Goal: Task Accomplishment & Management: Manage account settings

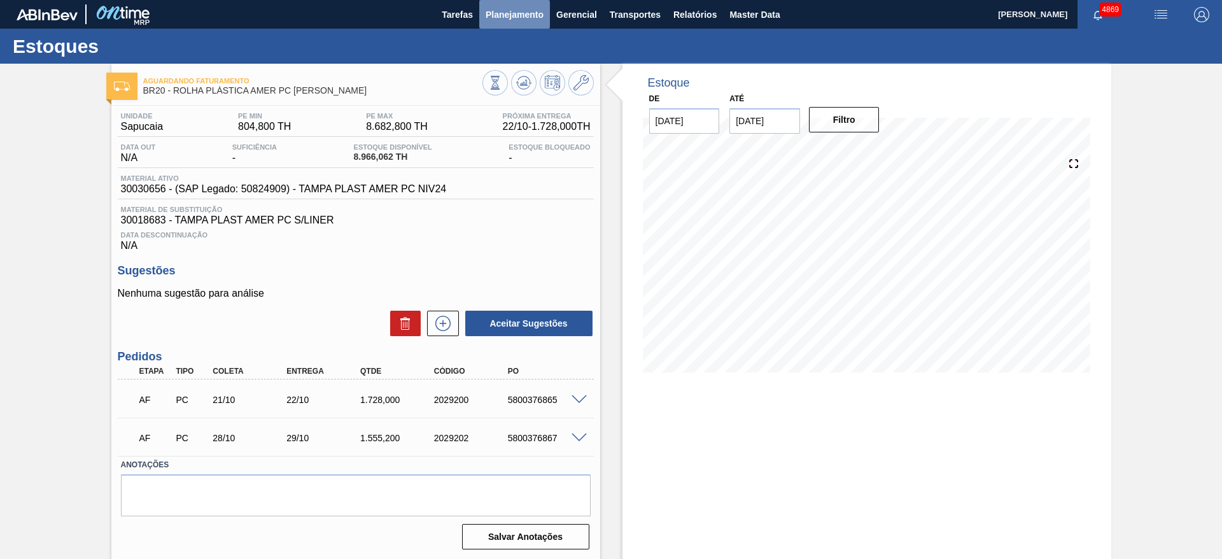
click at [525, 14] on span "Planejamento" at bounding box center [515, 14] width 58 height 15
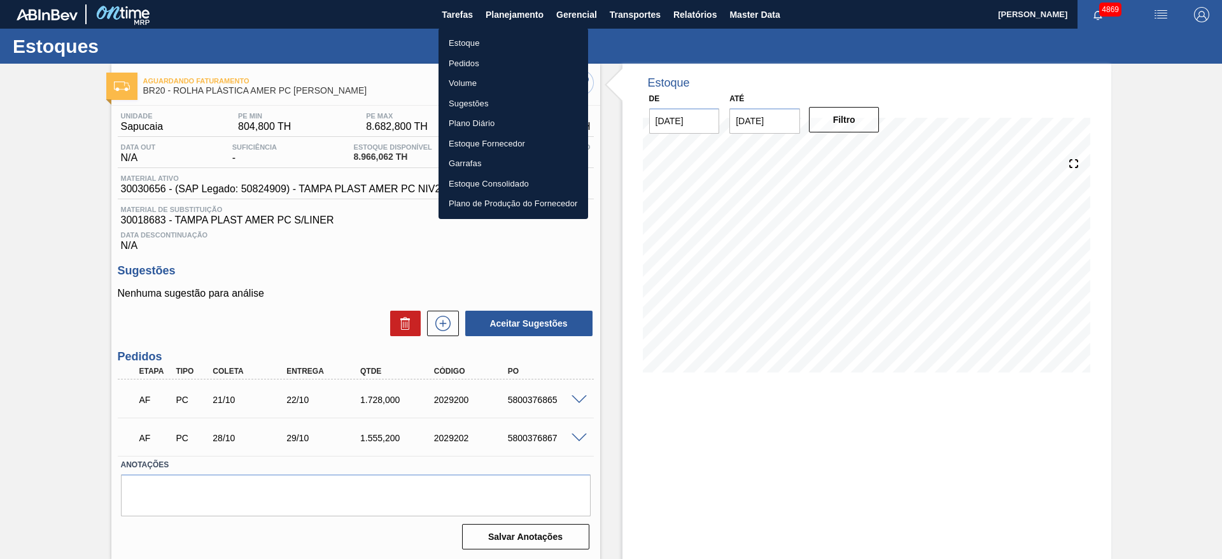
click at [510, 42] on li "Estoque" at bounding box center [514, 43] width 150 height 20
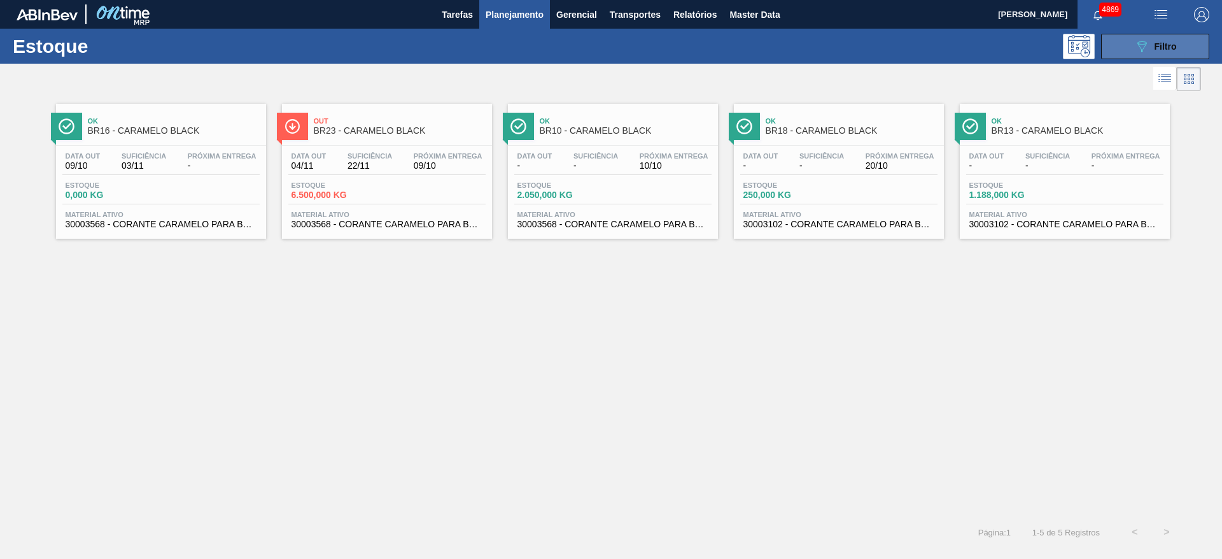
click at [1153, 43] on div "089F7B8B-B2A5-4AFE-B5C0-19BA573D28AC Filtro" at bounding box center [1155, 46] width 43 height 15
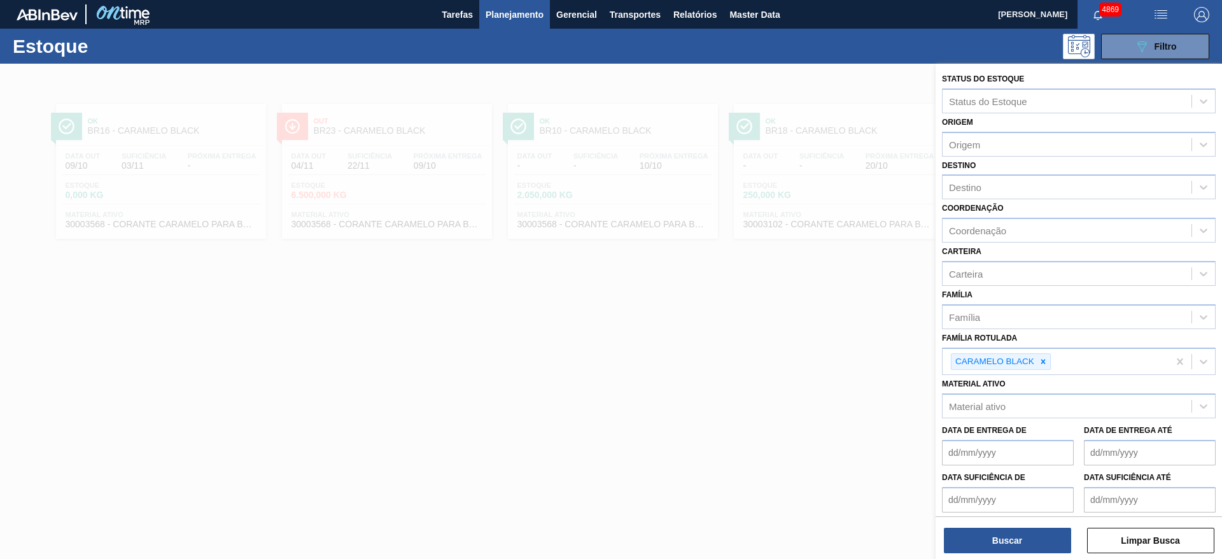
click at [726, 332] on div at bounding box center [611, 343] width 1222 height 559
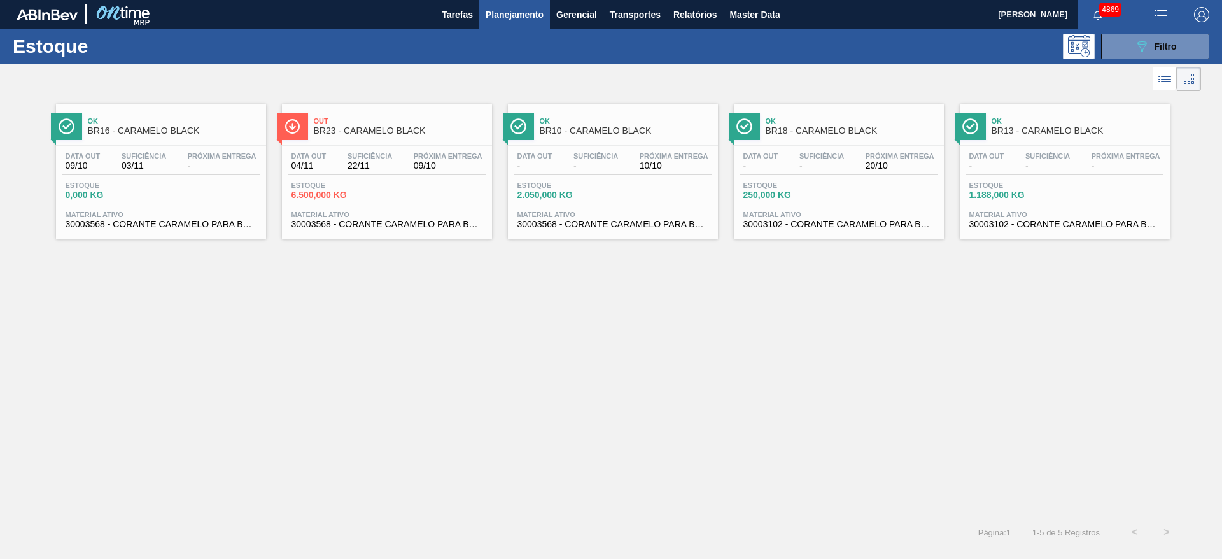
drag, startPoint x: 1060, startPoint y: 183, endPoint x: 714, endPoint y: 316, distance: 371.2
click at [714, 316] on div "Ok BR16 - CARAMELO BLACK Data out 09/10 Suficiência 03/11 Próxima Entrega - Est…" at bounding box center [611, 305] width 1222 height 422
click at [1196, 50] on button "089F7B8B-B2A5-4AFE-B5C0-19BA573D28AC Filtro" at bounding box center [1155, 46] width 108 height 25
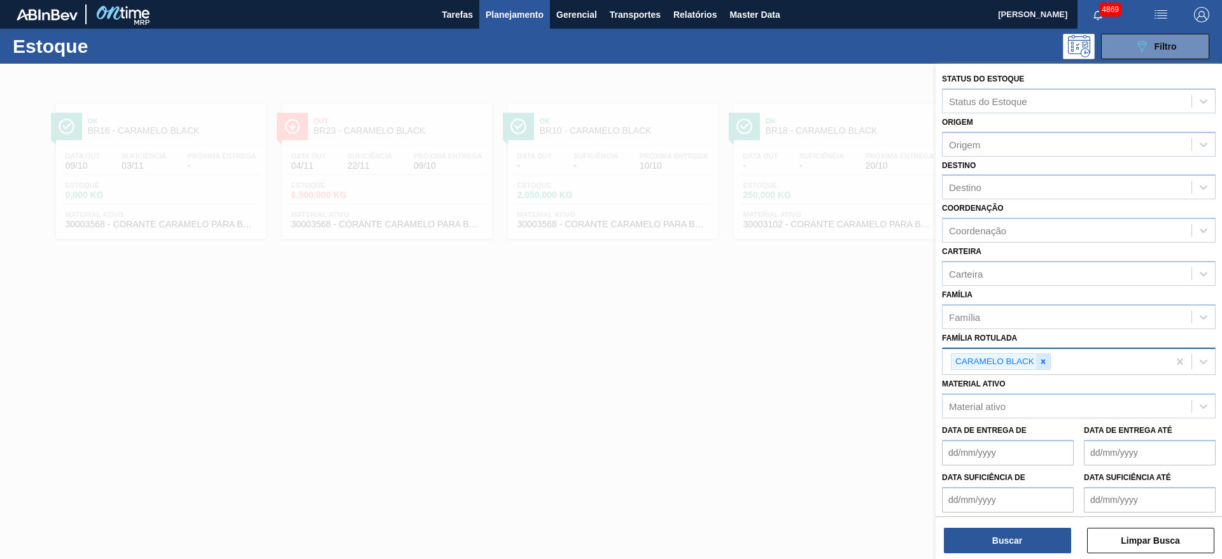
click at [1048, 366] on div at bounding box center [1043, 362] width 14 height 16
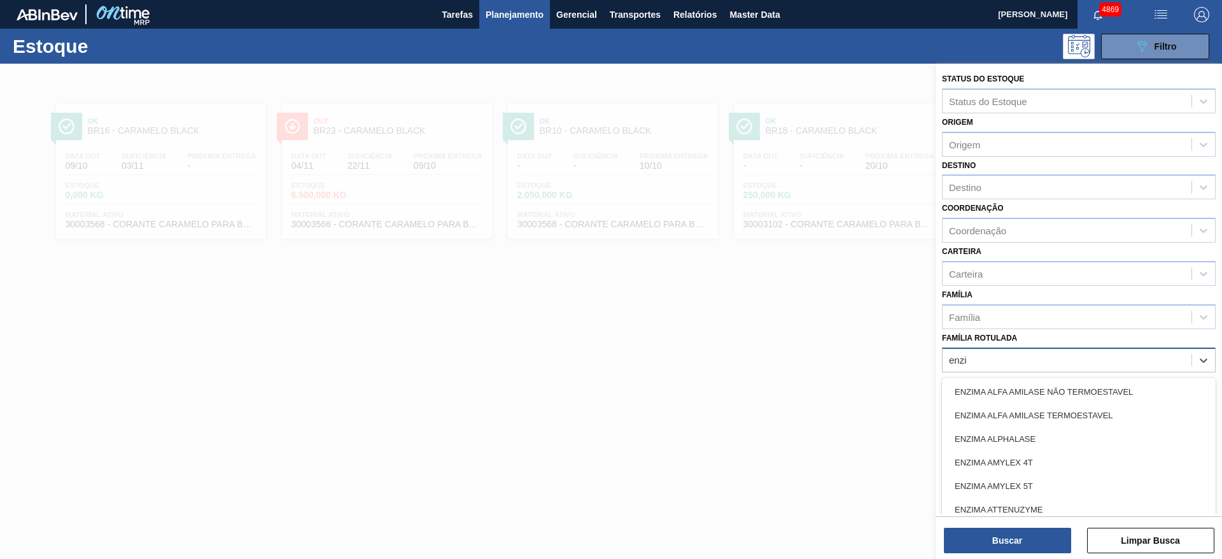
type Rotulada "enzim"
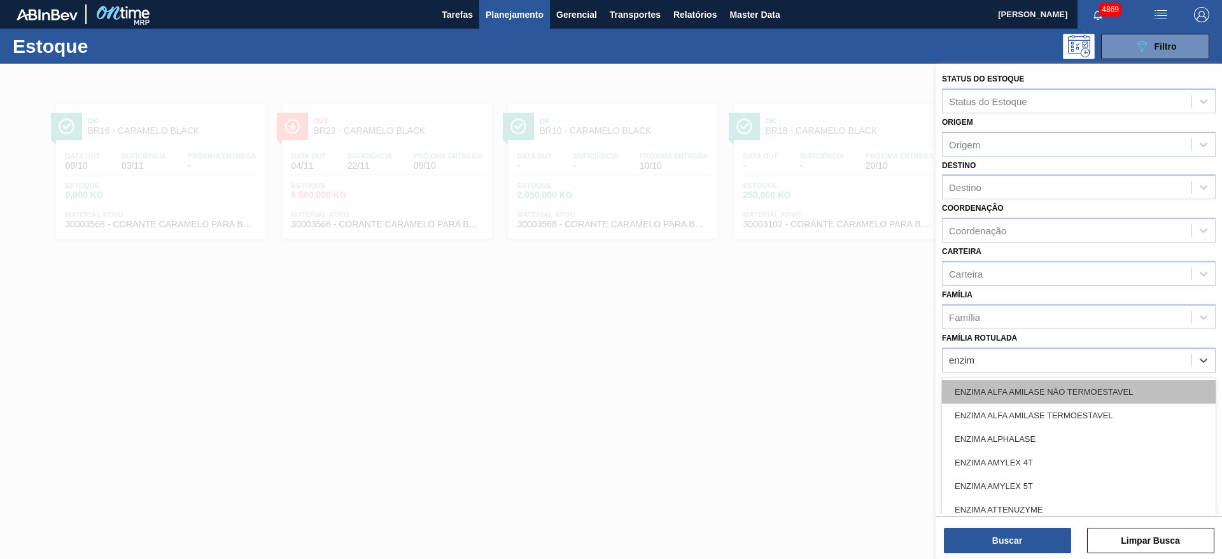
click at [1055, 388] on div "ENZIMA ALFA AMILASE NÃO TERMOESTAVEL" at bounding box center [1079, 392] width 274 height 24
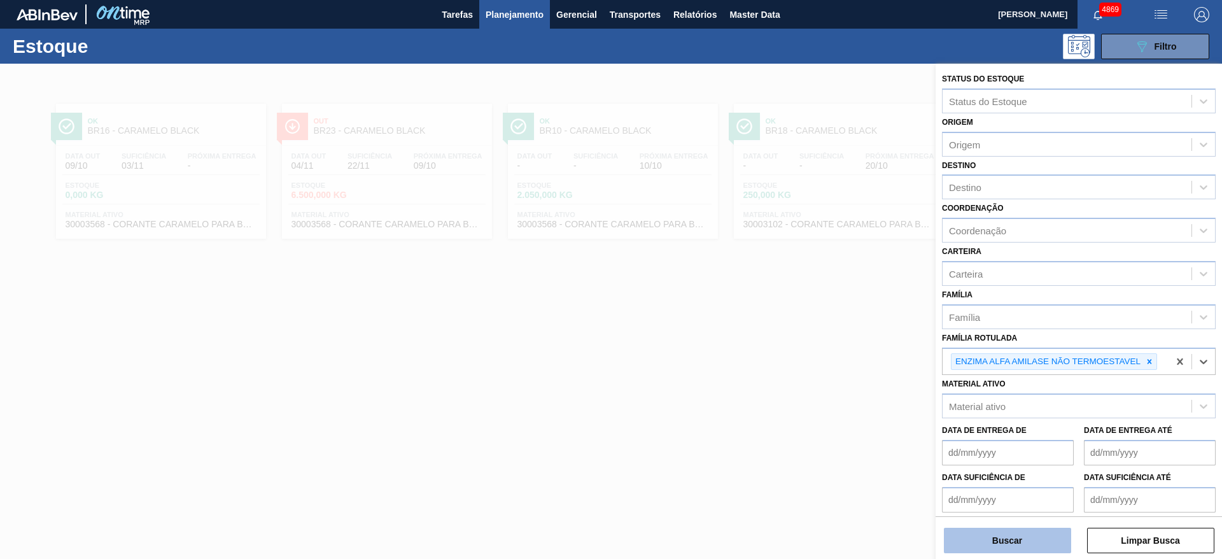
click at [1024, 542] on button "Buscar" at bounding box center [1007, 540] width 127 height 25
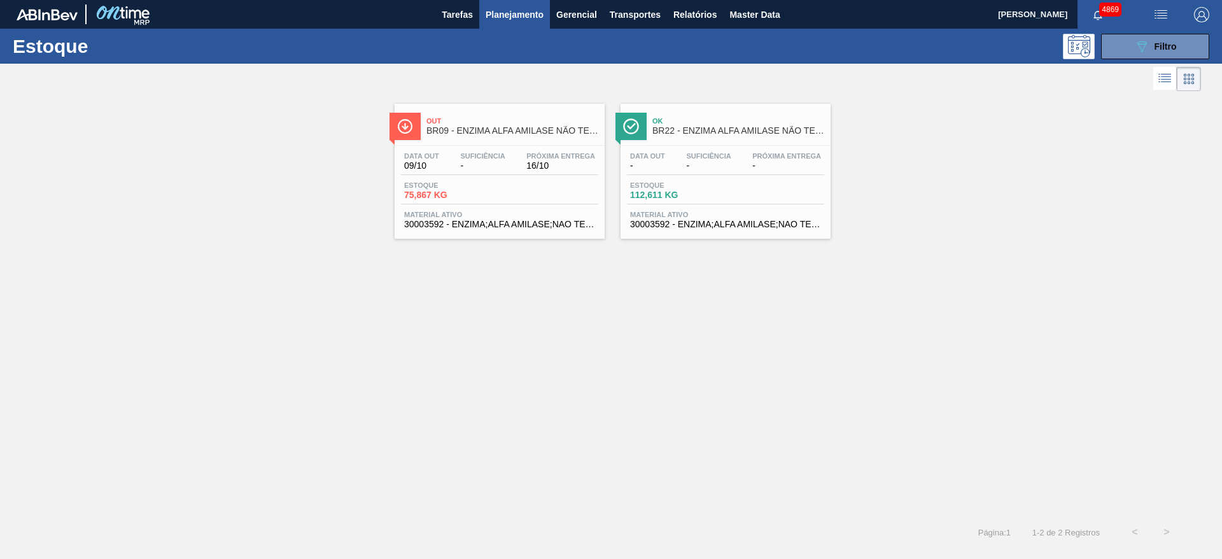
drag, startPoint x: 1159, startPoint y: 52, endPoint x: 1146, endPoint y: 66, distance: 19.8
click at [1159, 52] on div "089F7B8B-B2A5-4AFE-B5C0-19BA573D28AC Filtro" at bounding box center [1155, 46] width 43 height 15
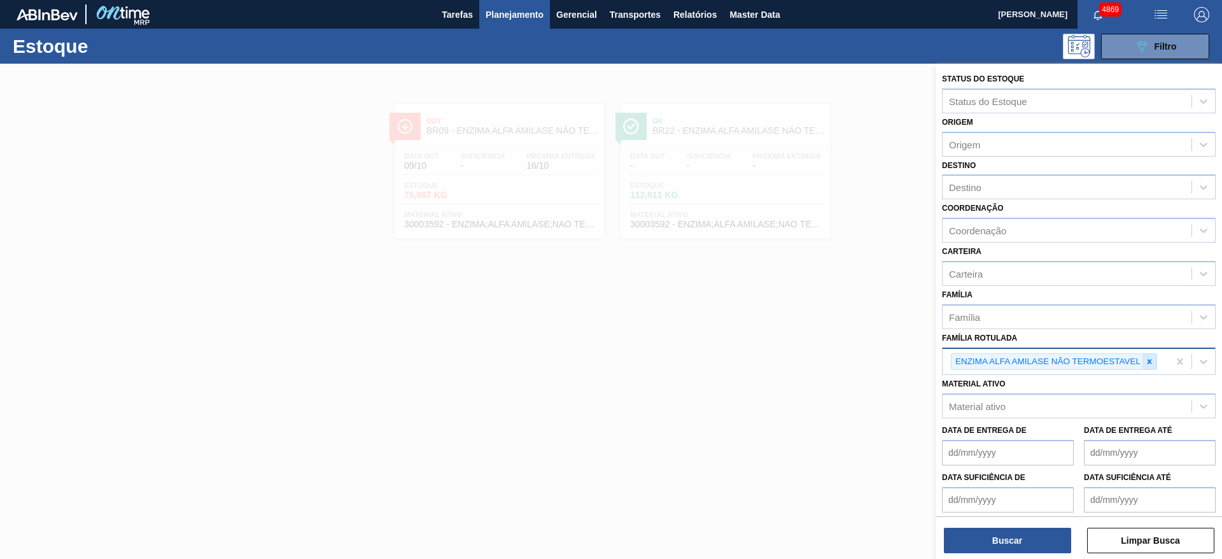
click at [1150, 365] on icon at bounding box center [1149, 361] width 9 height 9
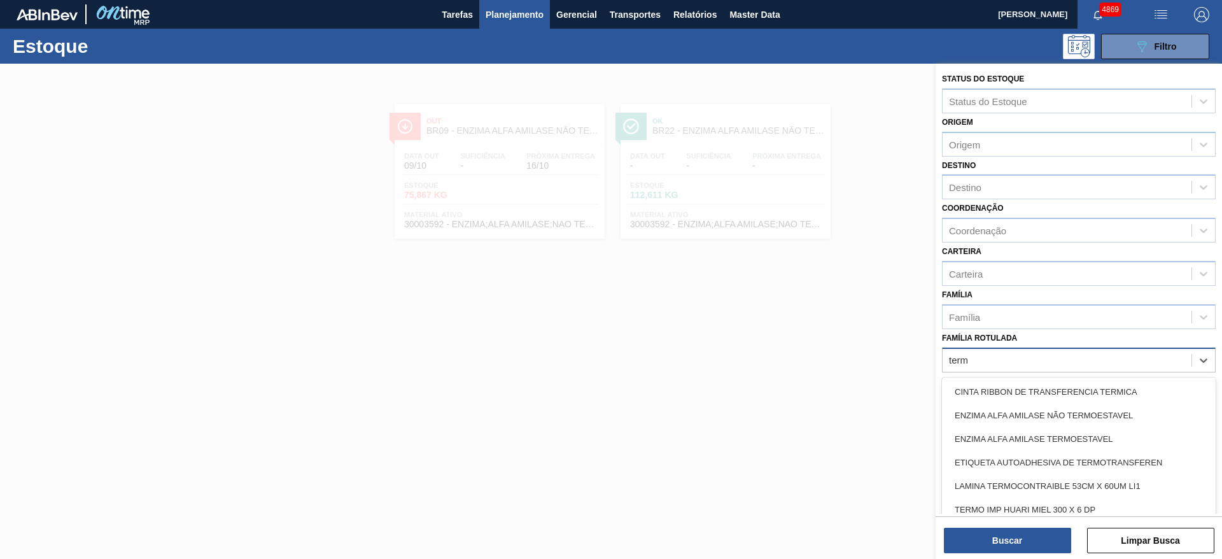
type Rotulada "termo"
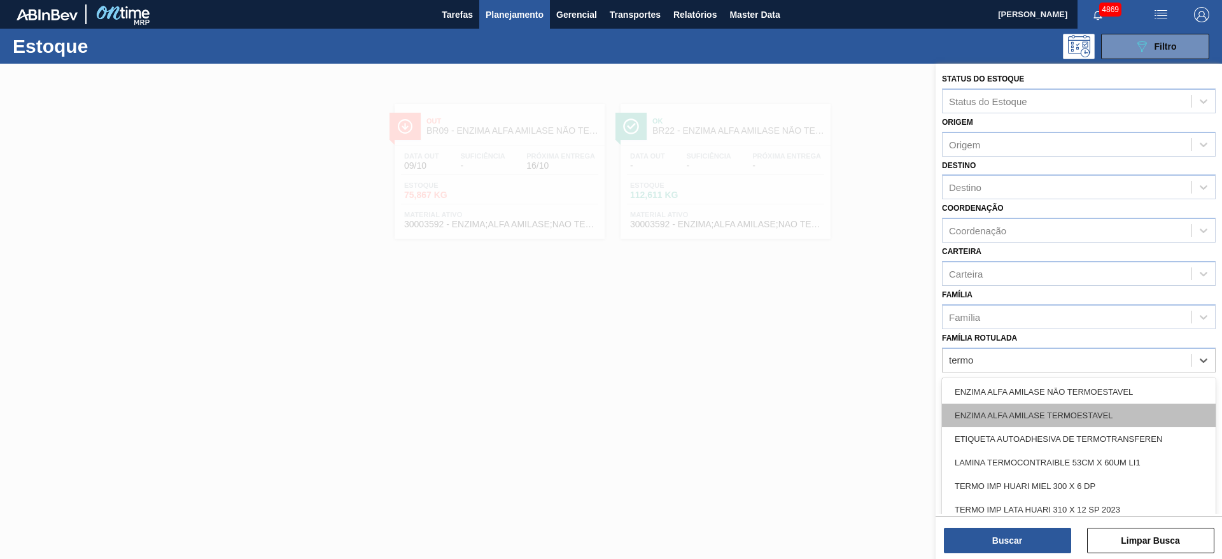
click at [1109, 419] on div "ENZIMA ALFA AMILASE TERMOESTAVEL" at bounding box center [1079, 416] width 274 height 24
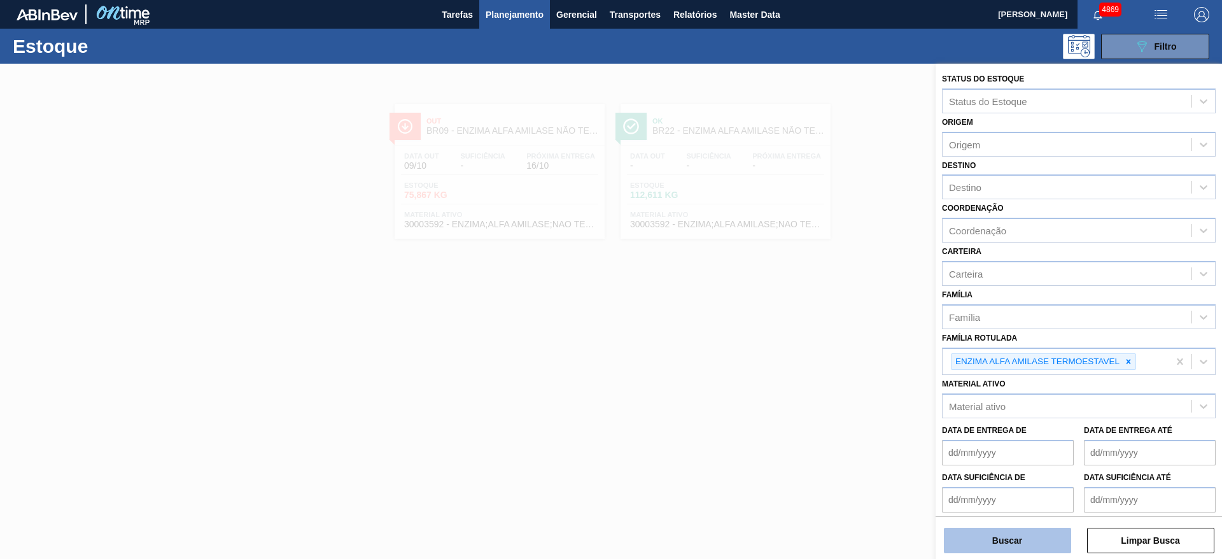
click at [1036, 538] on button "Buscar" at bounding box center [1007, 540] width 127 height 25
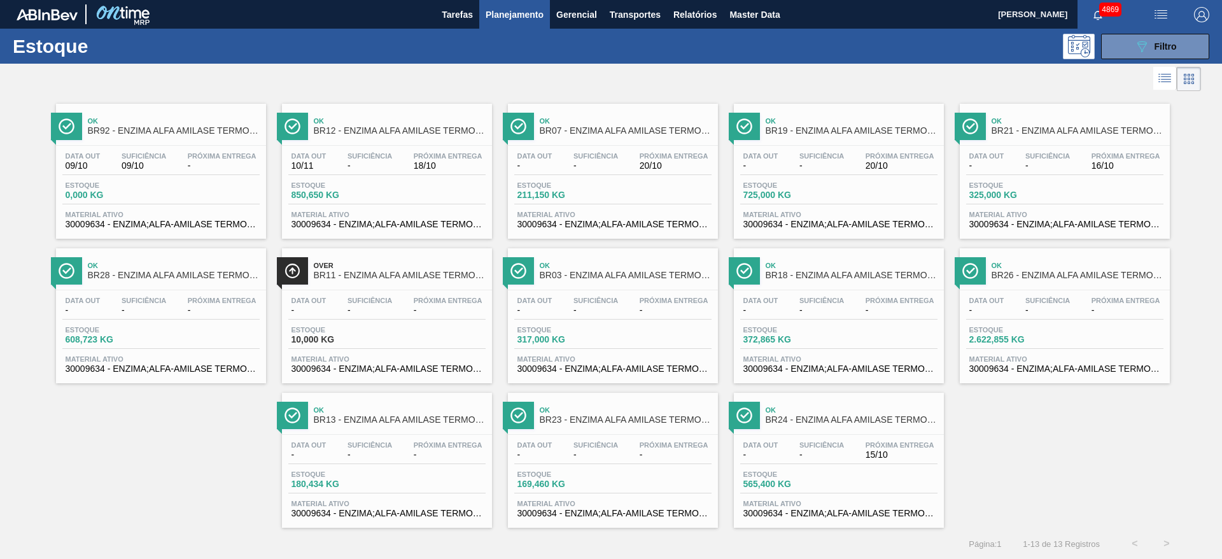
drag, startPoint x: 802, startPoint y: 440, endPoint x: 800, endPoint y: 434, distance: 6.6
click at [1137, 43] on icon "089F7B8B-B2A5-4AFE-B5C0-19BA573D28AC" at bounding box center [1141, 45] width 15 height 15
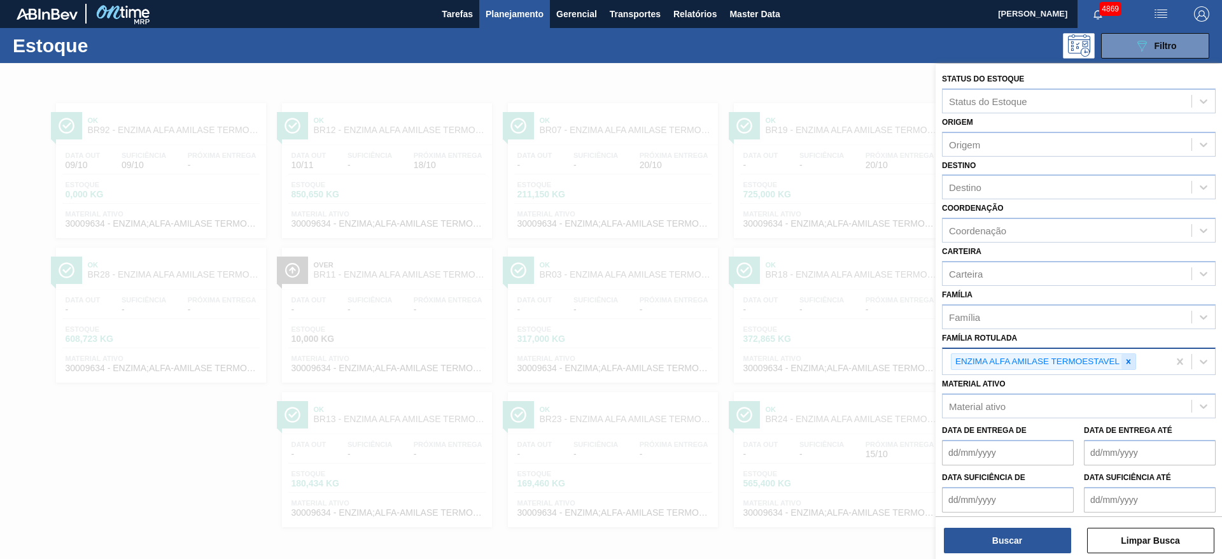
click at [1134, 363] on div at bounding box center [1129, 362] width 14 height 16
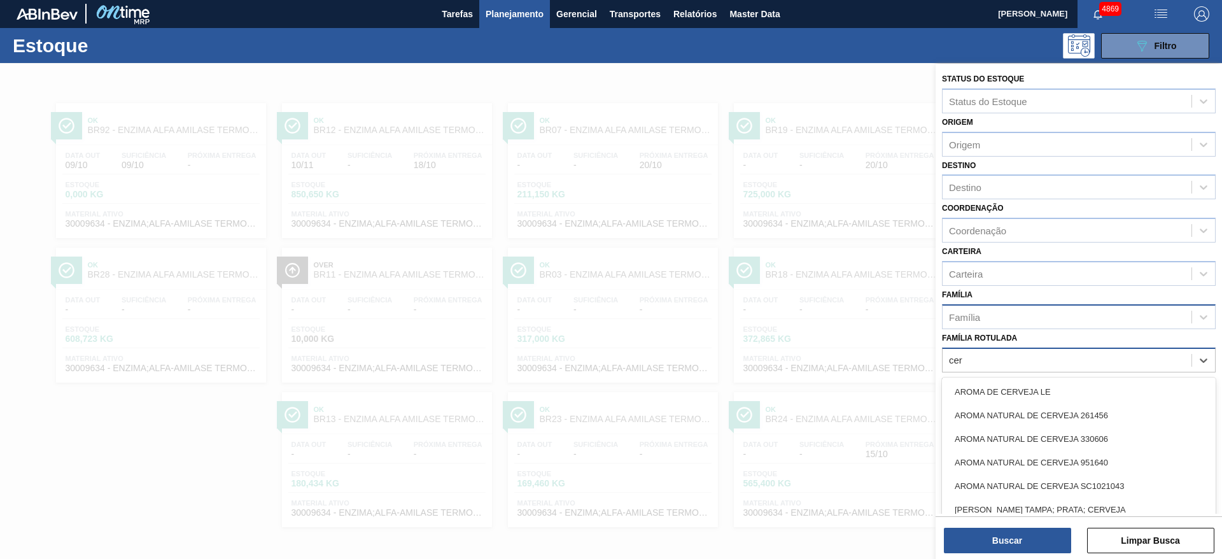
type Rotulada "cere"
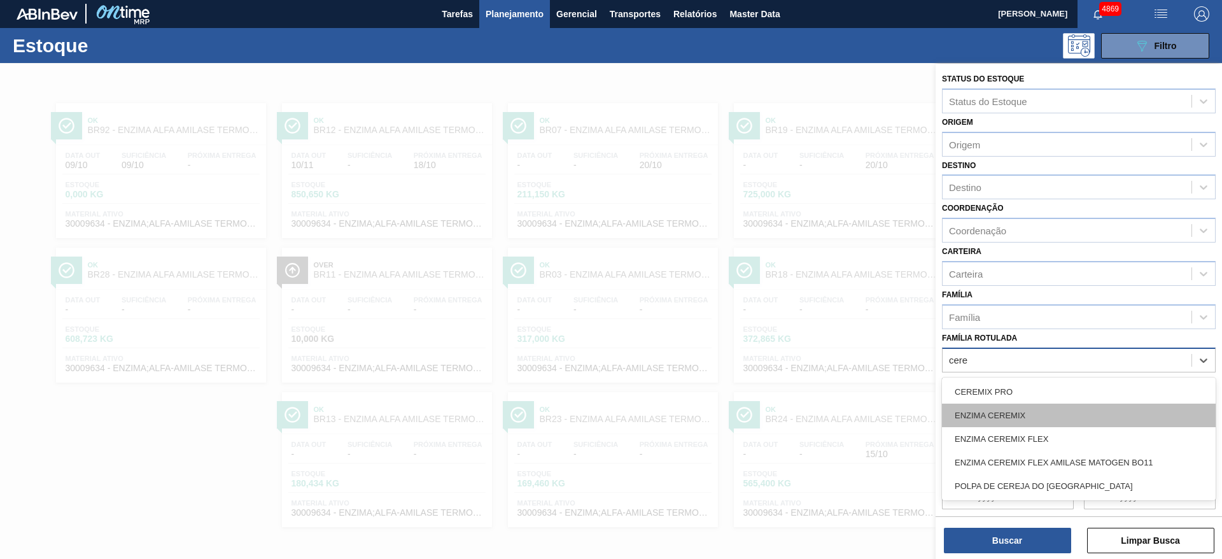
click at [1019, 417] on div "ENZIMA CEREMIX" at bounding box center [1079, 416] width 274 height 24
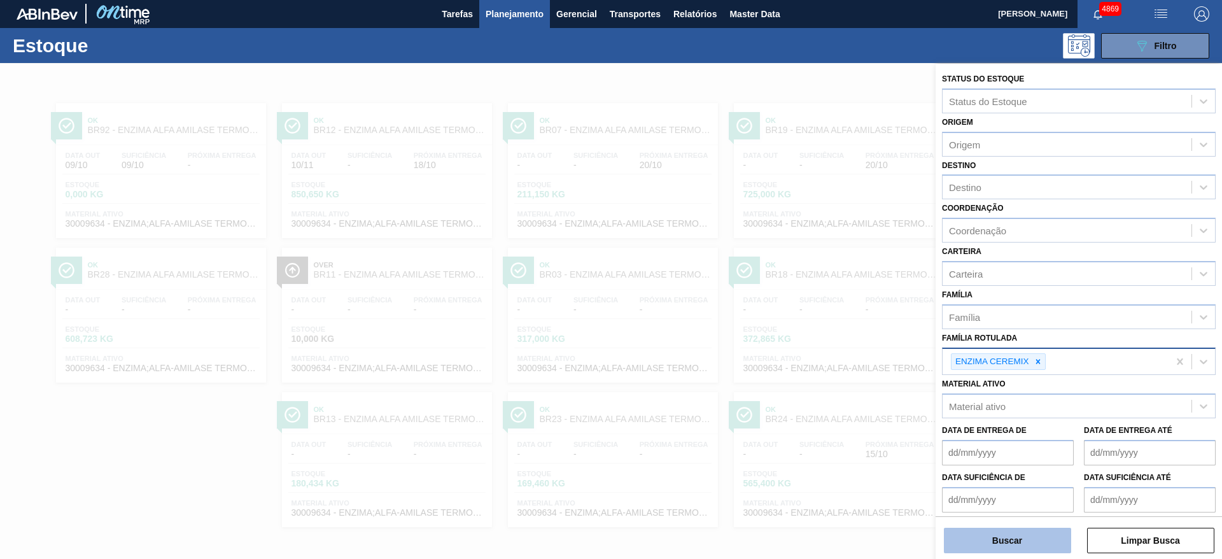
click at [1017, 533] on button "Buscar" at bounding box center [1007, 540] width 127 height 25
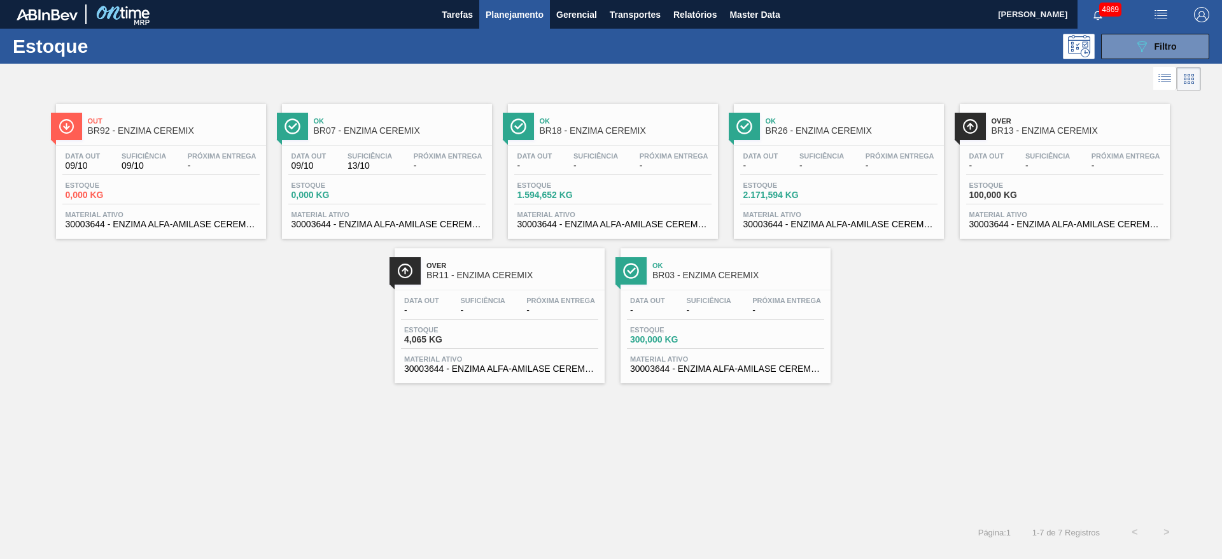
drag, startPoint x: 750, startPoint y: 306, endPoint x: 993, endPoint y: 287, distance: 243.9
click at [993, 287] on div "Out BR92 - ENZIMA CEREMIX Data out 09/10 Suficiência 09/10 Próxima Entrega - Es…" at bounding box center [611, 238] width 1222 height 289
click at [1150, 51] on div "089F7B8B-B2A5-4AFE-B5C0-19BA573D28AC Filtro" at bounding box center [1155, 46] width 43 height 15
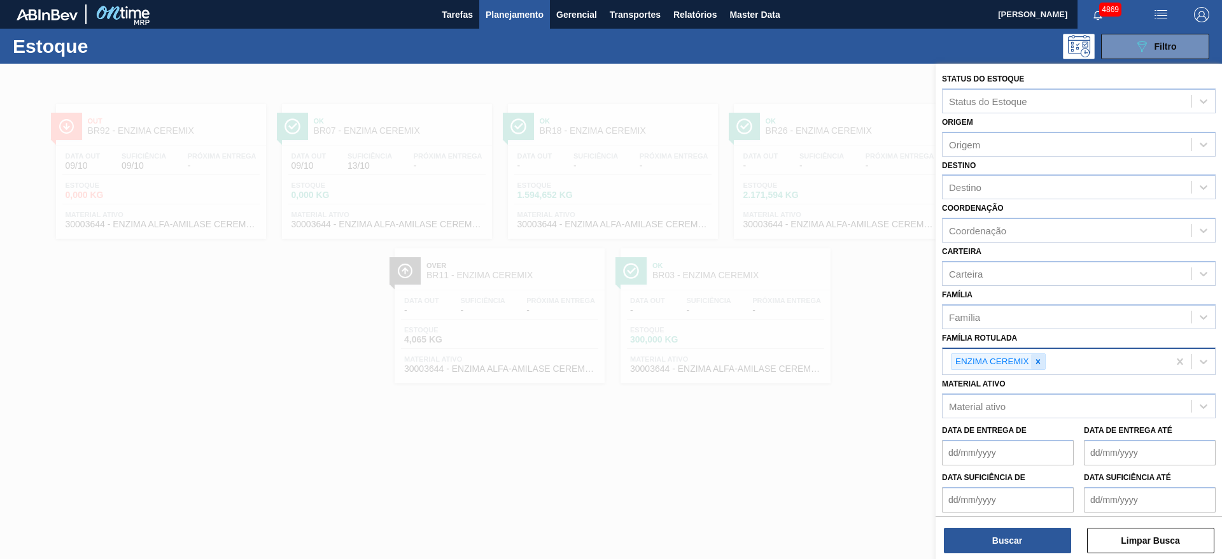
click at [1041, 360] on icon at bounding box center [1038, 361] width 9 height 9
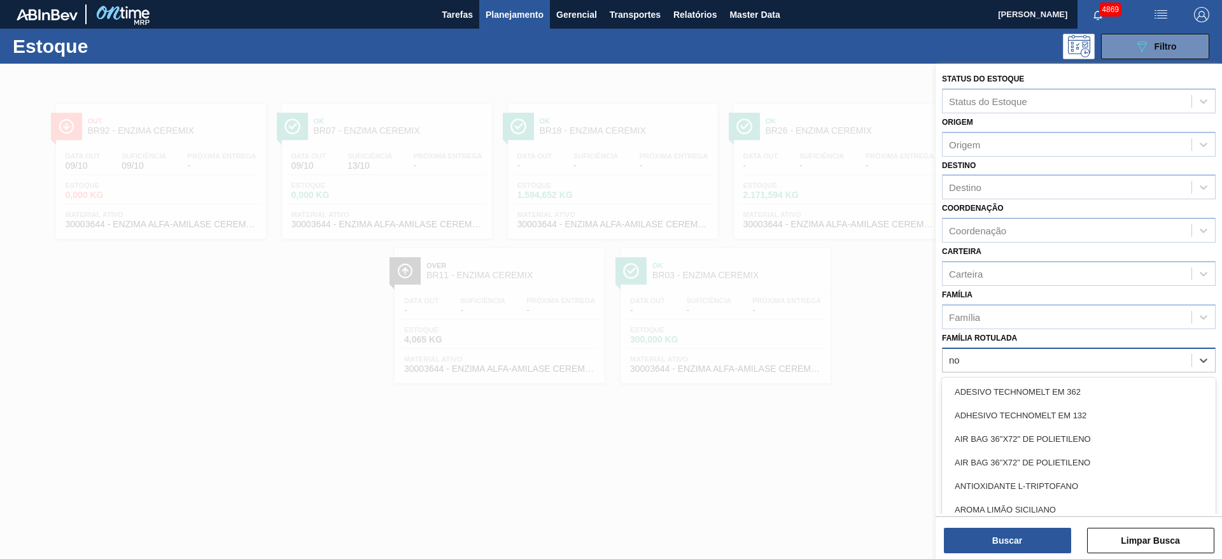
type Rotulada "nov"
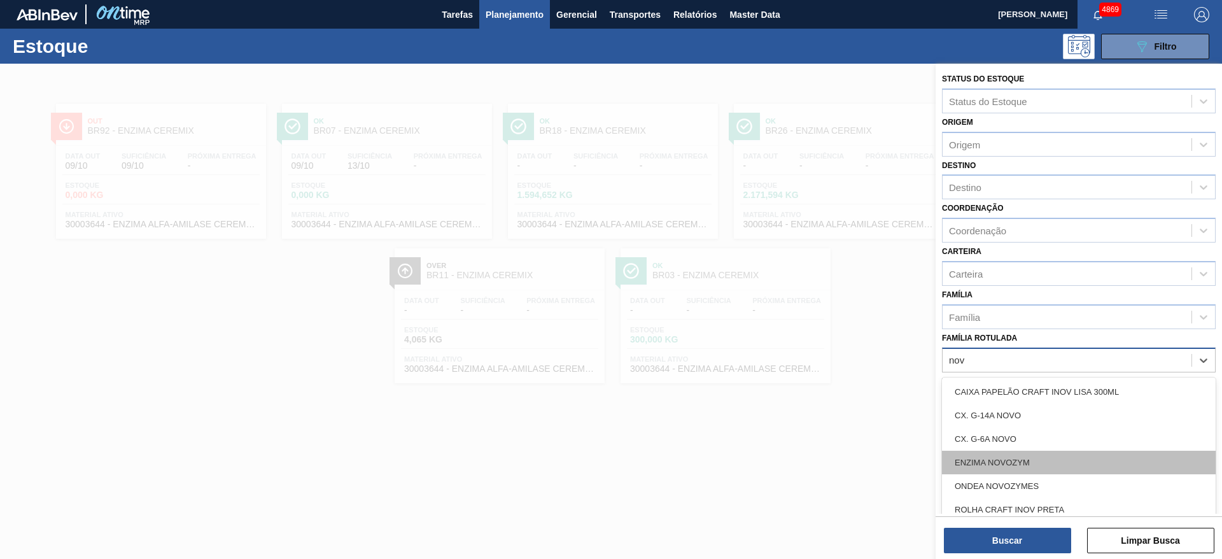
click at [1142, 454] on div "ENZIMA NOVOZYM" at bounding box center [1079, 463] width 274 height 24
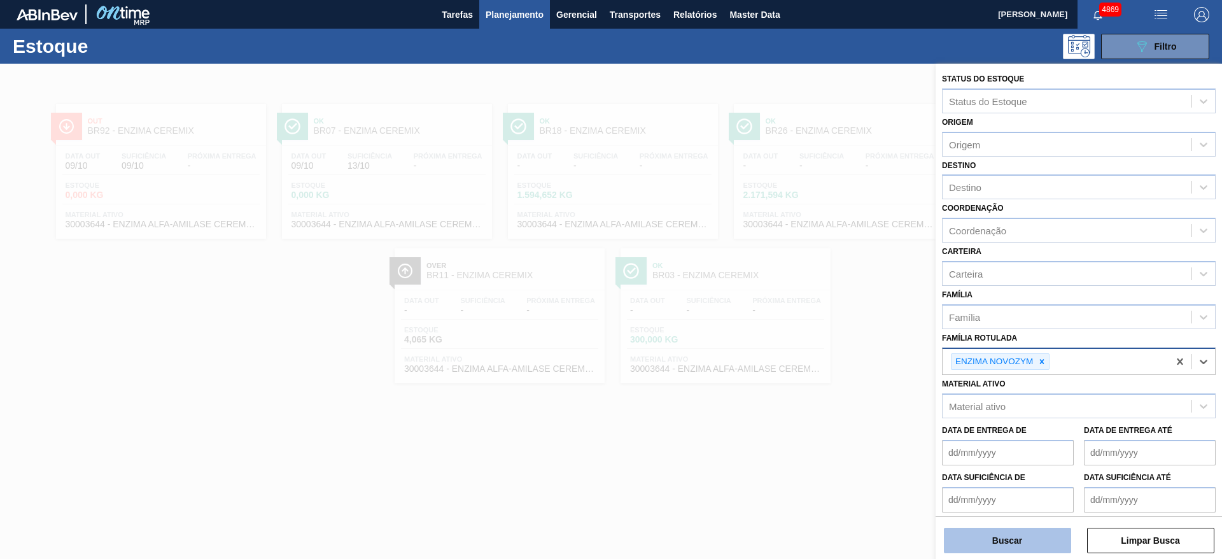
click at [1052, 535] on button "Buscar" at bounding box center [1007, 540] width 127 height 25
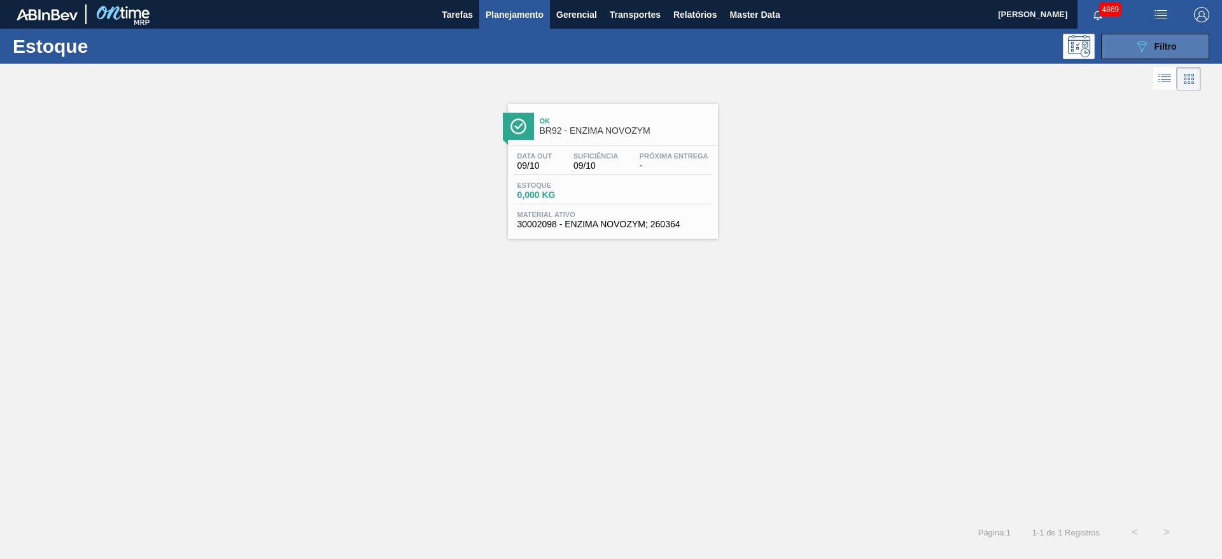
click at [1122, 55] on button "089F7B8B-B2A5-4AFE-B5C0-19BA573D28AC Filtro" at bounding box center [1155, 46] width 108 height 25
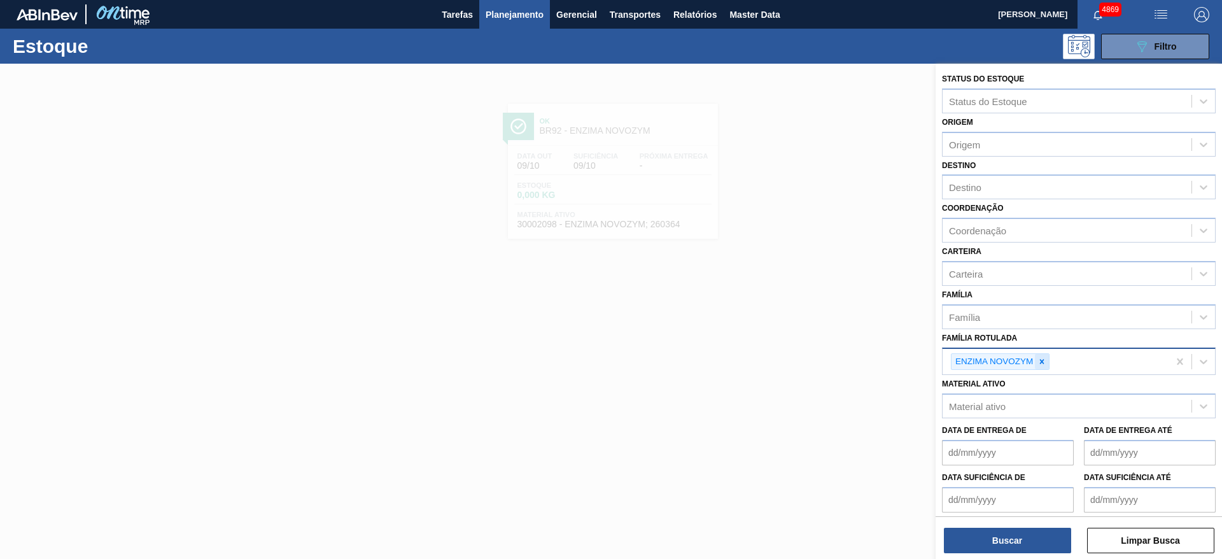
click at [1042, 358] on icon at bounding box center [1042, 361] width 9 height 9
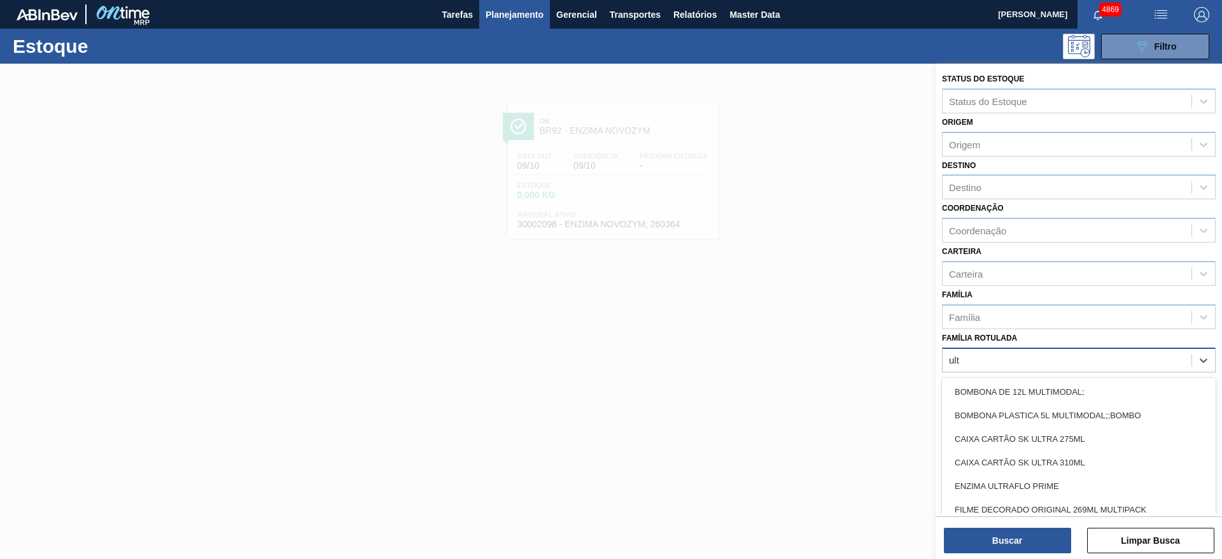
type Rotulada "ultr"
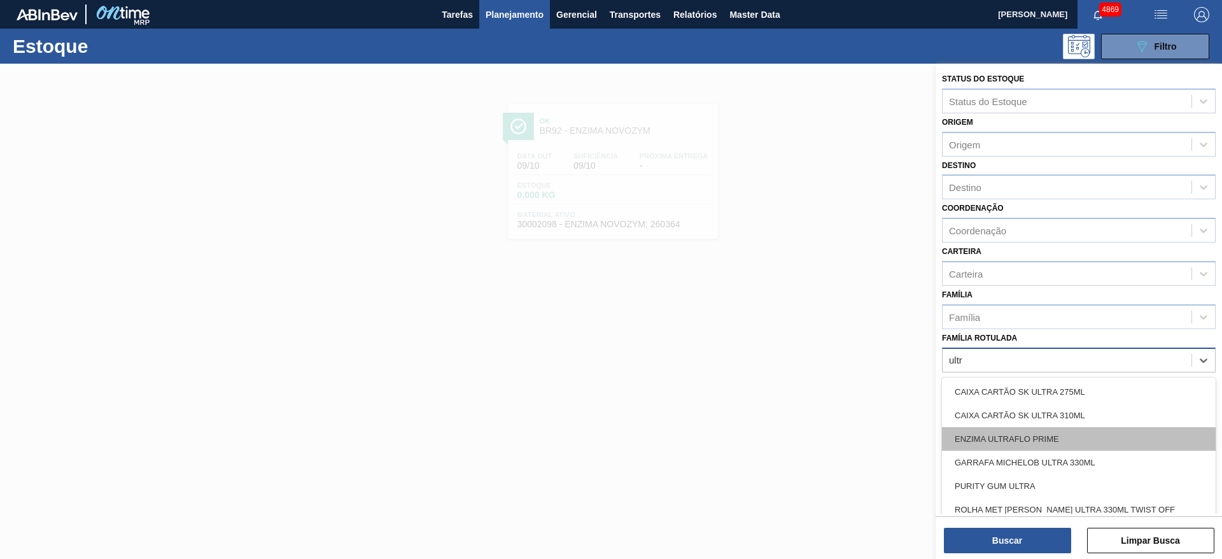
click at [1036, 442] on div "ENZIMA ULTRAFLO PRIME" at bounding box center [1079, 439] width 274 height 24
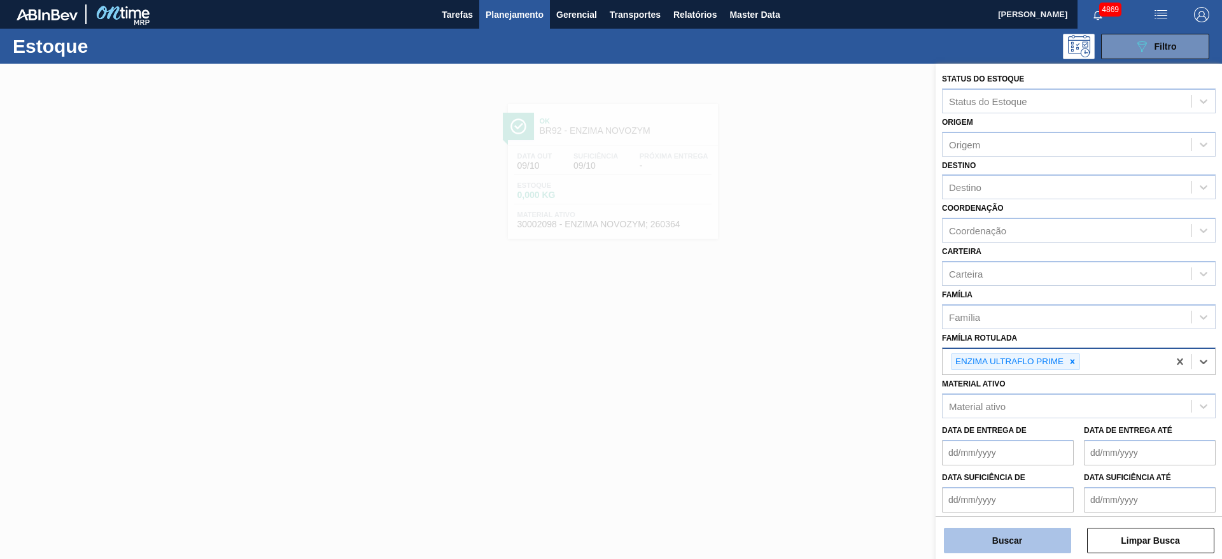
click at [1027, 542] on button "Buscar" at bounding box center [1007, 540] width 127 height 25
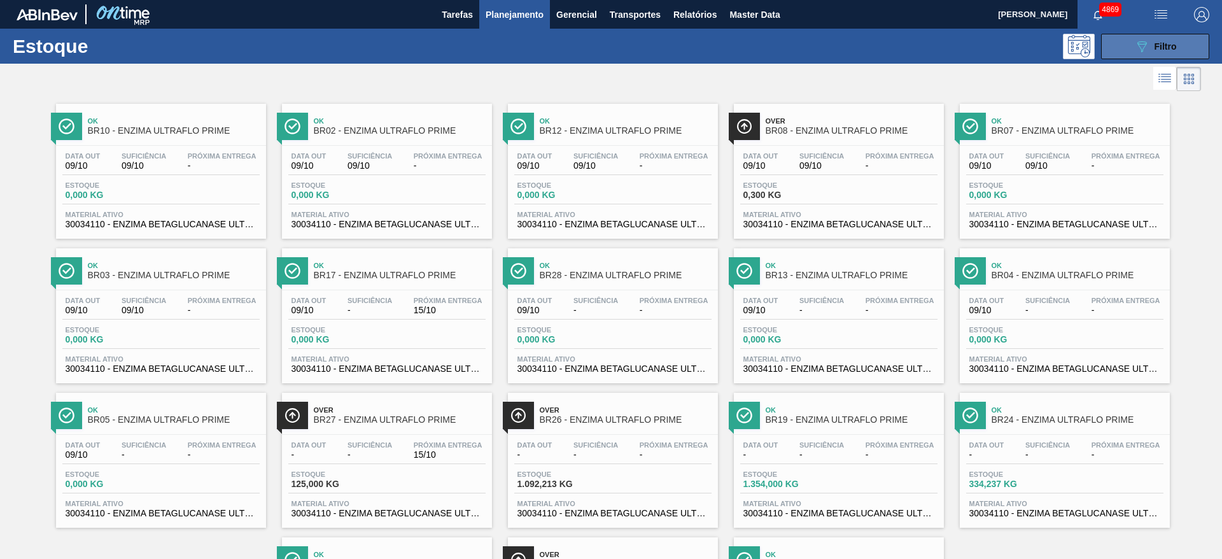
click at [1144, 46] on icon "089F7B8B-B2A5-4AFE-B5C0-19BA573D28AC" at bounding box center [1141, 46] width 15 height 15
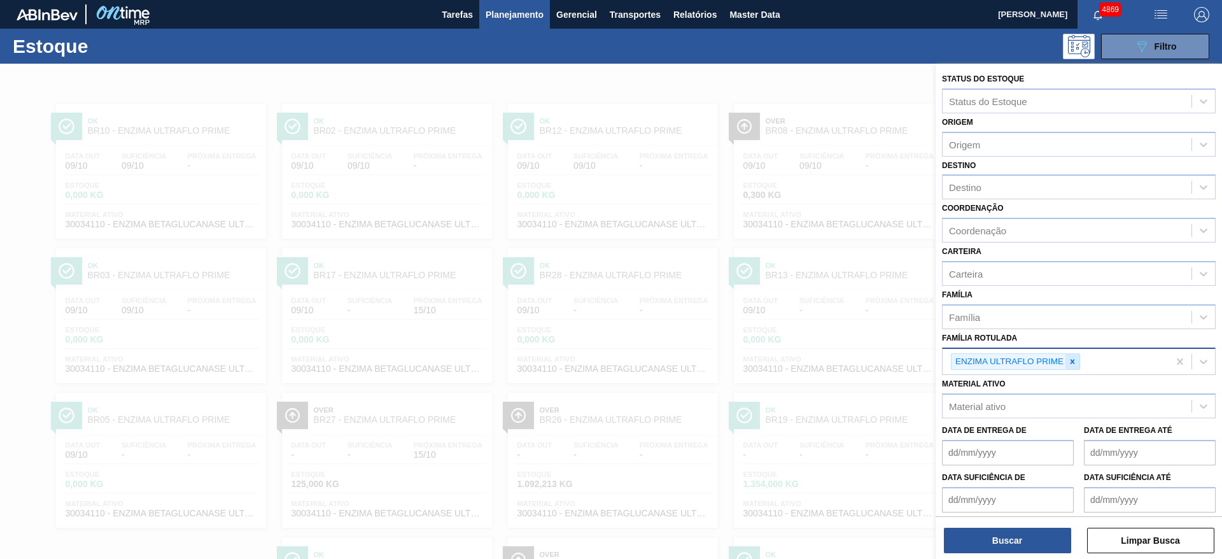
click at [1071, 362] on icon at bounding box center [1073, 361] width 4 height 4
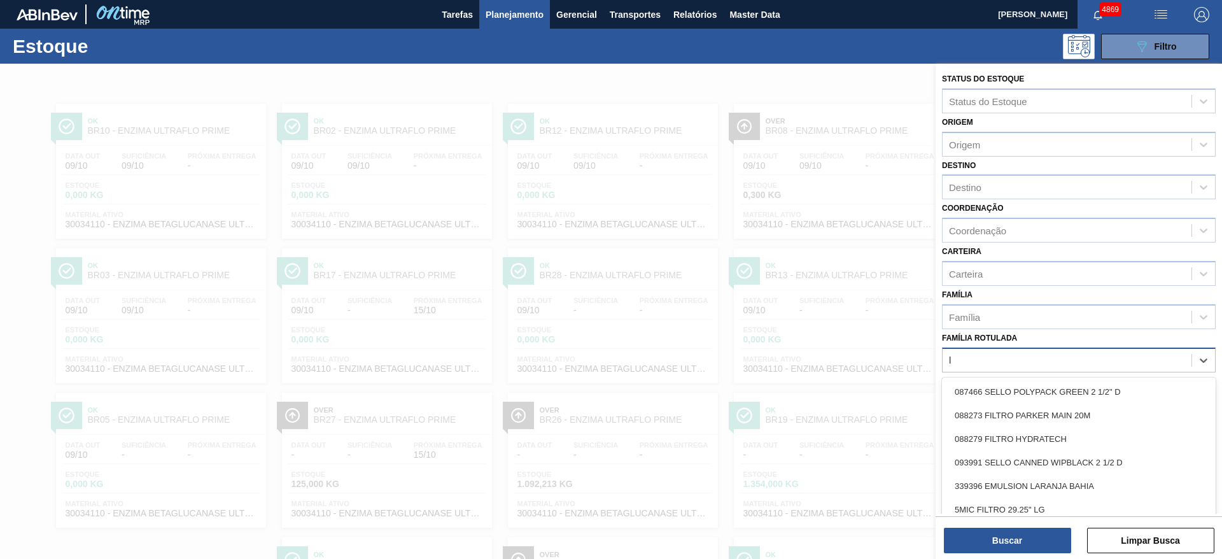
scroll to position [15, 0]
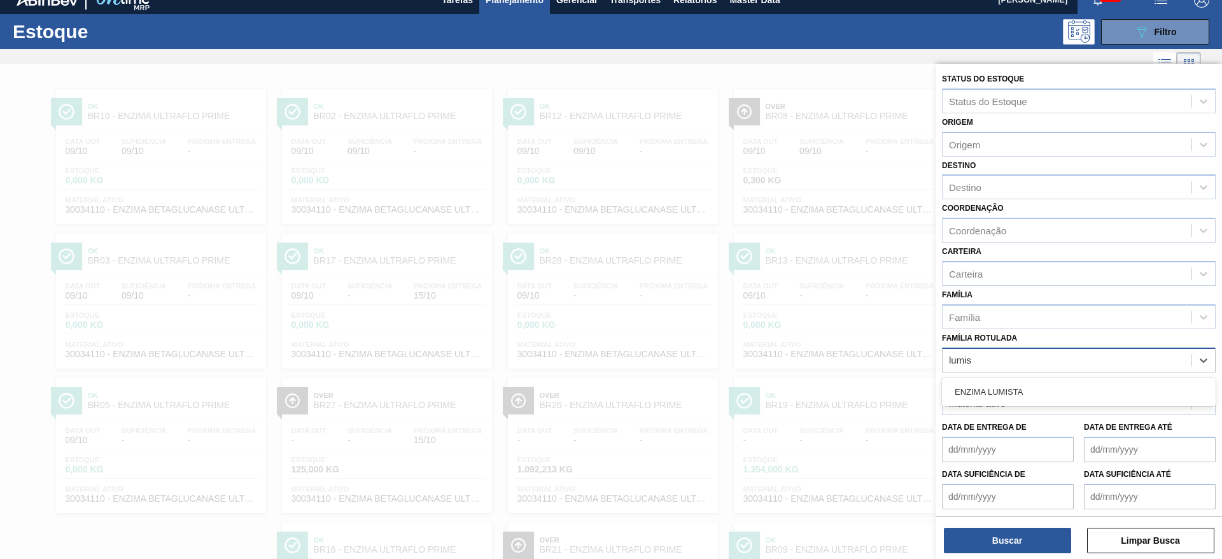
type Rotulada "lumist"
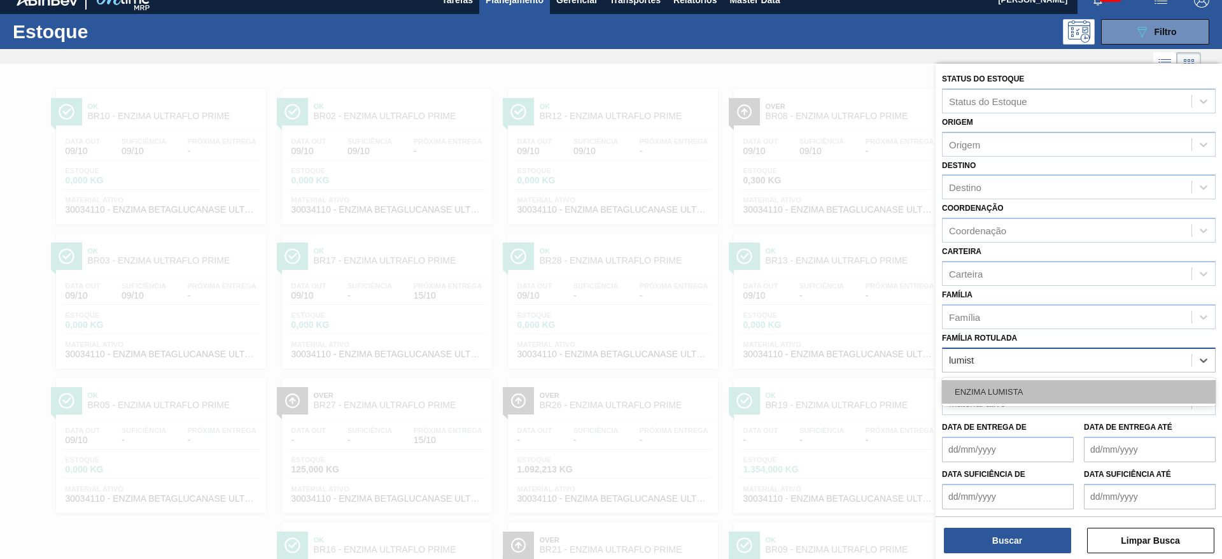
click at [1070, 381] on div "ENZIMA LUMISTA" at bounding box center [1079, 392] width 274 height 24
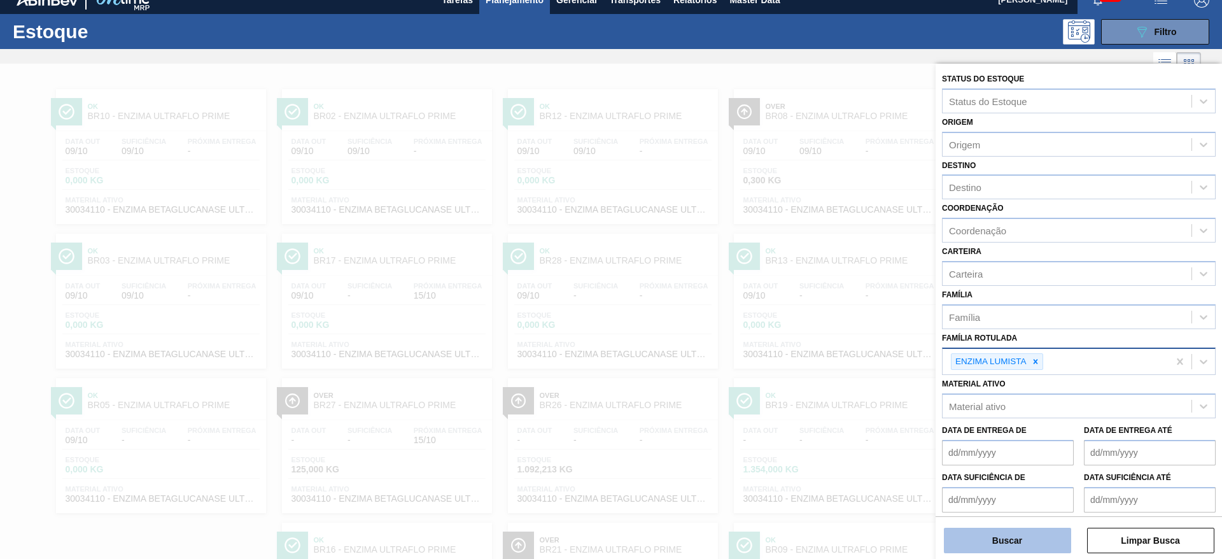
click at [1013, 549] on button "Buscar" at bounding box center [1007, 540] width 127 height 25
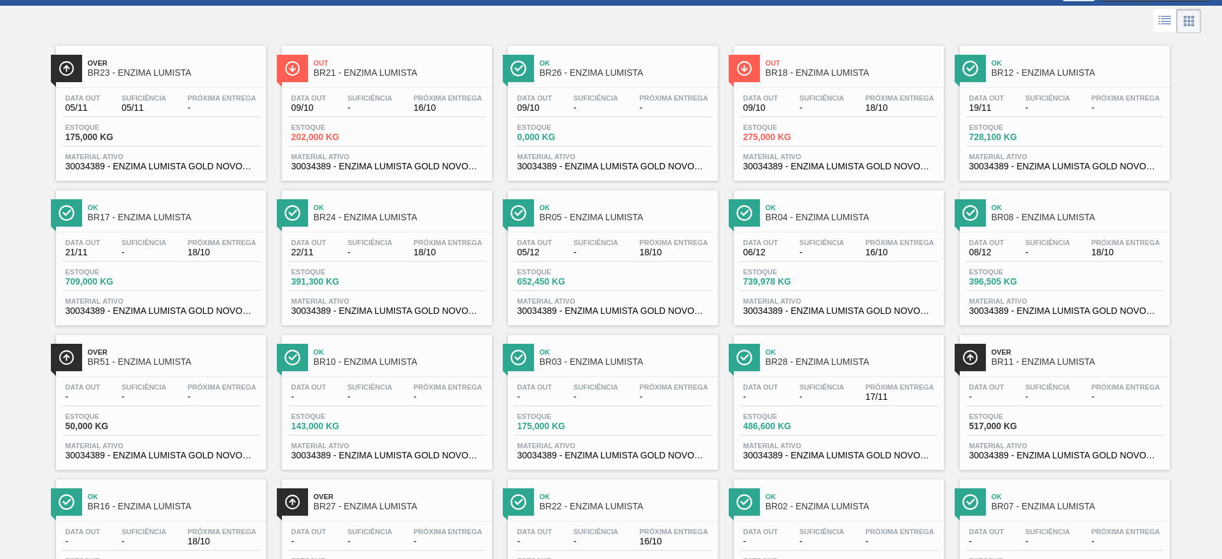
scroll to position [0, 0]
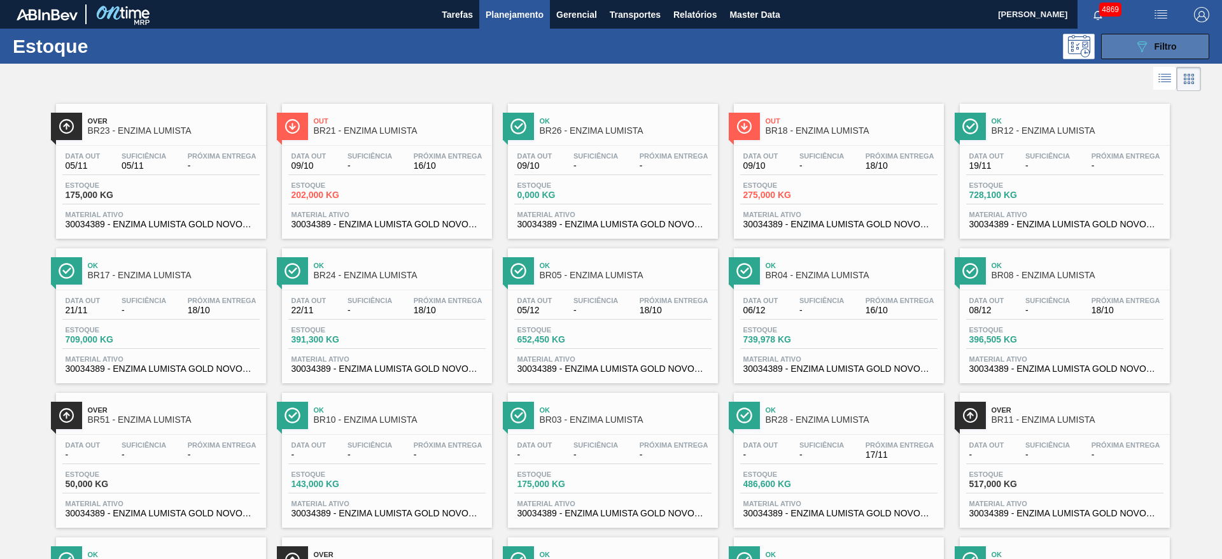
click at [1137, 37] on button "089F7B8B-B2A5-4AFE-B5C0-19BA573D28AC Filtro" at bounding box center [1155, 46] width 108 height 25
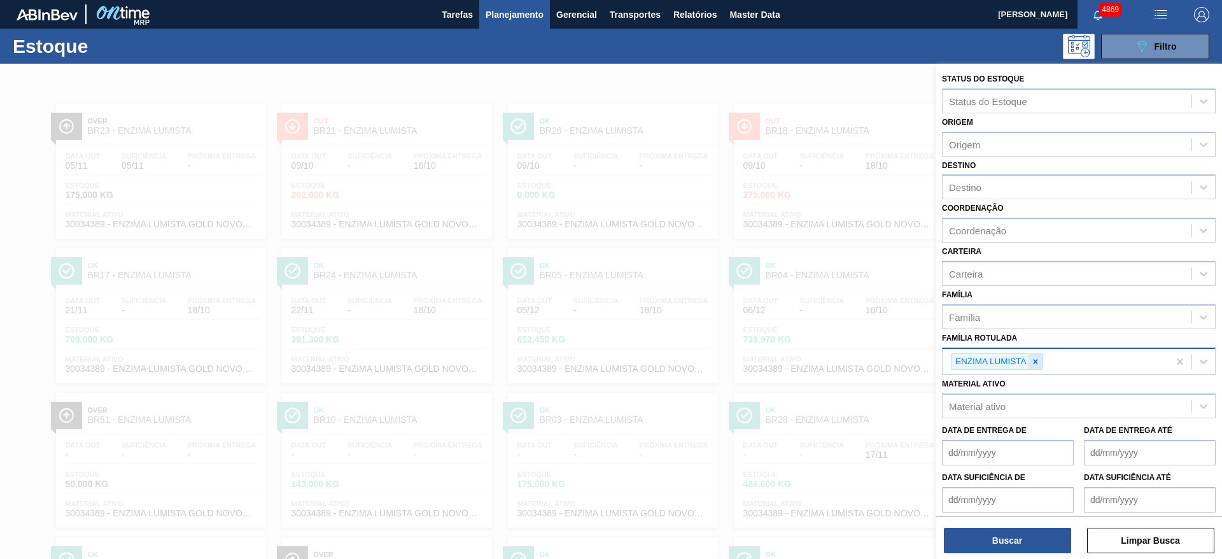
click at [1034, 359] on icon at bounding box center [1035, 361] width 9 height 9
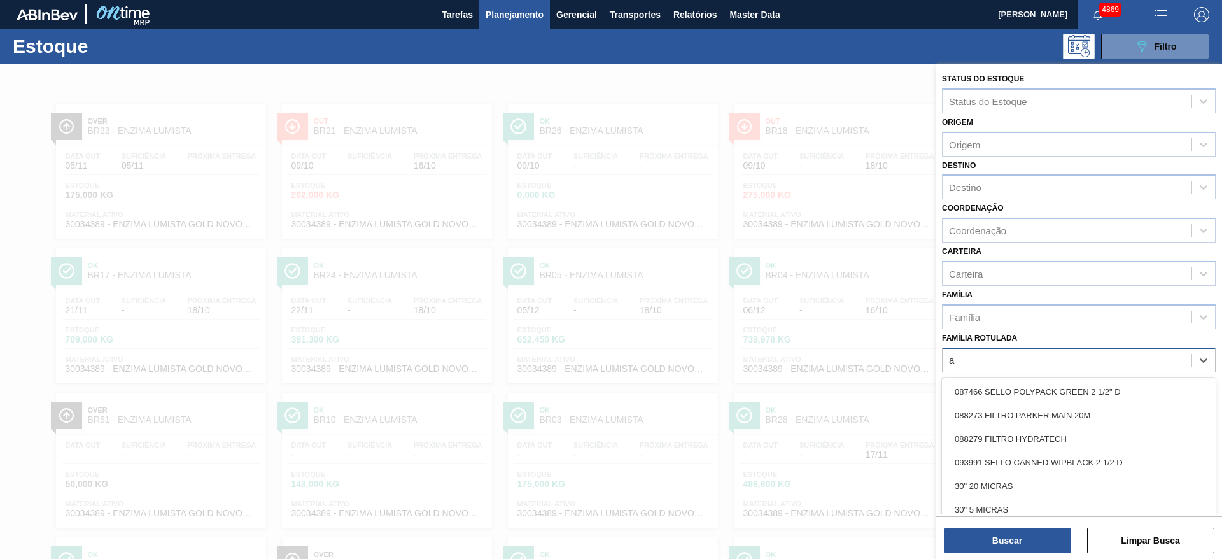
scroll to position [15, 0]
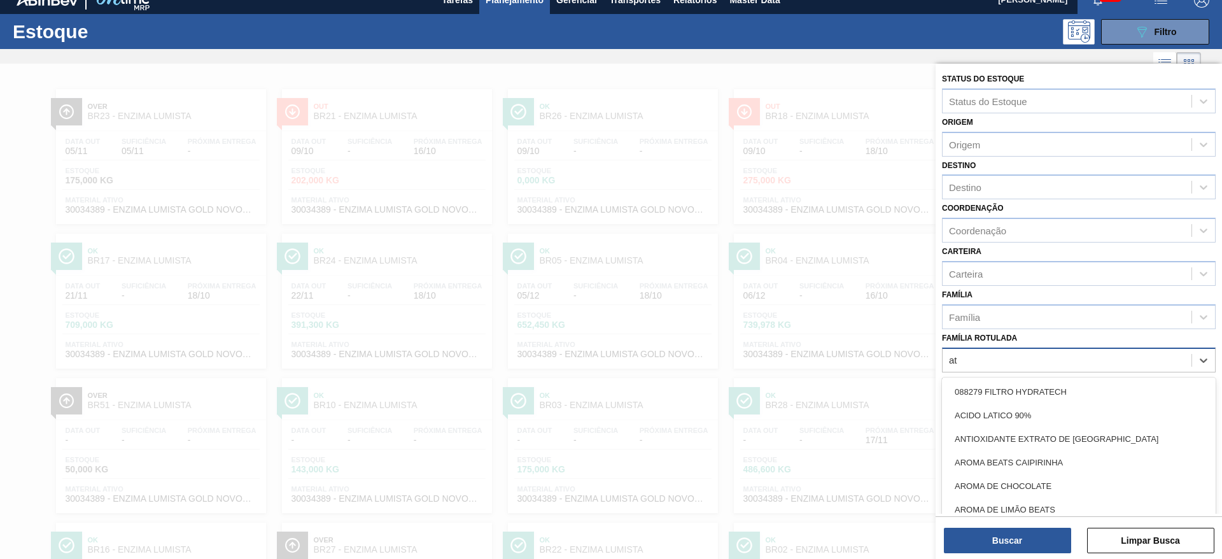
type Rotulada "att"
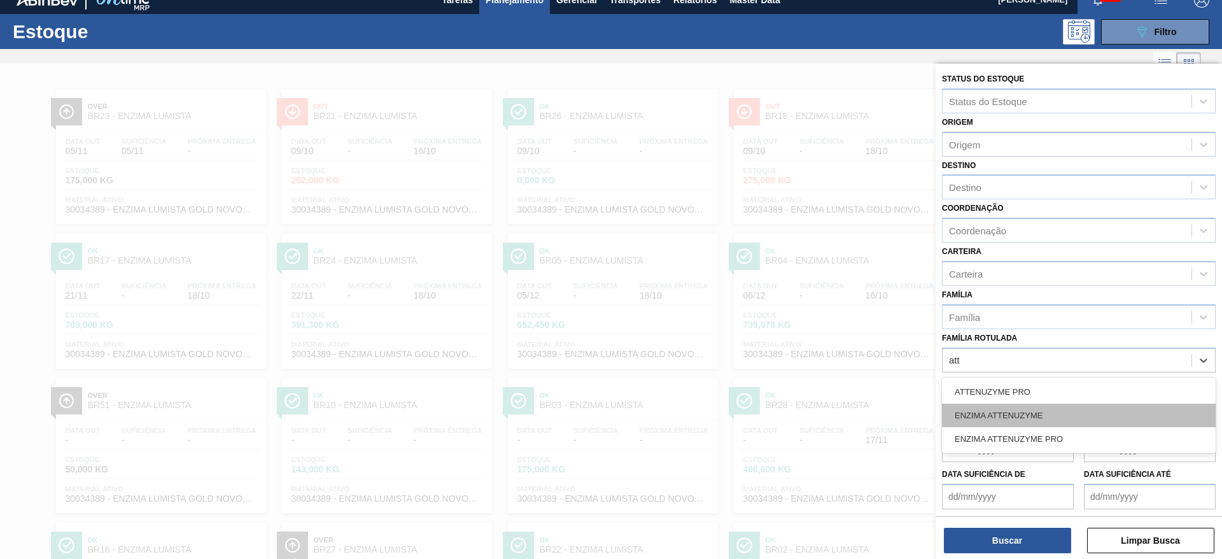
click at [1012, 418] on div "ENZIMA ATTENUZYME" at bounding box center [1079, 416] width 274 height 24
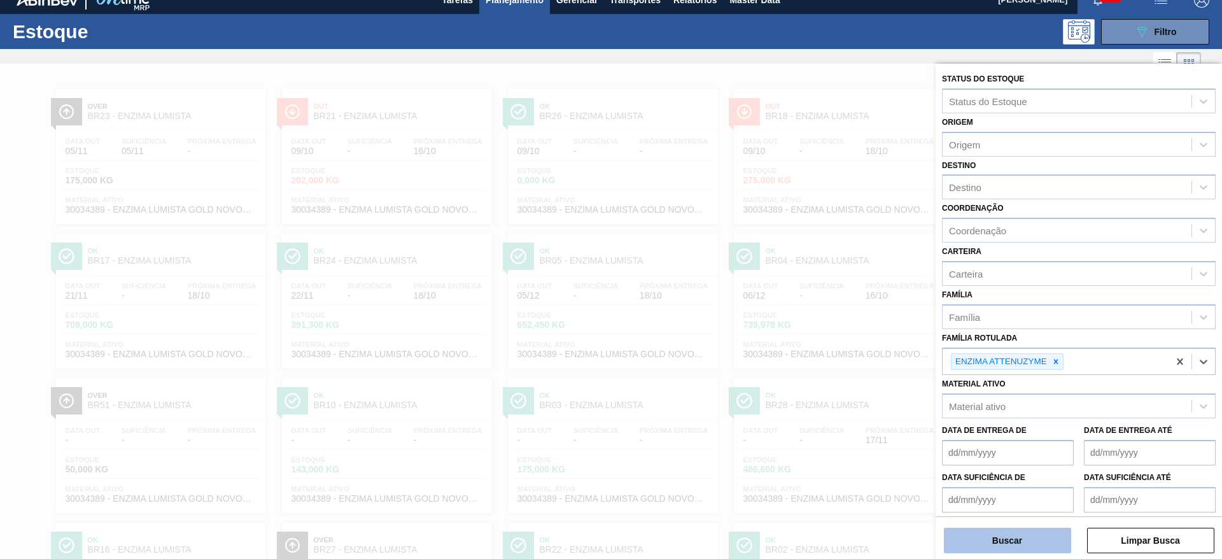
click at [1006, 550] on button "Buscar" at bounding box center [1007, 540] width 127 height 25
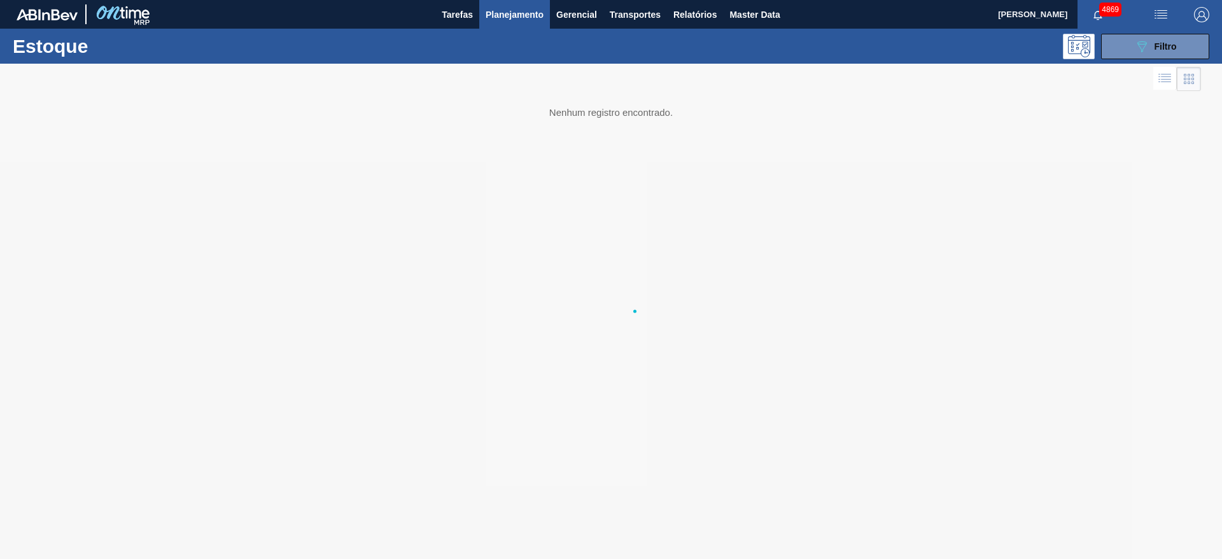
scroll to position [0, 0]
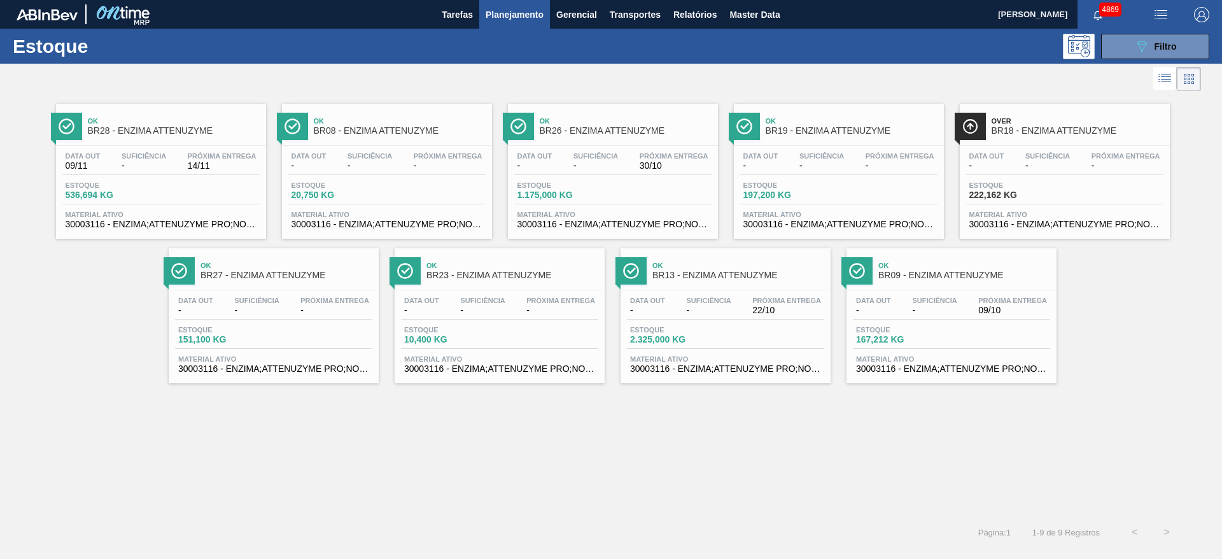
click at [1016, 336] on div "Estoque 167,212 KG" at bounding box center [951, 337] width 197 height 23
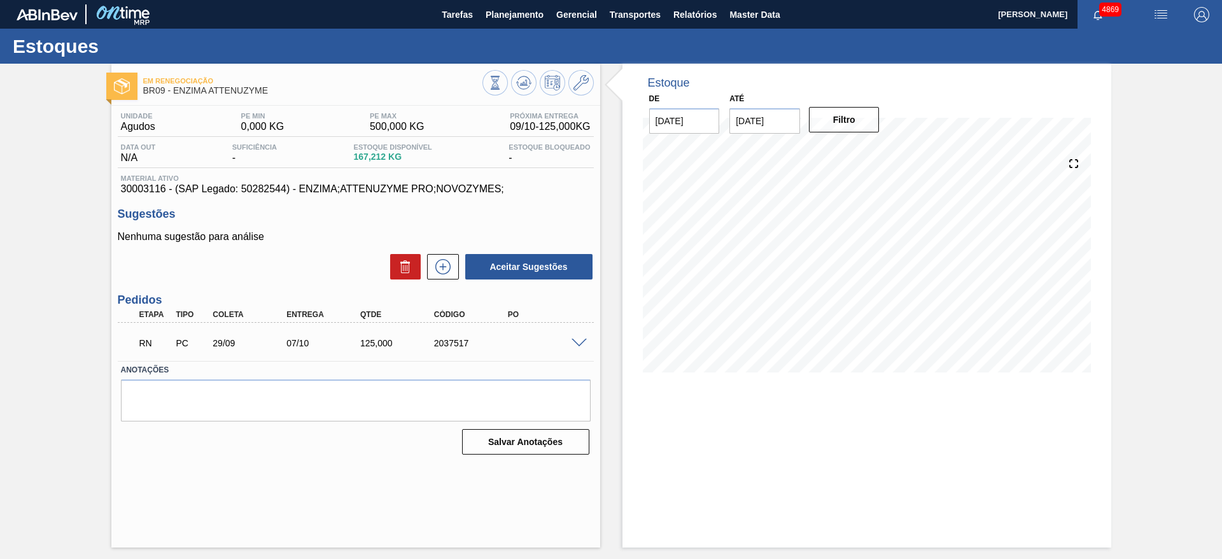
click at [581, 343] on span at bounding box center [579, 344] width 15 height 10
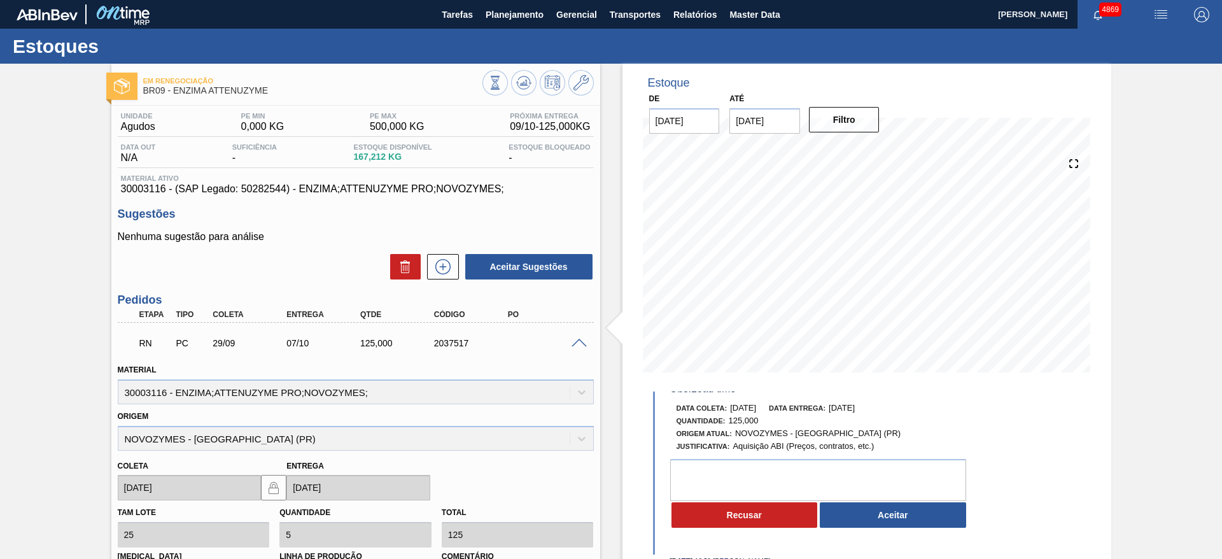
scroll to position [95, 0]
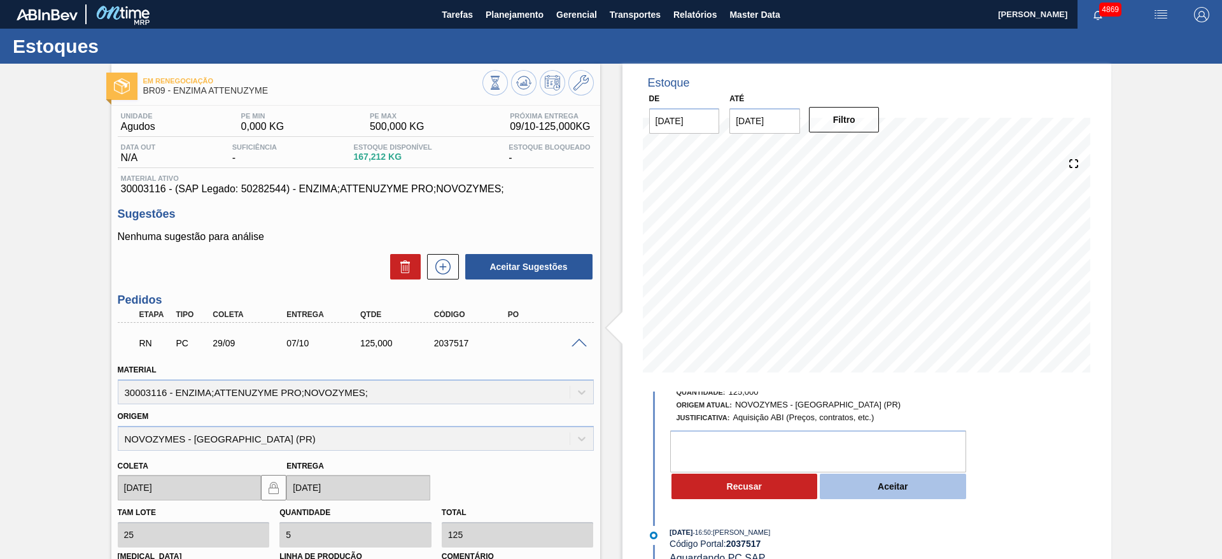
click at [871, 487] on button "Aceitar" at bounding box center [893, 486] width 146 height 25
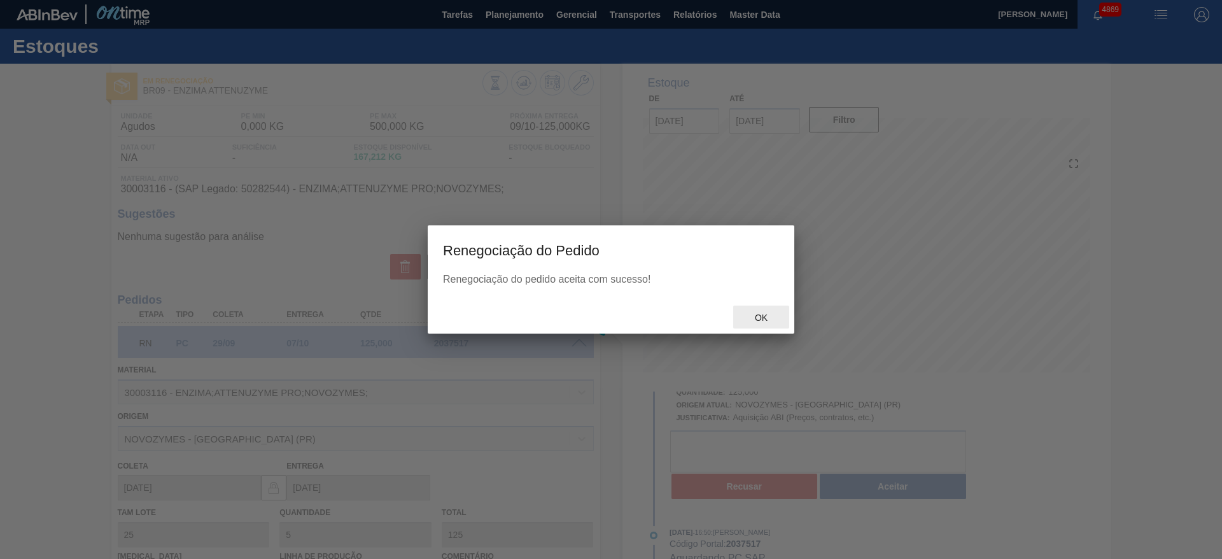
scroll to position [211, 0]
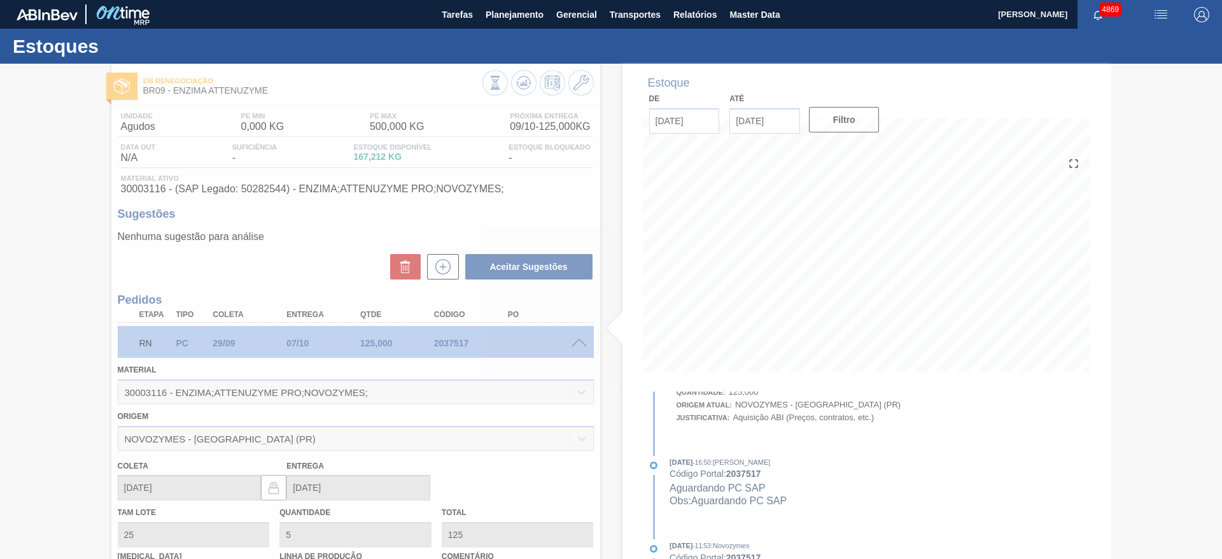
type input "Lead time"
type input "06/10/2025"
type input "14/10/2025"
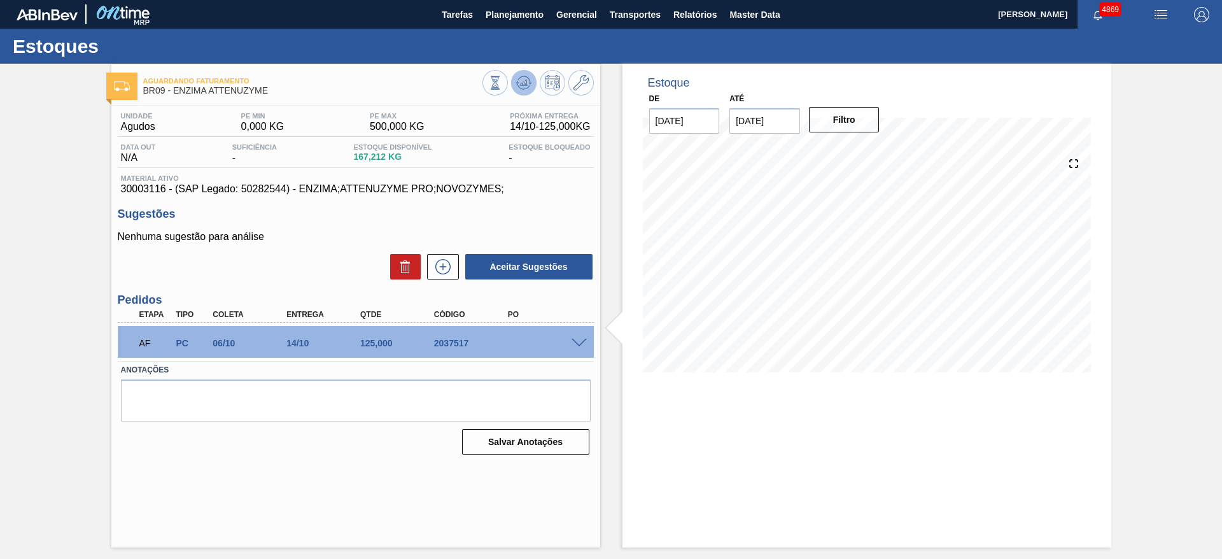
click at [530, 94] on button at bounding box center [523, 82] width 25 height 25
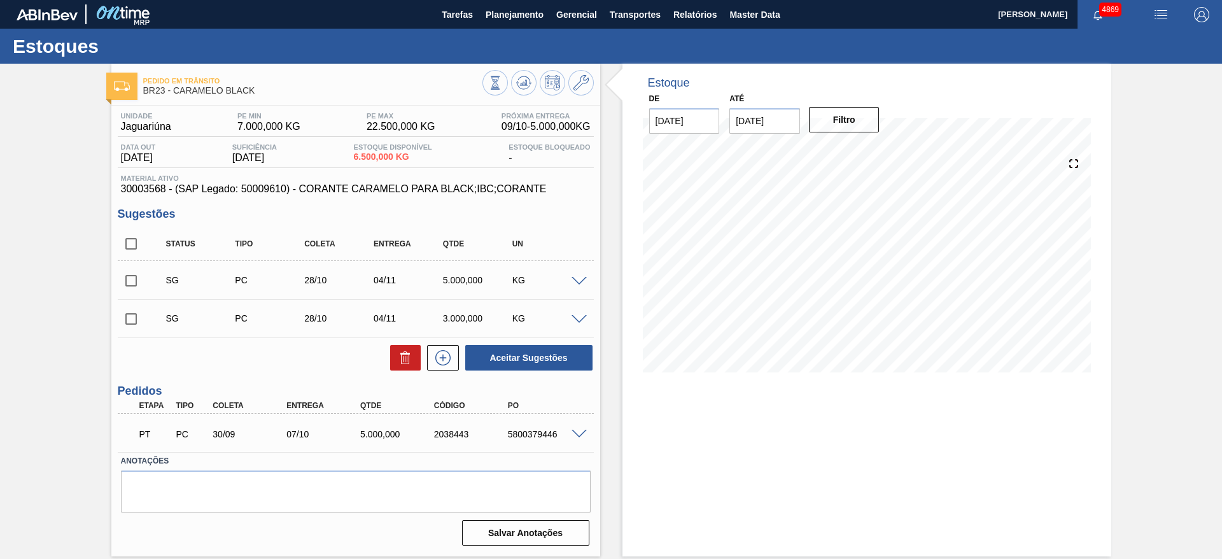
click at [584, 281] on span at bounding box center [579, 282] width 15 height 10
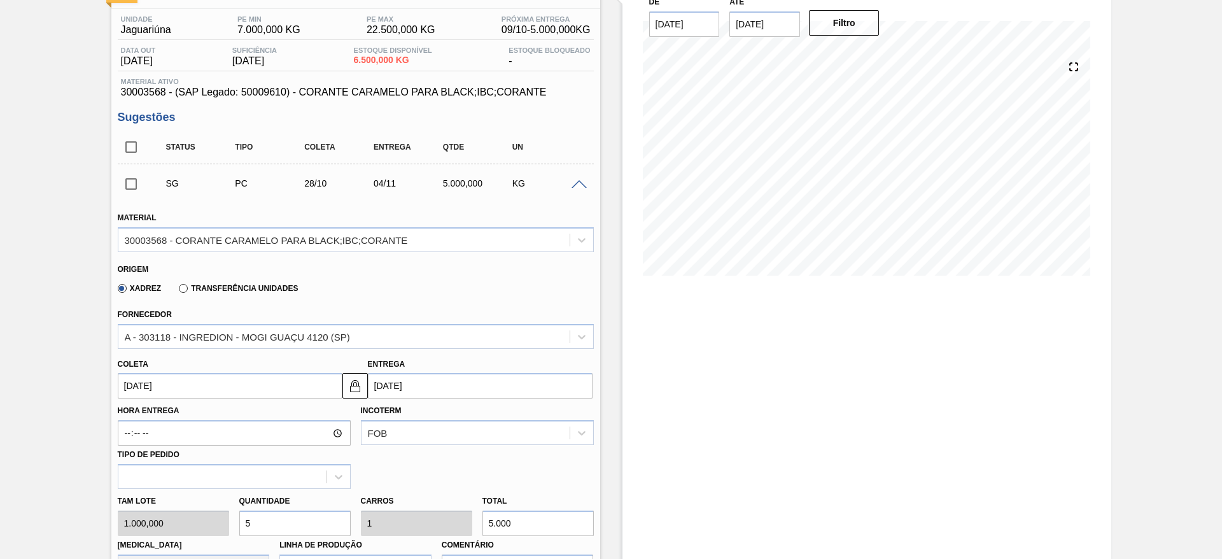
scroll to position [191, 0]
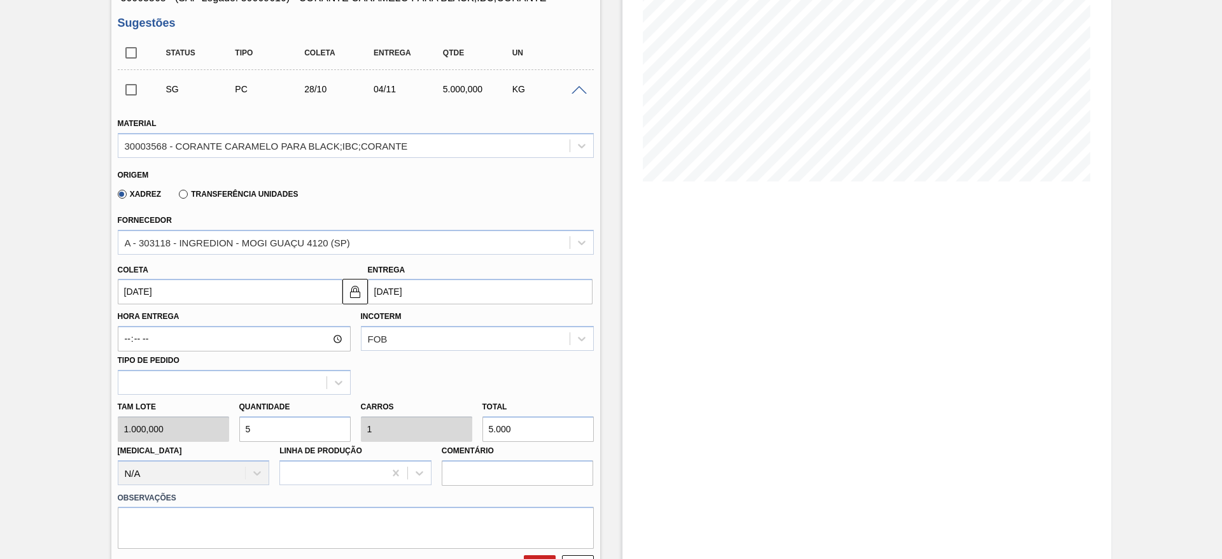
click at [272, 285] on input "28/10/2025" at bounding box center [230, 291] width 225 height 25
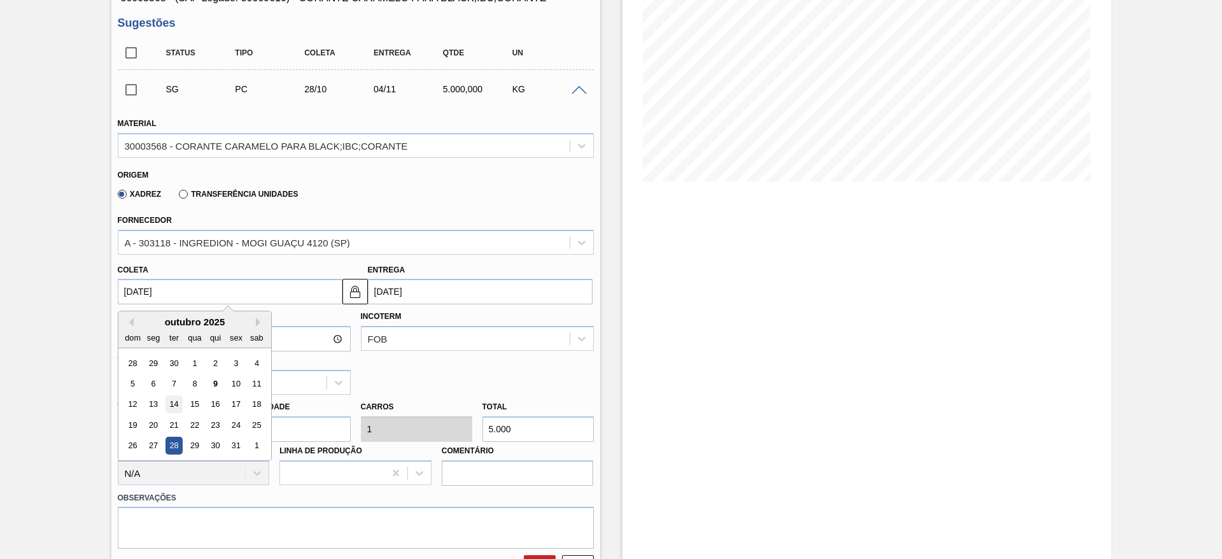
click at [173, 406] on div "14" at bounding box center [173, 404] width 17 height 17
type input "14/10/2025"
type input "21/10/2025"
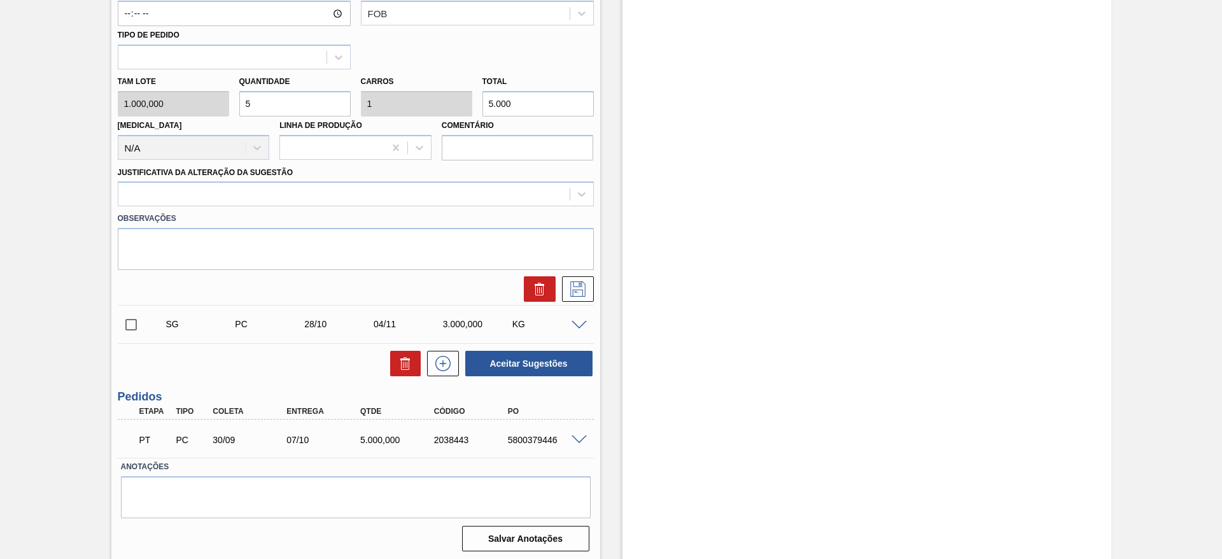
scroll to position [519, 0]
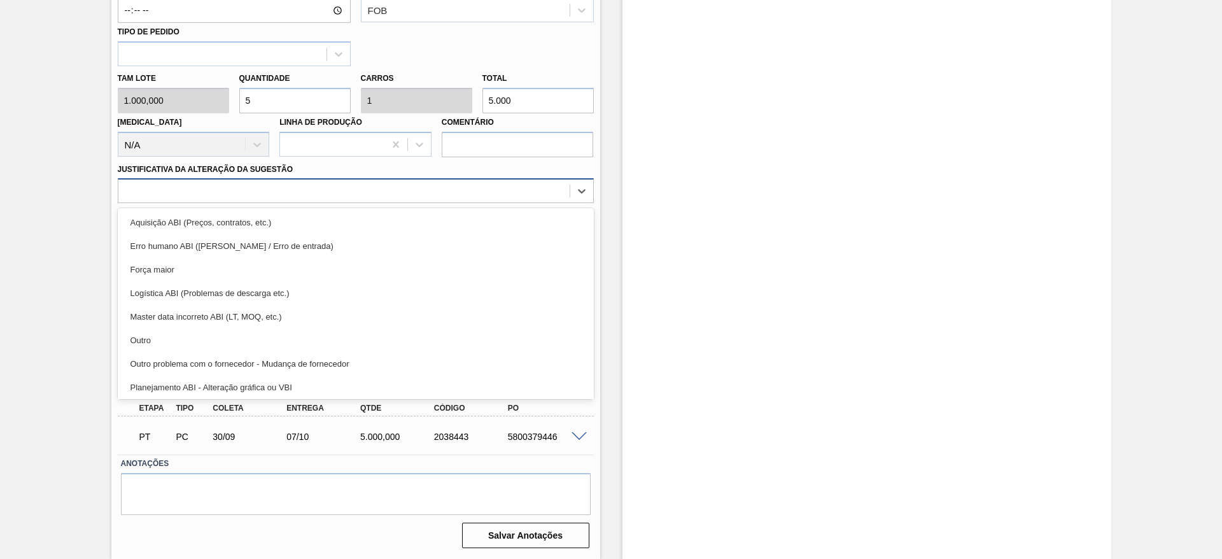
click at [229, 197] on div at bounding box center [343, 191] width 451 height 18
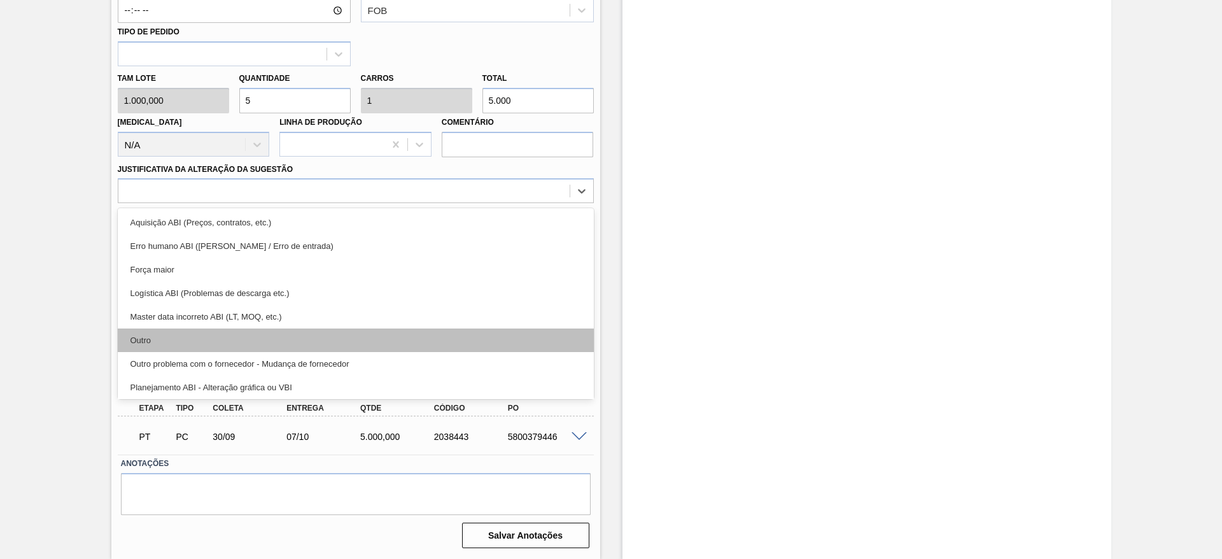
click at [235, 343] on div "Outro" at bounding box center [356, 340] width 476 height 24
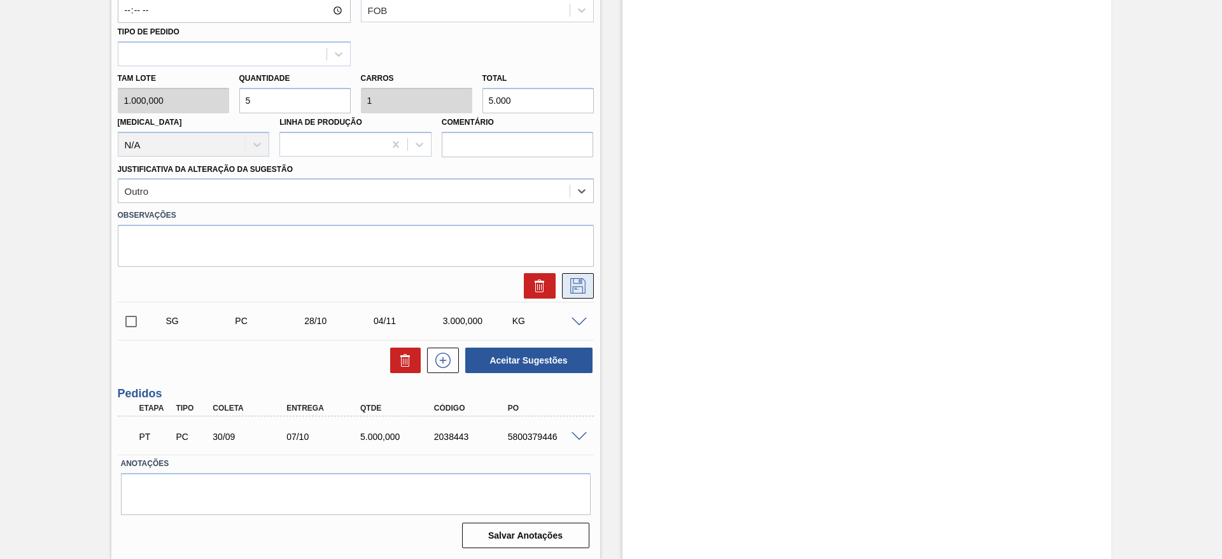
click at [581, 286] on icon at bounding box center [577, 285] width 15 height 15
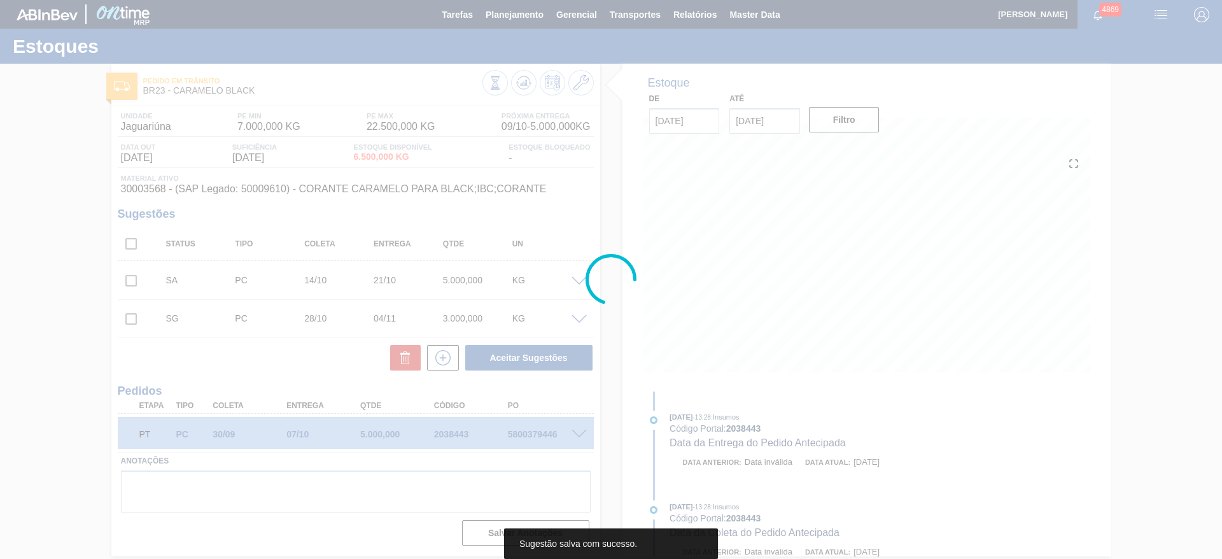
scroll to position [0, 0]
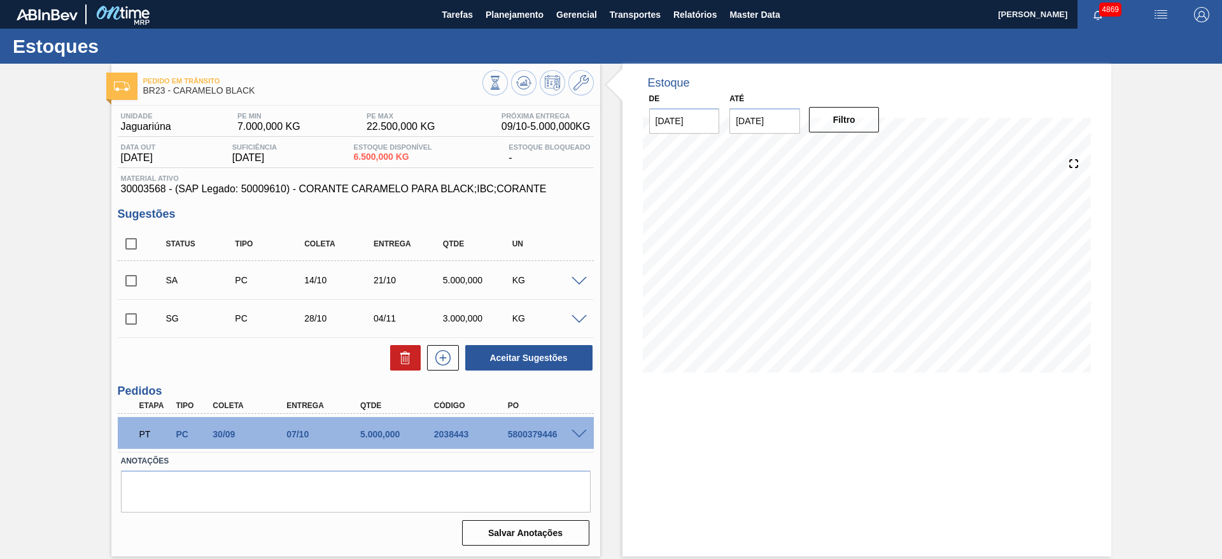
click at [582, 279] on span at bounding box center [579, 282] width 15 height 10
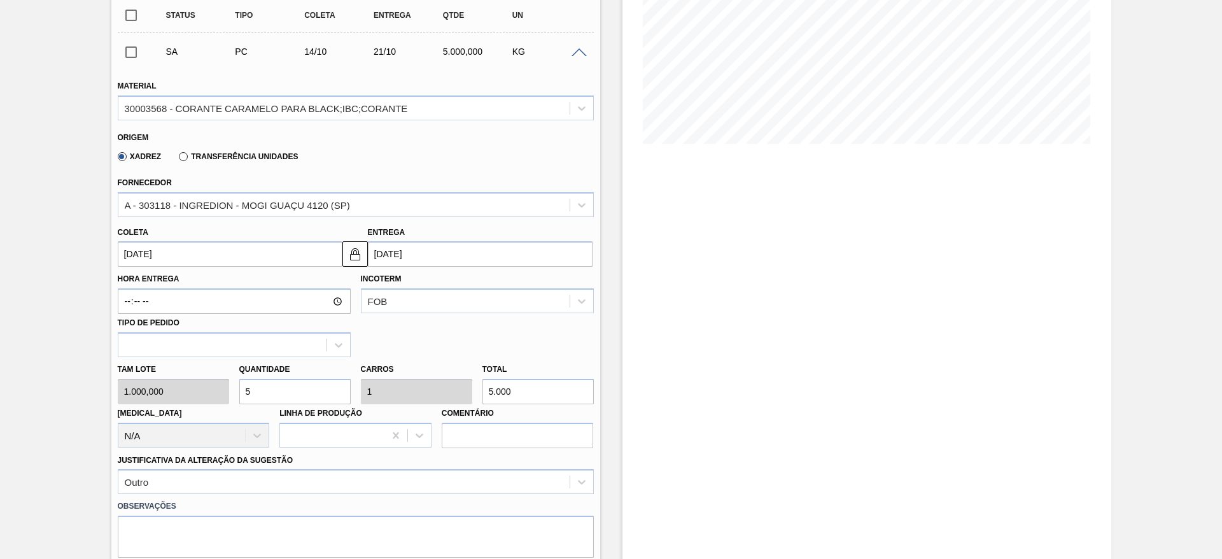
scroll to position [286, 0]
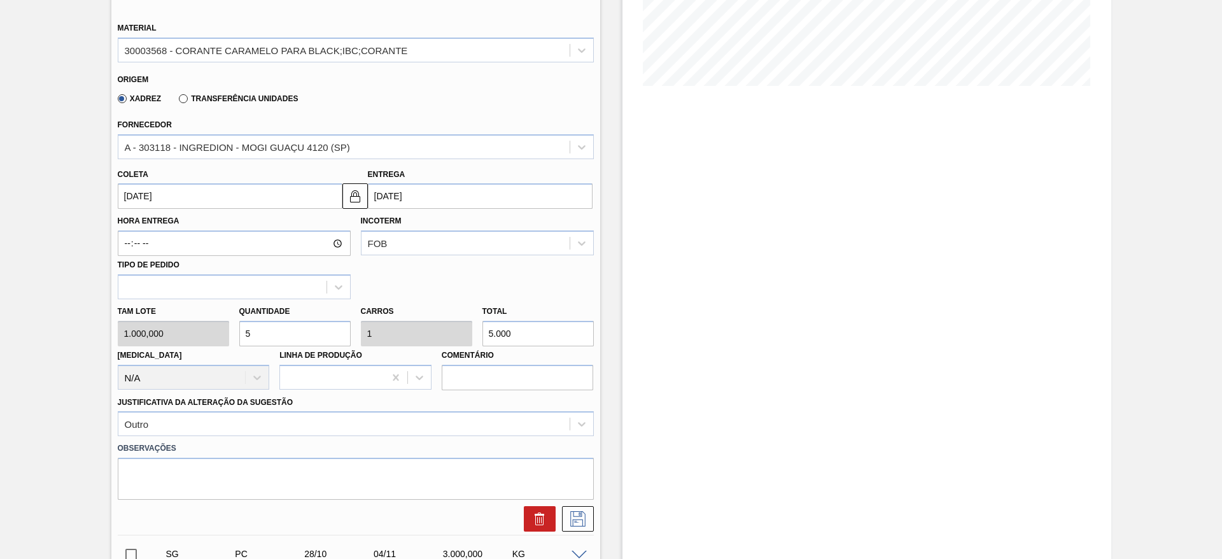
drag, startPoint x: 262, startPoint y: 334, endPoint x: 235, endPoint y: 336, distance: 27.5
click at [235, 336] on div "Quantidade 5" at bounding box center [295, 324] width 122 height 44
type input "6"
type input "1,2"
type input "6.000"
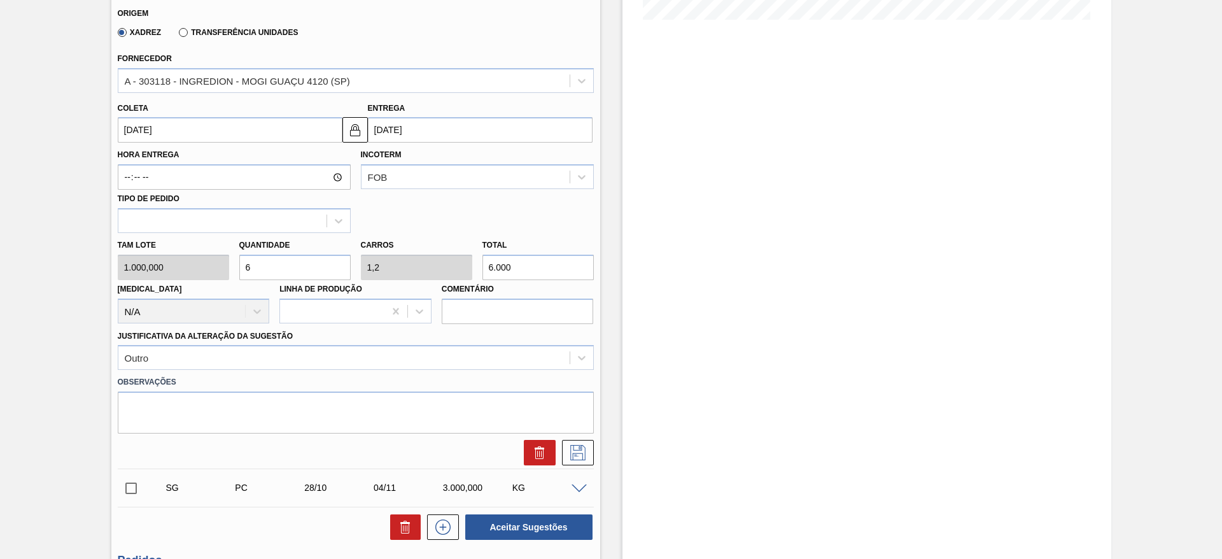
scroll to position [382, 0]
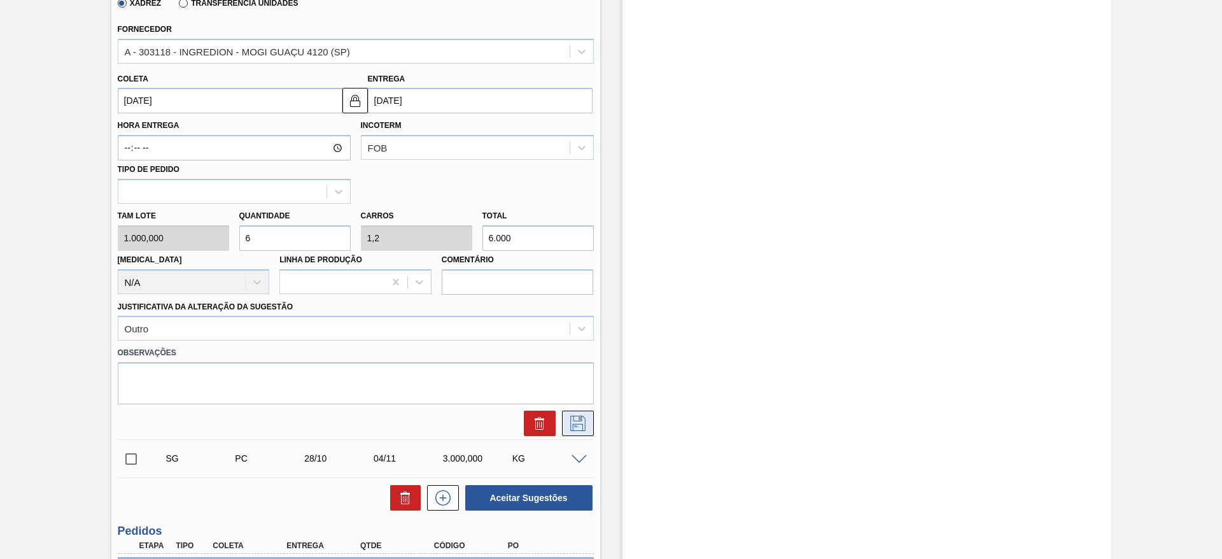
type input "6"
click at [584, 419] on icon at bounding box center [578, 423] width 20 height 15
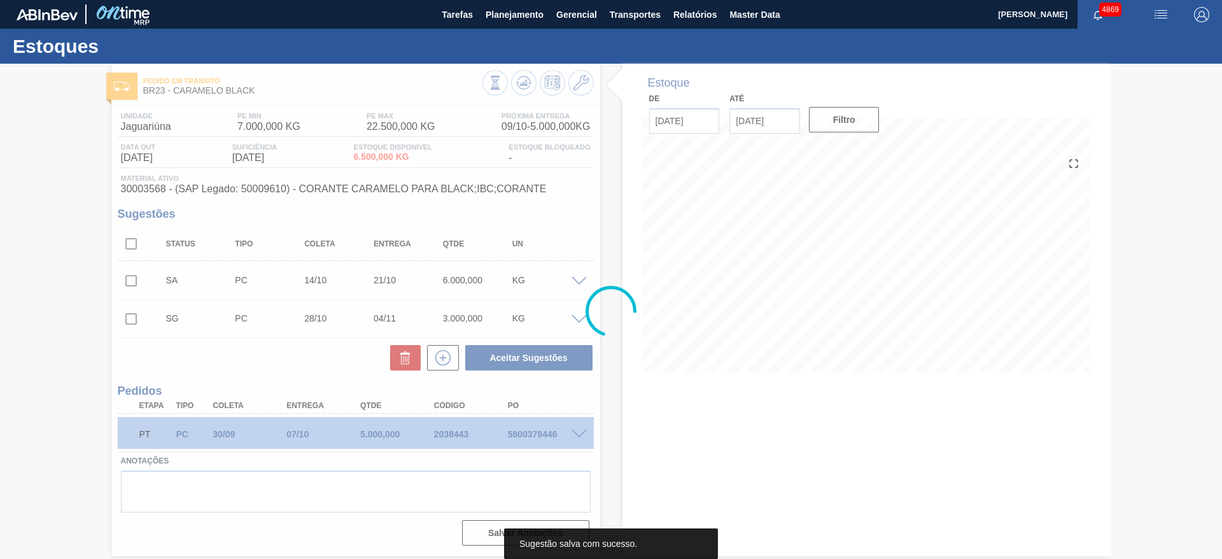
scroll to position [0, 0]
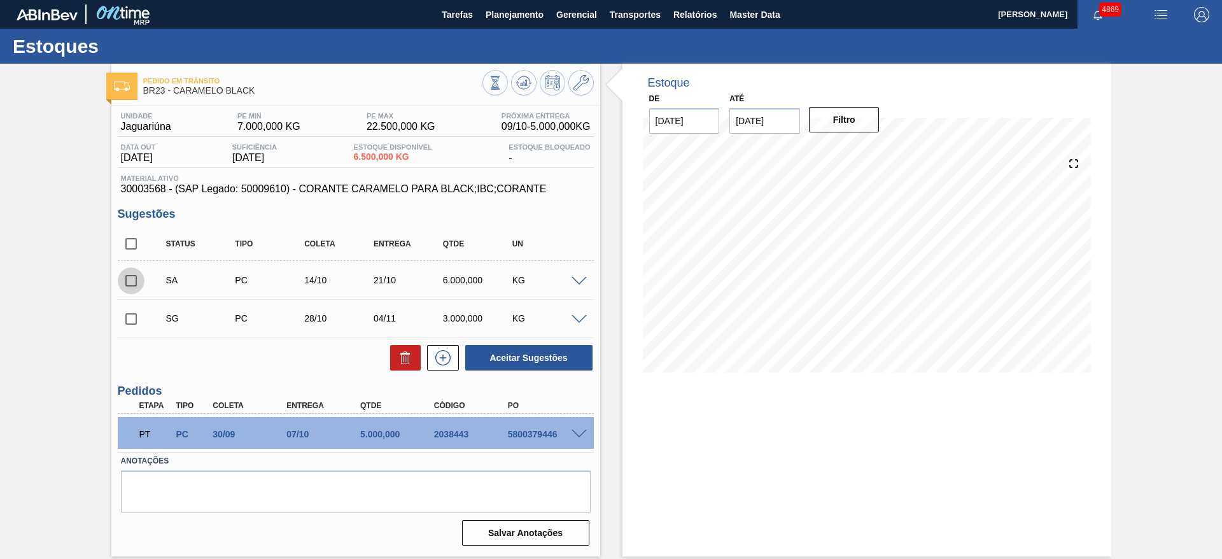
click at [137, 275] on input "checkbox" at bounding box center [131, 280] width 27 height 27
click at [540, 355] on button "Aceitar Sugestões" at bounding box center [528, 357] width 127 height 25
checkbox input "false"
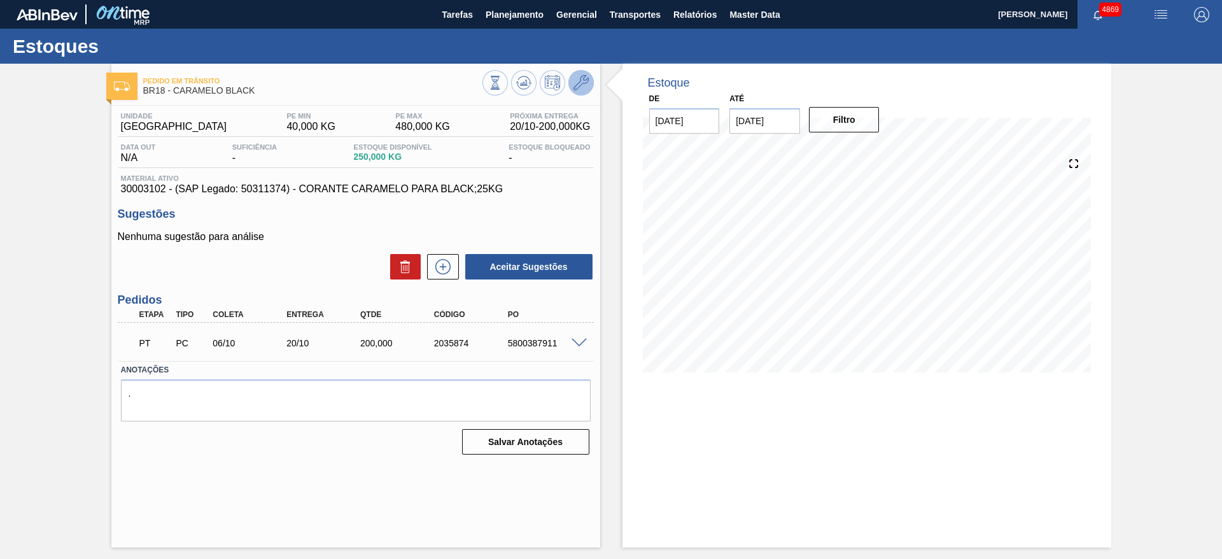
click at [584, 94] on button at bounding box center [580, 82] width 25 height 25
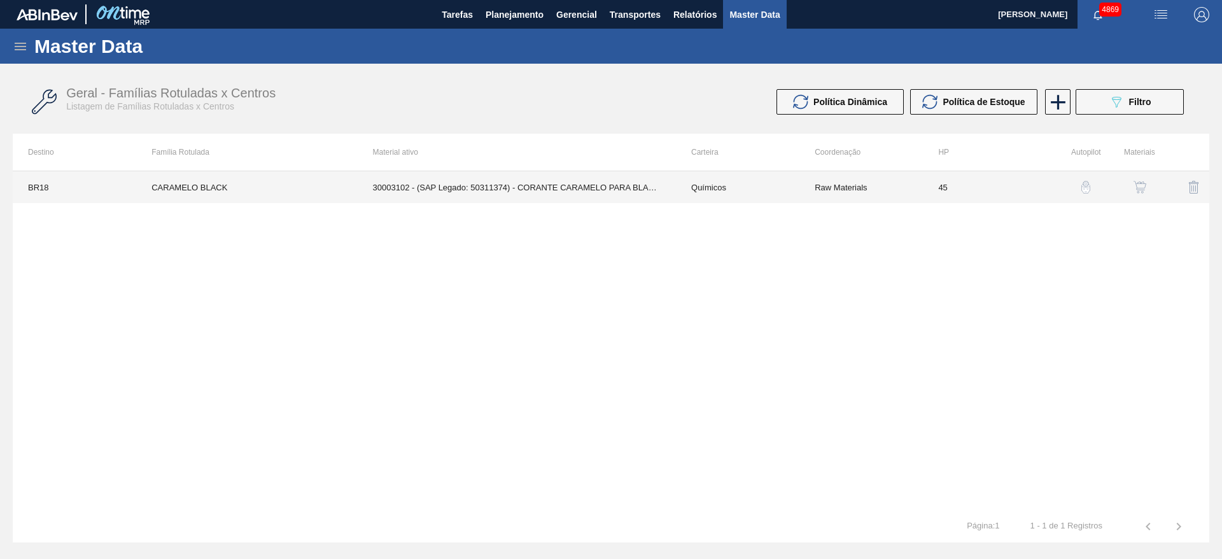
click at [574, 195] on td "30003102 - (SAP Legado: 50311374) - CORANTE CARAMELO PARA BLACK;25KG" at bounding box center [517, 187] width 318 height 32
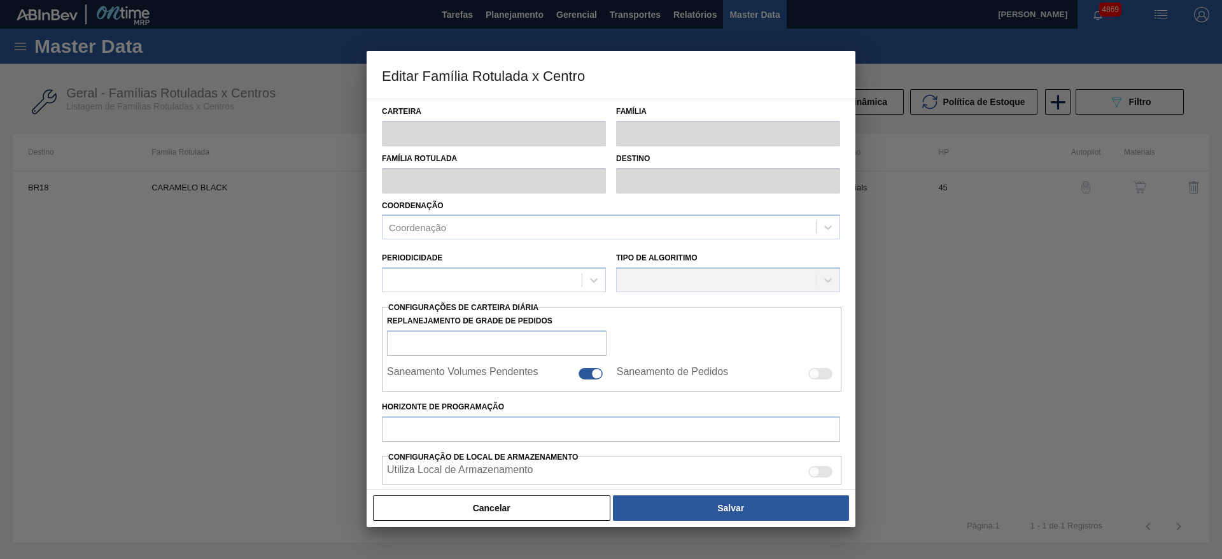
type input "Químicos"
type input "Caramelo"
type input "CARAMELO BLACK"
type input "BR18 - Pernambuco"
type input "45"
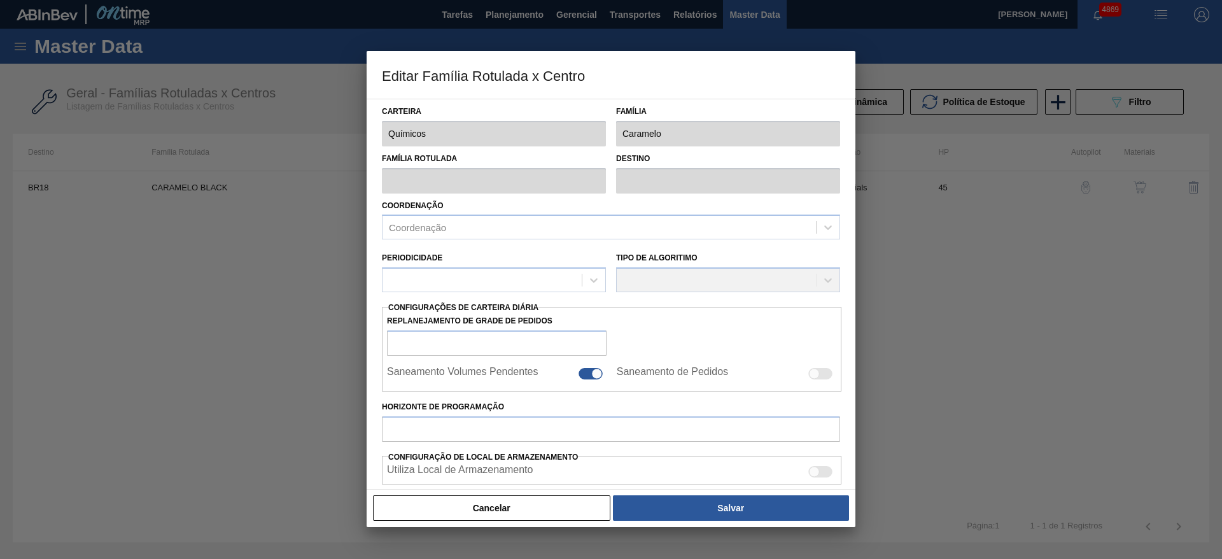
type input "40"
type input "480"
type input "50"
type input "260,000"
checkbox input "true"
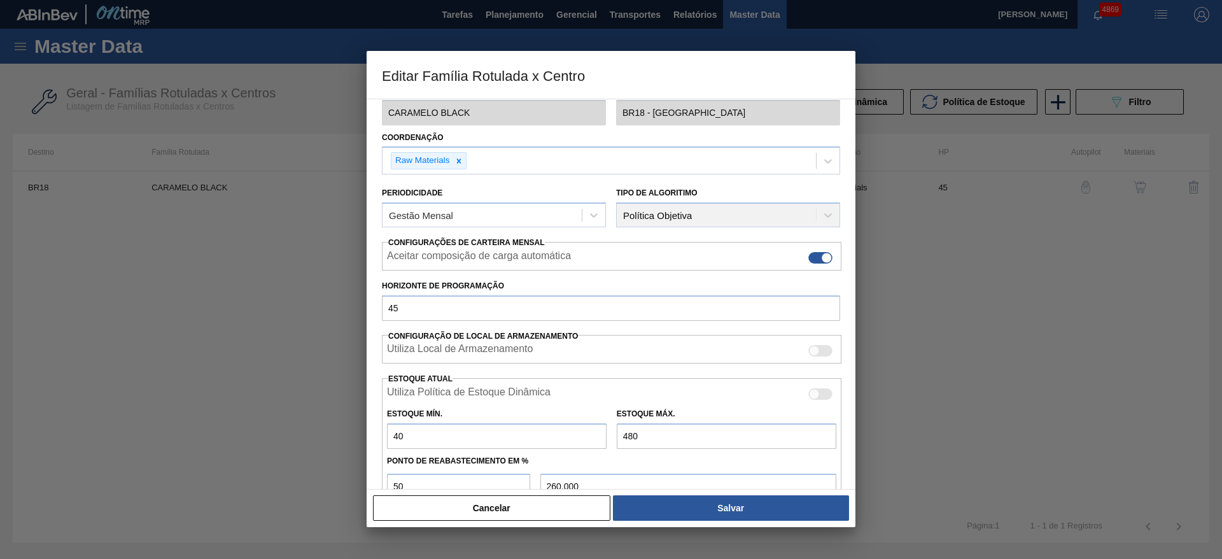
scroll to position [95, 0]
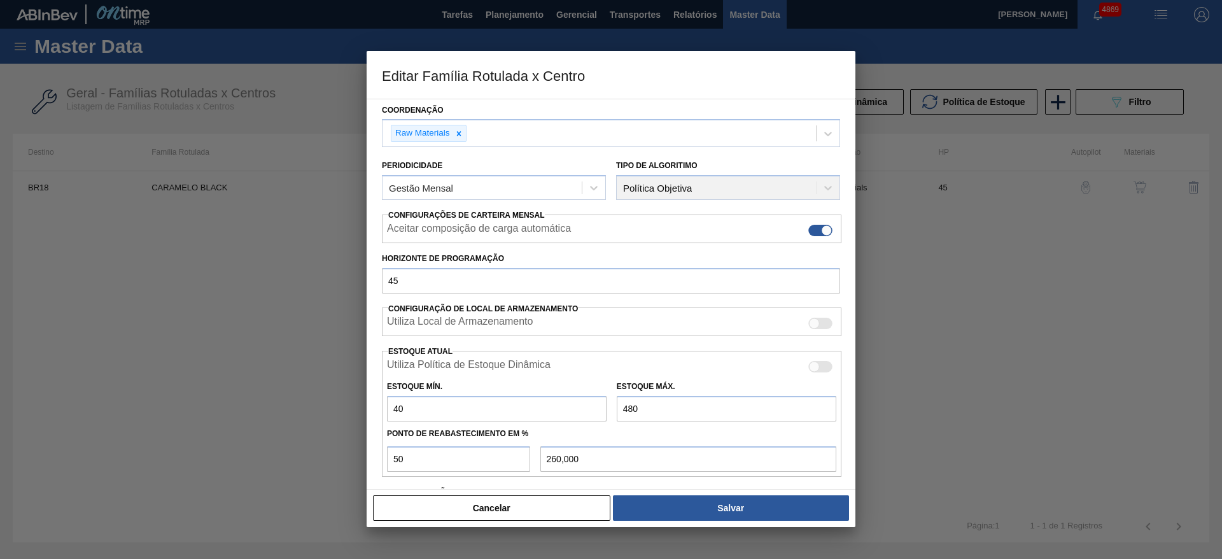
drag, startPoint x: 414, startPoint y: 404, endPoint x: 364, endPoint y: 411, distance: 50.1
click at [364, 411] on div "Editar Família Rotulada x Centro Carteira Químicos Família Caramelo Família Rot…" at bounding box center [611, 279] width 1222 height 559
type input "5"
type input "242,500"
type input "50"
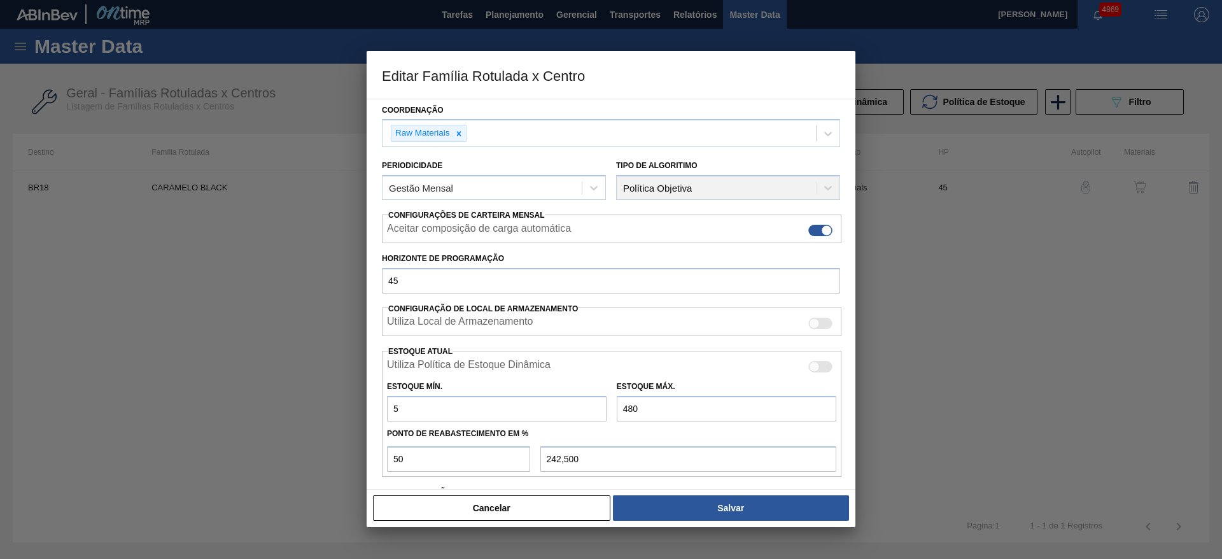
type input "265,000"
type input "50"
drag, startPoint x: 640, startPoint y: 404, endPoint x: 604, endPoint y: 406, distance: 36.3
click at [604, 406] on div "Estoque Mín. 50 Estoque Máx. 480" at bounding box center [612, 397] width 460 height 47
type input "6"
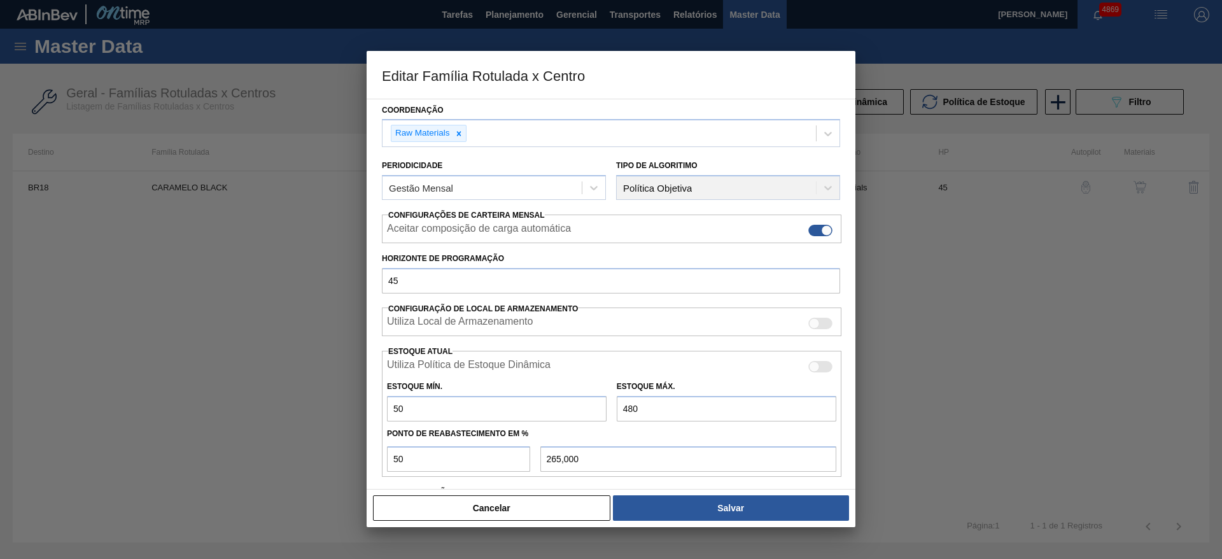
type input "28,000"
type input "60"
type input "55,000"
type input "600"
type input "325,000"
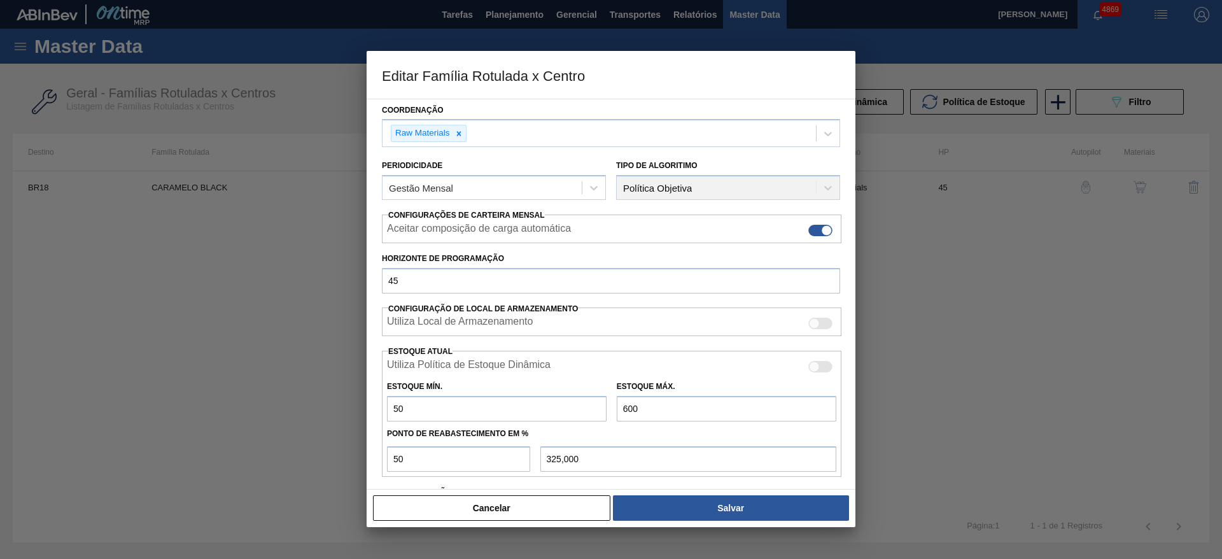
type input "600"
drag, startPoint x: 427, startPoint y: 411, endPoint x: 383, endPoint y: 410, distance: 44.6
click at [383, 410] on div "Estoque Mín. 50" at bounding box center [497, 399] width 230 height 44
type input "7"
type input "303,500"
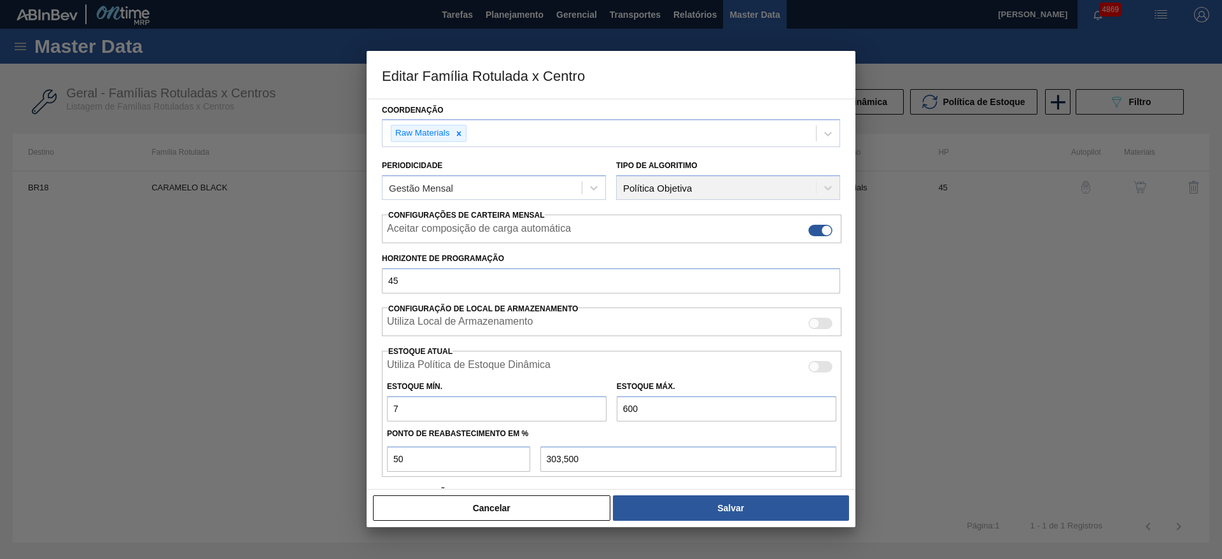
type input "70"
type input "335,000"
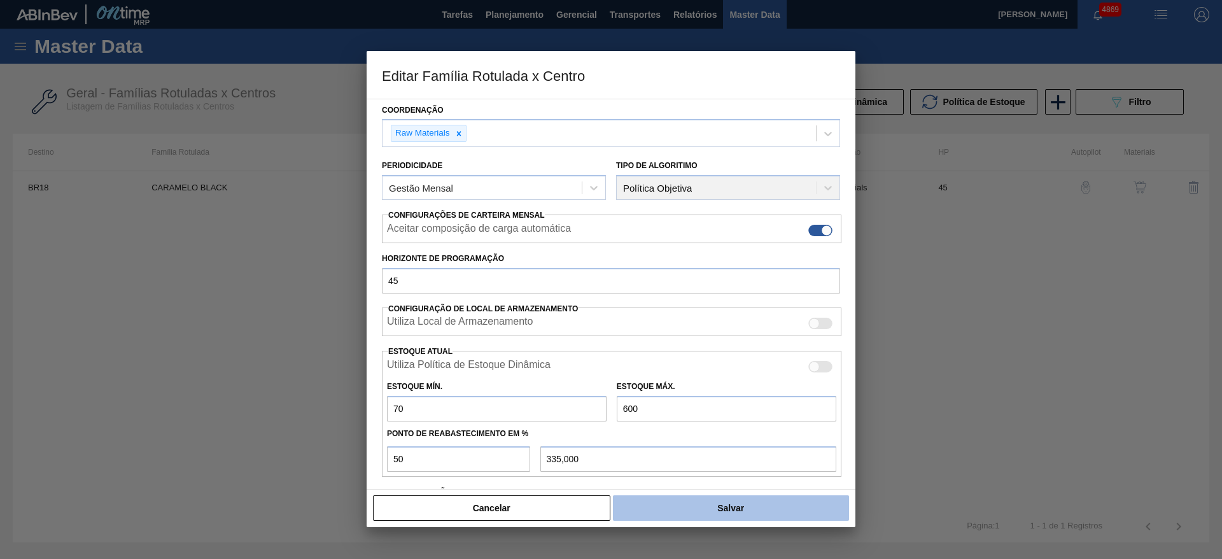
type input "70"
click at [679, 505] on button "Salvar" at bounding box center [731, 507] width 236 height 25
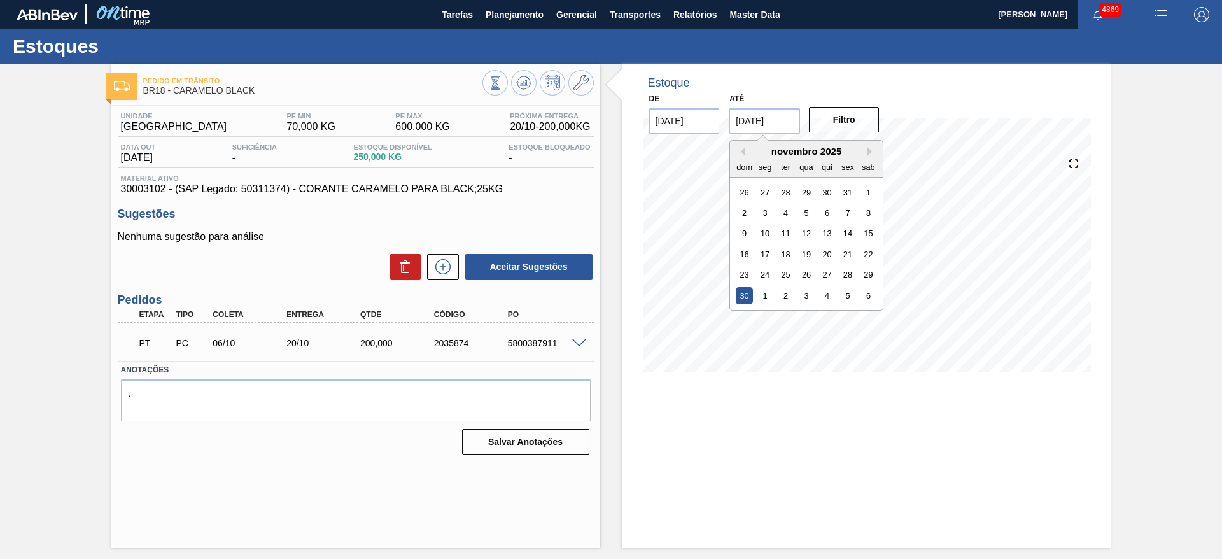
click at [775, 110] on input "30/11/2025" at bounding box center [764, 120] width 71 height 25
click at [824, 298] on div "4" at bounding box center [827, 295] width 17 height 17
type input "[DATE]"
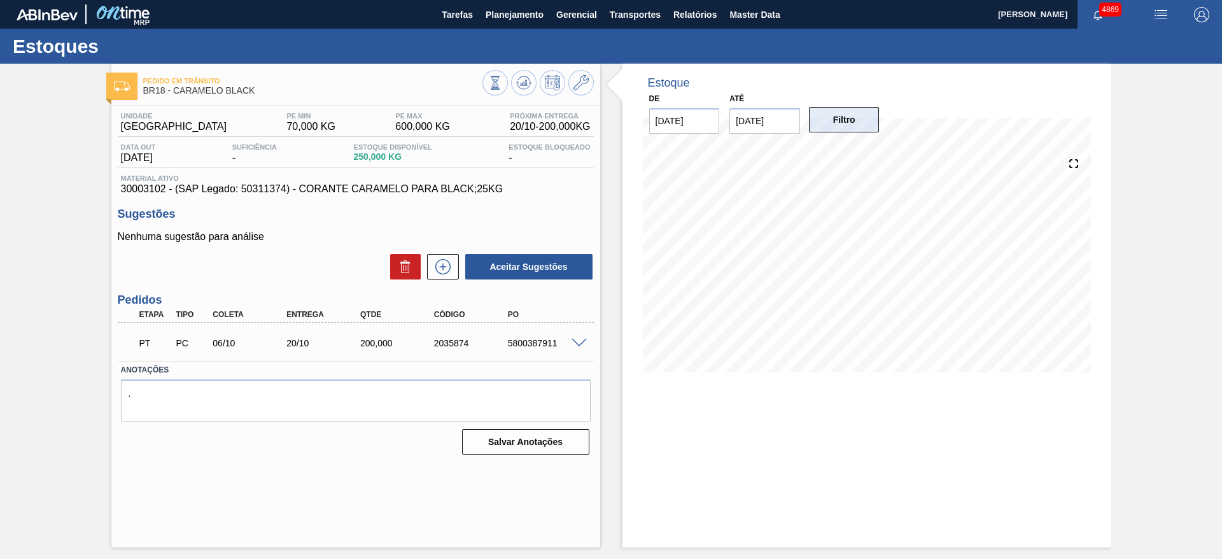
click at [831, 125] on button "Filtro" at bounding box center [844, 119] width 71 height 25
click at [602, 195] on div "Estoque De 09/10/2025 Até 04/12/2025 Filtro 12/10 Projeção de Estoque 250 Nec.S…" at bounding box center [855, 306] width 511 height 484
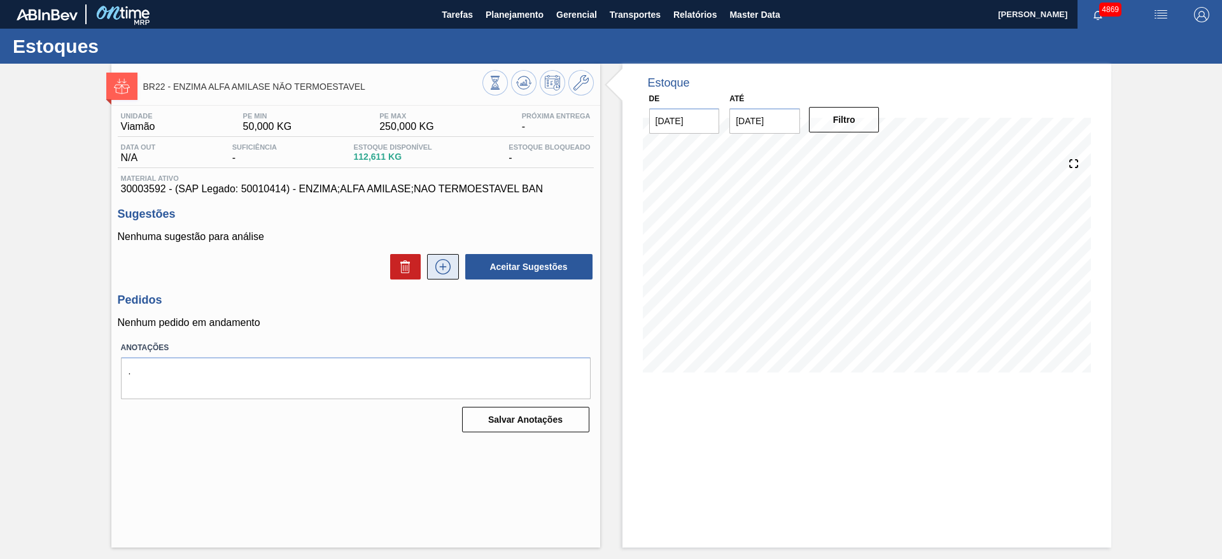
click at [439, 270] on icon at bounding box center [443, 266] width 20 height 15
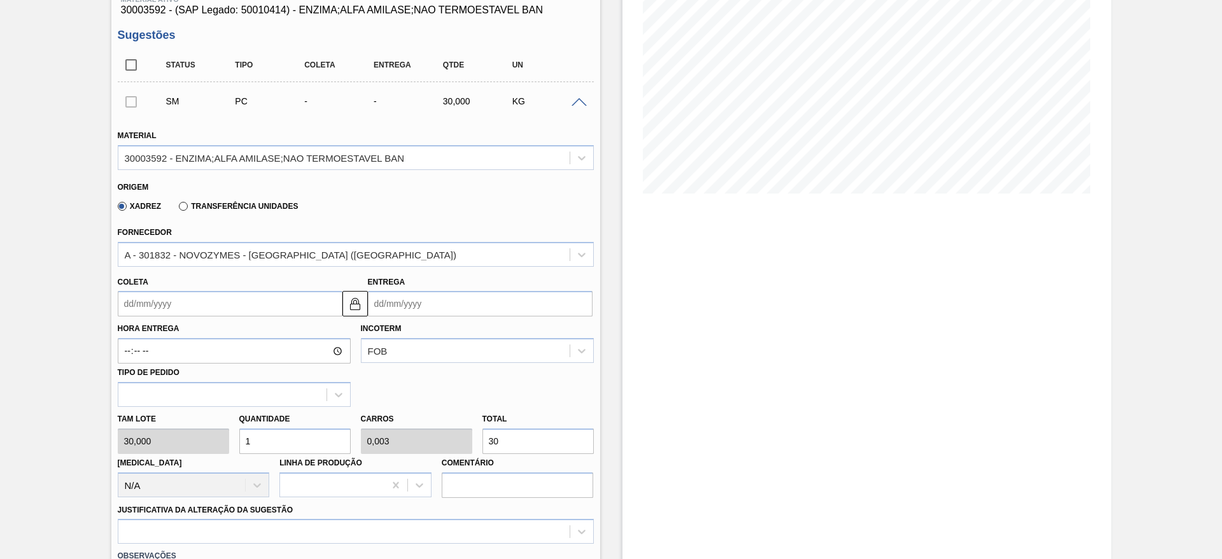
scroll to position [191, 0]
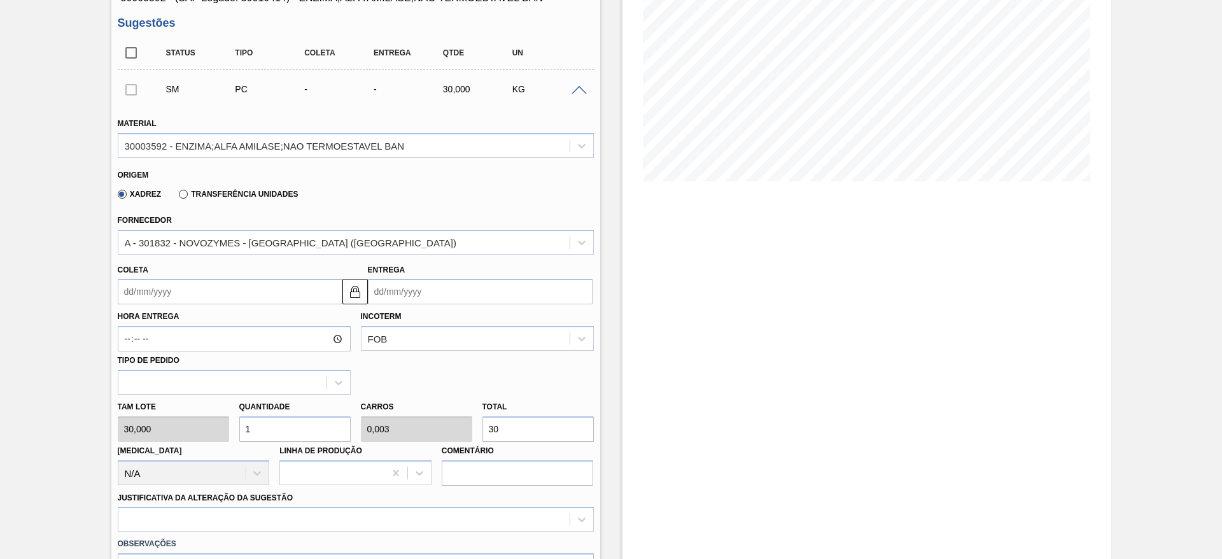
click at [267, 292] on input "Coleta" at bounding box center [230, 291] width 225 height 25
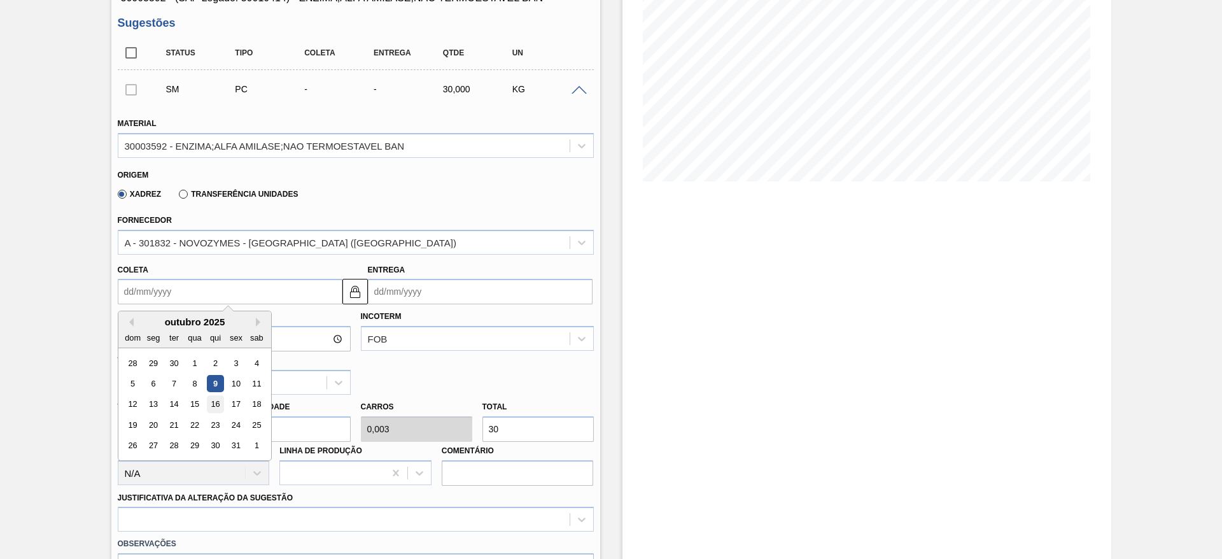
click at [214, 404] on div "16" at bounding box center [214, 404] width 17 height 17
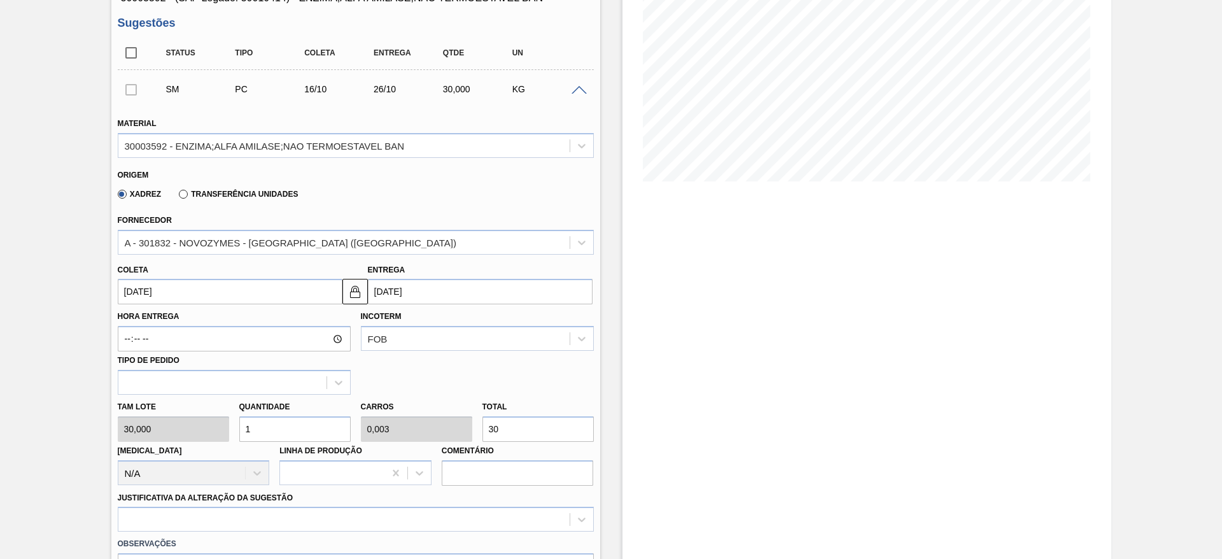
type input "[DATE]"
drag, startPoint x: 269, startPoint y: 426, endPoint x: 236, endPoint y: 434, distance: 33.3
click at [236, 434] on div "Quantidade 1" at bounding box center [295, 420] width 122 height 44
type input "3"
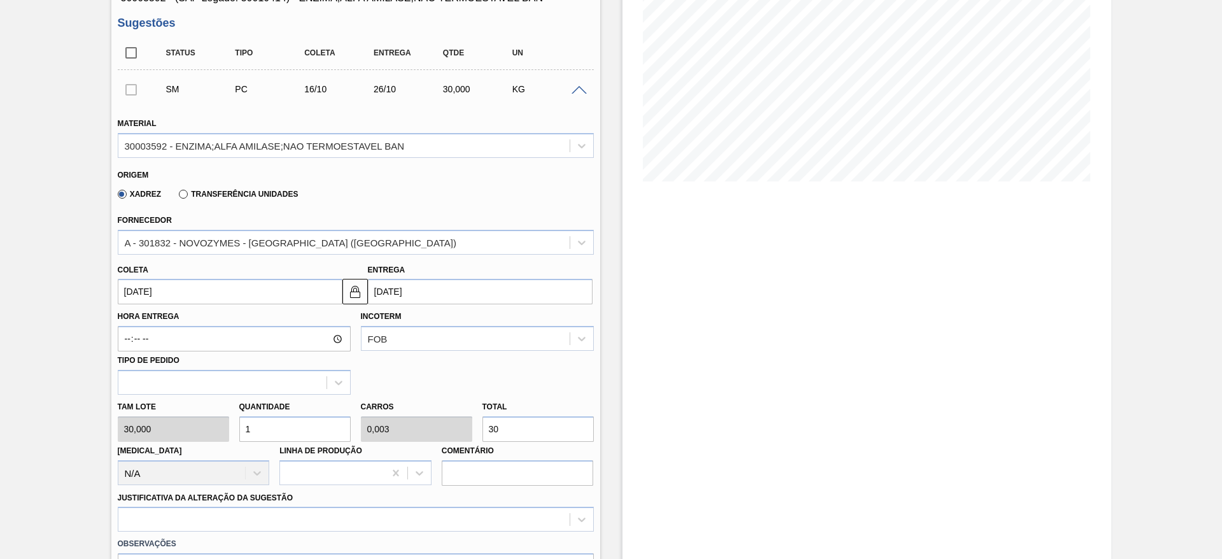
type input "0,009"
type input "90"
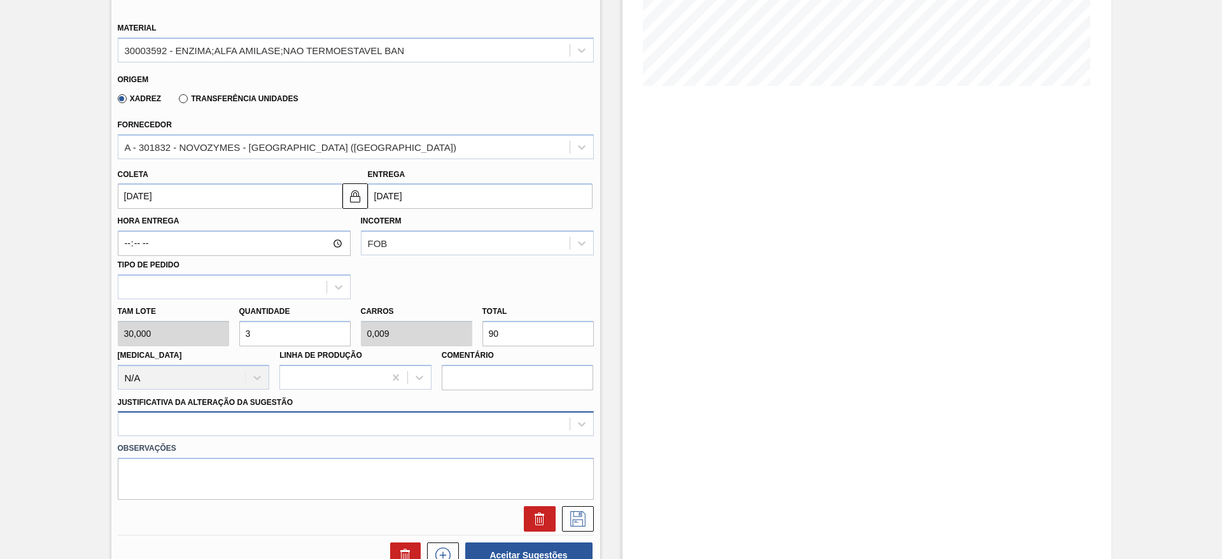
type input "3"
click at [330, 425] on div at bounding box center [356, 423] width 476 height 25
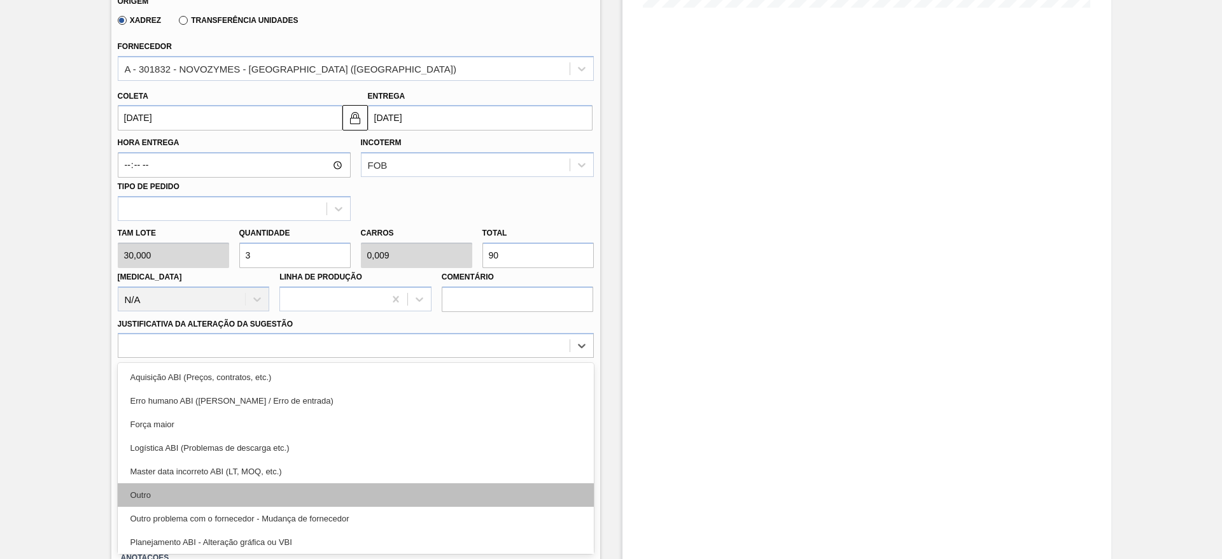
click at [316, 493] on div "Outro" at bounding box center [356, 495] width 476 height 24
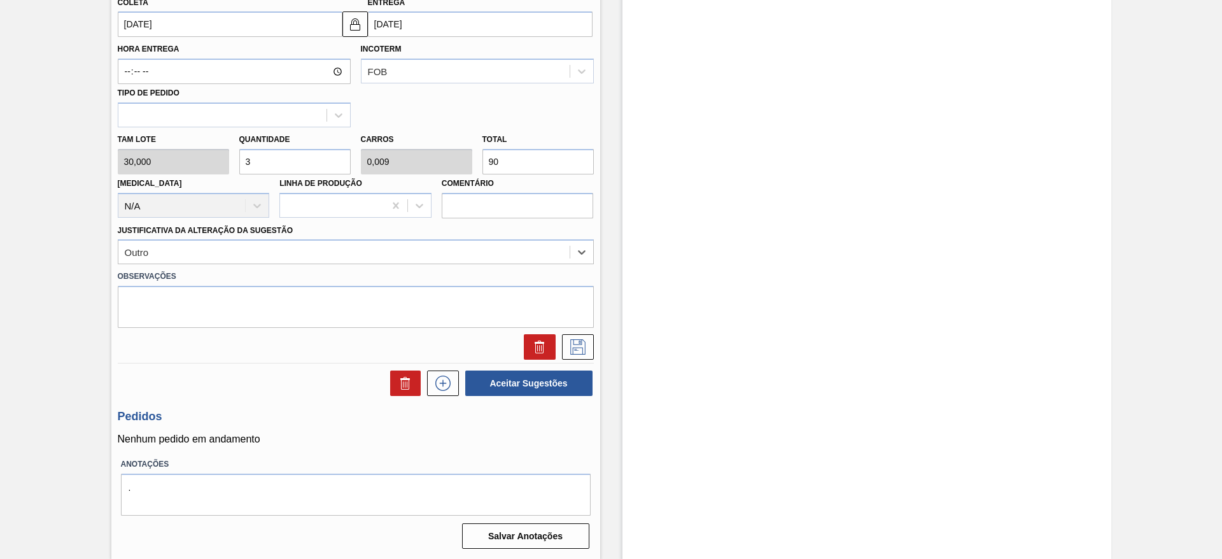
scroll to position [459, 0]
click at [579, 344] on icon at bounding box center [577, 346] width 15 height 15
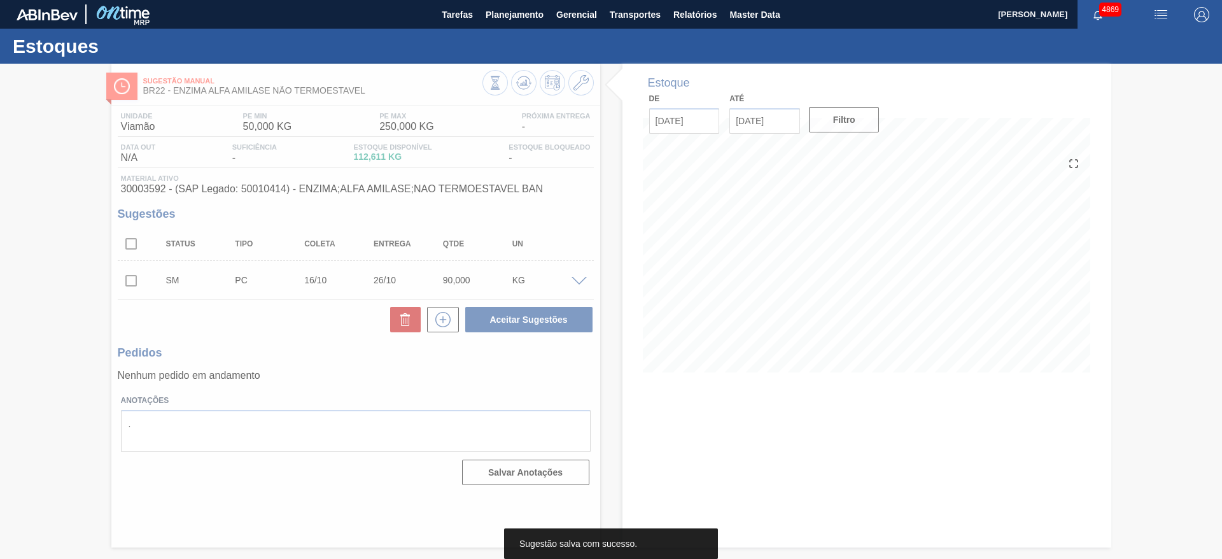
scroll to position [0, 0]
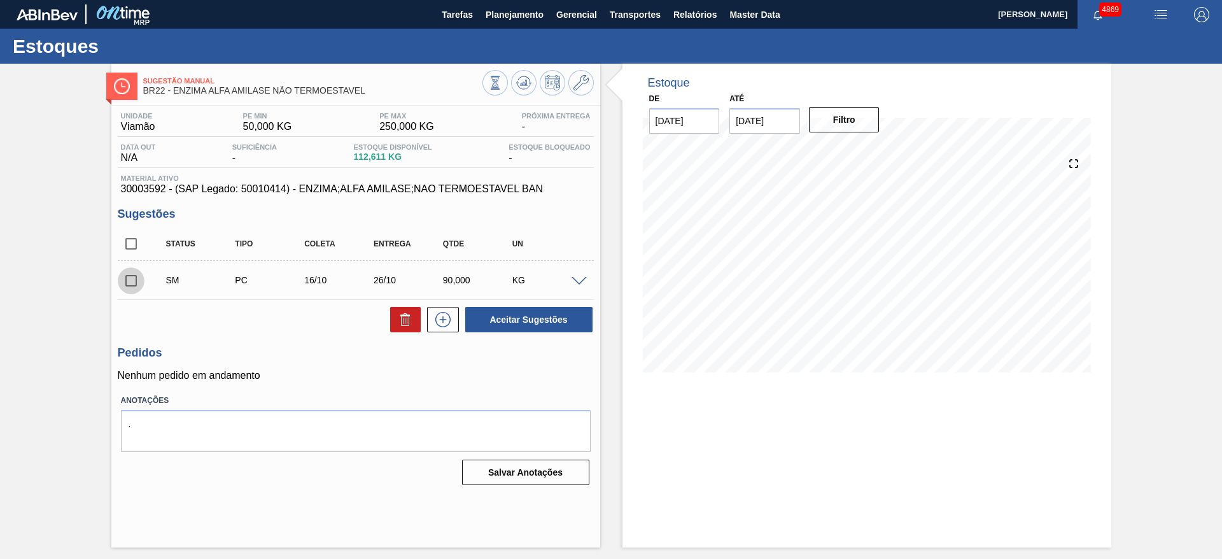
click at [127, 278] on input "checkbox" at bounding box center [131, 280] width 27 height 27
click at [542, 309] on button "Aceitar Sugestões" at bounding box center [528, 319] width 127 height 25
checkbox input "false"
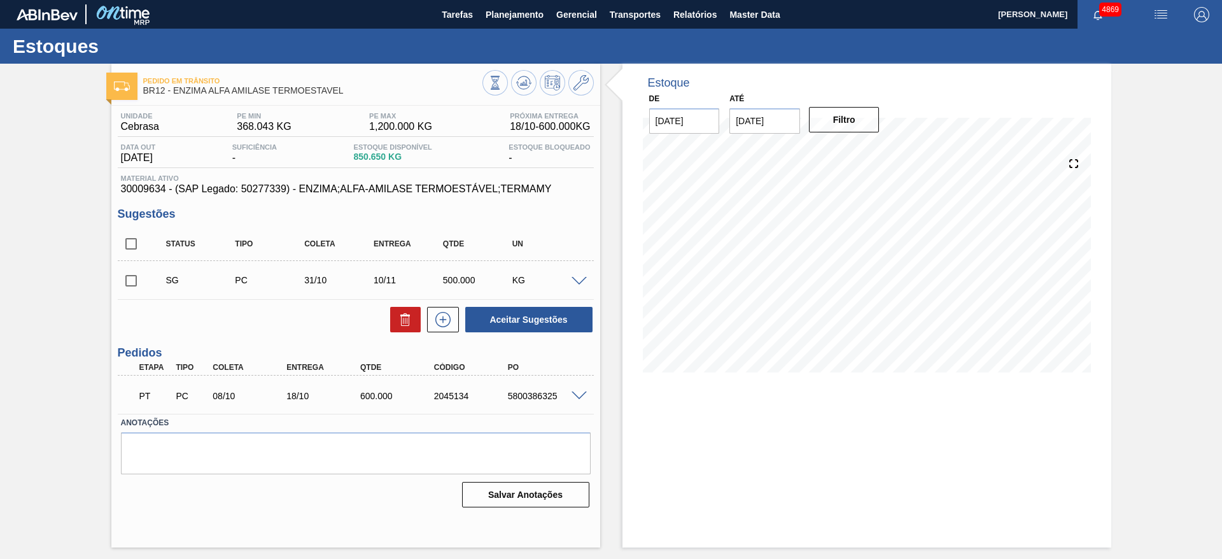
click at [576, 283] on span at bounding box center [579, 282] width 15 height 10
type input "25,000"
type input "0,05"
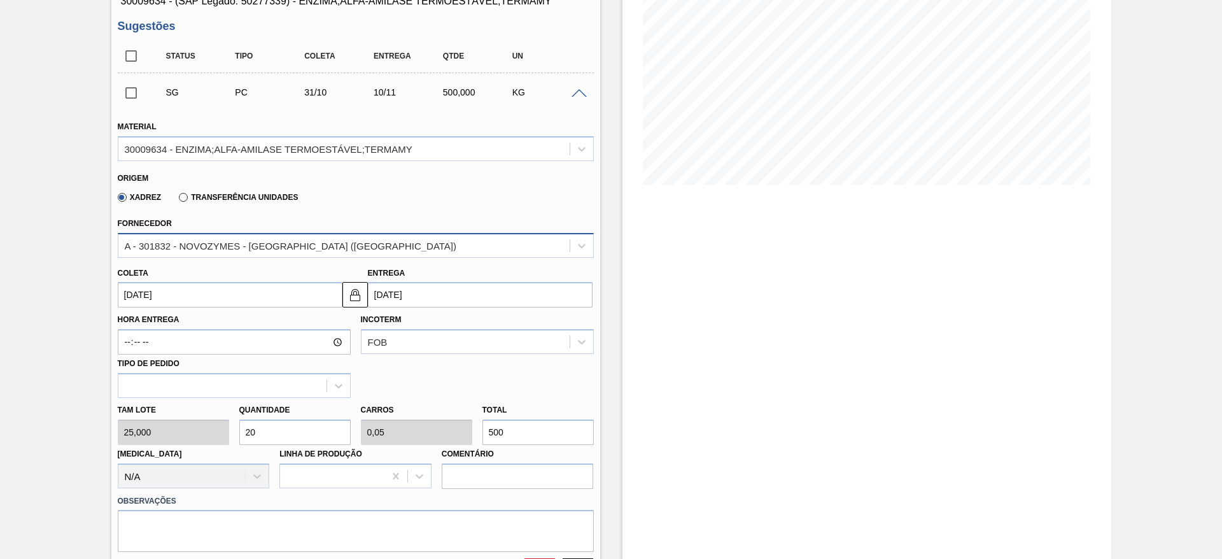
scroll to position [191, 0]
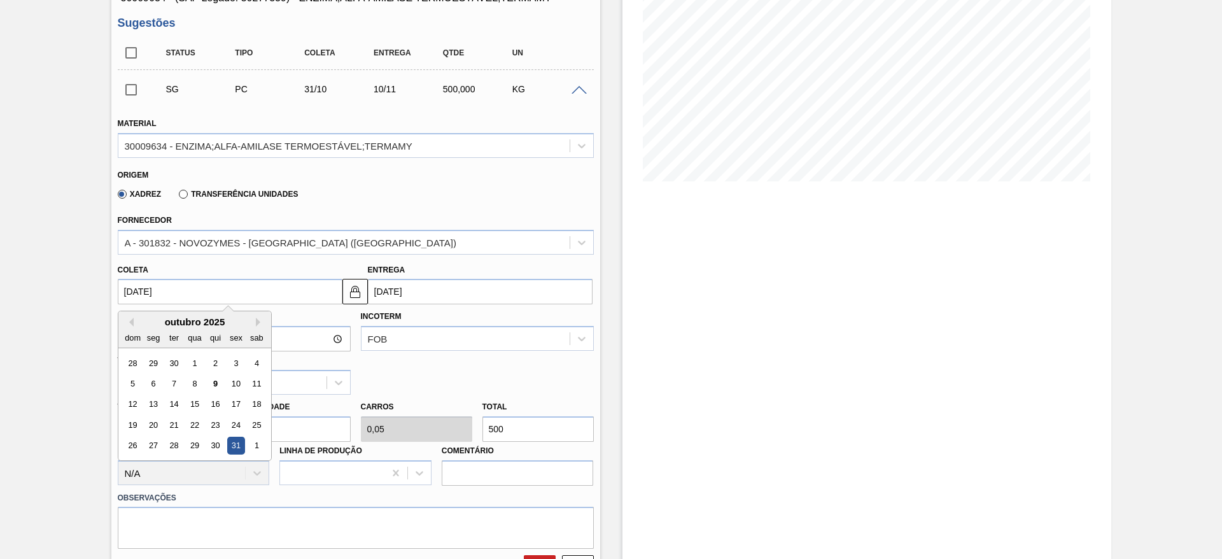
click at [269, 299] on input "[DATE]" at bounding box center [230, 291] width 225 height 25
click at [220, 406] on div "16" at bounding box center [214, 404] width 17 height 17
type input "[DATE]"
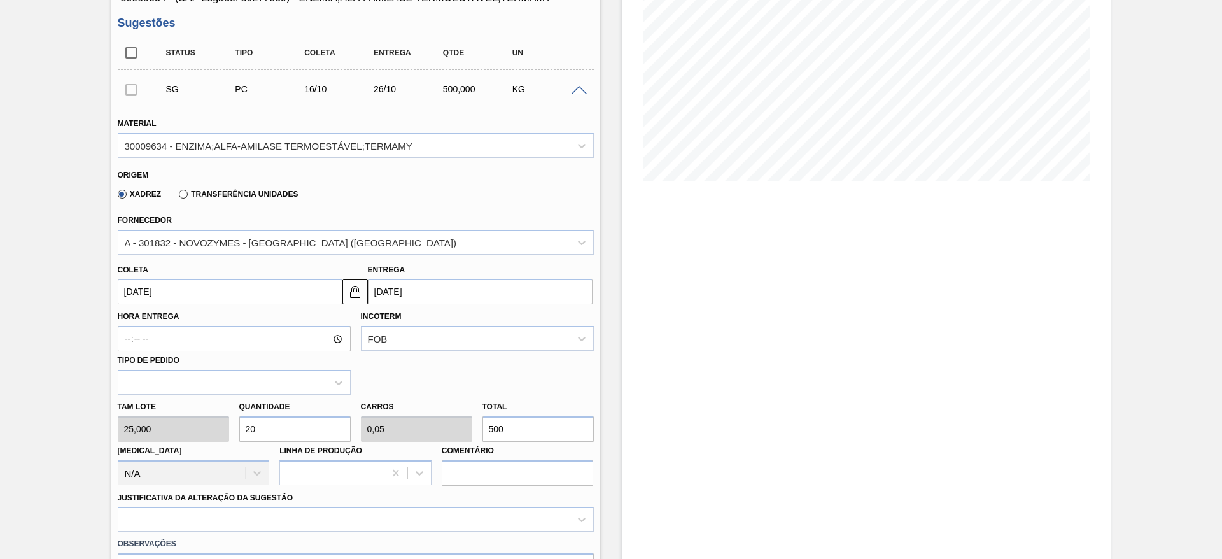
drag, startPoint x: 261, startPoint y: 433, endPoint x: 233, endPoint y: 430, distance: 28.2
click at [234, 430] on div "Quantidade 20" at bounding box center [295, 420] width 122 height 44
type input "1"
type input "0,003"
type input "25"
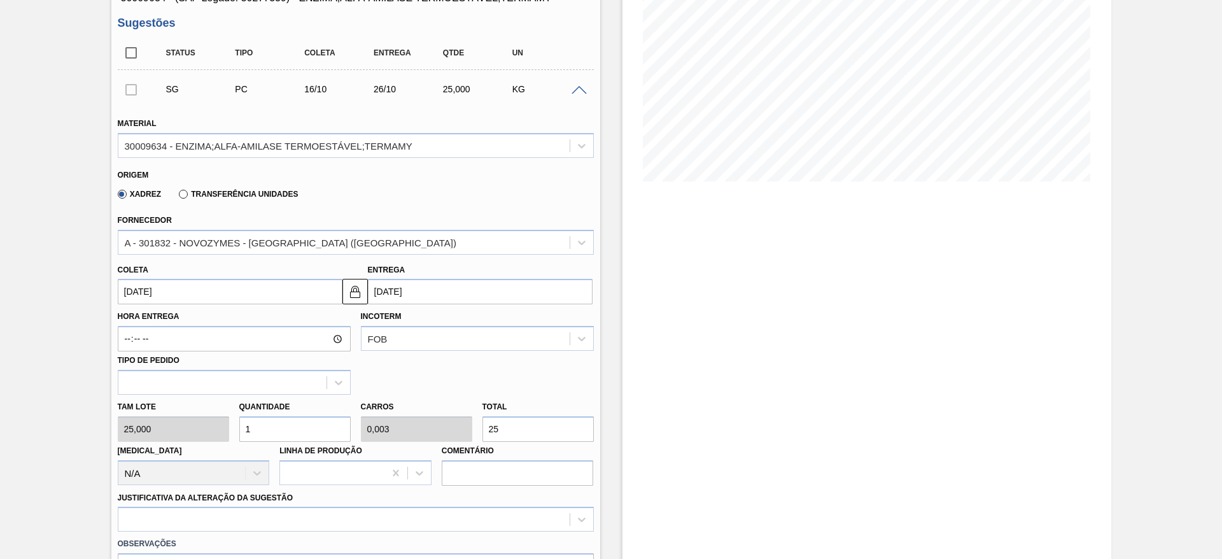
type input "10"
type input "0,025"
type input "250"
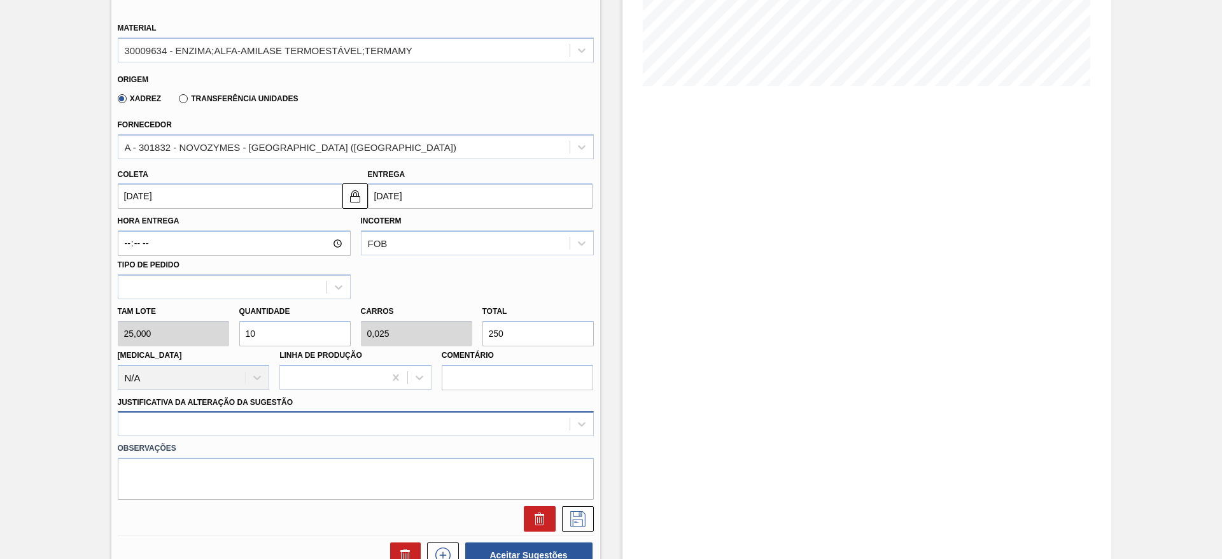
type input "10"
click at [307, 424] on div at bounding box center [356, 423] width 476 height 25
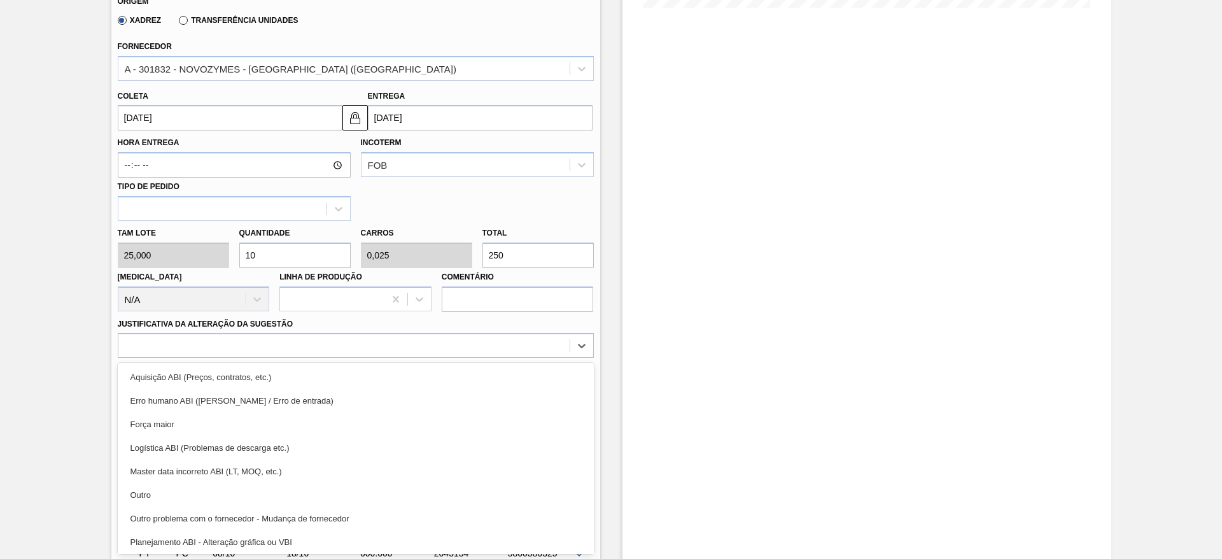
click at [276, 484] on div "Outro" at bounding box center [356, 495] width 476 height 24
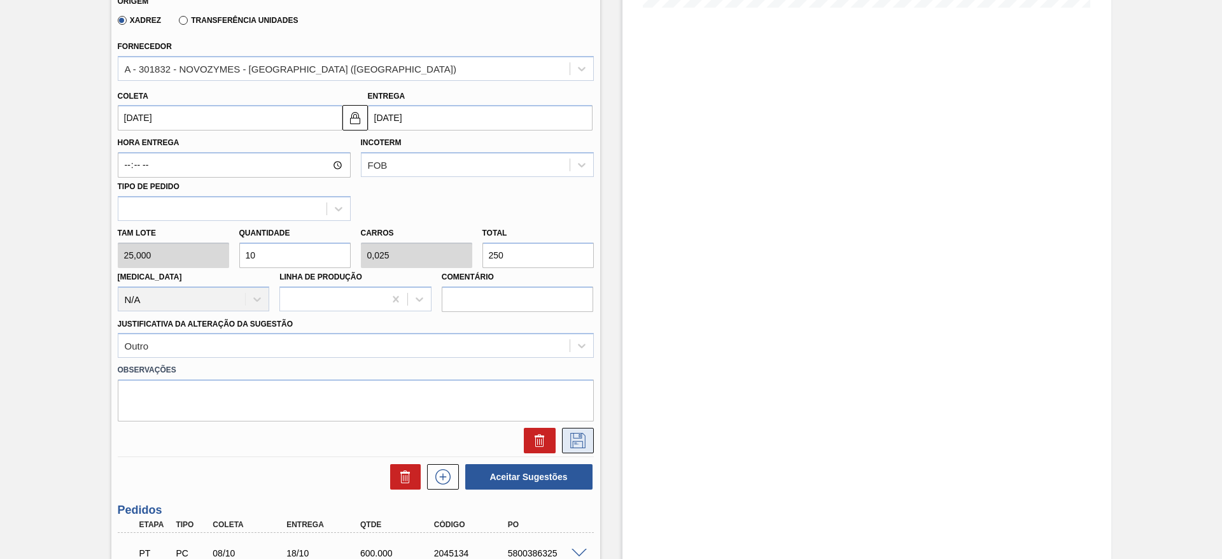
click at [586, 447] on button at bounding box center [578, 440] width 32 height 25
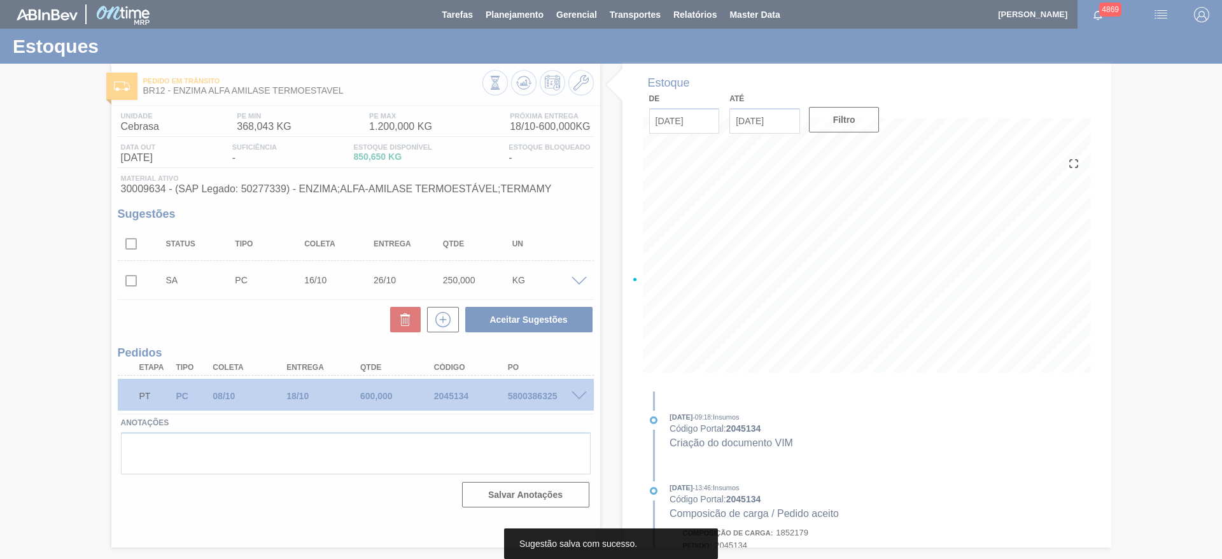
scroll to position [0, 0]
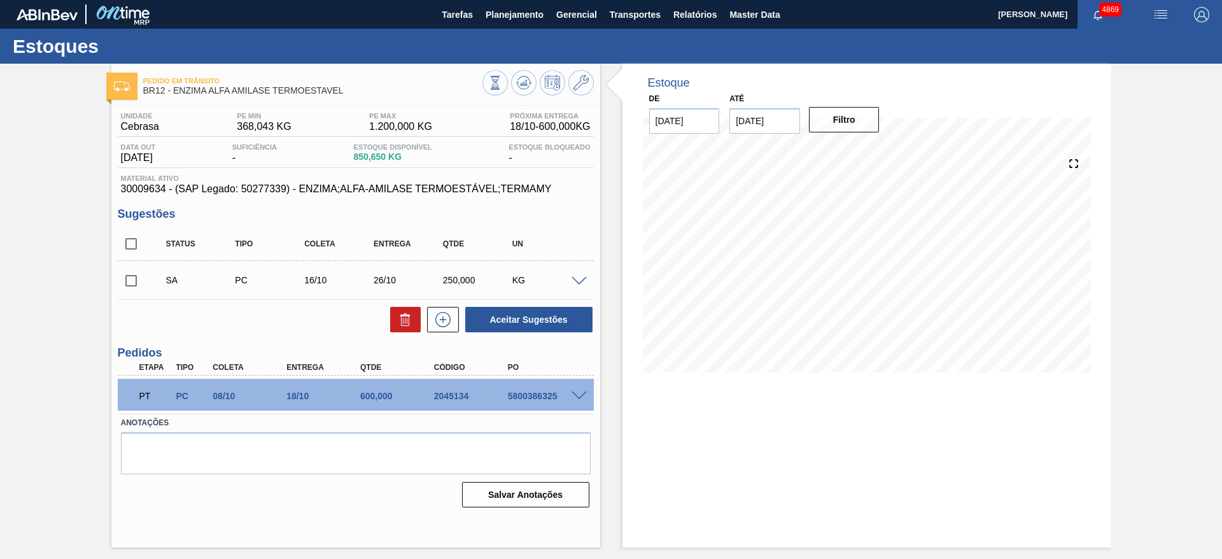
click at [584, 278] on span at bounding box center [579, 282] width 15 height 10
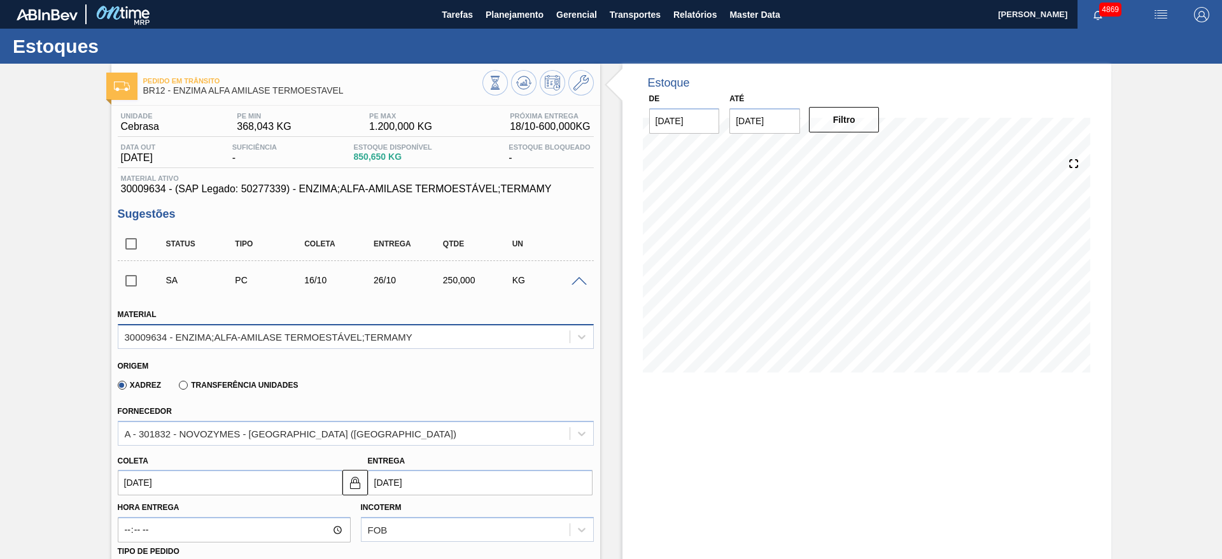
scroll to position [95, 0]
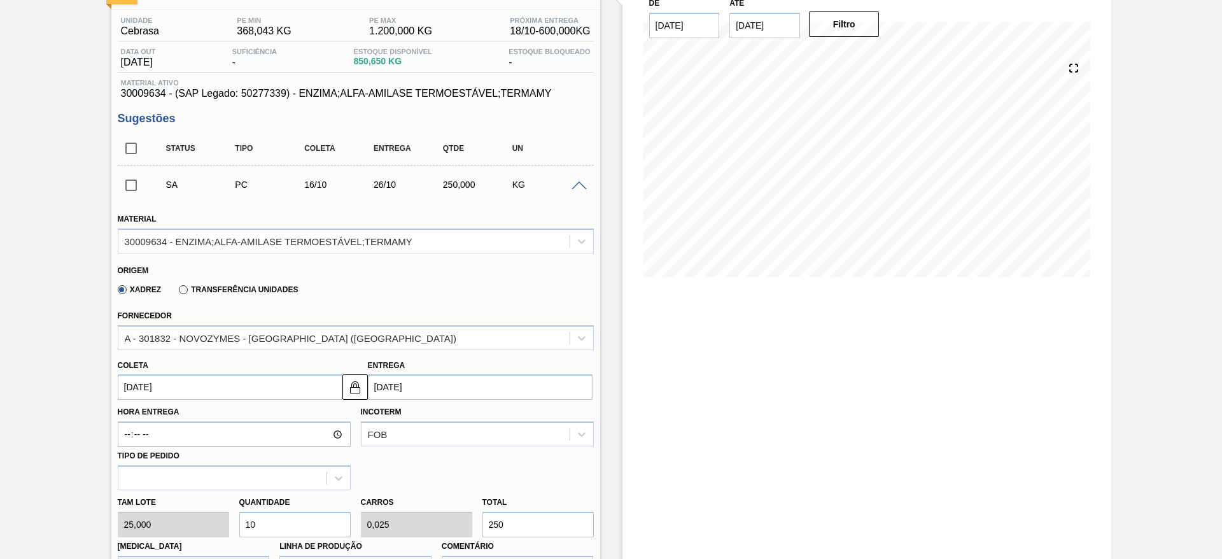
click at [237, 386] on input "[DATE]" at bounding box center [230, 386] width 225 height 25
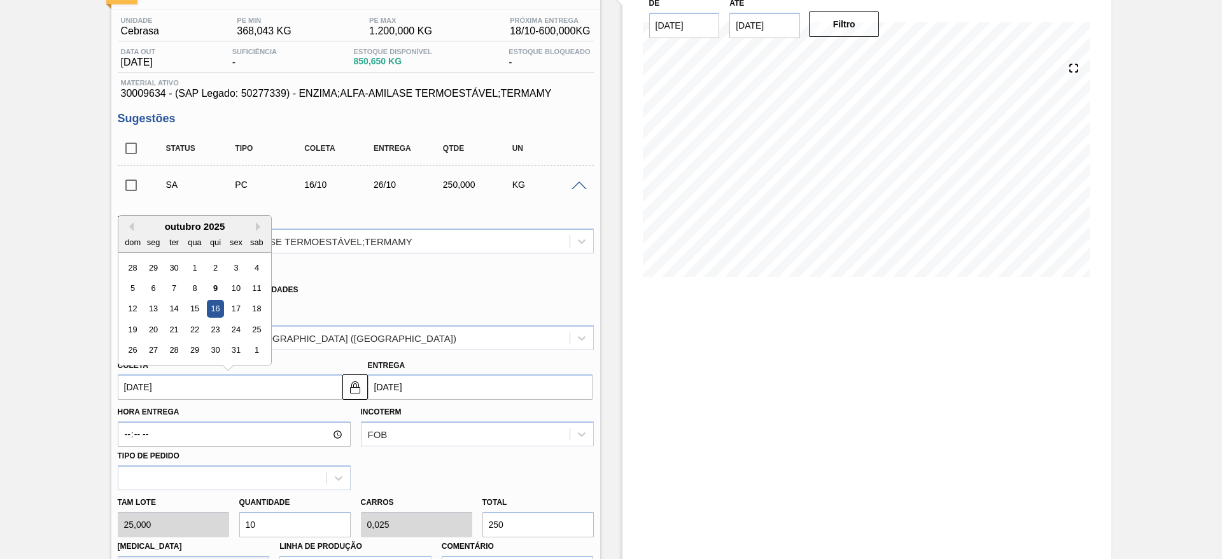
click at [795, 390] on div "Estoque De 09/10/2025 Até 04/12/2025 Filtro" at bounding box center [867, 456] width 489 height 976
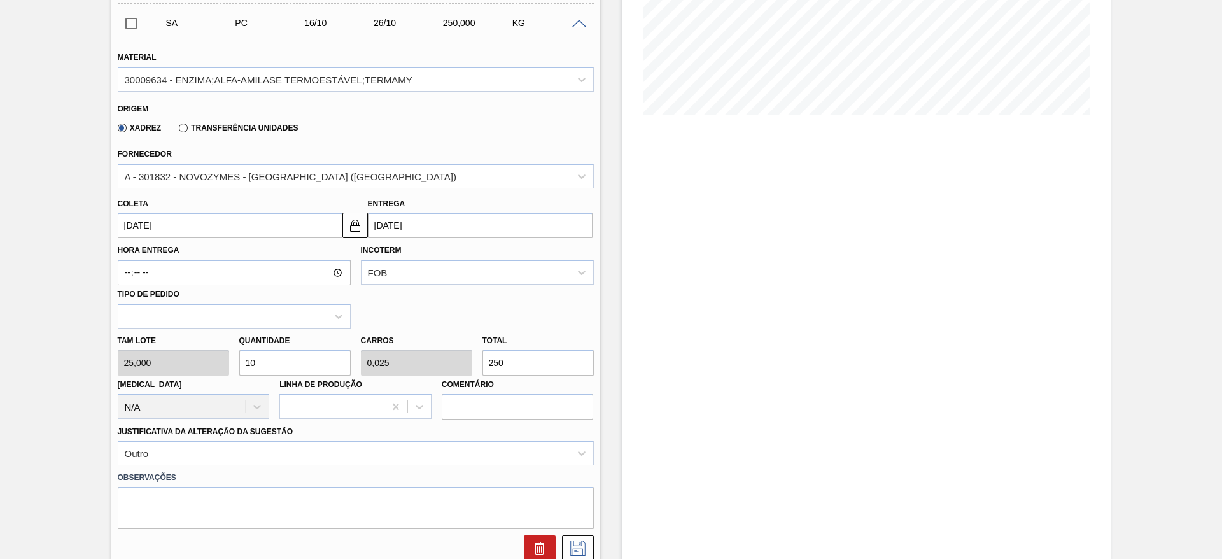
scroll to position [286, 0]
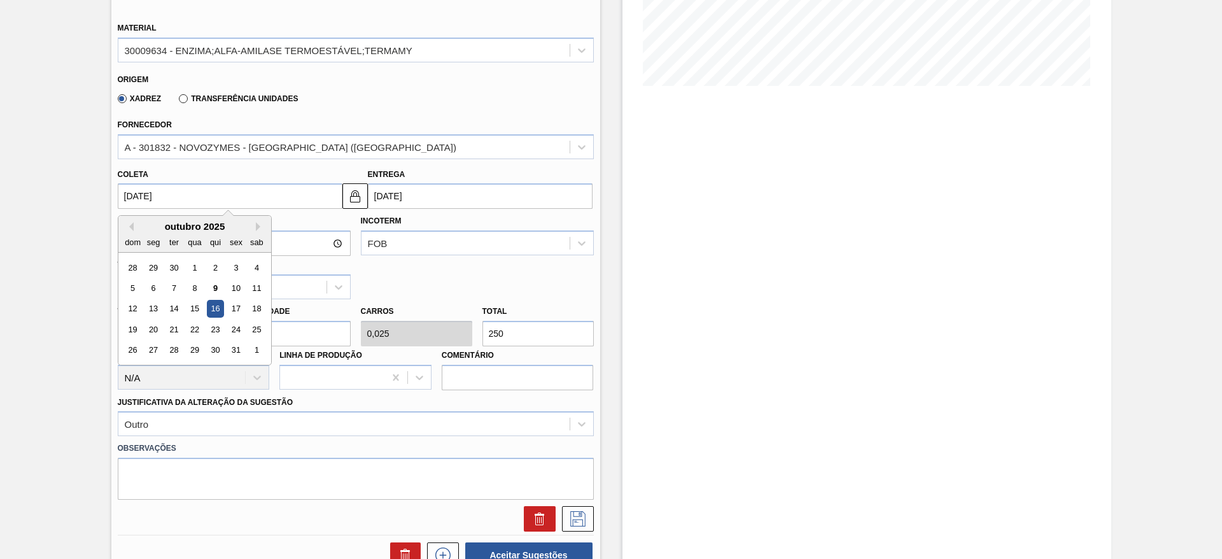
click at [195, 189] on input "16/10/2025" at bounding box center [230, 195] width 225 height 25
click at [172, 327] on div "21" at bounding box center [173, 329] width 17 height 17
type input "21/10/2025"
type input "31/10/2025"
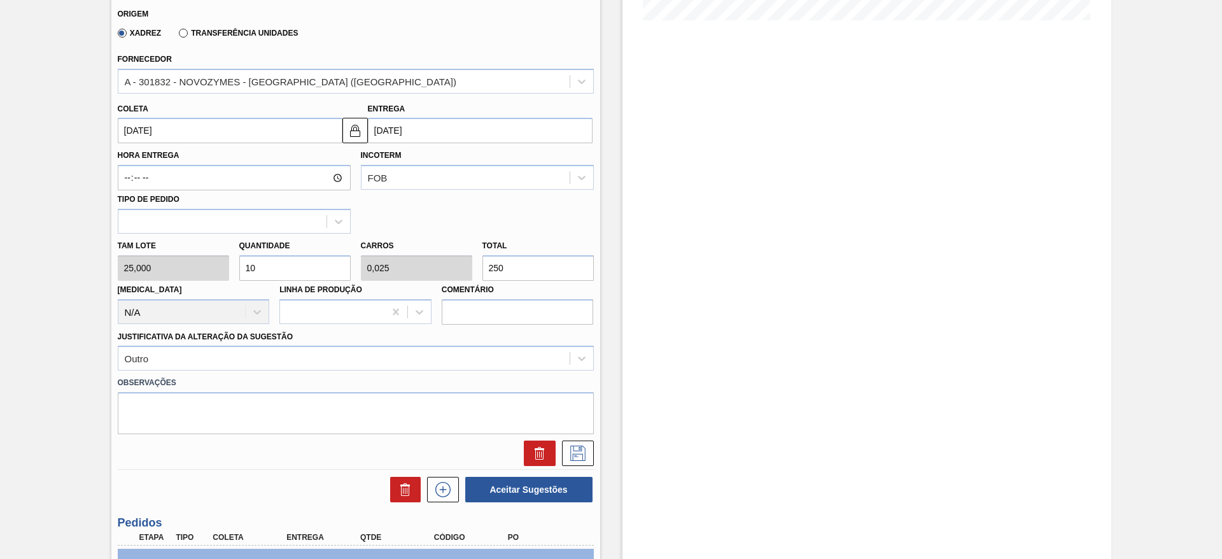
scroll to position [382, 0]
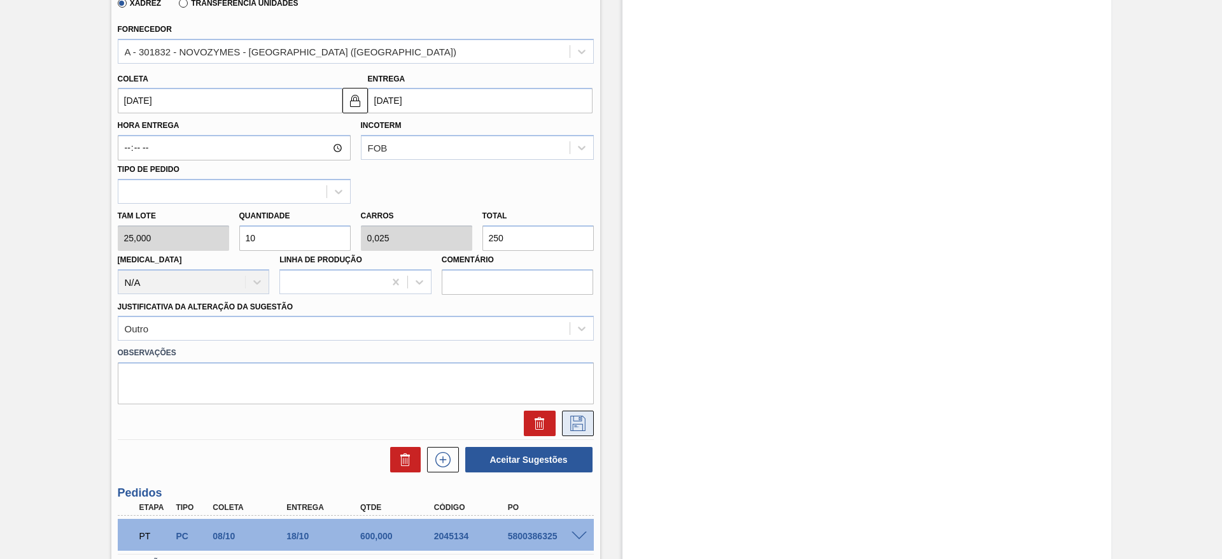
click at [583, 423] on icon at bounding box center [578, 423] width 20 height 15
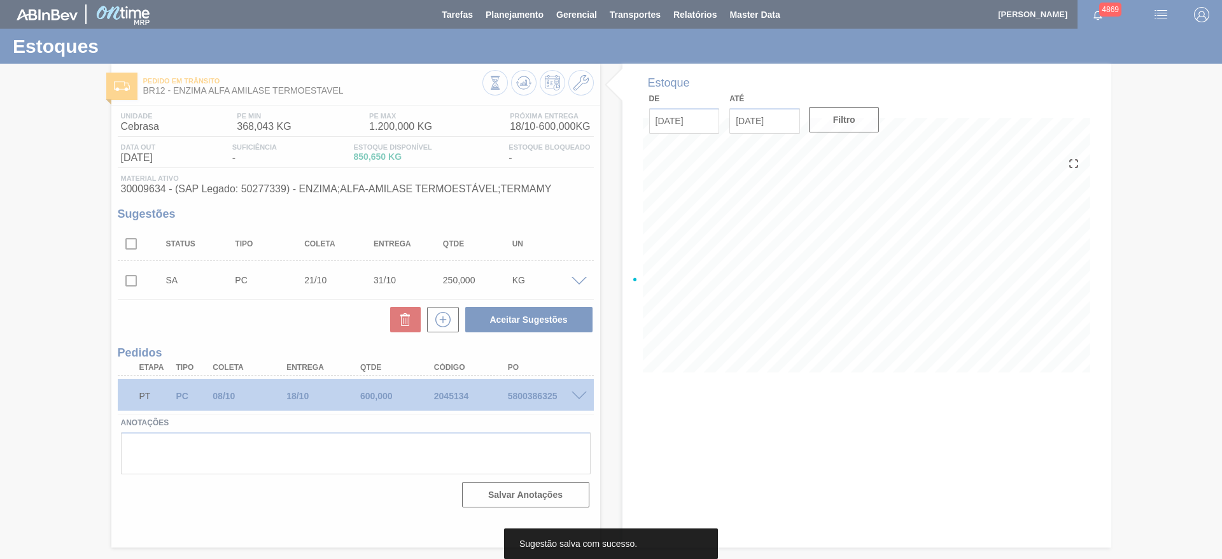
scroll to position [0, 0]
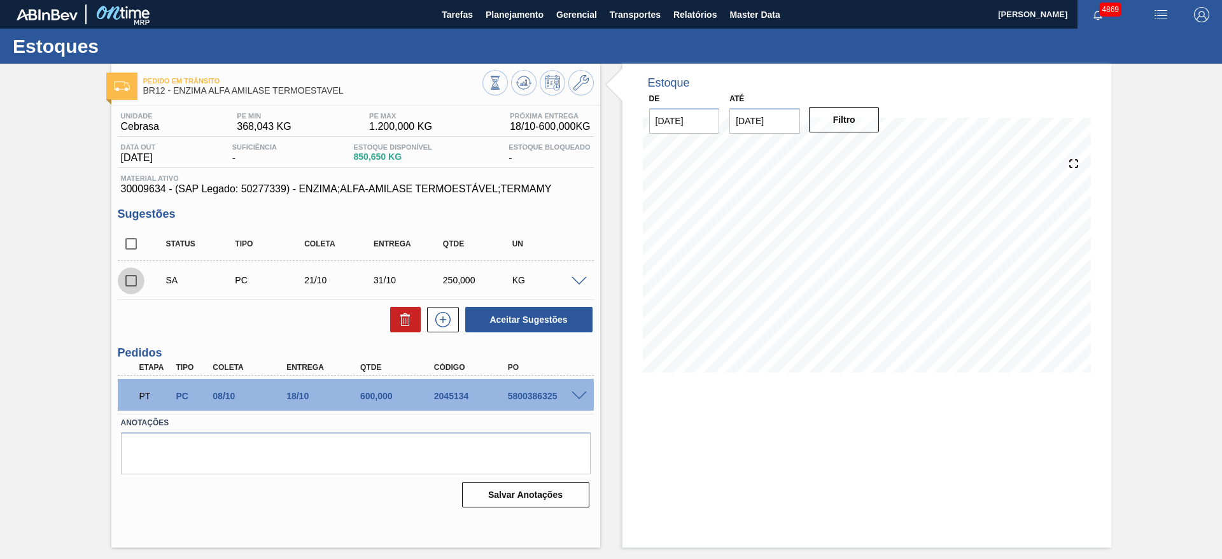
click at [134, 280] on input "checkbox" at bounding box center [131, 280] width 27 height 27
click at [537, 325] on button "Aceitar Sugestões" at bounding box center [528, 319] width 127 height 25
checkbox input "false"
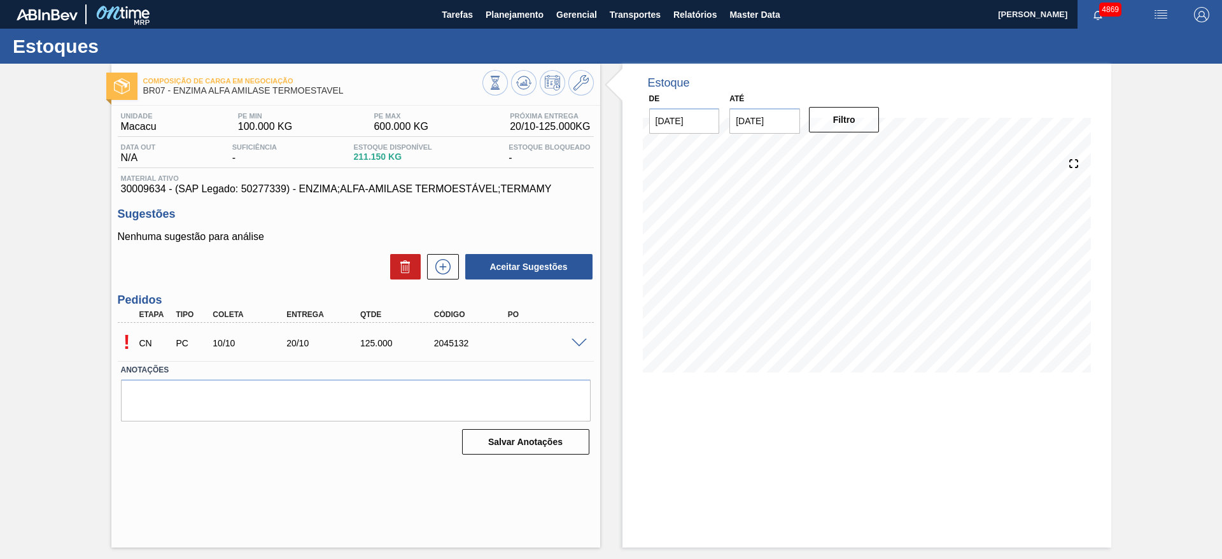
click at [585, 341] on span at bounding box center [579, 344] width 15 height 10
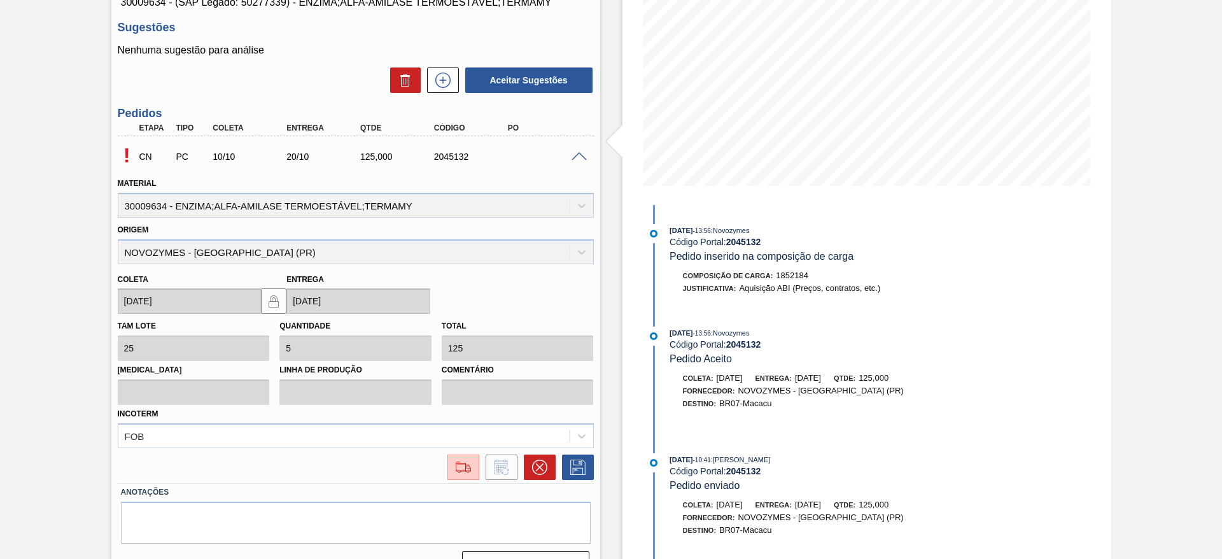
scroll to position [191, 0]
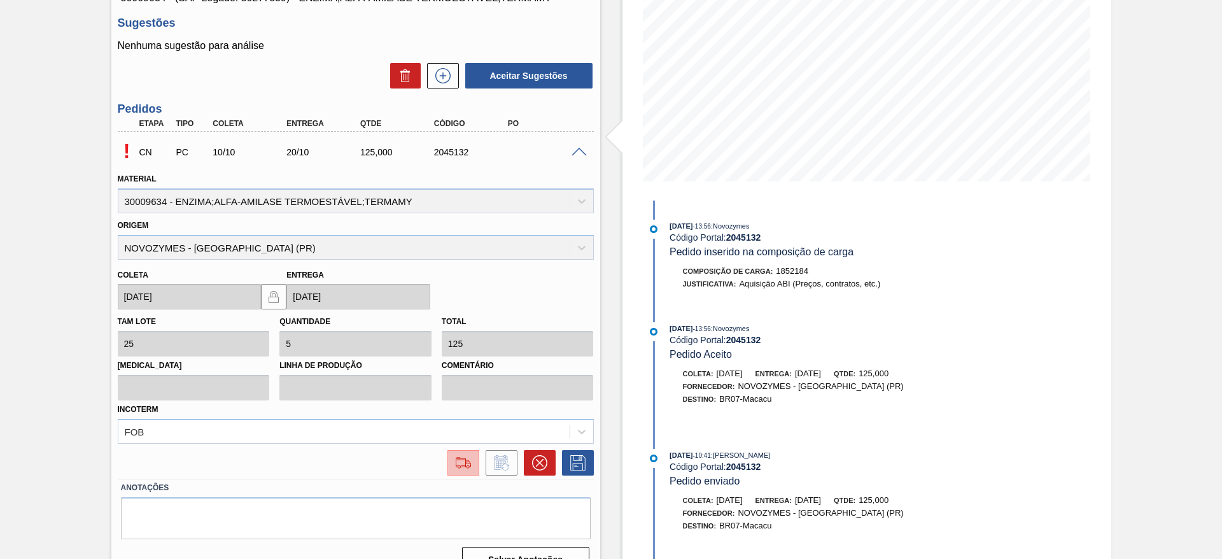
click at [468, 461] on img at bounding box center [463, 462] width 20 height 15
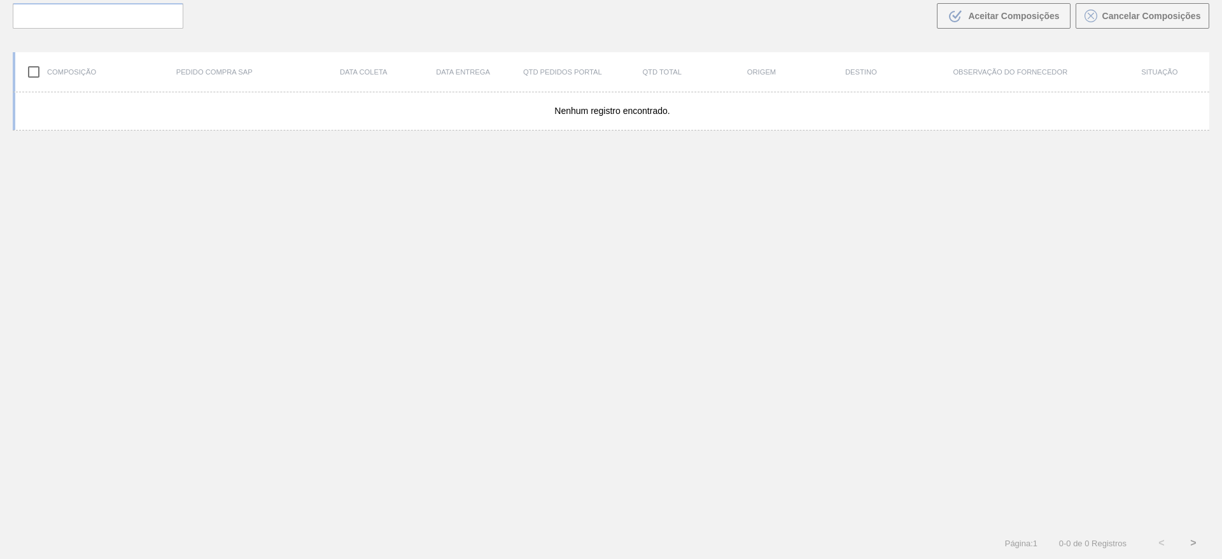
scroll to position [92, 0]
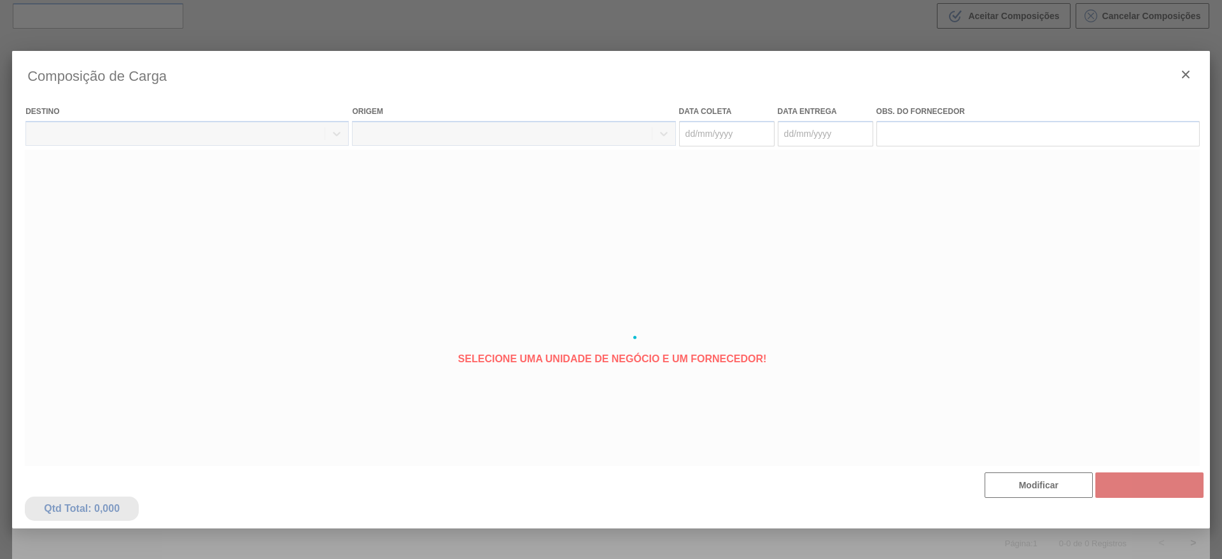
type coleta "[DATE]"
type Entrega "[DATE]"
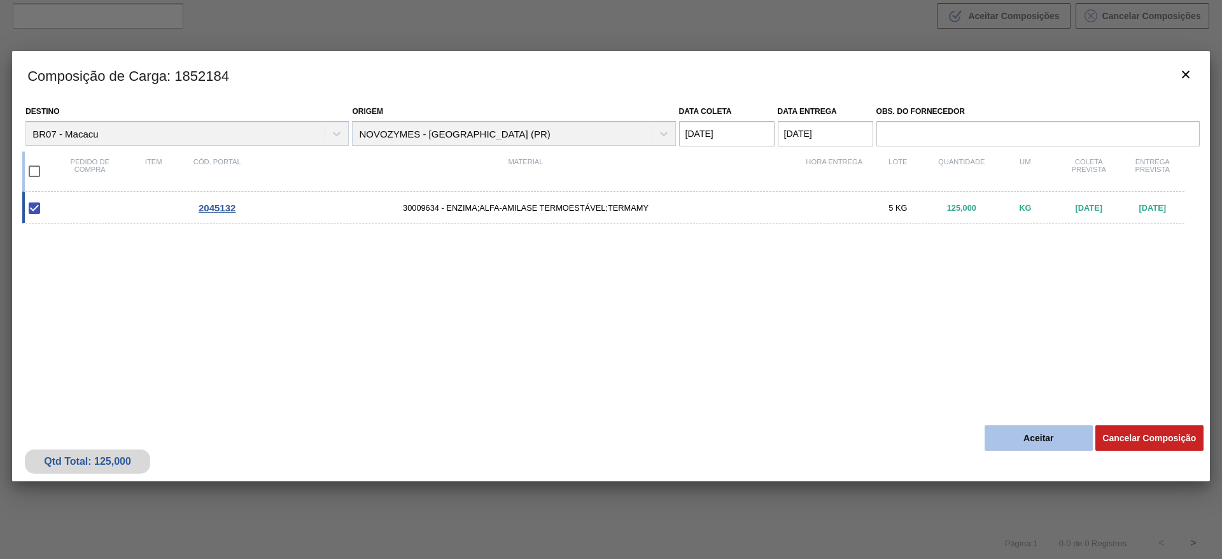
click at [1022, 435] on button "Aceitar" at bounding box center [1039, 437] width 108 height 25
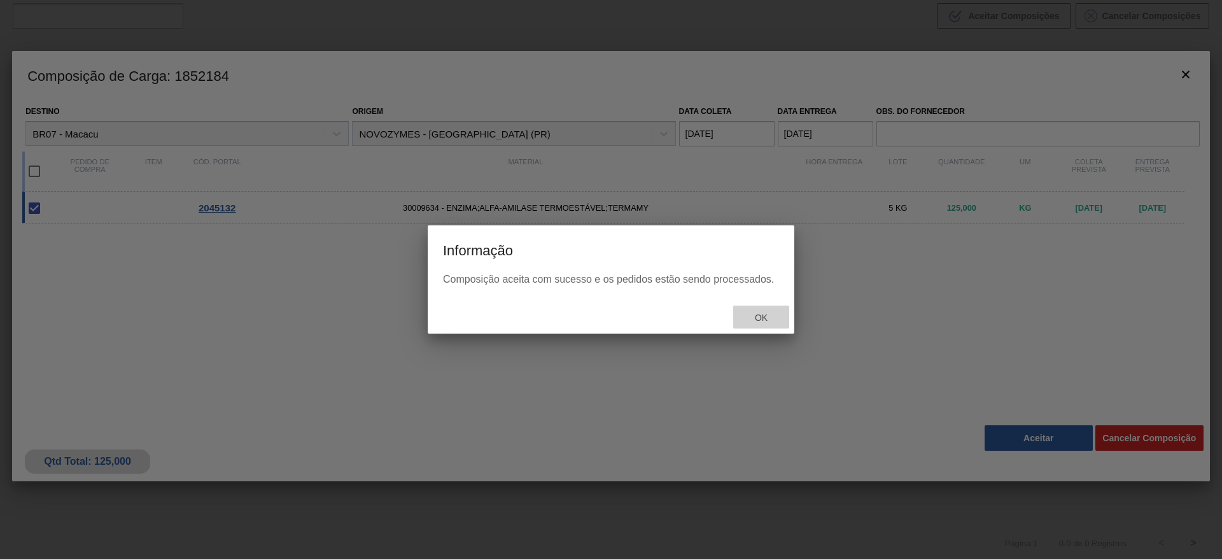
click at [770, 313] on span "Ok" at bounding box center [761, 318] width 33 height 10
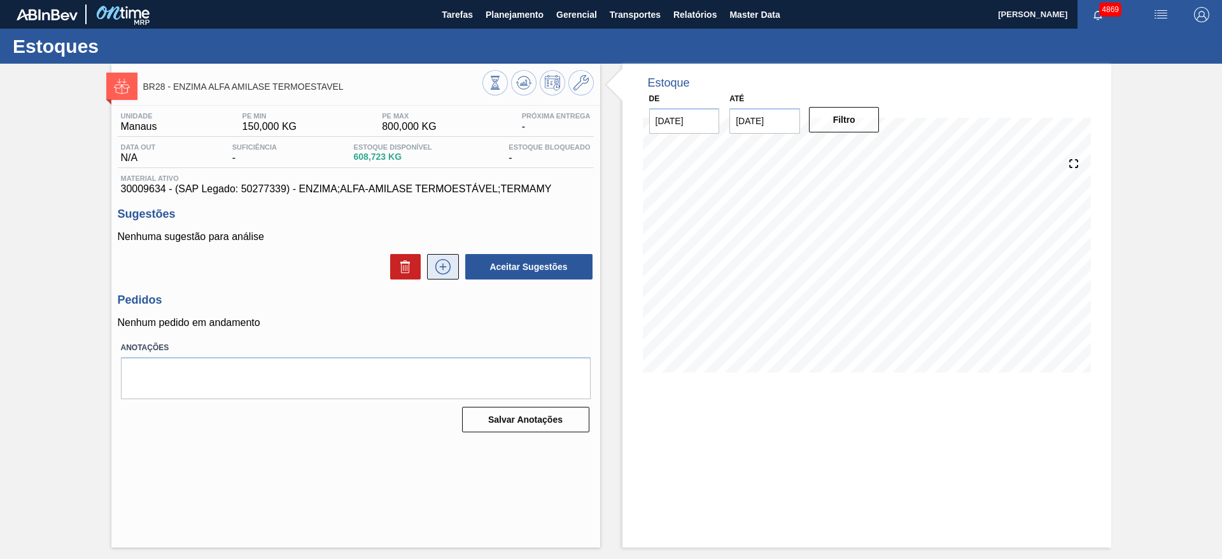
click at [454, 269] on button at bounding box center [443, 266] width 32 height 25
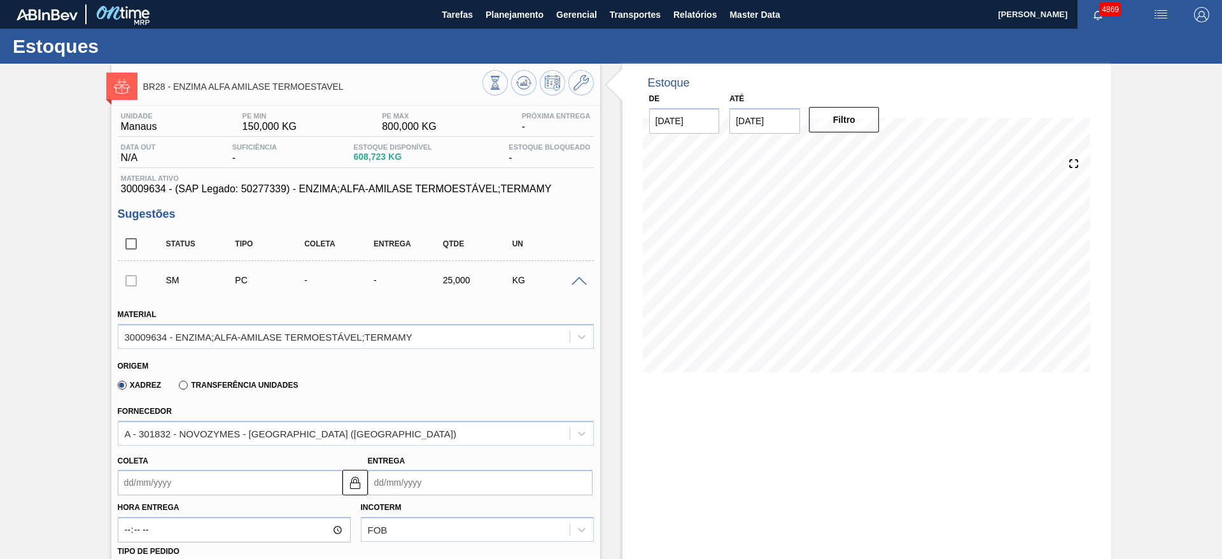
click at [293, 474] on input "Coleta" at bounding box center [230, 482] width 225 height 25
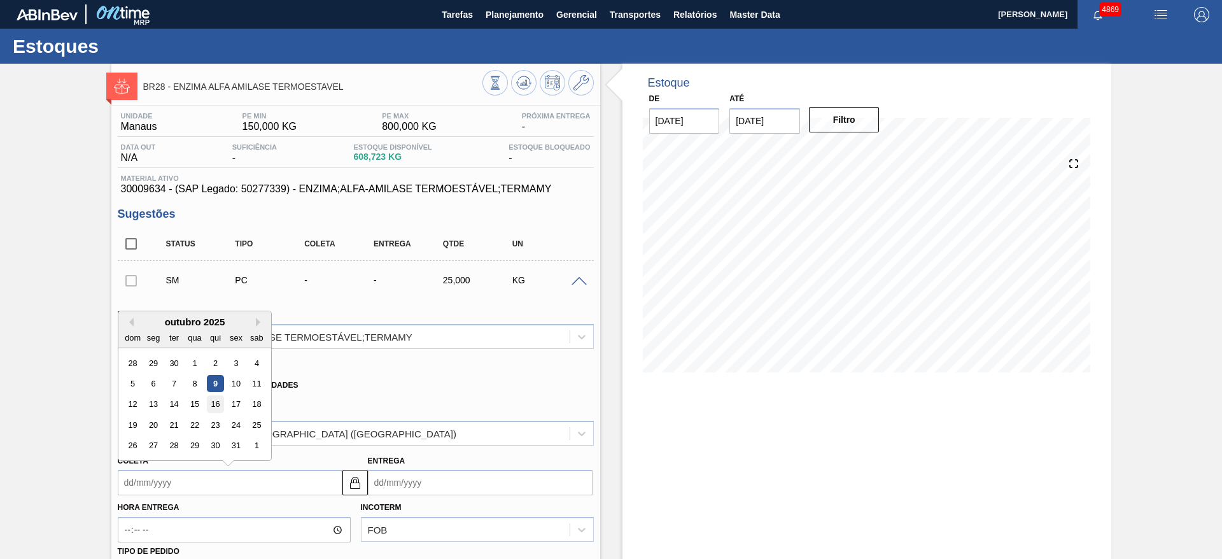
click at [215, 402] on div "16" at bounding box center [214, 404] width 17 height 17
type input "16/10/2025"
type input "15/11/2025"
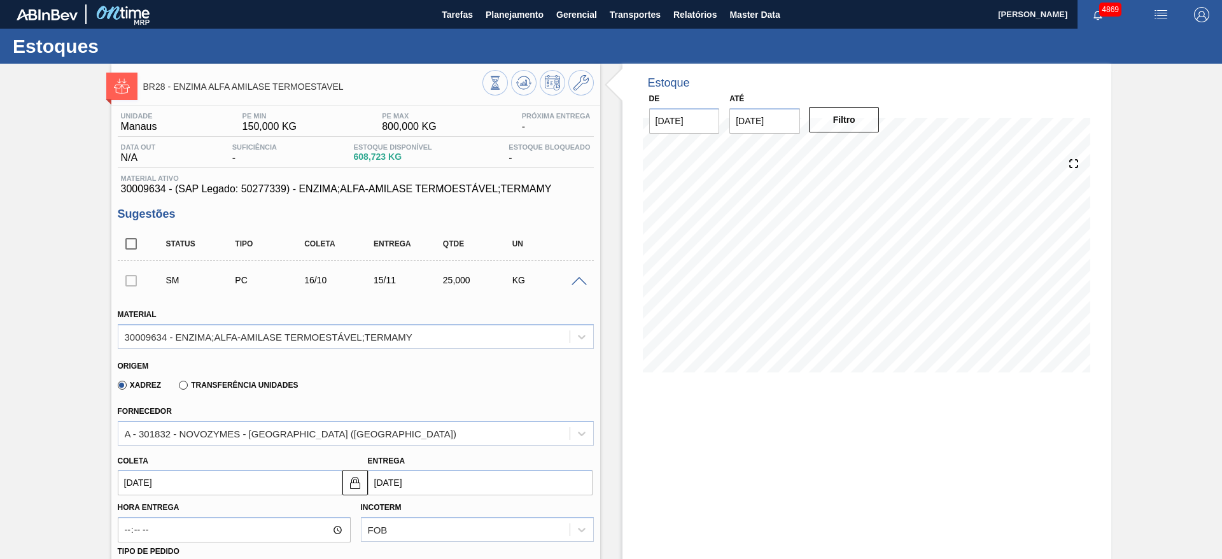
click at [228, 482] on input "16/10/2025" at bounding box center [230, 482] width 225 height 25
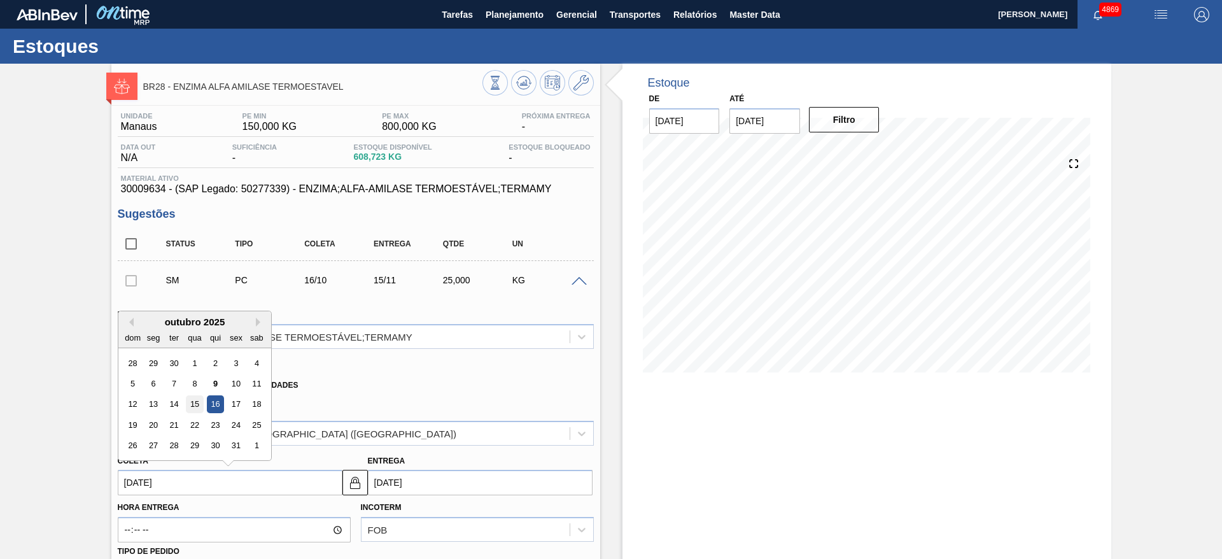
click at [194, 404] on div "15" at bounding box center [194, 404] width 17 height 17
type input "15/10/2025"
type input "14/11/2025"
click at [246, 482] on input "15/10/2025" at bounding box center [230, 482] width 225 height 25
click at [217, 412] on div "16" at bounding box center [214, 404] width 17 height 17
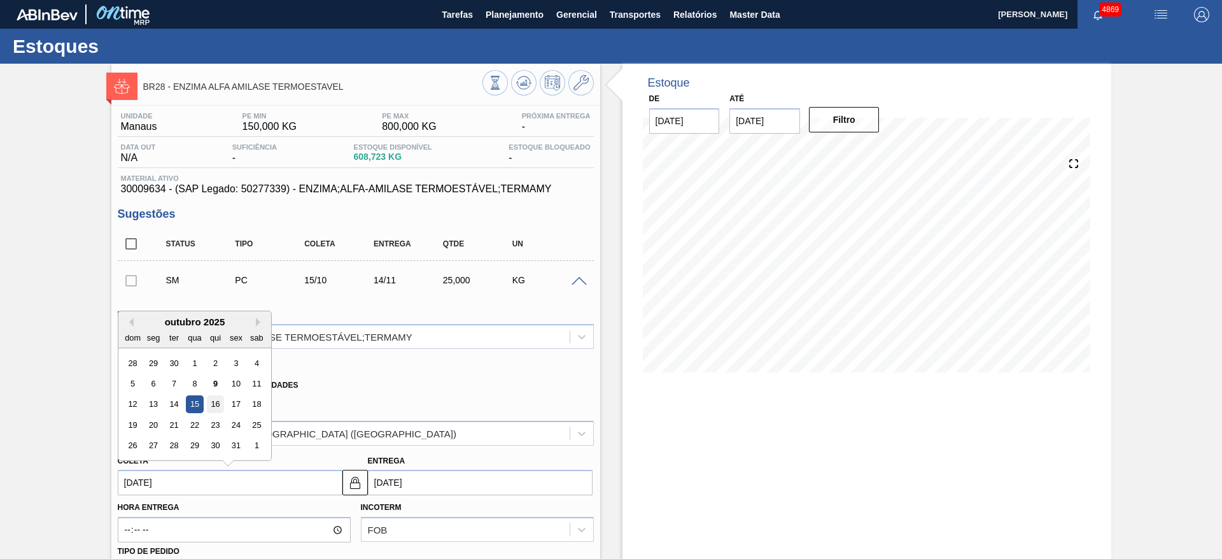
type input "16/10/2025"
type input "15/11/2025"
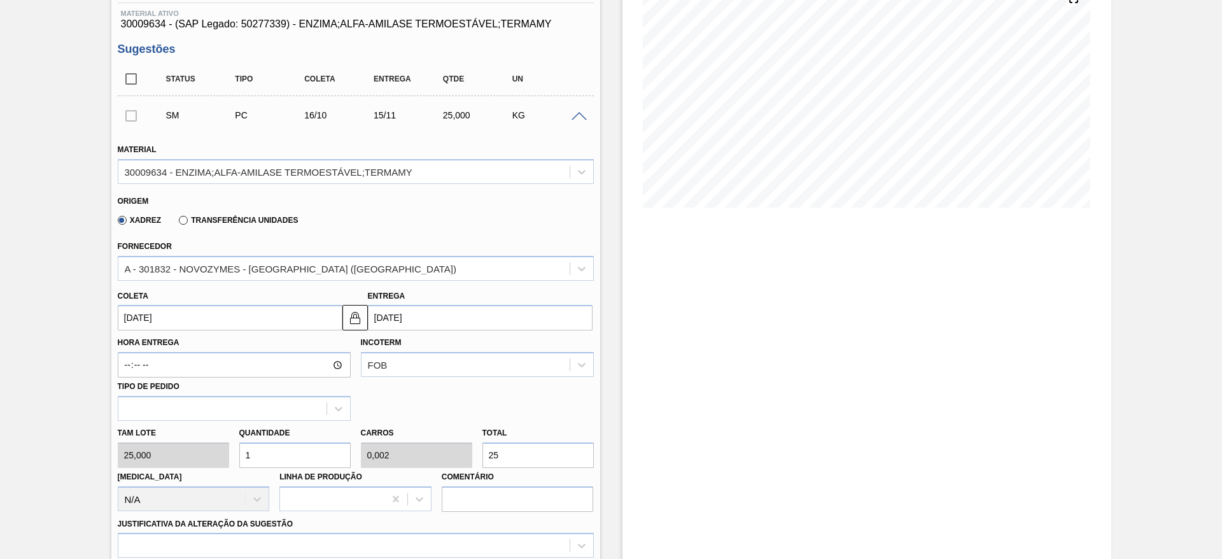
scroll to position [191, 0]
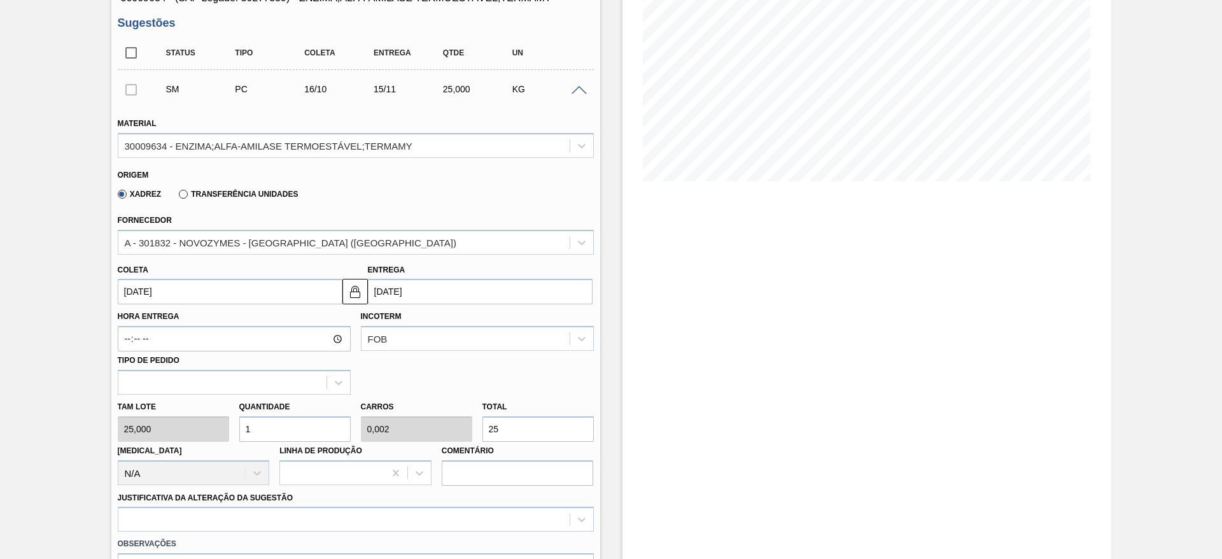
click at [468, 425] on div "Tam lote 25,000 Quantidade 1 Carros 0,002 Total 25 Doca N/A Linha de Produção C…" at bounding box center [356, 440] width 486 height 91
type input "0,08"
type input "0"
type input "2"
type input "0,8"
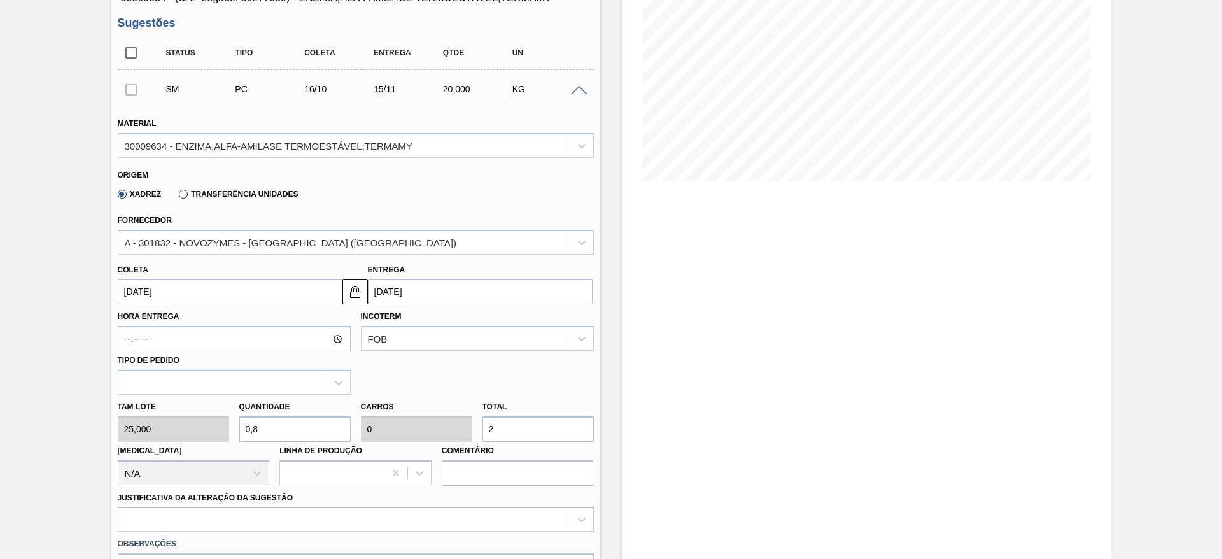
type input "0,002"
type input "20"
type input "8"
type input "0,02"
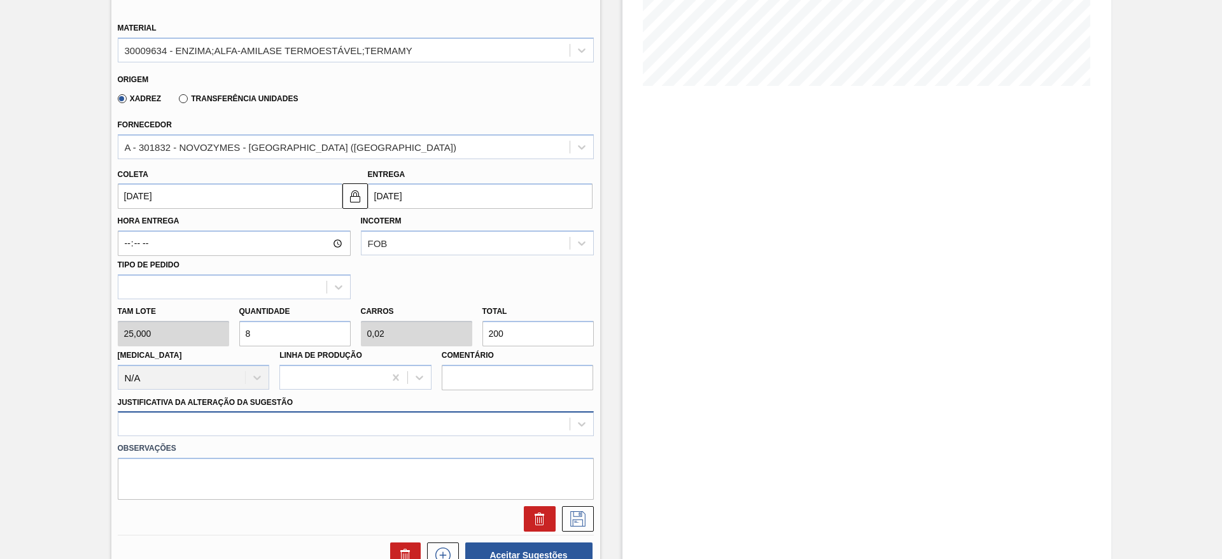
type input "200"
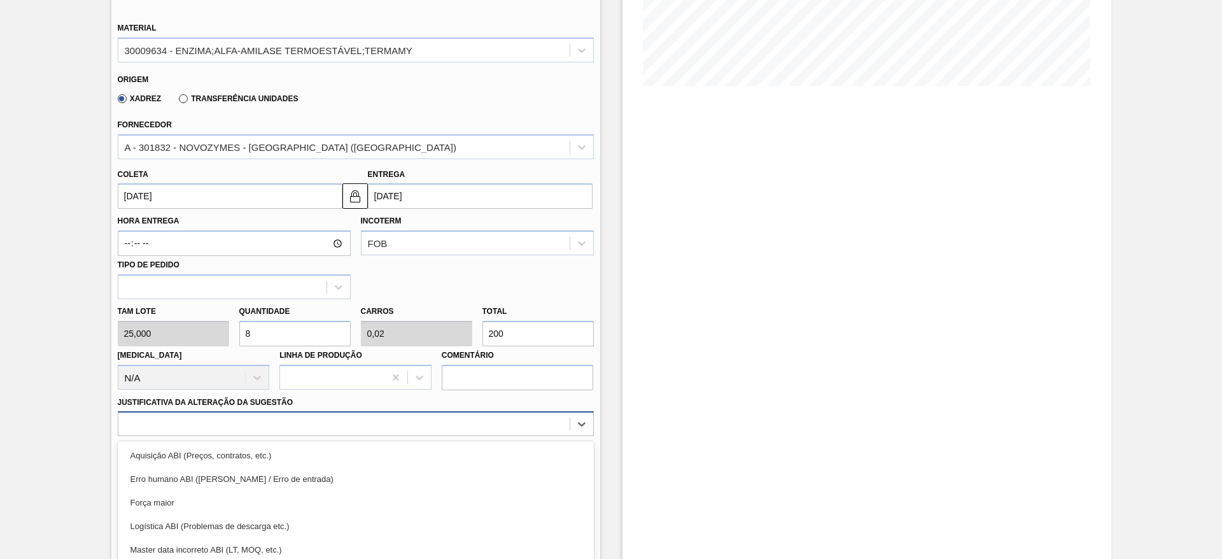
click at [442, 426] on div "option Força maior focused, 3 of 18. 18 results available. Use Up and Down to c…" at bounding box center [356, 423] width 476 height 25
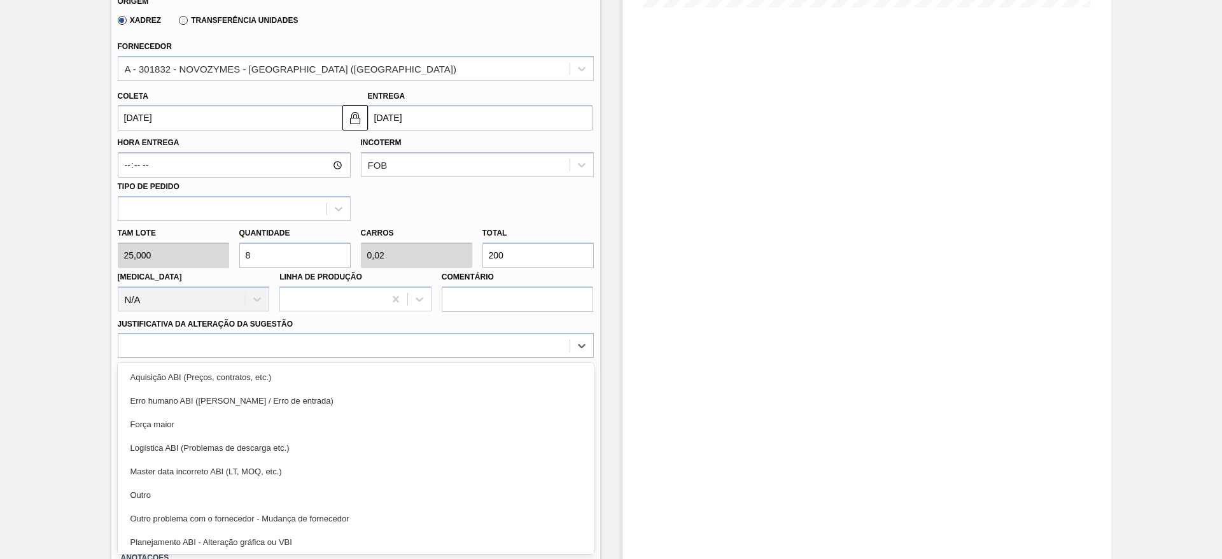
drag, startPoint x: 408, startPoint y: 492, endPoint x: 498, endPoint y: 481, distance: 91.0
click at [407, 491] on div "Outro" at bounding box center [356, 495] width 476 height 24
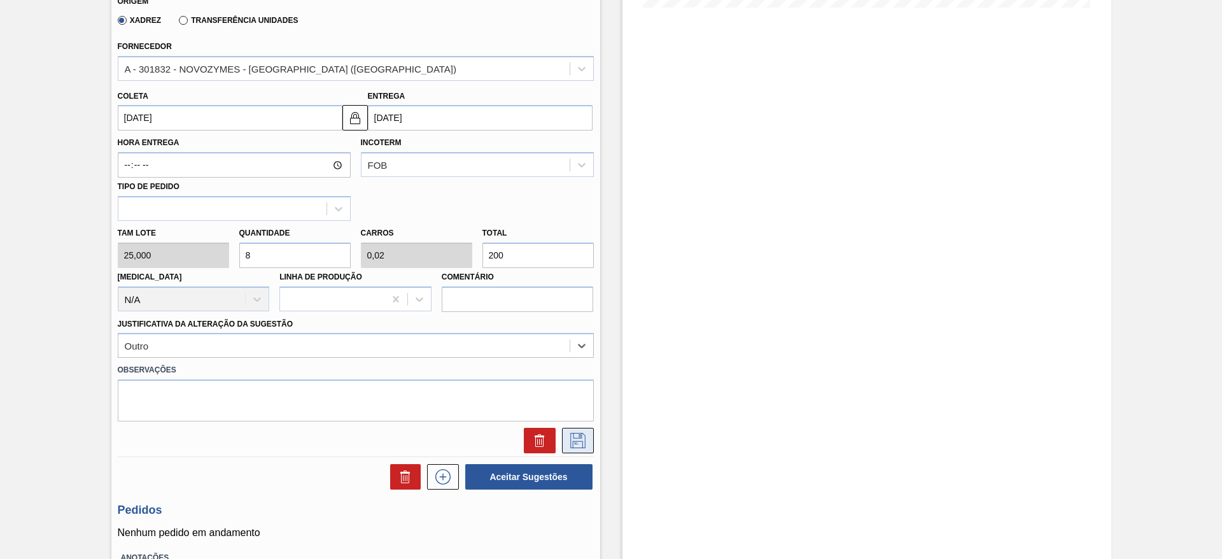
click at [584, 436] on icon at bounding box center [578, 440] width 20 height 15
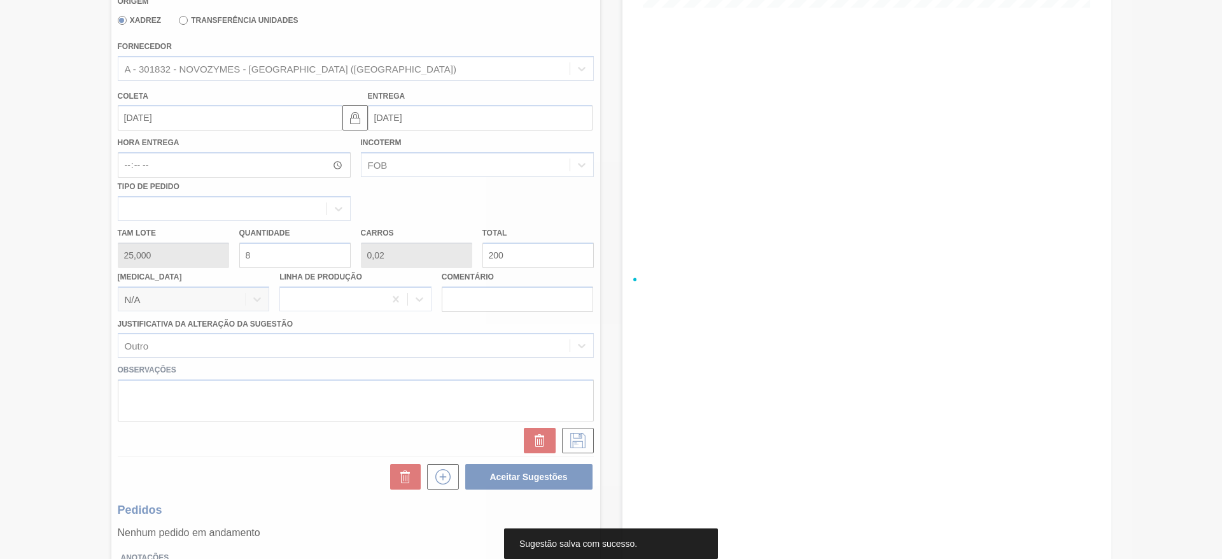
scroll to position [0, 0]
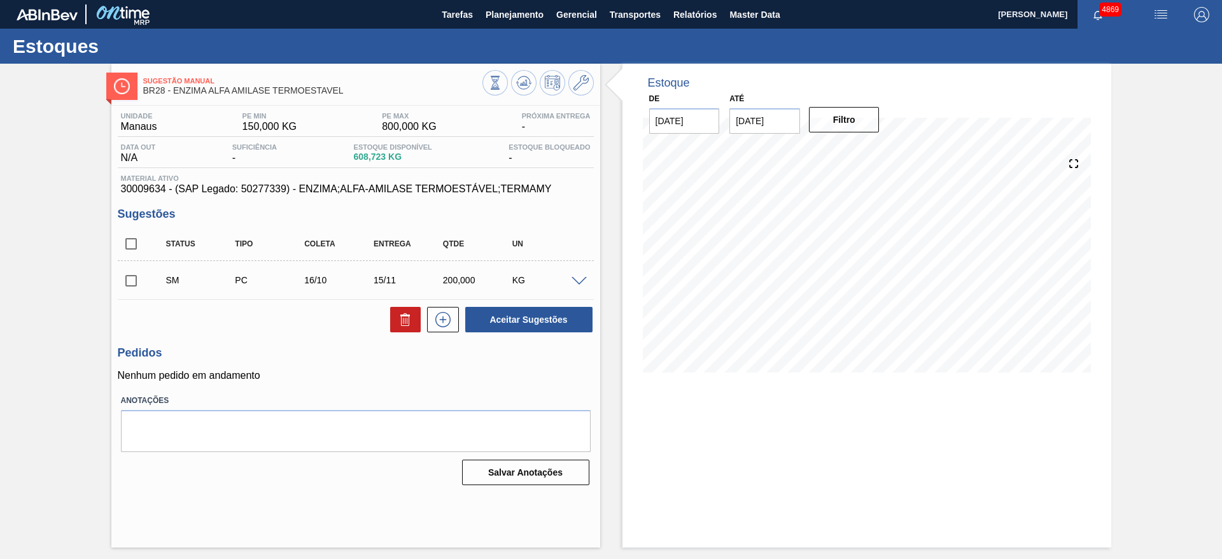
click at [578, 280] on span at bounding box center [579, 282] width 15 height 10
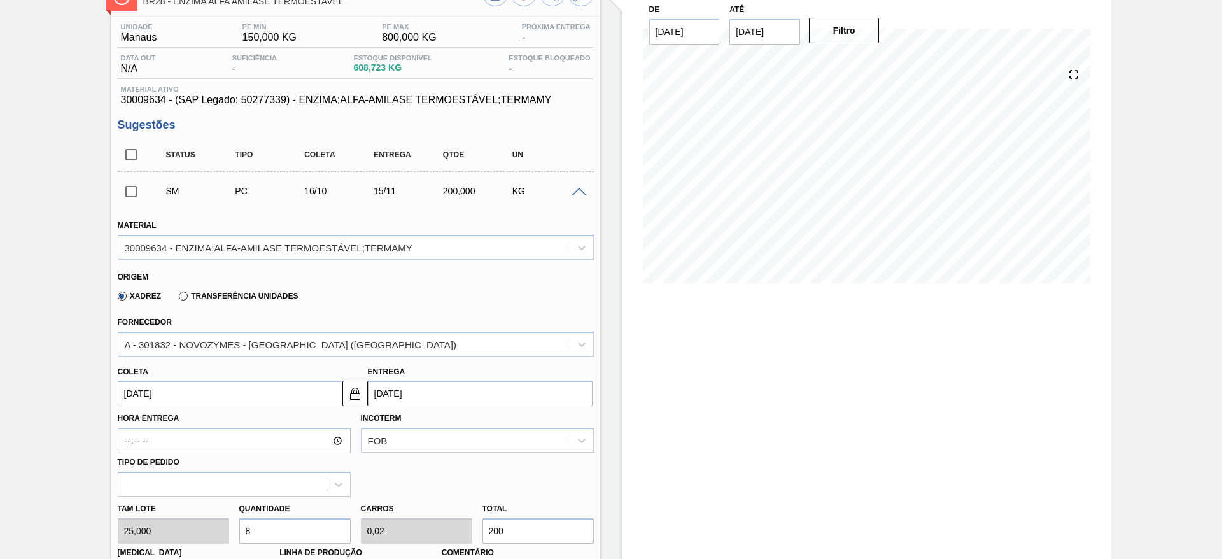
scroll to position [191, 0]
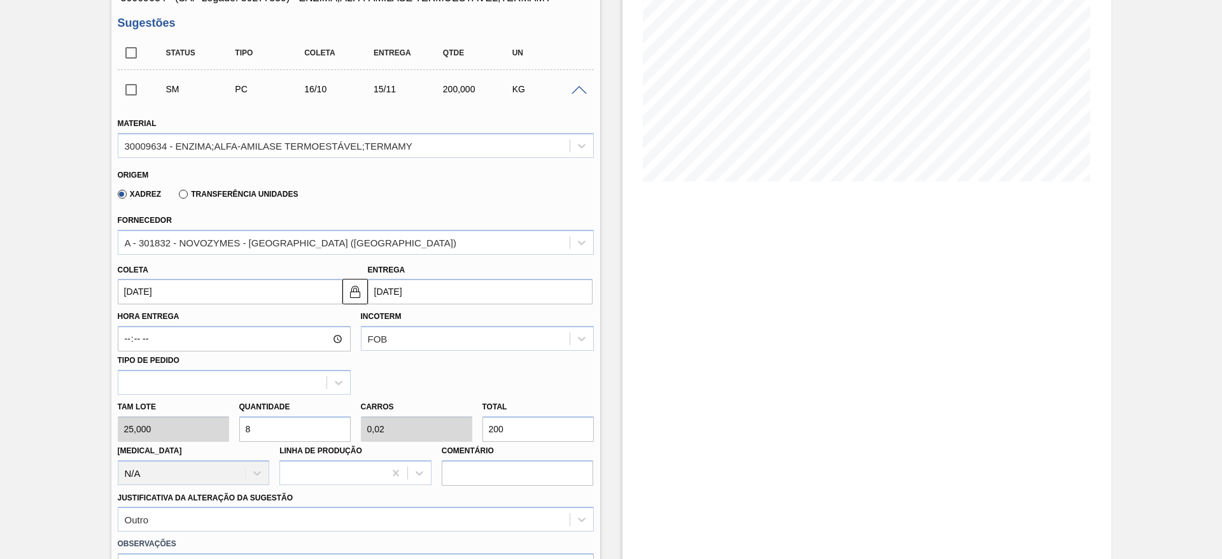
drag, startPoint x: 274, startPoint y: 430, endPoint x: 166, endPoint y: 444, distance: 108.6
click at [166, 444] on div "Tam lote 25,000 Quantidade 8 Carros 0,02 Total 200 Doca N/A Linha de Produção C…" at bounding box center [356, 440] width 486 height 91
type input "1"
type input "0,003"
type input "25"
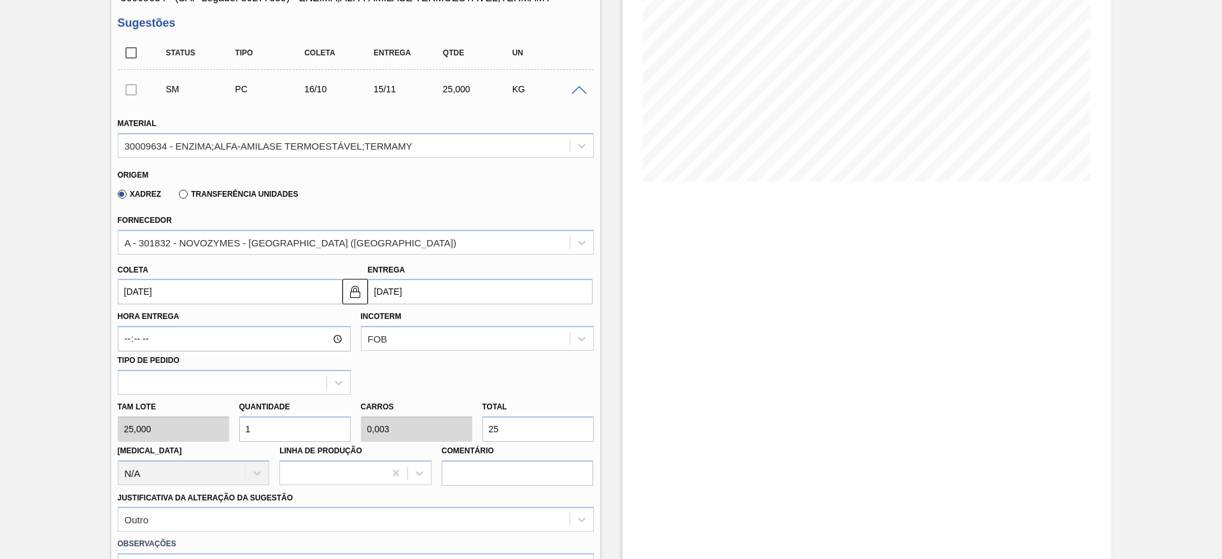
type input "10"
type input "0,025"
type input "250"
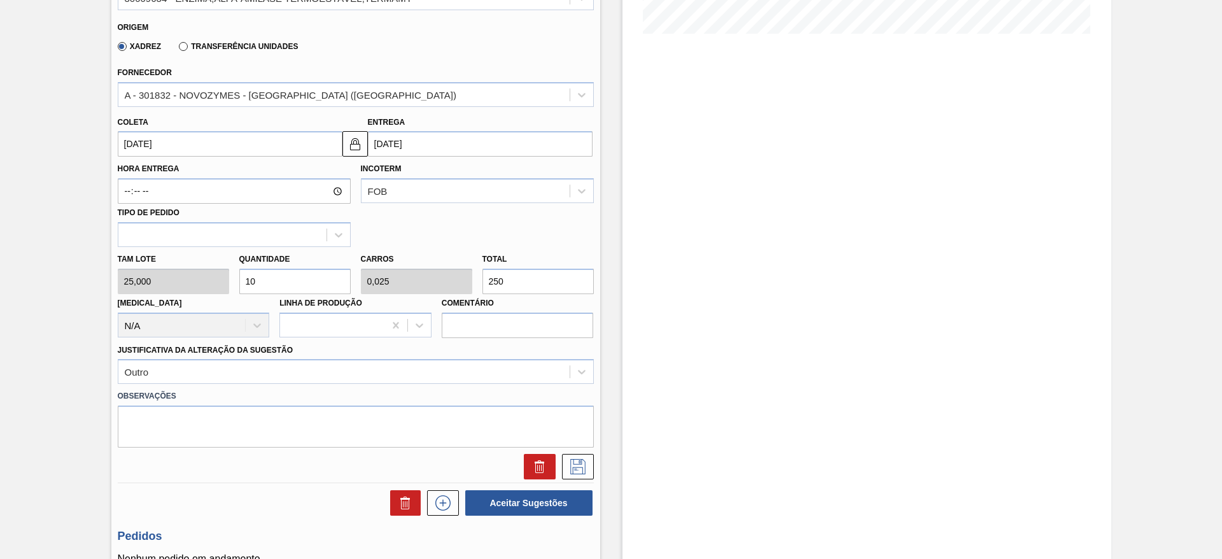
scroll to position [382, 0]
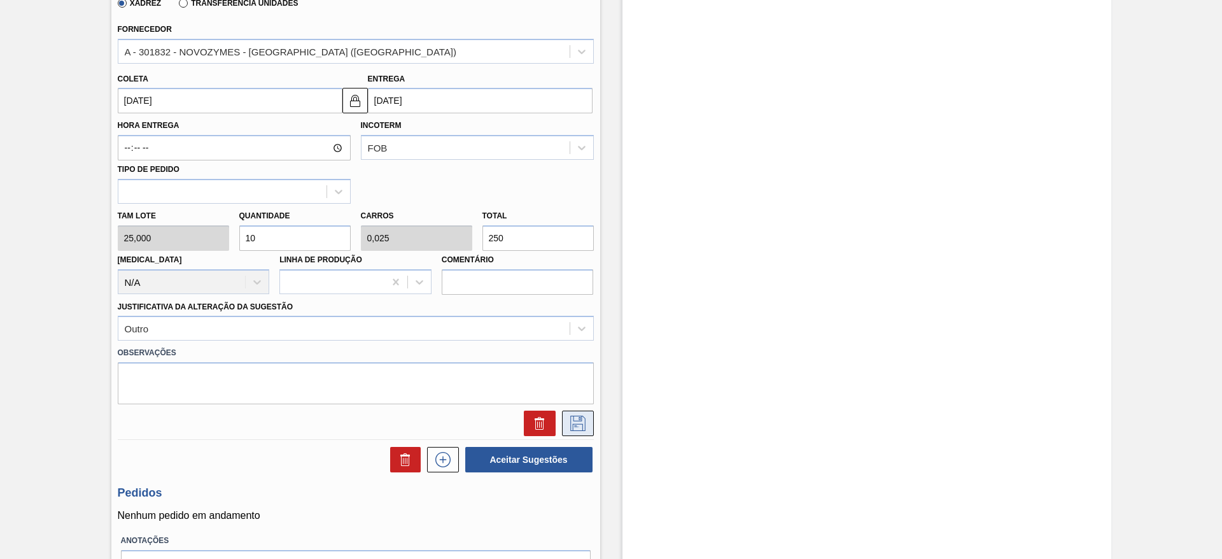
type input "10"
drag, startPoint x: 567, startPoint y: 427, endPoint x: 563, endPoint y: 411, distance: 16.2
click at [566, 427] on button at bounding box center [578, 423] width 32 height 25
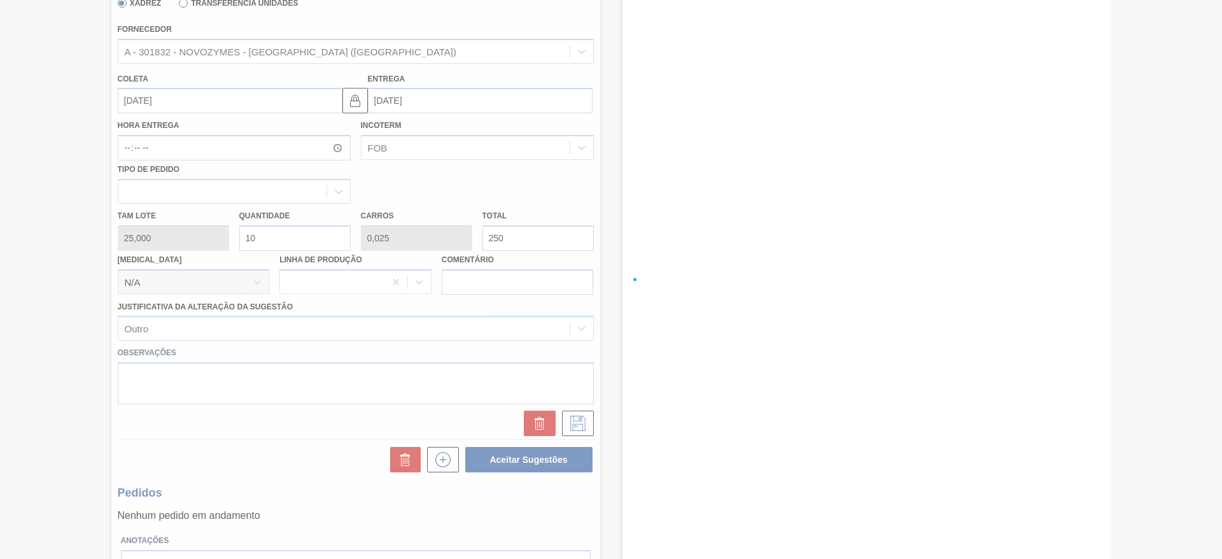
scroll to position [0, 0]
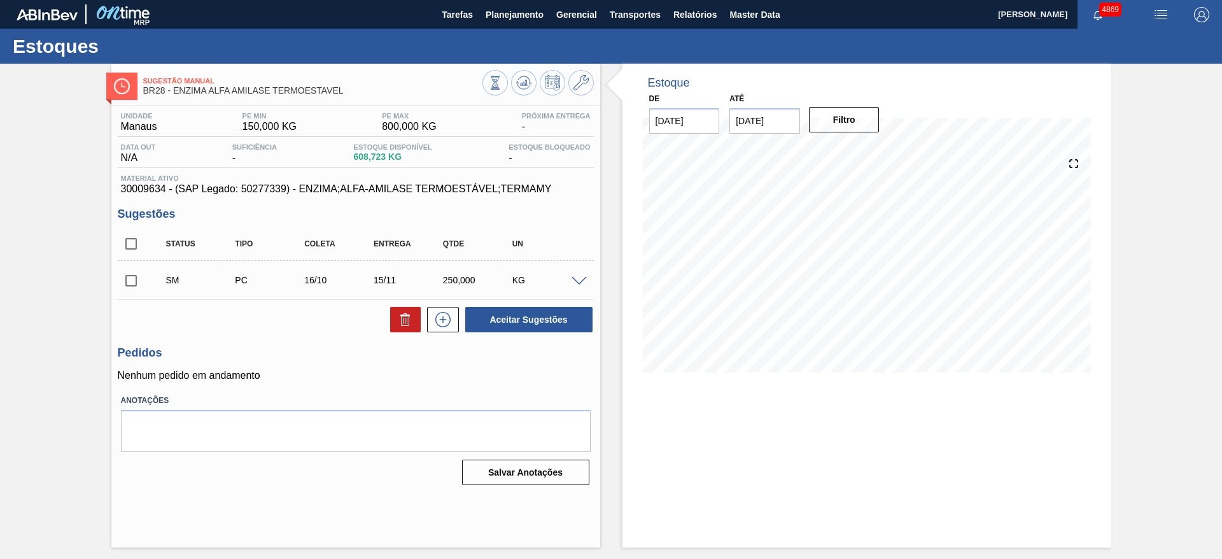
click at [136, 279] on input "checkbox" at bounding box center [131, 280] width 27 height 27
click at [558, 318] on button "Aceitar Sugestões" at bounding box center [528, 319] width 127 height 25
checkbox input "false"
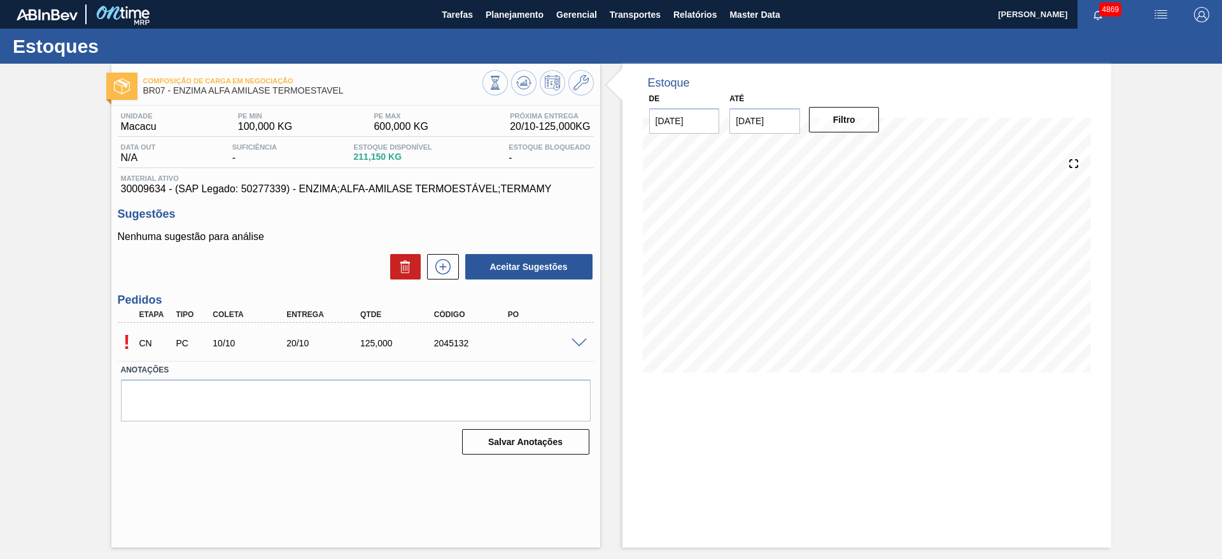
click at [586, 337] on div at bounding box center [580, 342] width 25 height 10
click at [574, 343] on span at bounding box center [579, 344] width 15 height 10
click at [577, 339] on span at bounding box center [579, 344] width 15 height 10
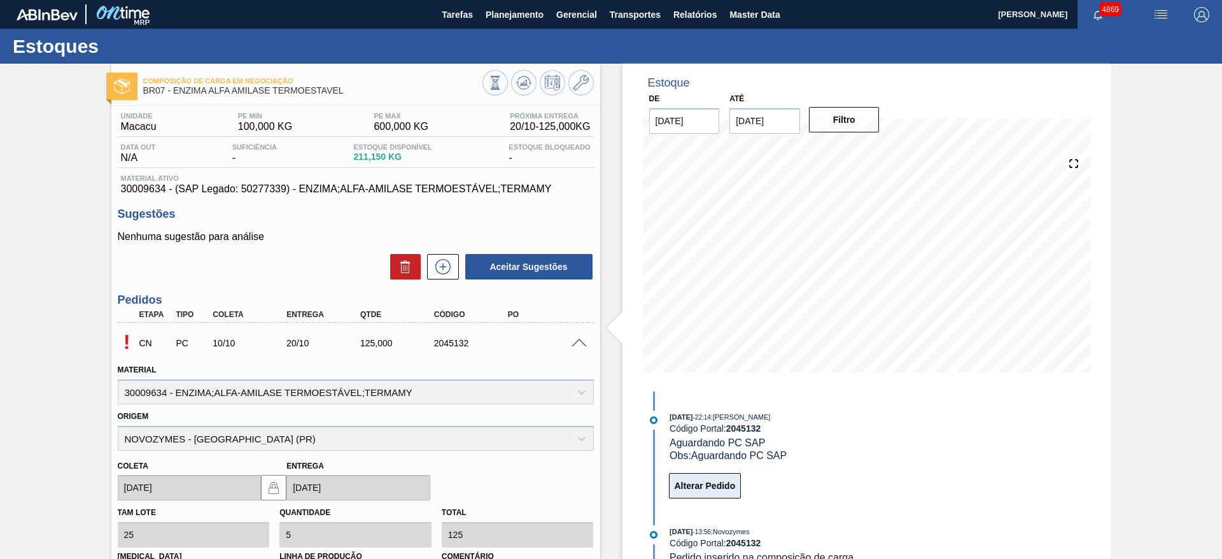
click at [727, 484] on button "Alterar Pedido" at bounding box center [705, 485] width 73 height 25
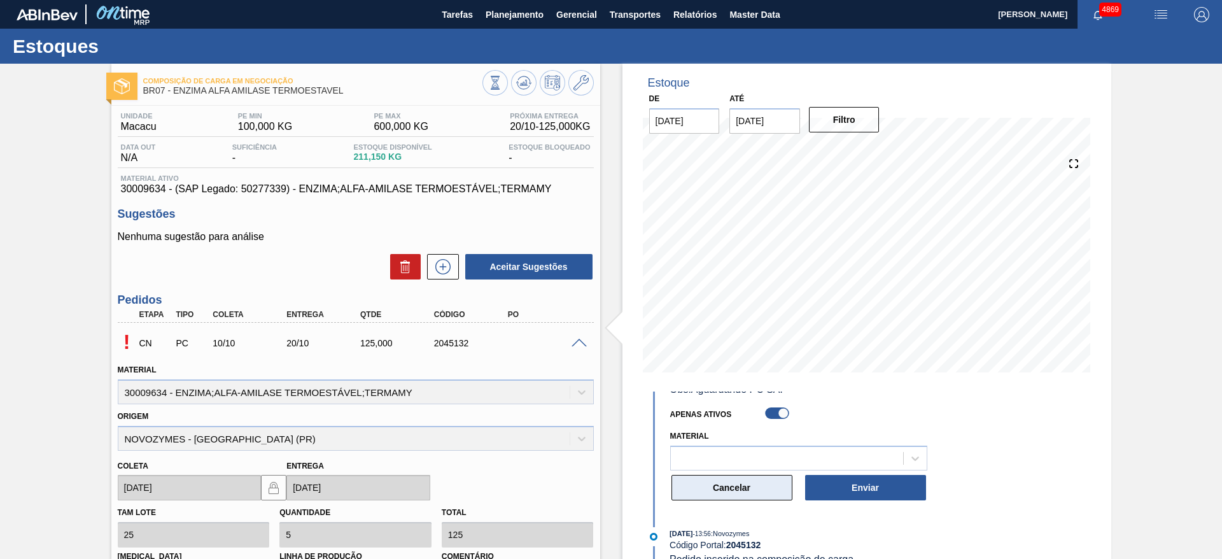
scroll to position [95, 0]
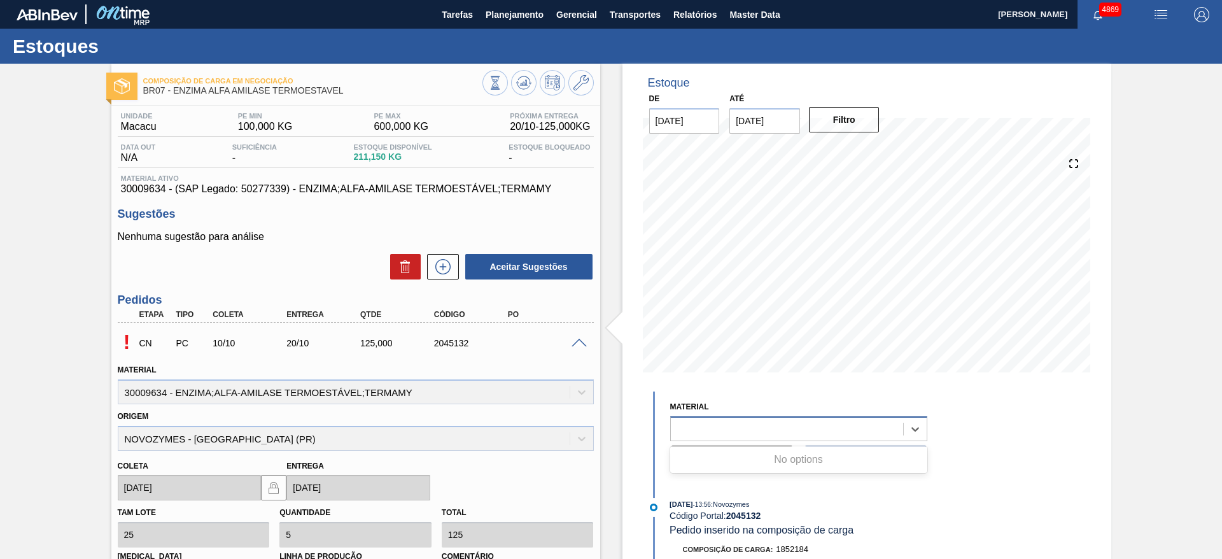
click at [715, 431] on div at bounding box center [787, 428] width 232 height 18
click at [862, 466] on button "Enviar" at bounding box center [865, 458] width 121 height 25
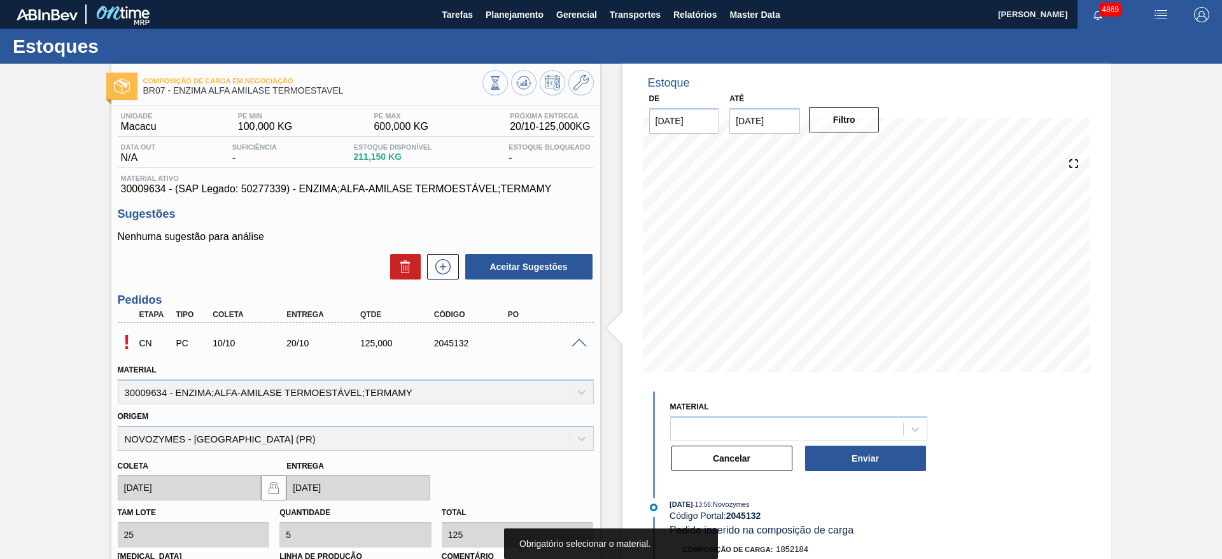
click at [719, 455] on button "Cancelar" at bounding box center [732, 458] width 121 height 25
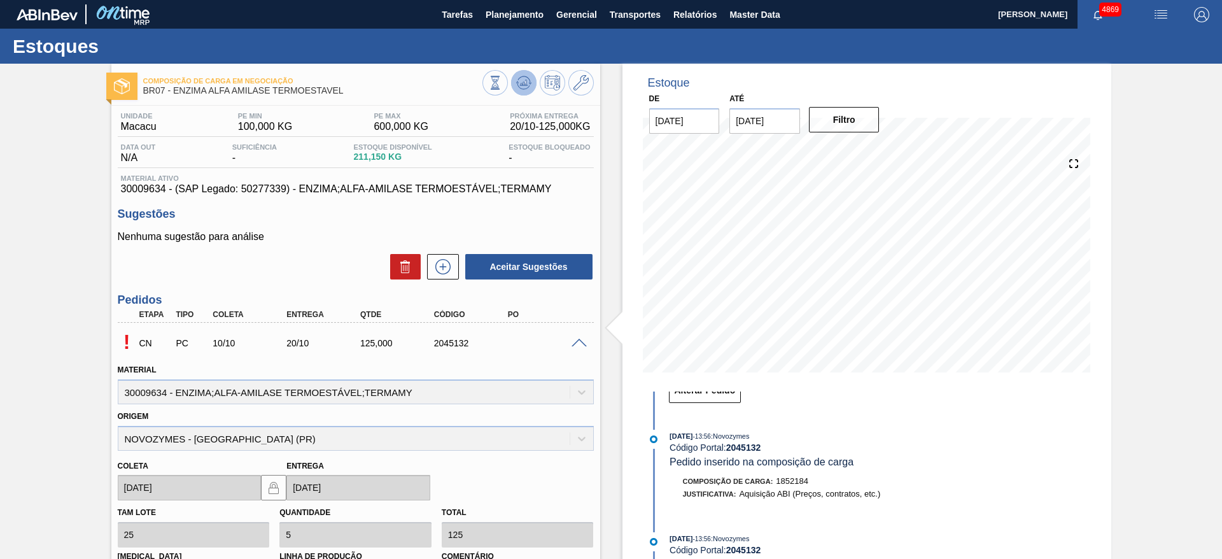
click at [518, 85] on icon at bounding box center [523, 82] width 15 height 15
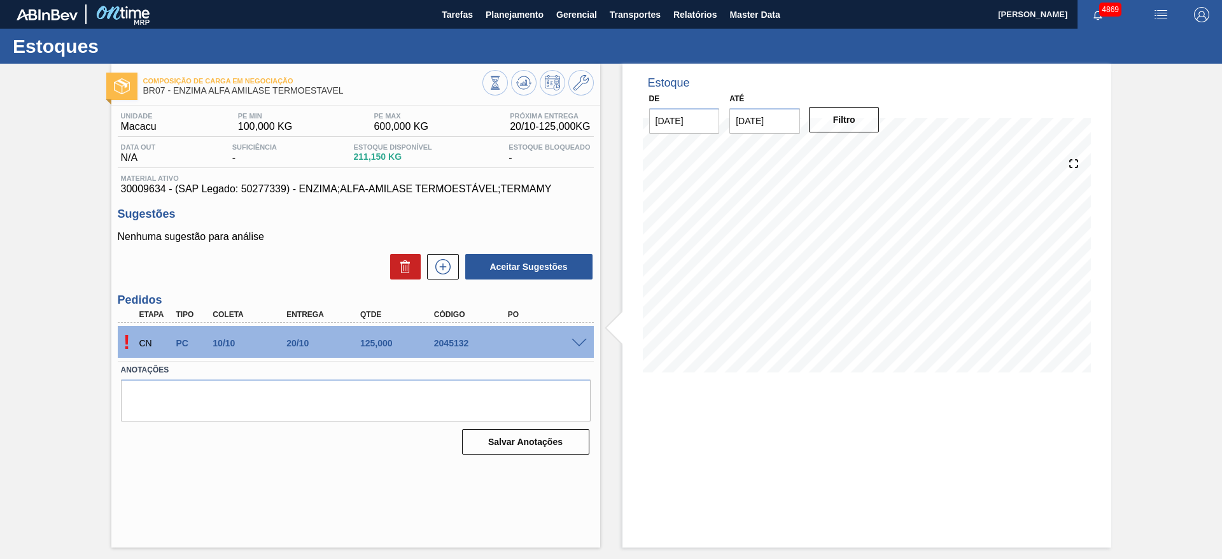
click at [577, 344] on span at bounding box center [579, 344] width 15 height 10
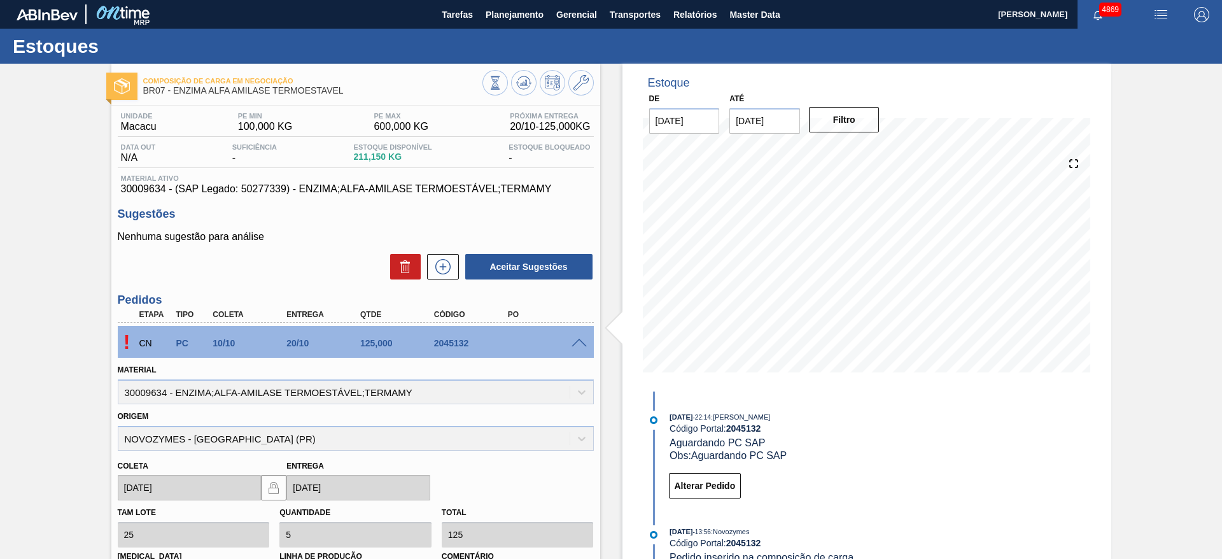
scroll to position [191, 0]
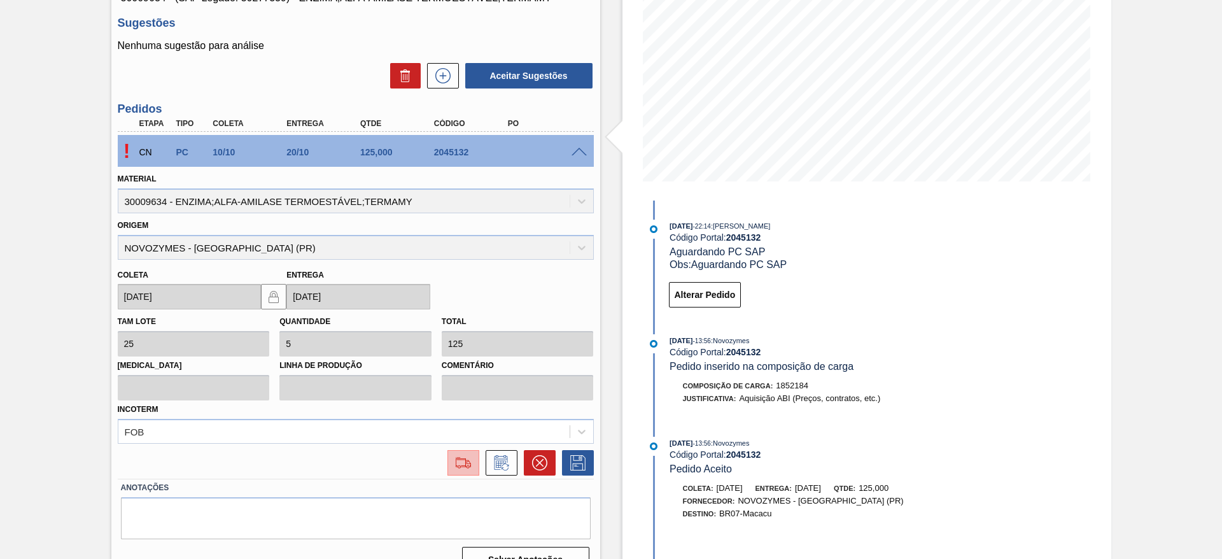
click at [465, 468] on img at bounding box center [463, 462] width 20 height 15
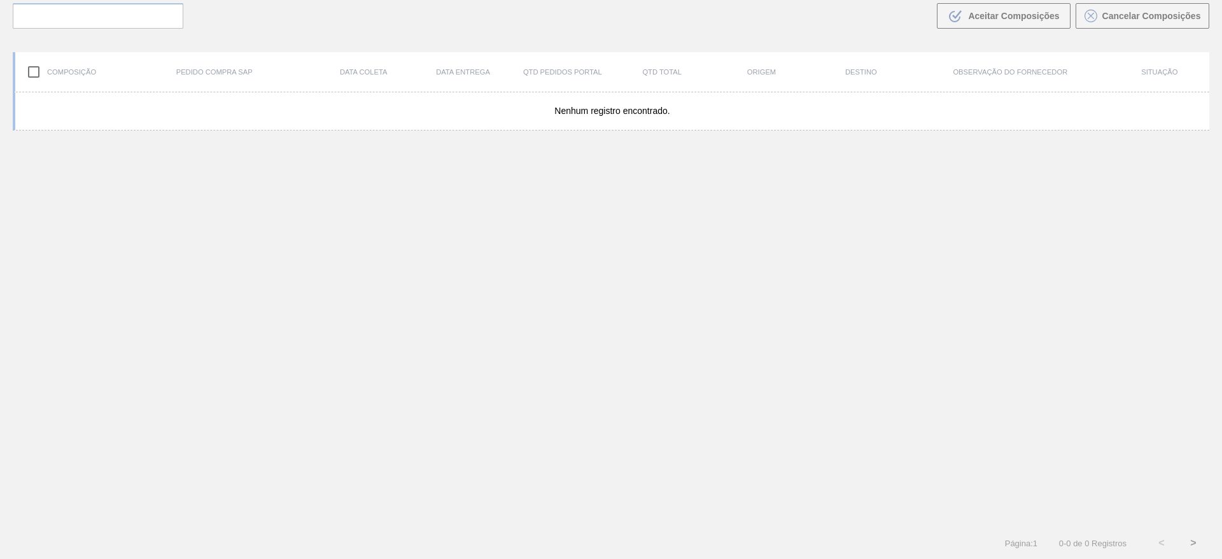
scroll to position [92, 0]
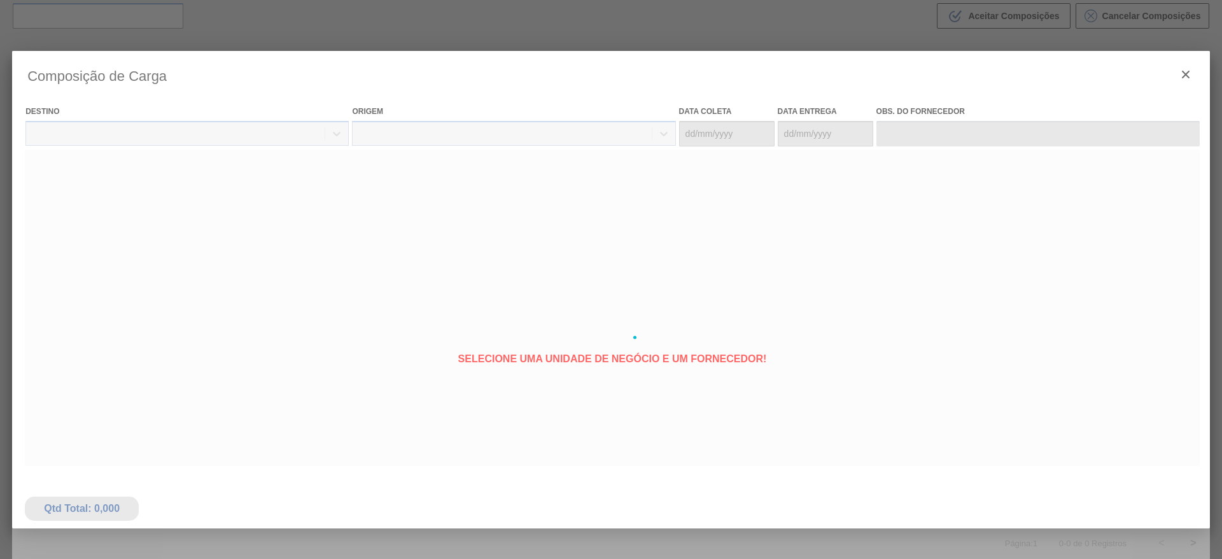
type coleta "10/10/2025"
type Entrega "20/10/2025"
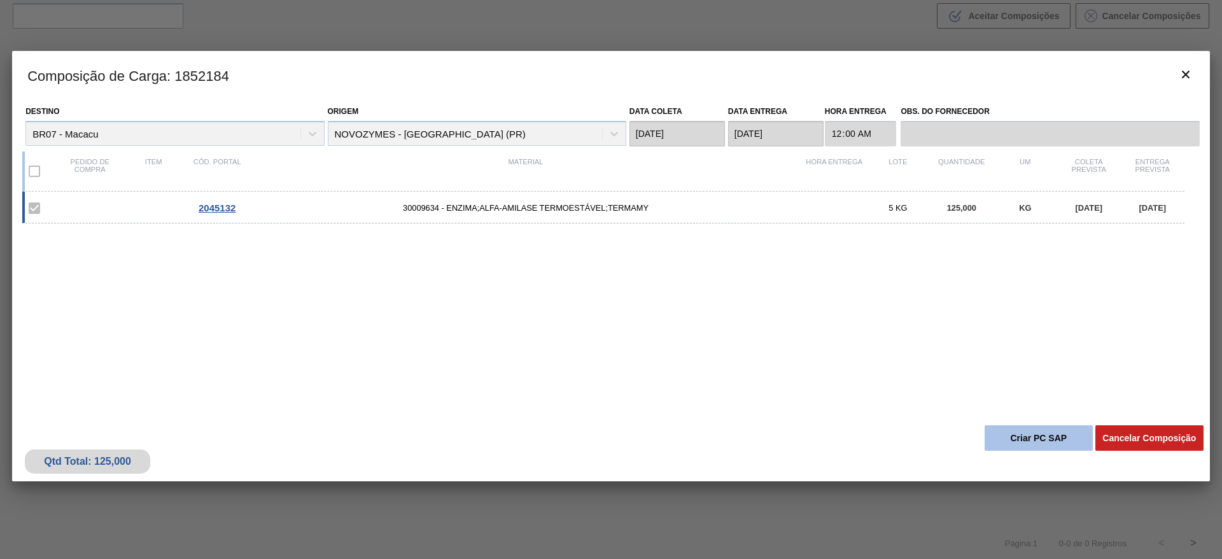
click at [1024, 442] on button "Criar PC SAP" at bounding box center [1039, 437] width 108 height 25
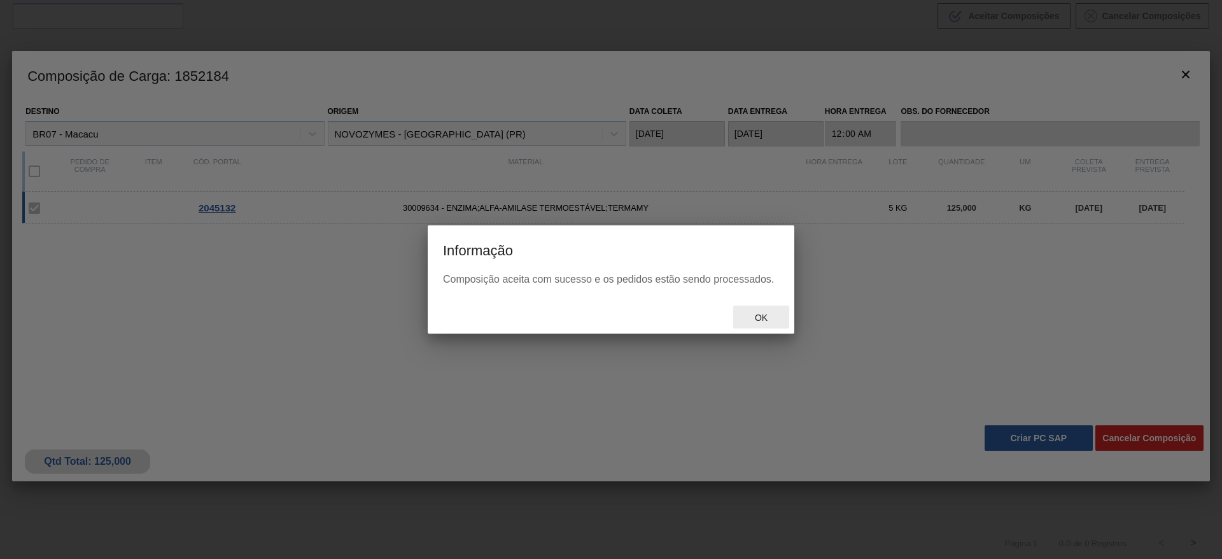
click at [745, 310] on div "Ok" at bounding box center [761, 318] width 56 height 24
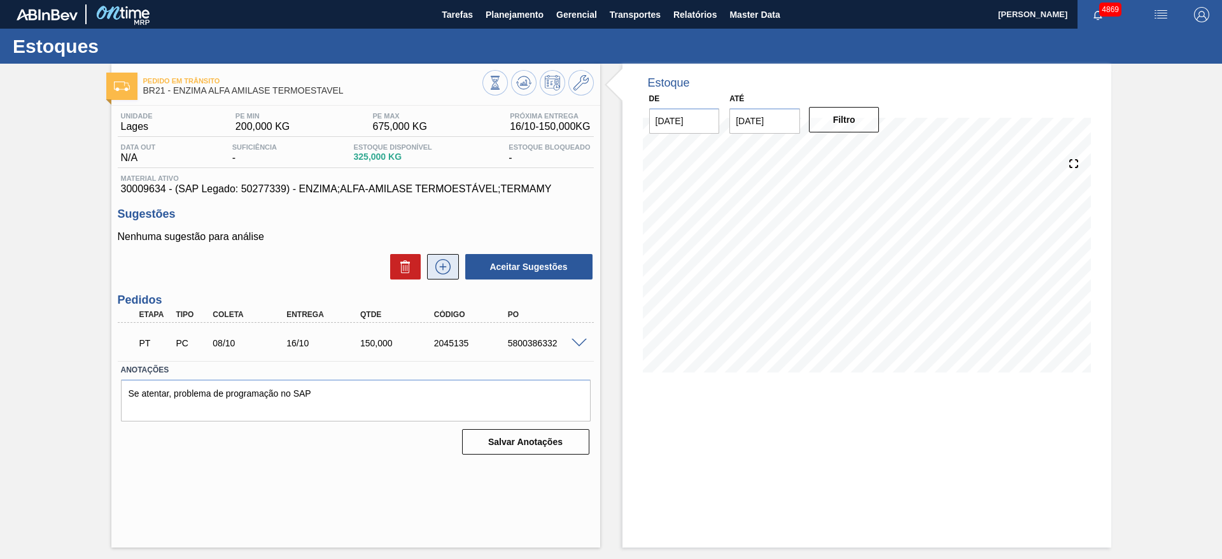
click at [442, 273] on icon at bounding box center [443, 266] width 20 height 15
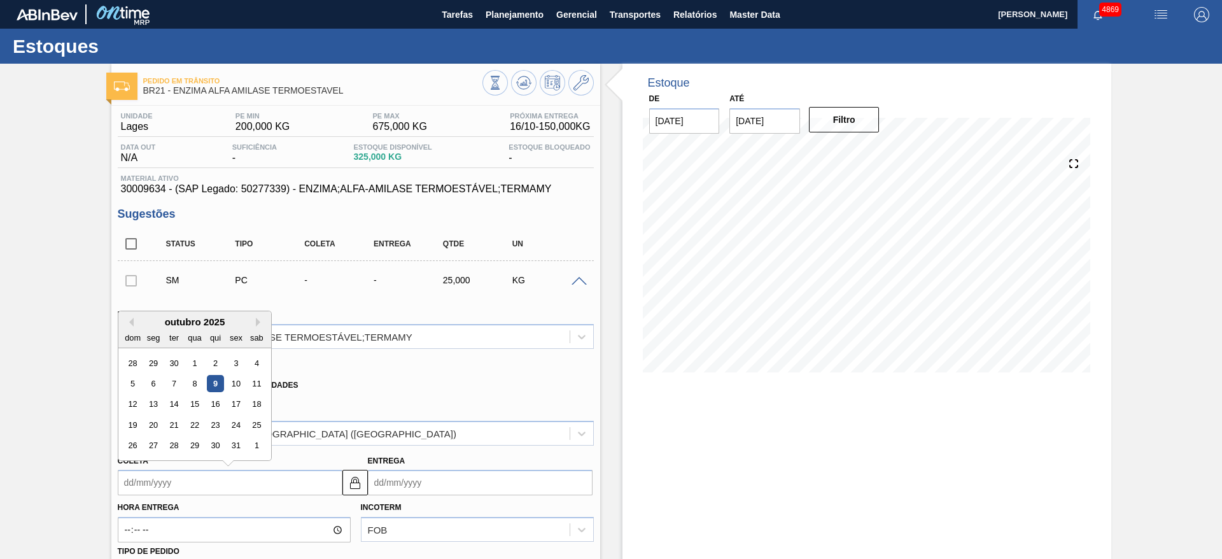
click at [241, 479] on input "Coleta" at bounding box center [230, 482] width 225 height 25
click at [217, 405] on div "16" at bounding box center [214, 404] width 17 height 17
type input "[DATE]"
type input "24/10/2025"
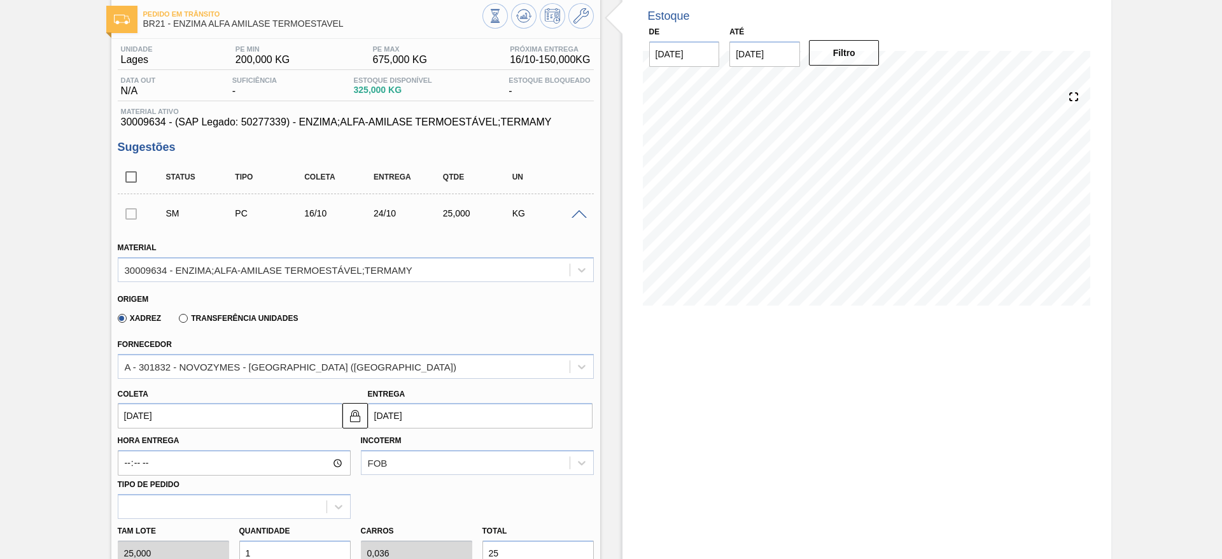
scroll to position [95, 0]
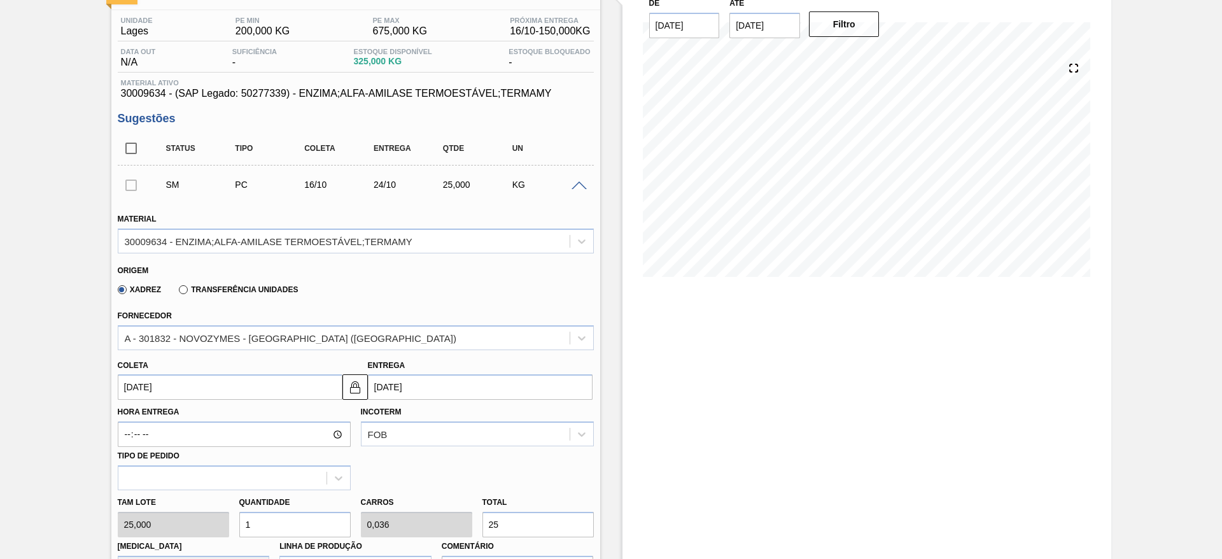
click at [205, 393] on input "[DATE]" at bounding box center [230, 386] width 225 height 25
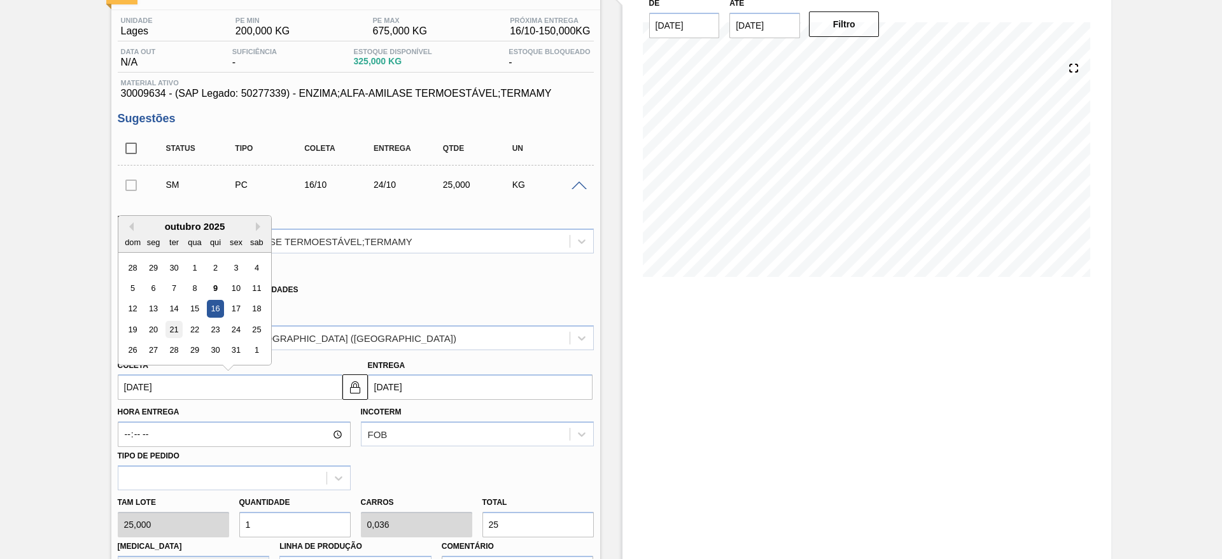
click at [165, 330] on div "21" at bounding box center [173, 329] width 17 height 17
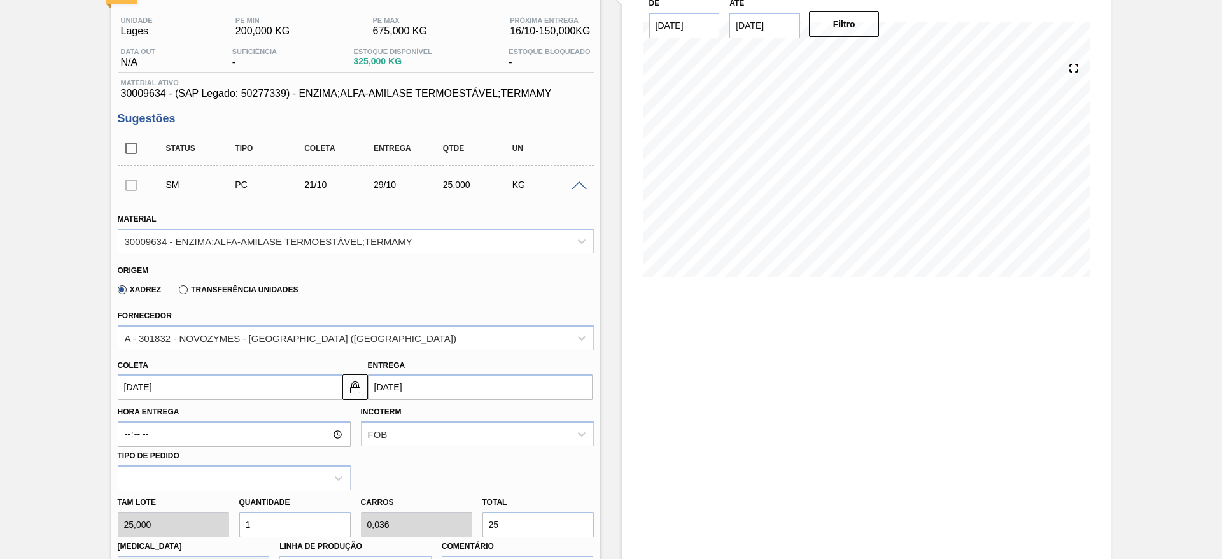
type input "21/10/2025"
type input "29/10/2025"
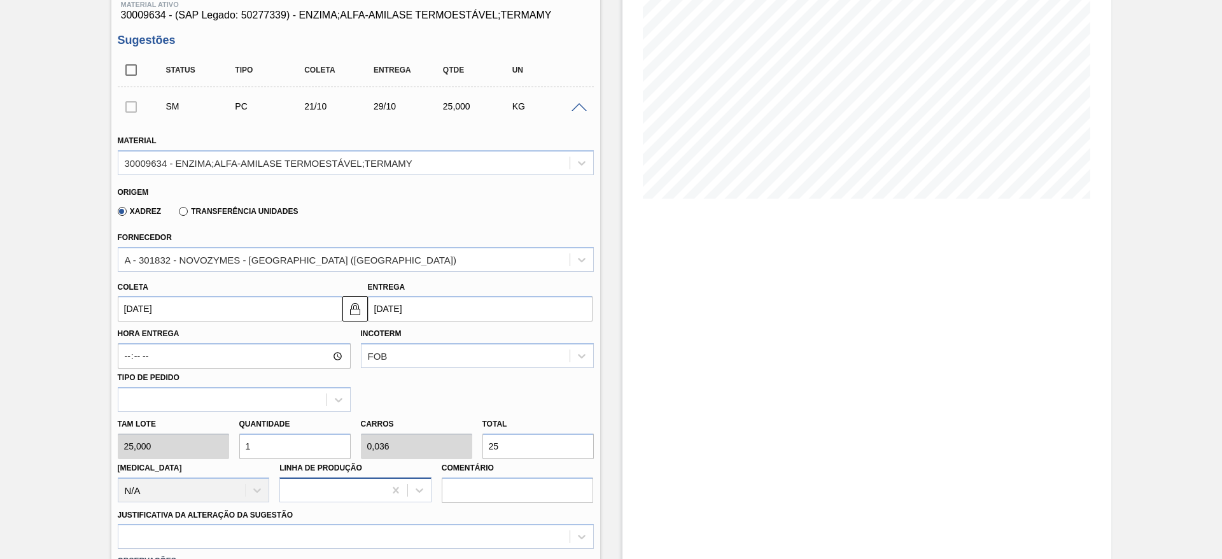
scroll to position [191, 0]
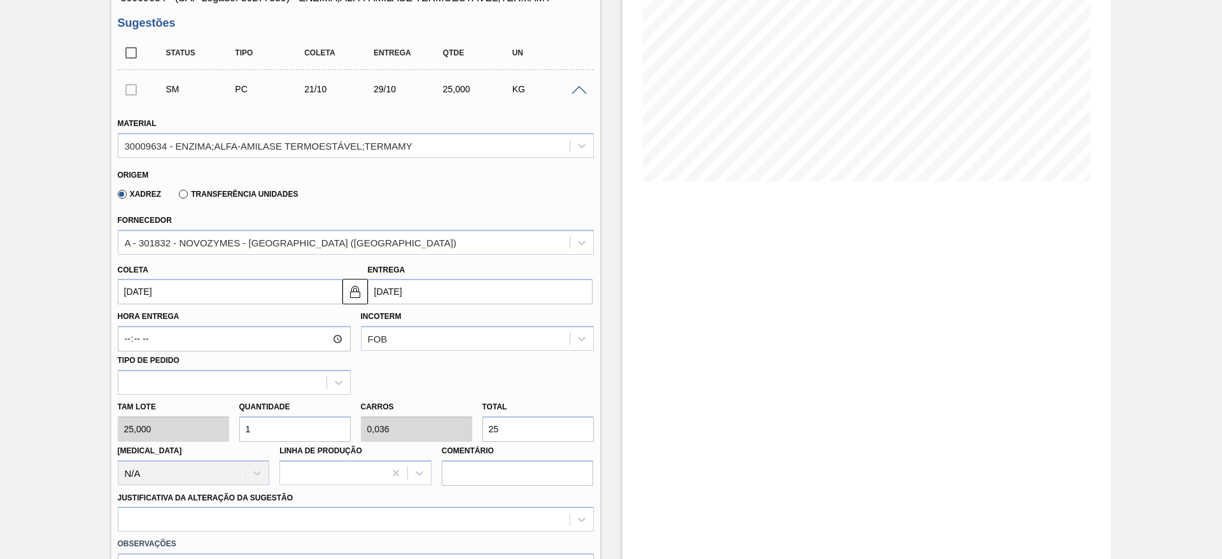
drag, startPoint x: 252, startPoint y: 423, endPoint x: 241, endPoint y: 423, distance: 11.5
click at [241, 423] on input "1" at bounding box center [294, 428] width 111 height 25
type input "6"
type input "0,214"
type input "150"
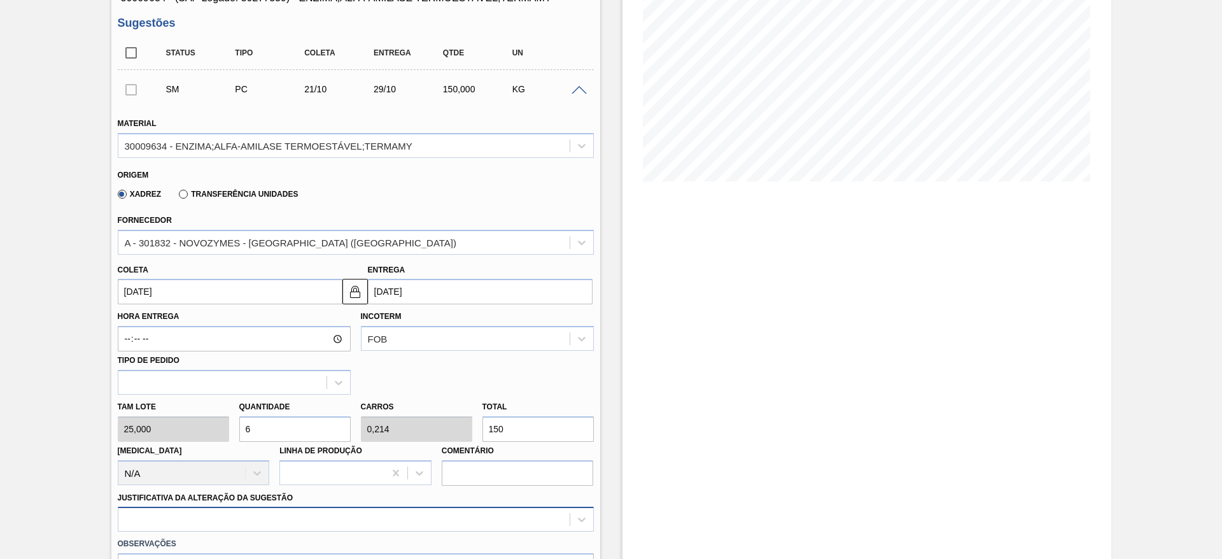
type input "6"
click at [396, 526] on div "option Outro problema com o fornecedor - Mudança de fornecedor focused, 7 of 18…" at bounding box center [356, 519] width 476 height 25
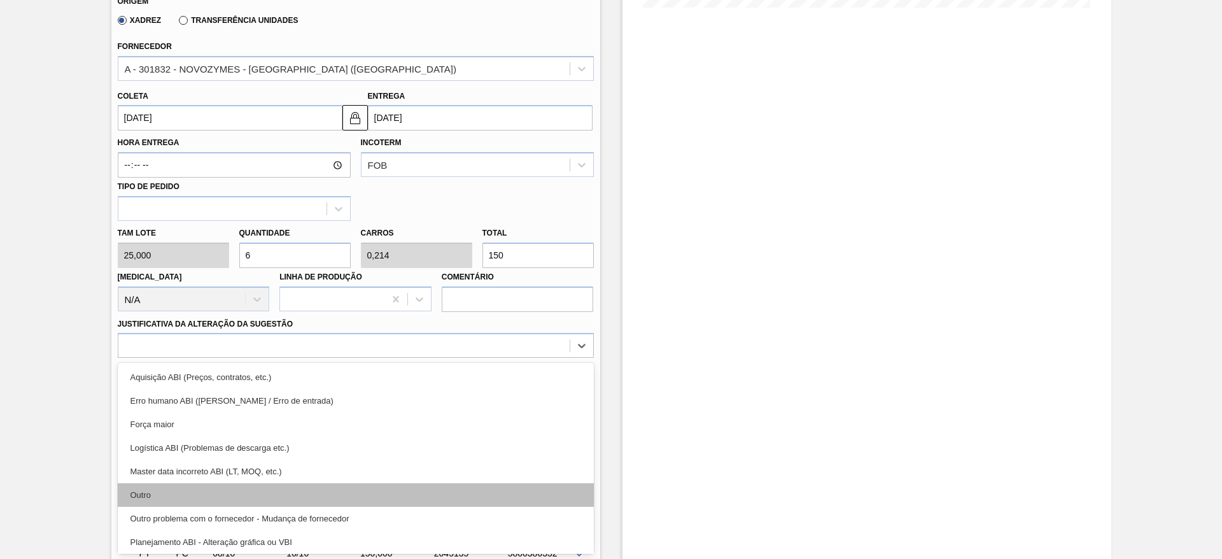
click at [362, 495] on div "Outro" at bounding box center [356, 495] width 476 height 24
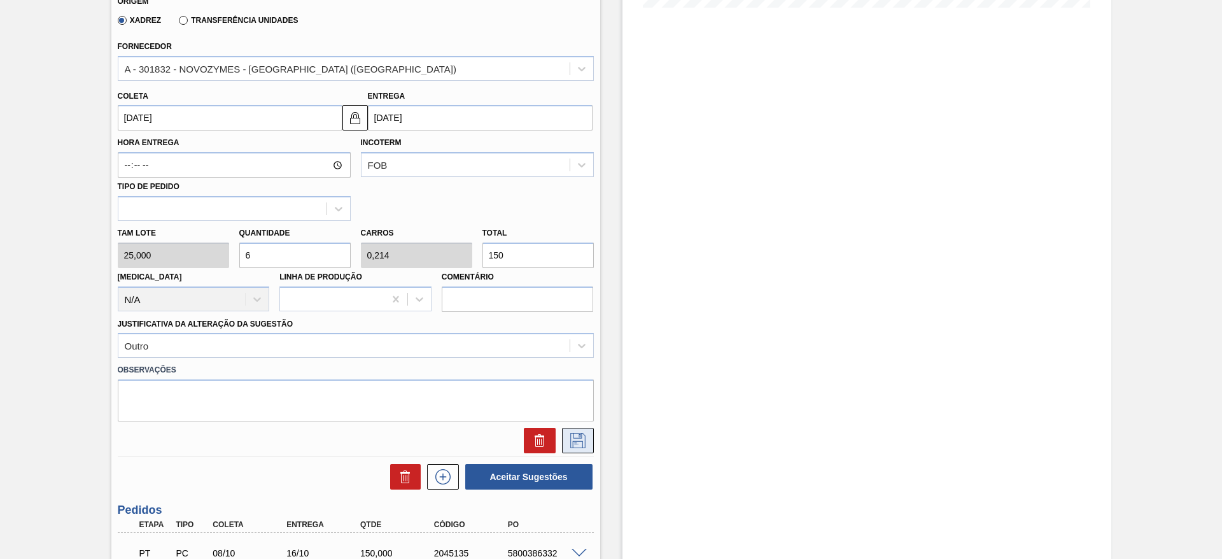
click at [575, 442] on icon at bounding box center [578, 440] width 20 height 15
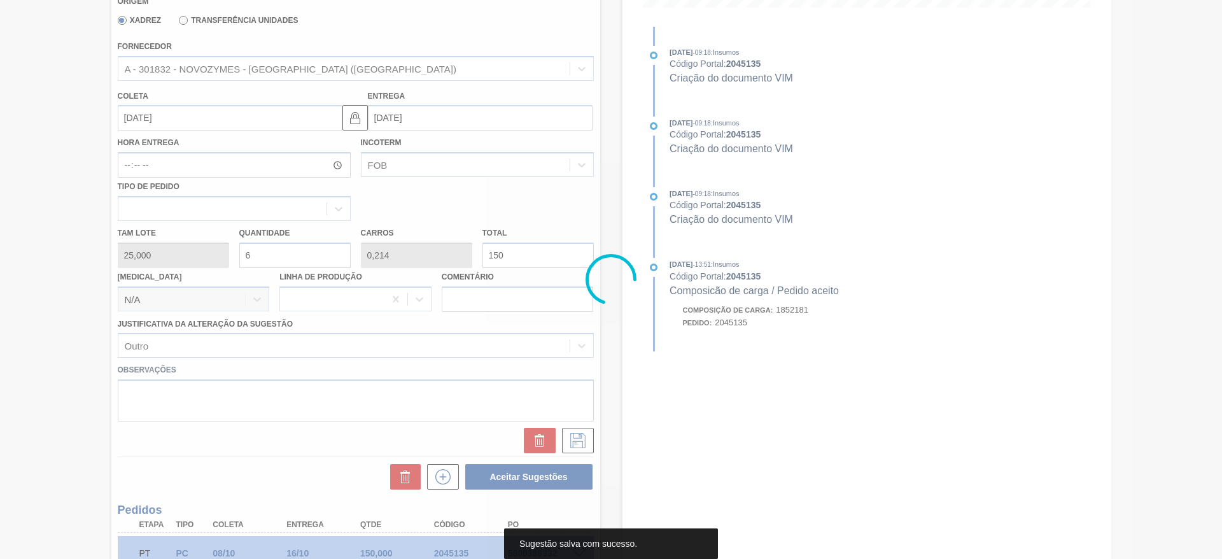
scroll to position [0, 0]
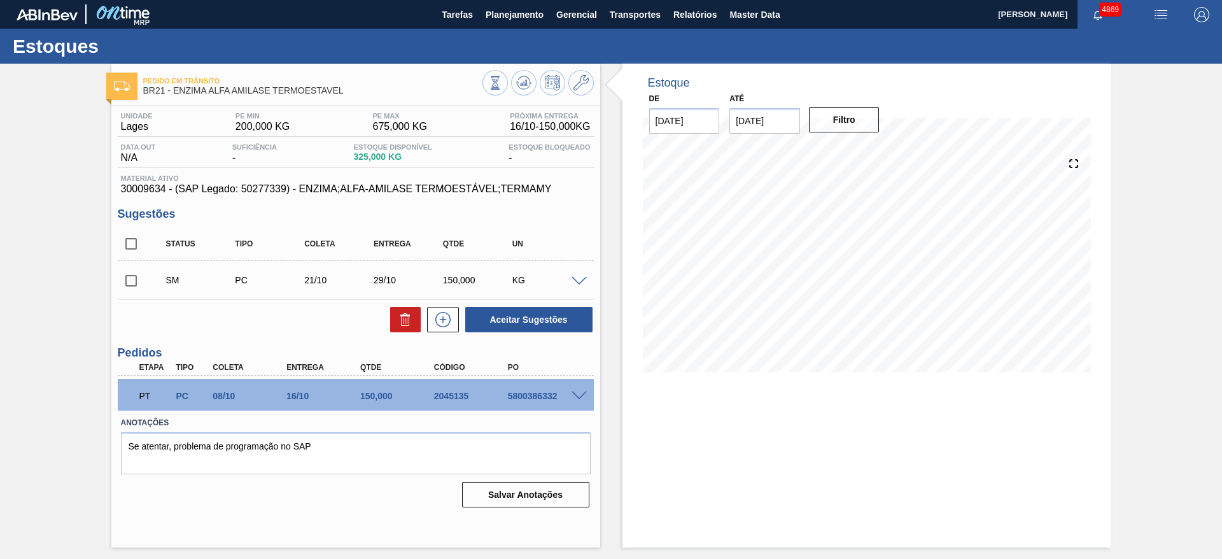
click at [132, 275] on input "checkbox" at bounding box center [131, 280] width 27 height 27
click at [526, 327] on button "Aceitar Sugestões" at bounding box center [528, 319] width 127 height 25
checkbox input "false"
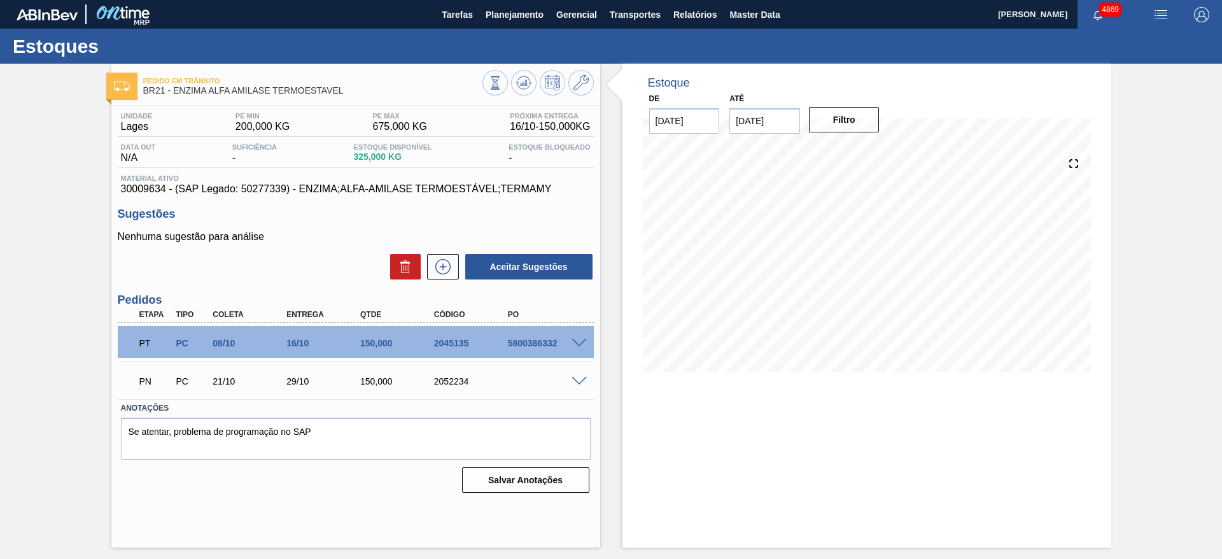
click at [1190, 137] on div "Pedido em Trânsito BR21 - ENZIMA ALFA AMILASE TERMOESTAVEL Unidade Lages PE MIN…" at bounding box center [611, 306] width 1222 height 484
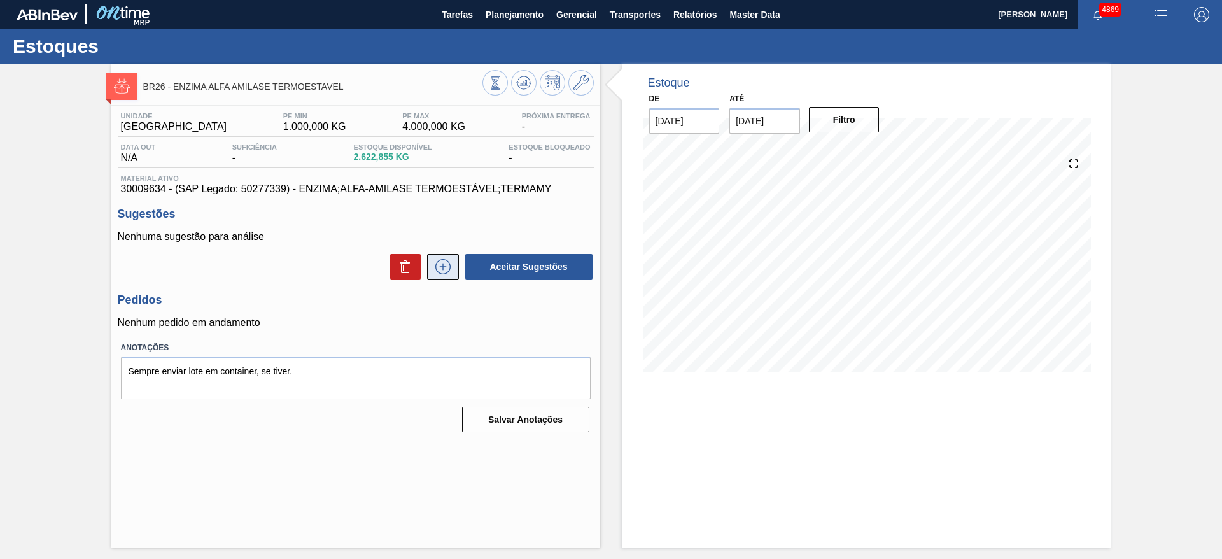
click at [446, 272] on icon at bounding box center [443, 266] width 20 height 15
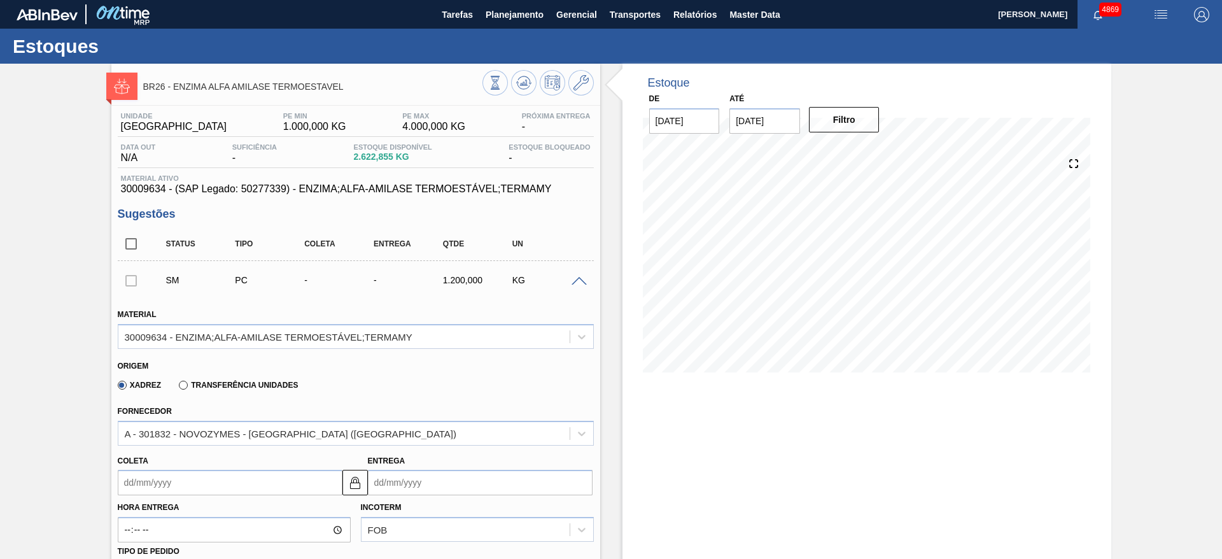
scroll to position [191, 0]
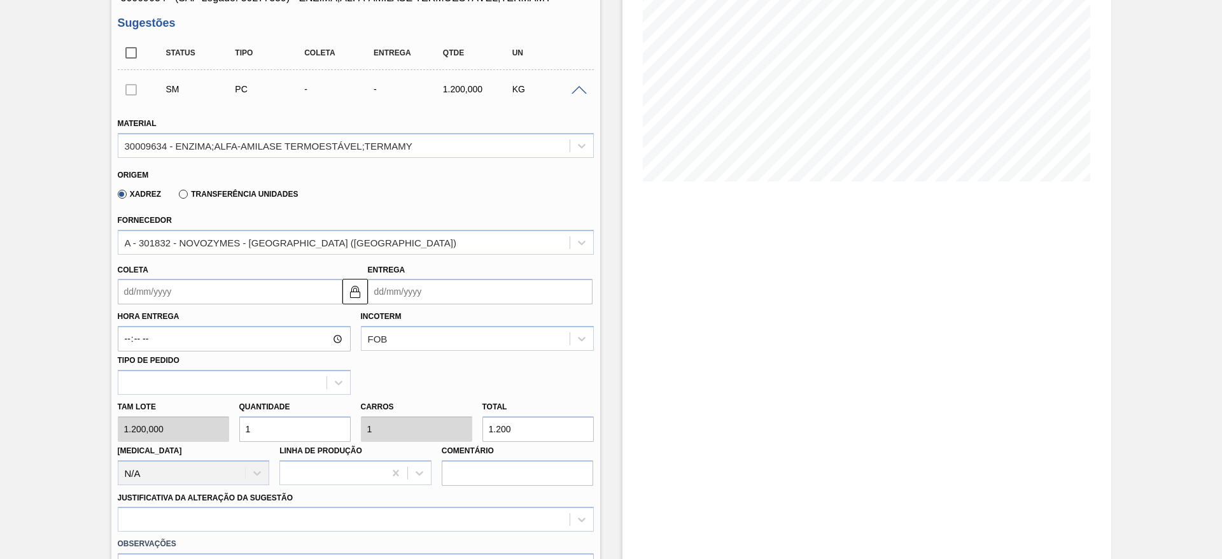
click at [188, 294] on input "Coleta" at bounding box center [230, 291] width 225 height 25
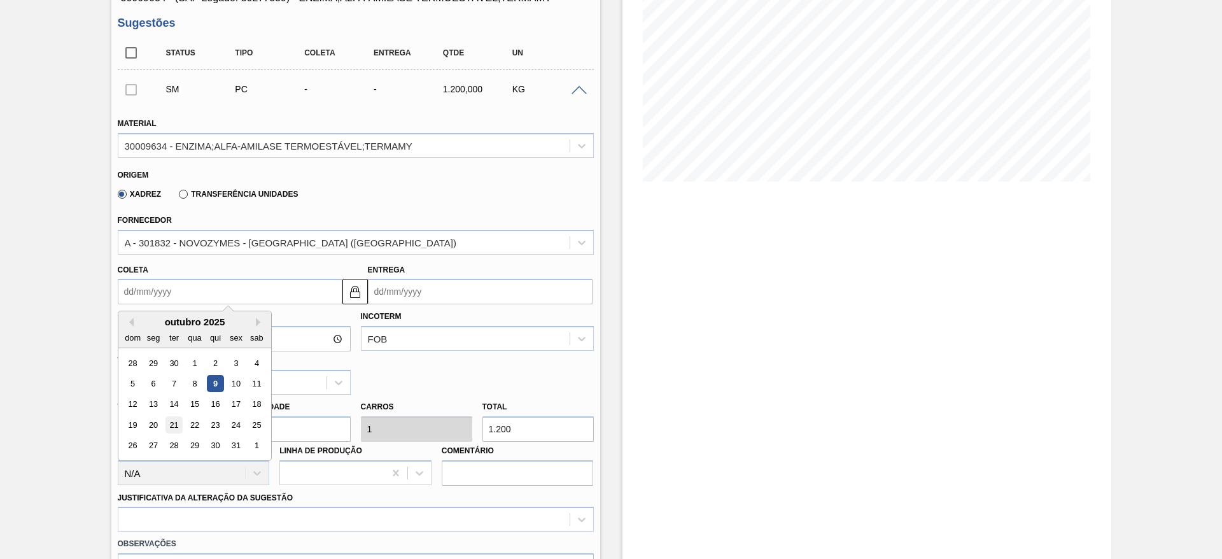
click at [172, 421] on div "21" at bounding box center [173, 424] width 17 height 17
type input "[DATE]"
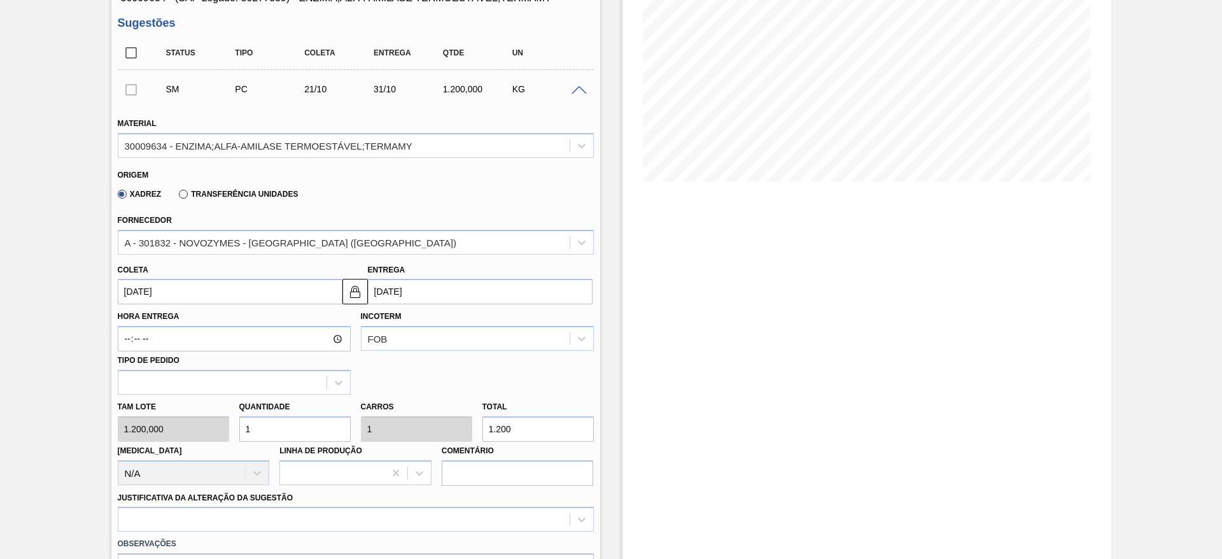
scroll to position [286, 0]
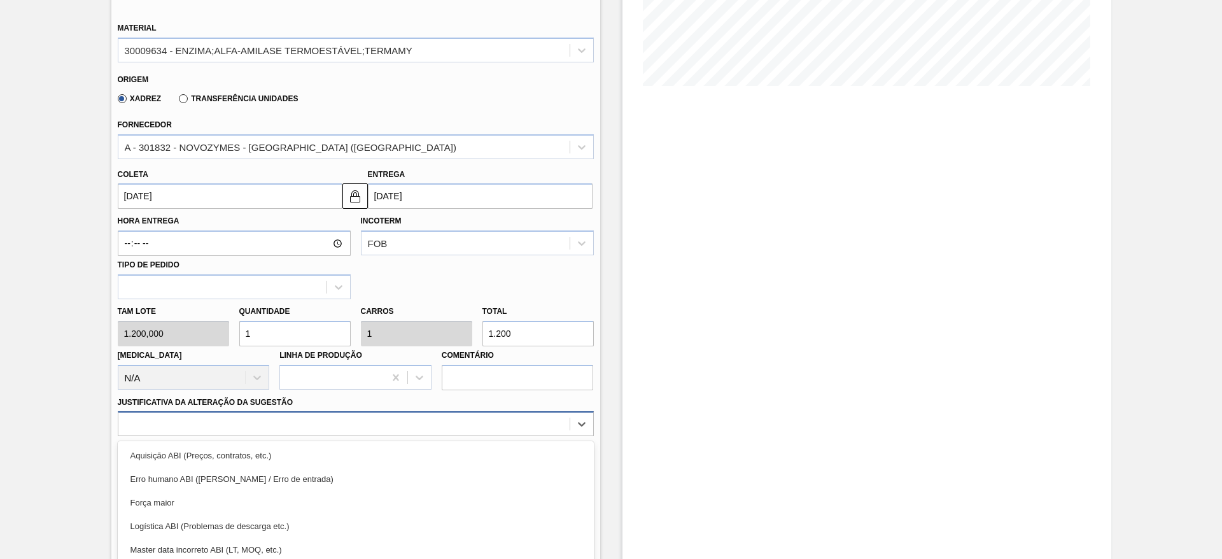
click at [218, 423] on div "option Força maior focused, 3 of 18. 18 results available. Use Up and Down to c…" at bounding box center [356, 423] width 476 height 25
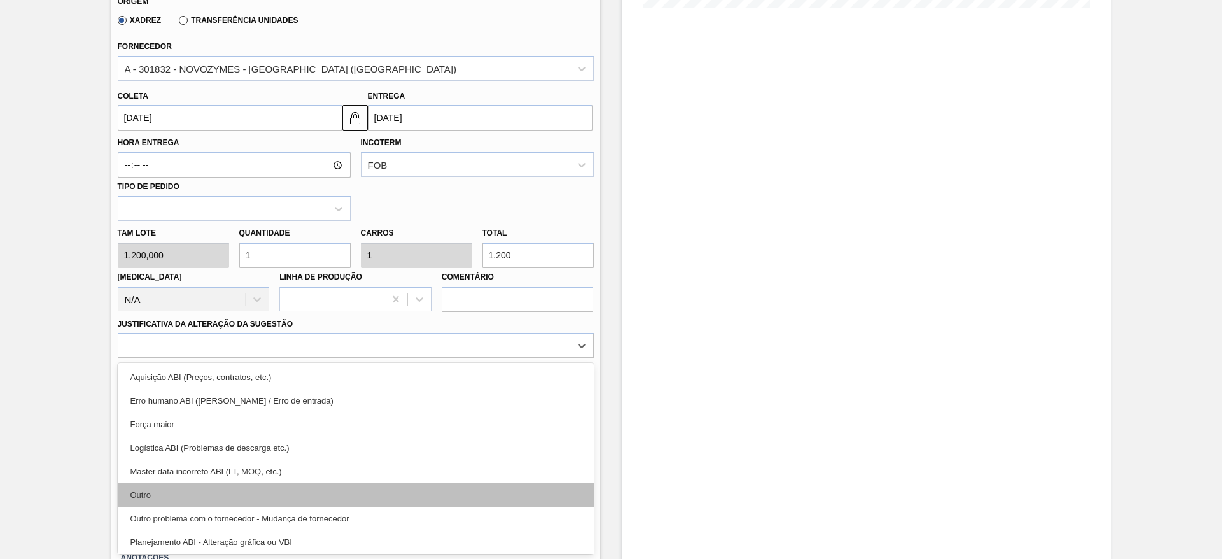
click at [206, 486] on div "Outro" at bounding box center [356, 495] width 476 height 24
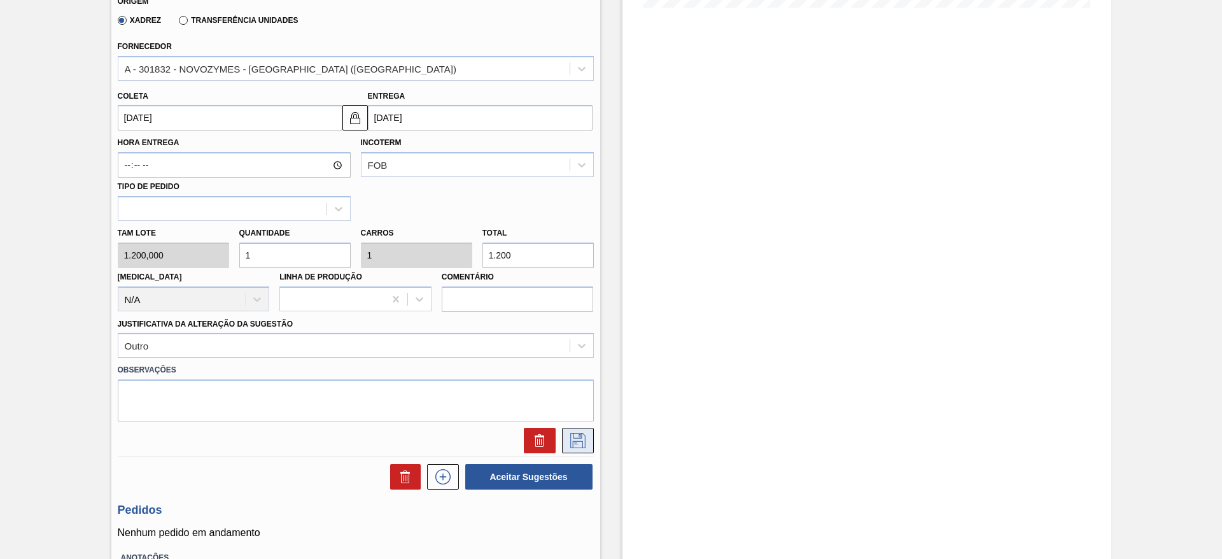
click at [570, 437] on icon at bounding box center [578, 440] width 20 height 15
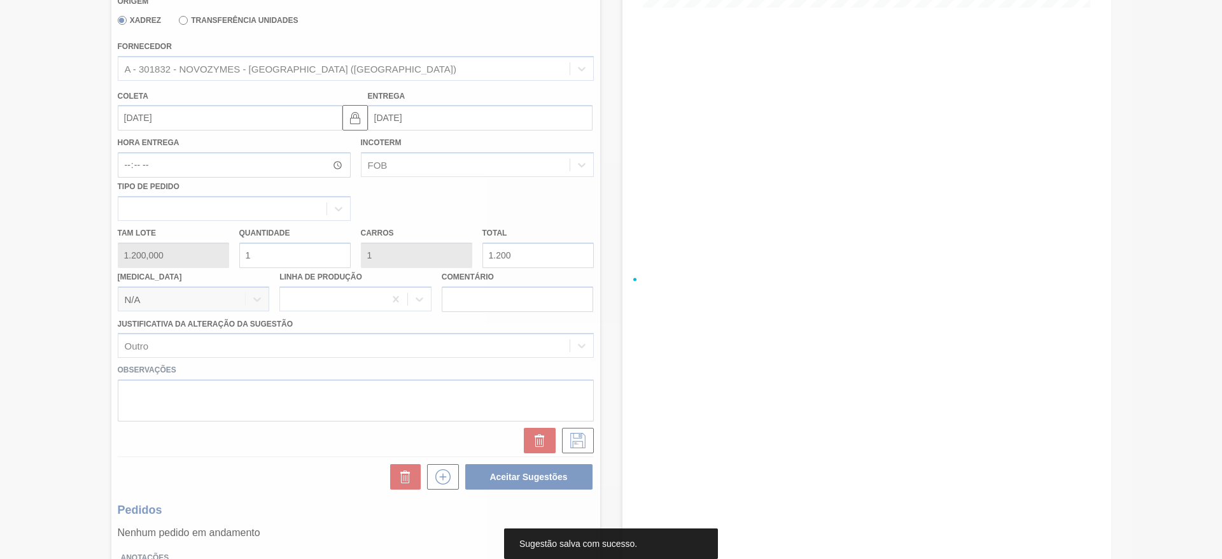
scroll to position [0, 0]
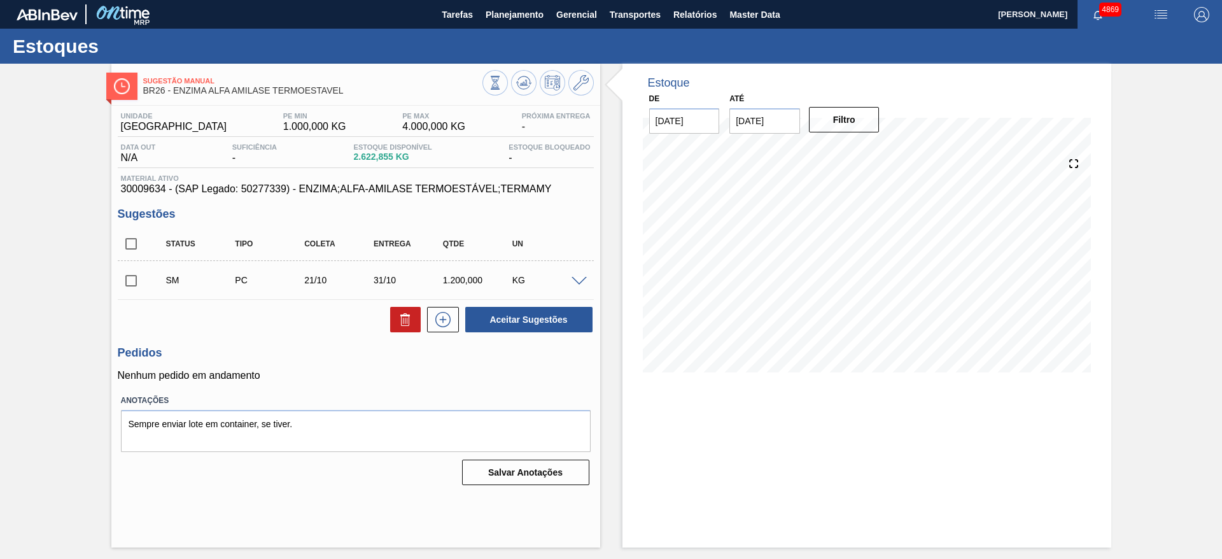
click at [131, 280] on input "checkbox" at bounding box center [131, 280] width 27 height 27
click at [487, 321] on button "Aceitar Sugestões" at bounding box center [528, 319] width 127 height 25
checkbox input "false"
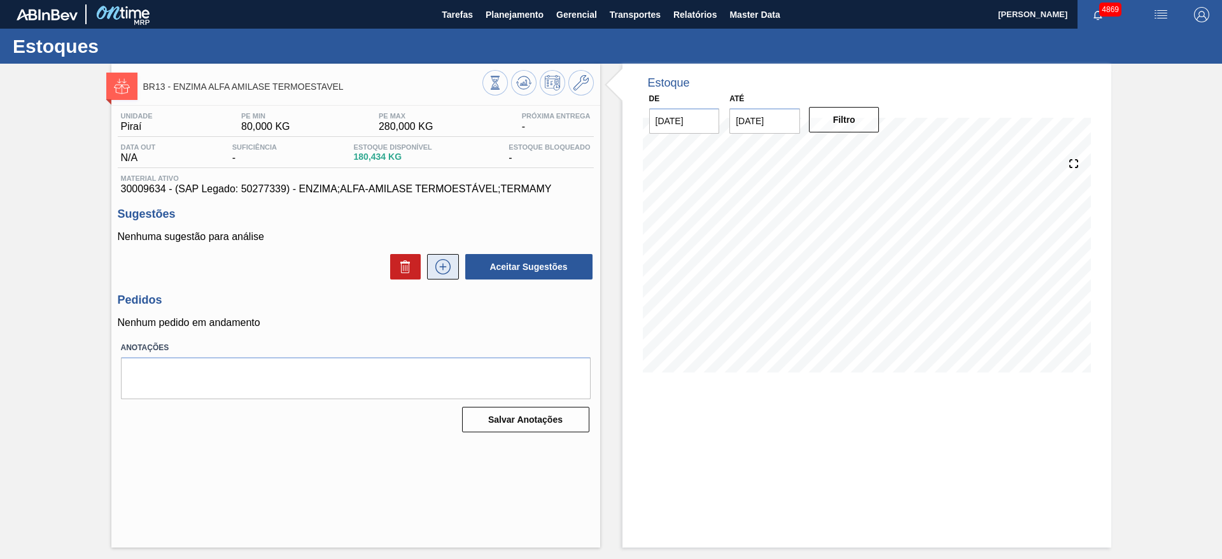
click at [435, 272] on icon at bounding box center [443, 266] width 20 height 15
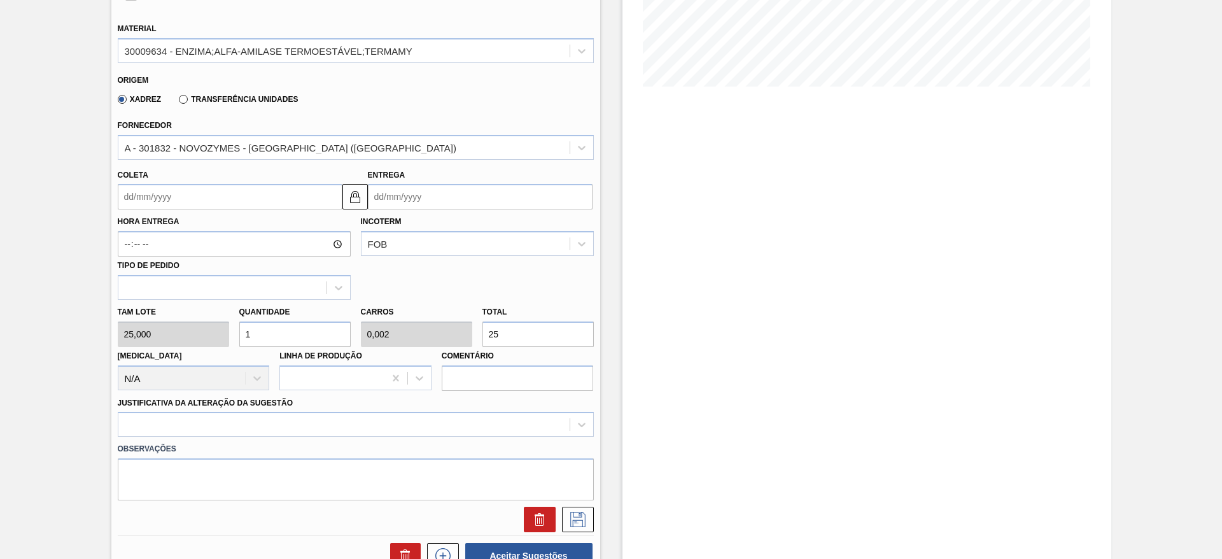
scroll to position [286, 0]
click at [248, 330] on input "1" at bounding box center [294, 333] width 111 height 25
type input "0,003"
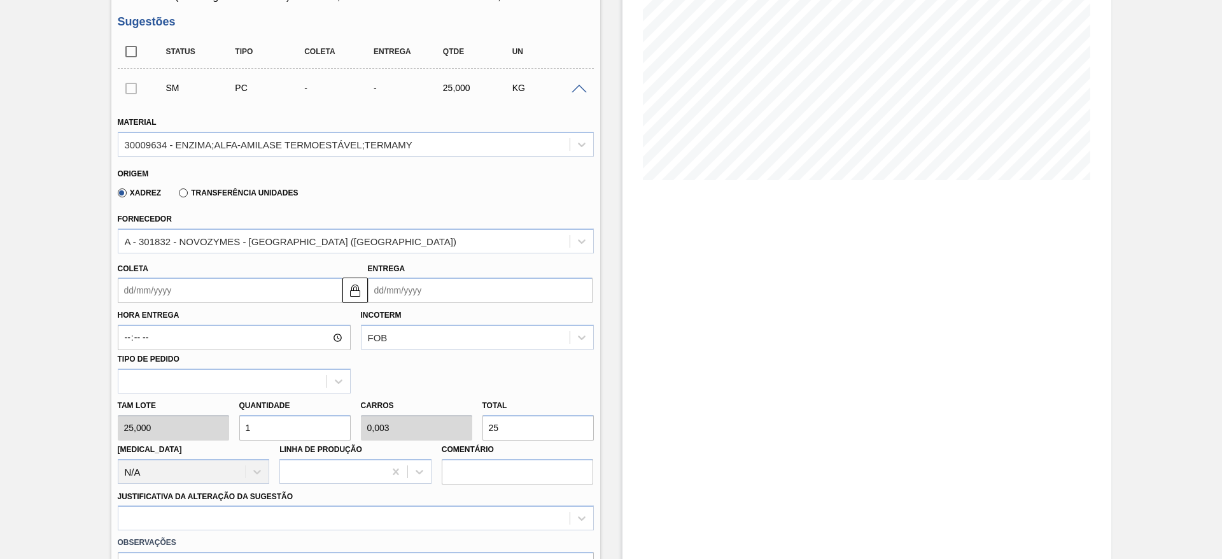
scroll to position [172, 0]
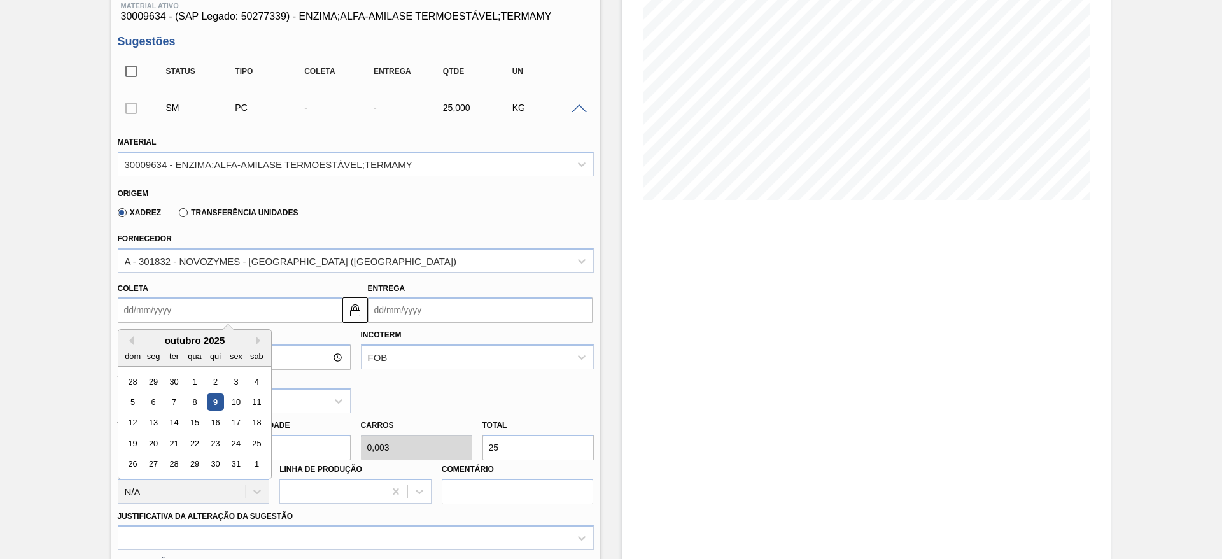
click at [275, 312] on input "Coleta" at bounding box center [230, 309] width 225 height 25
click at [169, 439] on div "21" at bounding box center [173, 443] width 17 height 17
type input "[DATE]"
type input "29/10/2025"
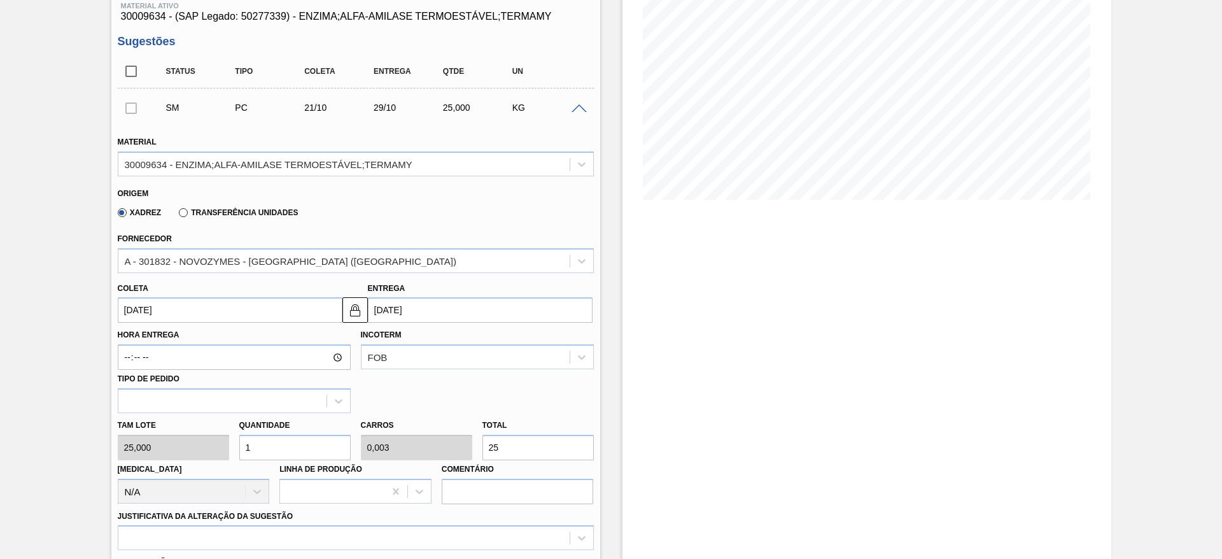
drag, startPoint x: 243, startPoint y: 444, endPoint x: 234, endPoint y: 446, distance: 9.0
click at [234, 446] on div "Quantidade 1" at bounding box center [295, 438] width 122 height 44
type input "2"
type input "0,005"
type input "50"
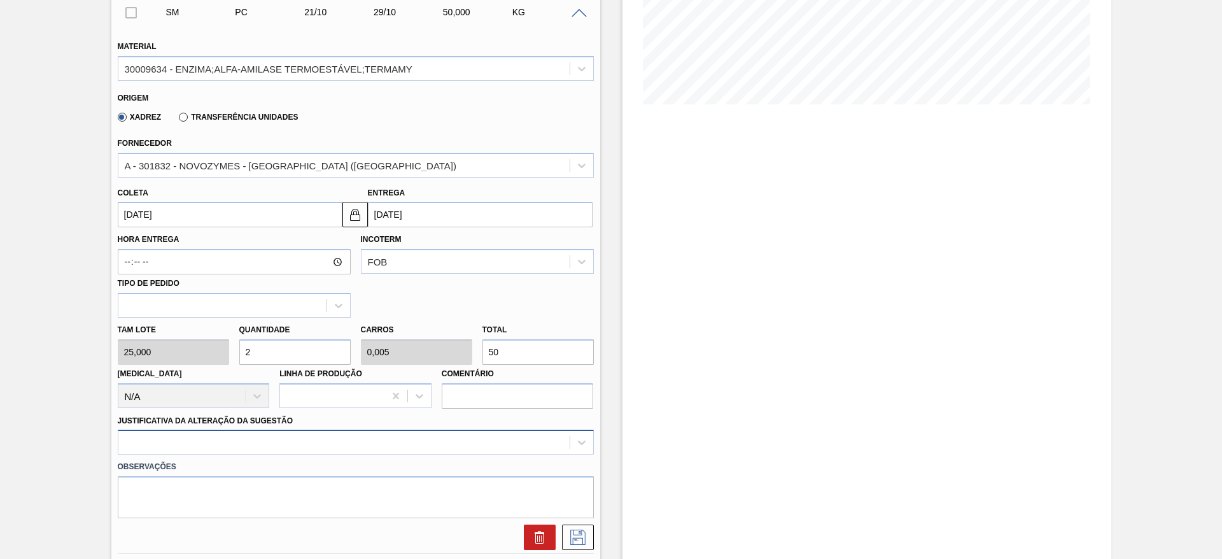
type input "2"
click at [439, 442] on div at bounding box center [356, 442] width 476 height 25
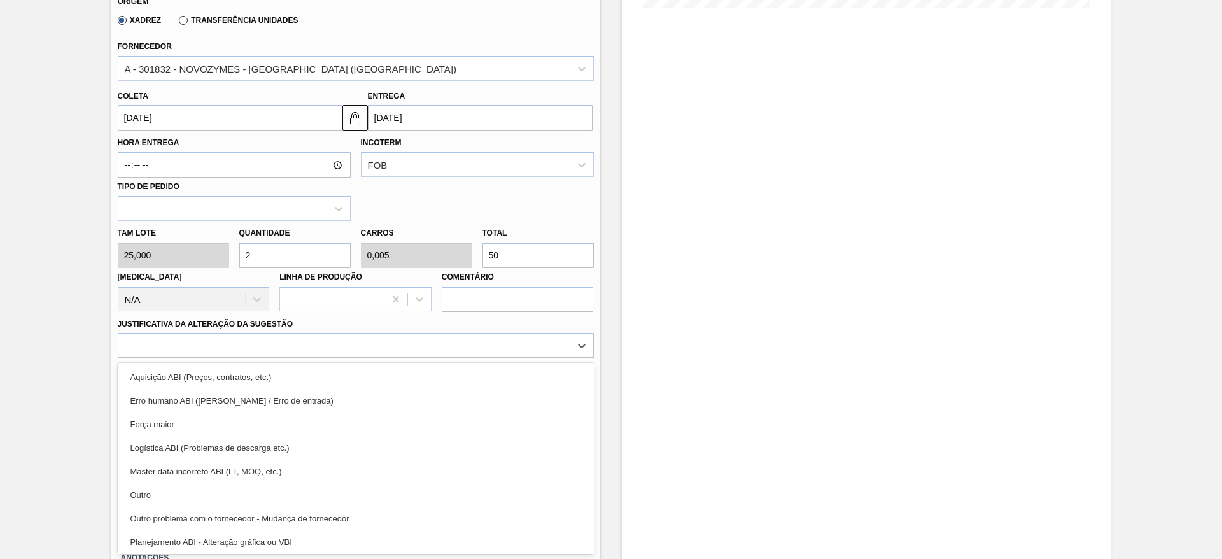
drag, startPoint x: 397, startPoint y: 486, endPoint x: 417, endPoint y: 477, distance: 21.4
click at [398, 485] on div "Outro" at bounding box center [356, 495] width 476 height 24
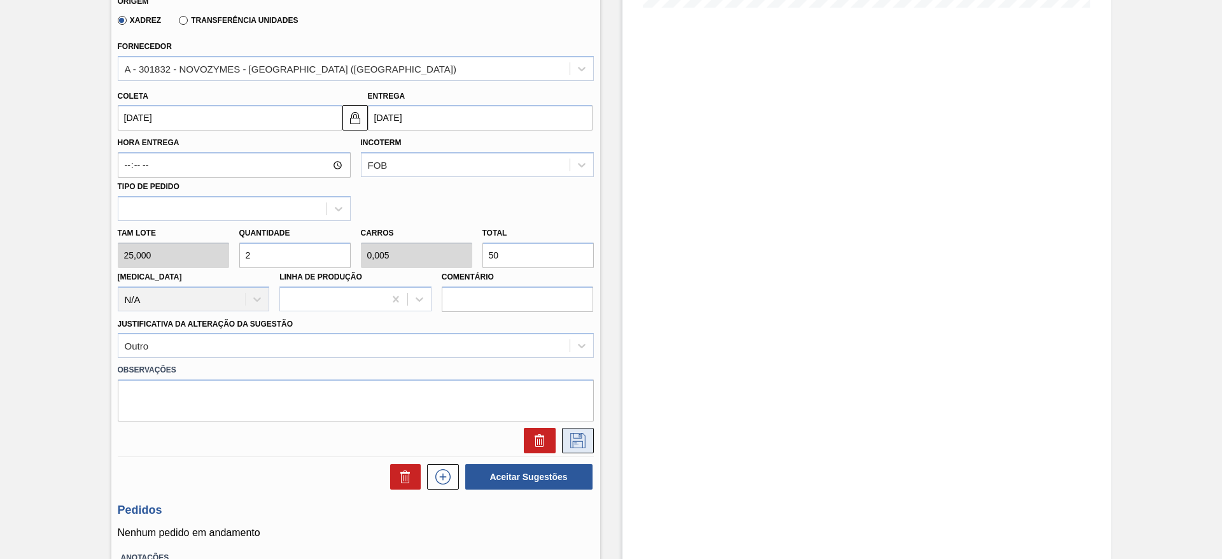
click at [569, 440] on icon at bounding box center [578, 440] width 20 height 15
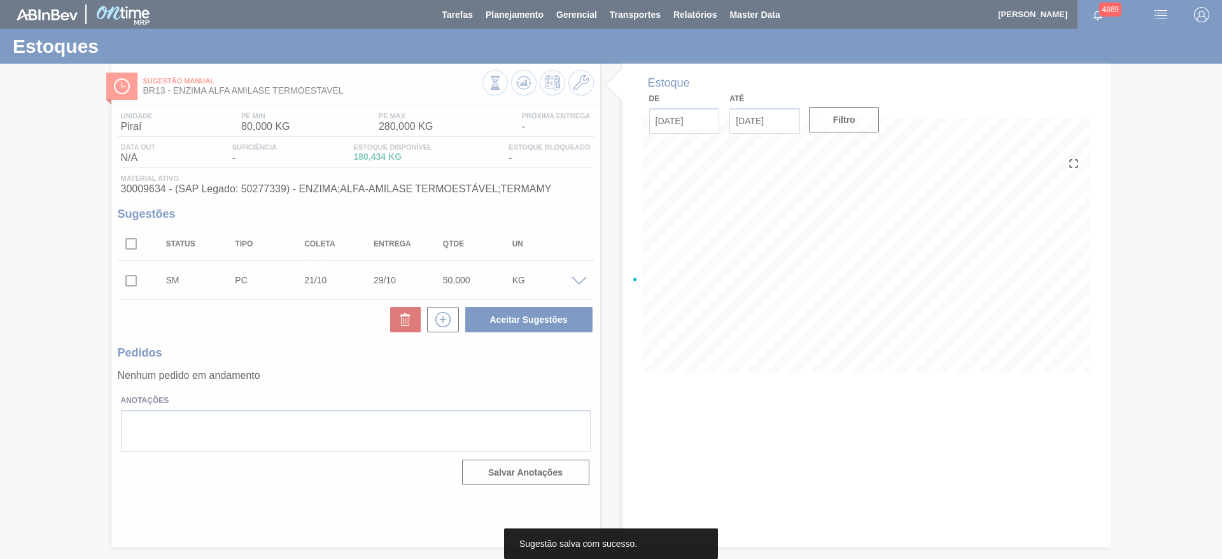
scroll to position [0, 0]
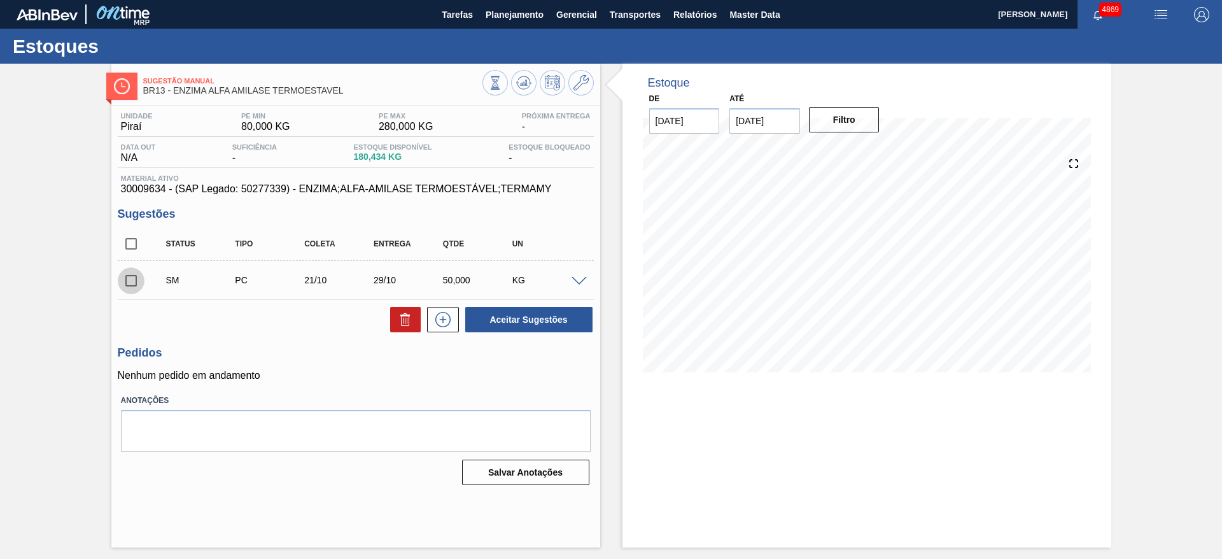
click at [134, 285] on input "checkbox" at bounding box center [131, 280] width 27 height 27
click at [501, 325] on button "Aceitar Sugestões" at bounding box center [528, 319] width 127 height 25
checkbox input "false"
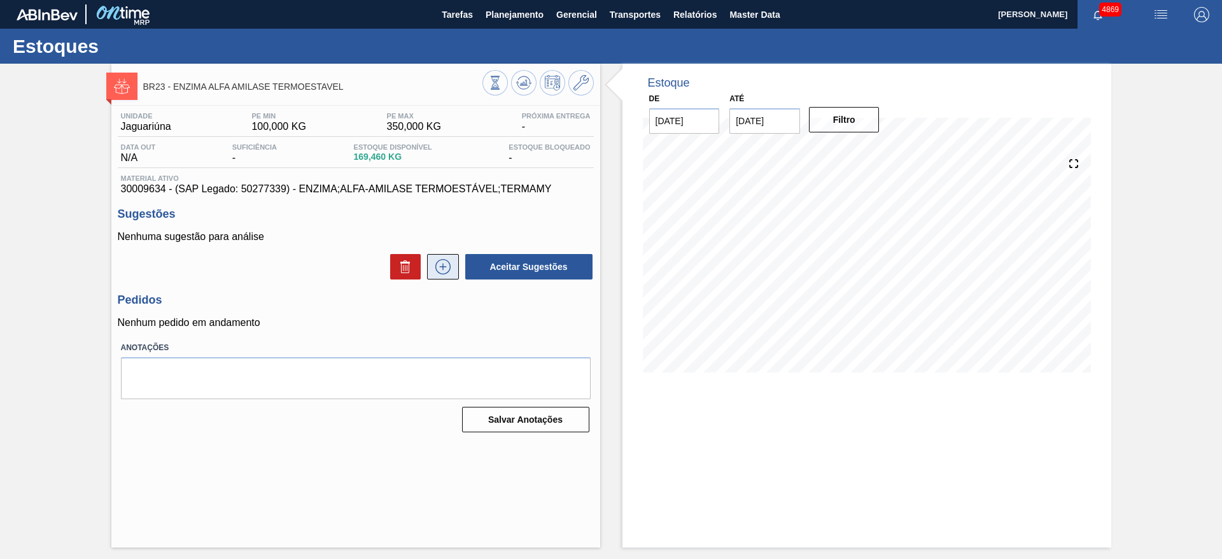
click at [450, 262] on icon at bounding box center [443, 266] width 20 height 15
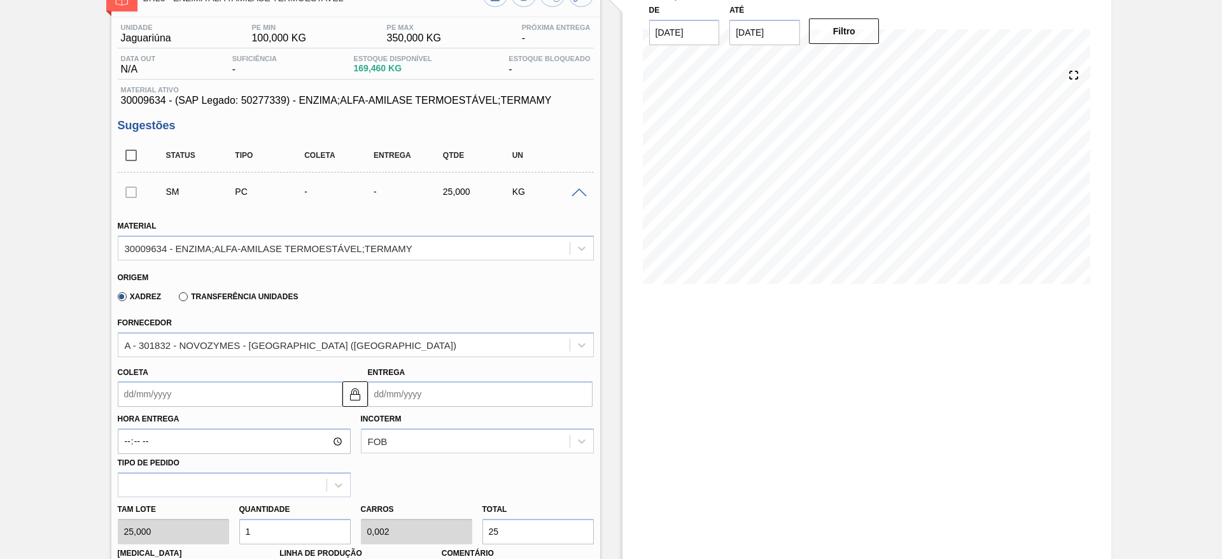
scroll to position [191, 0]
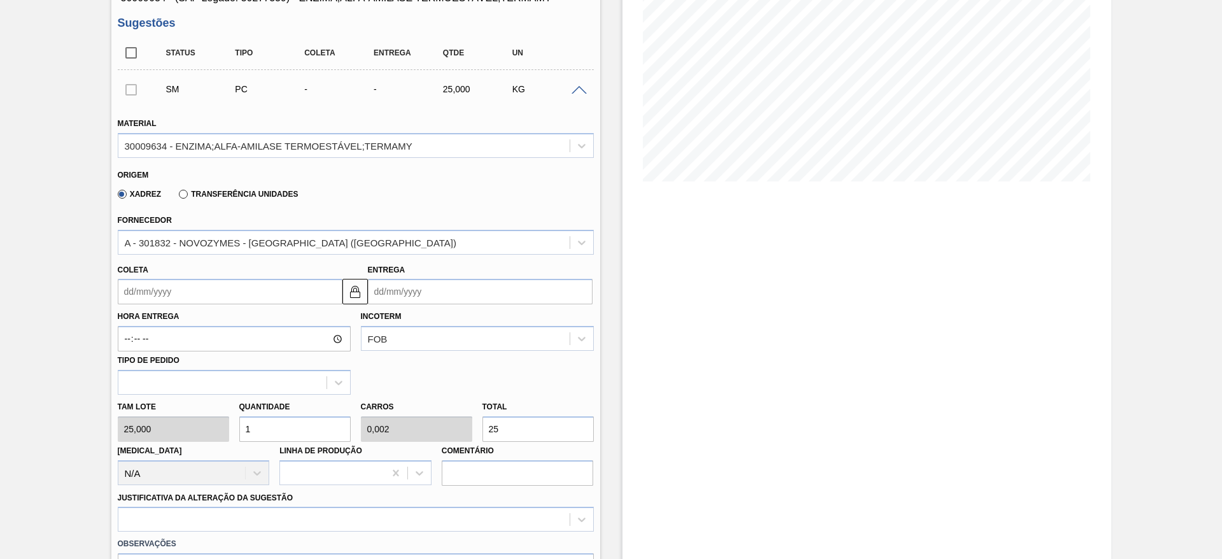
click at [192, 289] on input "Coleta" at bounding box center [230, 291] width 225 height 25
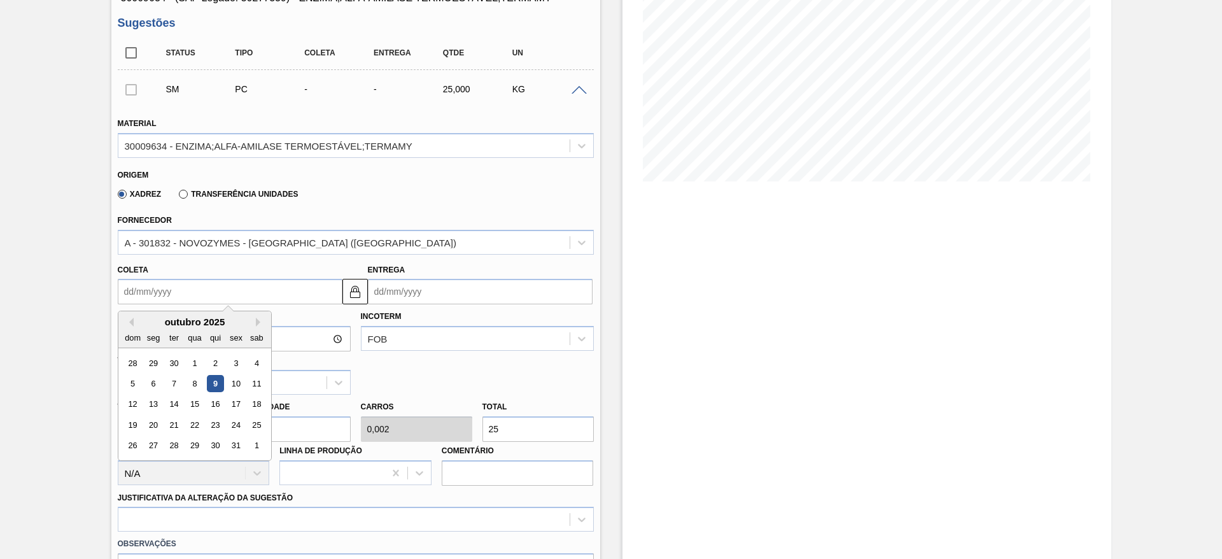
click at [216, 394] on div "12 13 14 15 16 17 18" at bounding box center [194, 404] width 144 height 20
click at [215, 398] on div "16" at bounding box center [214, 404] width 17 height 17
type input "[DATE]"
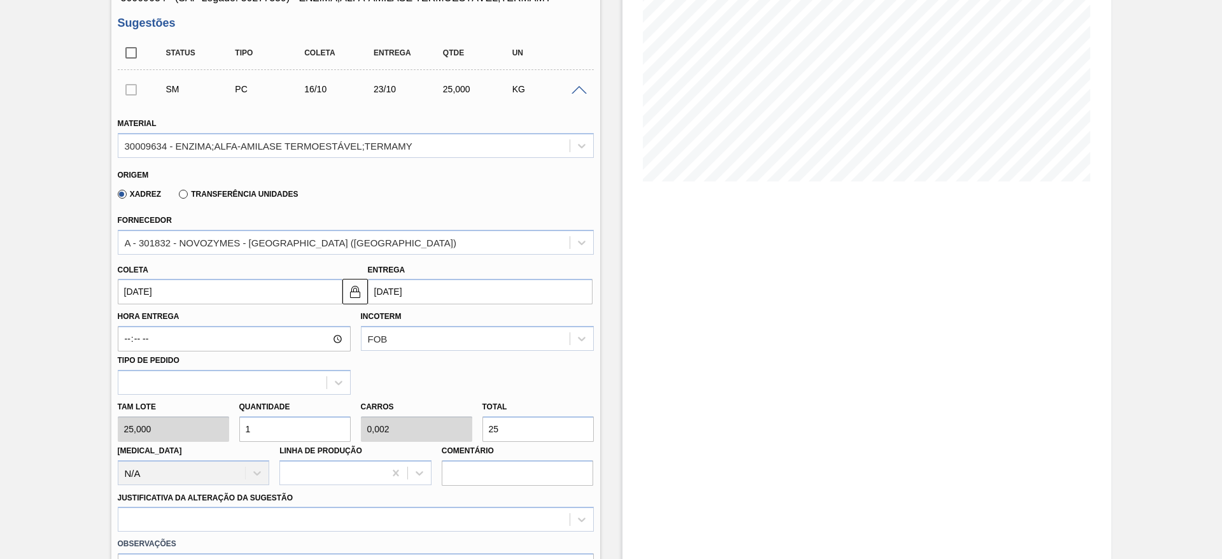
scroll to position [286, 0]
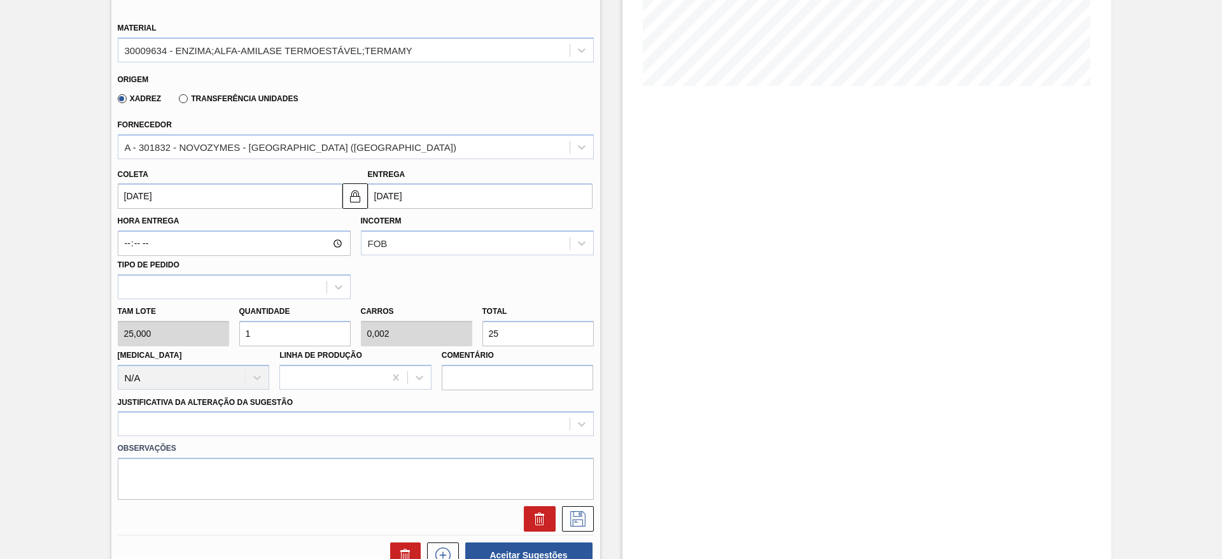
drag, startPoint x: 261, startPoint y: 331, endPoint x: 237, endPoint y: 326, distance: 24.7
click at [237, 326] on div "Quantidade 1" at bounding box center [295, 324] width 122 height 44
type input "4"
type input "0,01"
type input "100"
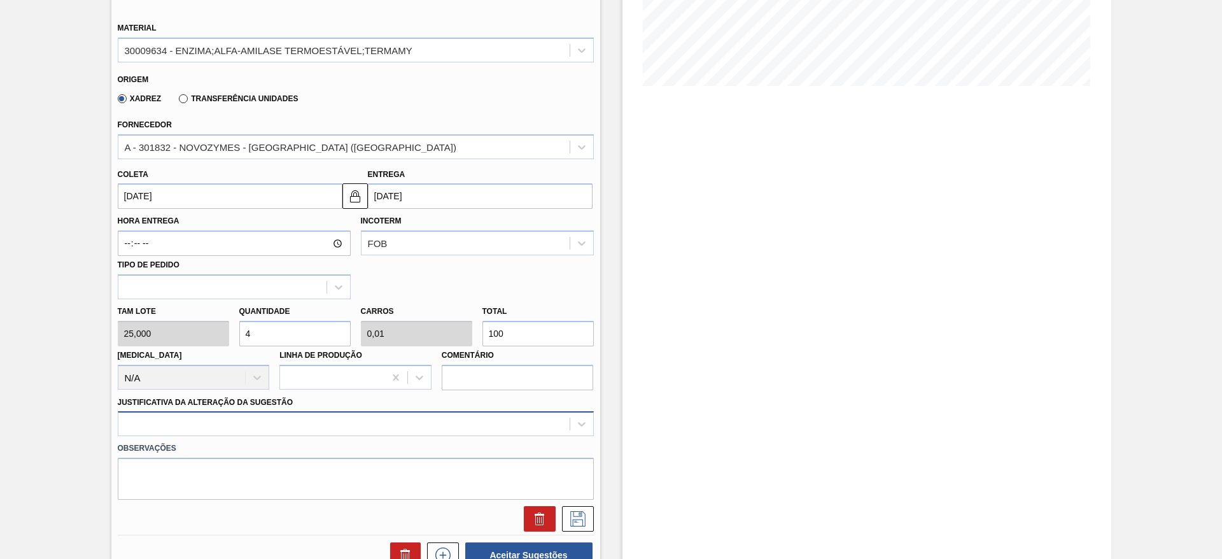
type input "4"
click at [506, 433] on div at bounding box center [356, 423] width 476 height 25
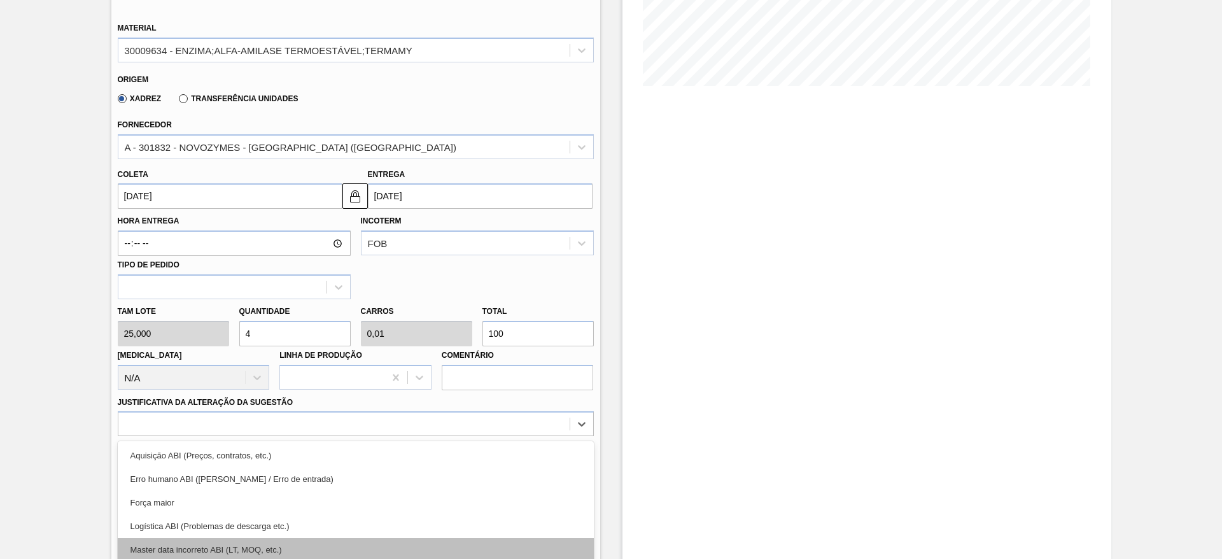
scroll to position [365, 0]
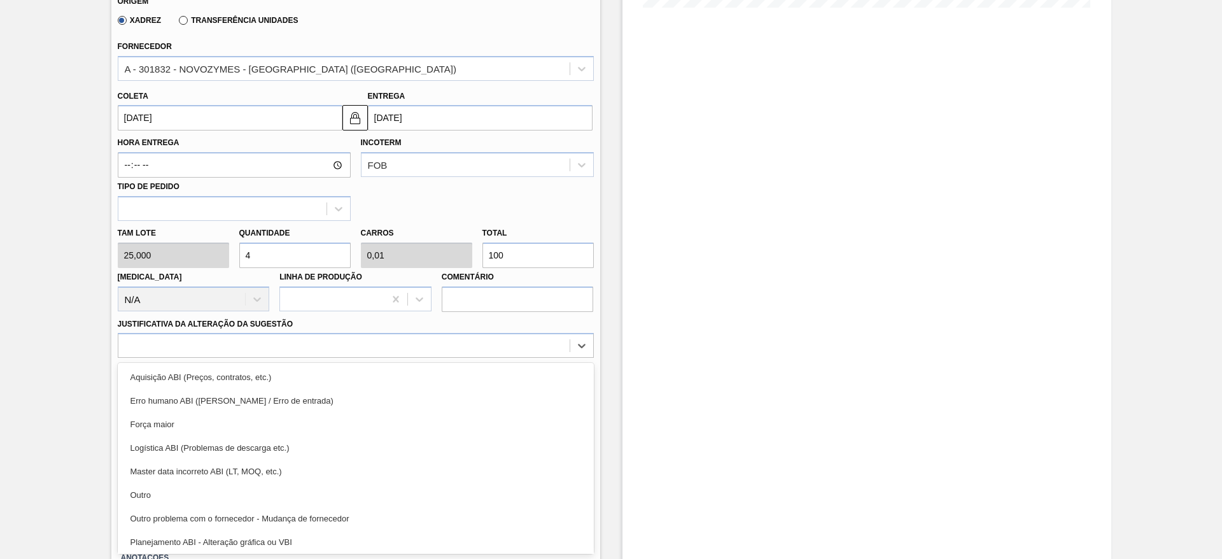
drag, startPoint x: 491, startPoint y: 489, endPoint x: 514, endPoint y: 479, distance: 24.5
click at [492, 487] on div "Outro" at bounding box center [356, 495] width 476 height 24
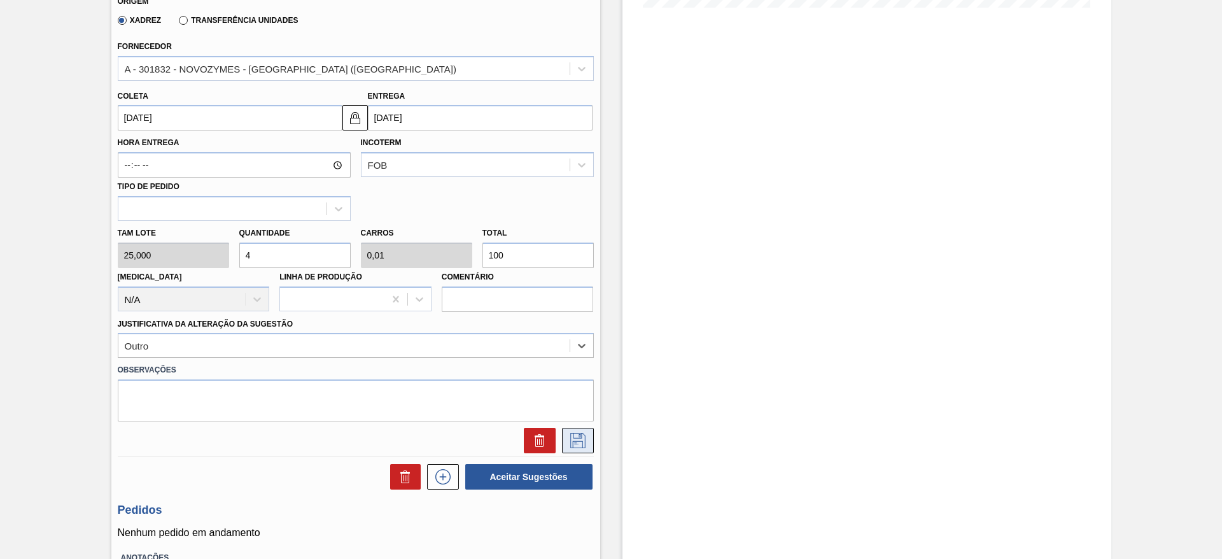
click at [575, 439] on icon at bounding box center [578, 440] width 20 height 15
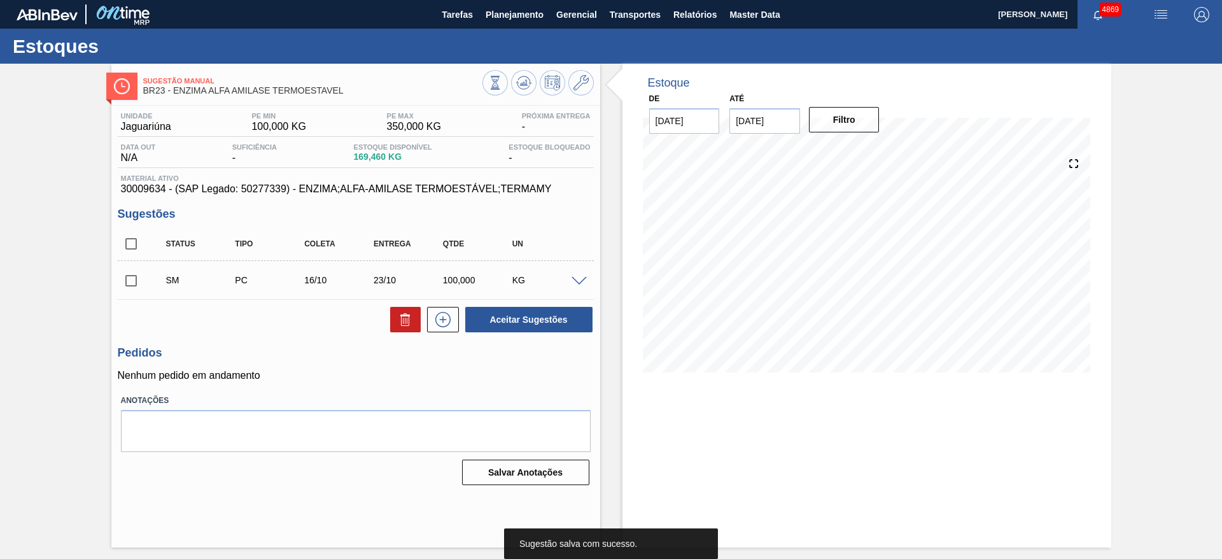
scroll to position [0, 0]
click at [574, 285] on div "SM PC 16/10 23/10 100,000 KG" at bounding box center [356, 280] width 476 height 32
click at [584, 279] on span at bounding box center [579, 282] width 15 height 10
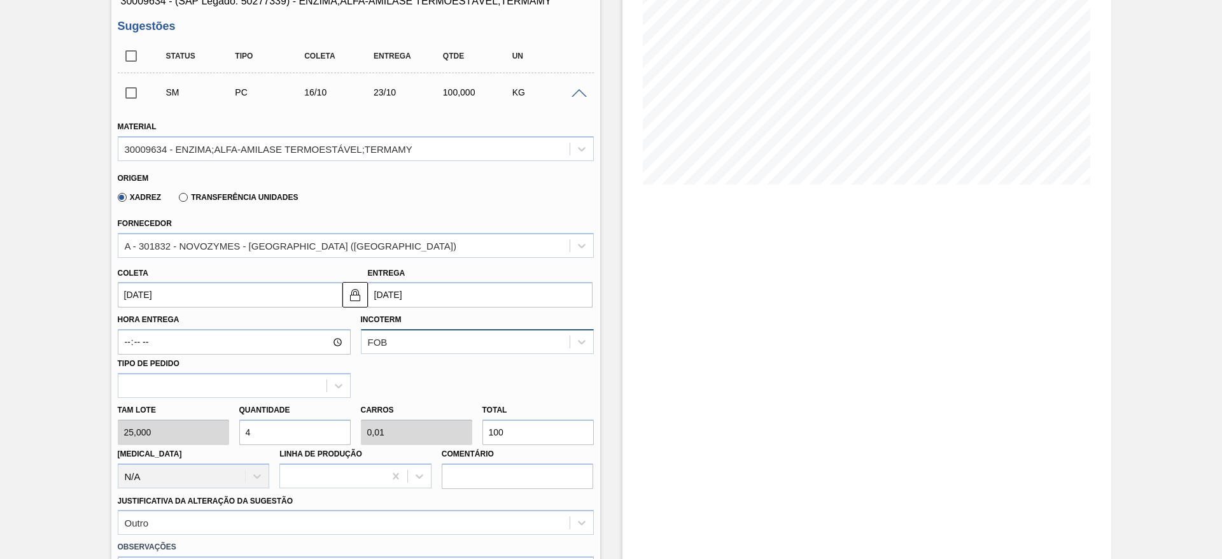
scroll to position [191, 0]
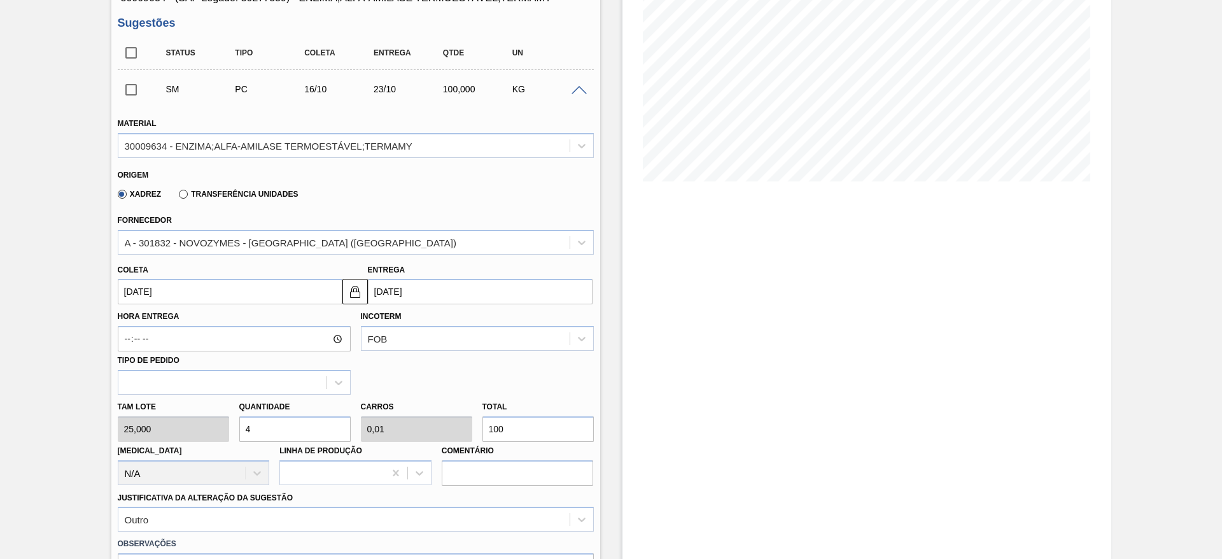
drag, startPoint x: 275, startPoint y: 422, endPoint x: 236, endPoint y: 428, distance: 40.0
click at [236, 428] on div "Quantidade 4" at bounding box center [295, 420] width 122 height 44
type input "2"
type input "0,005"
type input "50"
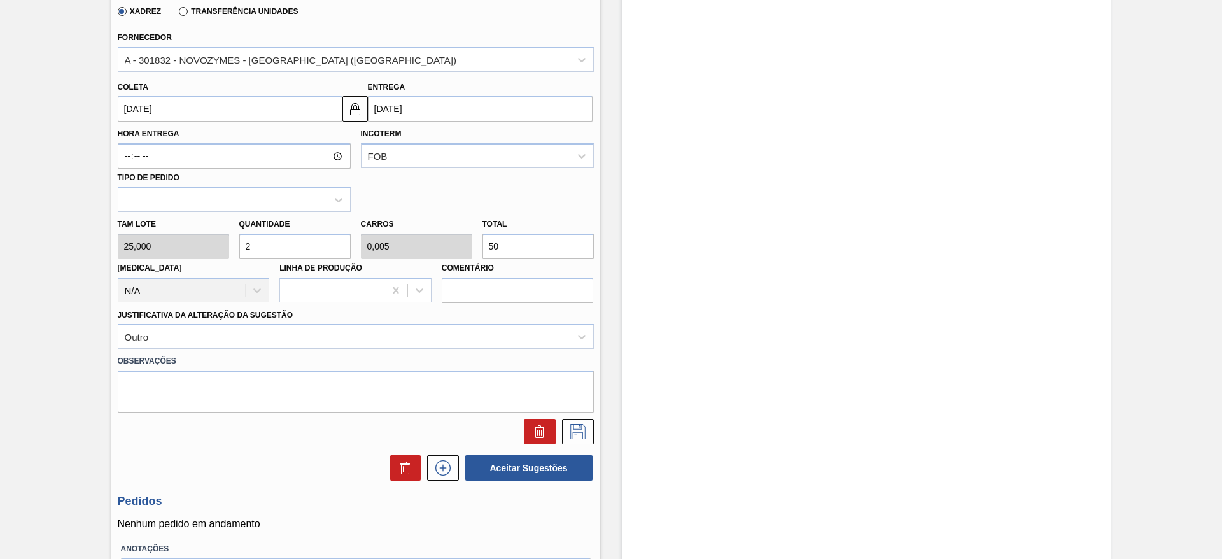
scroll to position [382, 0]
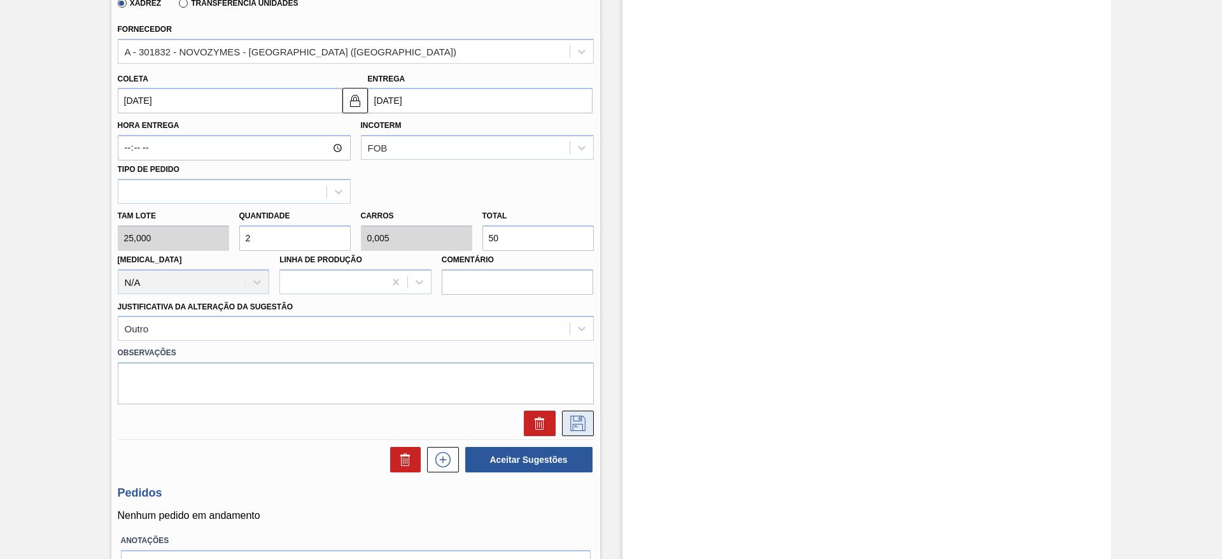
type input "2"
click at [575, 416] on icon at bounding box center [578, 423] width 20 height 15
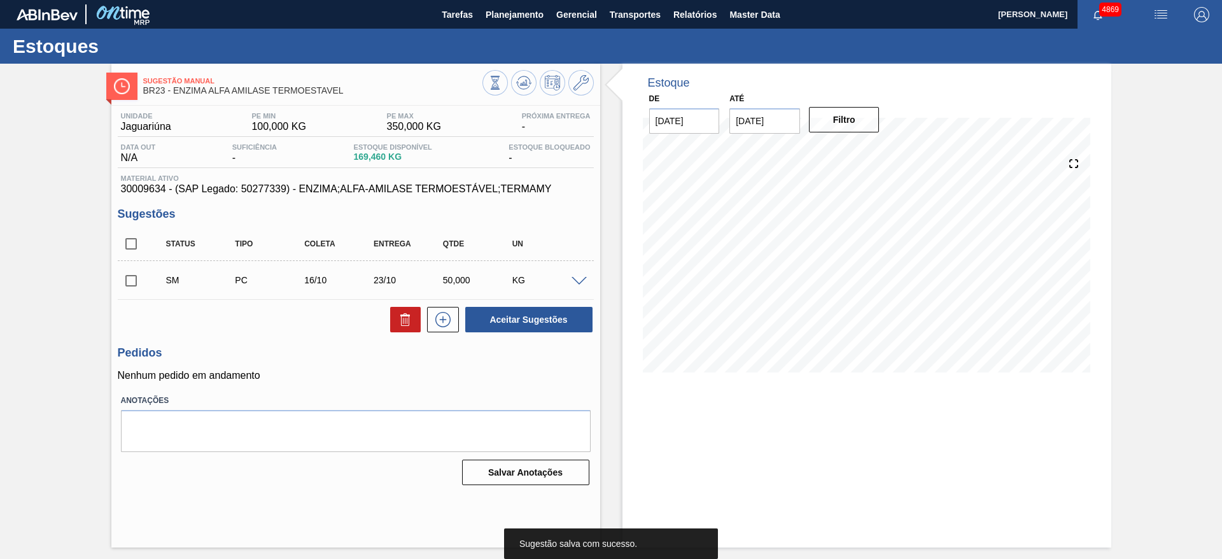
scroll to position [0, 0]
click at [134, 281] on input "checkbox" at bounding box center [131, 280] width 27 height 27
click at [583, 284] on span at bounding box center [579, 282] width 15 height 10
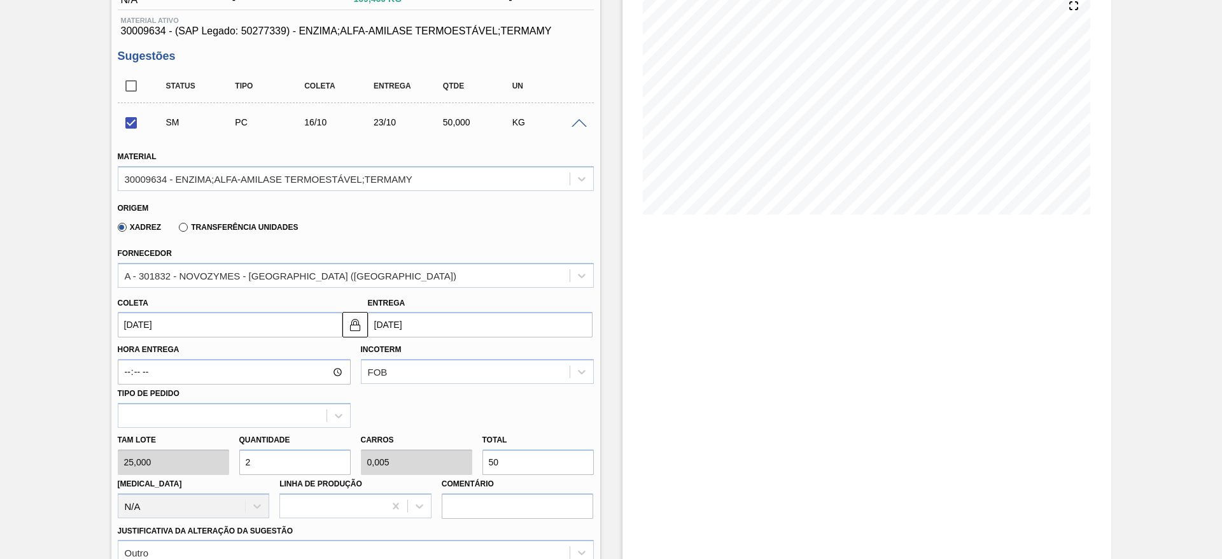
scroll to position [191, 0]
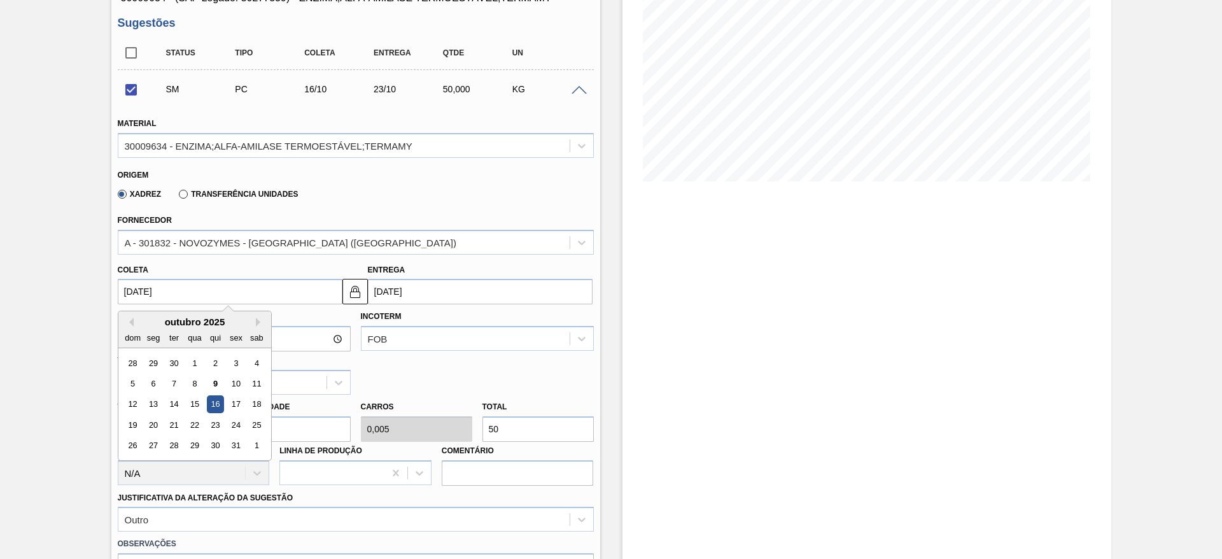
click at [199, 295] on input "16/10/2025" at bounding box center [230, 291] width 225 height 25
click at [170, 419] on div "21" at bounding box center [173, 424] width 17 height 17
checkbox input "false"
type input "21/10/2025"
type input "28/10/2025"
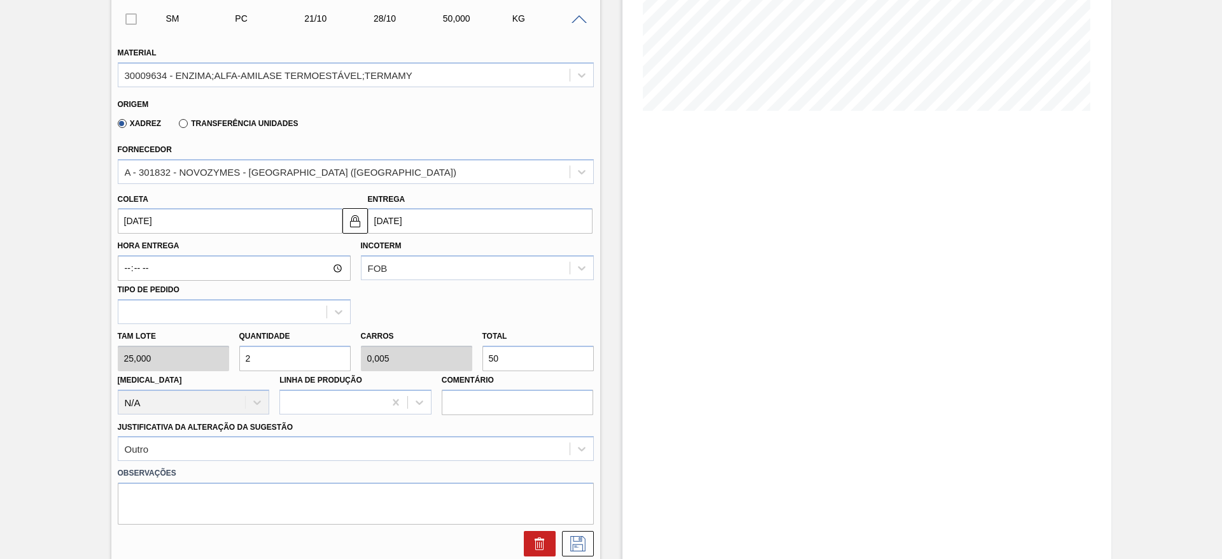
scroll to position [382, 0]
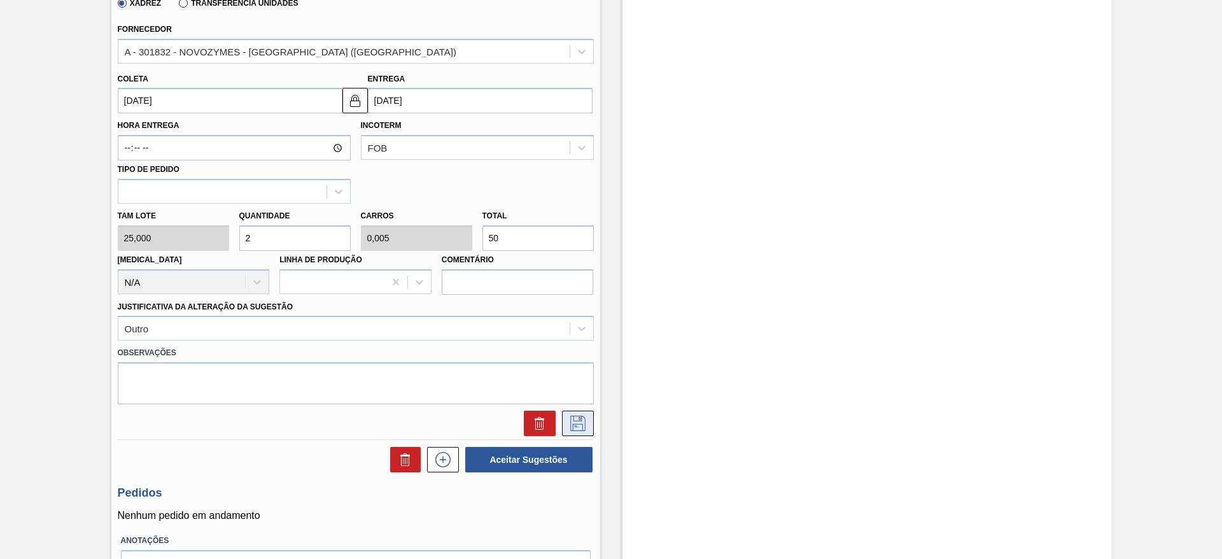
click at [577, 430] on icon at bounding box center [577, 423] width 15 height 15
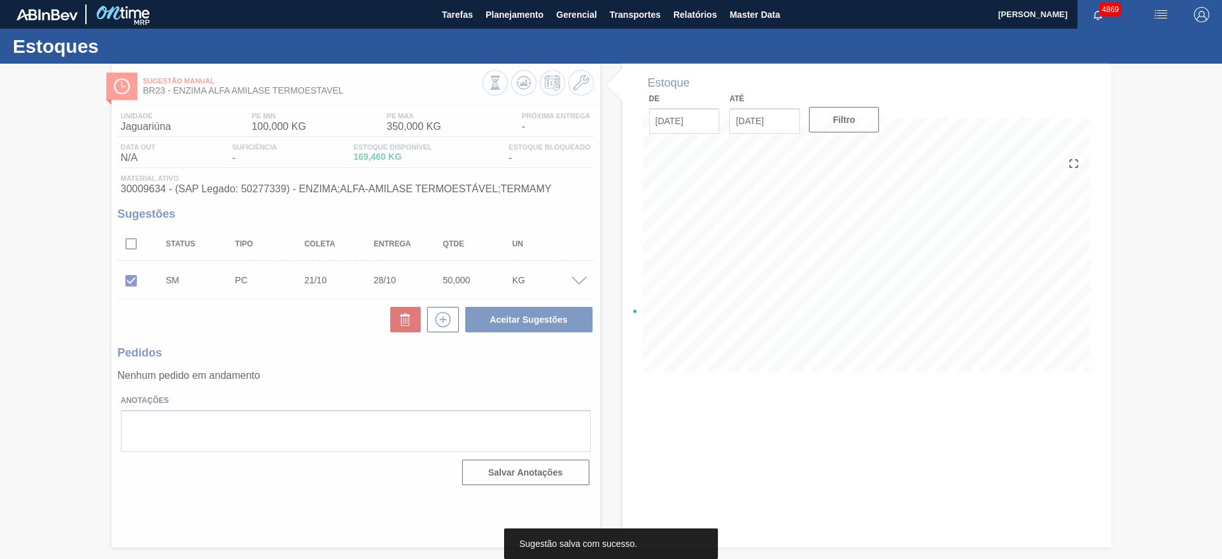
scroll to position [0, 0]
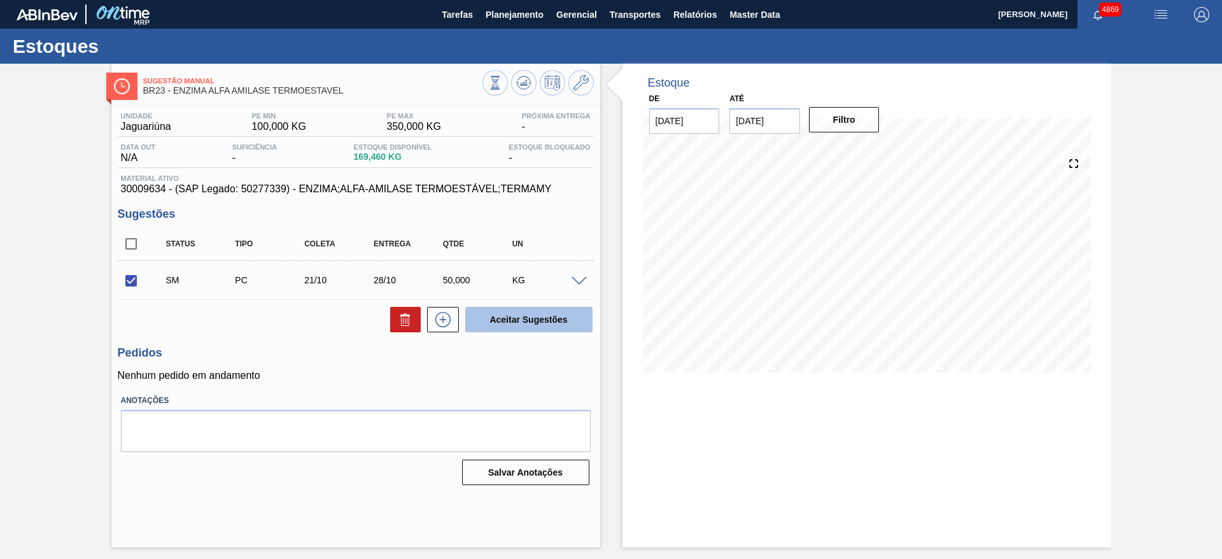
click at [493, 316] on button "Aceitar Sugestões" at bounding box center [528, 319] width 127 height 25
checkbox input "false"
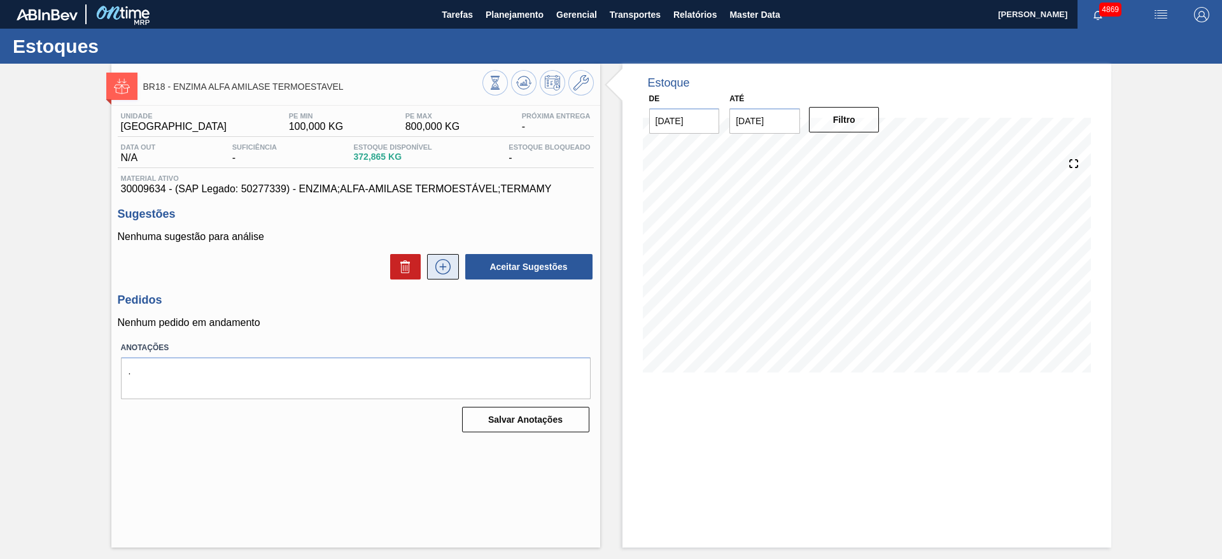
click at [446, 272] on icon at bounding box center [443, 266] width 20 height 15
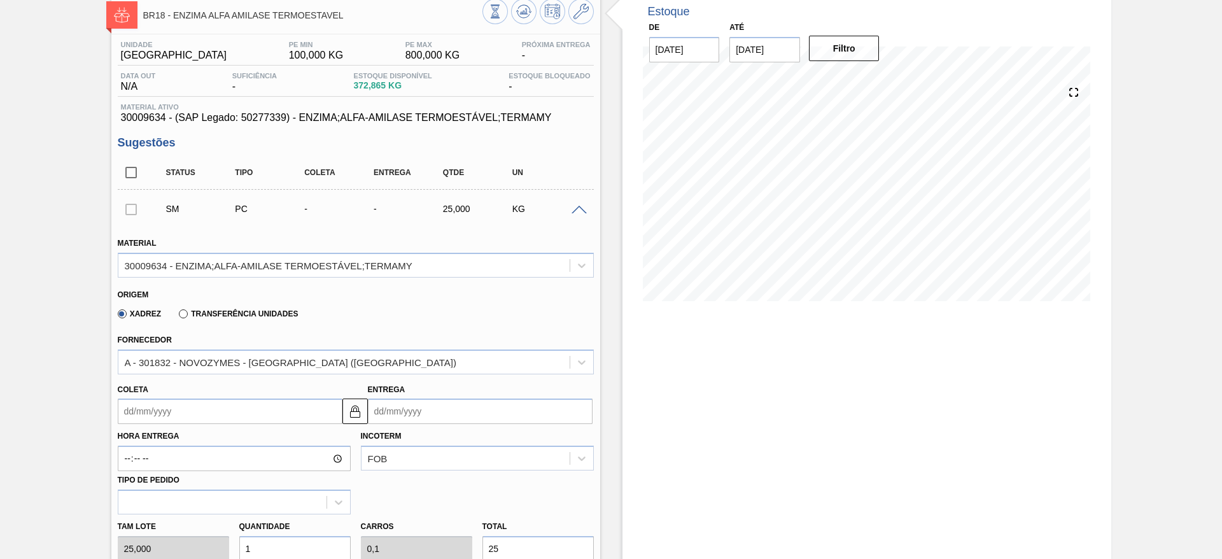
scroll to position [95, 0]
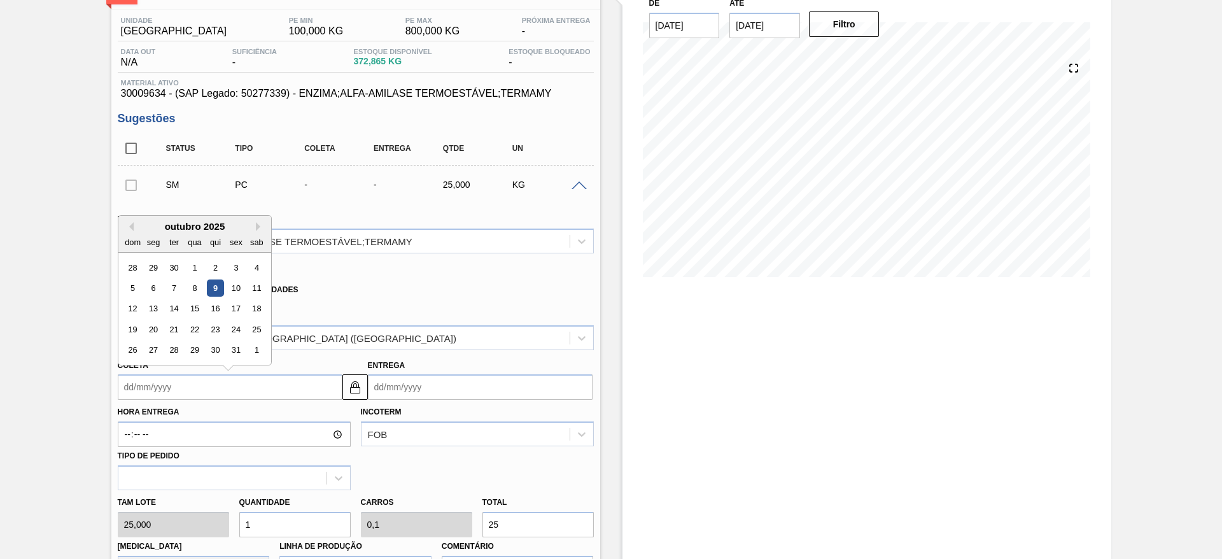
click at [185, 377] on input "Coleta" at bounding box center [230, 386] width 225 height 25
click at [214, 306] on div "16" at bounding box center [214, 308] width 17 height 17
type input "[DATE]"
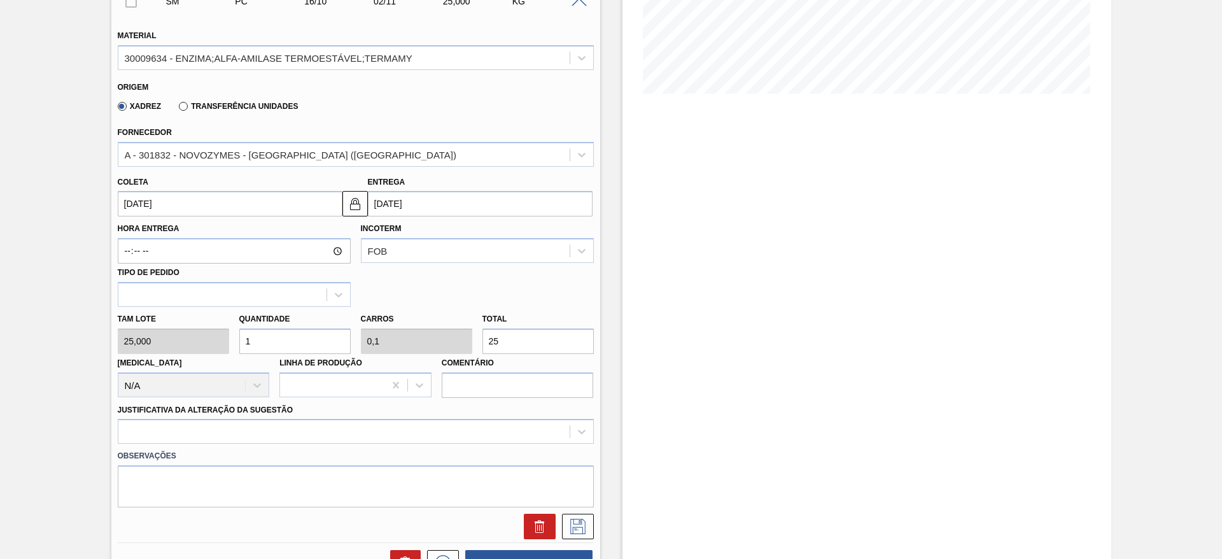
scroll to position [286, 0]
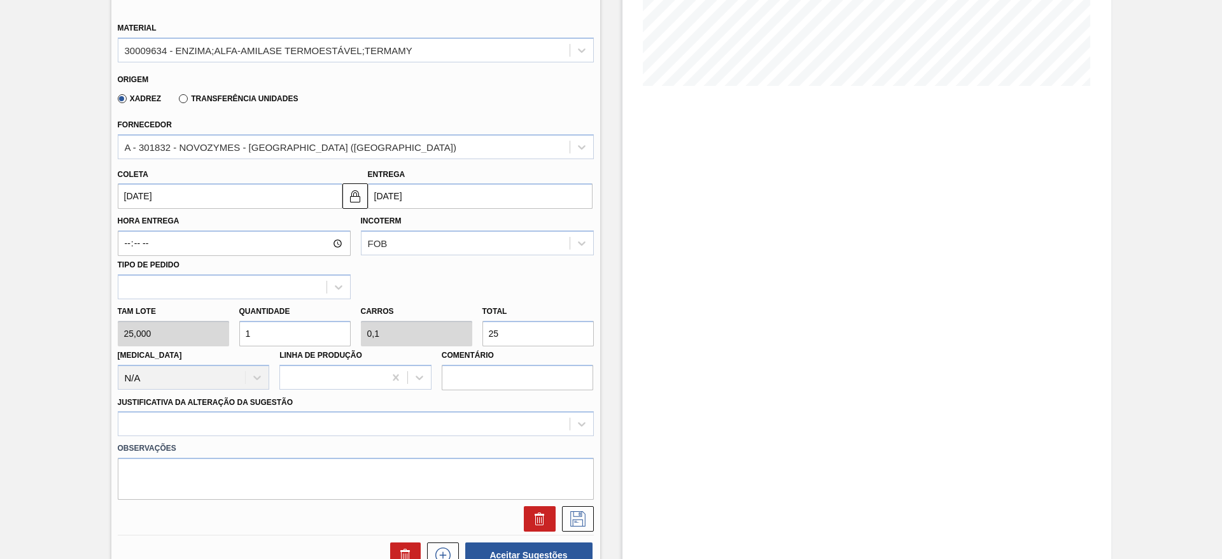
click at [223, 341] on div "Tam lote 25,000 Quantidade 1 Carros 0,1 Total 25 Doca N/A Linha de Produção Com…" at bounding box center [356, 344] width 486 height 91
type input "3"
type input "0,3"
type input "75"
click at [501, 430] on div at bounding box center [356, 423] width 476 height 25
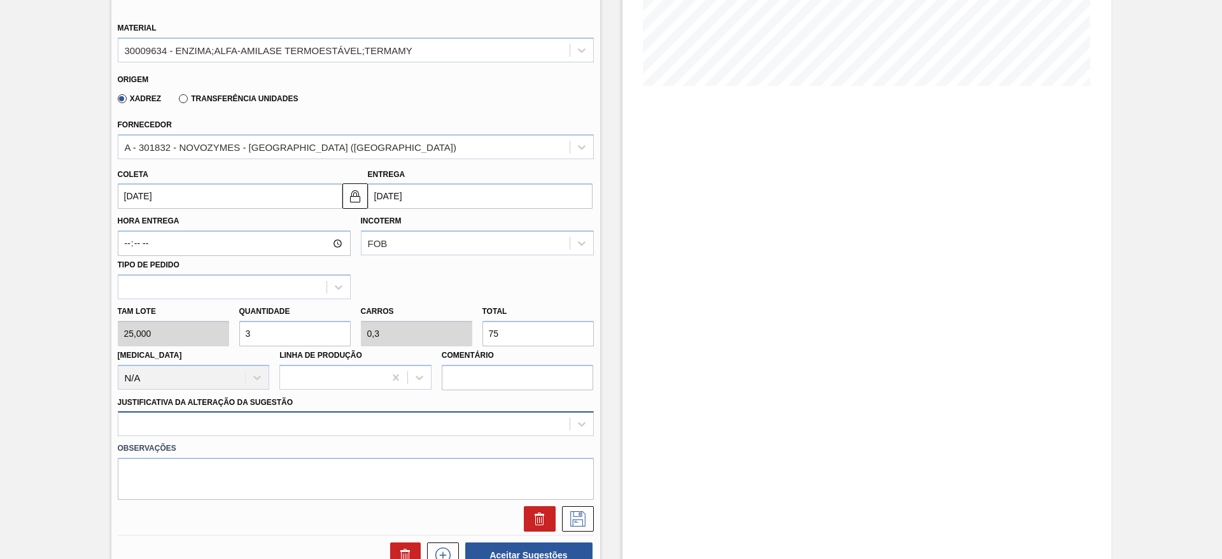
scroll to position [365, 0]
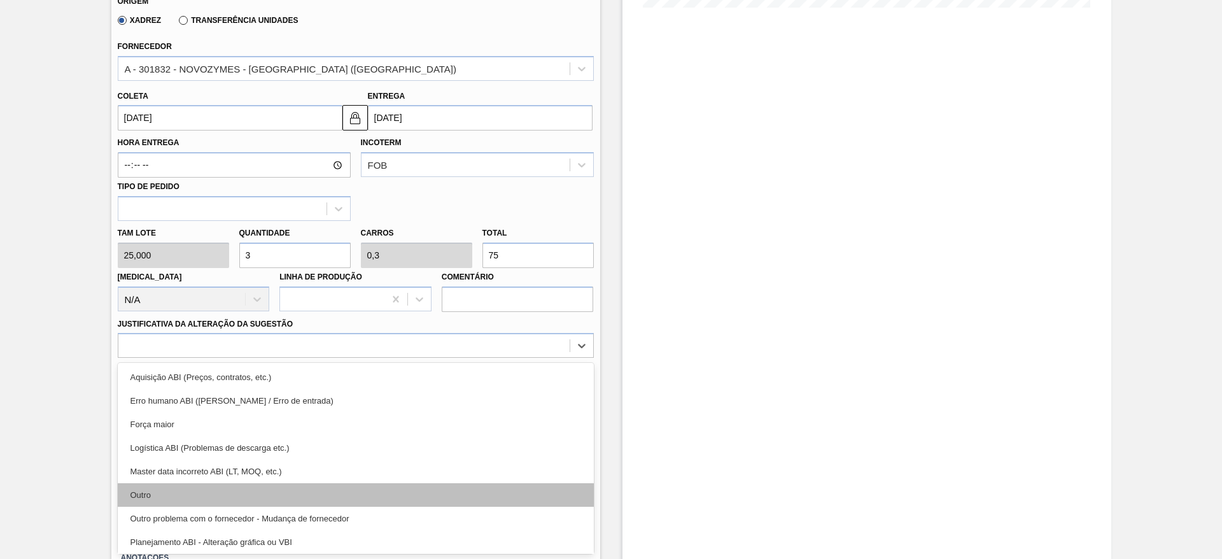
click at [447, 490] on div "Outro" at bounding box center [356, 495] width 476 height 24
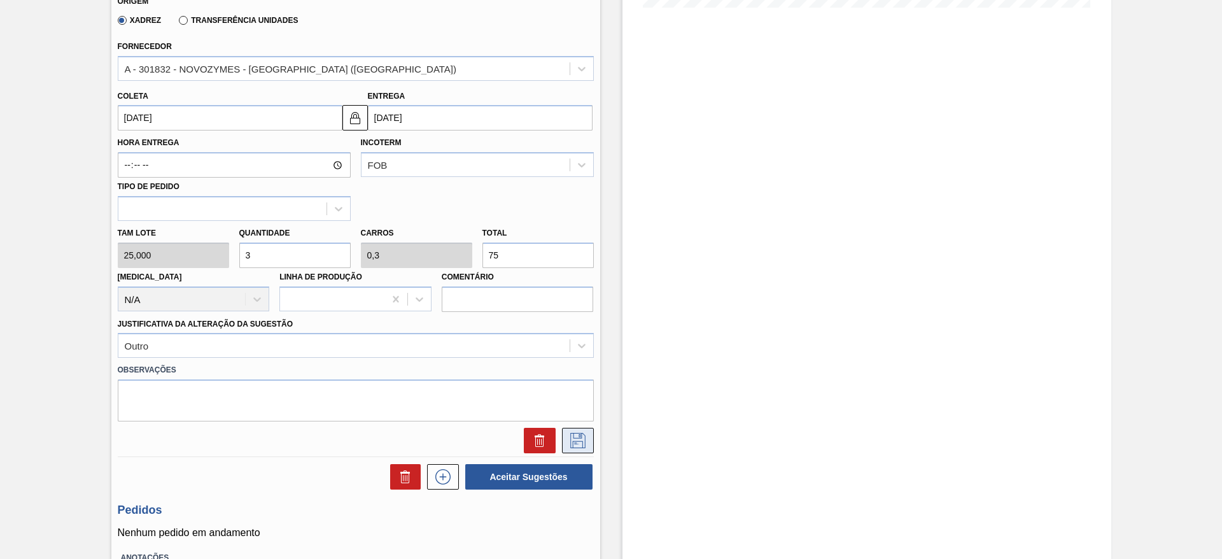
click at [564, 431] on button at bounding box center [578, 440] width 32 height 25
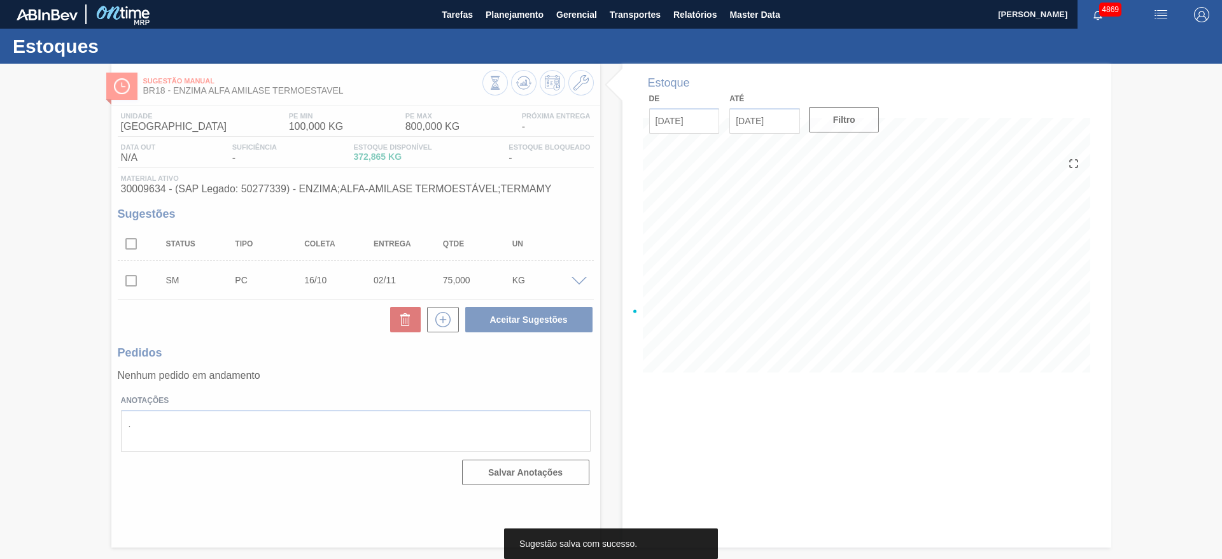
scroll to position [0, 0]
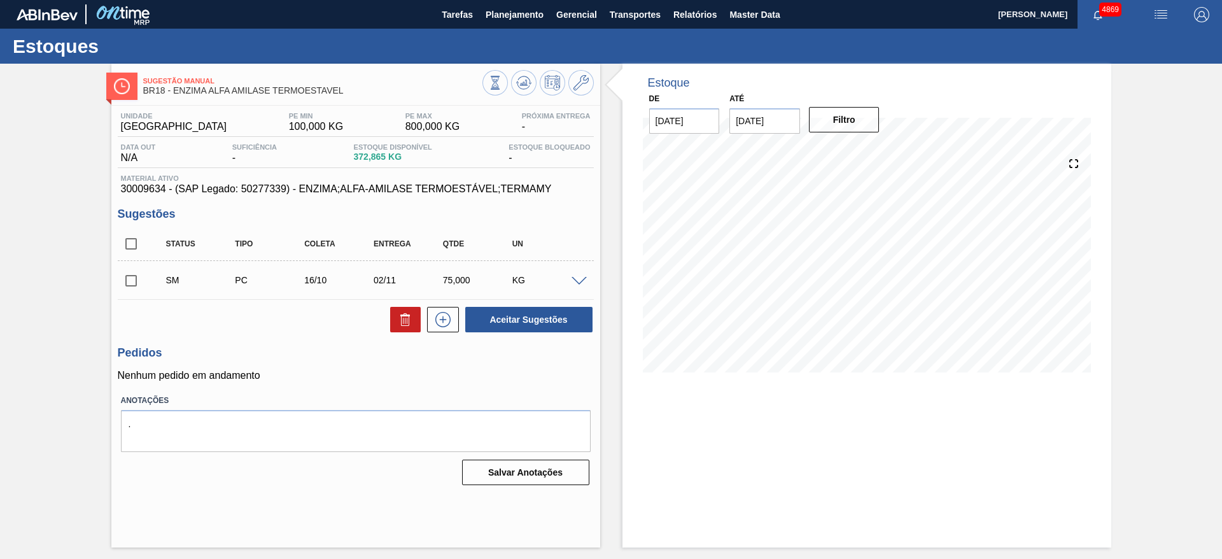
click at [581, 280] on span at bounding box center [579, 282] width 15 height 10
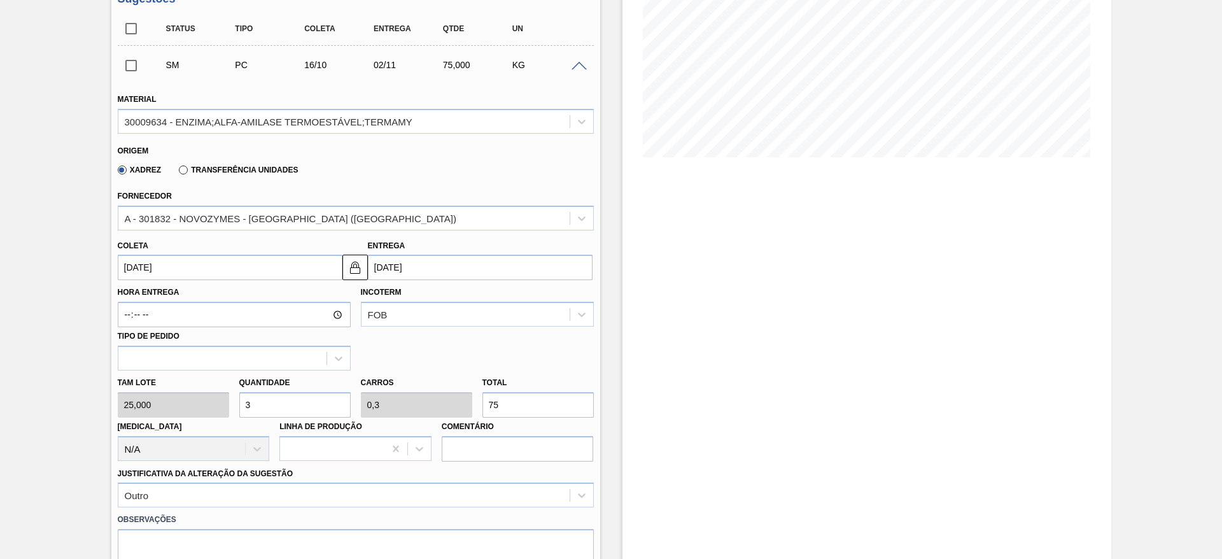
scroll to position [286, 0]
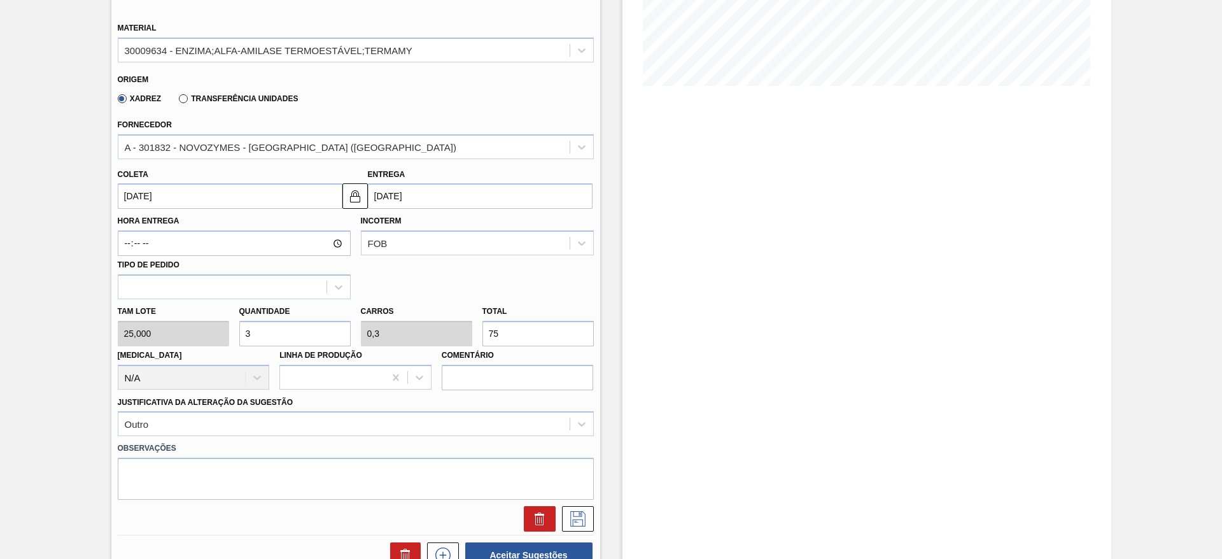
click at [237, 332] on div "Quantidade 3" at bounding box center [295, 324] width 122 height 44
type input "4"
type input "0,4"
type input "100"
type input "4"
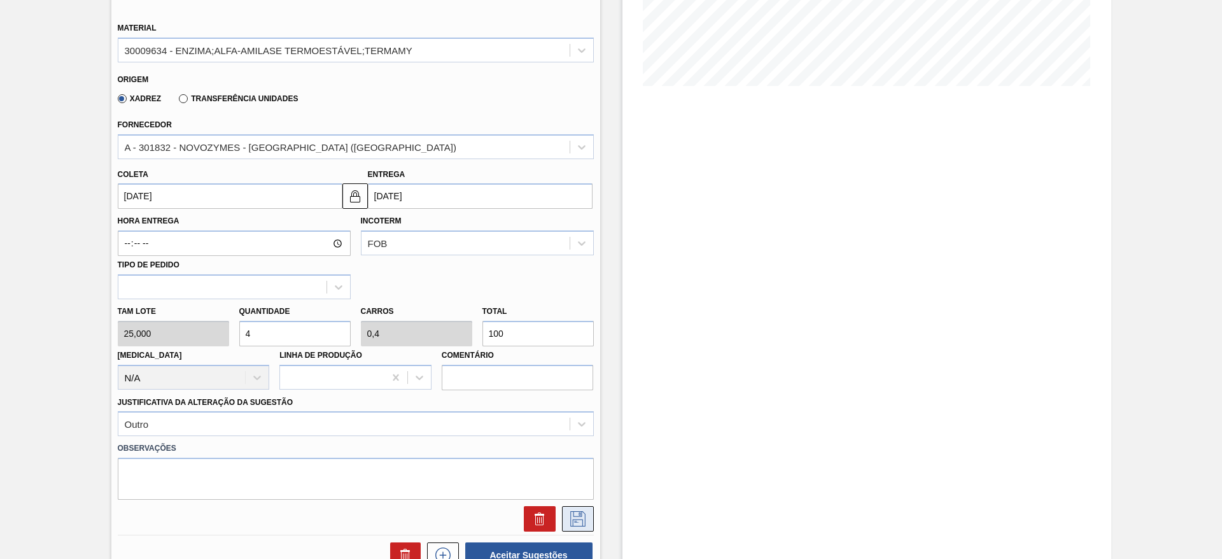
click at [579, 522] on icon at bounding box center [578, 518] width 20 height 15
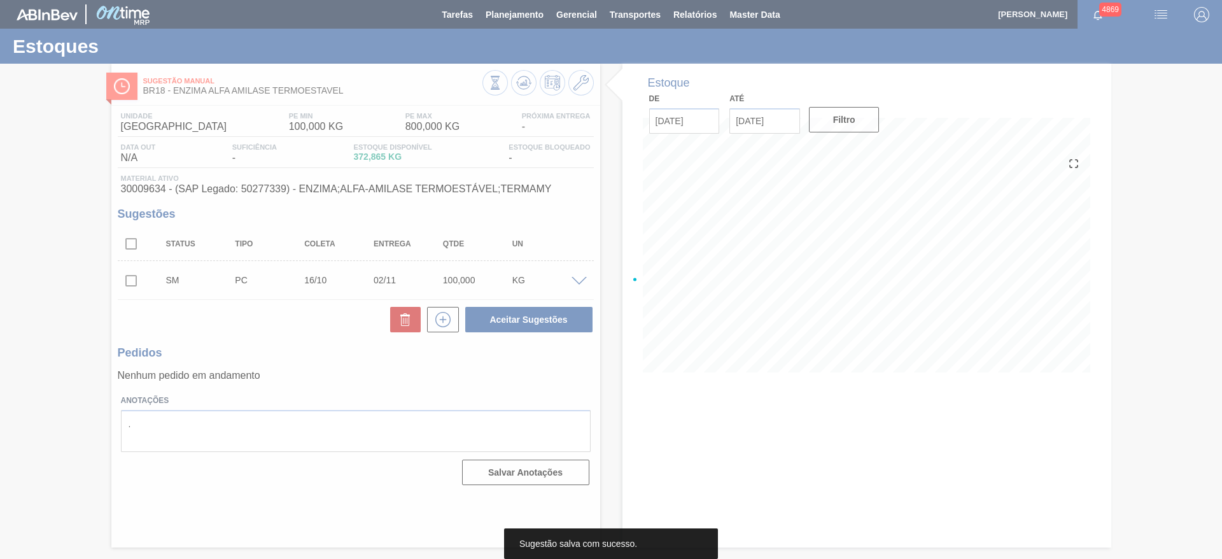
scroll to position [0, 0]
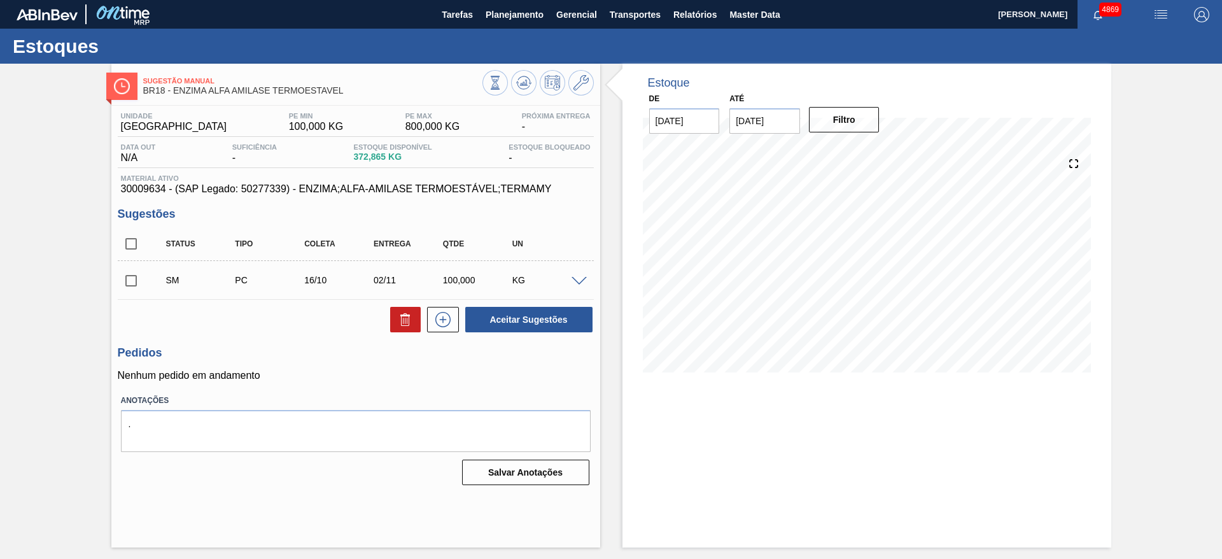
click at [120, 284] on input "checkbox" at bounding box center [131, 280] width 27 height 27
click at [521, 320] on button "Aceitar Sugestões" at bounding box center [528, 319] width 127 height 25
checkbox input "false"
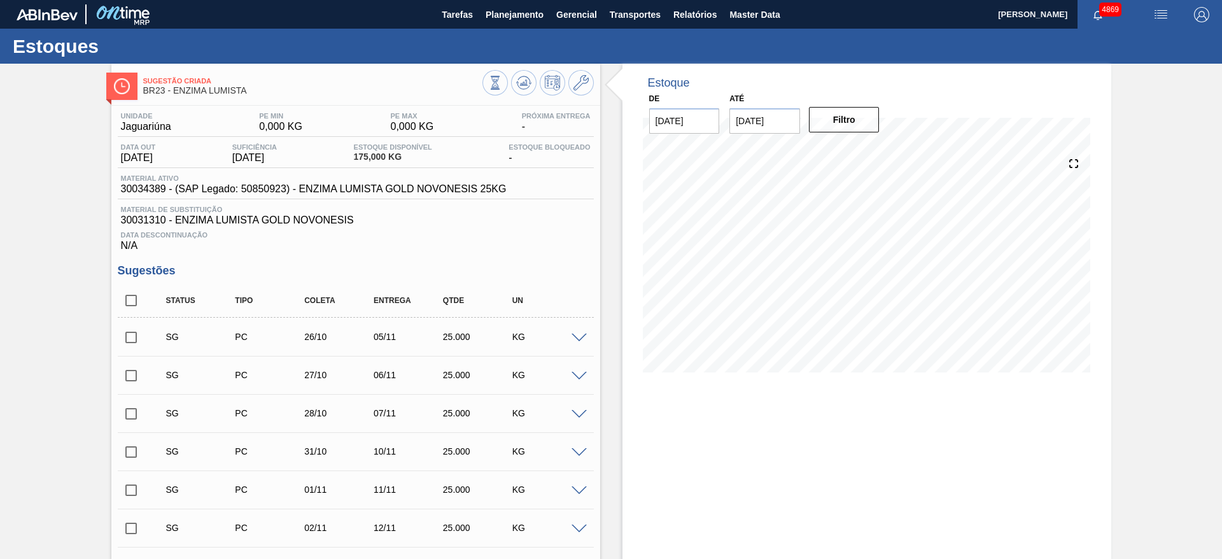
click at [577, 337] on span at bounding box center [579, 339] width 15 height 10
type input "25,000"
type input "0,025"
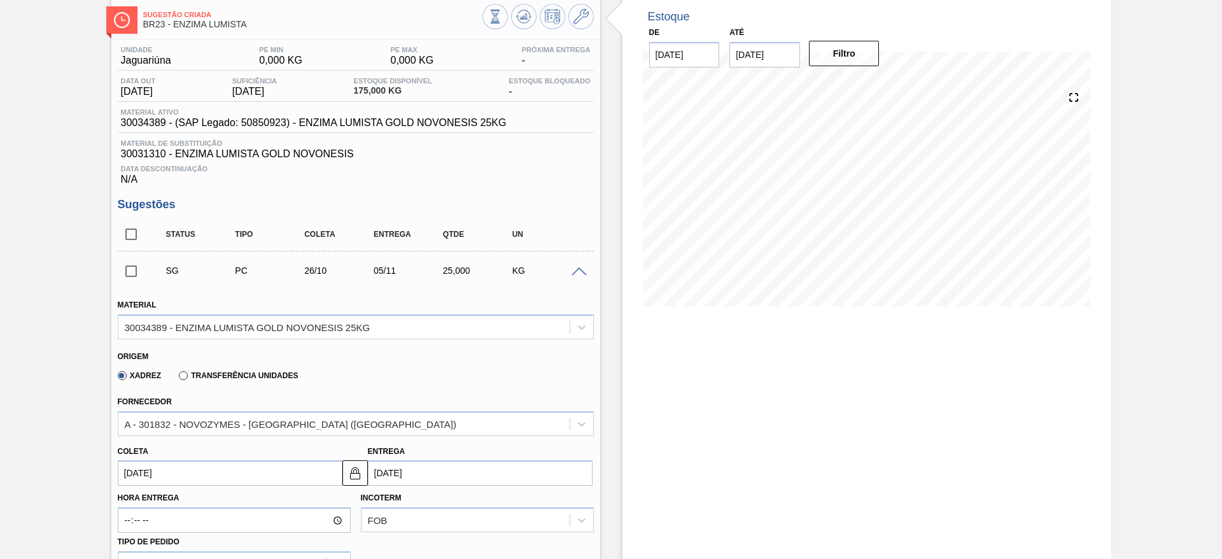
scroll to position [191, 0]
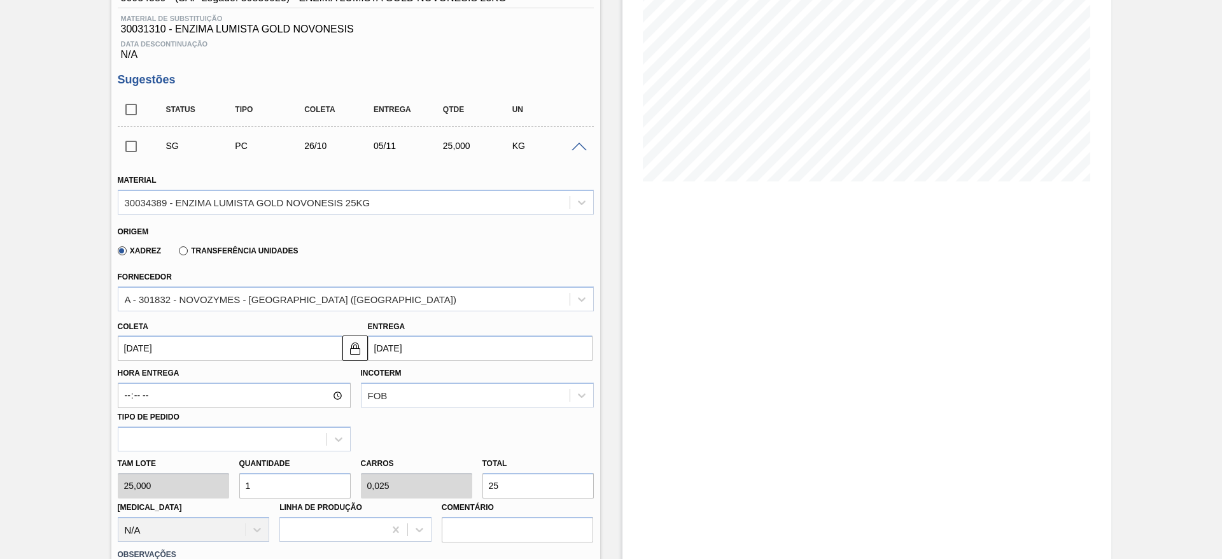
click at [169, 348] on input "[DATE]" at bounding box center [230, 347] width 225 height 25
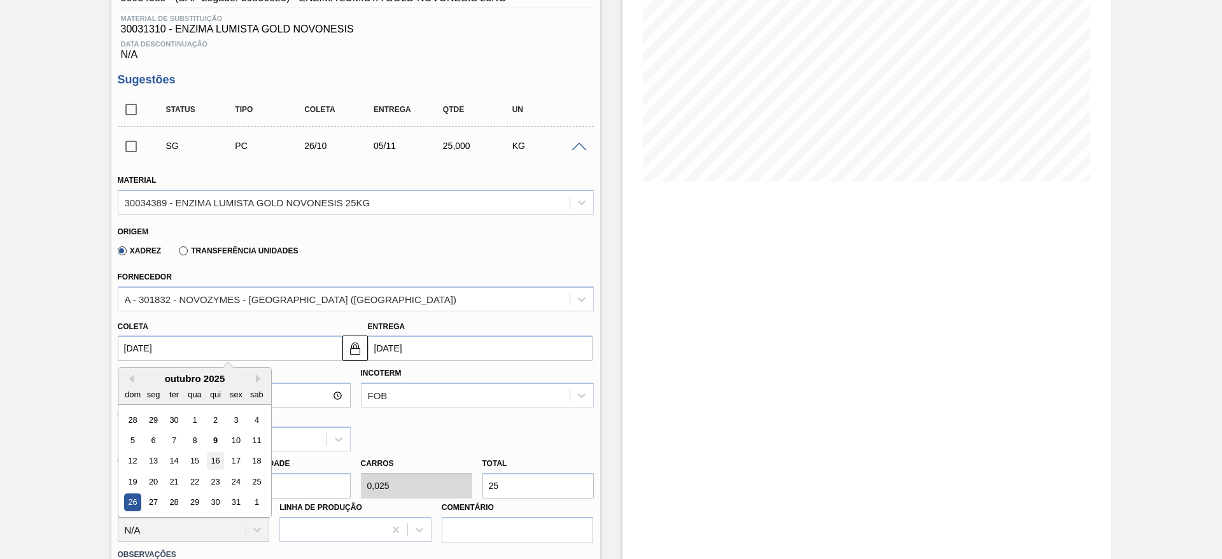
click at [211, 458] on div "16" at bounding box center [214, 461] width 17 height 17
type input "[DATE]"
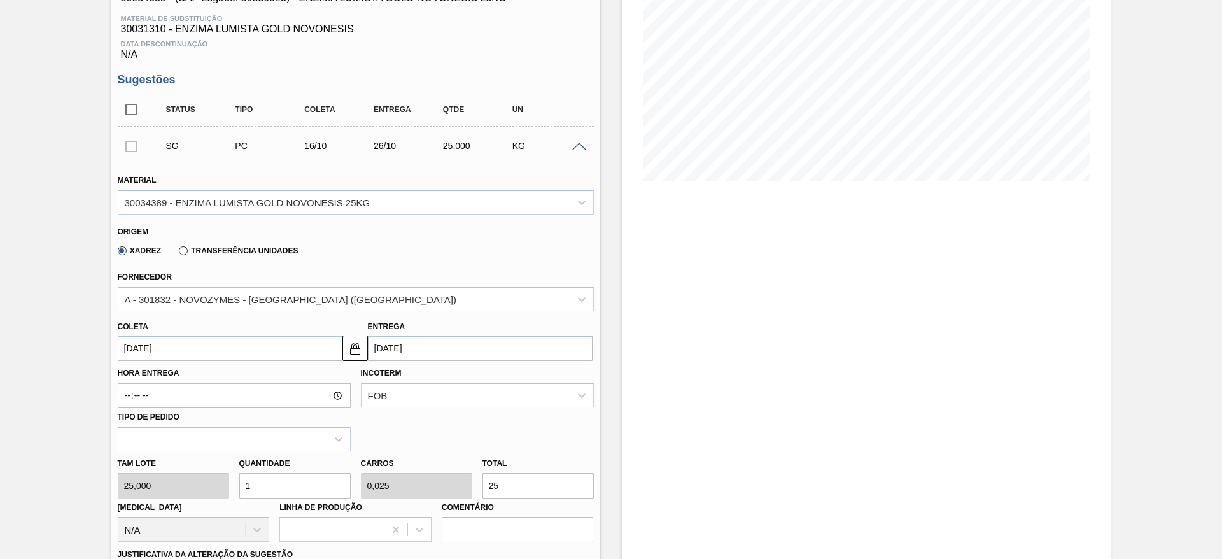
click at [211, 350] on input "16/10/2025" at bounding box center [230, 347] width 225 height 25
click at [404, 441] on div "Hora Entrega Incoterm FOB Tipo de pedido" at bounding box center [356, 406] width 486 height 90
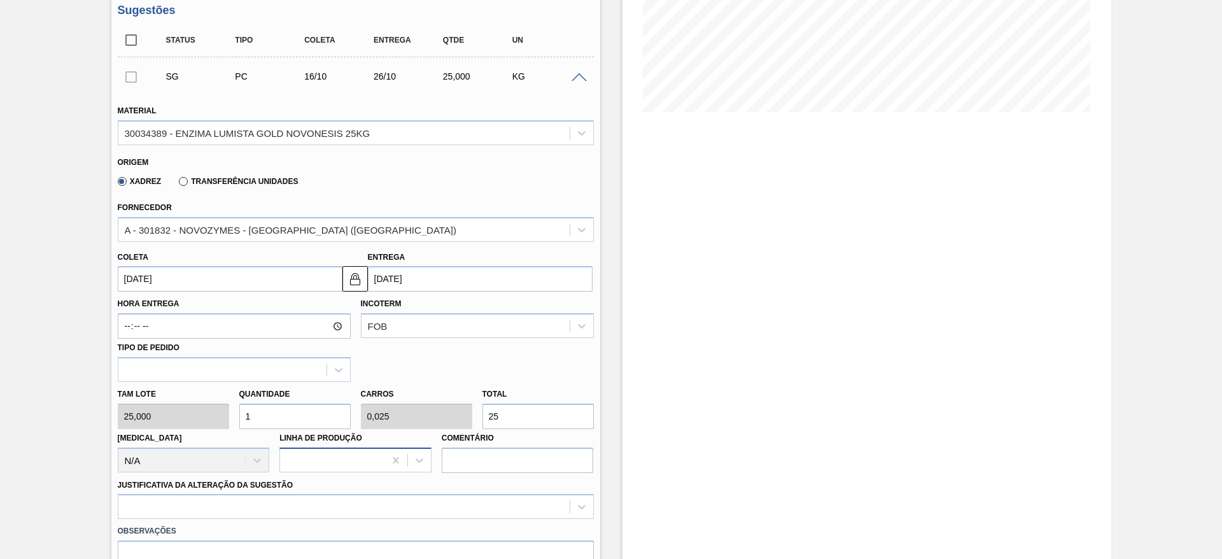
scroll to position [286, 0]
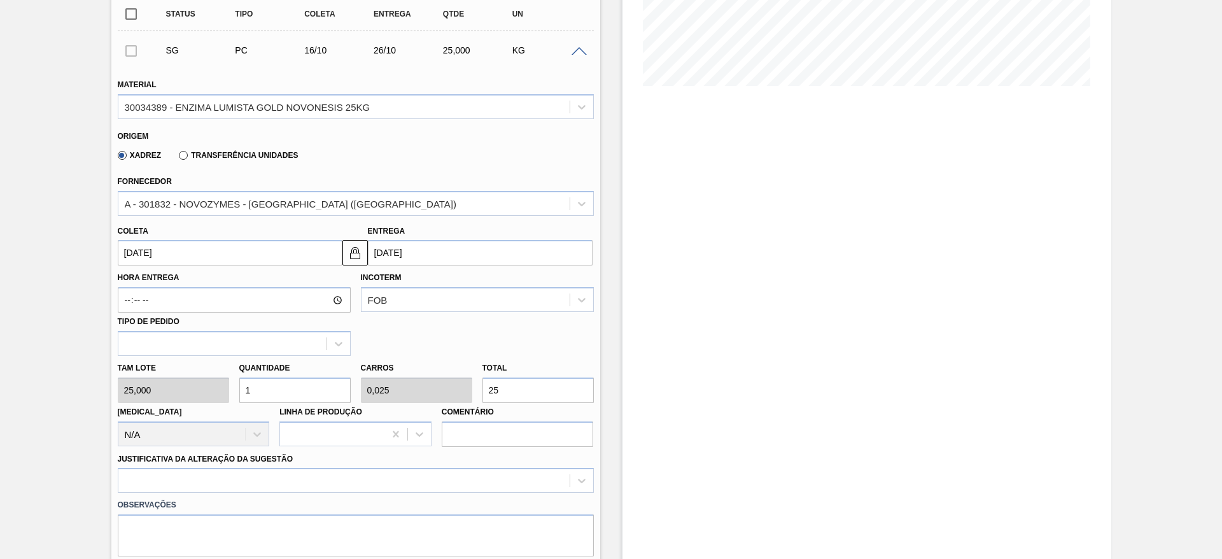
drag, startPoint x: 259, startPoint y: 388, endPoint x: 236, endPoint y: 390, distance: 23.1
click at [236, 390] on div "Quantidade 1" at bounding box center [295, 381] width 122 height 44
type input "5"
type input "0,125"
type input "125"
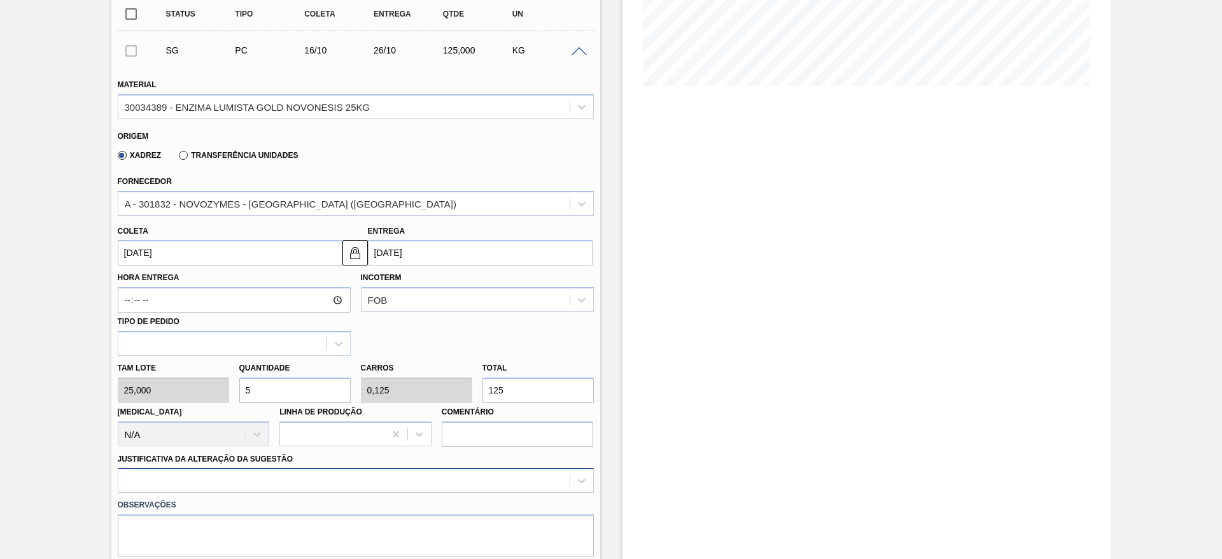
click at [363, 478] on div at bounding box center [356, 480] width 476 height 25
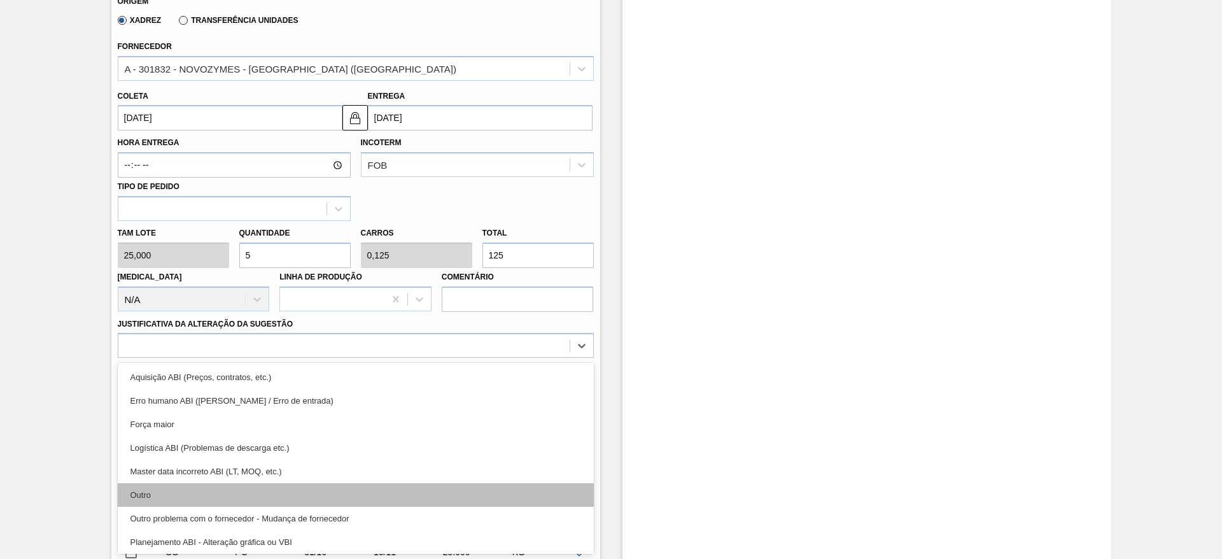
click at [349, 497] on div "Outro" at bounding box center [356, 495] width 476 height 24
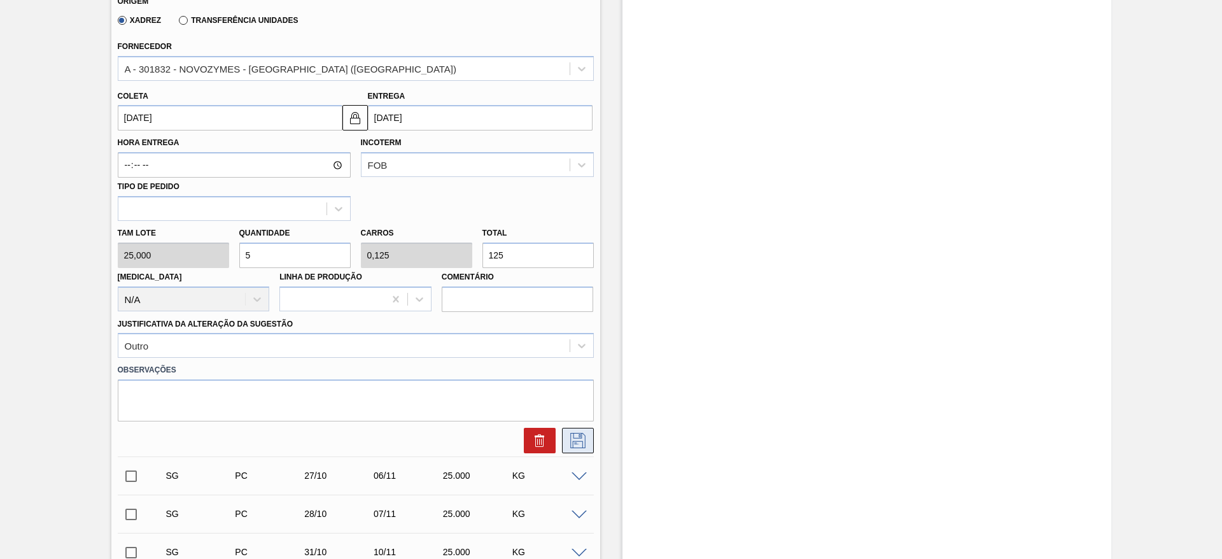
click at [579, 449] on button at bounding box center [578, 440] width 32 height 25
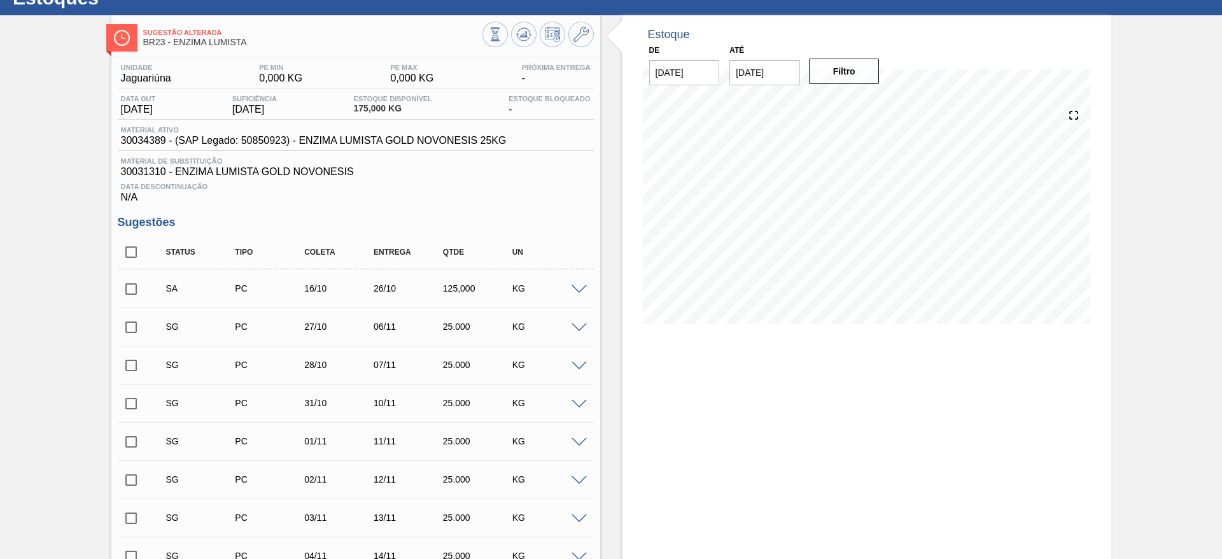
scroll to position [39, 0]
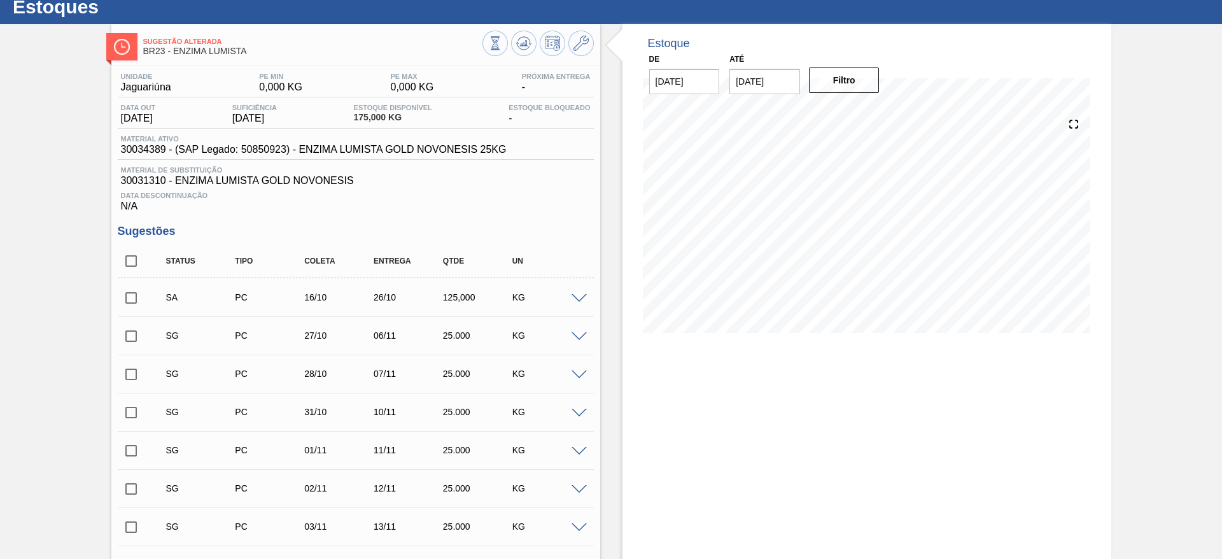
click at [583, 295] on span at bounding box center [579, 299] width 15 height 10
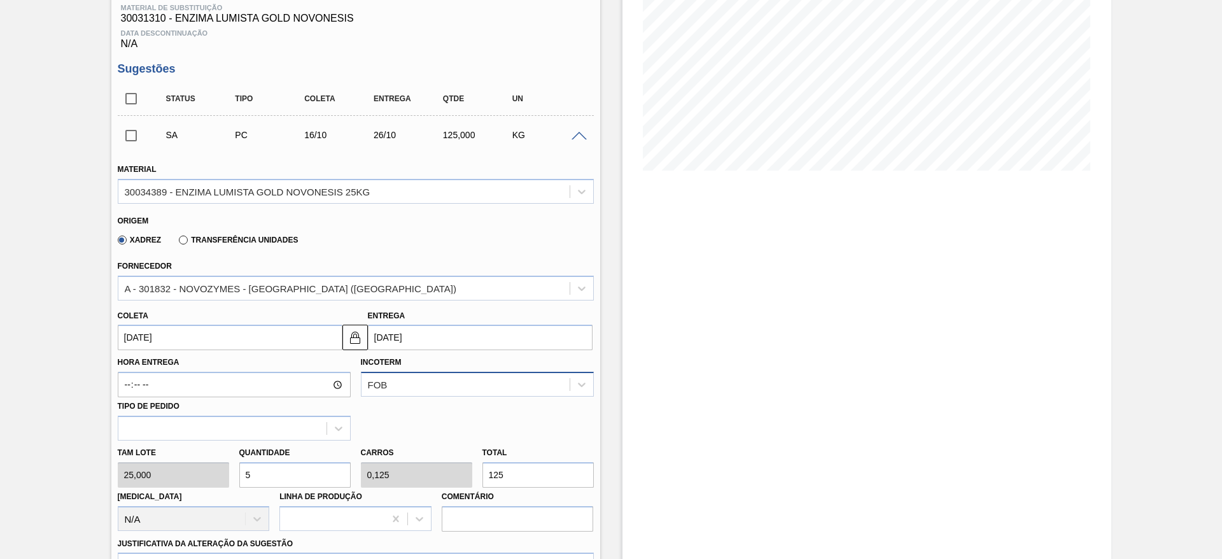
scroll to position [230, 0]
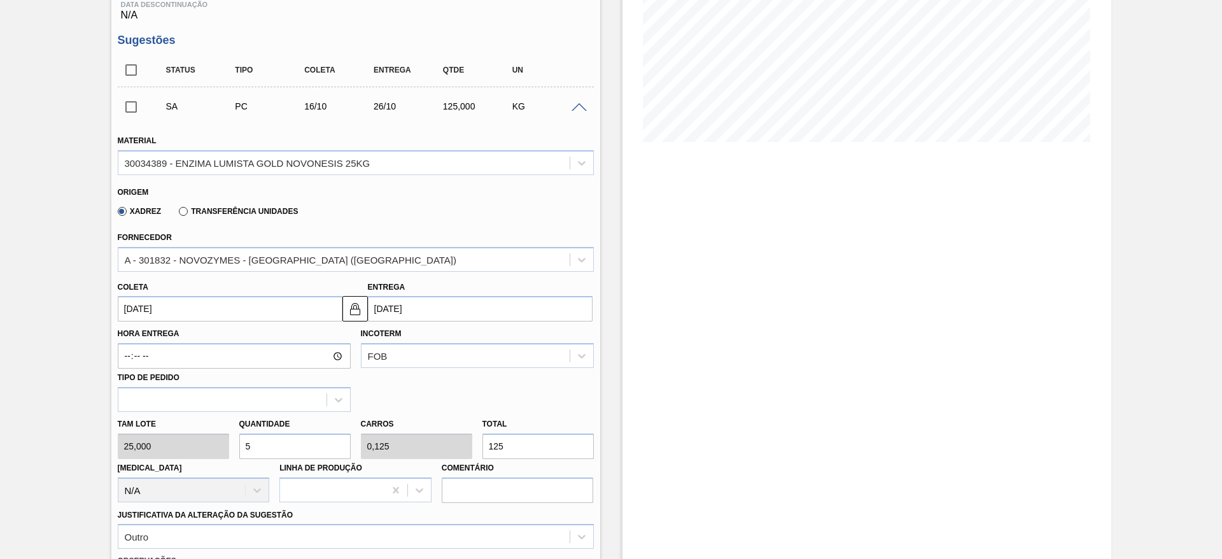
drag, startPoint x: 251, startPoint y: 446, endPoint x: 229, endPoint y: 450, distance: 23.3
click at [229, 450] on div "Tam lote 25,000 Quantidade 5 Carros 0,125 Total 125 Doca N/A Linha de Produção …" at bounding box center [356, 457] width 486 height 91
type input "4"
type input "0,1"
type input "100"
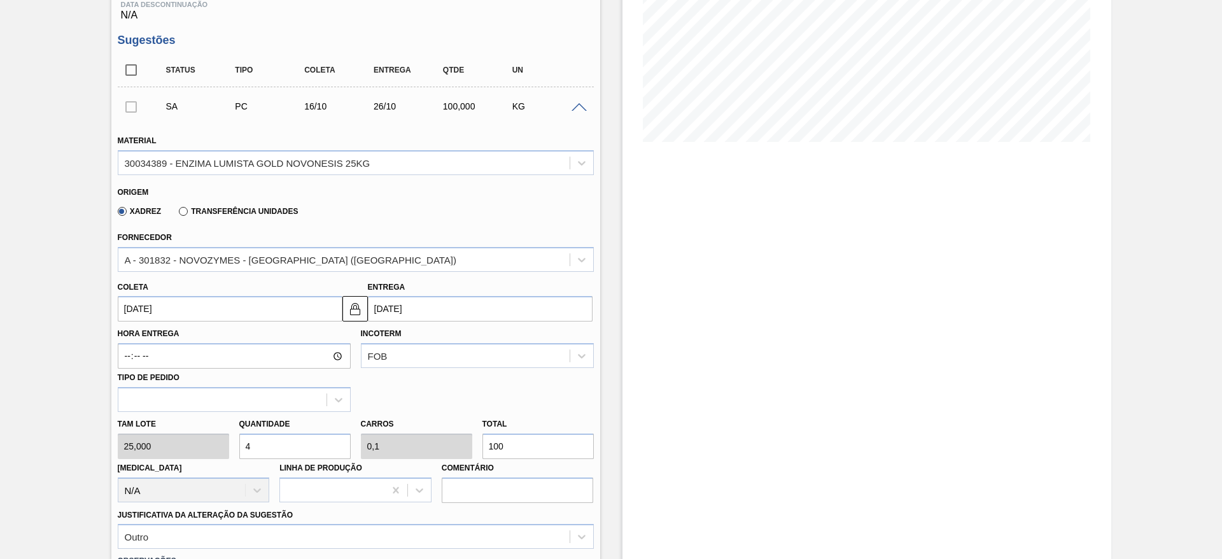
scroll to position [517, 0]
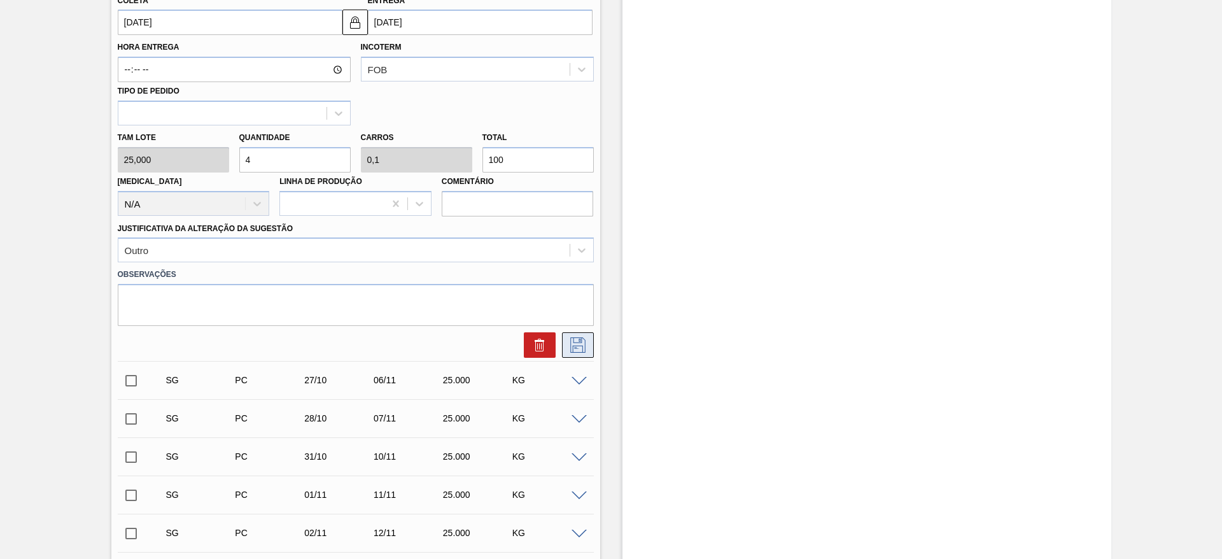
type input "4"
click at [583, 348] on icon at bounding box center [578, 344] width 20 height 15
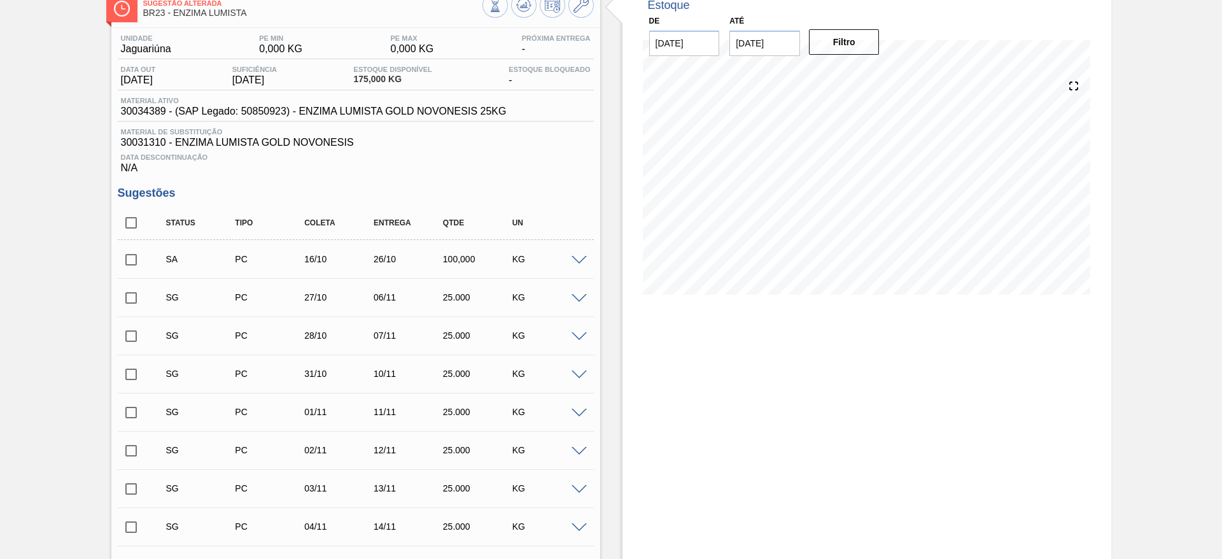
scroll to position [39, 0]
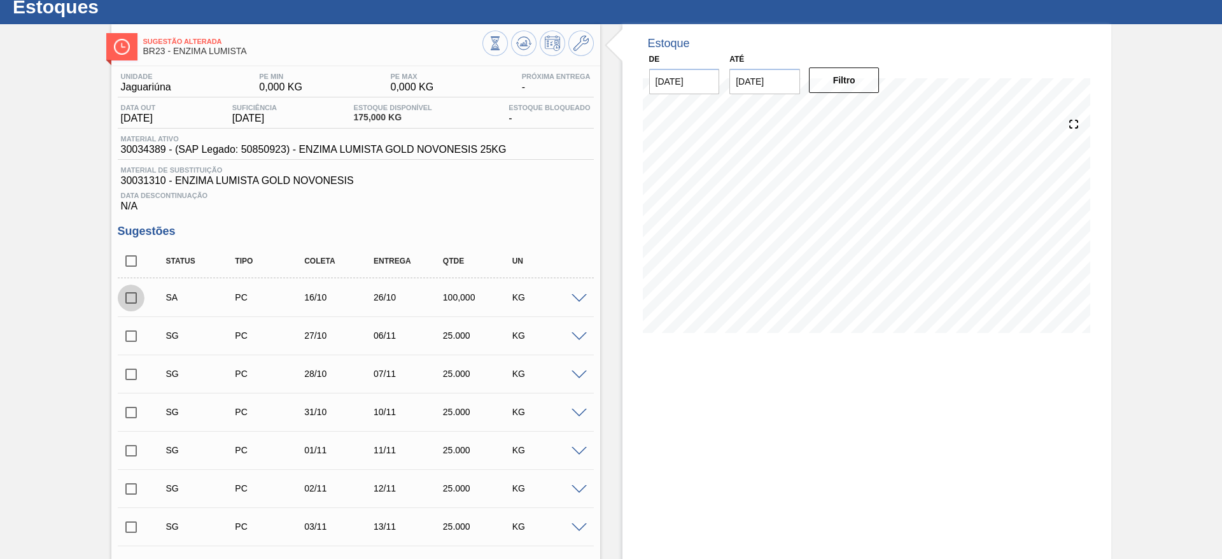
click at [127, 299] on input "checkbox" at bounding box center [131, 298] width 27 height 27
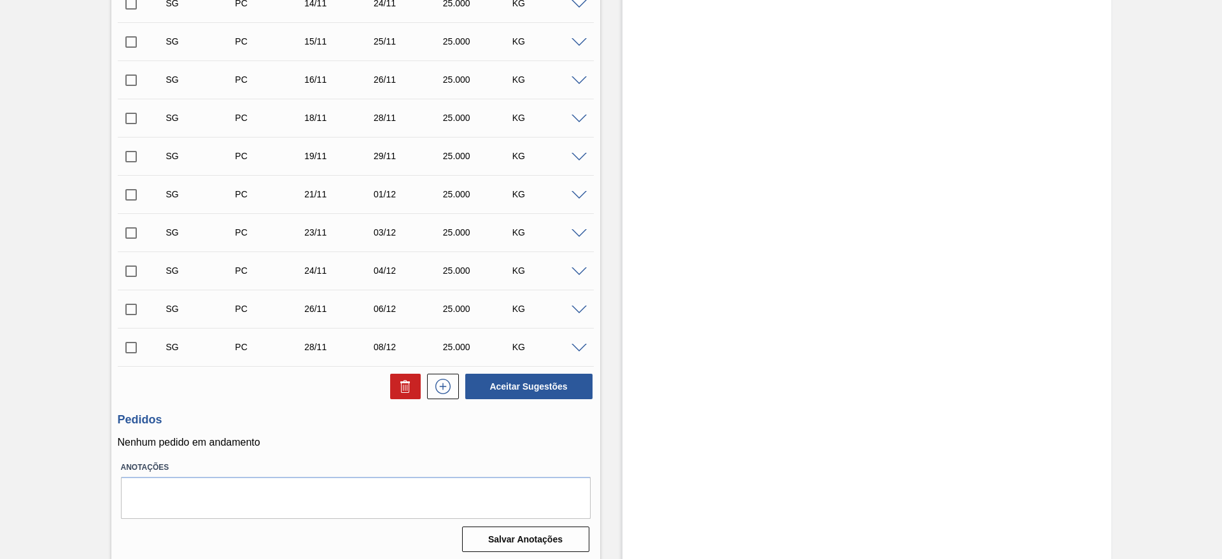
scroll to position [834, 0]
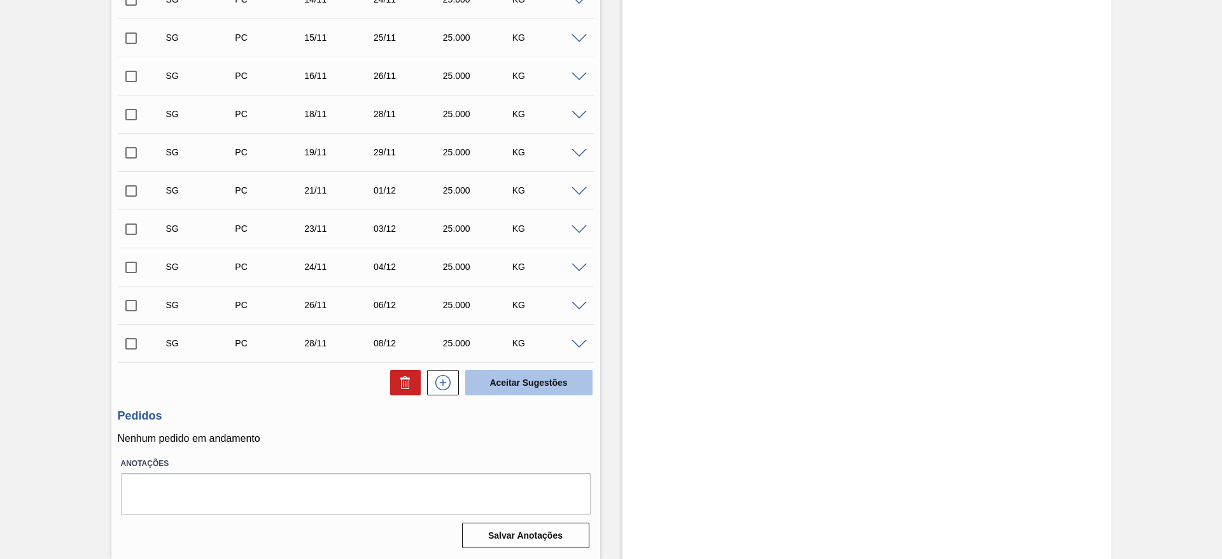
click at [498, 392] on button "Aceitar Sugestões" at bounding box center [528, 382] width 127 height 25
checkbox input "false"
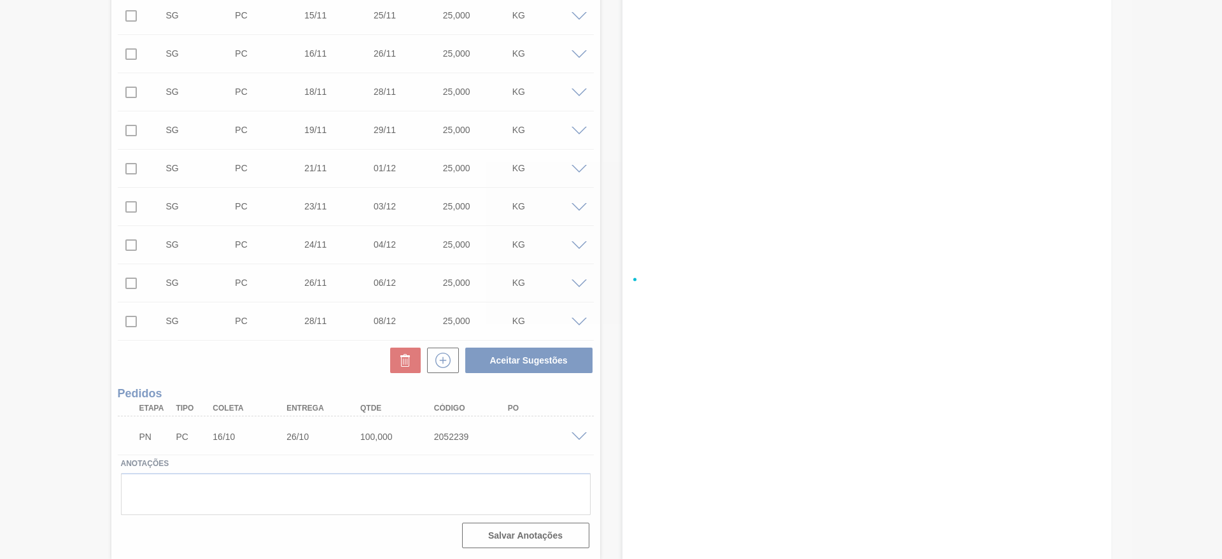
scroll to position [796, 0]
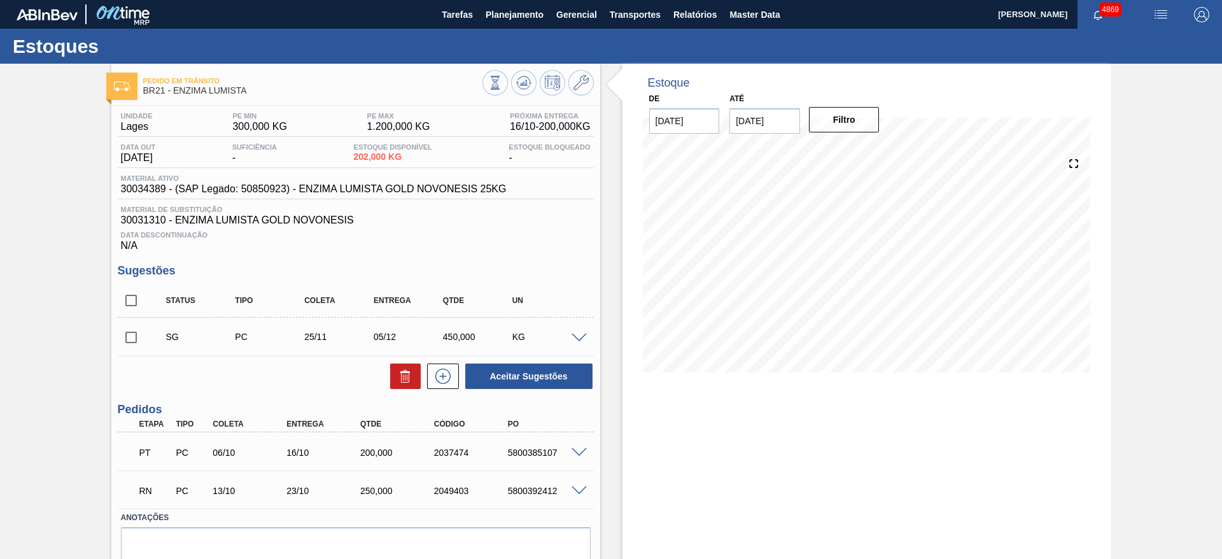
click at [579, 489] on span at bounding box center [579, 491] width 15 height 10
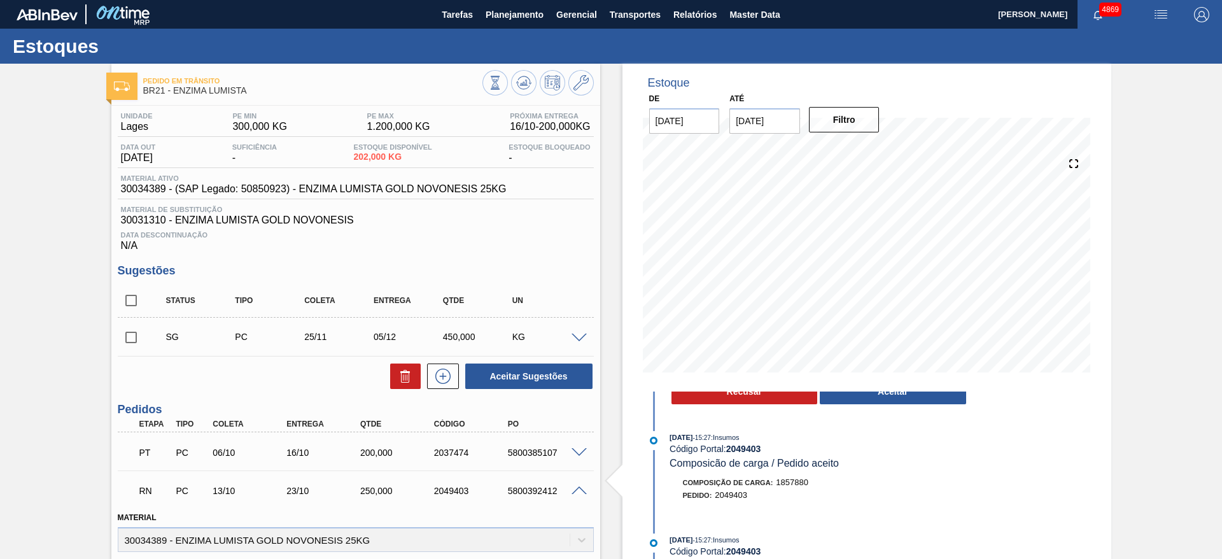
scroll to position [191, 0]
click at [869, 402] on button "Aceitar" at bounding box center [893, 390] width 146 height 25
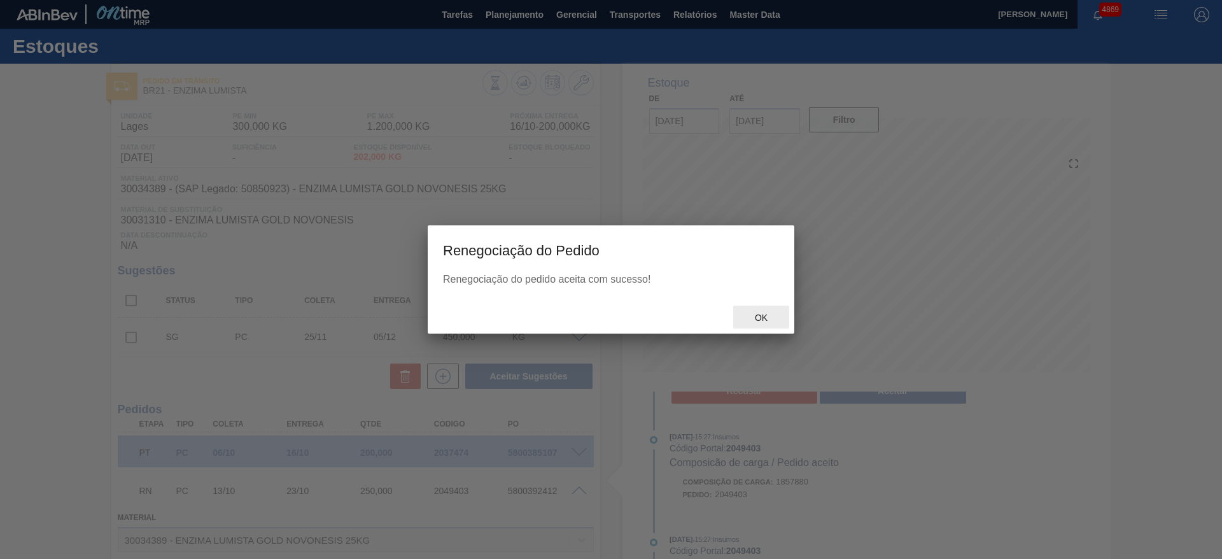
scroll to position [306, 0]
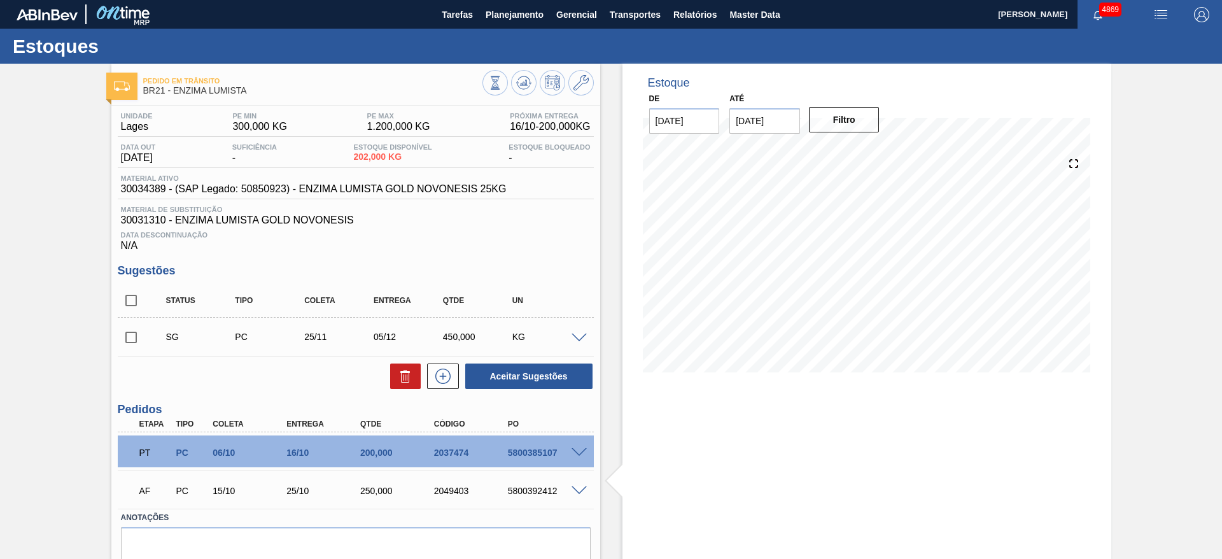
click at [574, 486] on span at bounding box center [579, 491] width 15 height 10
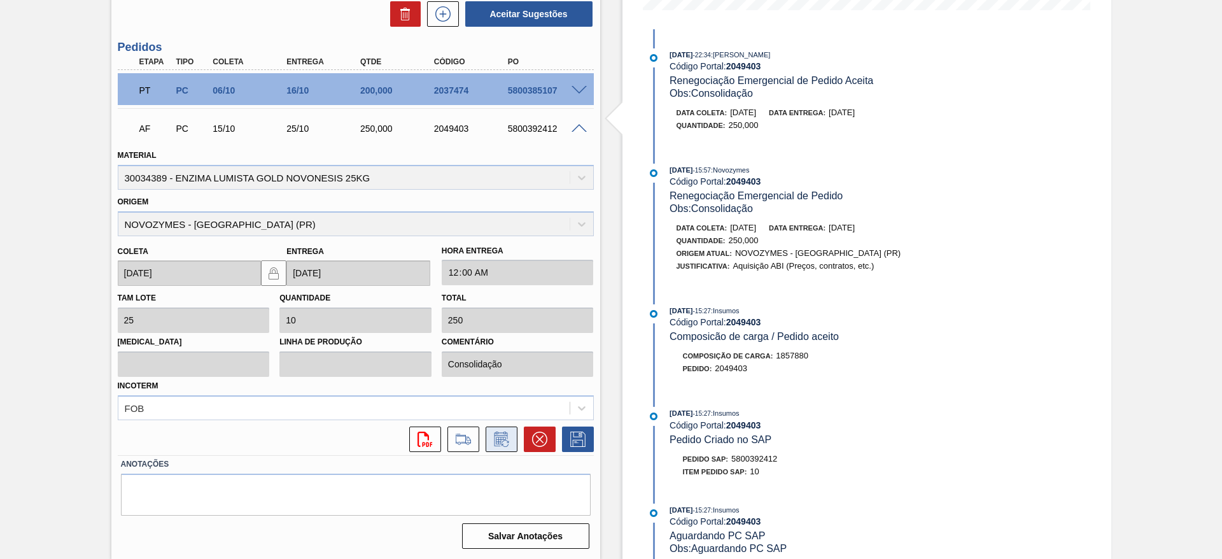
scroll to position [363, 0]
click at [502, 437] on icon at bounding box center [501, 438] width 20 height 15
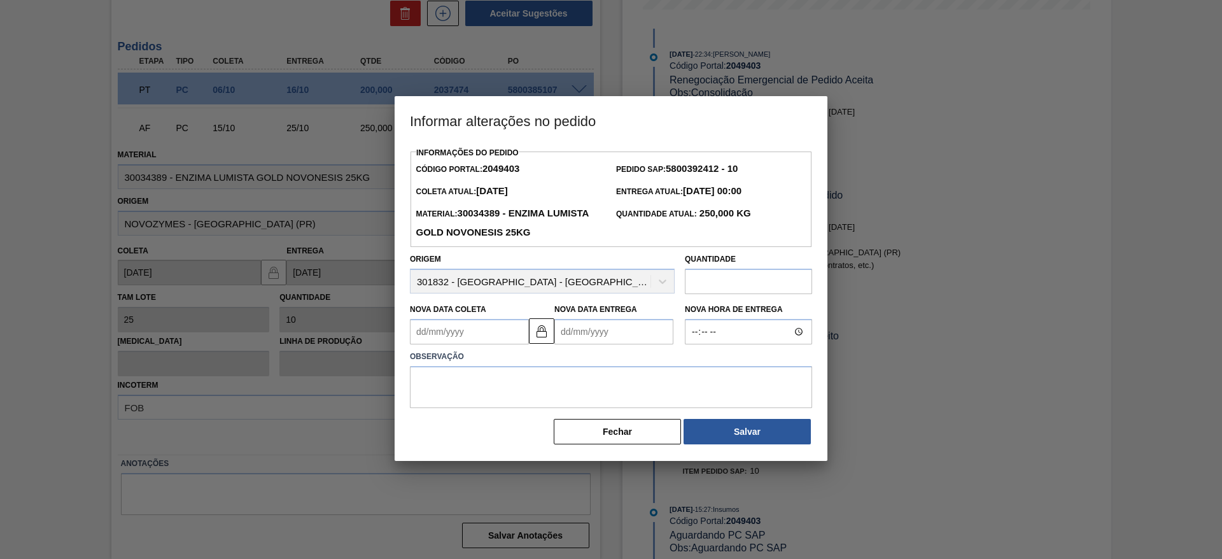
click at [698, 278] on input "text" at bounding box center [748, 281] width 127 height 25
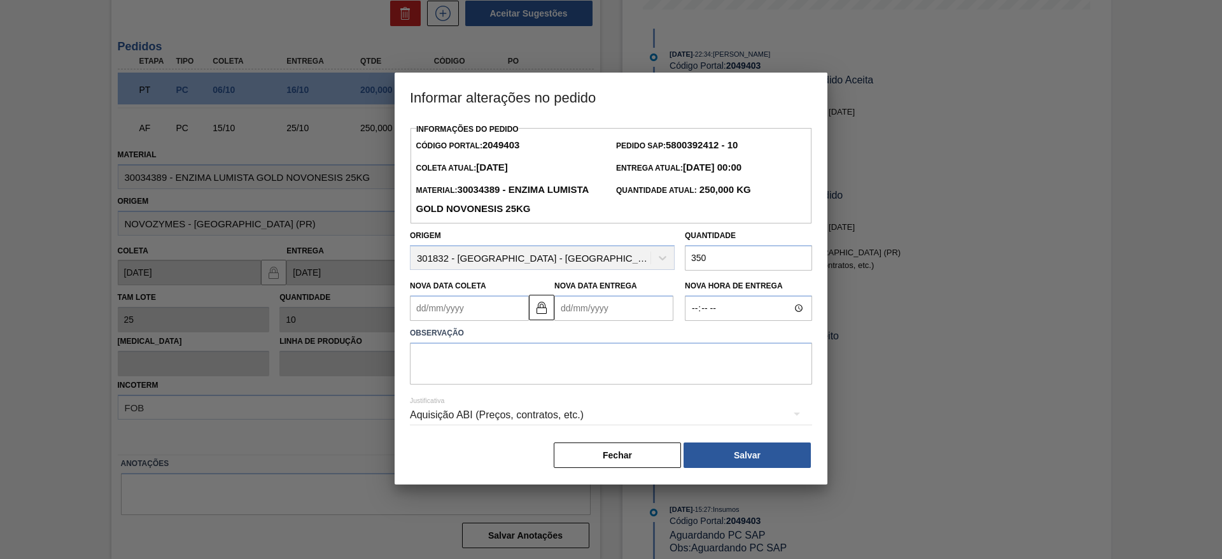
type input "350"
click at [567, 420] on div "Aquisição ABI (Preços, contratos, etc.)" at bounding box center [611, 415] width 402 height 36
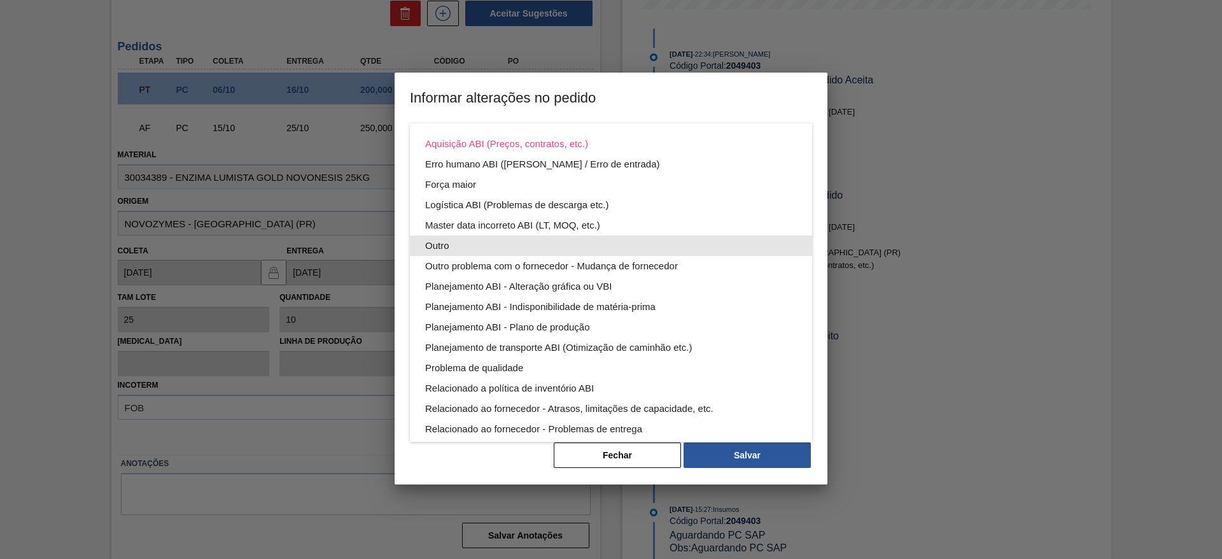
click at [456, 245] on div "Outro" at bounding box center [611, 246] width 372 height 20
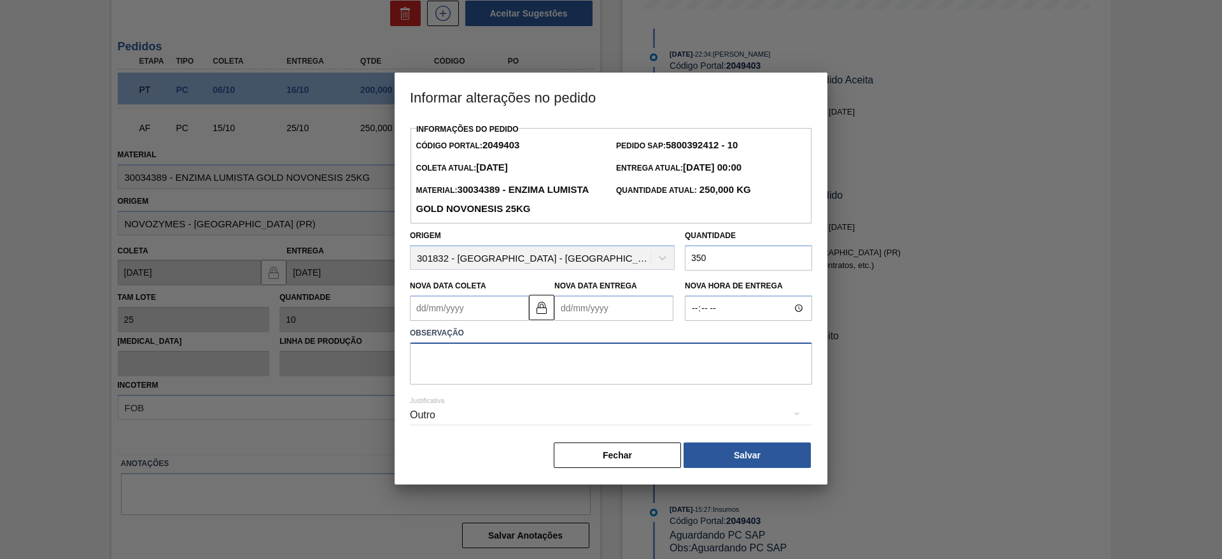
click at [475, 359] on textarea at bounding box center [611, 363] width 402 height 42
click at [464, 353] on textarea "aumento do volume" at bounding box center [611, 363] width 402 height 42
type textarea "aumento do volume"
click at [743, 447] on button "Salvar" at bounding box center [747, 454] width 127 height 25
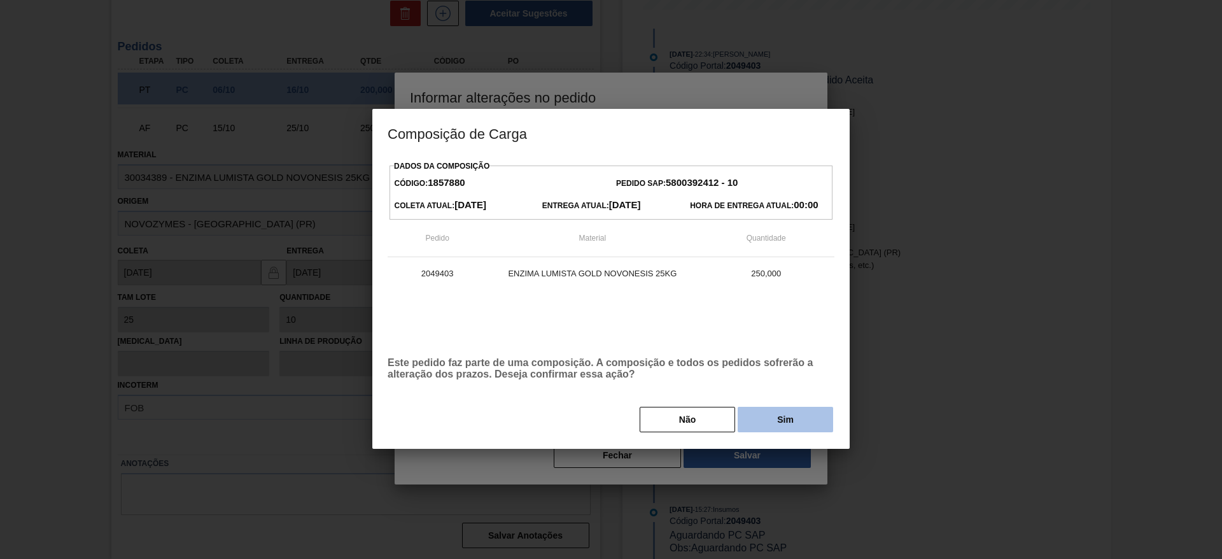
click at [770, 410] on button "Sim" at bounding box center [785, 419] width 95 height 25
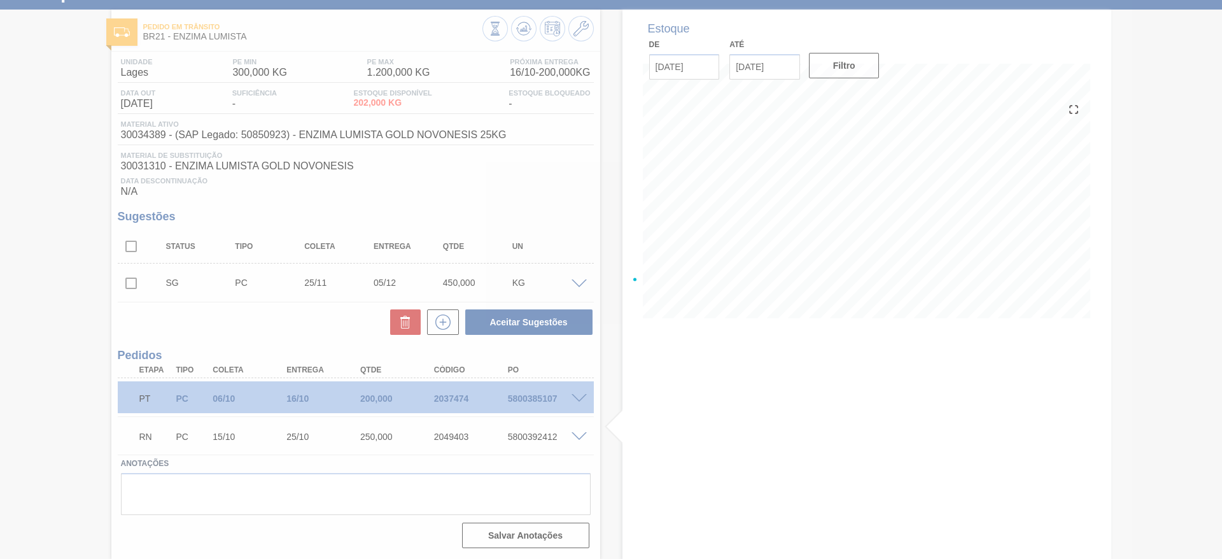
scroll to position [54, 0]
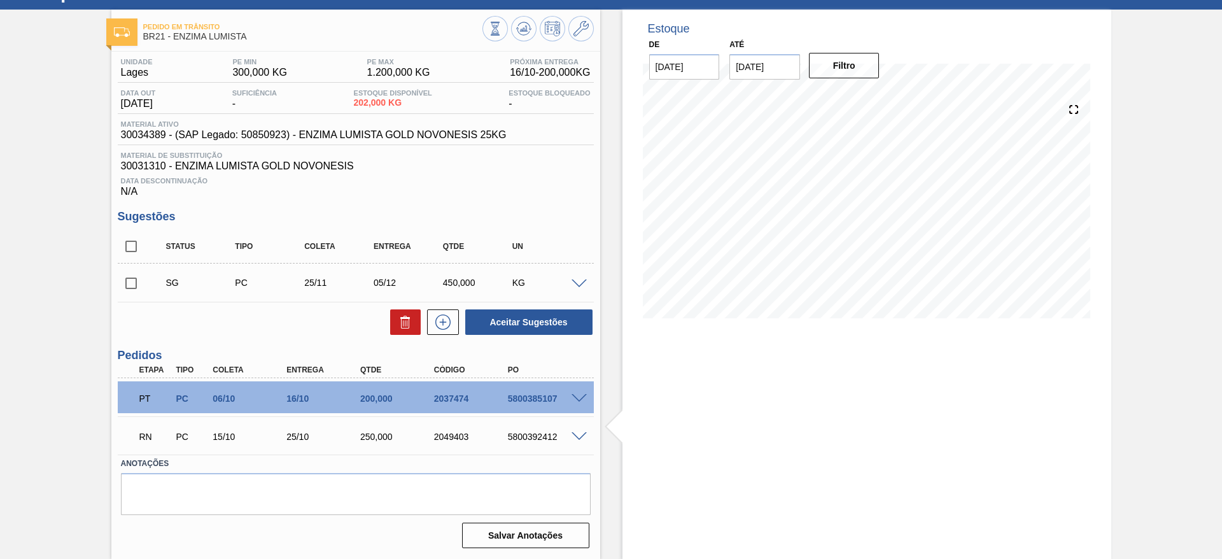
click at [133, 281] on input "checkbox" at bounding box center [131, 283] width 27 height 27
click at [126, 277] on input "checkbox" at bounding box center [131, 283] width 27 height 27
checkbox input "false"
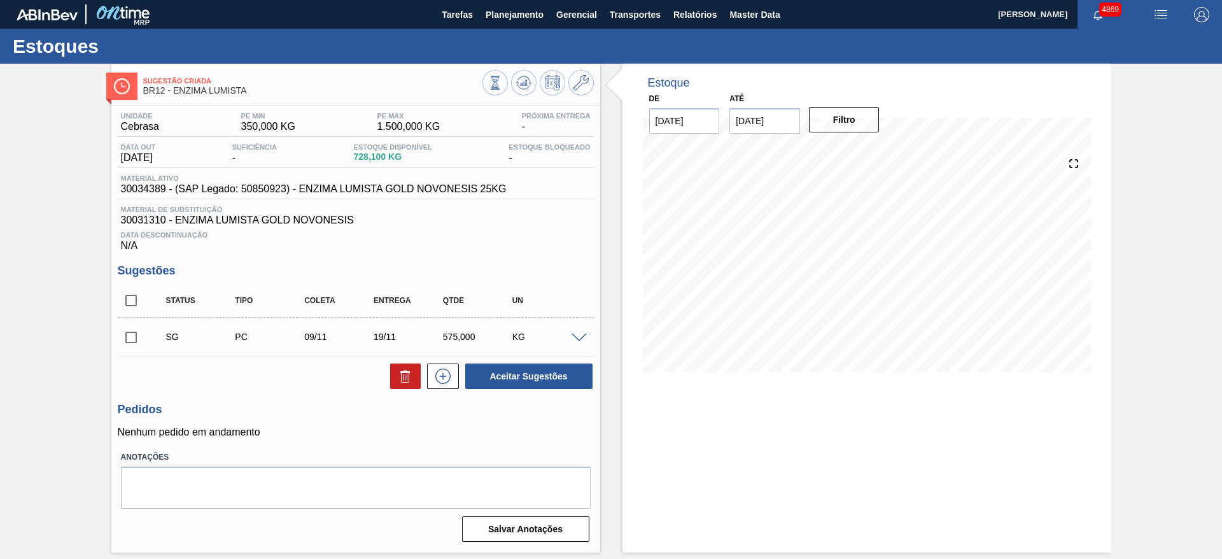
click at [586, 337] on span at bounding box center [579, 339] width 15 height 10
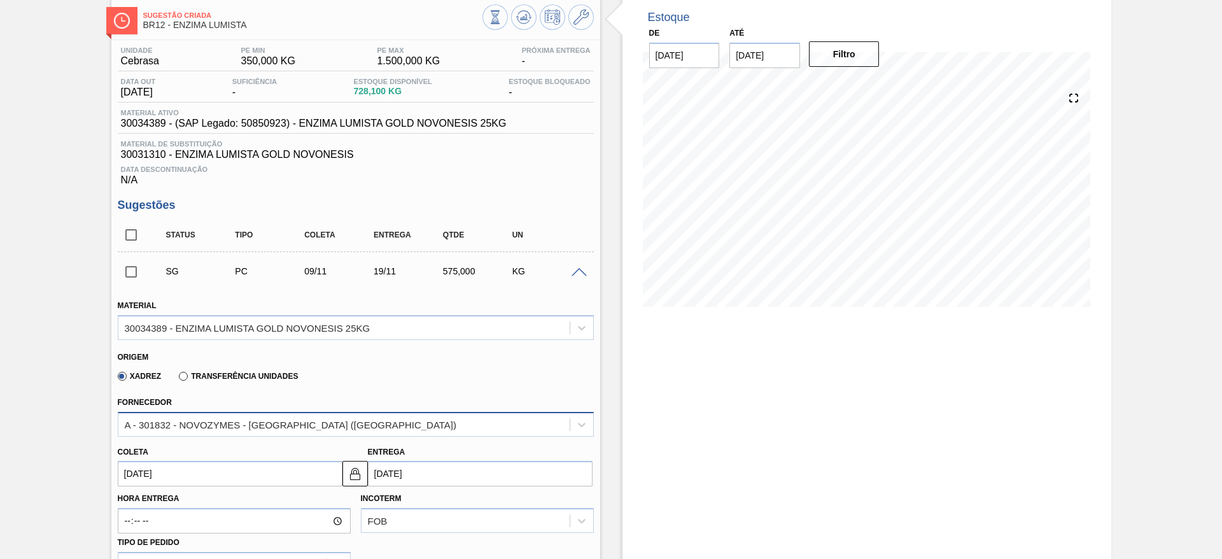
scroll to position [95, 0]
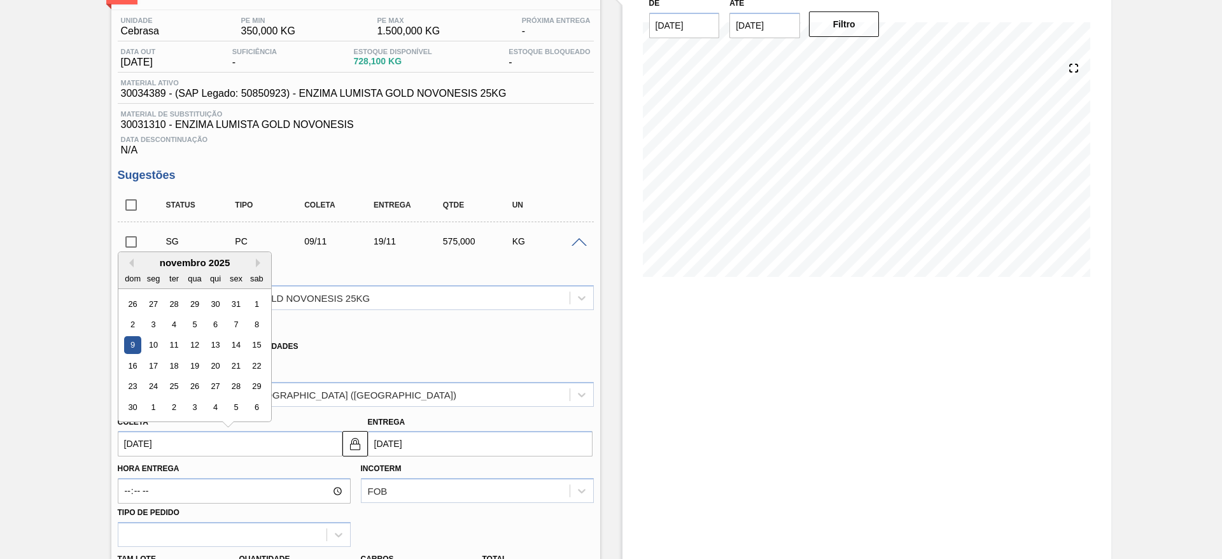
click at [209, 437] on input "[DATE]" at bounding box center [230, 443] width 225 height 25
click at [125, 266] on button "Previous Month" at bounding box center [129, 262] width 9 height 9
click at [217, 341] on div "16" at bounding box center [214, 345] width 17 height 17
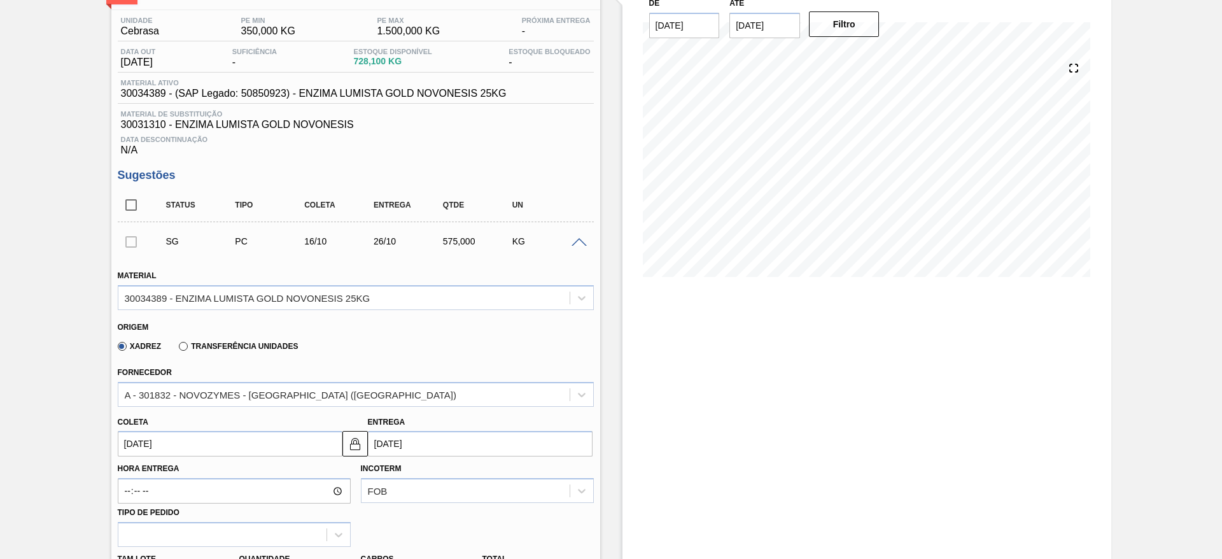
type input "[DATE]"
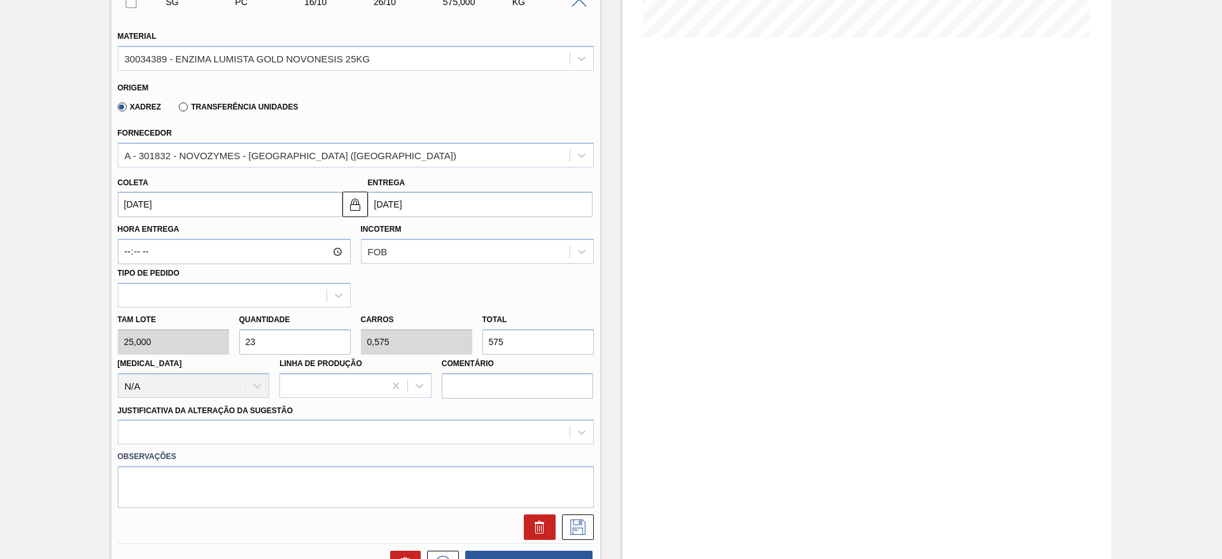
scroll to position [382, 0]
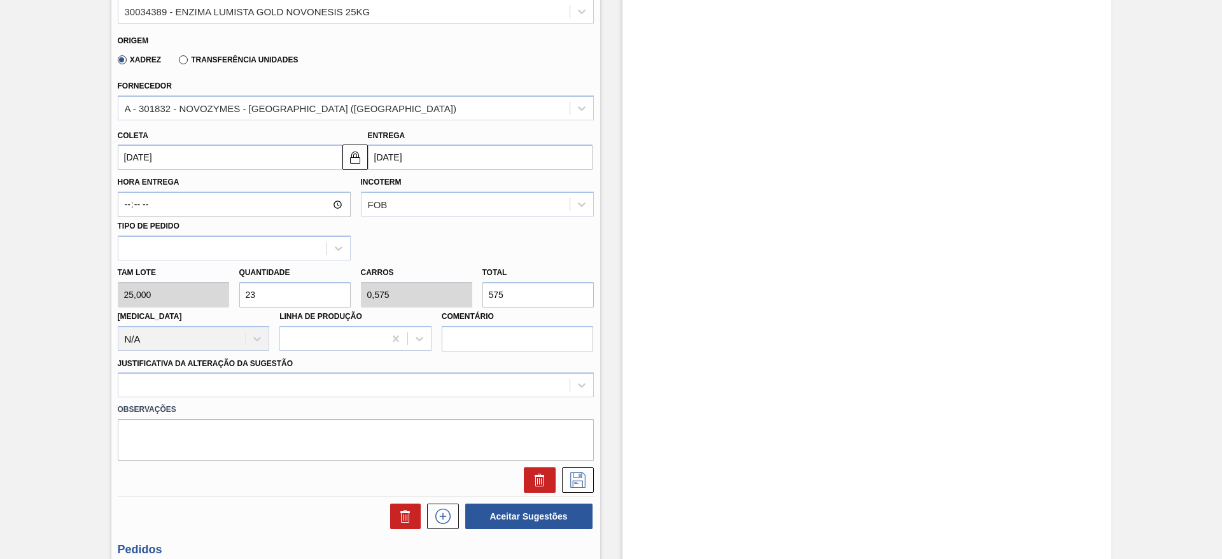
click at [219, 284] on div "Tam lote 25,000 Quantidade 23 Carros 0,575 Total 575 [MEDICAL_DATA] N/A Linha d…" at bounding box center [356, 305] width 486 height 91
type input "1"
type input "0,025"
type input "25"
type input "12"
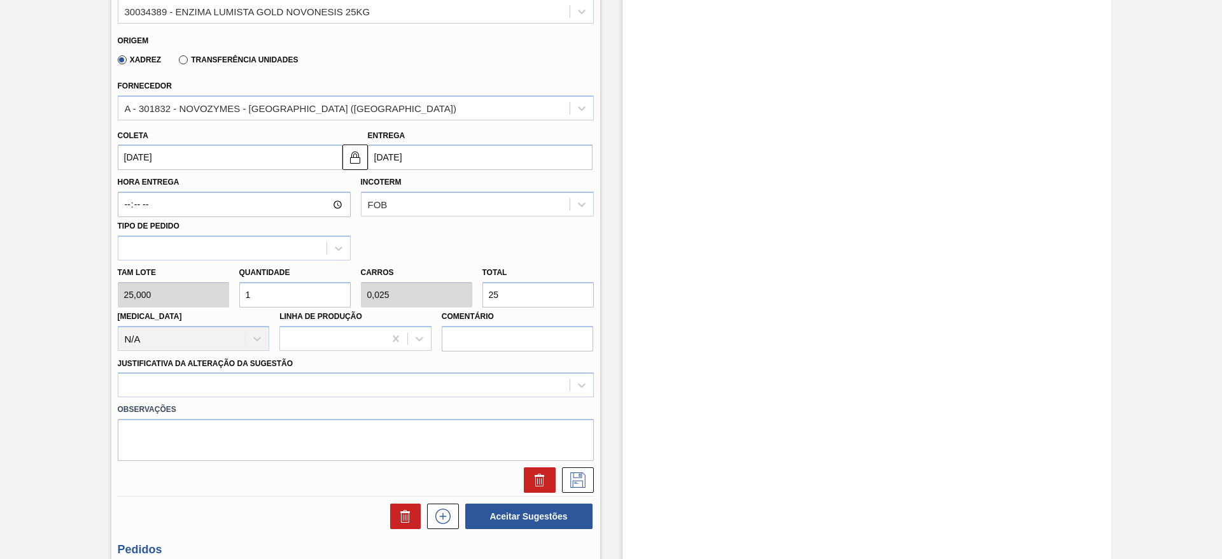
type input "0,3"
type input "300"
click at [284, 390] on div at bounding box center [356, 384] width 476 height 25
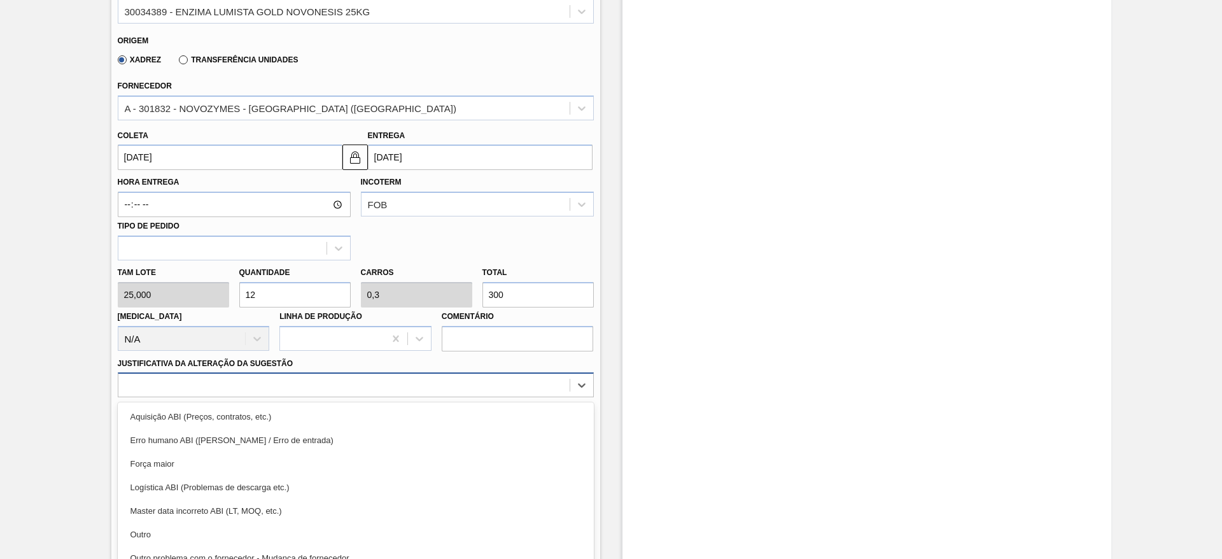
scroll to position [421, 0]
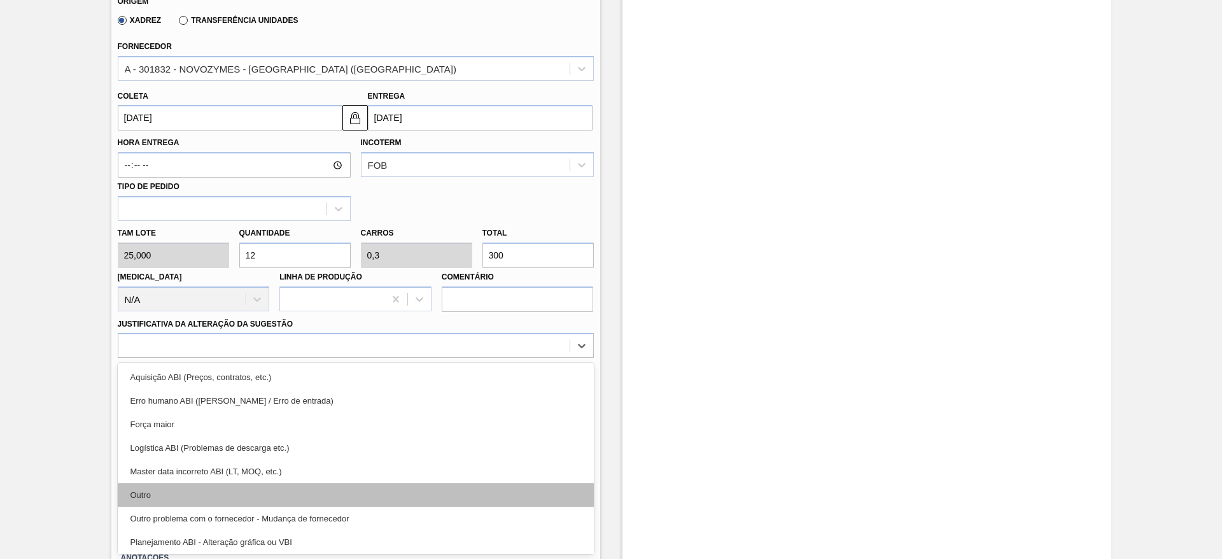
click at [267, 486] on div "Outro" at bounding box center [356, 495] width 476 height 24
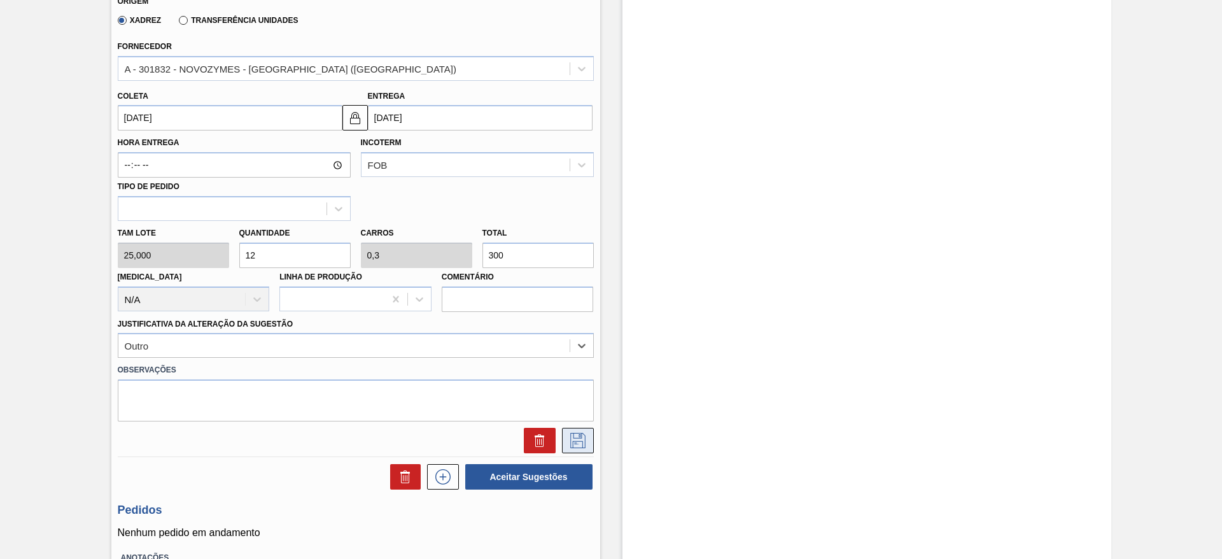
click at [572, 442] on icon at bounding box center [577, 440] width 15 height 15
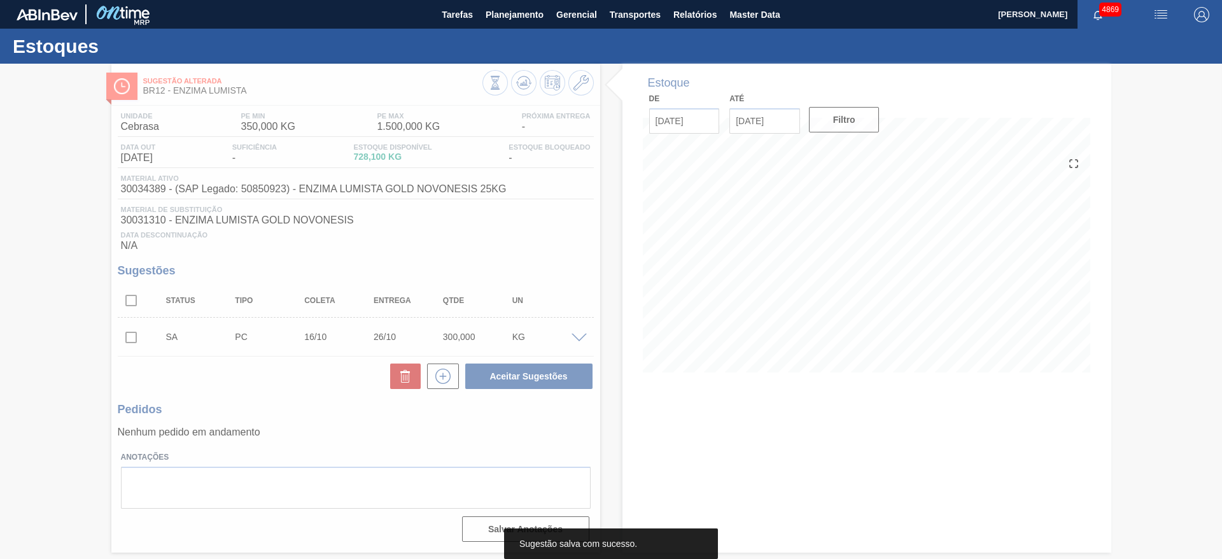
scroll to position [0, 0]
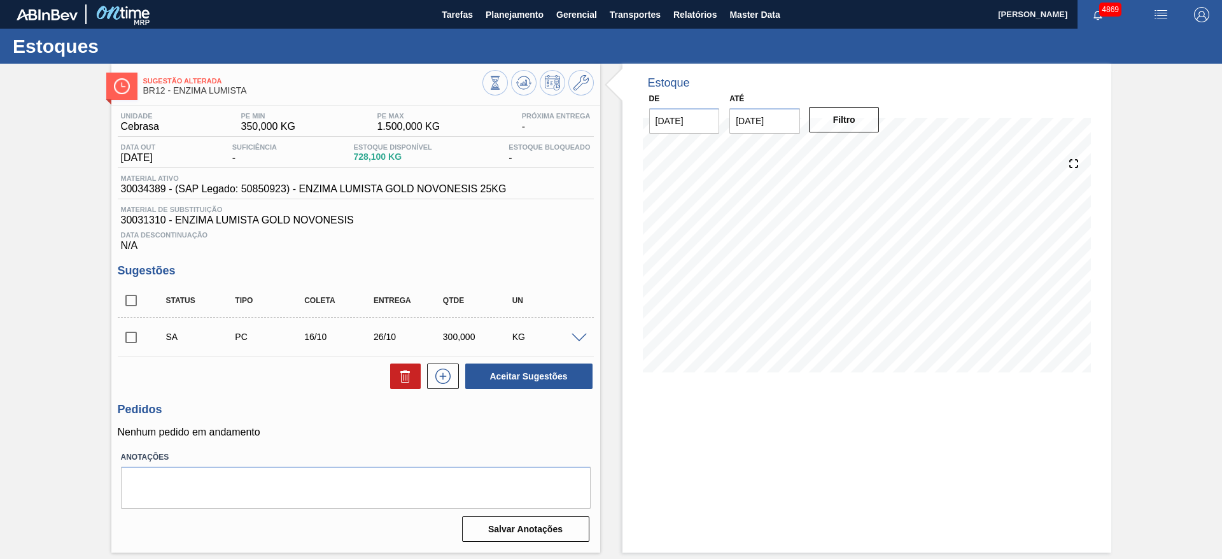
click at [581, 335] on span at bounding box center [579, 339] width 15 height 10
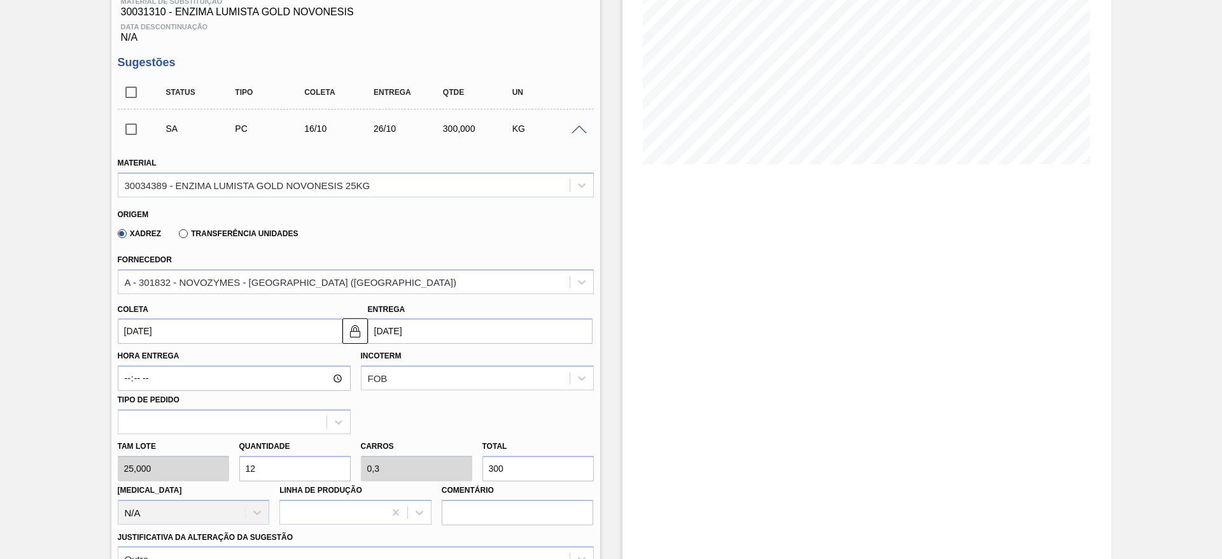
scroll to position [286, 0]
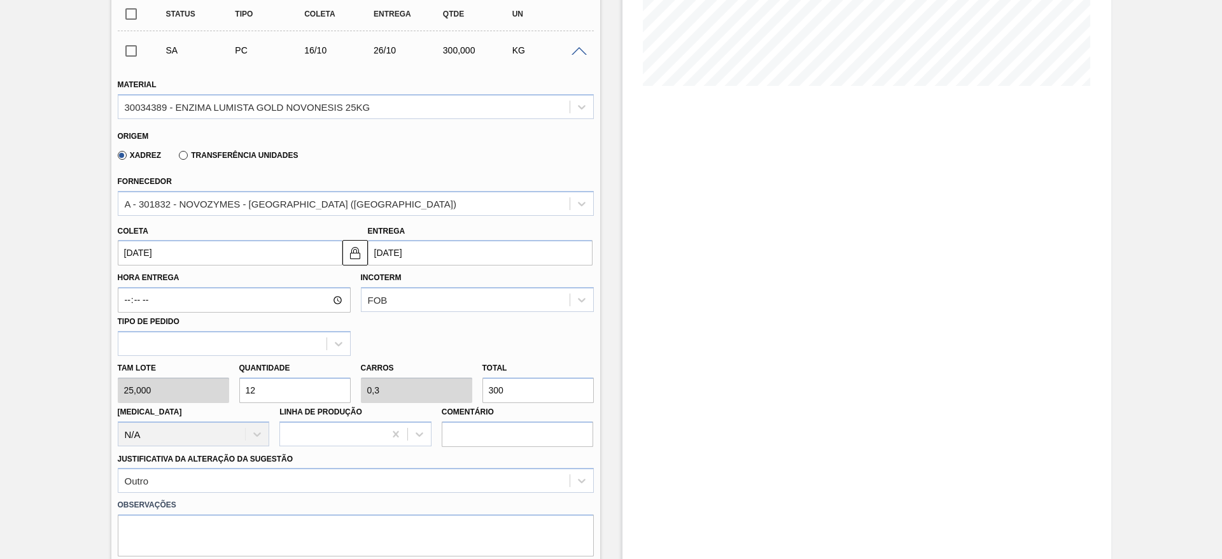
drag, startPoint x: 266, startPoint y: 390, endPoint x: 250, endPoint y: 393, distance: 16.1
click at [250, 393] on input "12" at bounding box center [294, 389] width 111 height 25
type input "16"
type input "0,4"
type input "400"
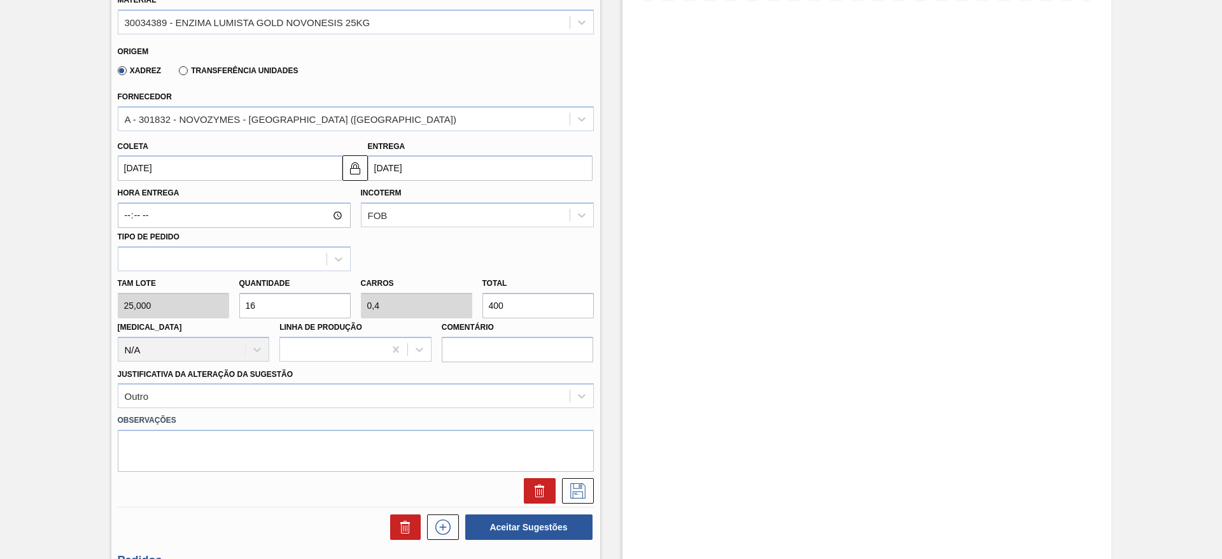
scroll to position [477, 0]
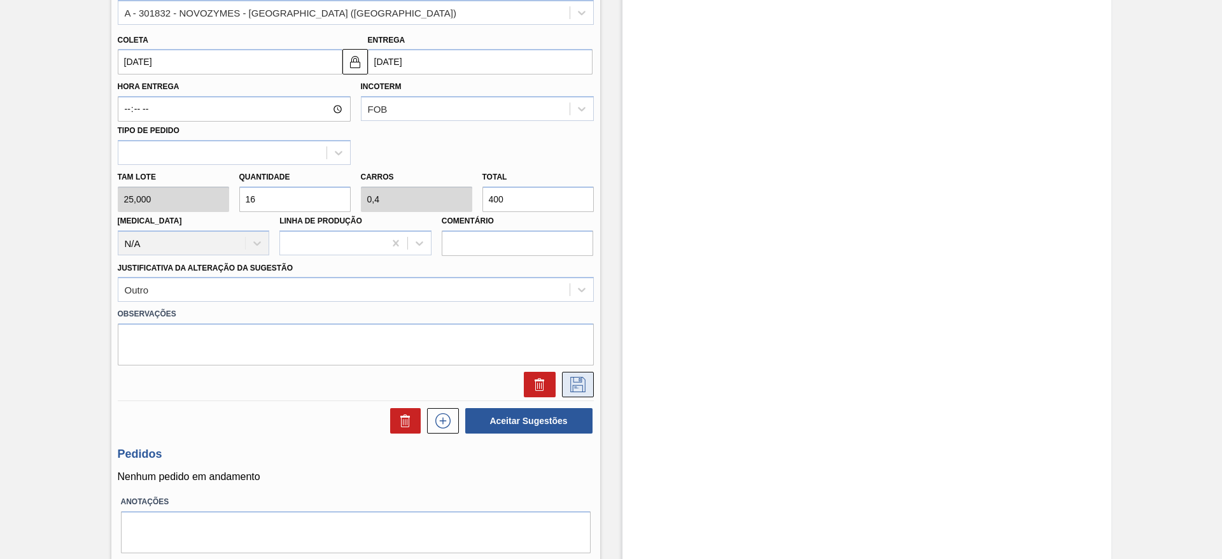
click at [588, 386] on button at bounding box center [578, 384] width 32 height 25
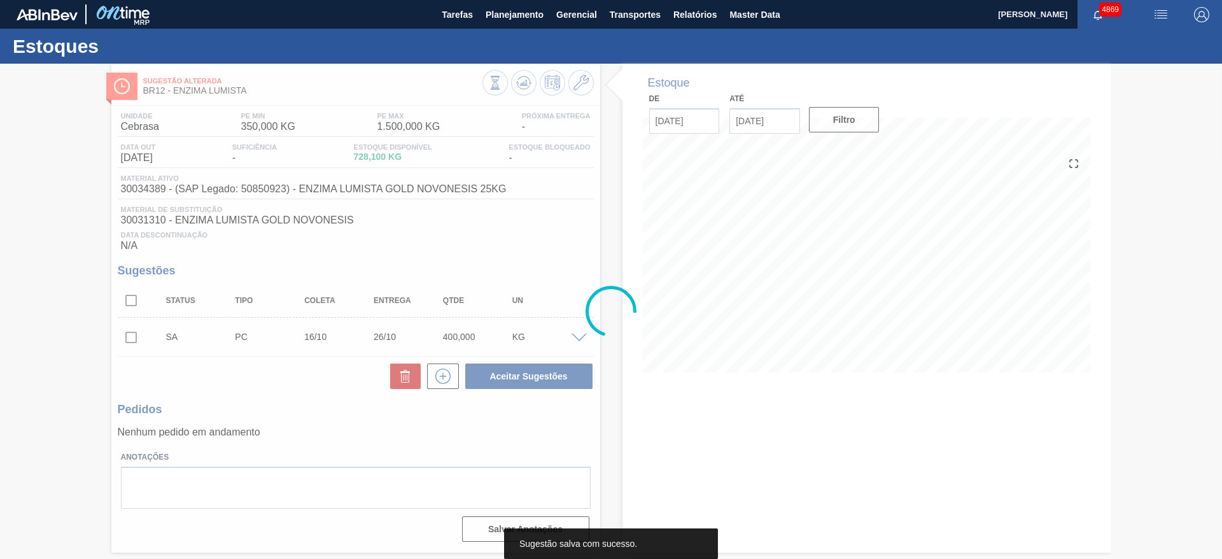
scroll to position [0, 0]
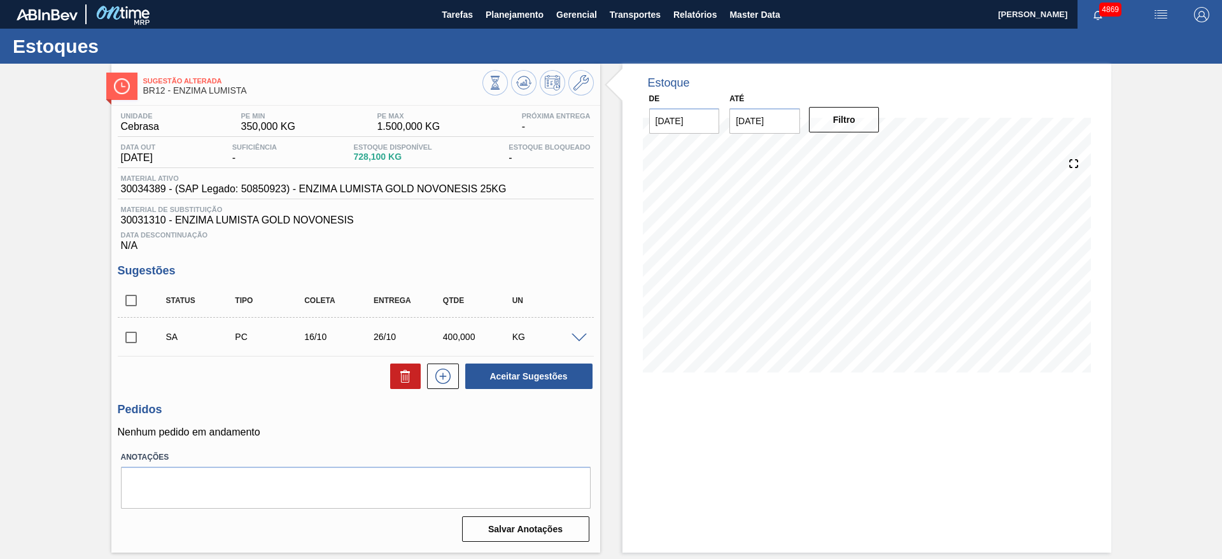
click at [586, 338] on span at bounding box center [579, 339] width 15 height 10
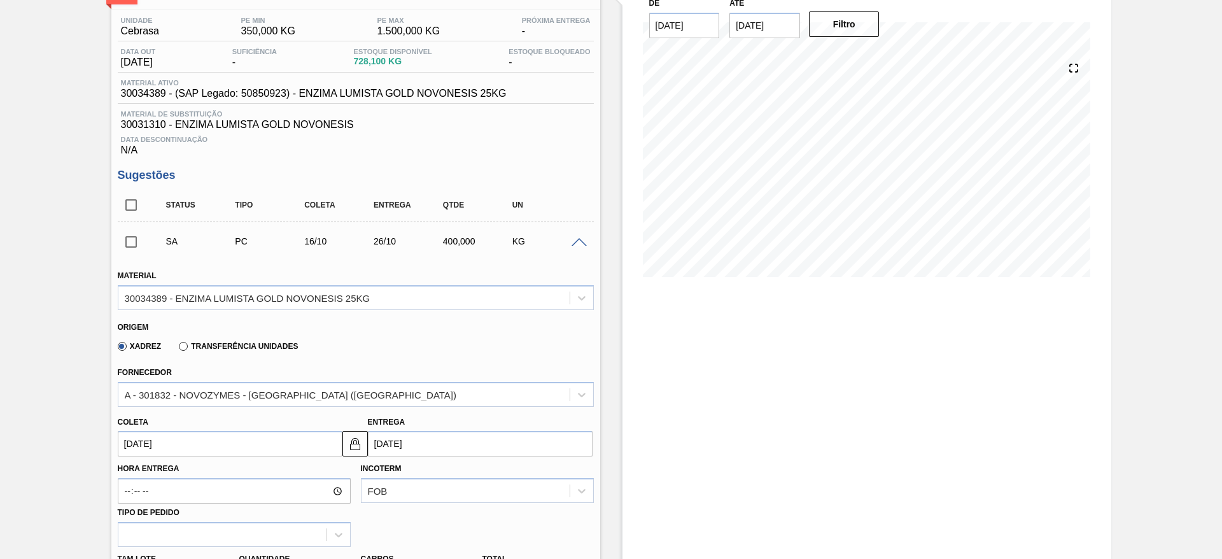
scroll to position [382, 0]
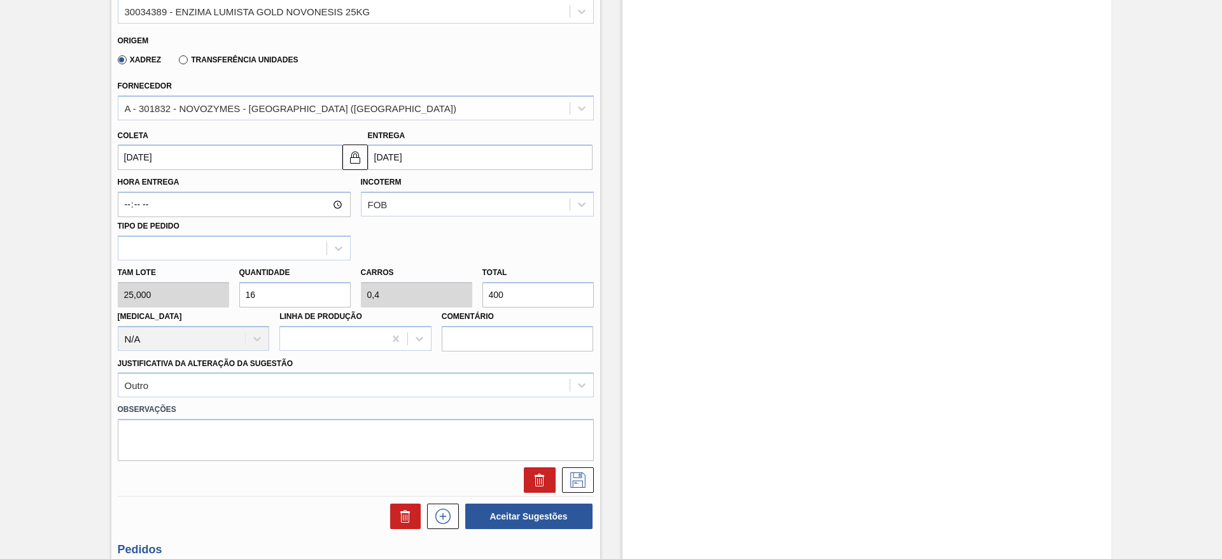
drag, startPoint x: 258, startPoint y: 293, endPoint x: 251, endPoint y: 299, distance: 8.2
click at [251, 299] on input "16" at bounding box center [294, 294] width 111 height 25
type input "18"
type input "0,45"
type input "450"
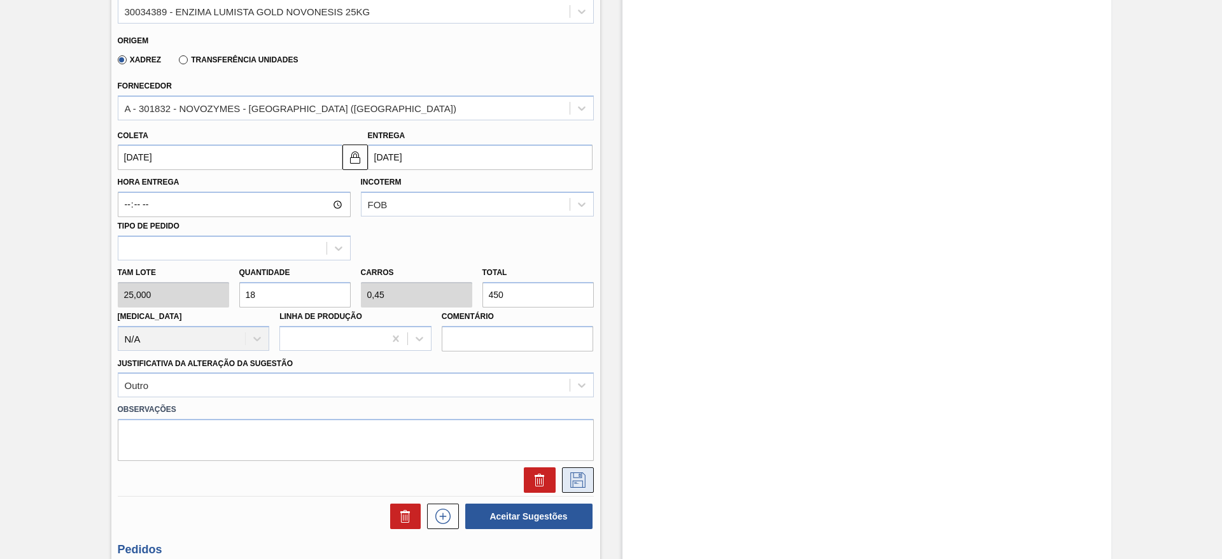
type input "18"
click at [589, 482] on button at bounding box center [578, 479] width 32 height 25
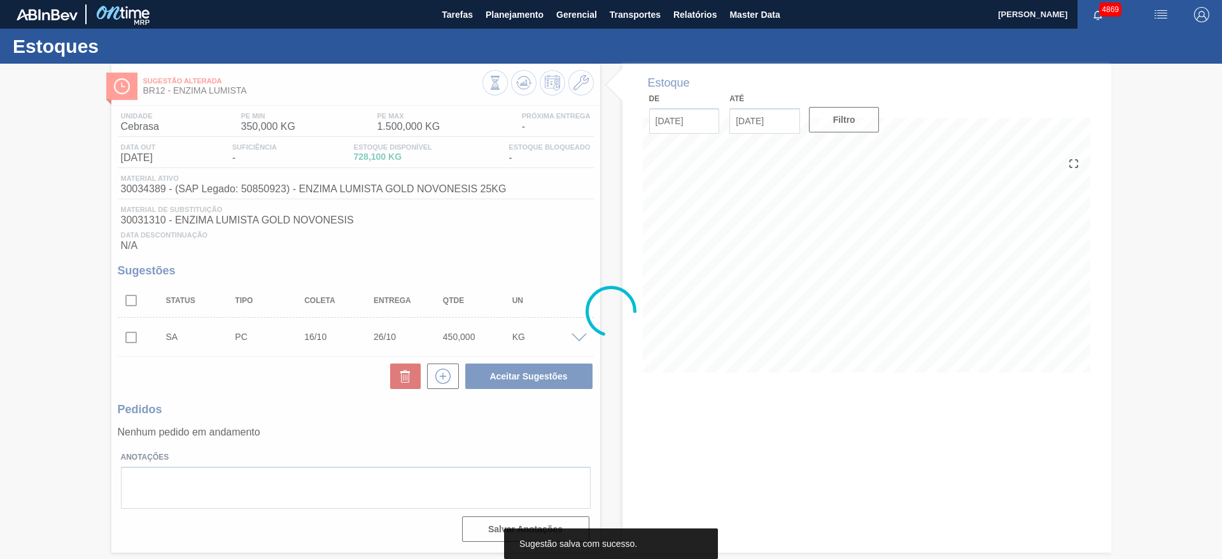
scroll to position [0, 0]
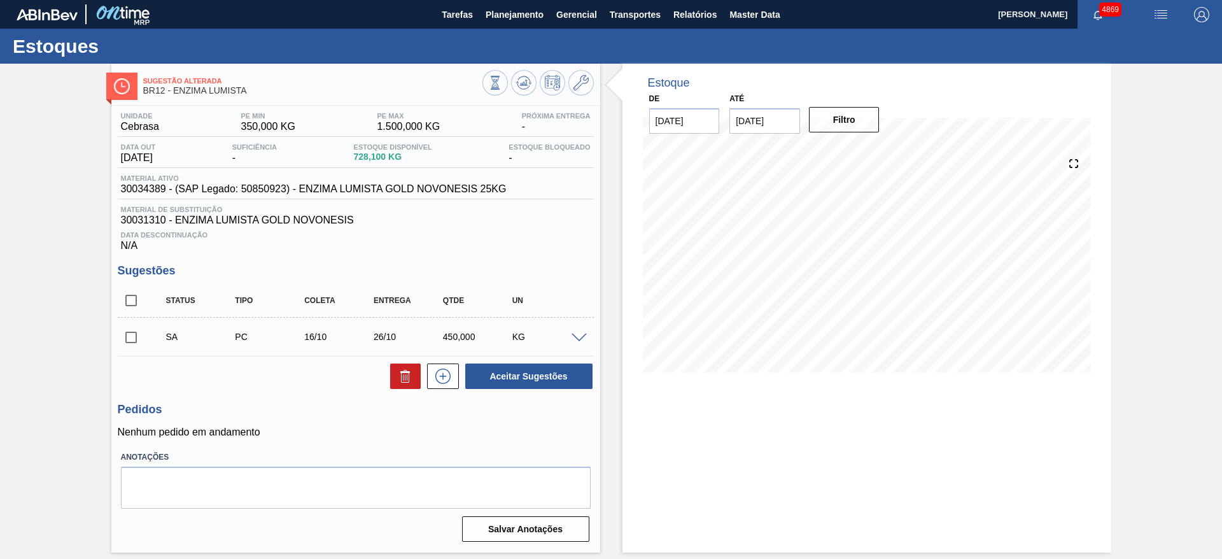
click at [127, 339] on input "checkbox" at bounding box center [131, 337] width 27 height 27
click at [563, 377] on button "Aceitar Sugestões" at bounding box center [528, 375] width 127 height 25
checkbox input "false"
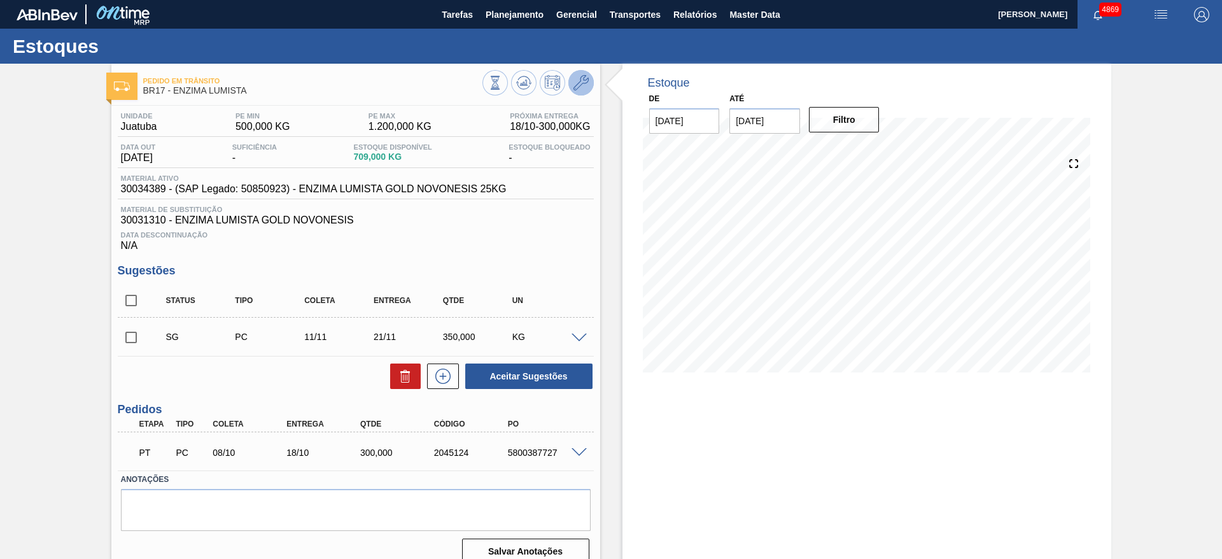
click at [590, 80] on button at bounding box center [580, 82] width 25 height 25
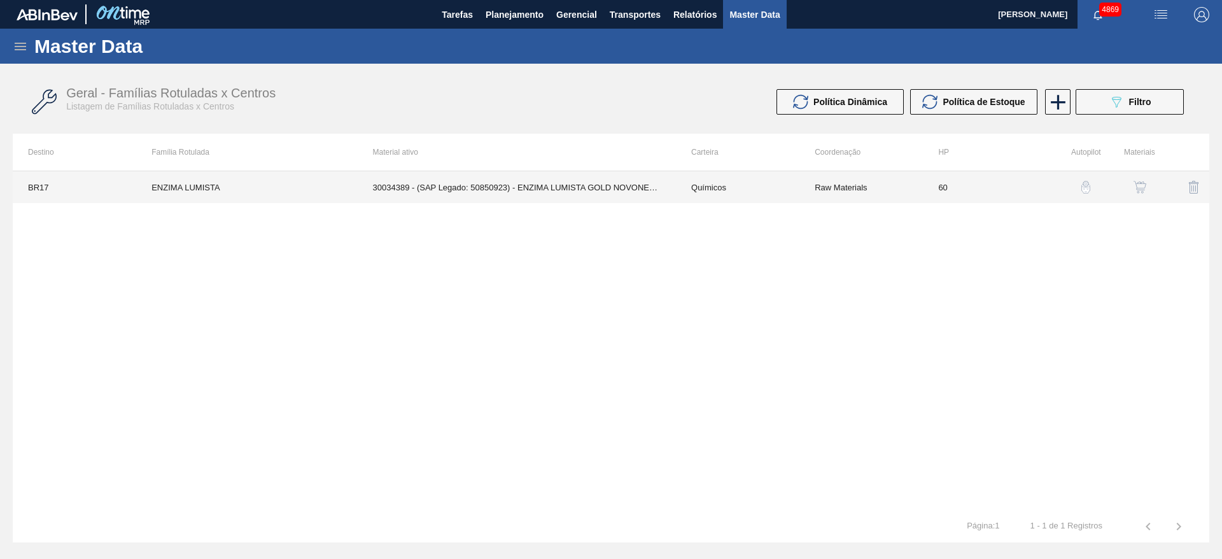
click at [596, 195] on td "30034389 - (SAP Legado: 50850923) - ENZIMA LUMISTA GOLD NOVONESIS 25KG" at bounding box center [517, 187] width 318 height 32
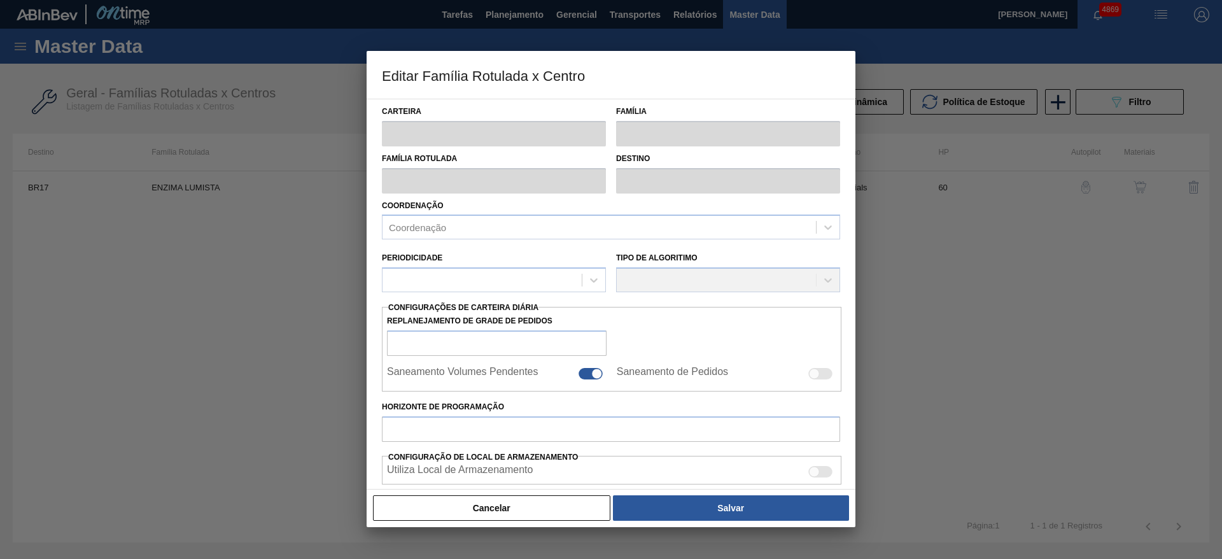
type input "Químicos"
type input "Enzima"
type input "ENZIMA LUMISTA"
type input "BR17 - Juatuba"
type input "60"
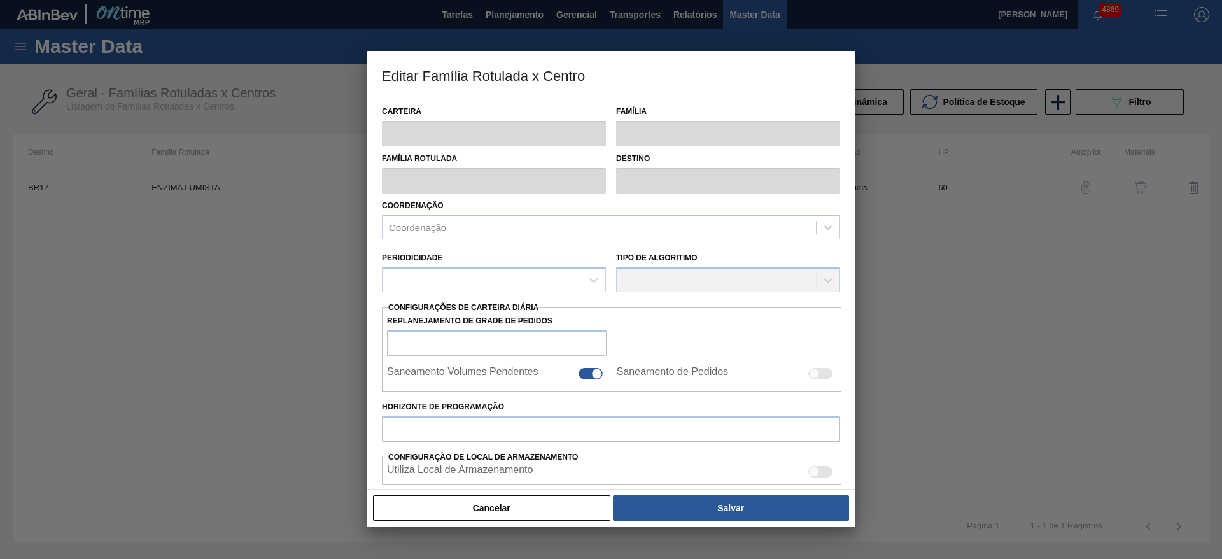
type input "500"
type input "1.200"
type input "50"
type input "850,000"
checkbox input "true"
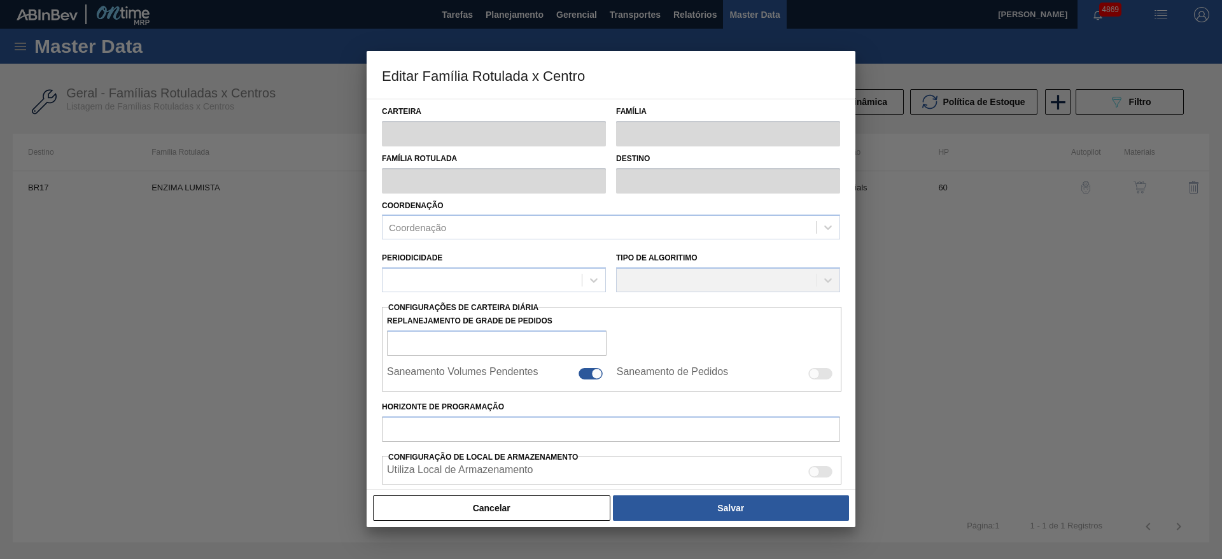
checkbox input "true"
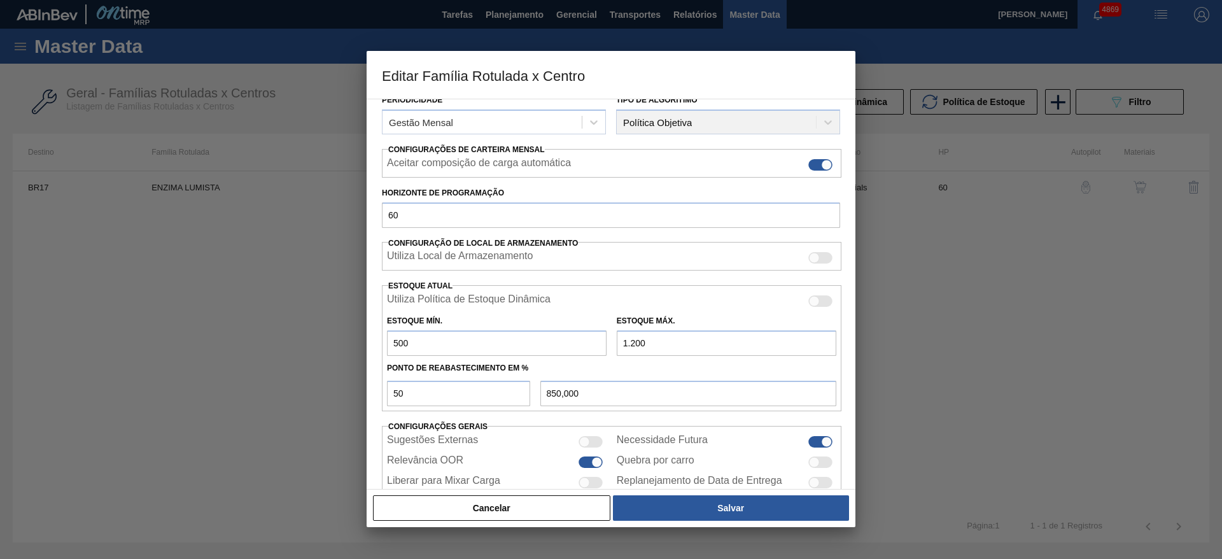
scroll to position [191, 0]
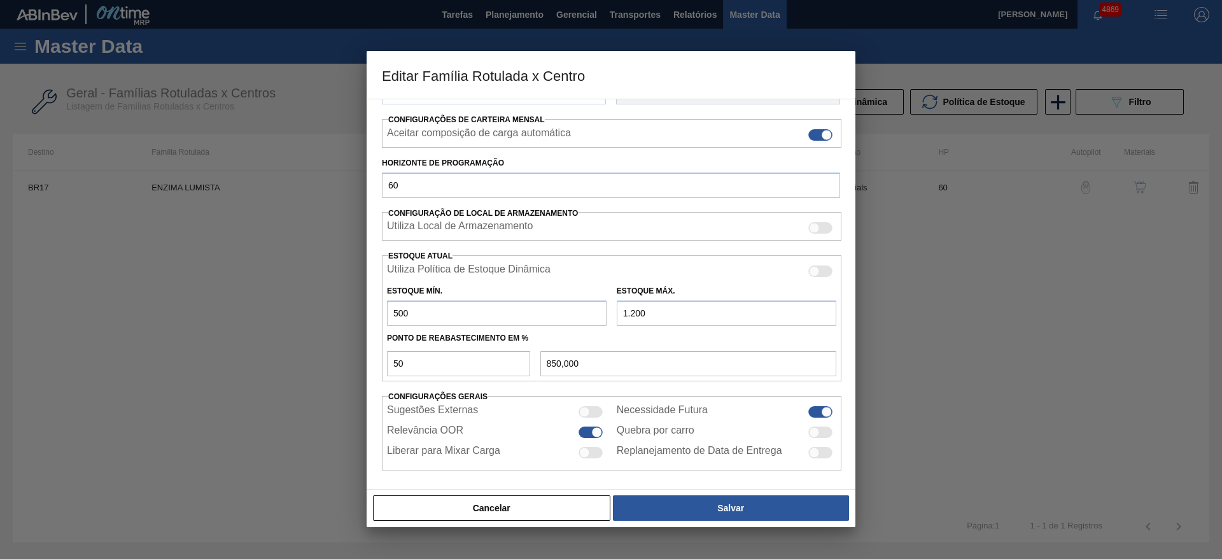
click at [634, 316] on input "1.200" at bounding box center [727, 312] width 220 height 25
type input "1.300"
type input "900,000"
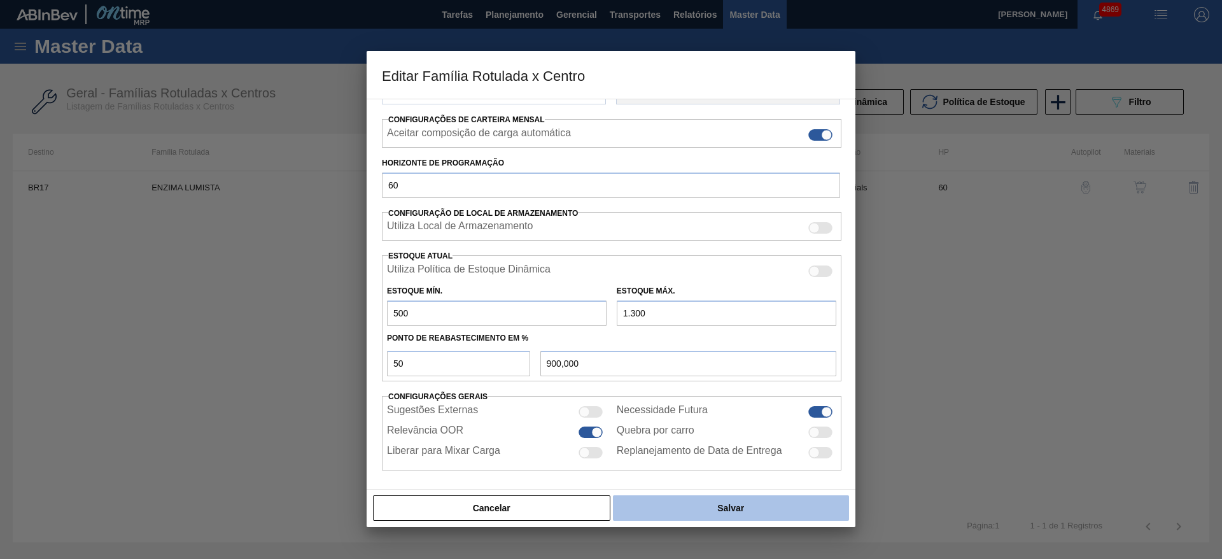
type input "1.300"
click at [792, 502] on button "Salvar" at bounding box center [731, 507] width 236 height 25
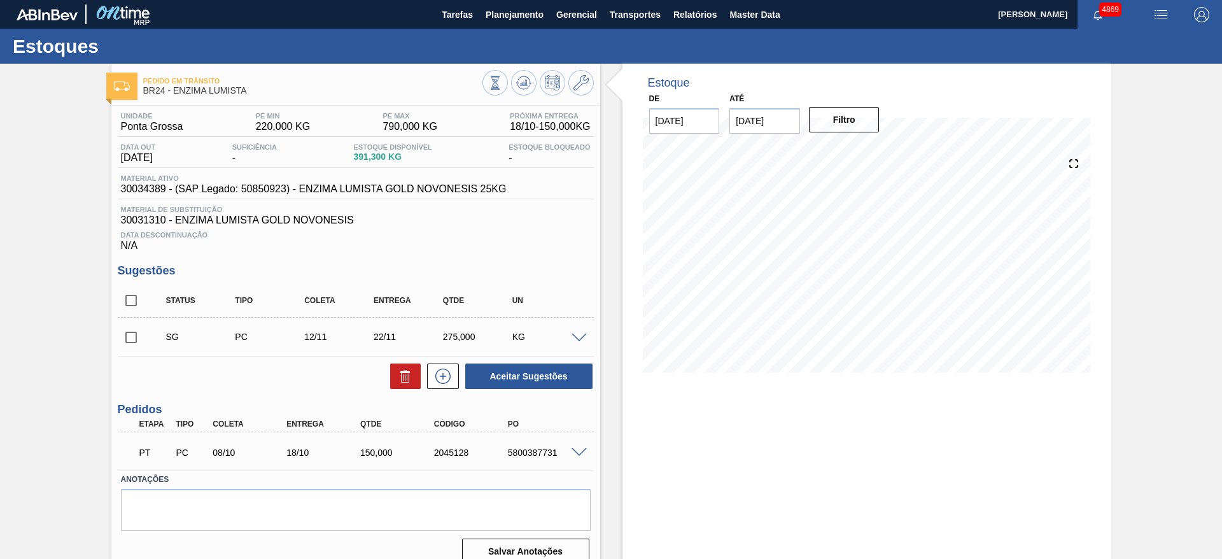
click at [579, 339] on span at bounding box center [579, 339] width 15 height 10
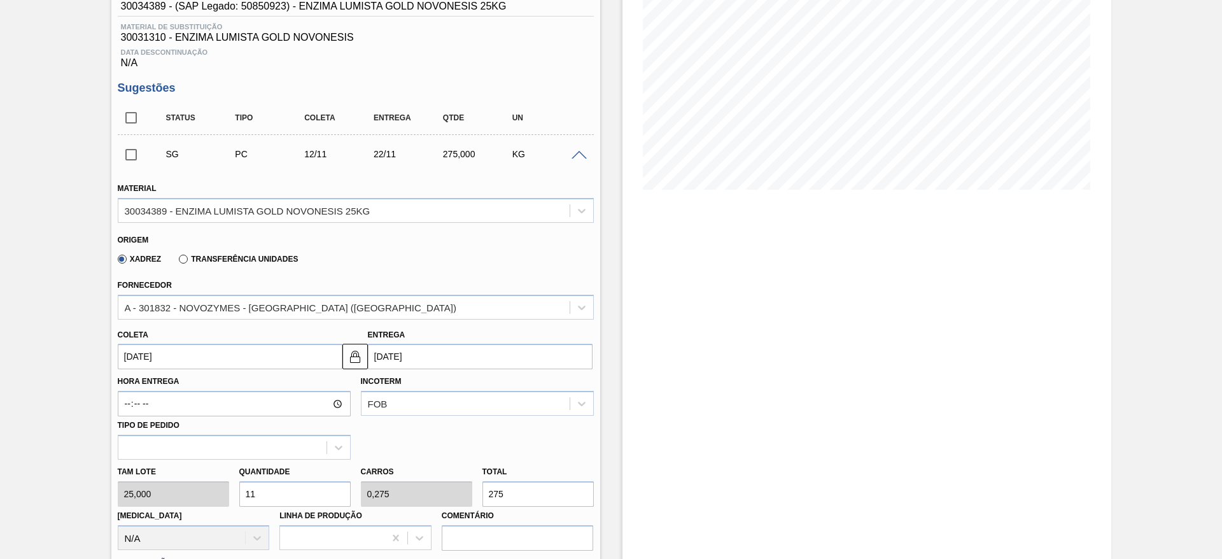
scroll to position [191, 0]
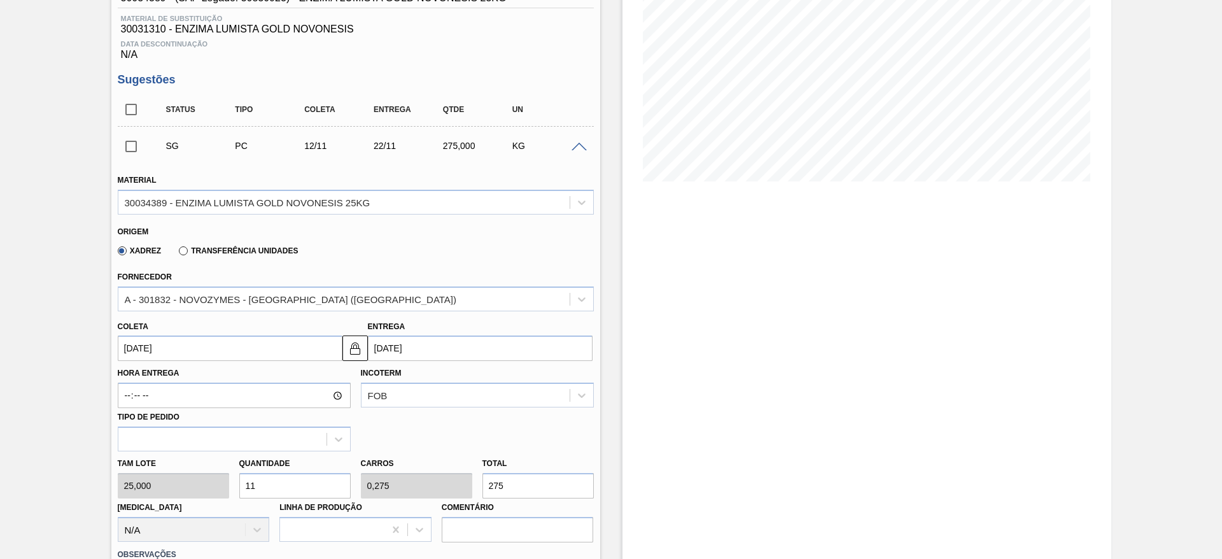
click at [206, 344] on input "12/11/2025" at bounding box center [230, 347] width 225 height 25
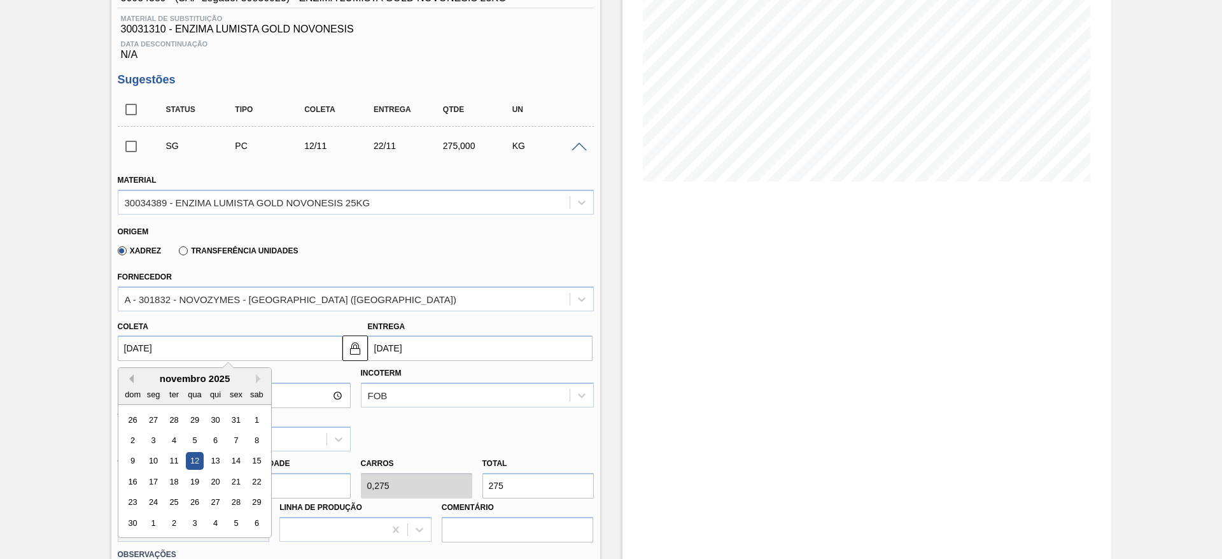
click at [130, 377] on button "Previous Month" at bounding box center [129, 378] width 9 height 9
click at [211, 466] on div "16" at bounding box center [214, 461] width 17 height 17
type input "[DATE]"
type input "26/10/2025"
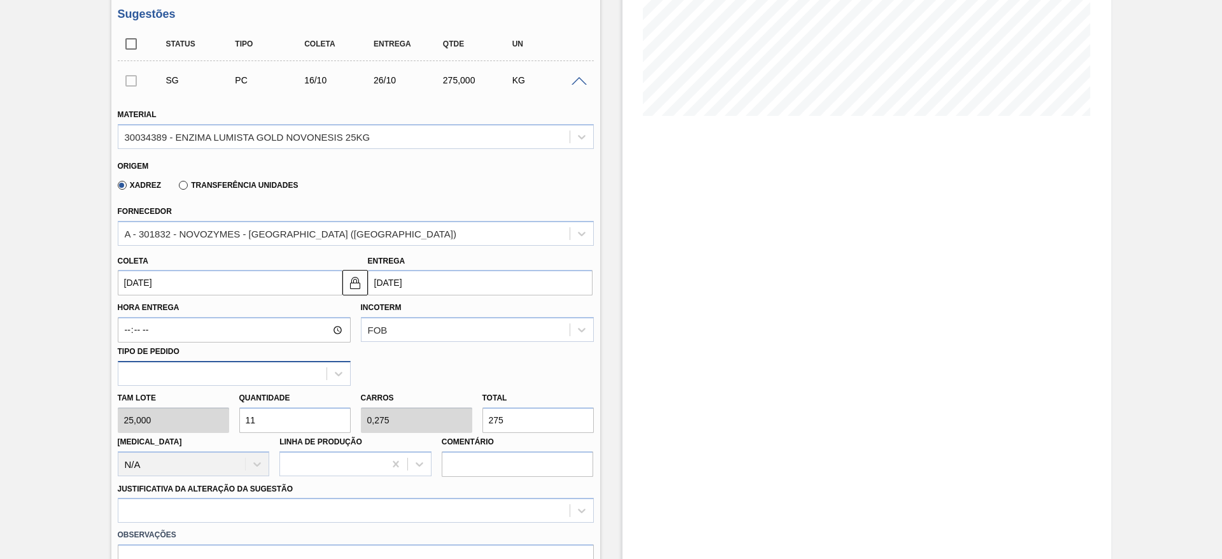
scroll to position [286, 0]
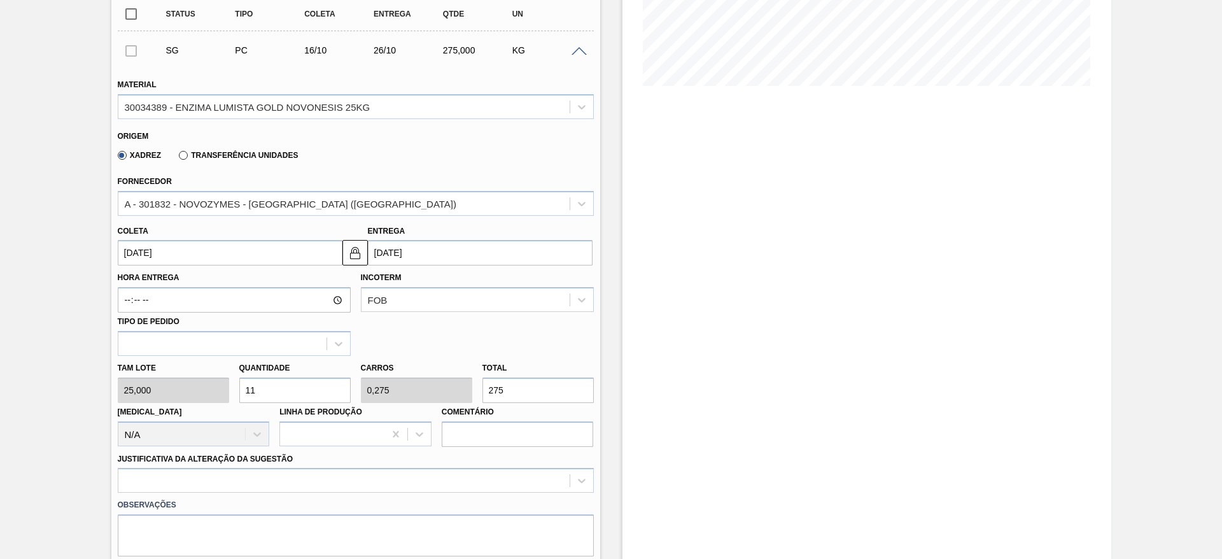
click at [256, 389] on input "11" at bounding box center [294, 389] width 111 height 25
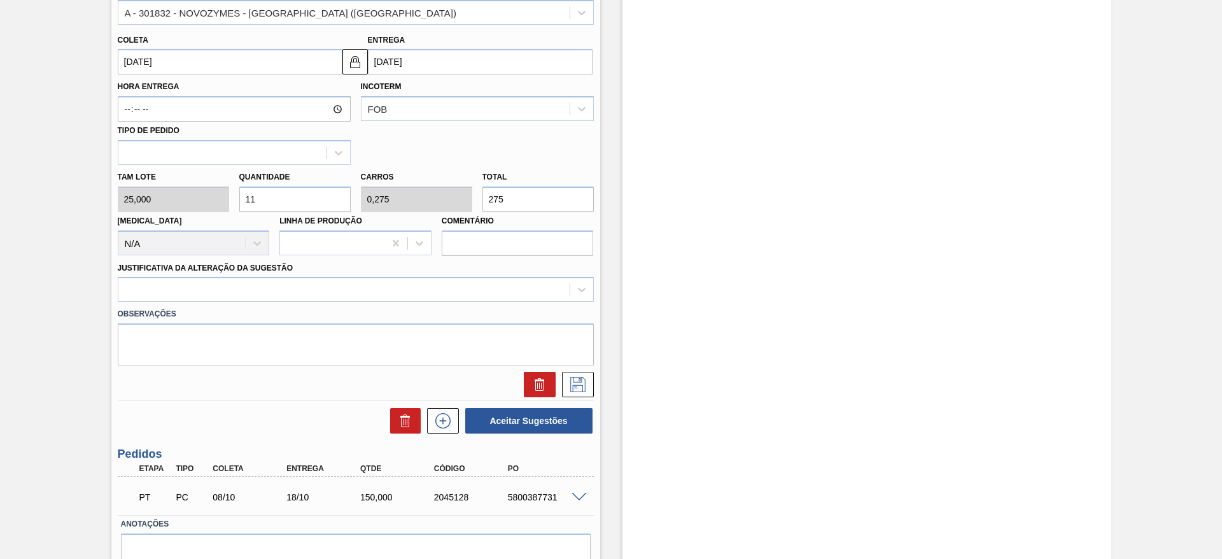
scroll to position [382, 0]
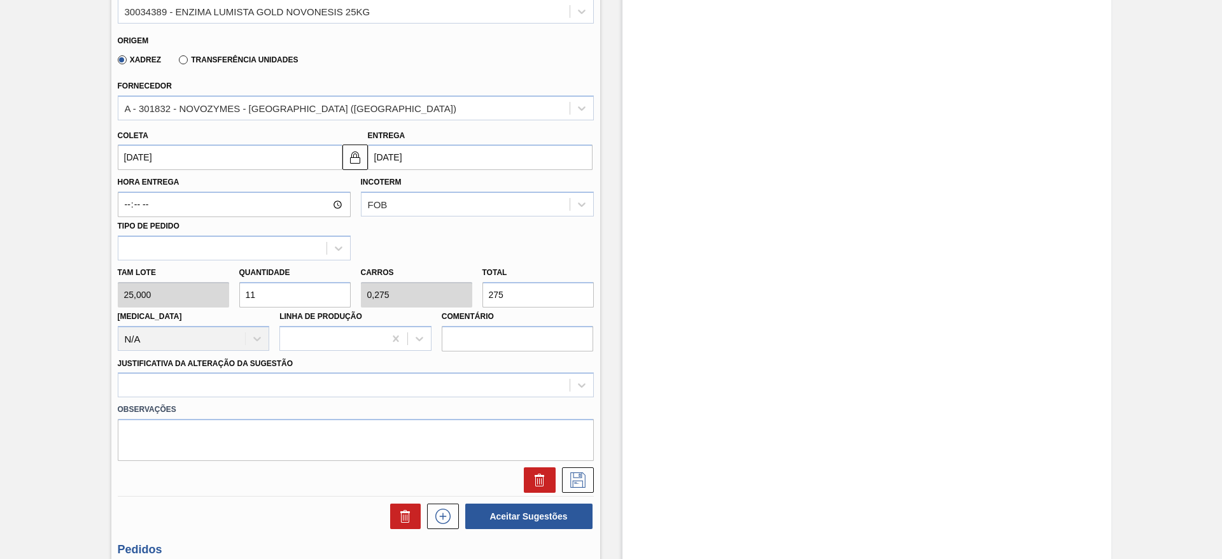
type input "1"
type input "0,025"
type input "25"
type input "10"
type input "0,25"
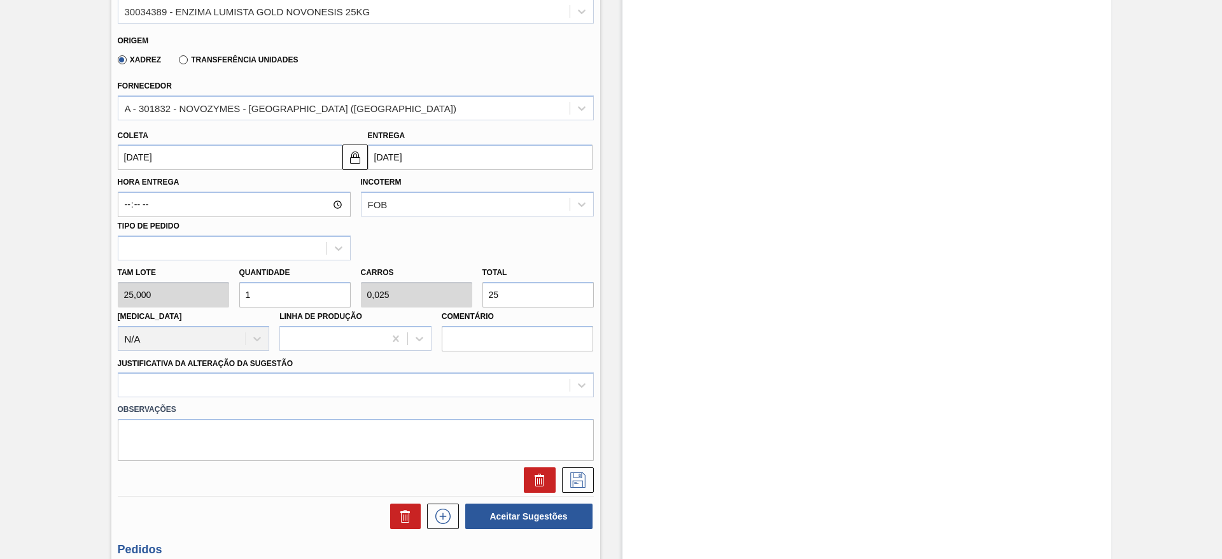
type input "250"
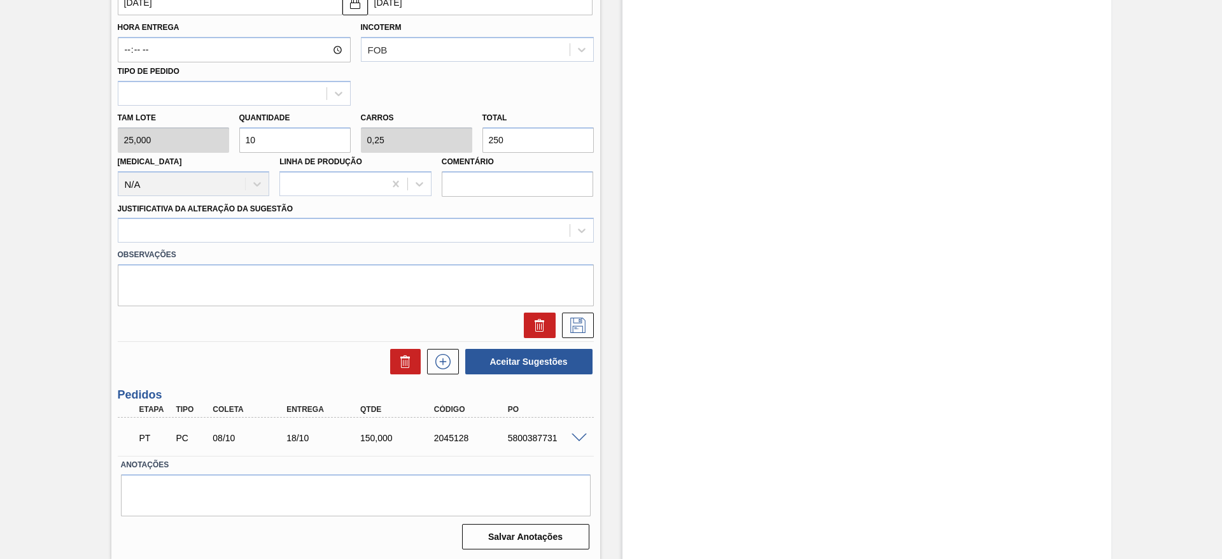
scroll to position [538, 0]
type input "10"
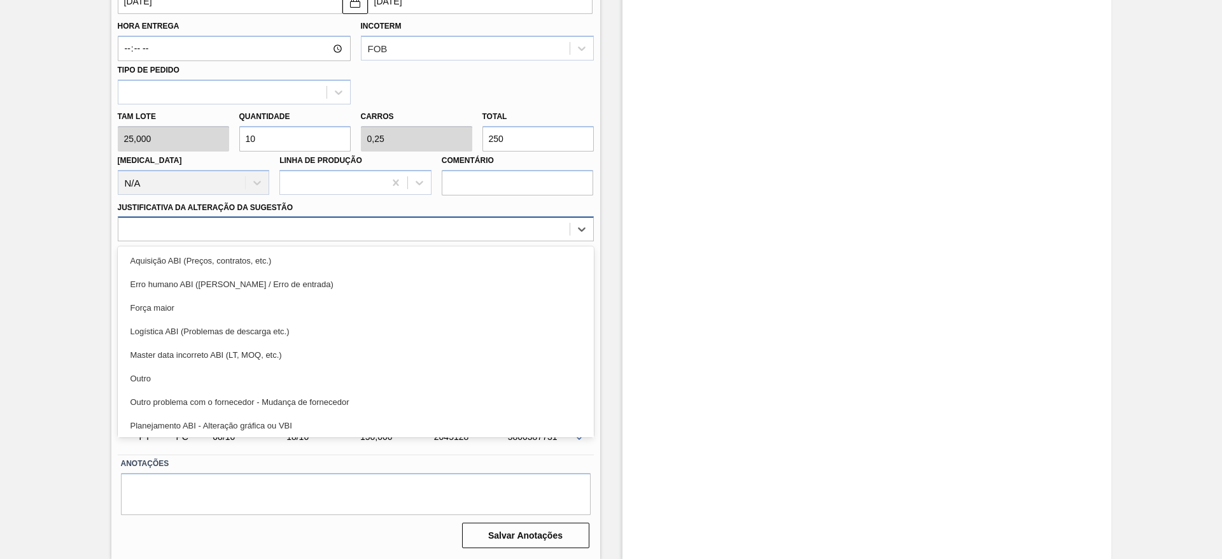
click at [237, 234] on div at bounding box center [343, 229] width 451 height 18
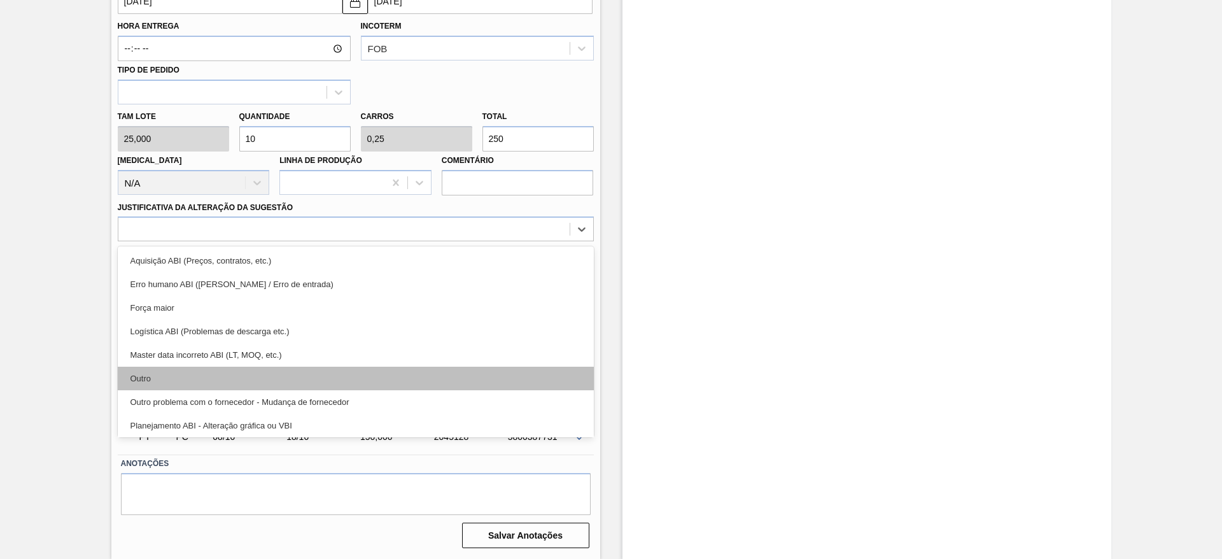
click at [233, 381] on div "Outro" at bounding box center [356, 379] width 476 height 24
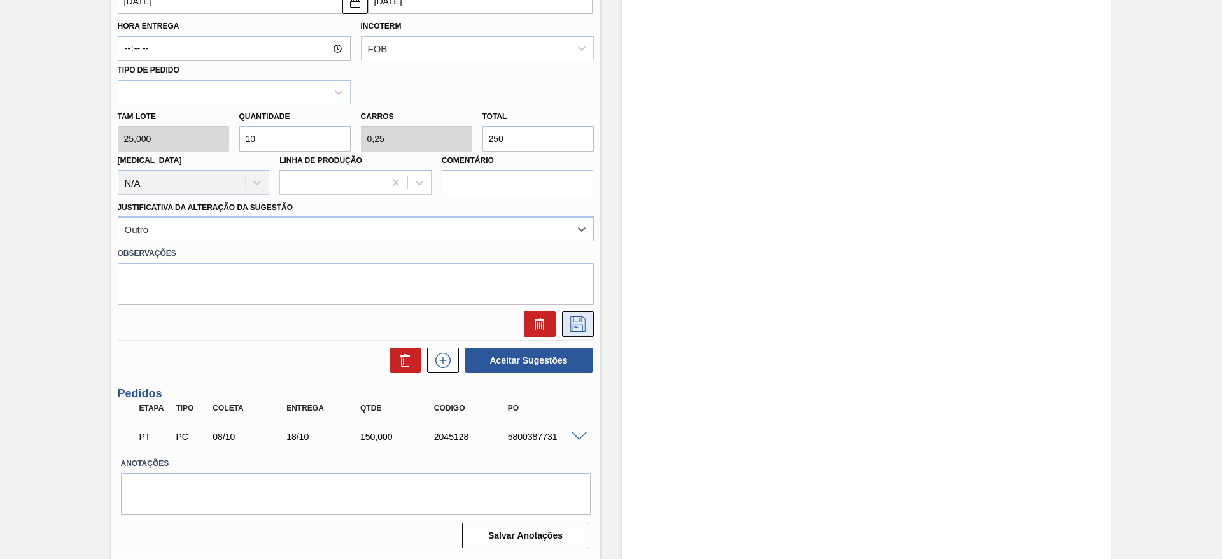
click at [588, 325] on button at bounding box center [578, 323] width 32 height 25
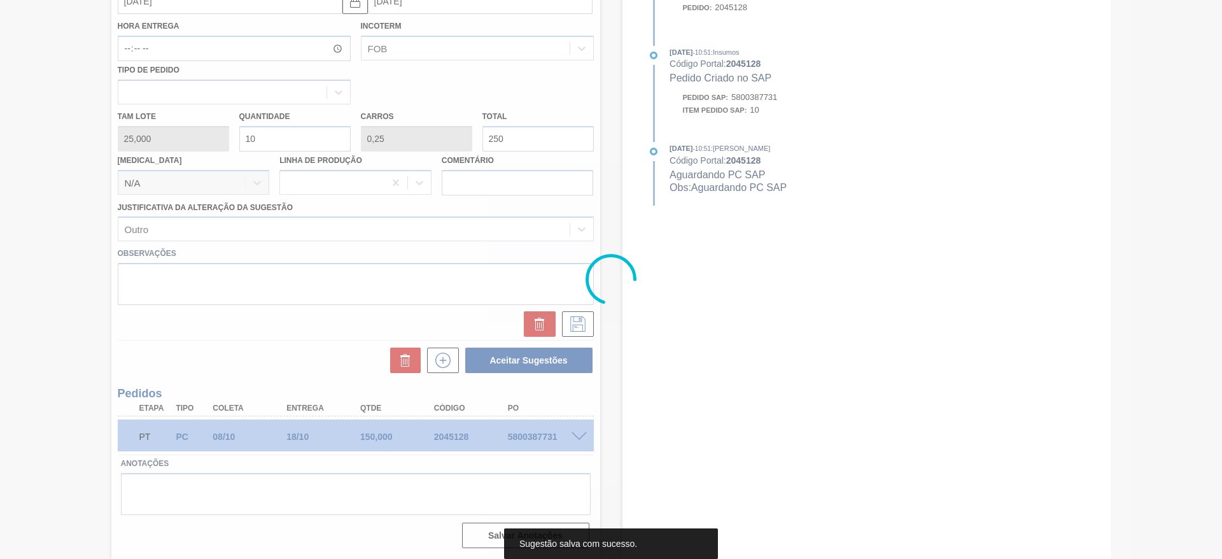
scroll to position [16, 0]
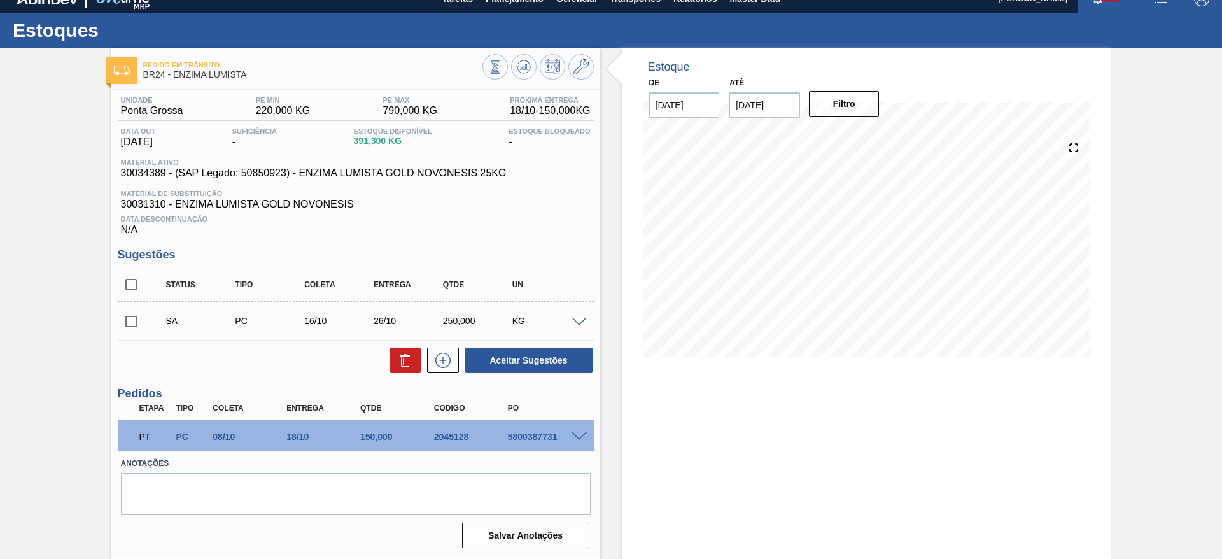
click at [575, 325] on div "KG" at bounding box center [547, 321] width 77 height 10
click at [575, 319] on span at bounding box center [579, 323] width 15 height 10
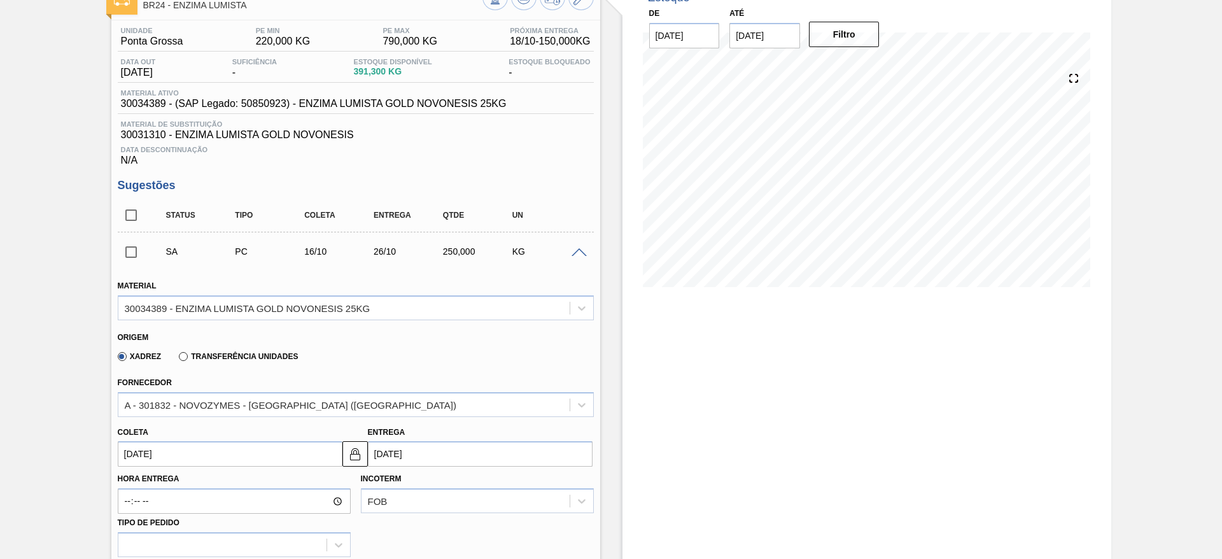
scroll to position [111, 0]
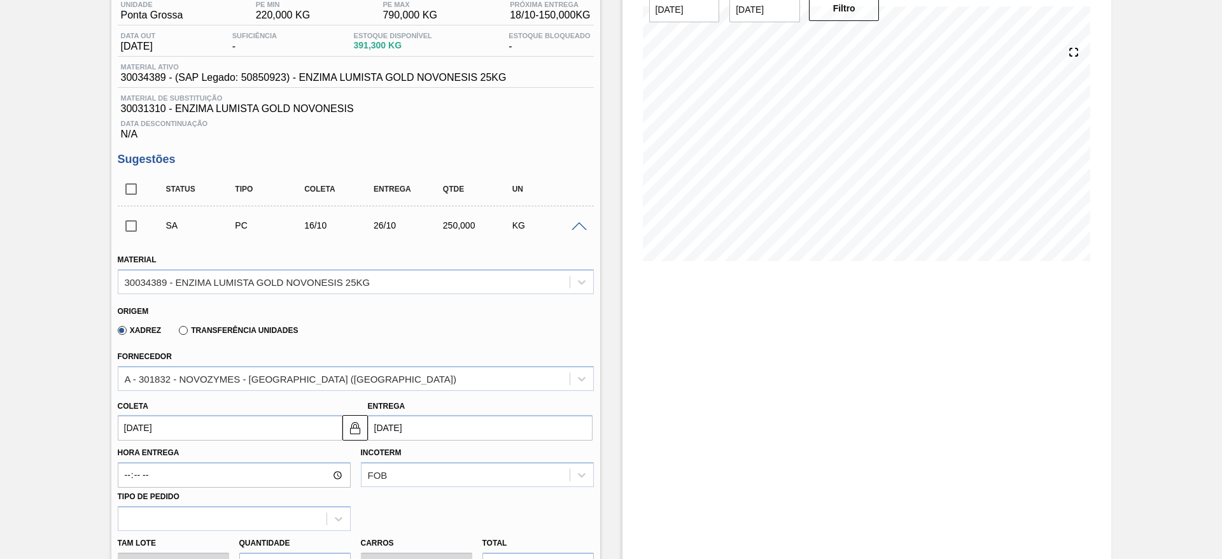
click at [172, 430] on input "[DATE]" at bounding box center [230, 427] width 225 height 25
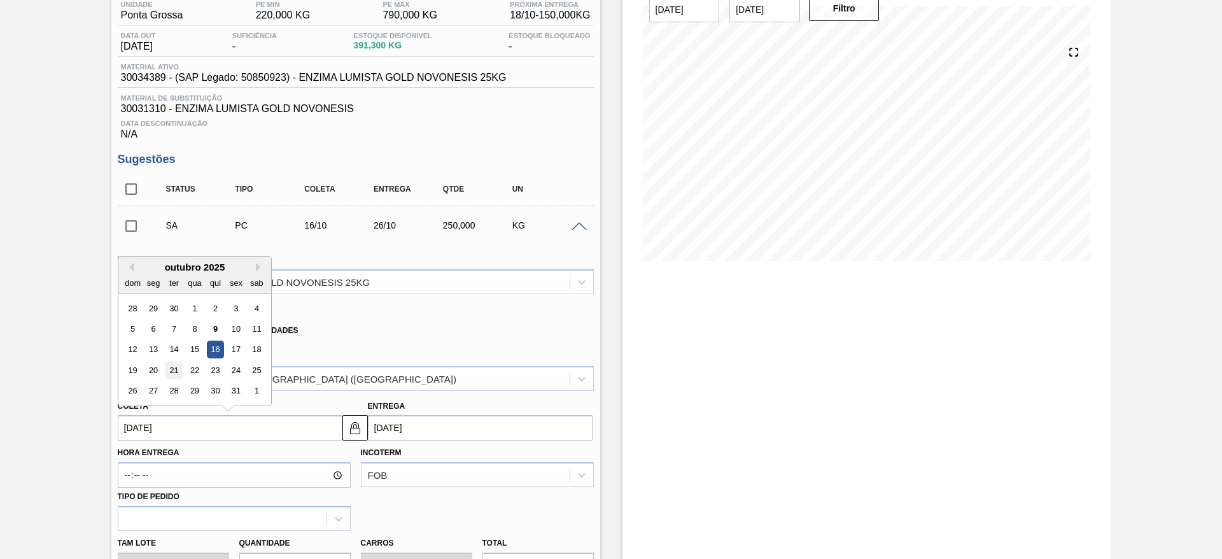
click at [164, 376] on div "19 20 21 22 23 24 25" at bounding box center [194, 370] width 144 height 20
click at [167, 372] on div "21" at bounding box center [173, 370] width 17 height 17
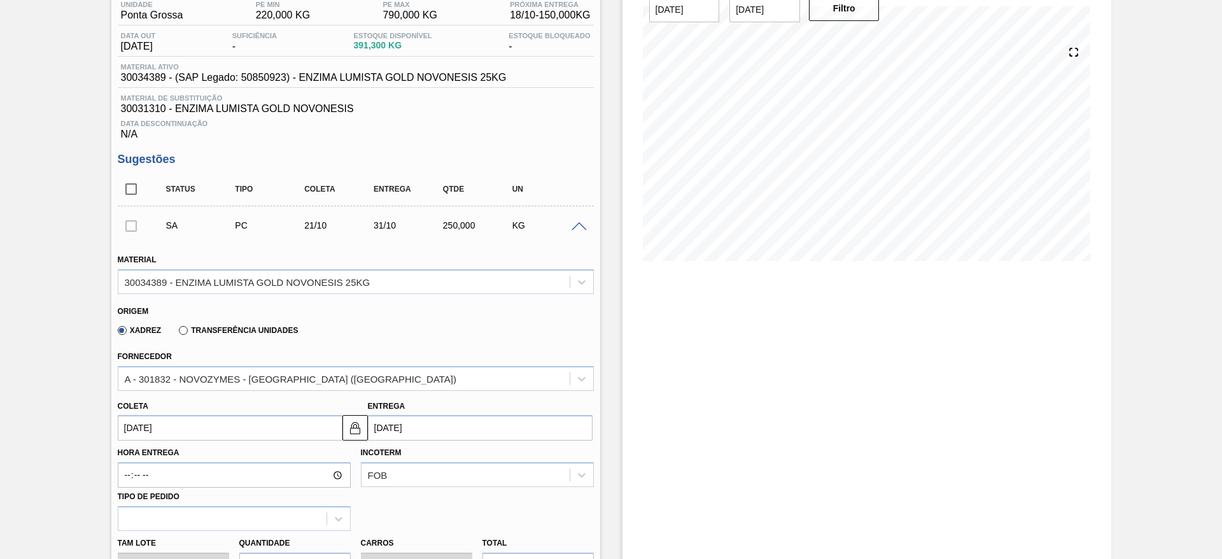
type input "[DATE]"
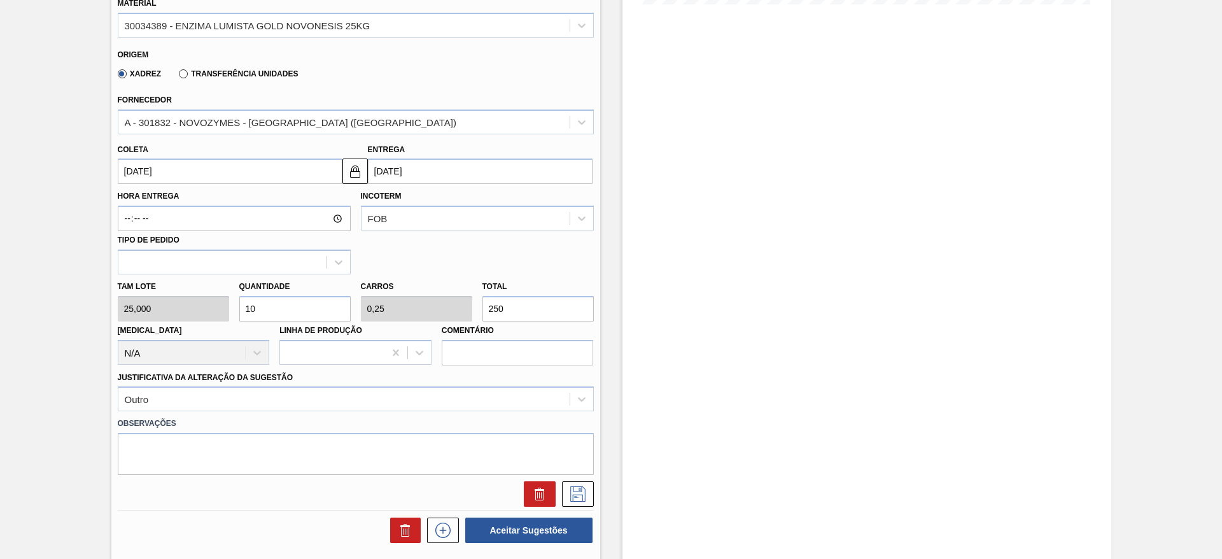
scroll to position [398, 0]
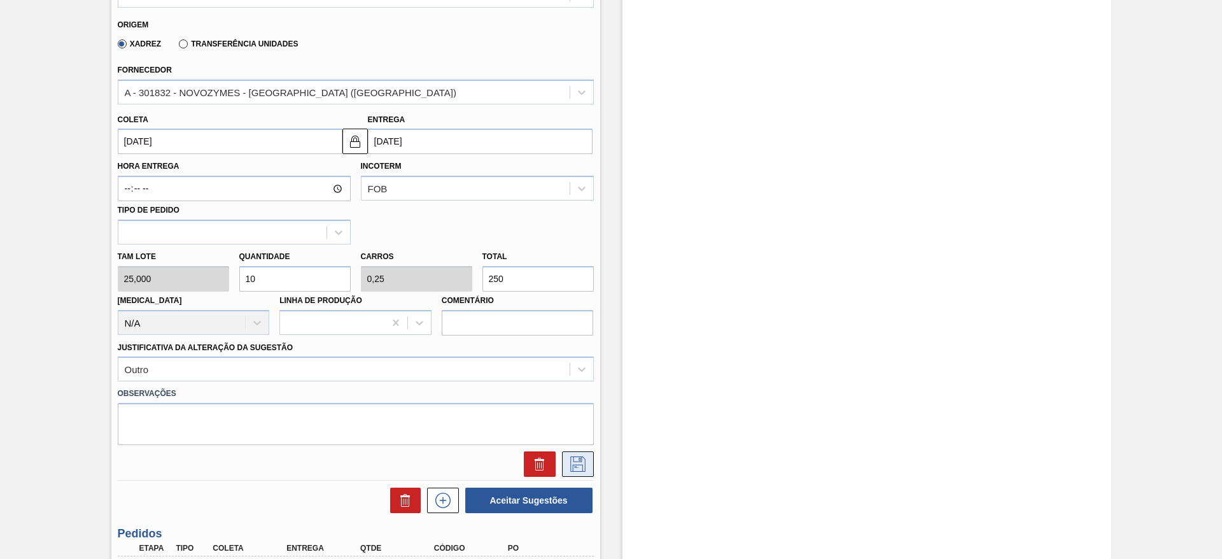
click at [590, 468] on button at bounding box center [578, 463] width 32 height 25
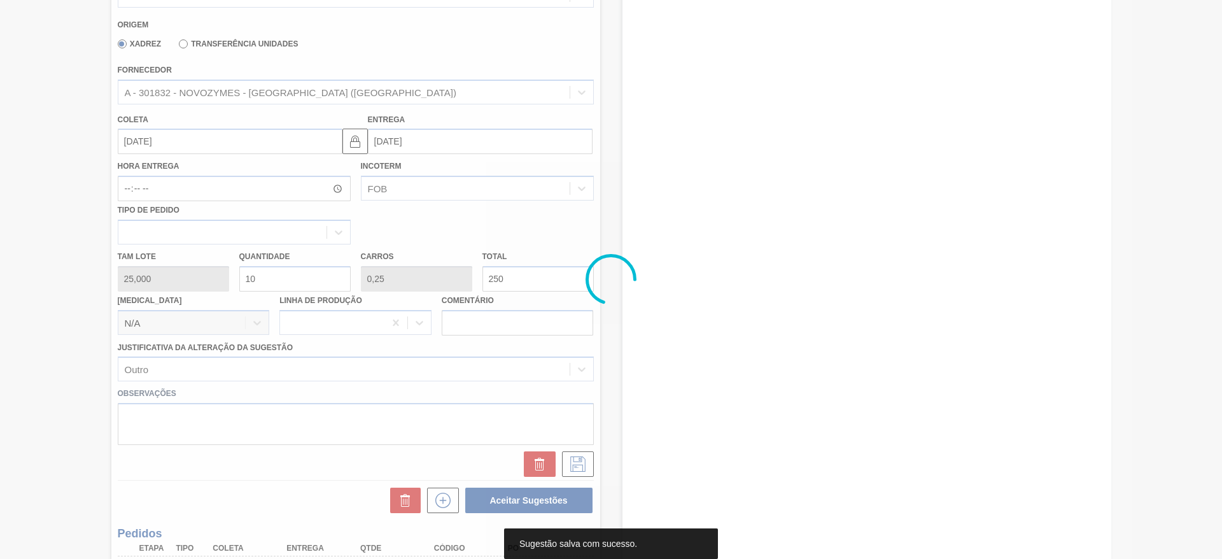
scroll to position [16, 0]
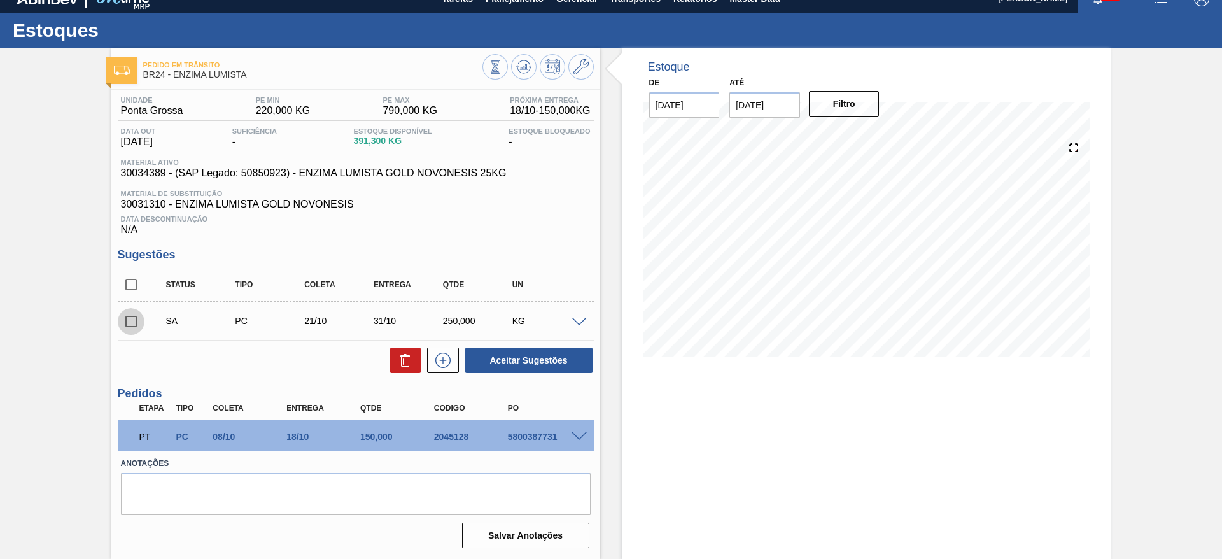
click at [134, 321] on input "checkbox" at bounding box center [131, 321] width 27 height 27
click at [504, 369] on button "Aceitar Sugestões" at bounding box center [528, 360] width 127 height 25
checkbox input "false"
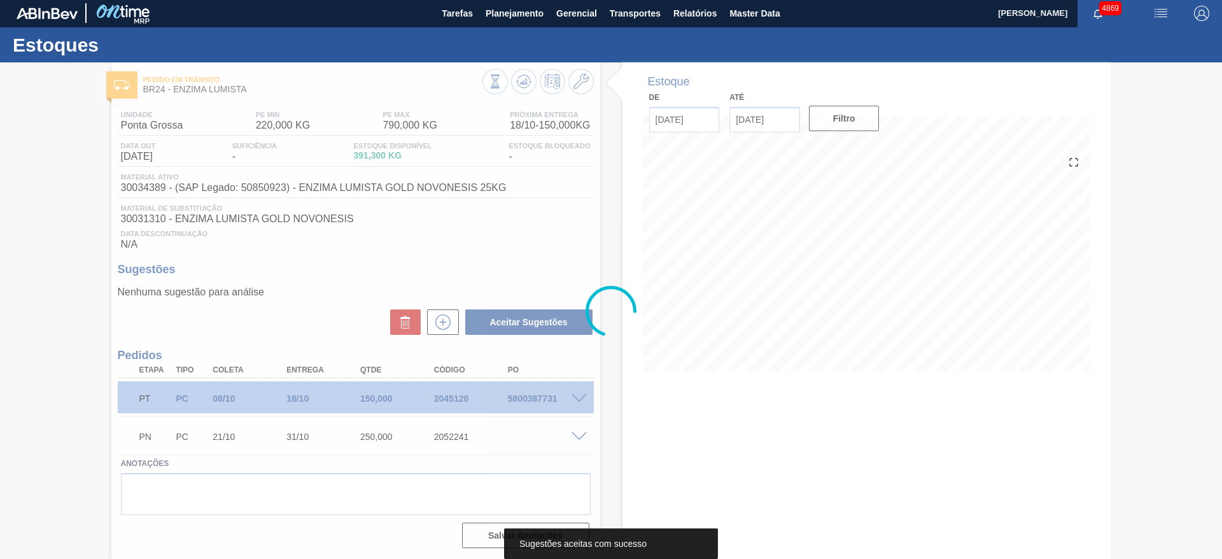
scroll to position [1, 0]
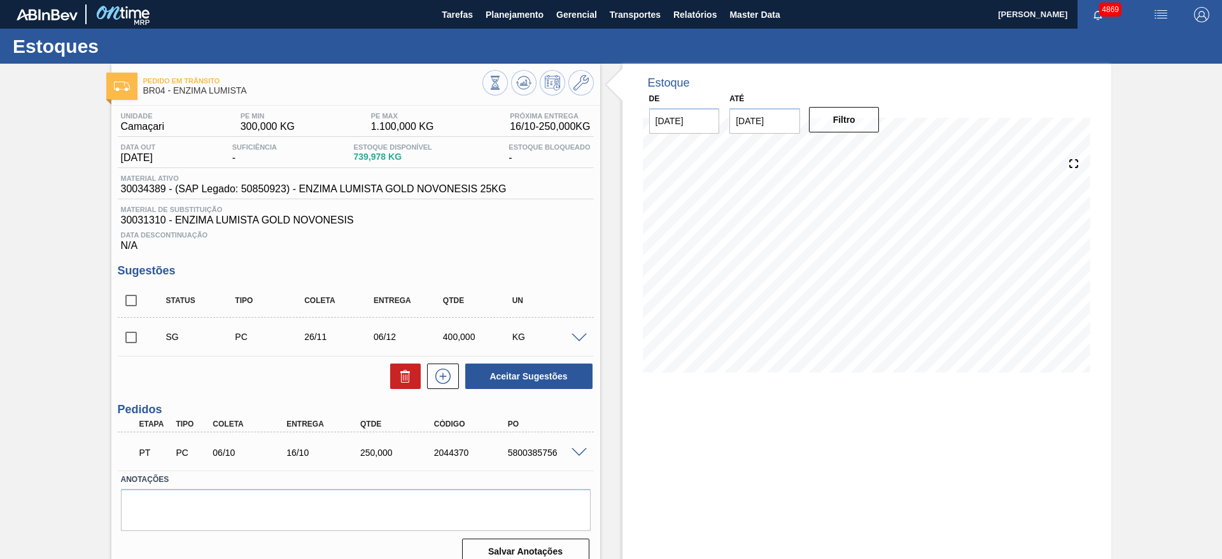
click at [575, 335] on span at bounding box center [579, 339] width 15 height 10
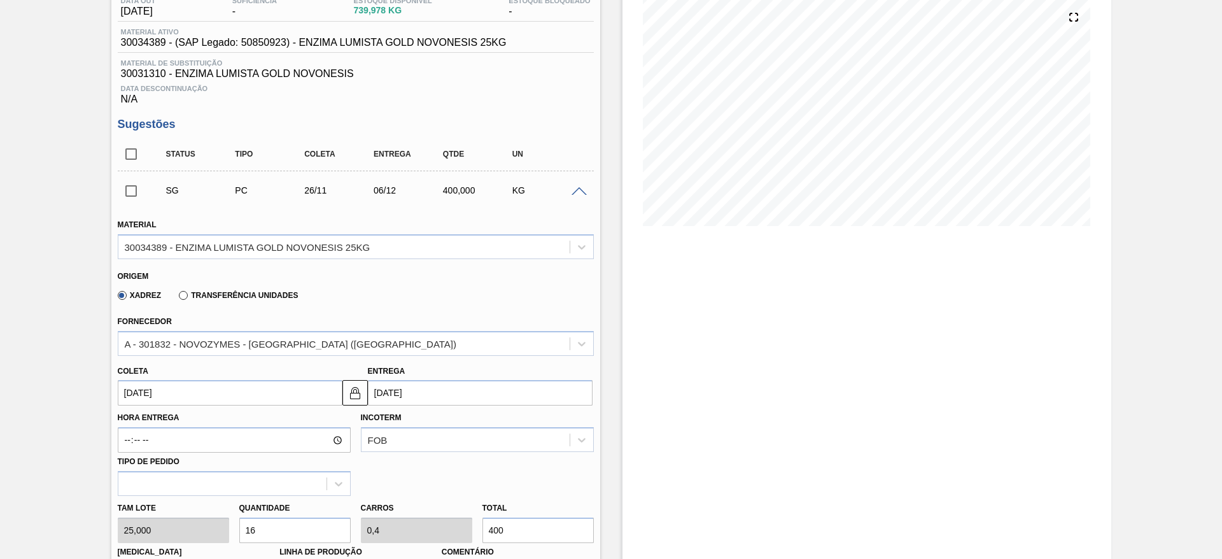
scroll to position [191, 0]
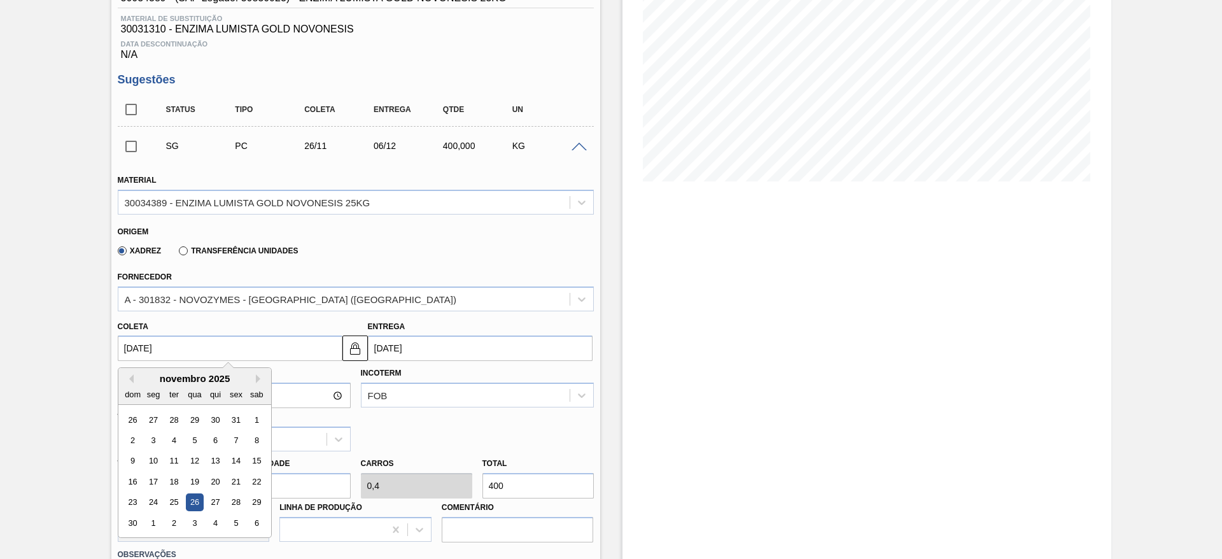
click at [267, 348] on input "[DATE]" at bounding box center [230, 347] width 225 height 25
click at [470, 426] on div "Hora Entrega Incoterm FOB Tipo de pedido" at bounding box center [356, 406] width 486 height 90
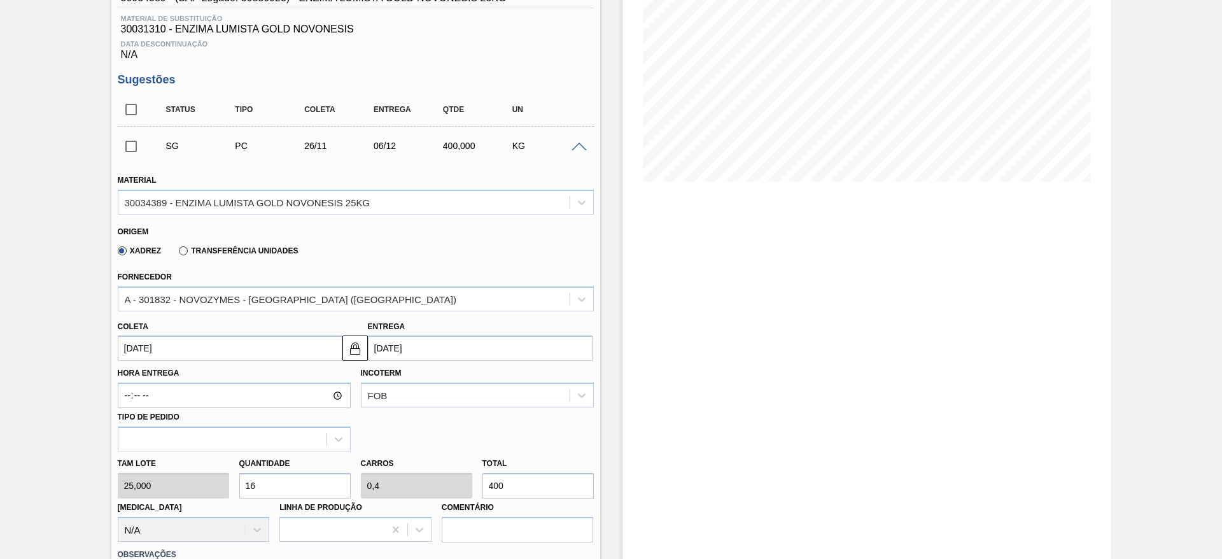
click at [201, 350] on input "[DATE]" at bounding box center [230, 347] width 225 height 25
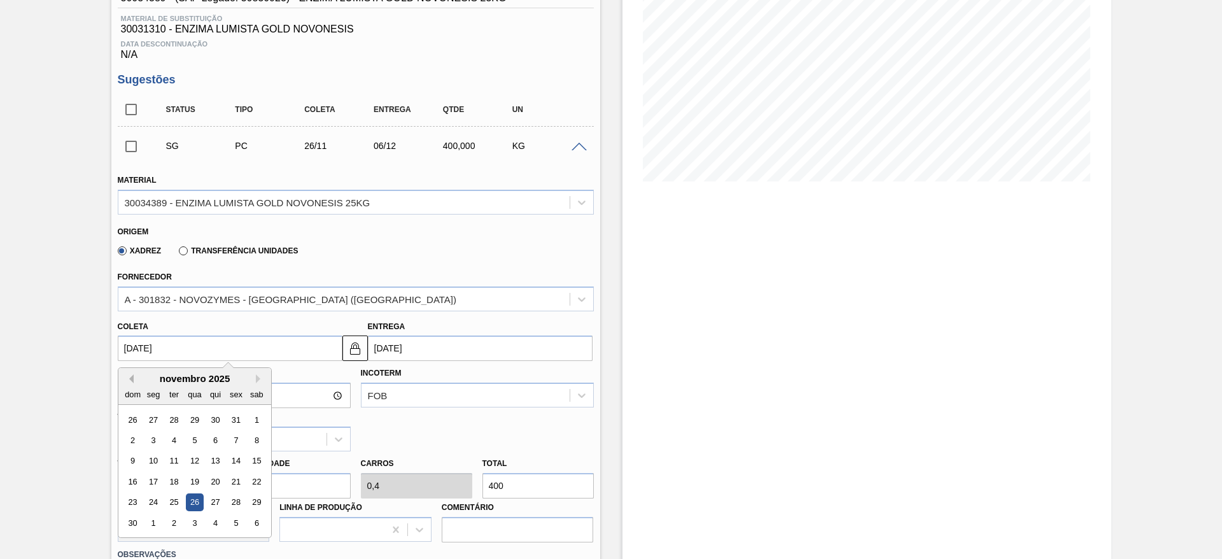
click at [128, 380] on button "Previous Month" at bounding box center [129, 378] width 9 height 9
click at [171, 487] on div "21" at bounding box center [173, 481] width 17 height 17
type input "[DATE]"
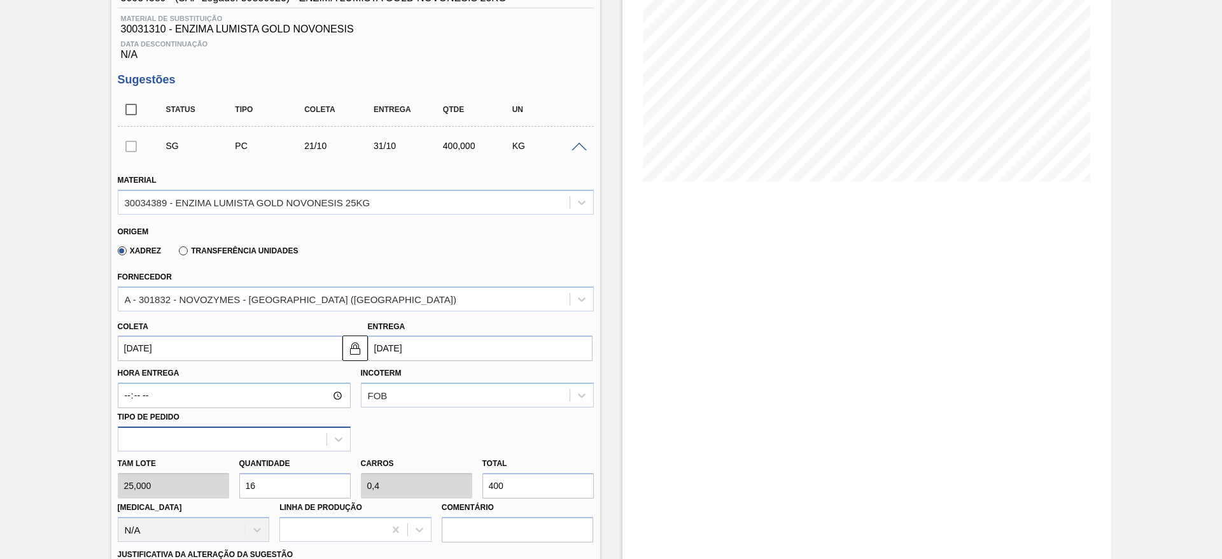
scroll to position [286, 0]
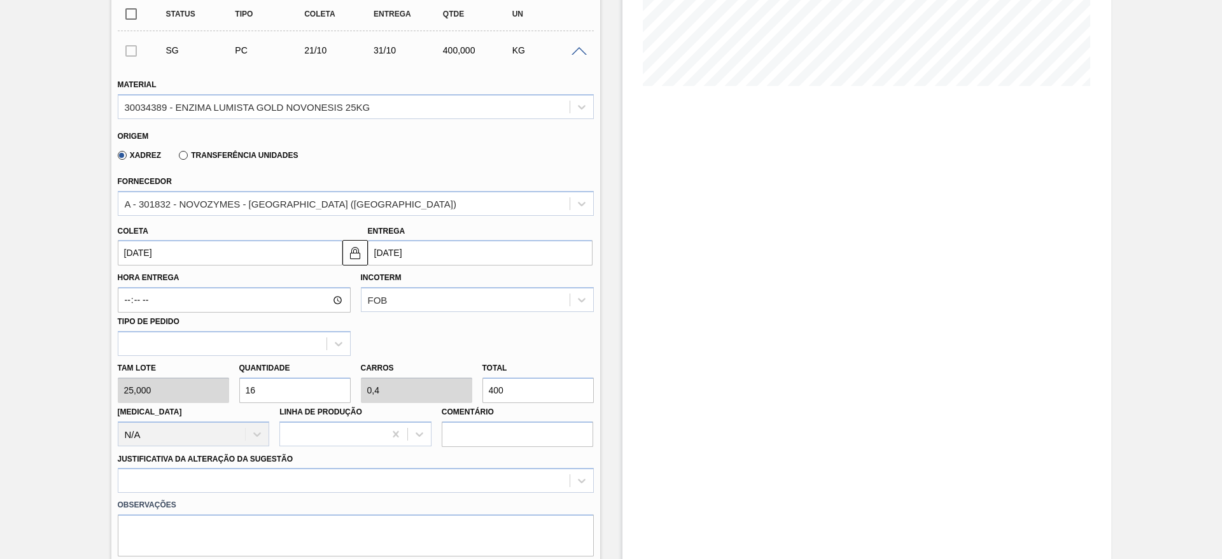
drag, startPoint x: 274, startPoint y: 390, endPoint x: 234, endPoint y: 393, distance: 40.9
click at [234, 393] on div "Quantidade 16" at bounding box center [295, 381] width 122 height 44
type input "6"
type input "0,15"
type input "150"
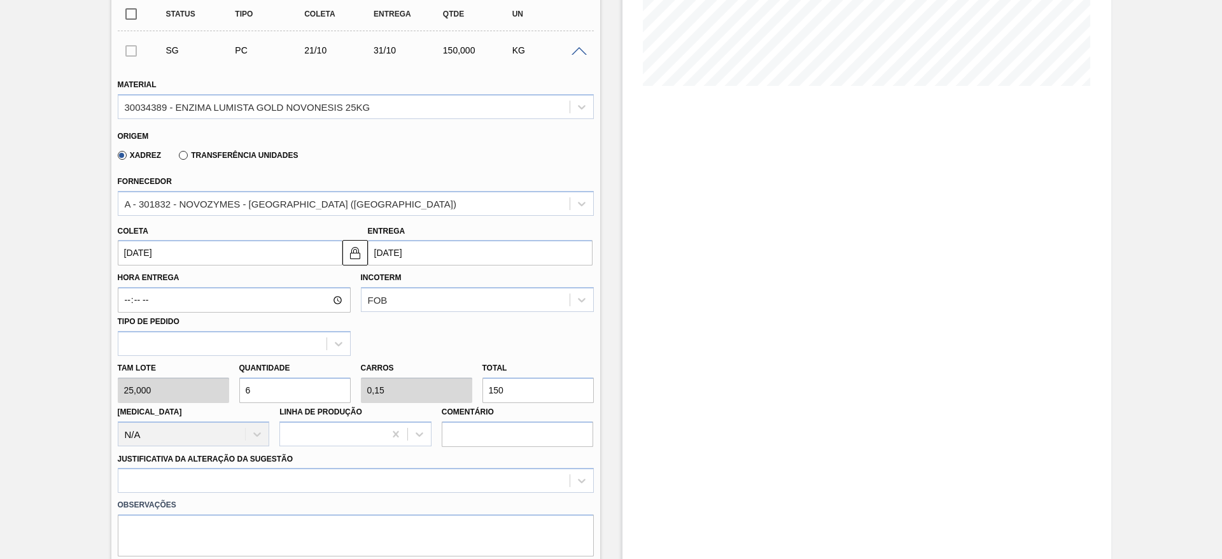
click at [206, 391] on div "Tam lote 25,000 Quantidade 6 Carros 0,15 Total 150 [MEDICAL_DATA] N/A Linha de …" at bounding box center [356, 401] width 486 height 91
type input "8"
type input "0,2"
type input "200"
type input "8"
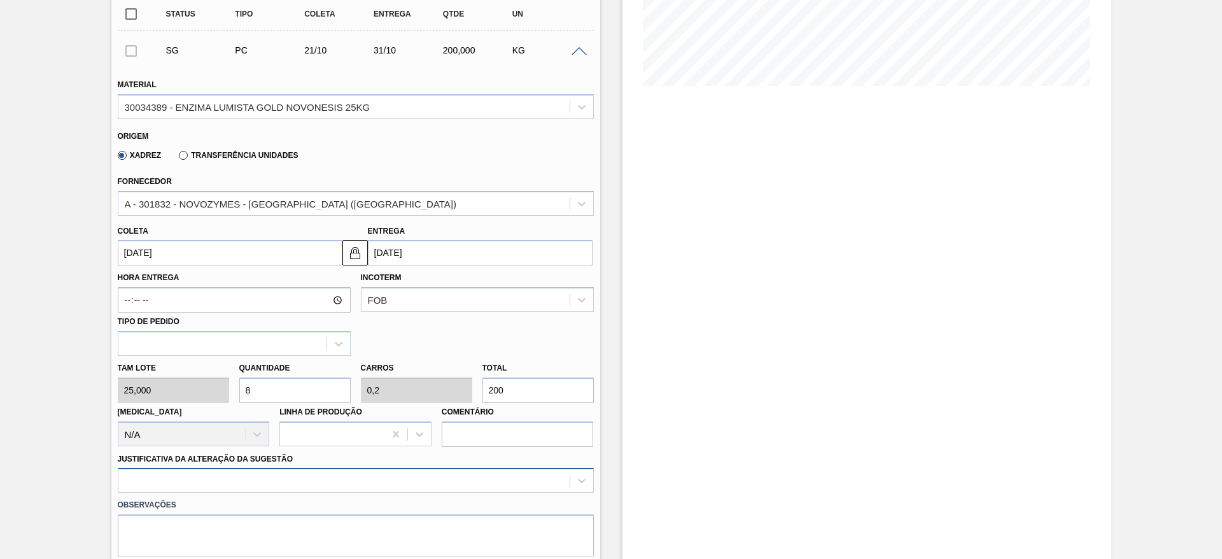
click at [353, 476] on div at bounding box center [356, 480] width 476 height 25
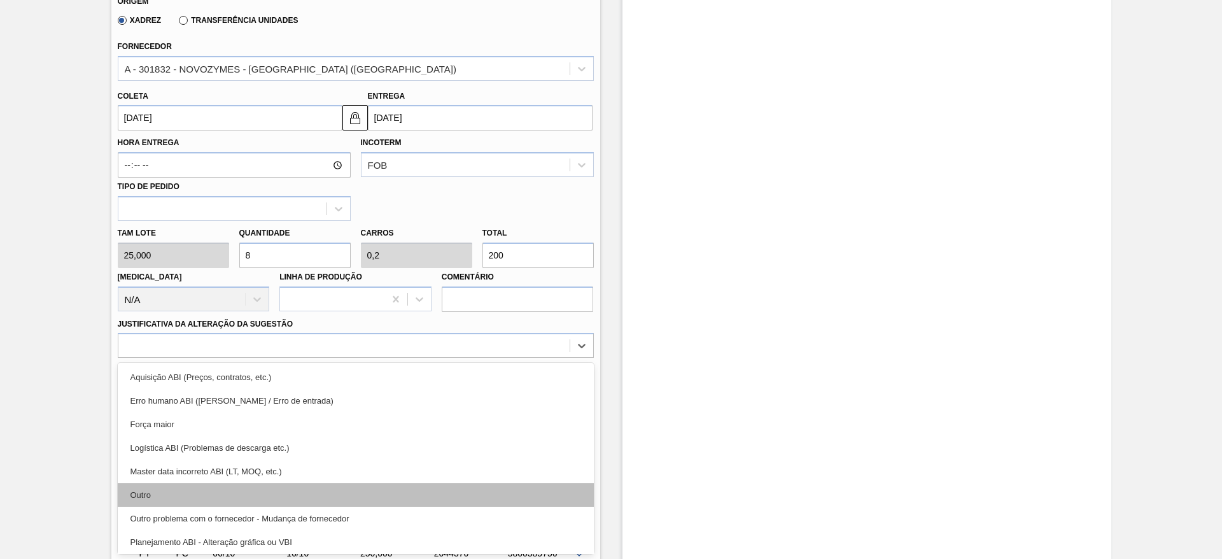
click at [271, 492] on div "Outro" at bounding box center [356, 495] width 476 height 24
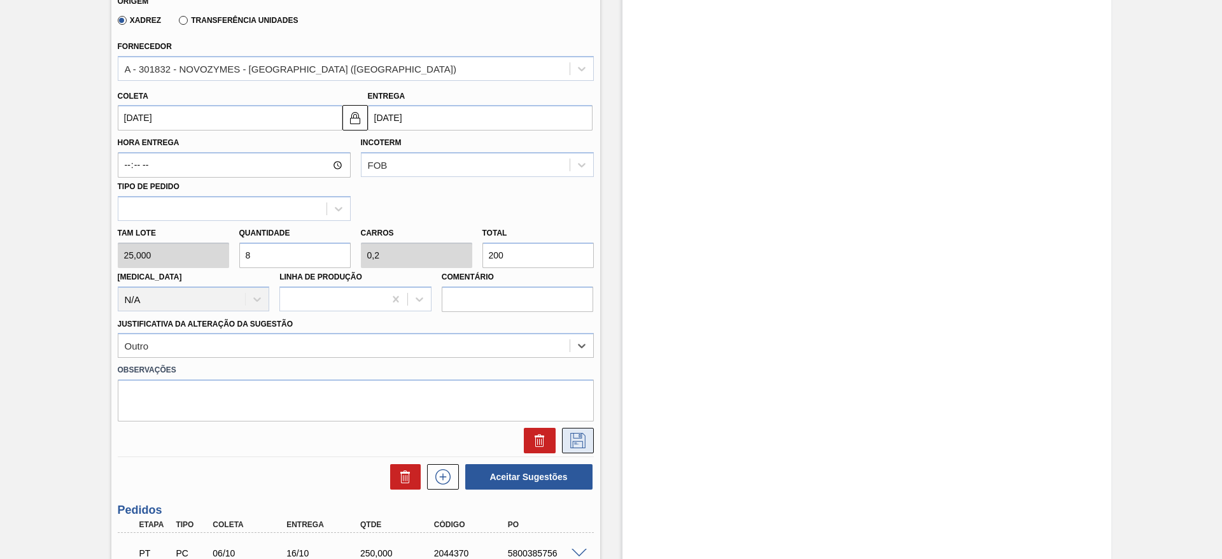
click at [582, 438] on icon at bounding box center [578, 440] width 20 height 15
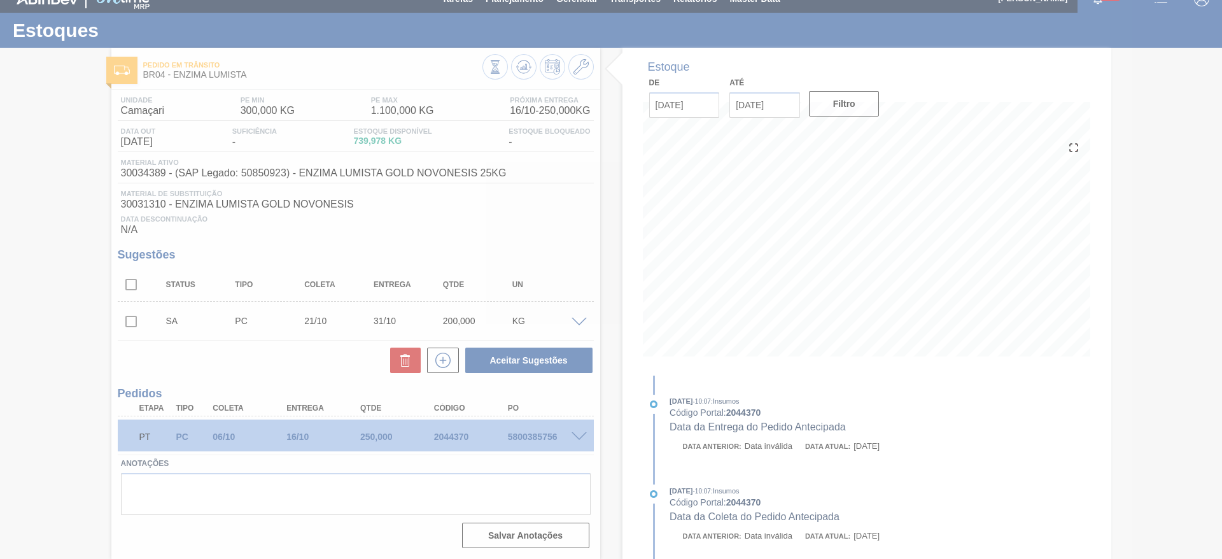
scroll to position [16, 0]
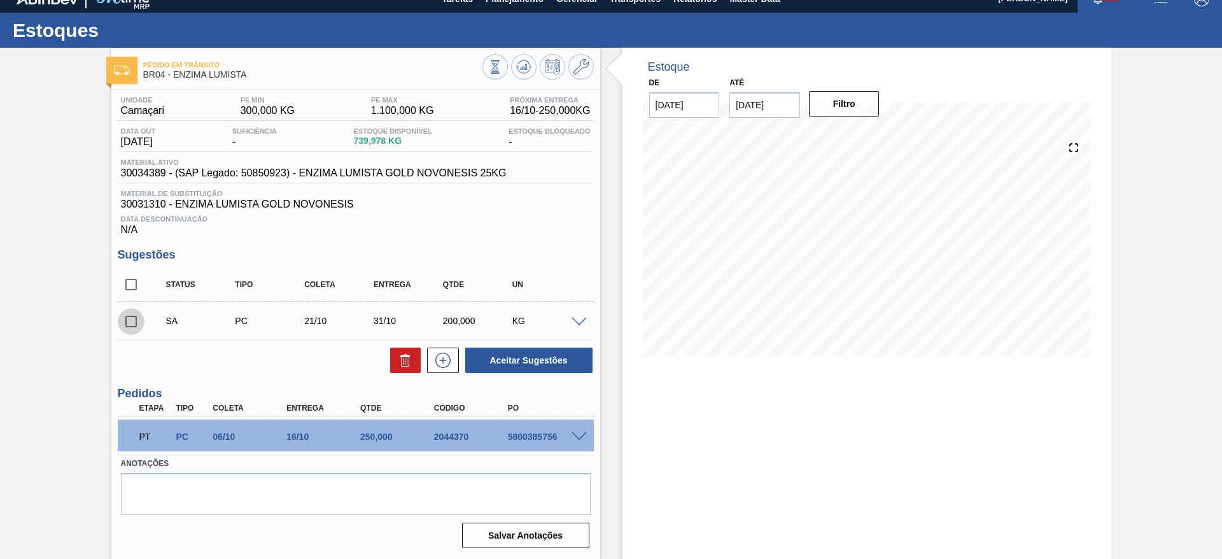
click at [133, 325] on input "checkbox" at bounding box center [131, 321] width 27 height 27
click at [467, 357] on button "Aceitar Sugestões" at bounding box center [528, 360] width 127 height 25
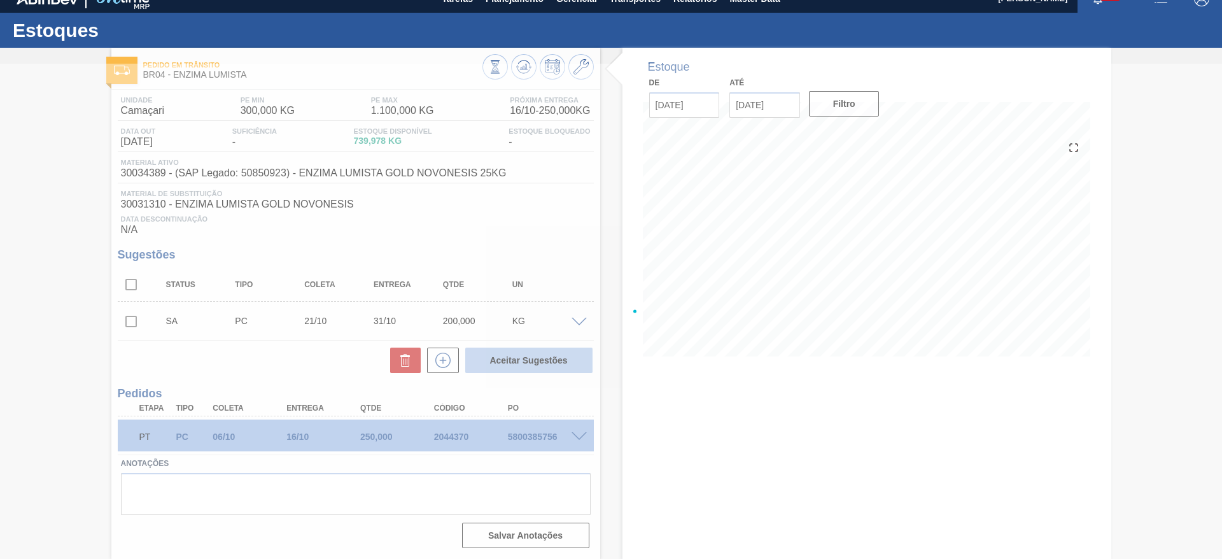
checkbox input "false"
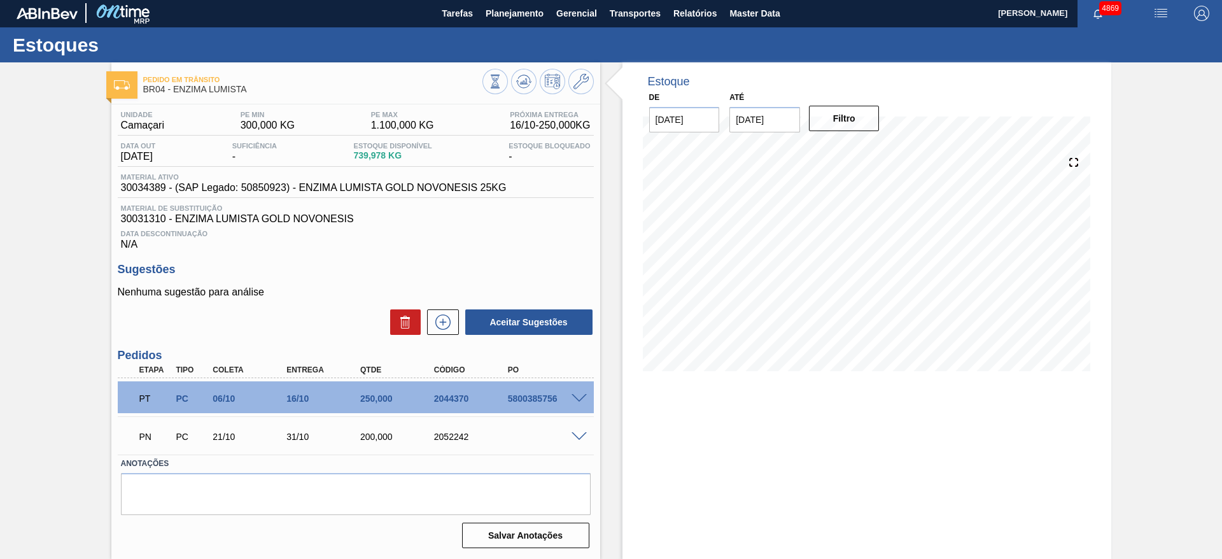
scroll to position [1, 0]
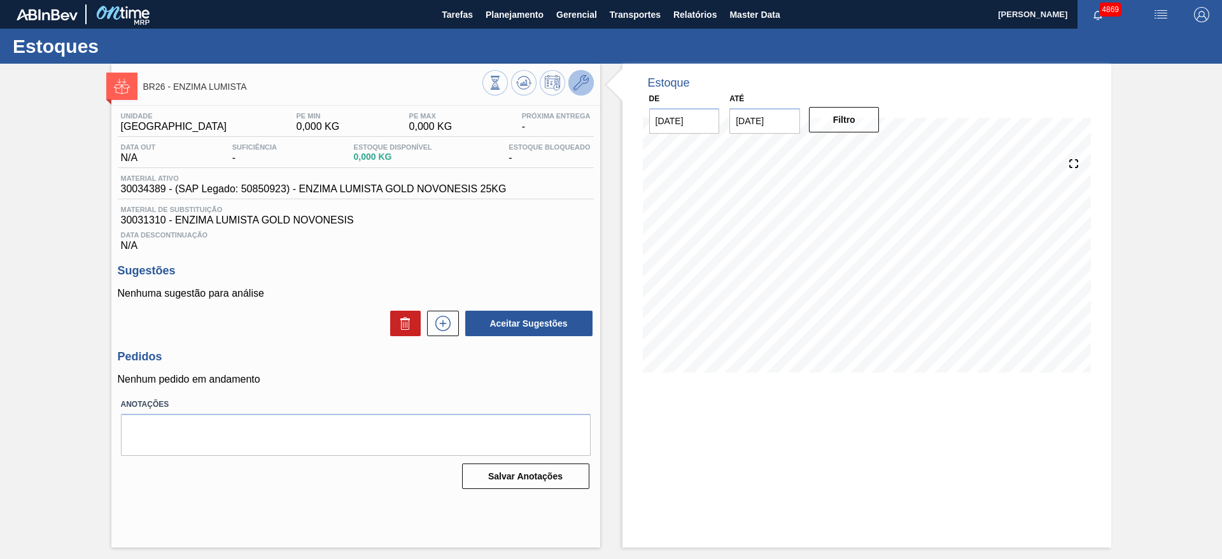
click at [584, 83] on icon at bounding box center [581, 82] width 15 height 15
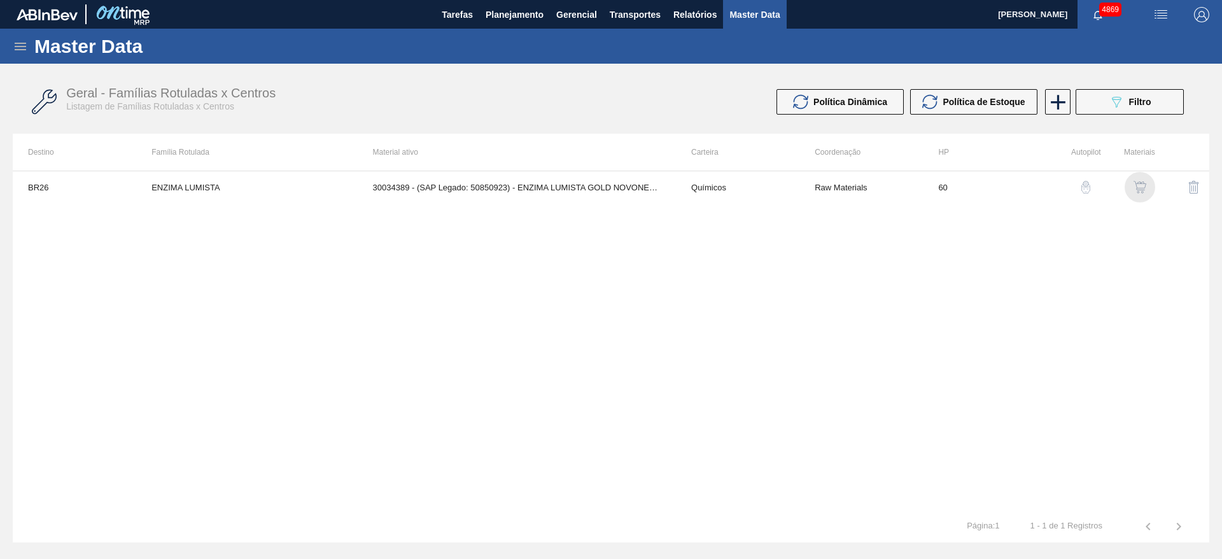
click at [1136, 185] on img "button" at bounding box center [1140, 187] width 13 height 13
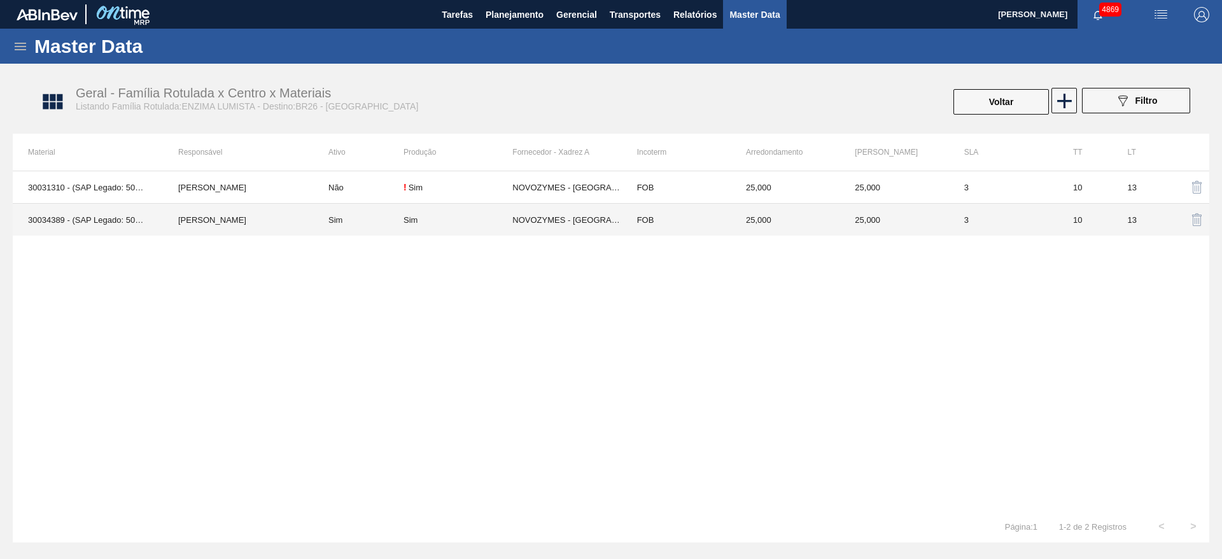
click at [1010, 216] on td "3" at bounding box center [1003, 220] width 109 height 32
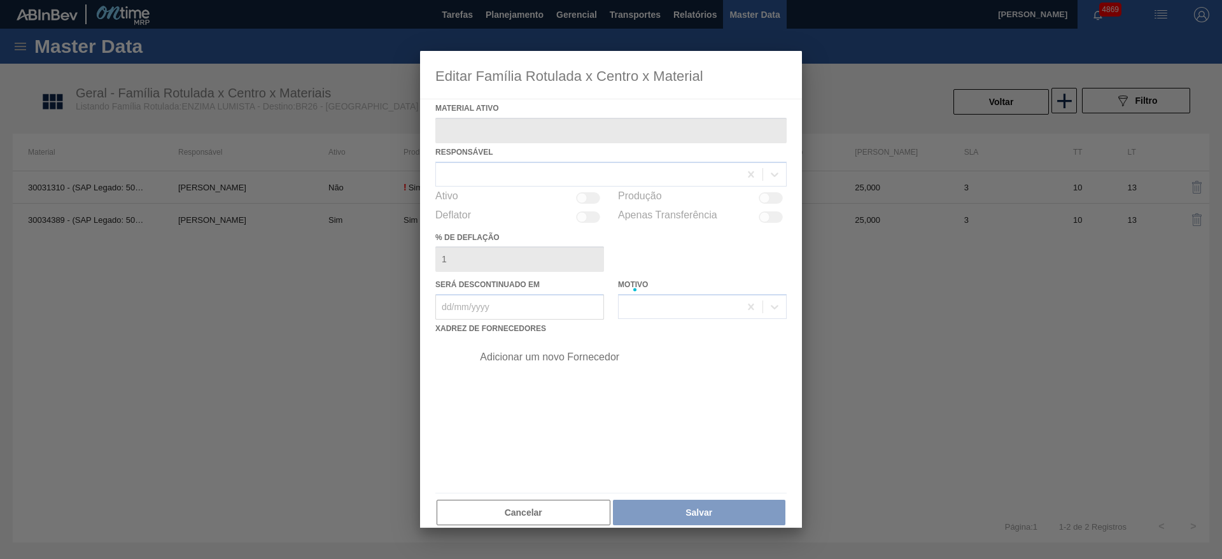
type ativo "30034389 - (SAP Legado: 50850923) - ENZIMA LUMISTA GOLD NOVONESIS 25KG"
checkbox input "true"
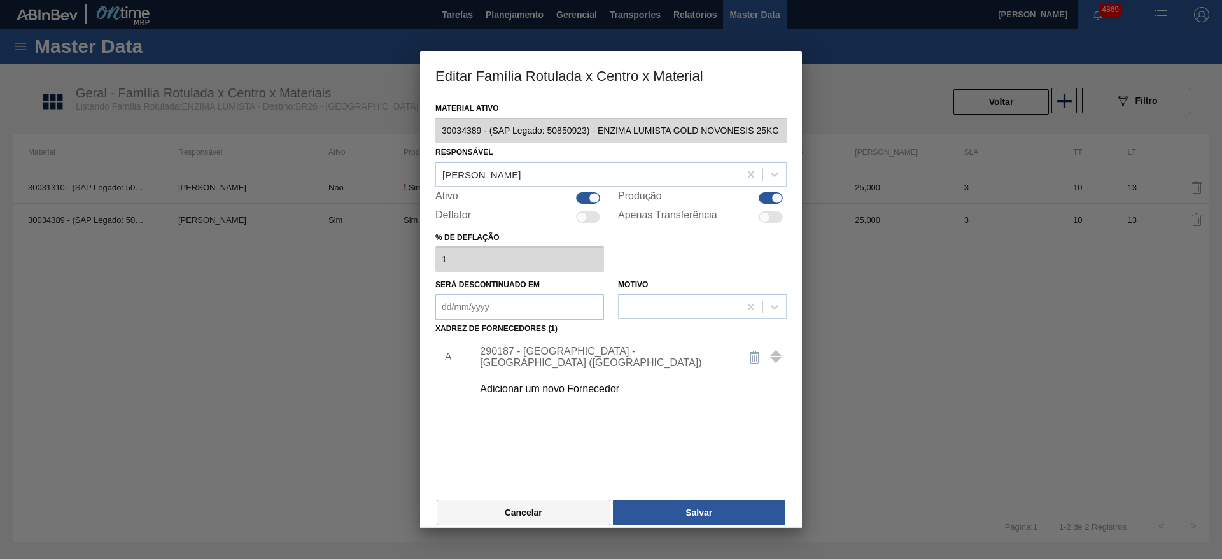
click at [493, 509] on button "Cancelar" at bounding box center [524, 512] width 174 height 25
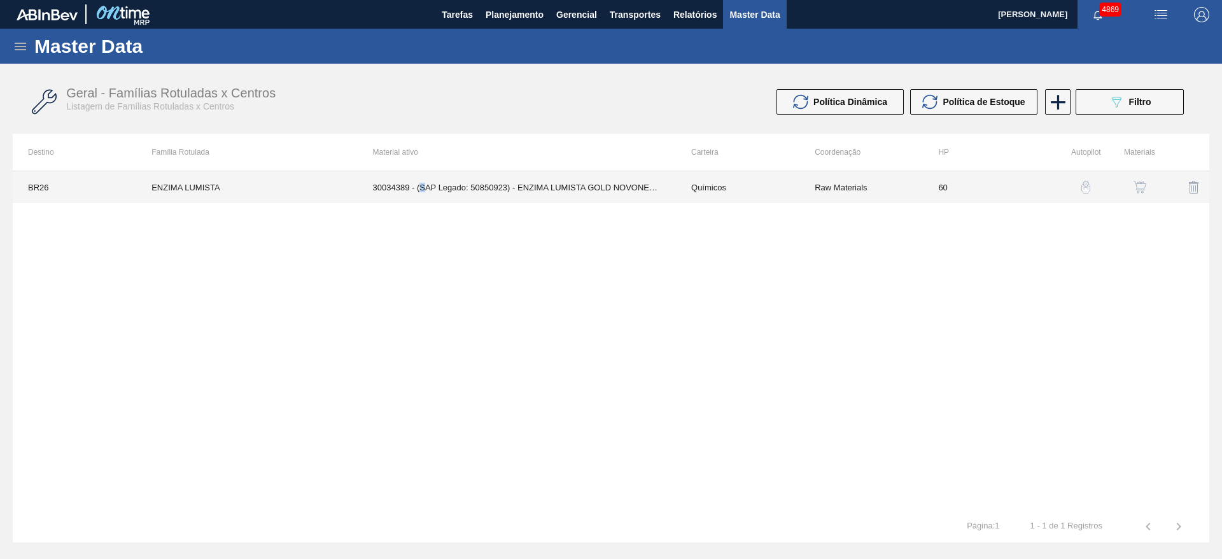
click at [422, 184] on td "30034389 - (SAP Legado: 50850923) - ENZIMA LUMISTA GOLD NOVONESIS 25KG" at bounding box center [517, 187] width 318 height 32
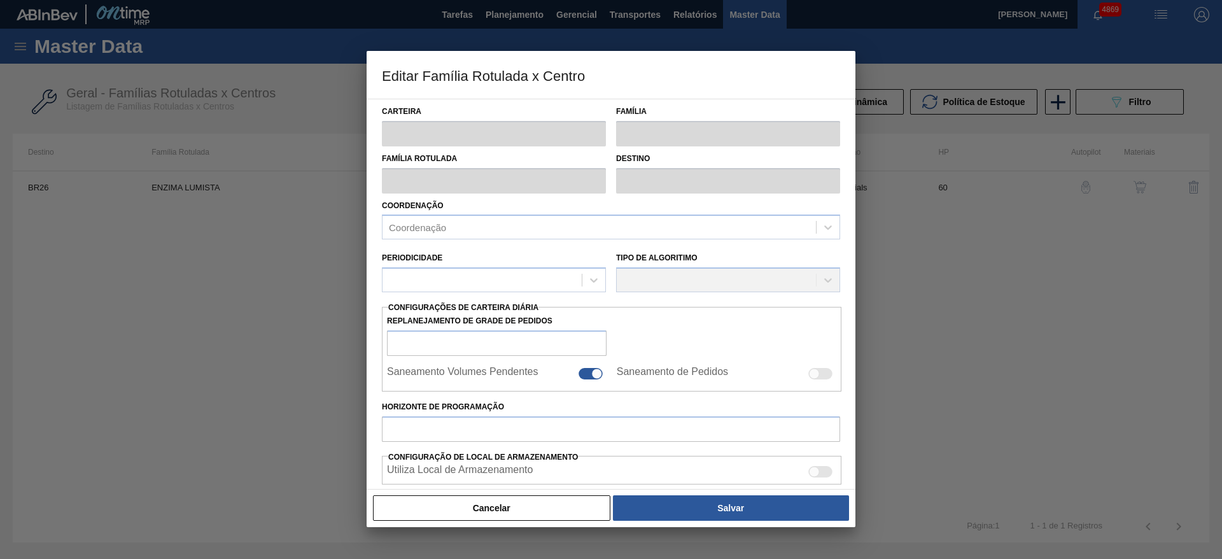
type input "Químicos"
type input "Enzima"
type input "ENZIMA LUMISTA"
type input "BR26 - Uberlândia"
type input "60"
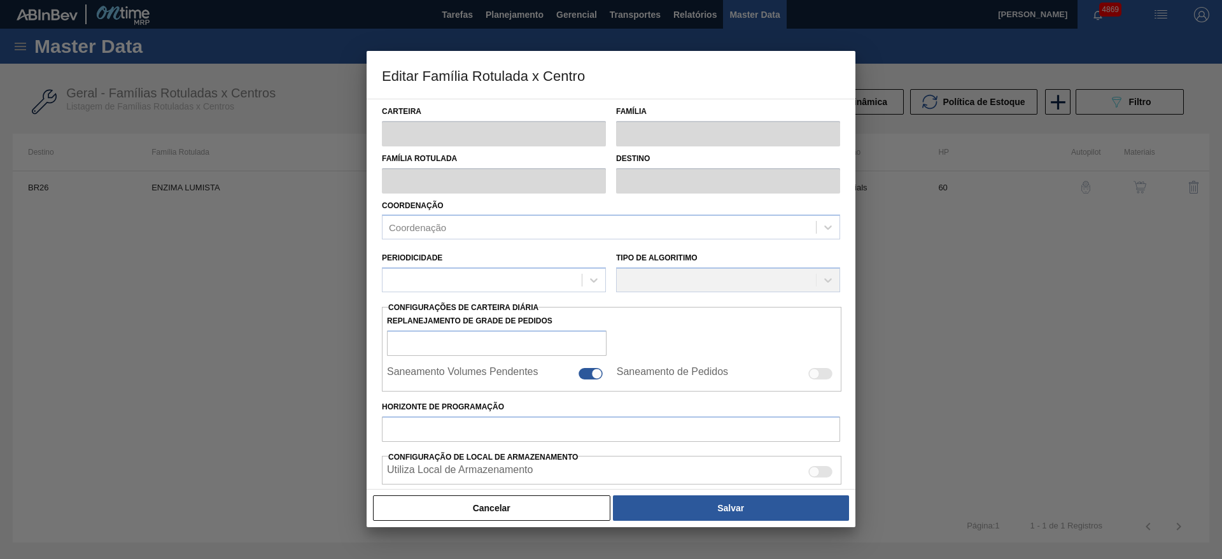
type input "0"
type input "100"
type input "0,000"
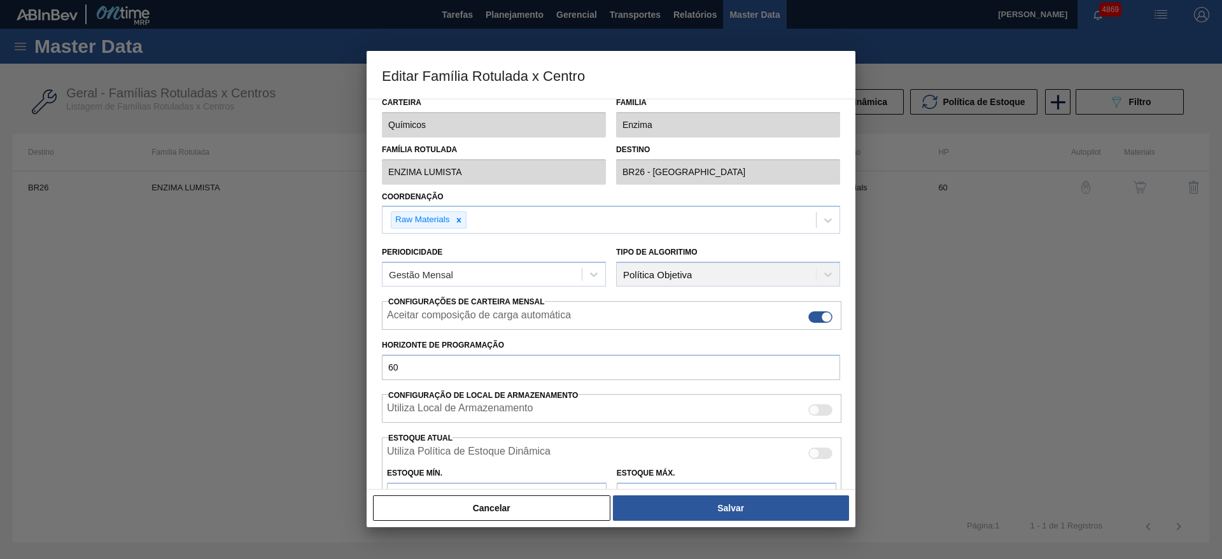
scroll to position [3, 0]
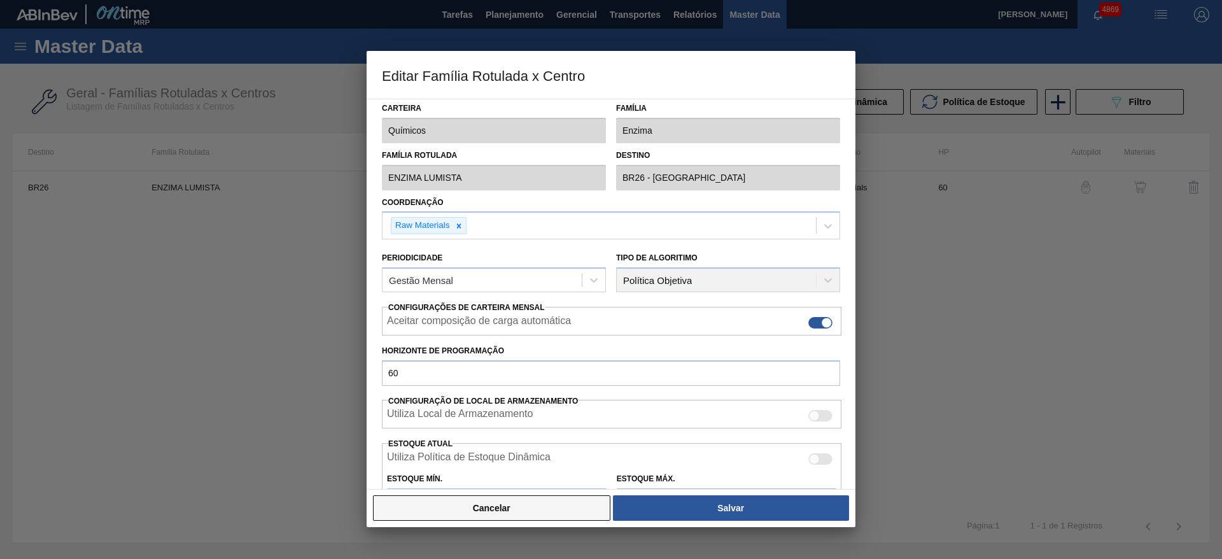
click at [503, 505] on button "Cancelar" at bounding box center [491, 507] width 237 height 25
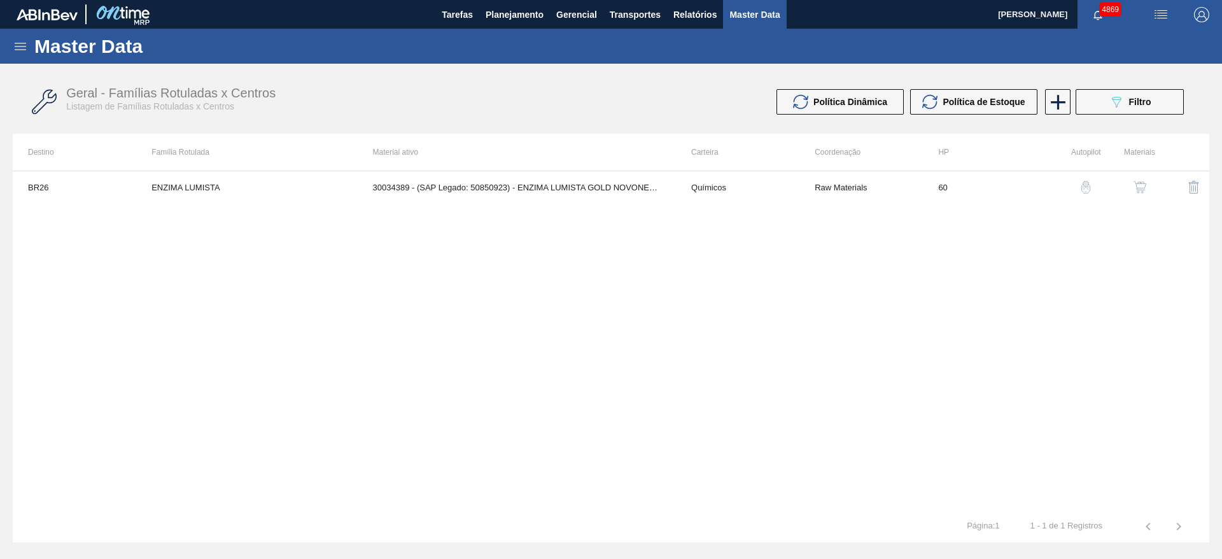
click at [1053, 176] on div at bounding box center [1077, 187] width 48 height 31
click at [1138, 193] on img "button" at bounding box center [1140, 187] width 13 height 13
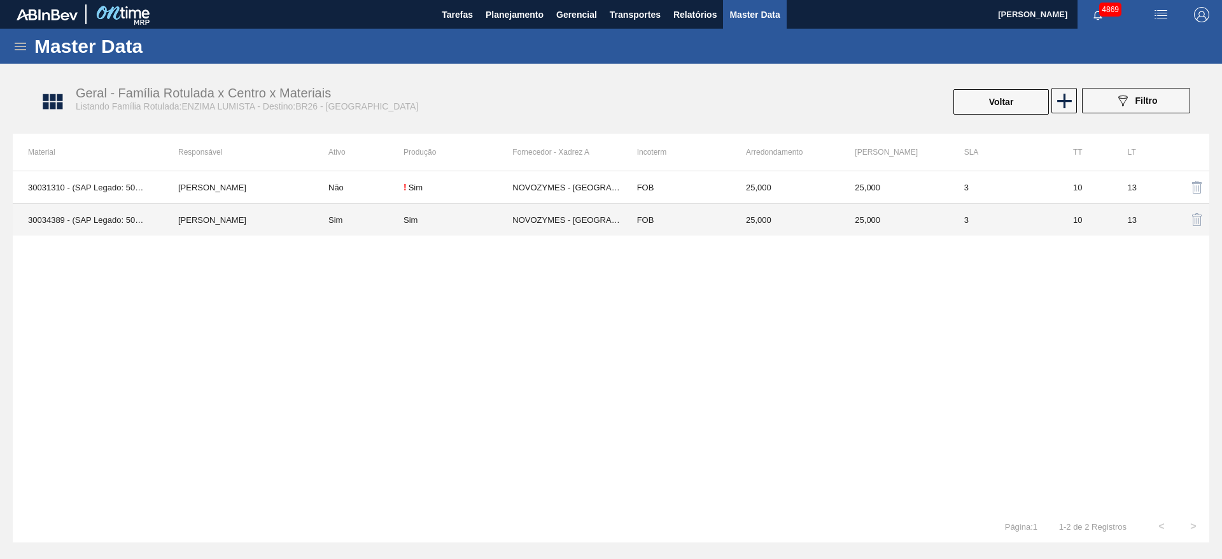
click at [596, 213] on td "NOVOZYMES - [GEOGRAPHIC_DATA] (PR)" at bounding box center [566, 220] width 109 height 32
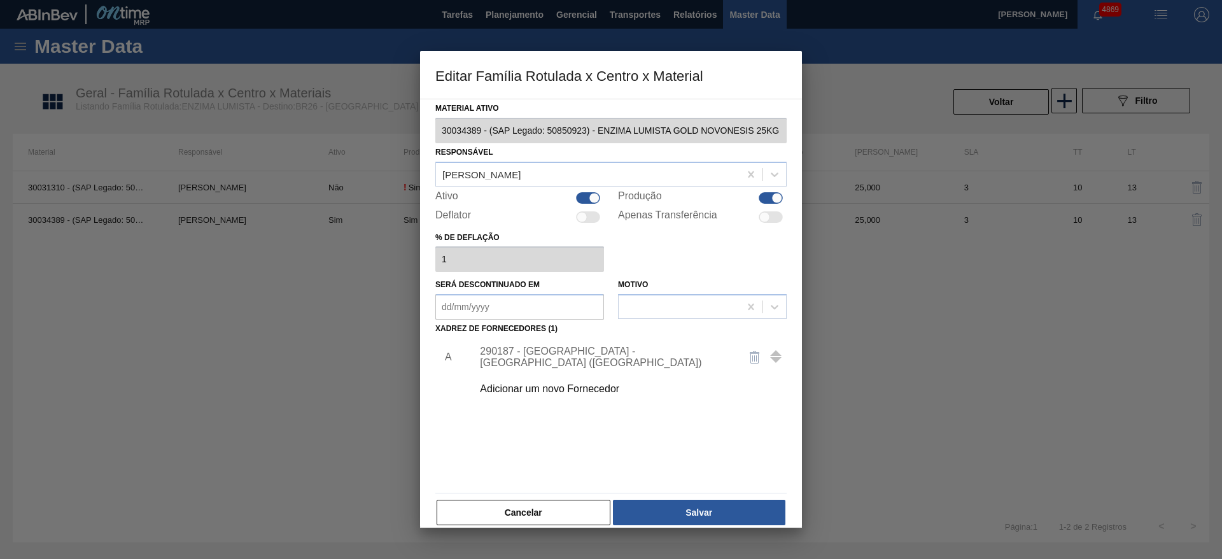
click at [562, 354] on div "290187 - [GEOGRAPHIC_DATA] - [GEOGRAPHIC_DATA] ([GEOGRAPHIC_DATA])" at bounding box center [605, 357] width 250 height 23
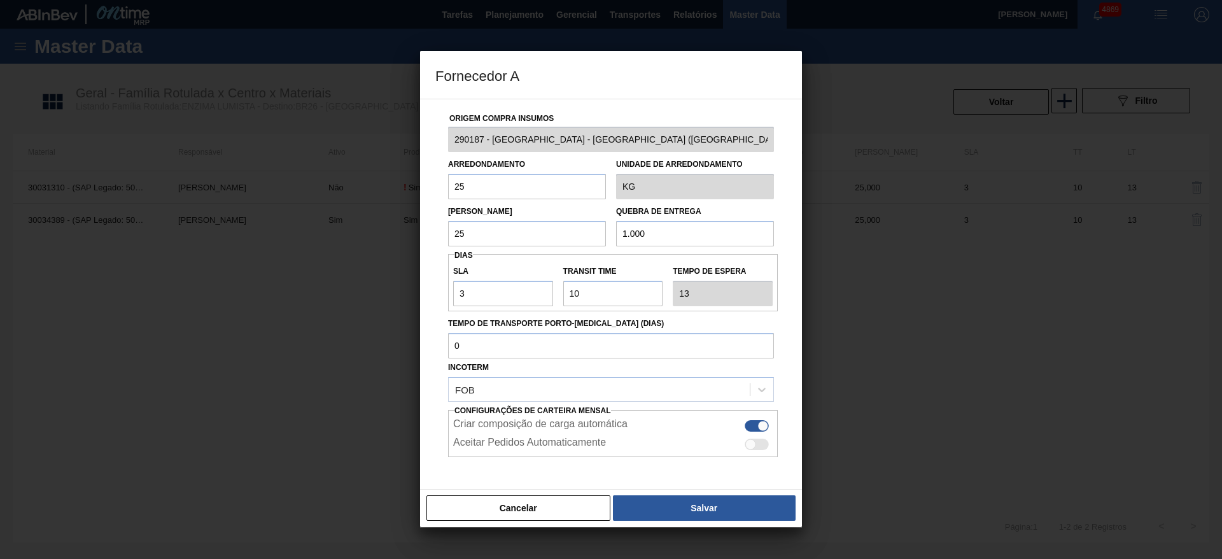
click at [537, 495] on button "Cancelar" at bounding box center [518, 507] width 184 height 25
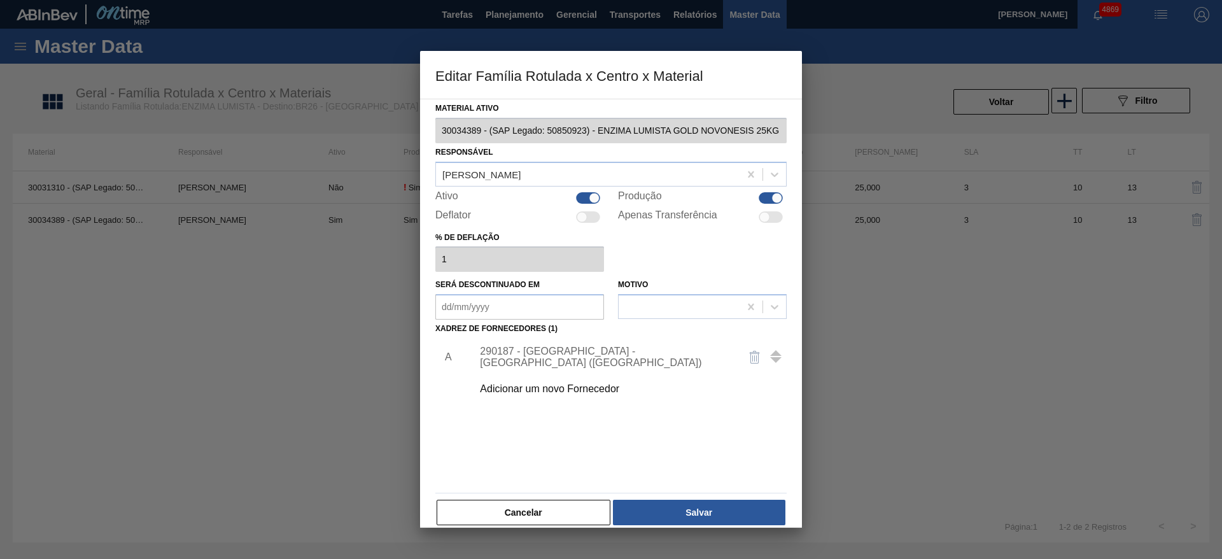
click at [759, 197] on div at bounding box center [771, 197] width 24 height 11
checkbox input "false"
click at [661, 521] on button "Salvar" at bounding box center [699, 512] width 172 height 25
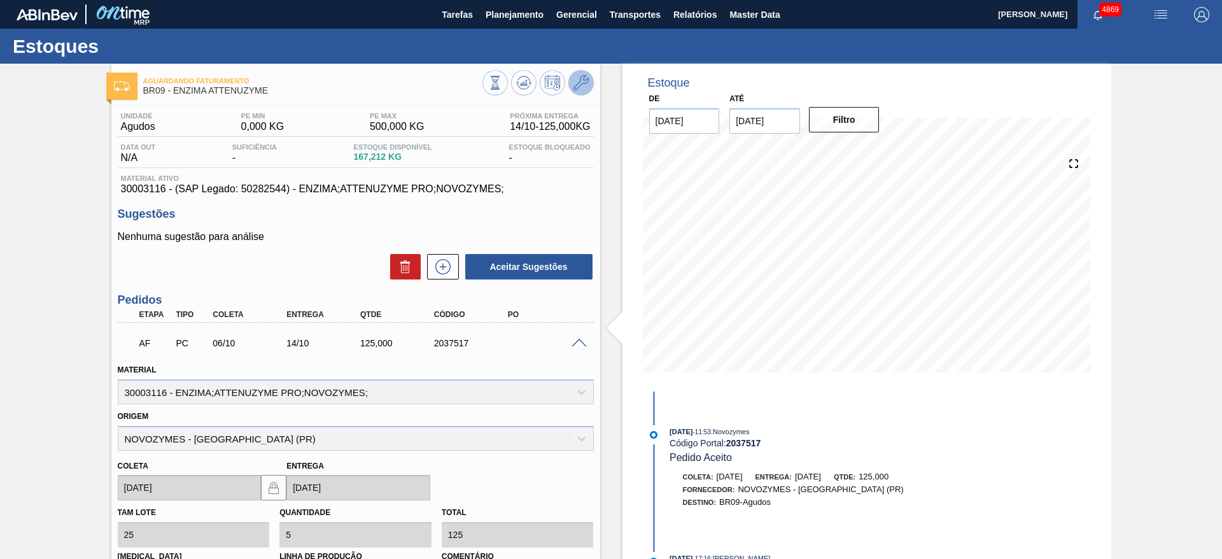
click at [582, 91] on button at bounding box center [580, 82] width 25 height 25
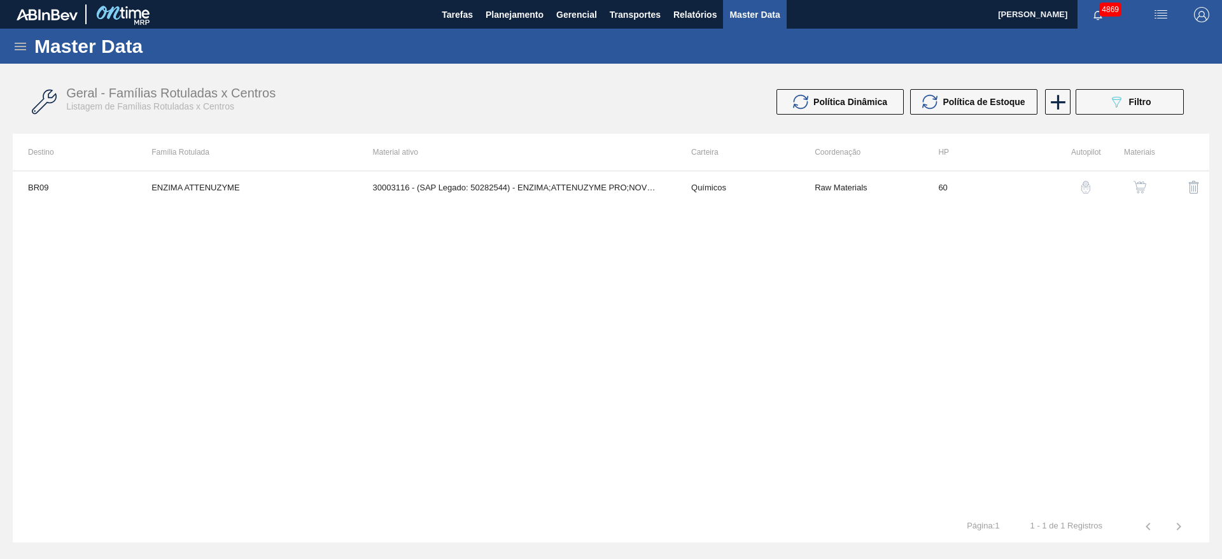
click at [1140, 193] on img "button" at bounding box center [1140, 187] width 13 height 13
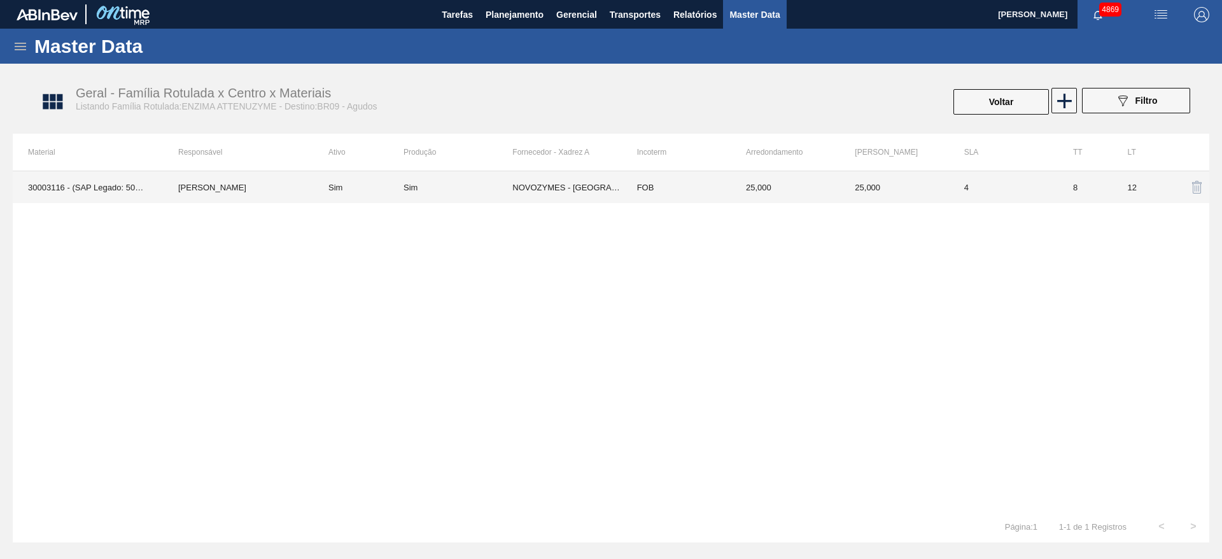
click at [529, 185] on td "NOVOZYMES - [GEOGRAPHIC_DATA] (PR)" at bounding box center [566, 187] width 109 height 32
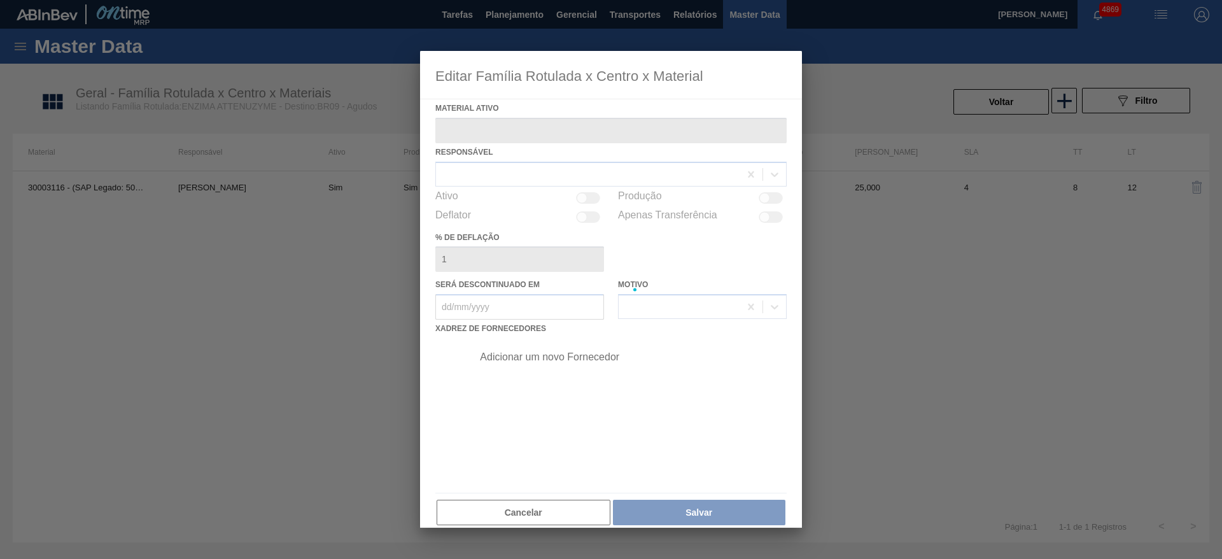
type ativo "30003116 - (SAP Legado: 50282544) - ENZIMA;ATTENUZYME PRO;NOVOZYMES;"
checkbox input "true"
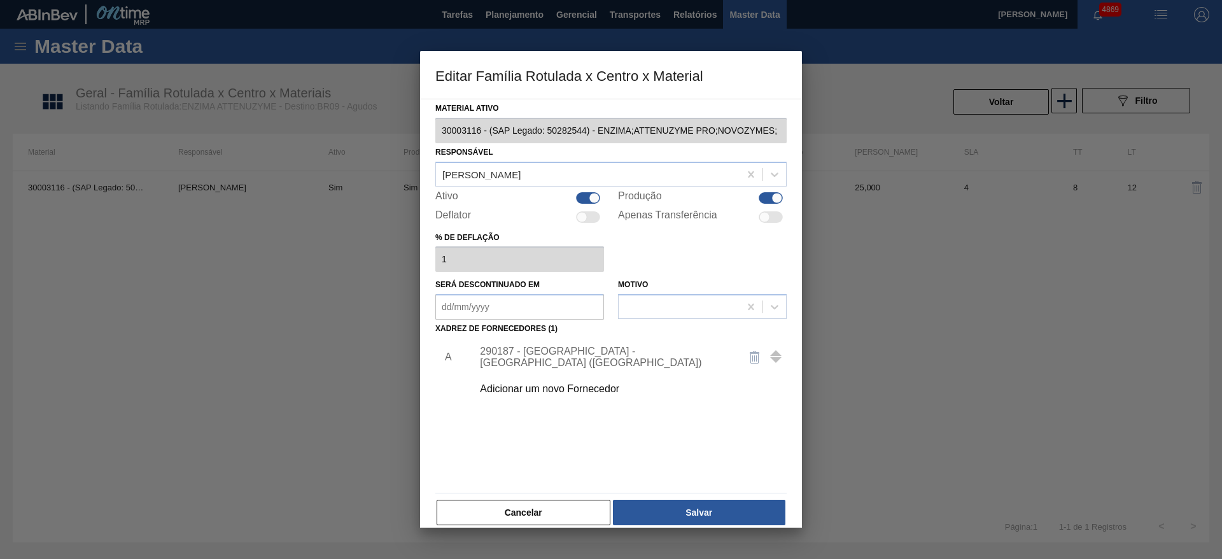
click at [554, 362] on div "290187 - [GEOGRAPHIC_DATA] - [GEOGRAPHIC_DATA] ([GEOGRAPHIC_DATA])" at bounding box center [605, 357] width 250 height 23
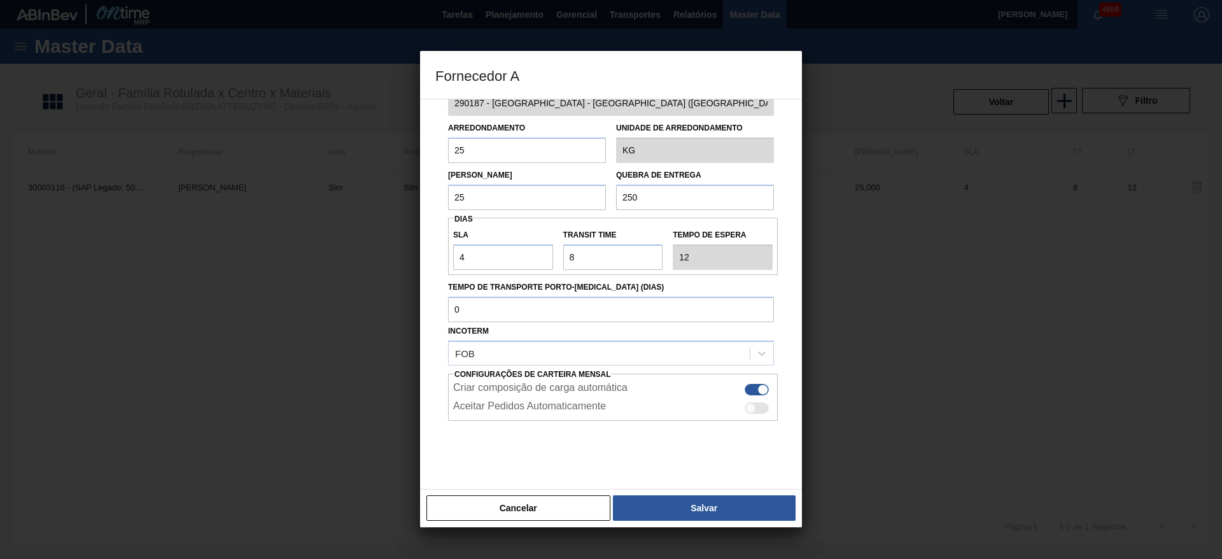
scroll to position [47, 0]
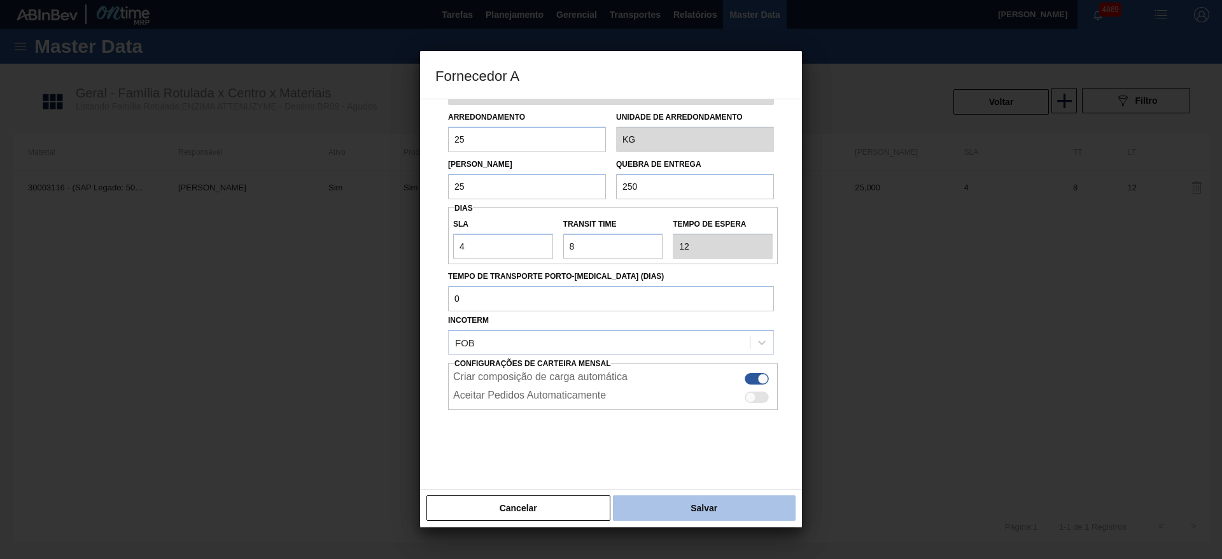
click at [685, 507] on button "Salvar" at bounding box center [704, 507] width 183 height 25
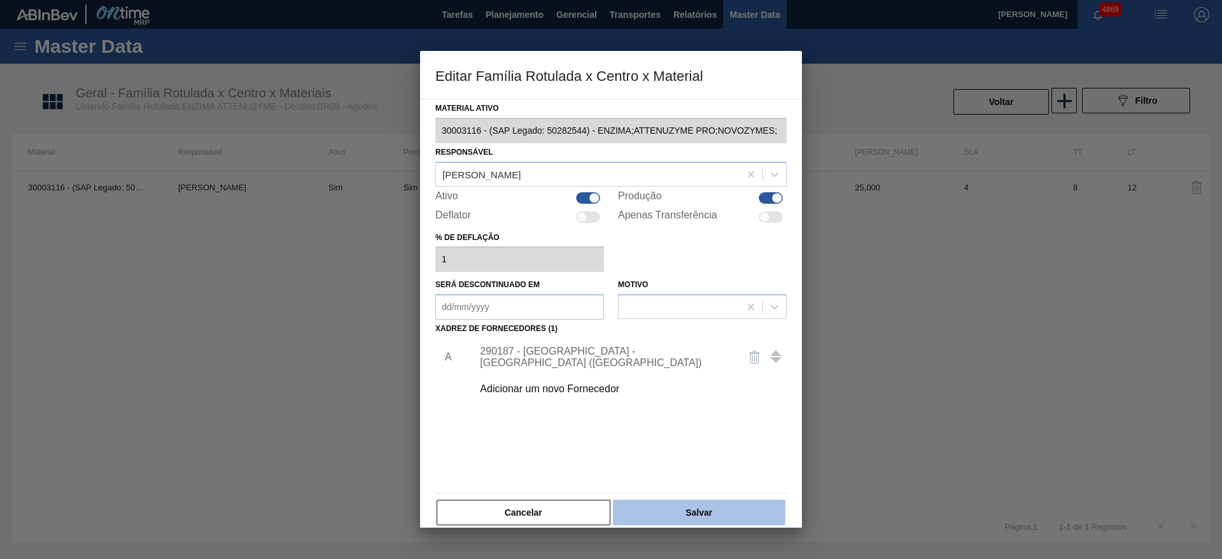
click at [653, 511] on button "Salvar" at bounding box center [699, 512] width 172 height 25
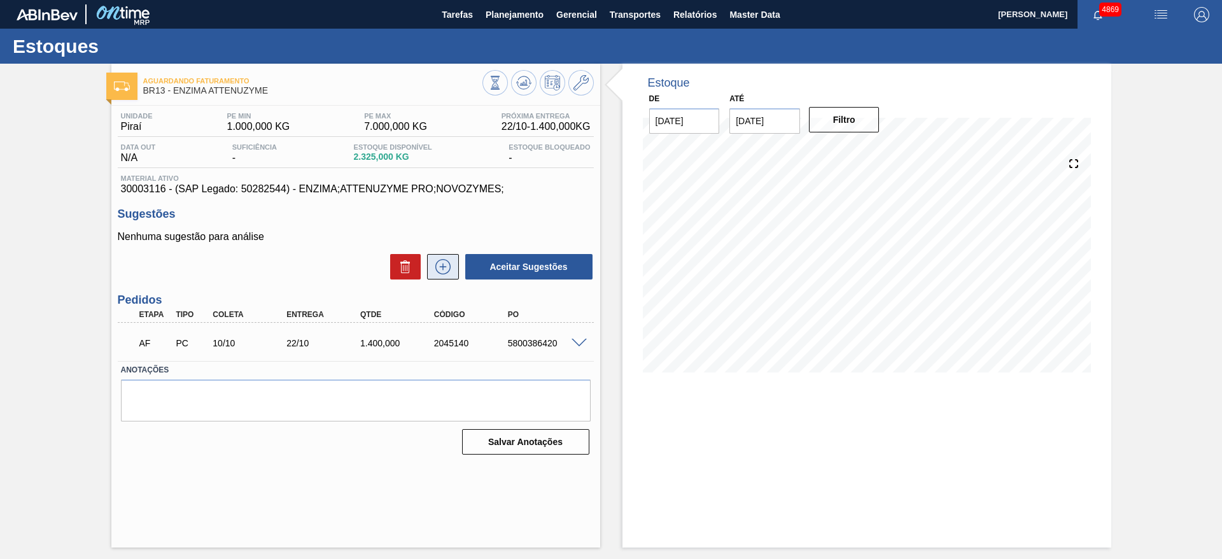
click at [451, 271] on icon at bounding box center [443, 266] width 20 height 15
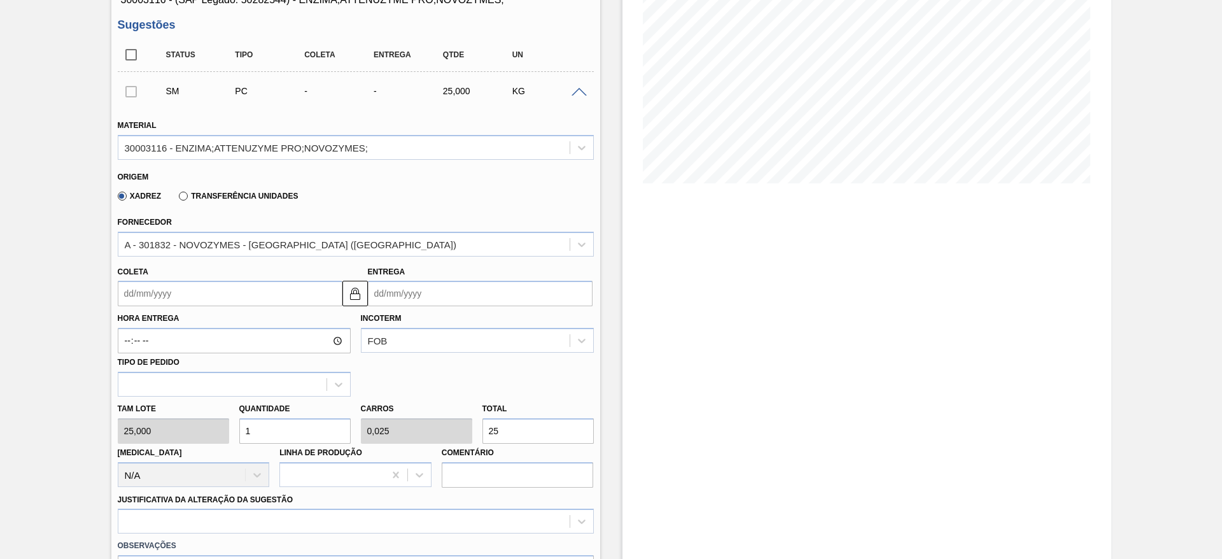
scroll to position [191, 0]
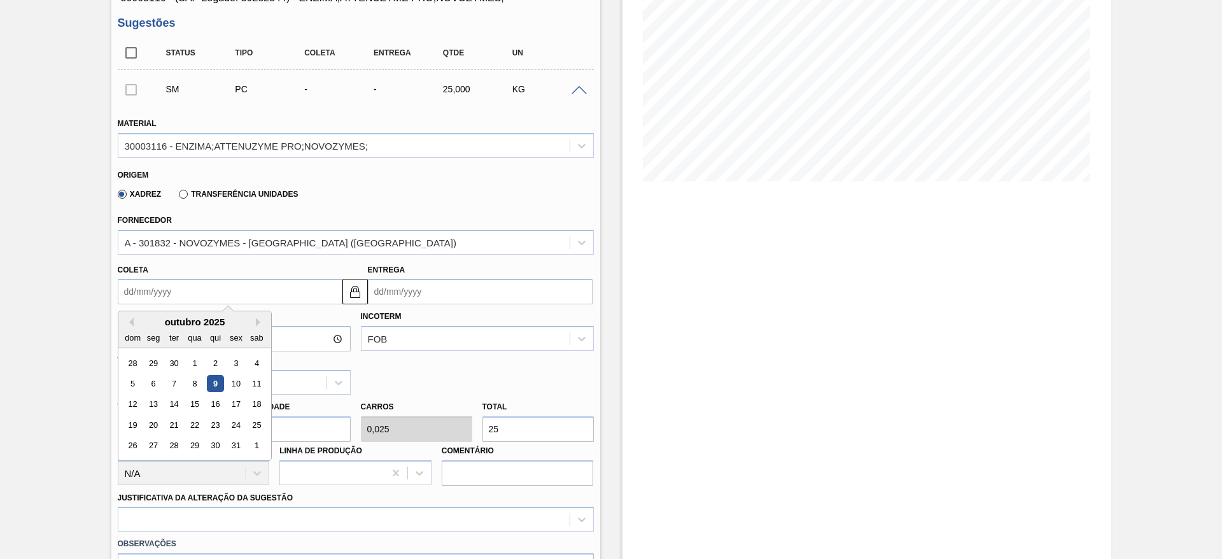
click at [151, 295] on input "Coleta" at bounding box center [230, 291] width 225 height 25
click at [179, 428] on div "21" at bounding box center [173, 424] width 17 height 17
type input "21/10/2025"
type input "02/11/2025"
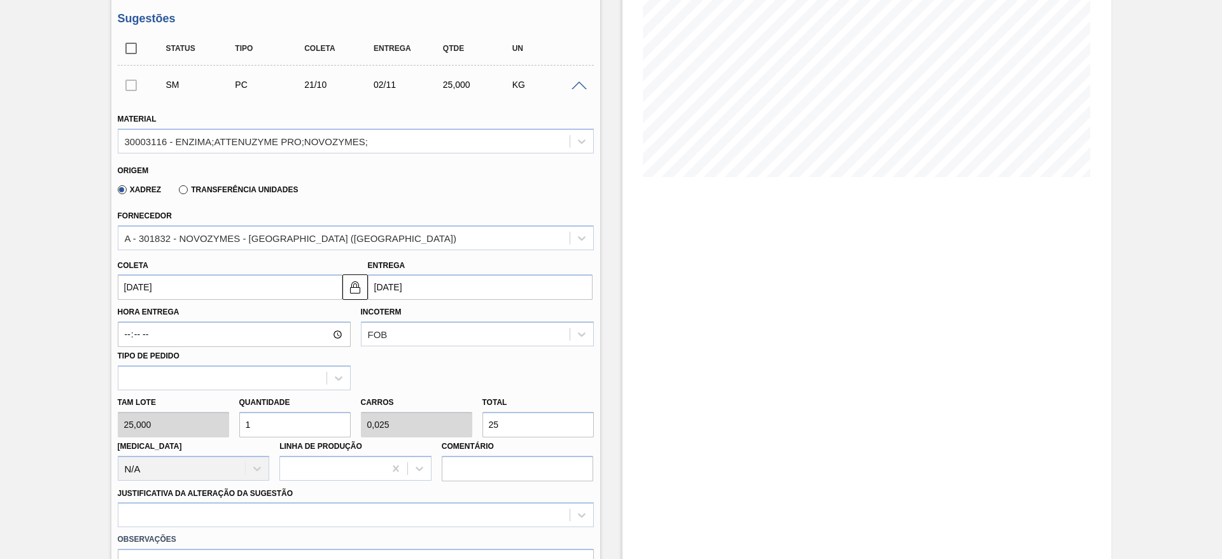
scroll to position [195, 0]
drag, startPoint x: 489, startPoint y: 418, endPoint x: 480, endPoint y: 416, distance: 9.9
click at [480, 416] on div "Total 25" at bounding box center [538, 416] width 122 height 44
type input "1"
type input "0,4"
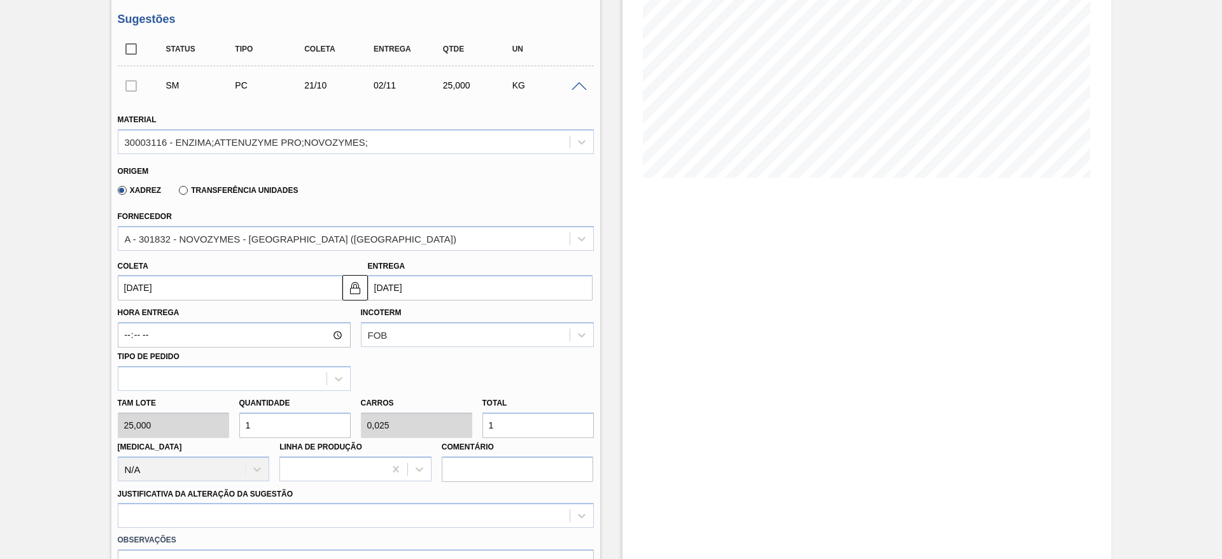
type input "0,01"
type input "10"
type input "4"
type input "0,1"
type input "100"
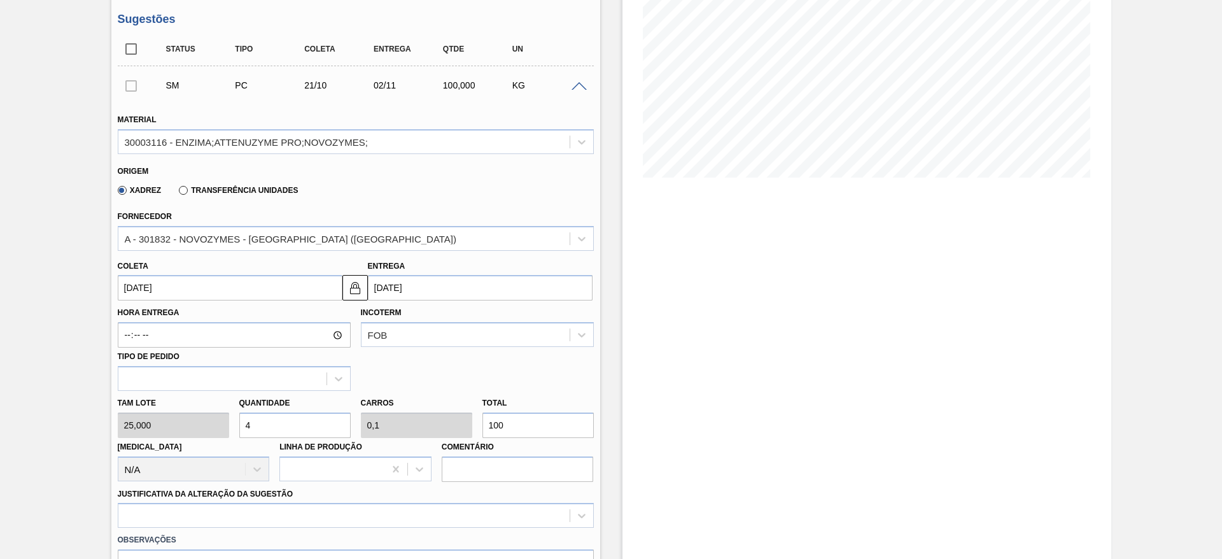
type input "40"
type input "1"
type input "1.000"
click at [474, 512] on div "option Outro problema com o fornecedor - Mudança de fornecedor focused, 7 of 18…" at bounding box center [356, 515] width 476 height 25
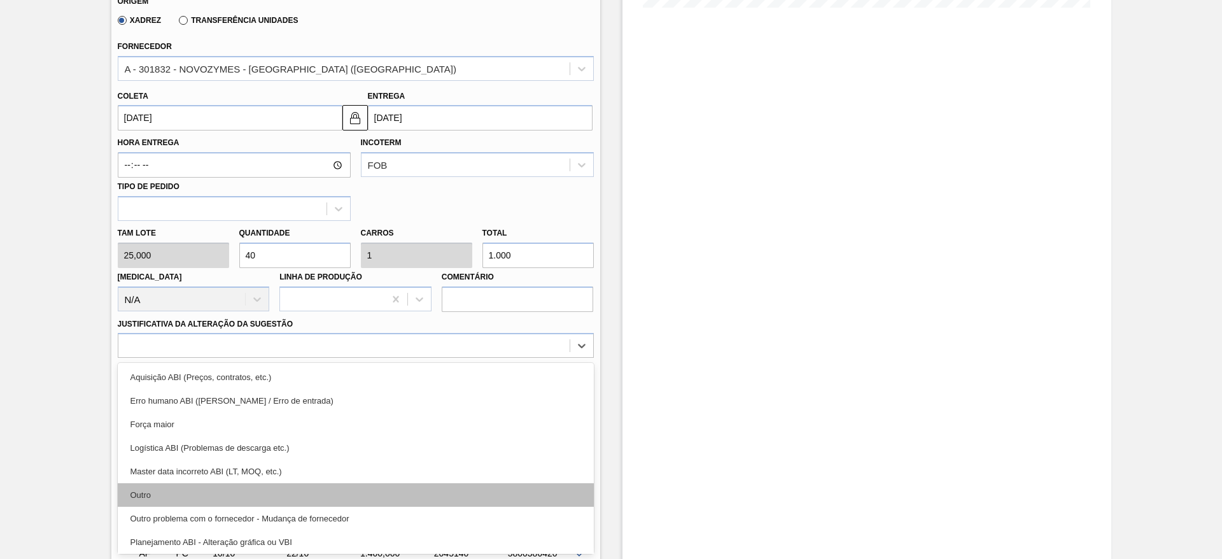
click at [451, 503] on div "Outro" at bounding box center [356, 495] width 476 height 24
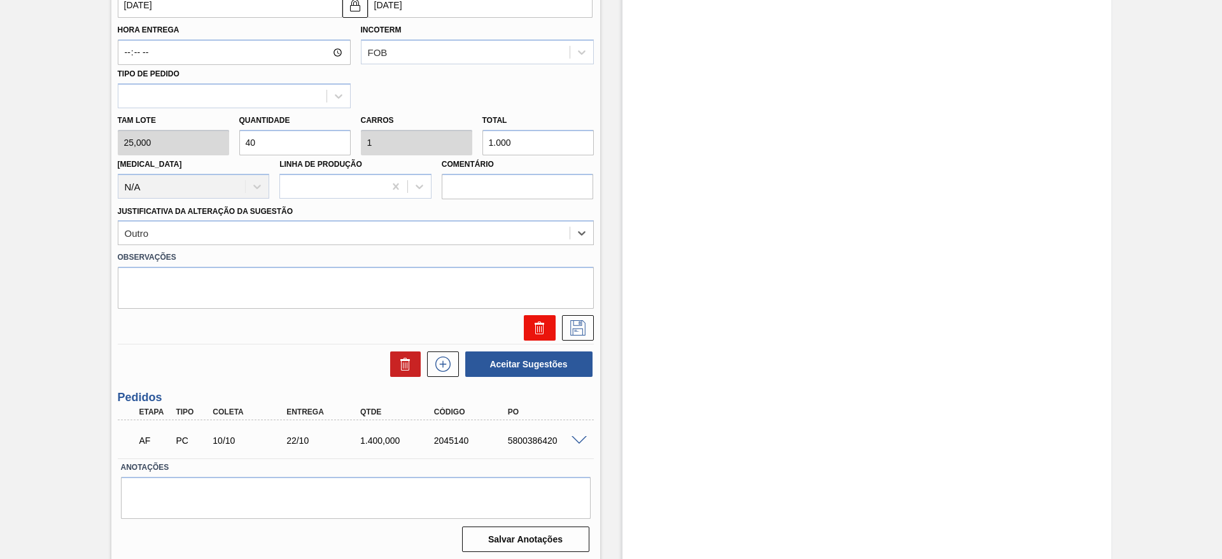
scroll to position [481, 0]
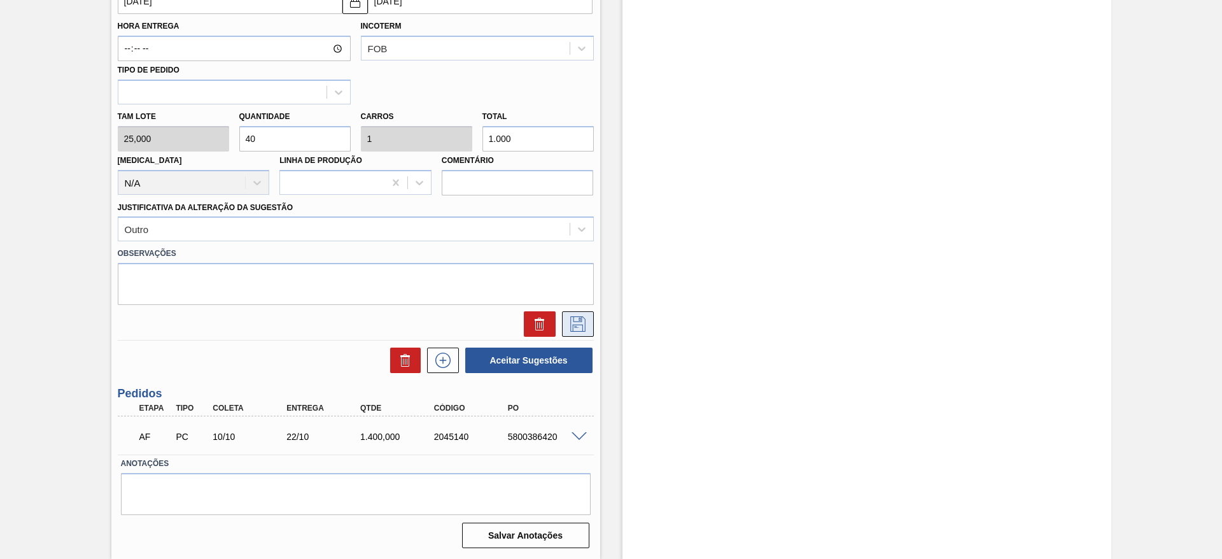
click at [568, 316] on icon at bounding box center [578, 323] width 20 height 15
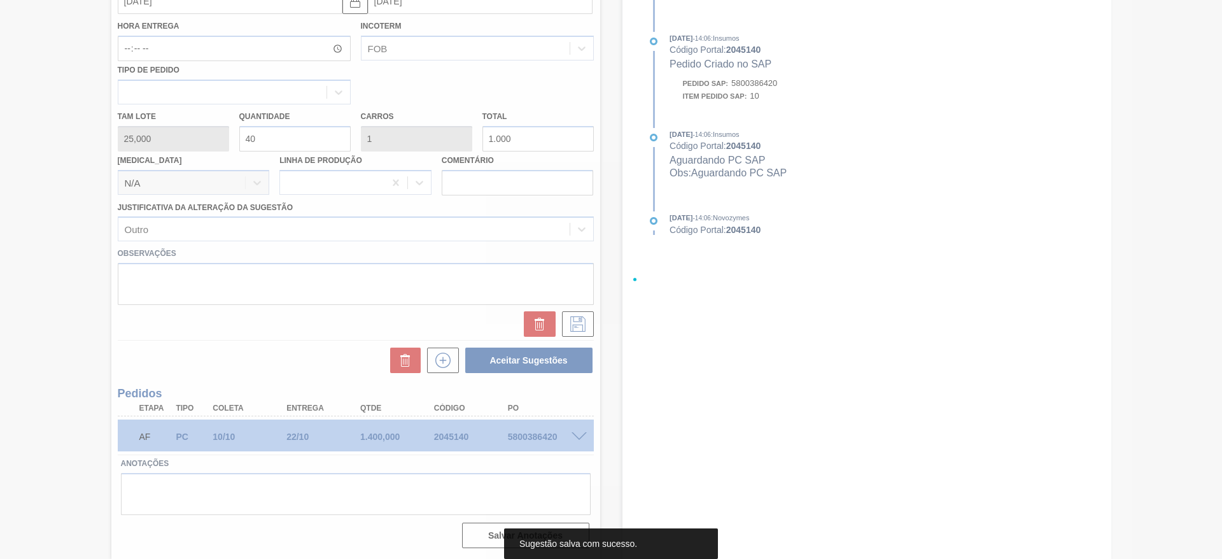
scroll to position [0, 0]
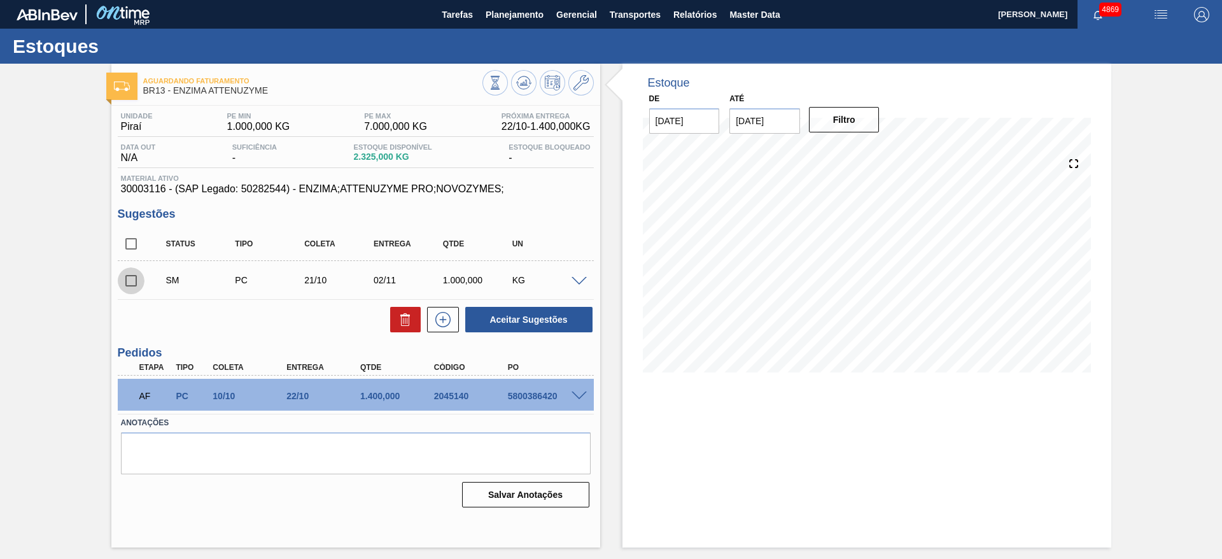
click at [136, 279] on input "checkbox" at bounding box center [131, 280] width 27 height 27
click at [567, 320] on button "Aceitar Sugestões" at bounding box center [528, 319] width 127 height 25
checkbox input "false"
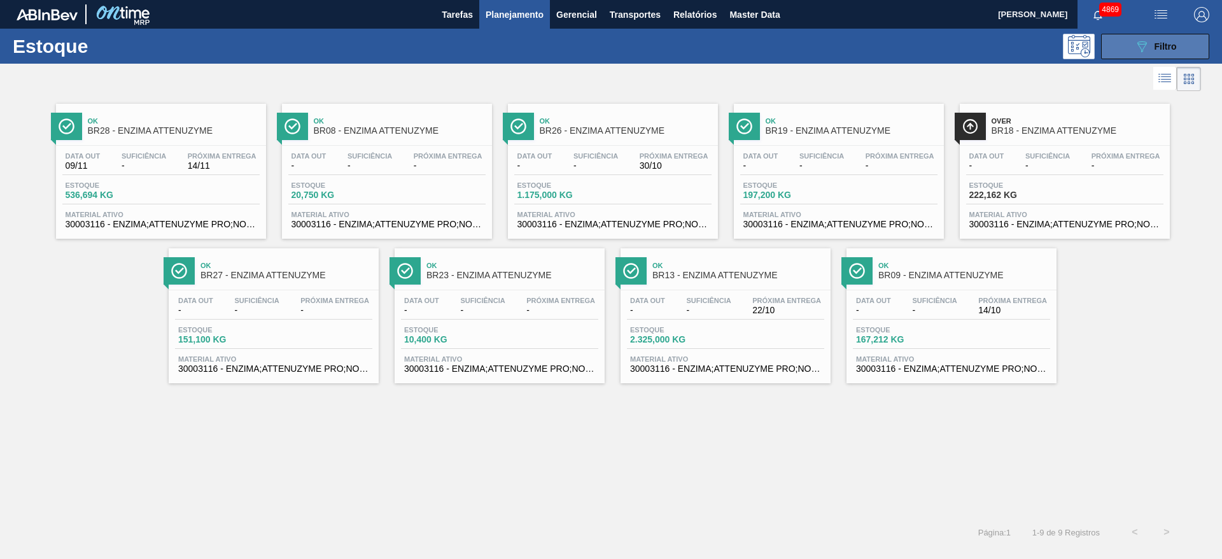
click at [1160, 34] on button "089F7B8B-B2A5-4AFE-B5C0-19BA573D28AC Filtro" at bounding box center [1155, 46] width 108 height 25
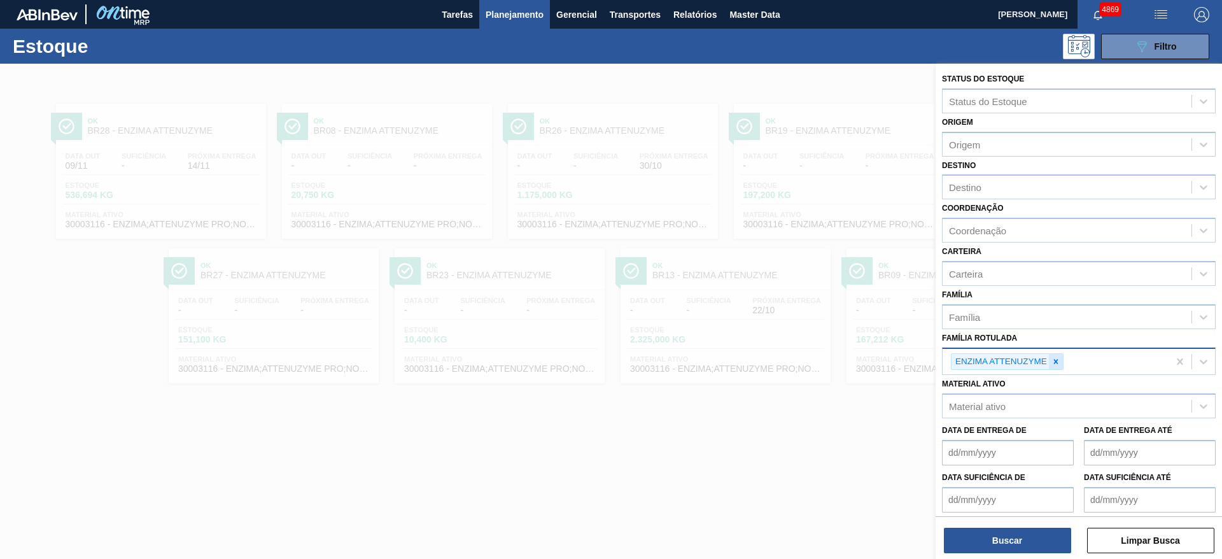
click at [1059, 356] on div at bounding box center [1056, 362] width 14 height 16
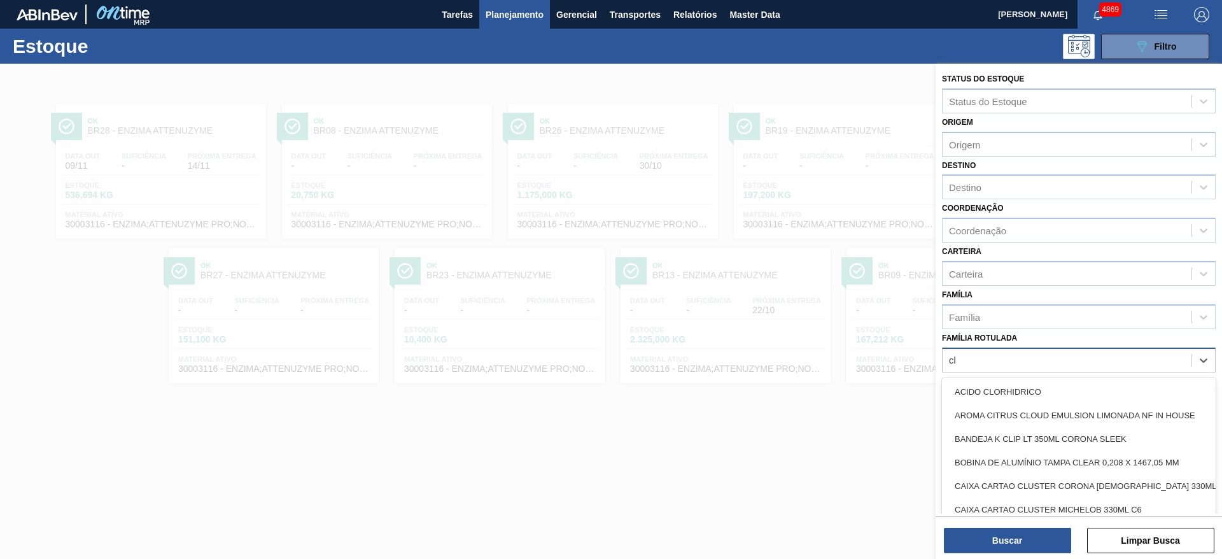
type Rotulada "cla"
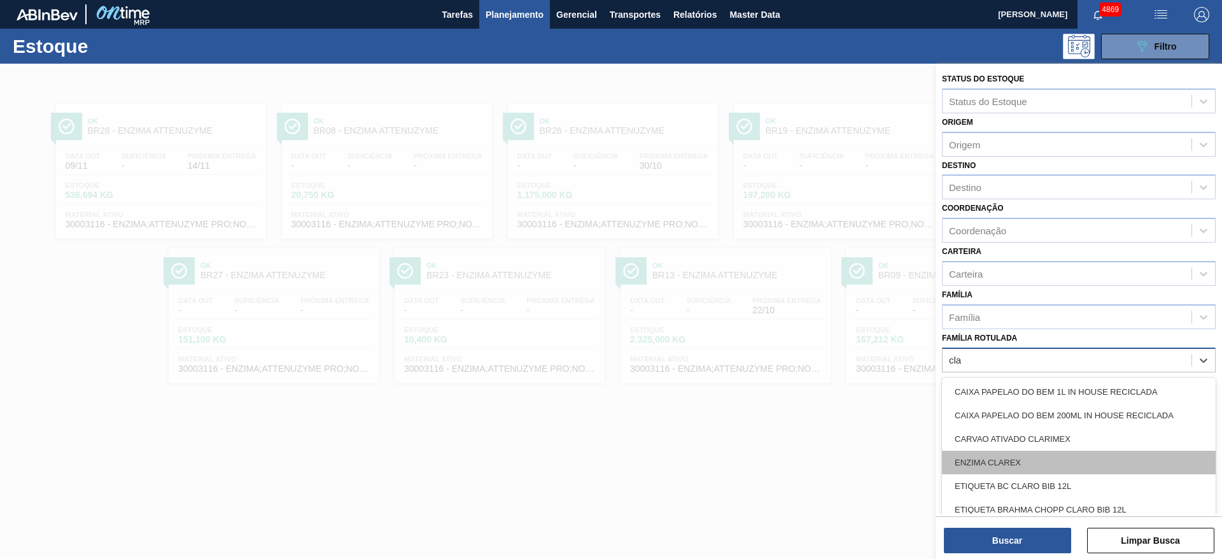
click at [1043, 462] on div "ENZIMA CLAREX" at bounding box center [1079, 463] width 274 height 24
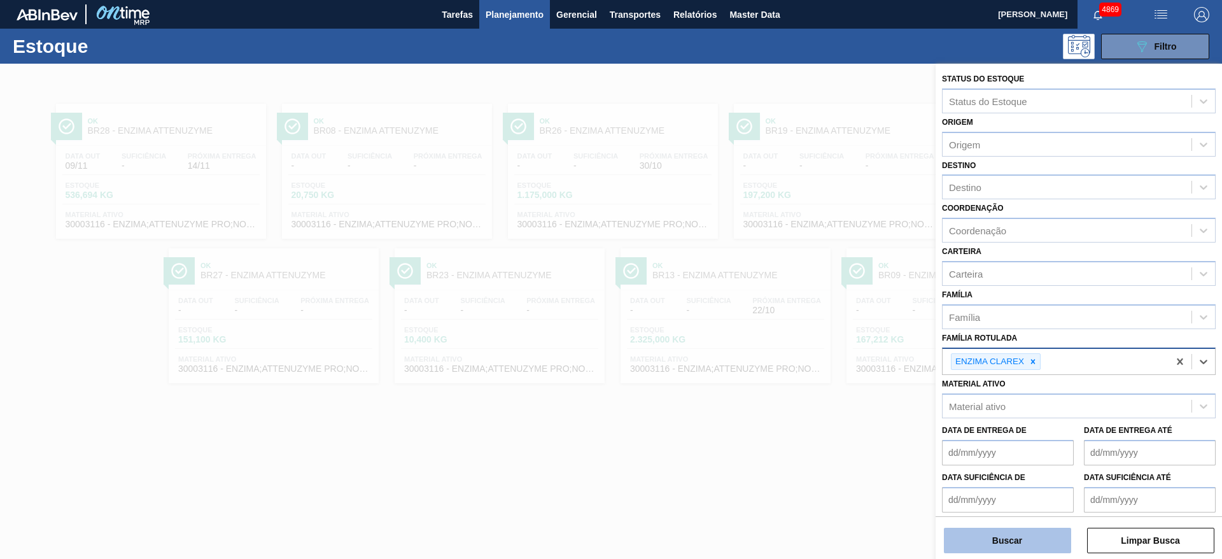
click at [1029, 537] on button "Buscar" at bounding box center [1007, 540] width 127 height 25
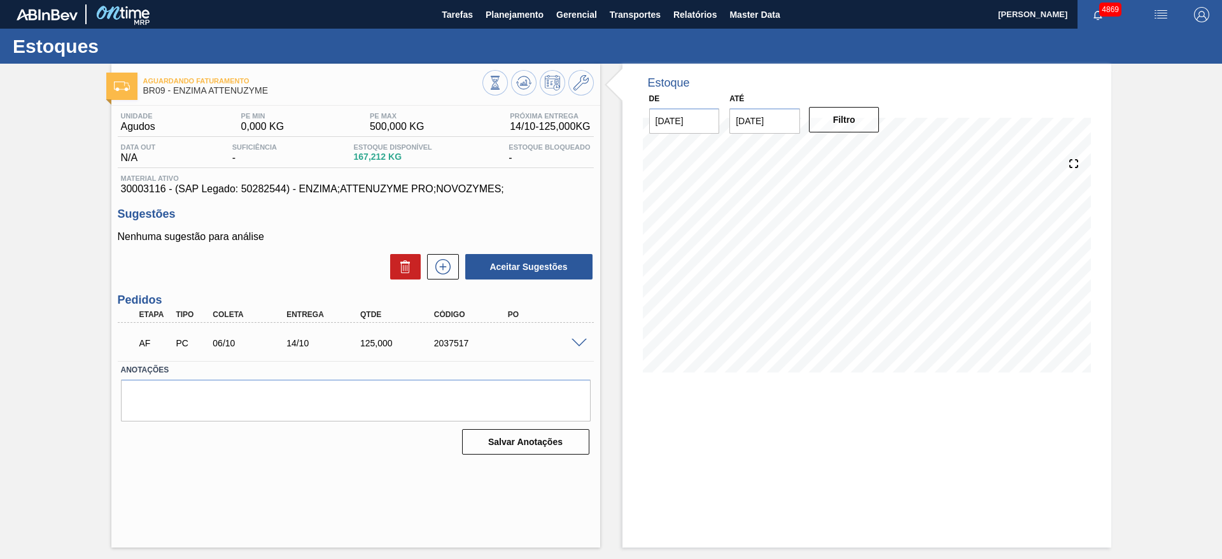
click at [577, 344] on span at bounding box center [579, 344] width 15 height 10
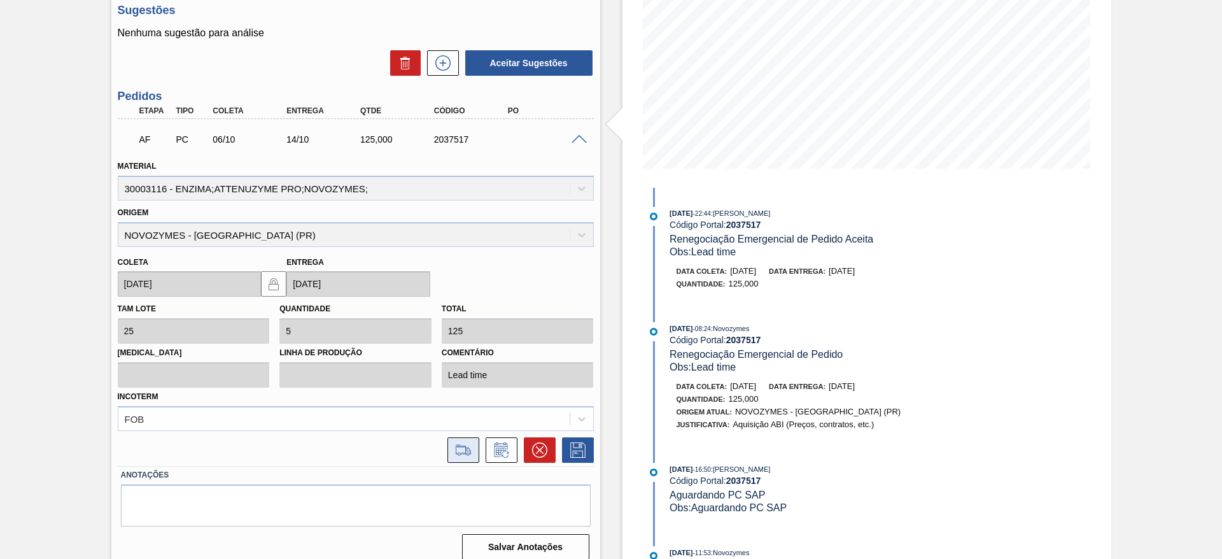
scroll to position [215, 0]
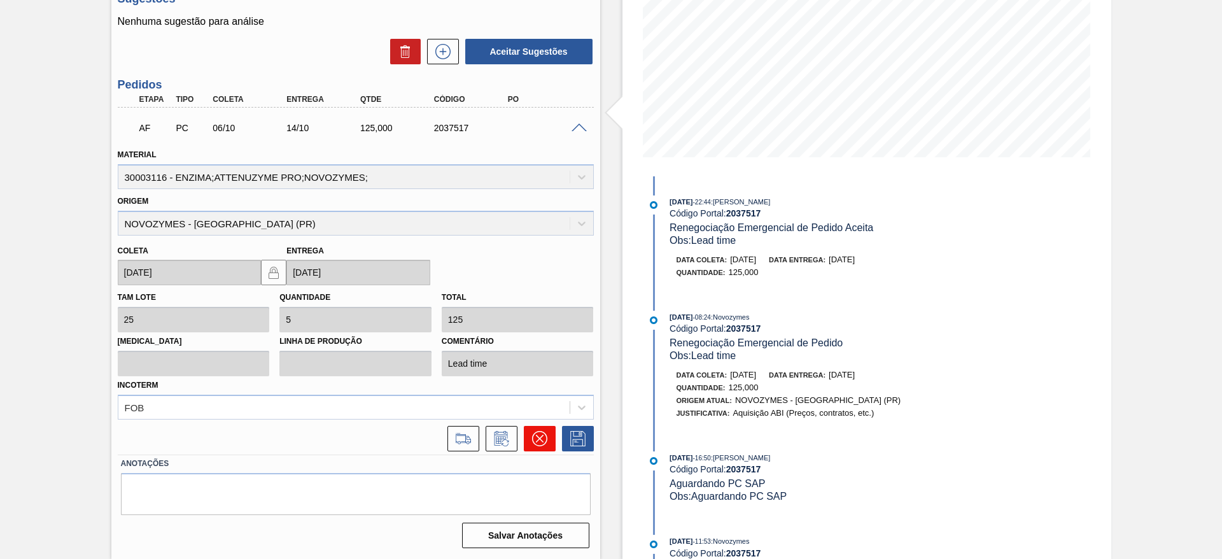
click at [549, 437] on button at bounding box center [540, 438] width 32 height 25
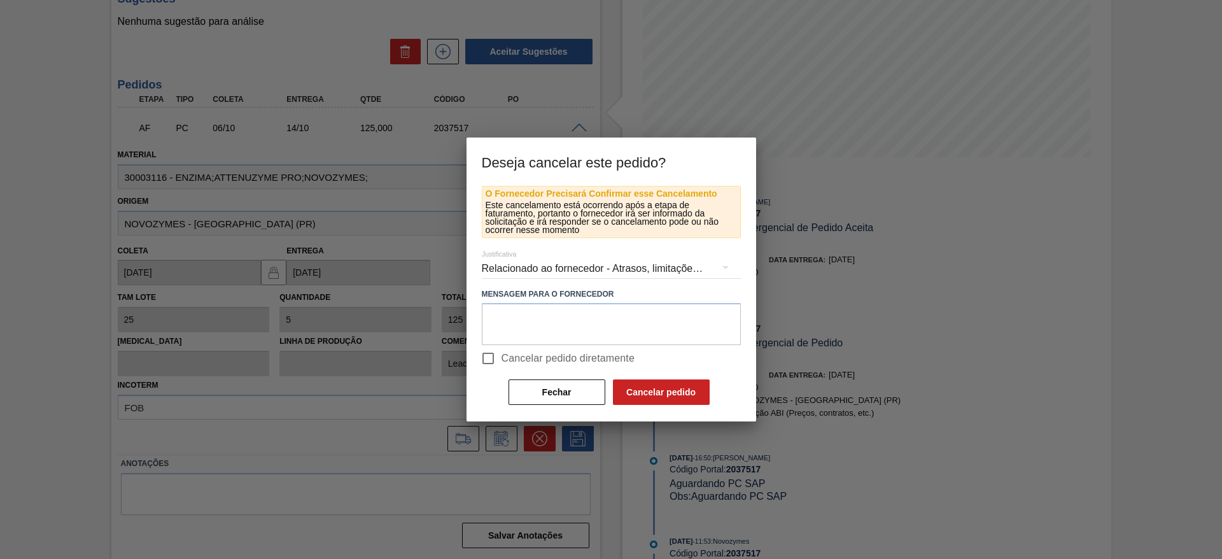
click at [494, 353] on input "Cancelar pedido diretamente" at bounding box center [488, 358] width 27 height 27
checkbox input "true"
click at [685, 390] on button "Cancelar pedido" at bounding box center [661, 391] width 97 height 25
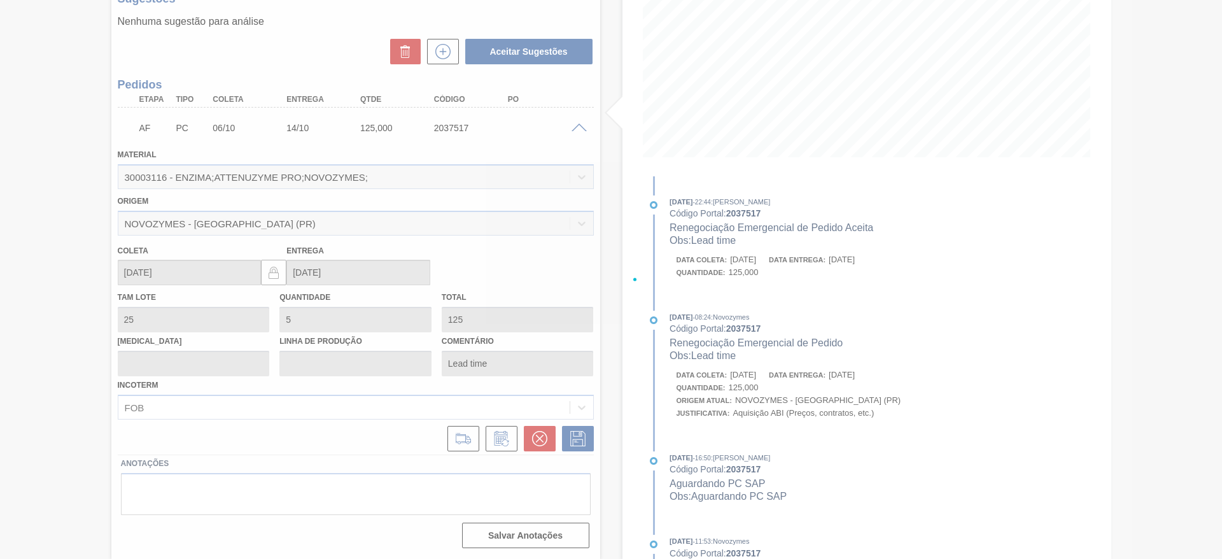
scroll to position [0, 0]
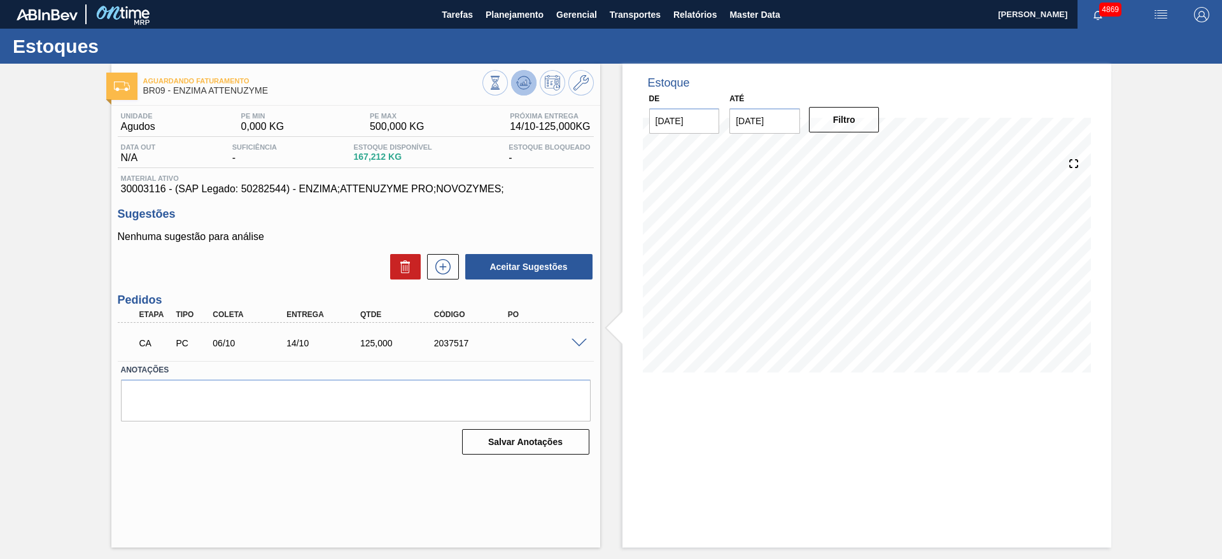
click at [514, 91] on button at bounding box center [523, 82] width 25 height 25
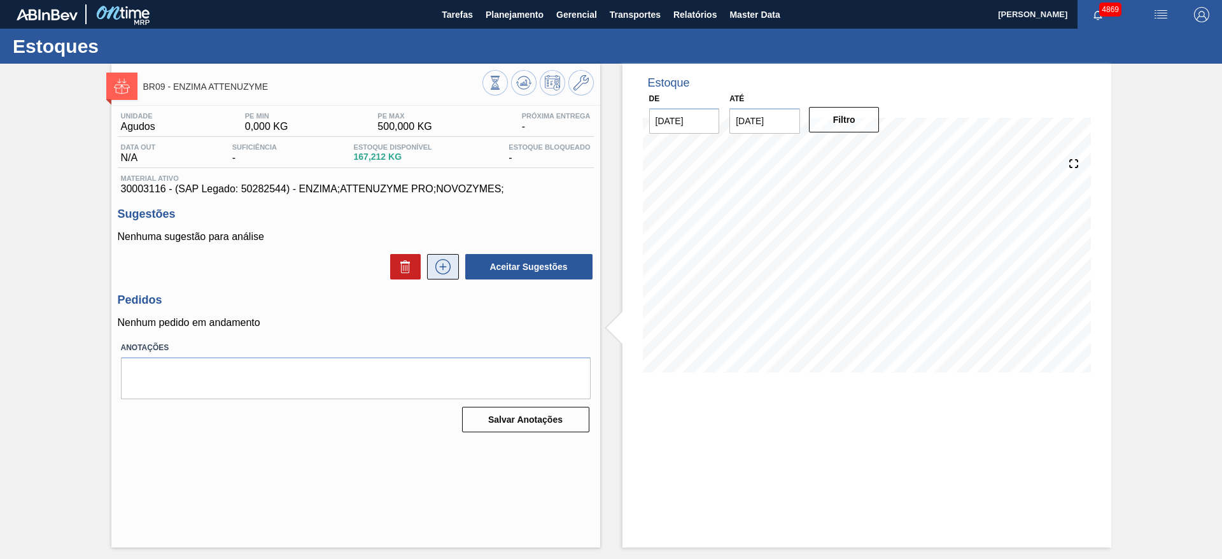
click at [444, 270] on icon at bounding box center [443, 266] width 20 height 15
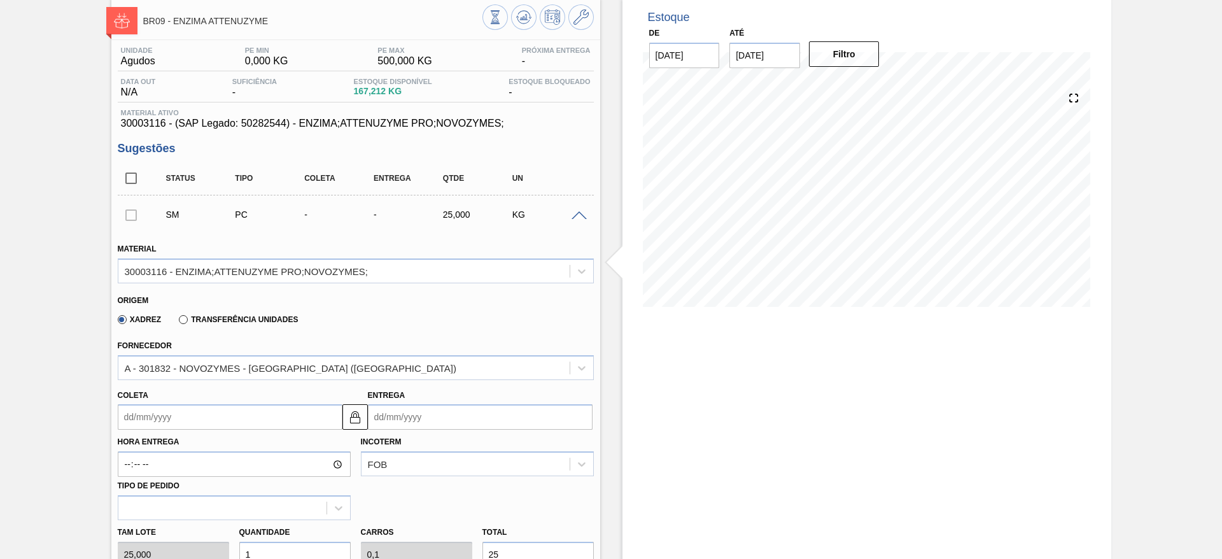
scroll to position [95, 0]
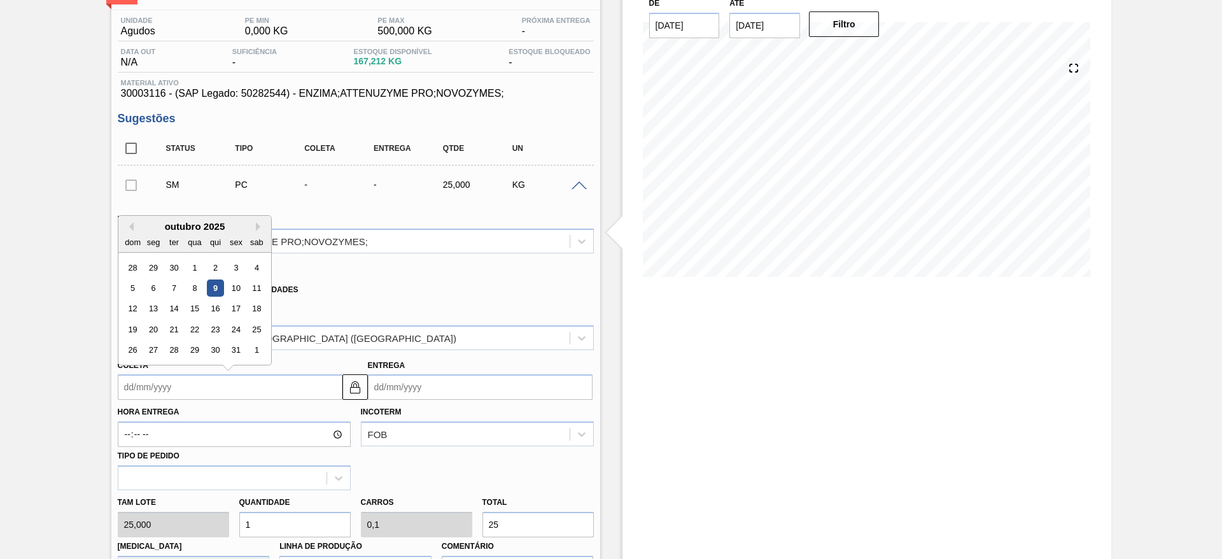
click at [238, 393] on input "Coleta" at bounding box center [230, 386] width 225 height 25
drag, startPoint x: 216, startPoint y: 301, endPoint x: 183, endPoint y: 321, distance: 38.5
click at [183, 321] on div "28 29 30 1 2 3 4 5 6 7 8 9 10 11 12 13 14 15 16 17 18 19 20 21 22 23 24 25 26 2…" at bounding box center [194, 308] width 144 height 103
click at [178, 309] on div "14" at bounding box center [173, 308] width 17 height 17
type input "[DATE]"
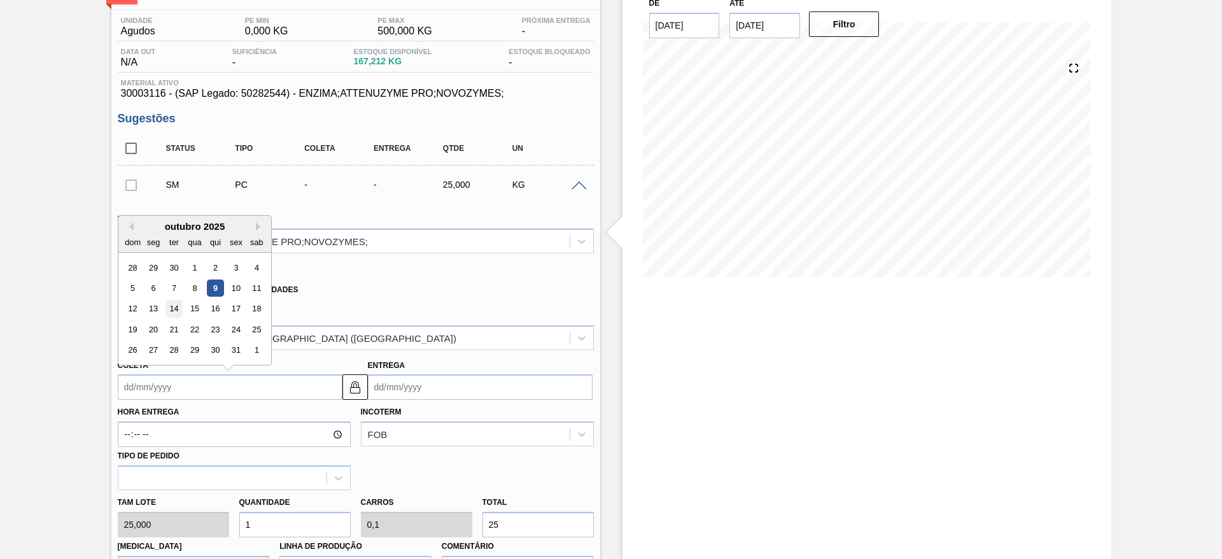
type input "[DATE]"
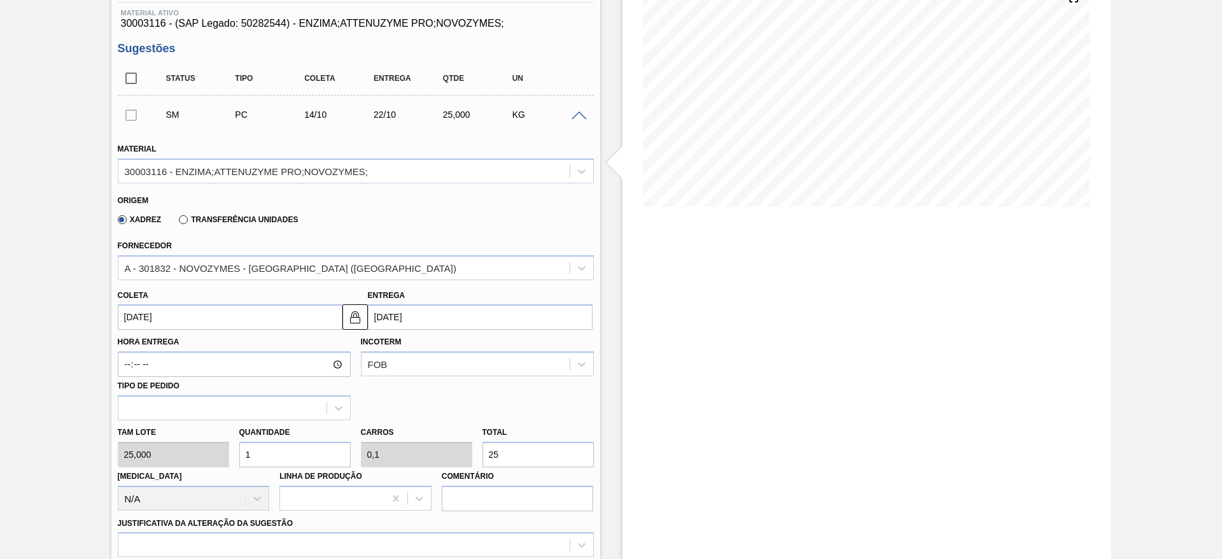
scroll to position [191, 0]
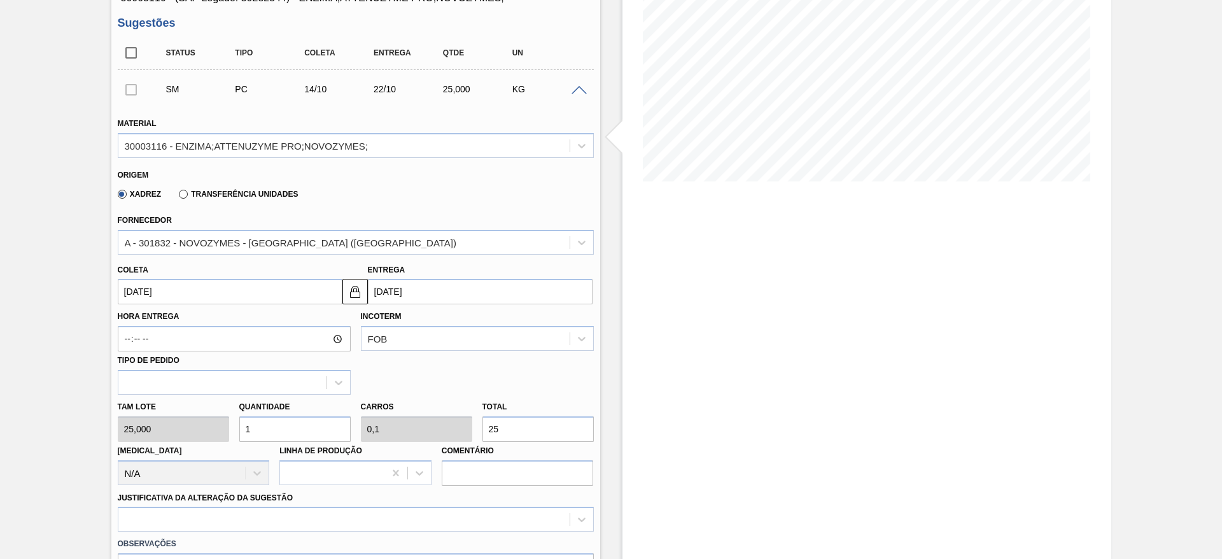
drag, startPoint x: 511, startPoint y: 419, endPoint x: 478, endPoint y: 423, distance: 33.3
click at [478, 423] on div "Total 25" at bounding box center [538, 420] width 122 height 44
type input "0,08"
type input "0,008"
type input "2"
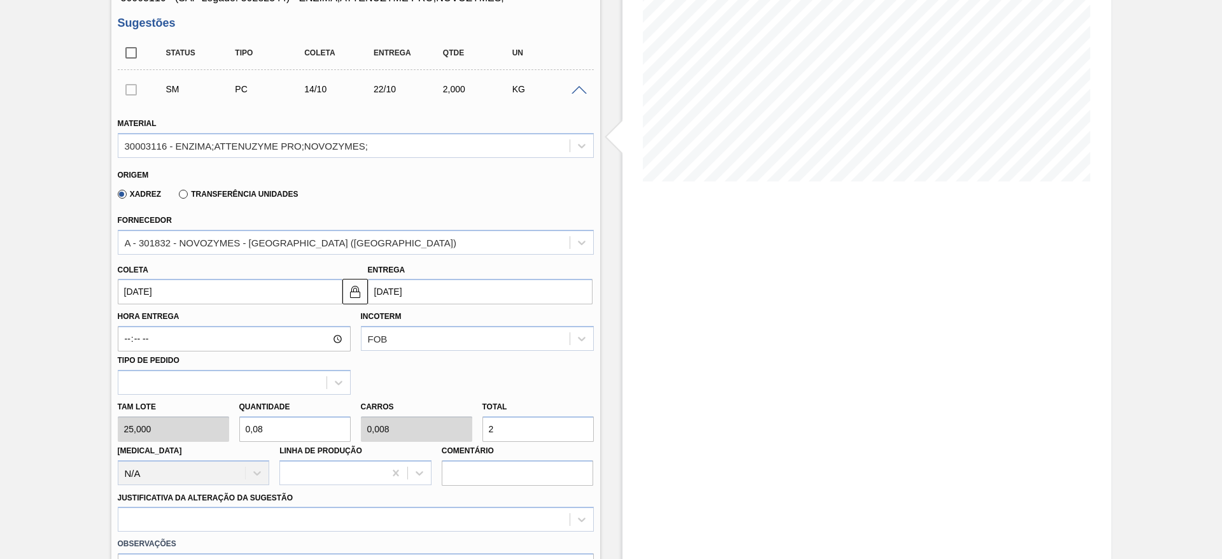
type input "0,8"
type input "0,08"
type input "20"
type input "8"
type input "0,8"
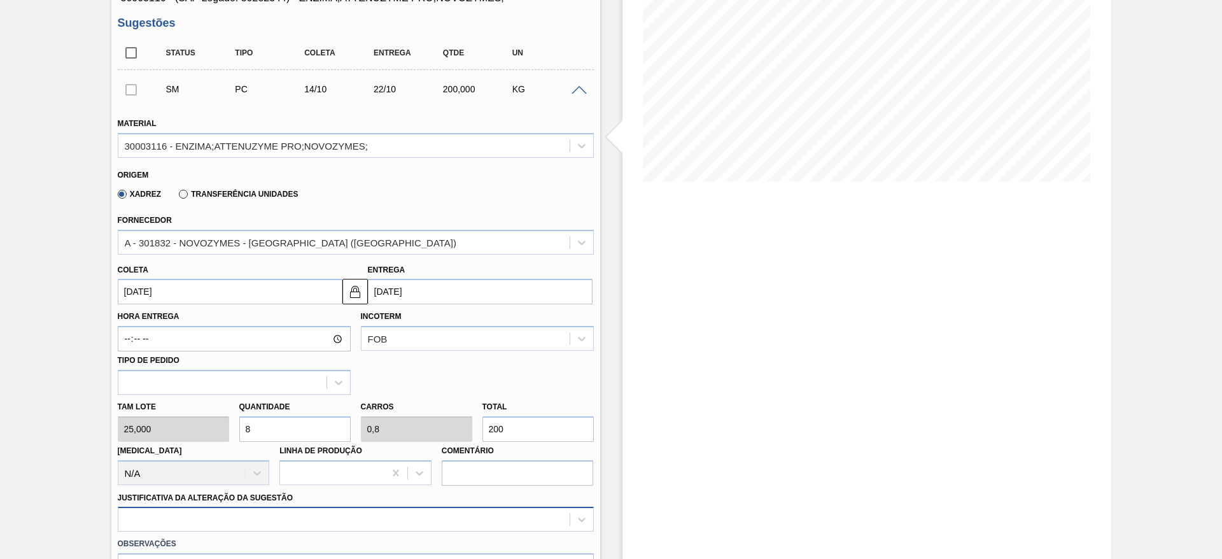
type input "200"
click at [435, 516] on div at bounding box center [356, 519] width 476 height 25
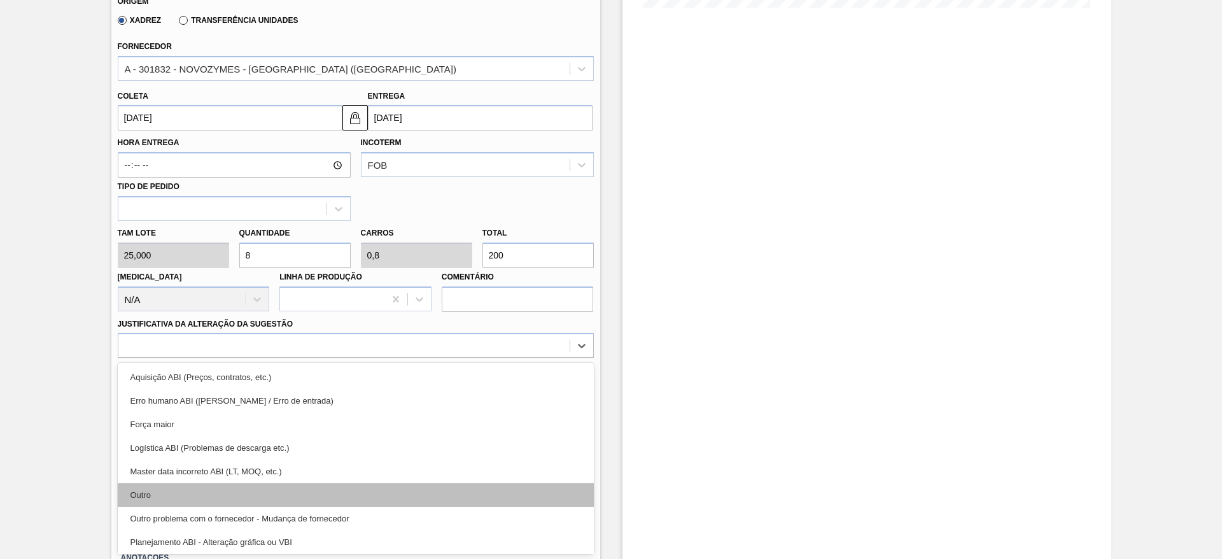
click at [356, 493] on div "Outro" at bounding box center [356, 495] width 476 height 24
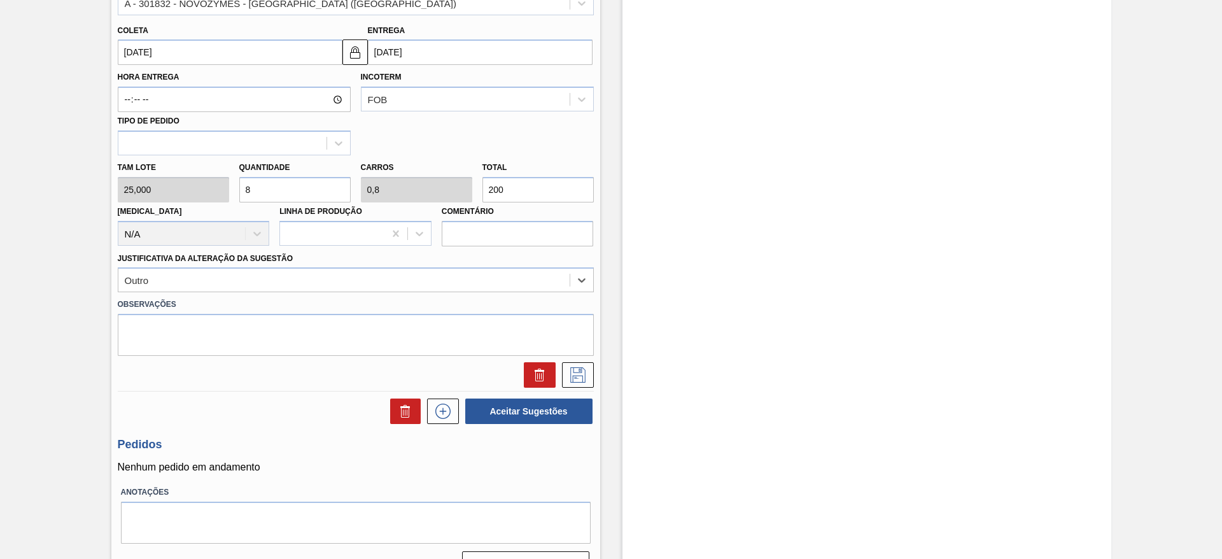
scroll to position [459, 0]
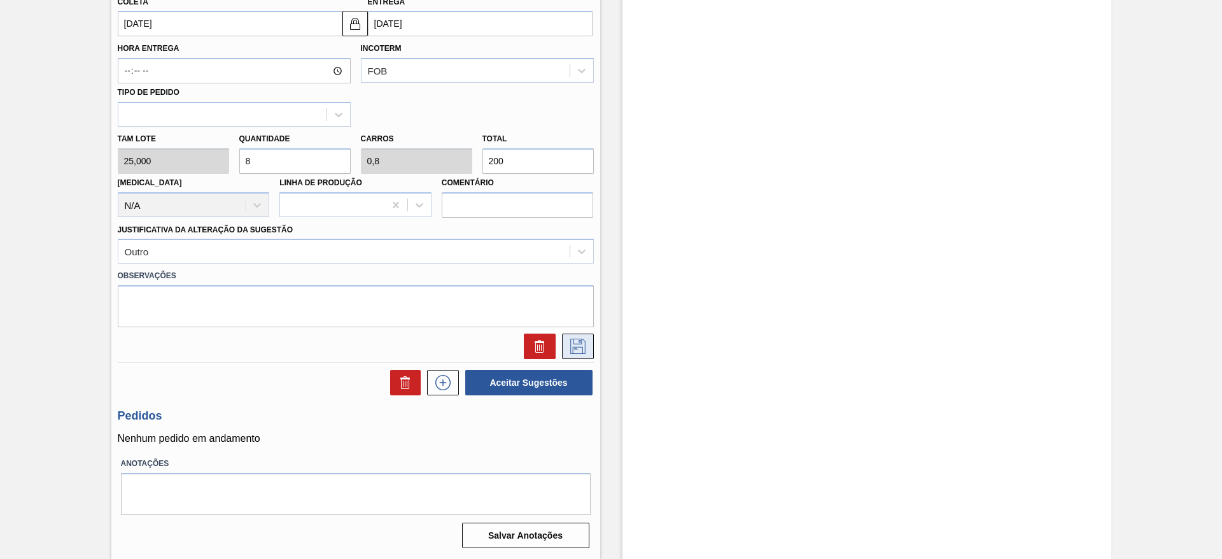
click at [576, 356] on button at bounding box center [578, 346] width 32 height 25
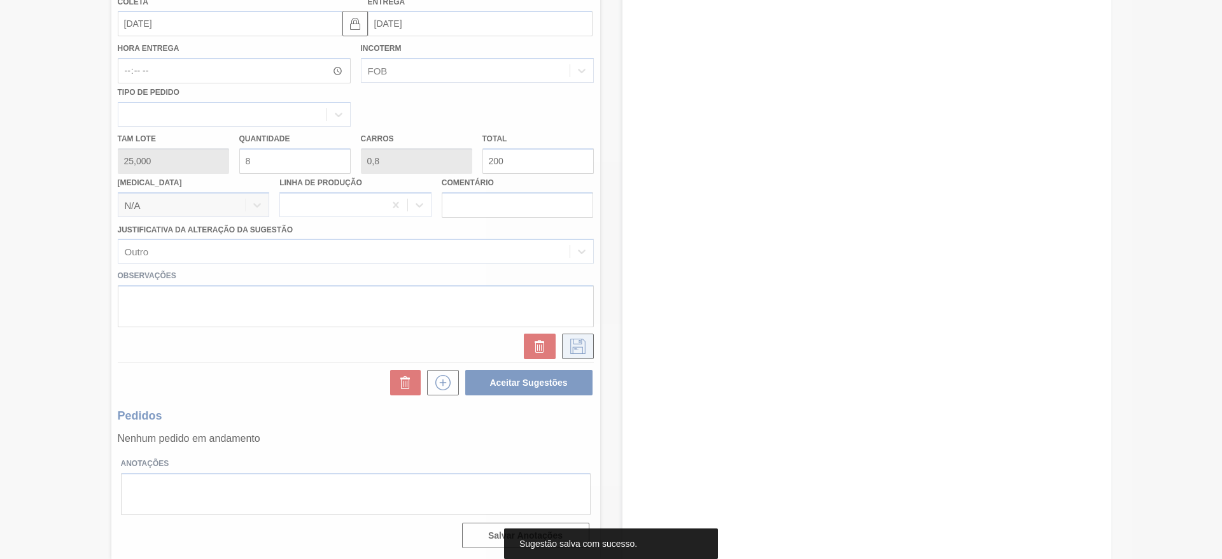
scroll to position [0, 0]
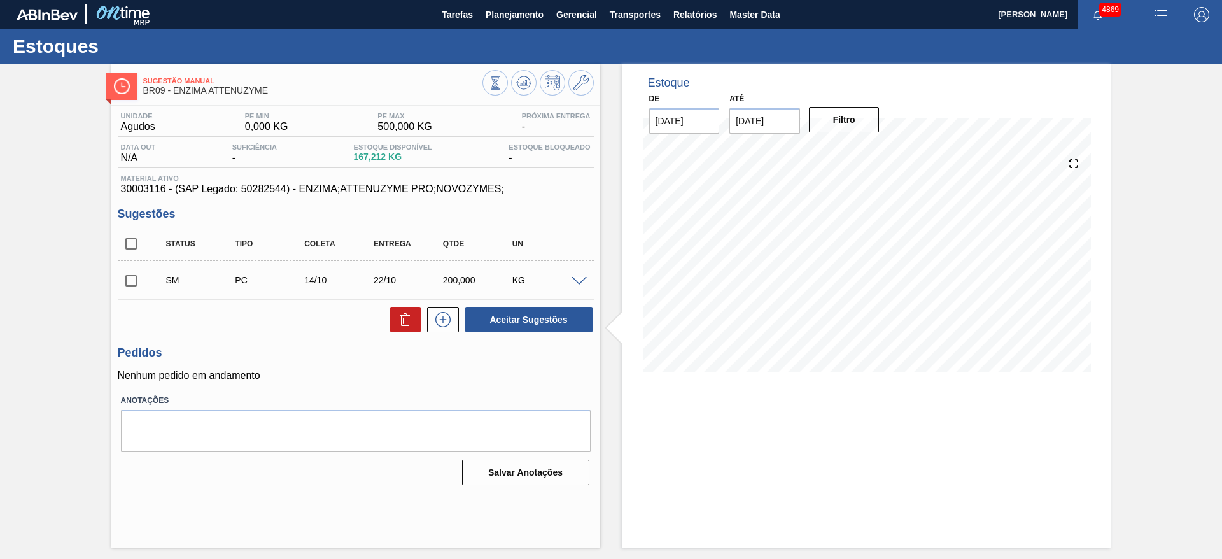
click at [579, 281] on span at bounding box center [579, 282] width 15 height 10
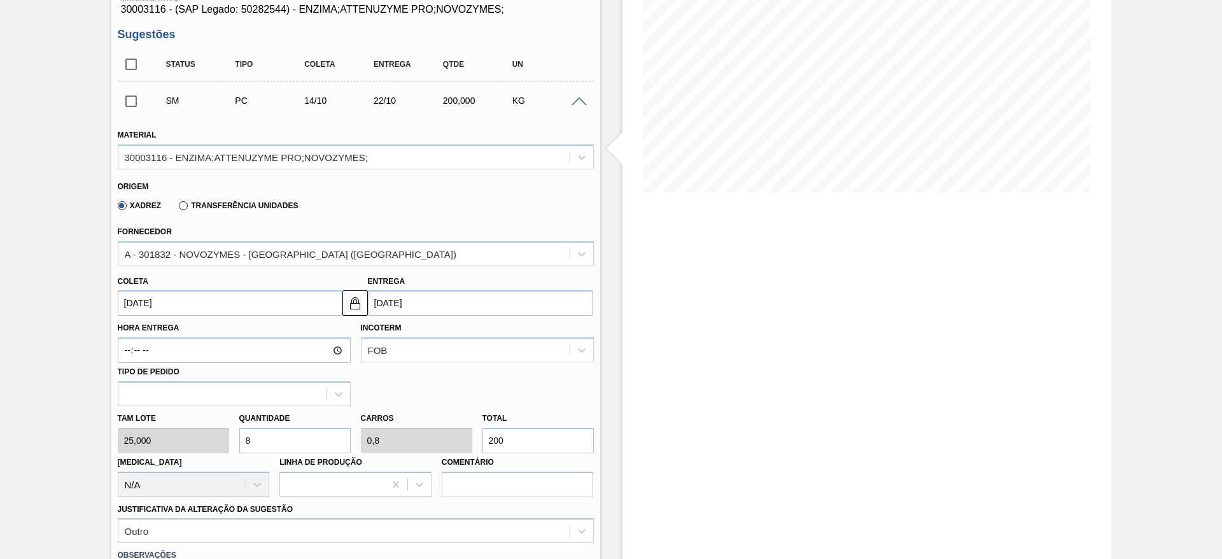
scroll to position [191, 0]
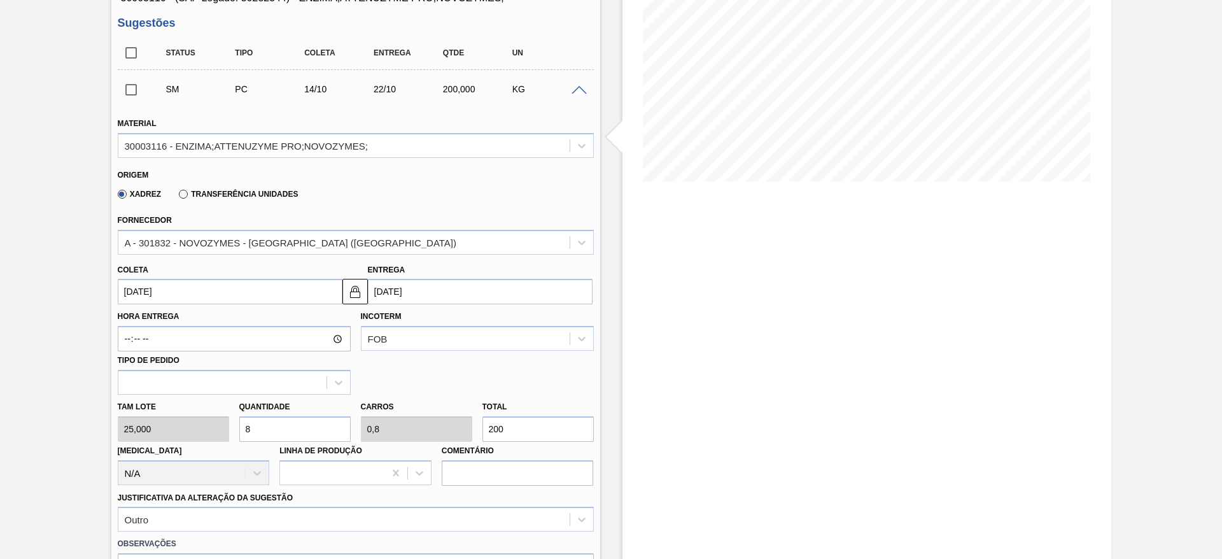
click at [450, 427] on div "Tam lote 25,000 Quantidade 8 Carros 0,8 Total 200 Doca N/A Linha de Produção Co…" at bounding box center [356, 440] width 486 height 91
type input "0,04"
type input "0,004"
type input "1"
type input "0,6"
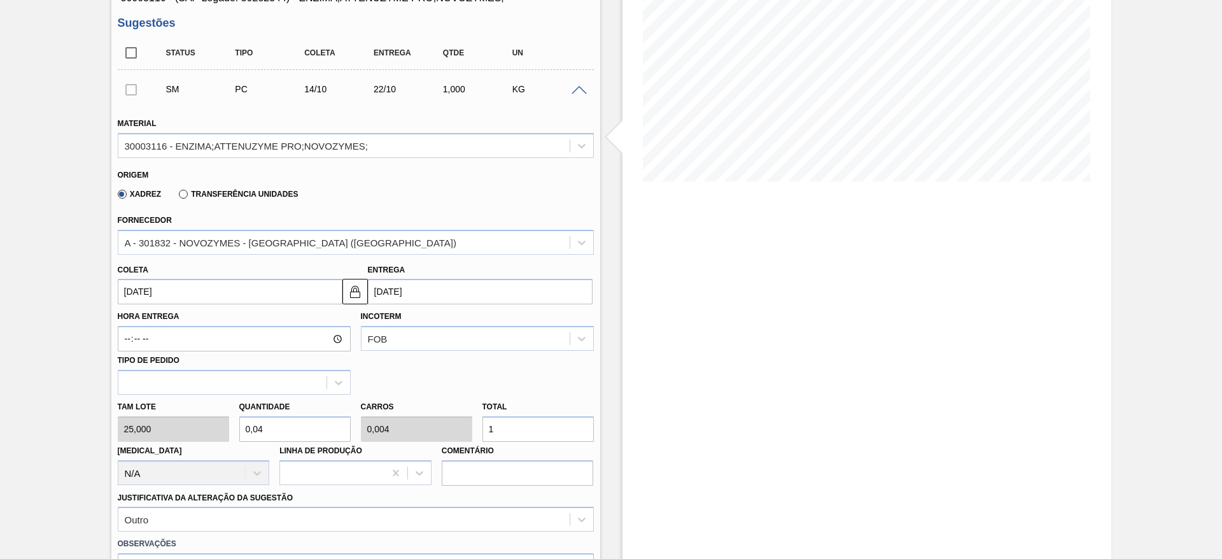
type input "0,06"
type input "15"
type input "6"
type input "0,6"
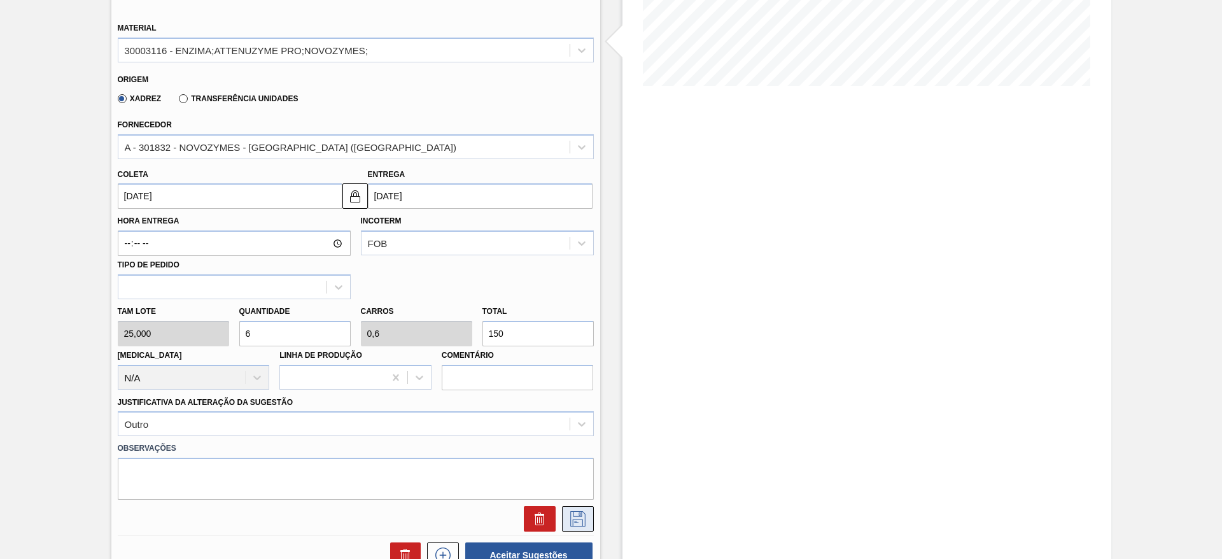
type input "150"
click at [592, 514] on button at bounding box center [578, 518] width 32 height 25
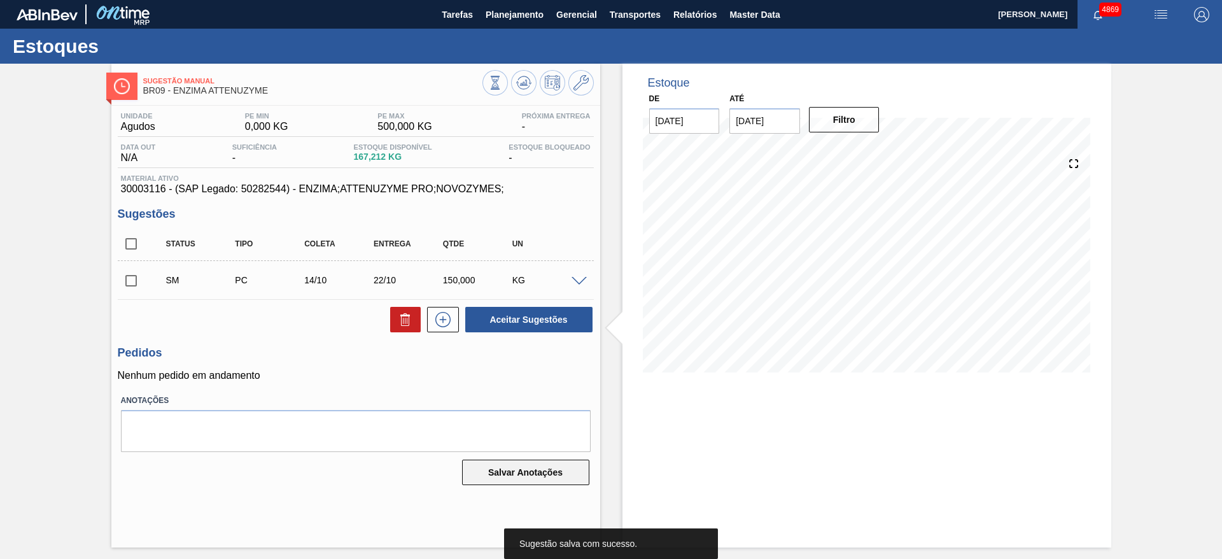
scroll to position [0, 0]
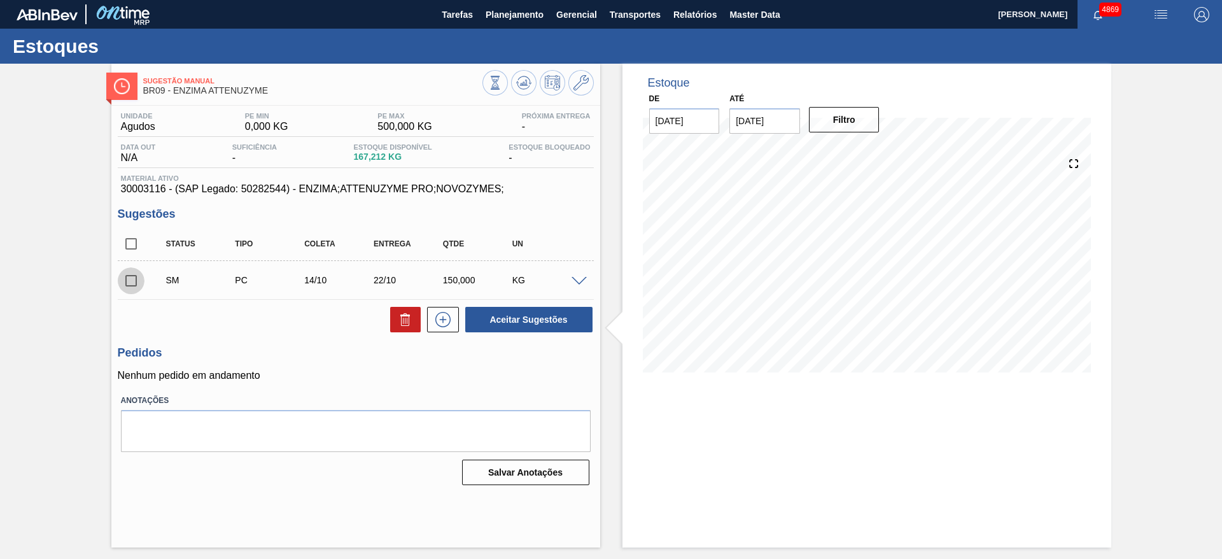
drag, startPoint x: 135, startPoint y: 288, endPoint x: 313, endPoint y: 315, distance: 179.7
click at [139, 288] on input "checkbox" at bounding box center [131, 280] width 27 height 27
click at [507, 318] on button "Aceitar Sugestões" at bounding box center [528, 319] width 127 height 25
checkbox input "false"
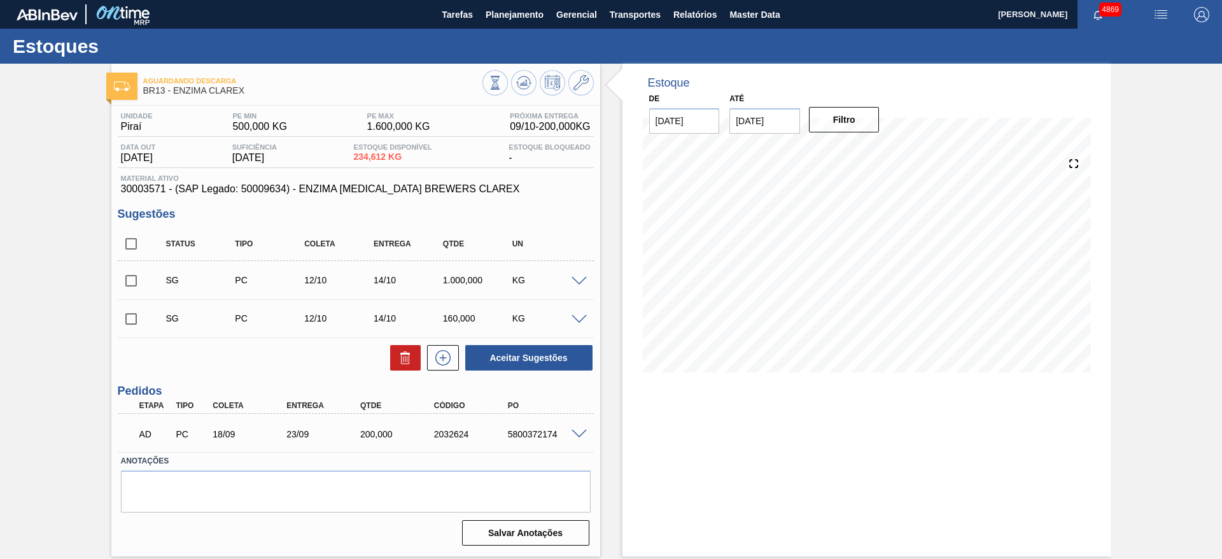
click at [579, 281] on span at bounding box center [579, 282] width 15 height 10
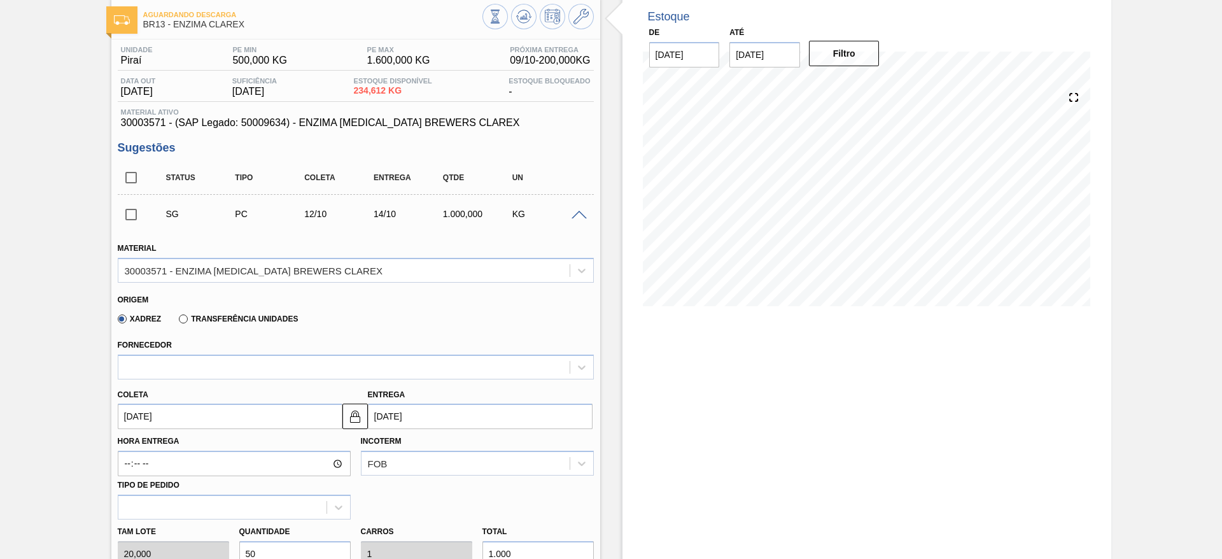
scroll to position [95, 0]
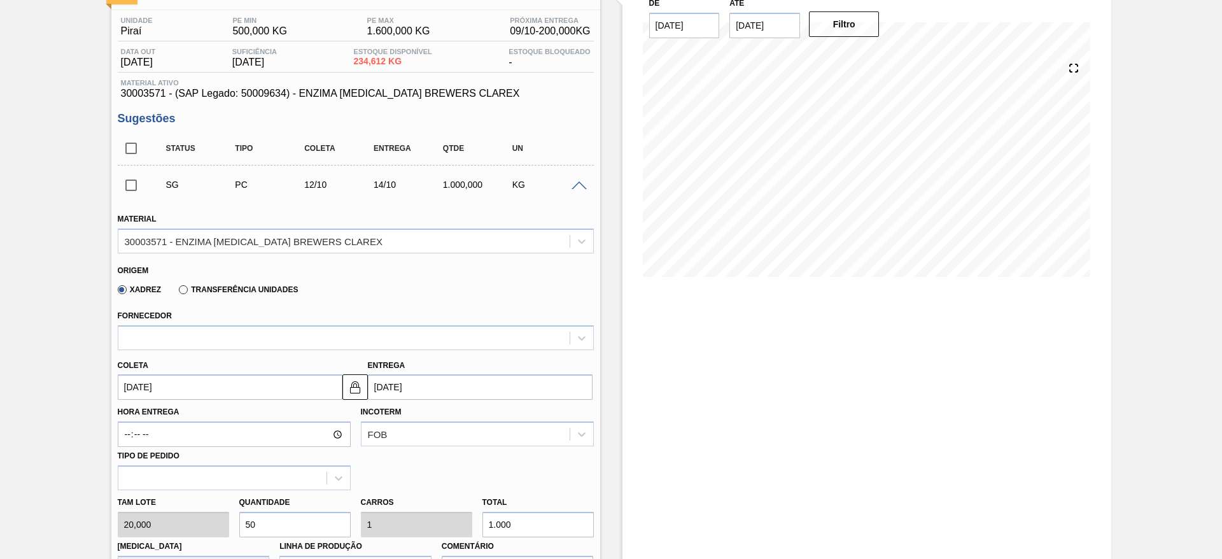
click at [181, 390] on input "[DATE]" at bounding box center [230, 386] width 225 height 25
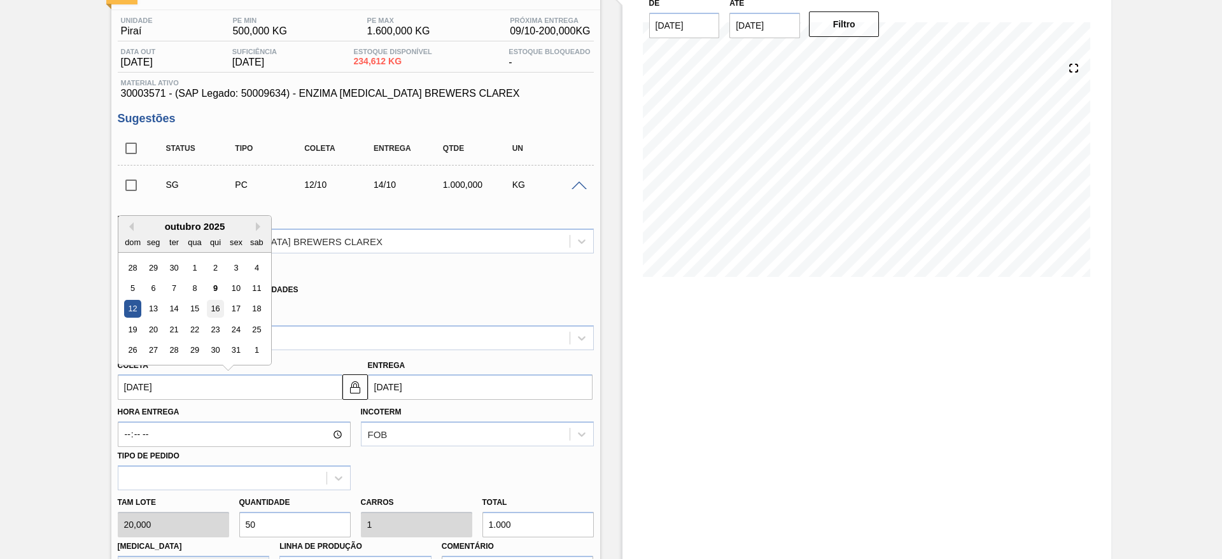
click at [218, 311] on div "16" at bounding box center [214, 308] width 17 height 17
type input "16/10/2025"
type input "18/10/2025"
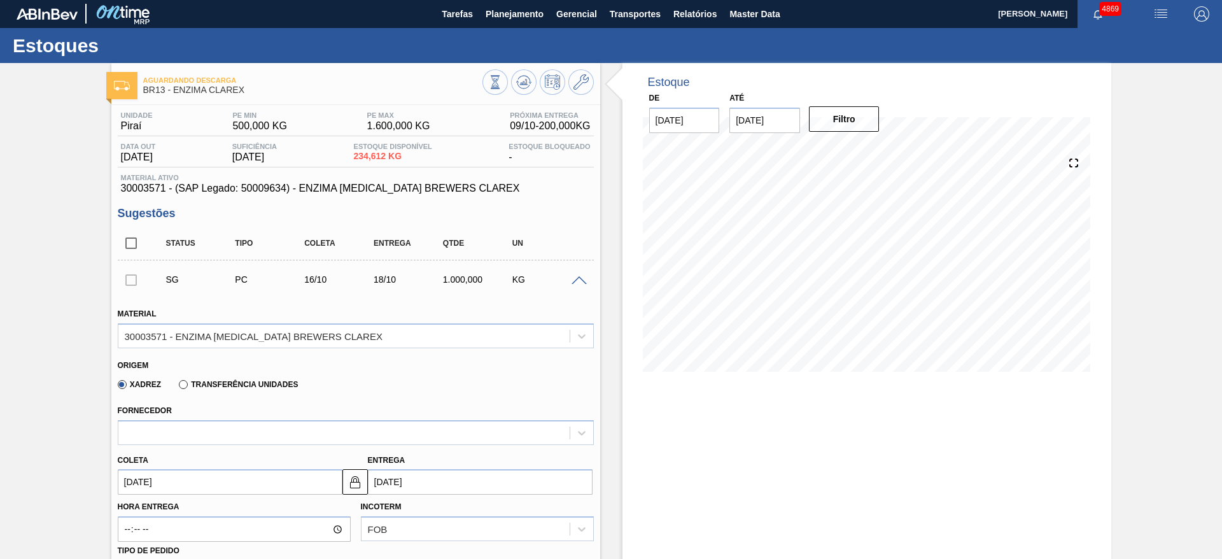
scroll to position [0, 0]
click at [591, 83] on button at bounding box center [580, 82] width 25 height 25
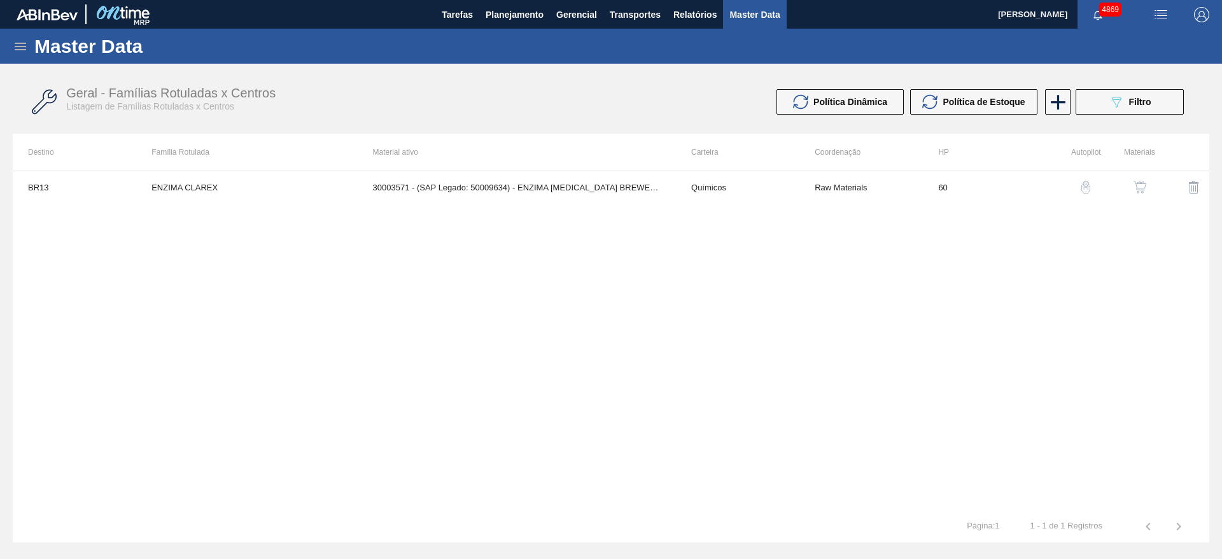
click at [1139, 192] on img "button" at bounding box center [1140, 187] width 13 height 13
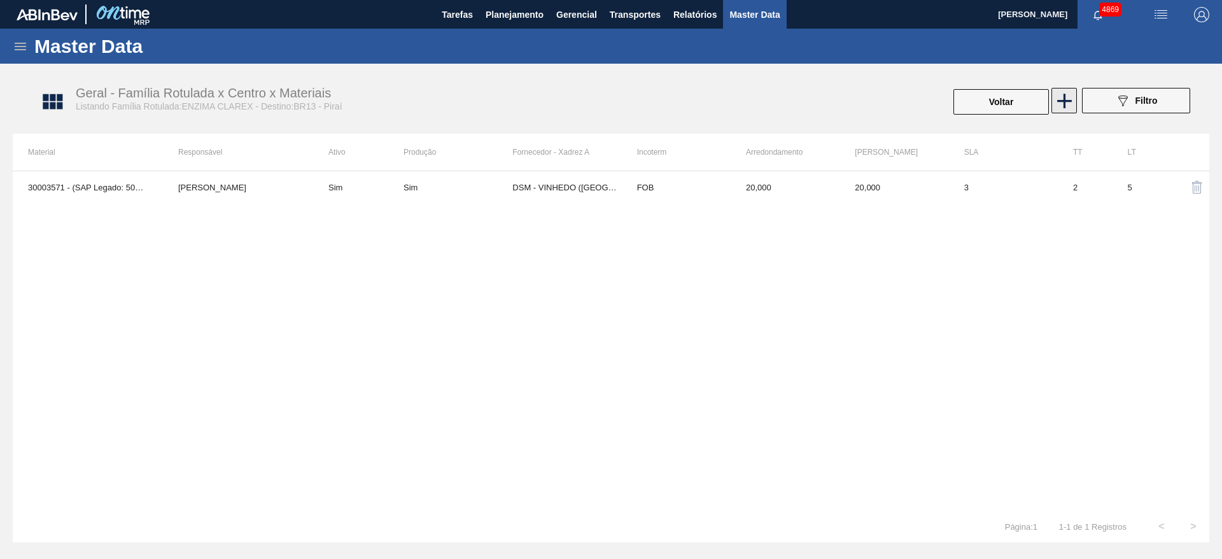
click at [1075, 105] on icon at bounding box center [1064, 100] width 25 height 25
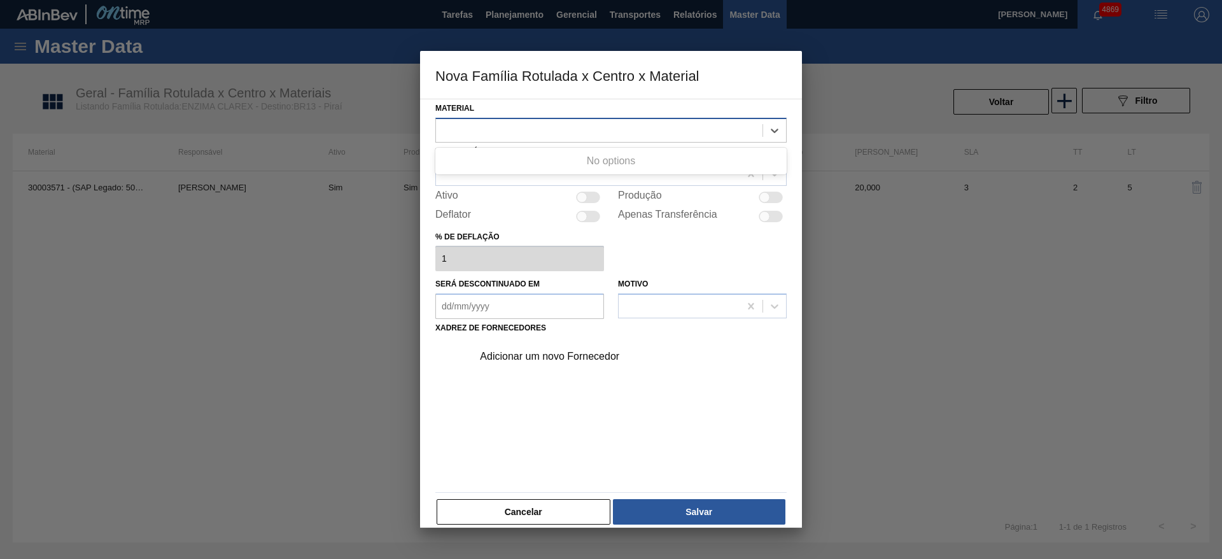
click at [584, 125] on div at bounding box center [599, 130] width 327 height 18
click at [514, 514] on button "Cancelar" at bounding box center [524, 511] width 174 height 25
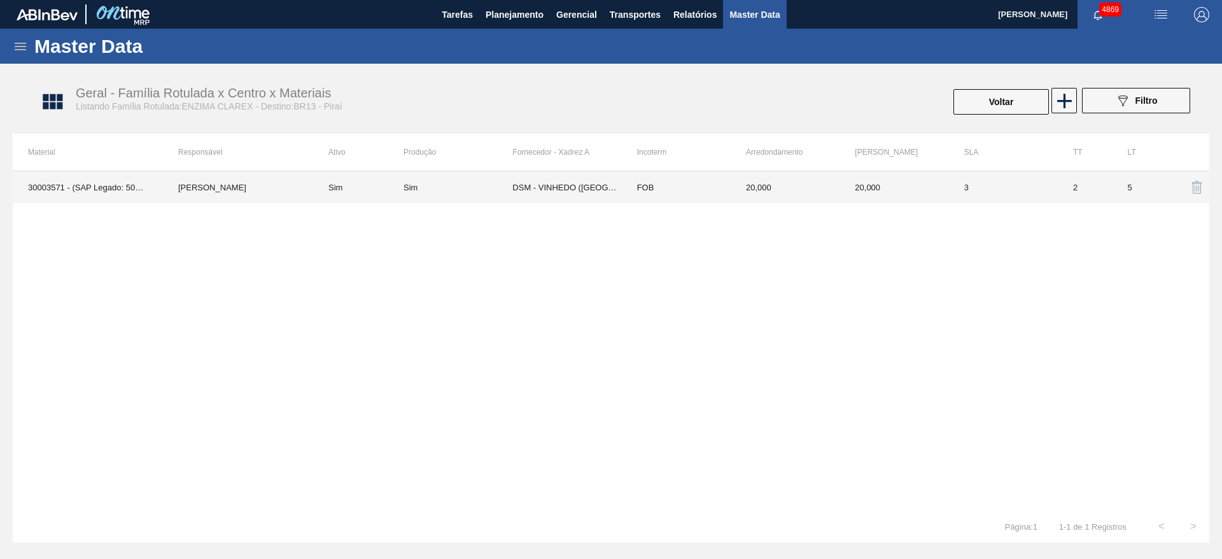
click at [482, 175] on td "Sim" at bounding box center [458, 187] width 109 height 32
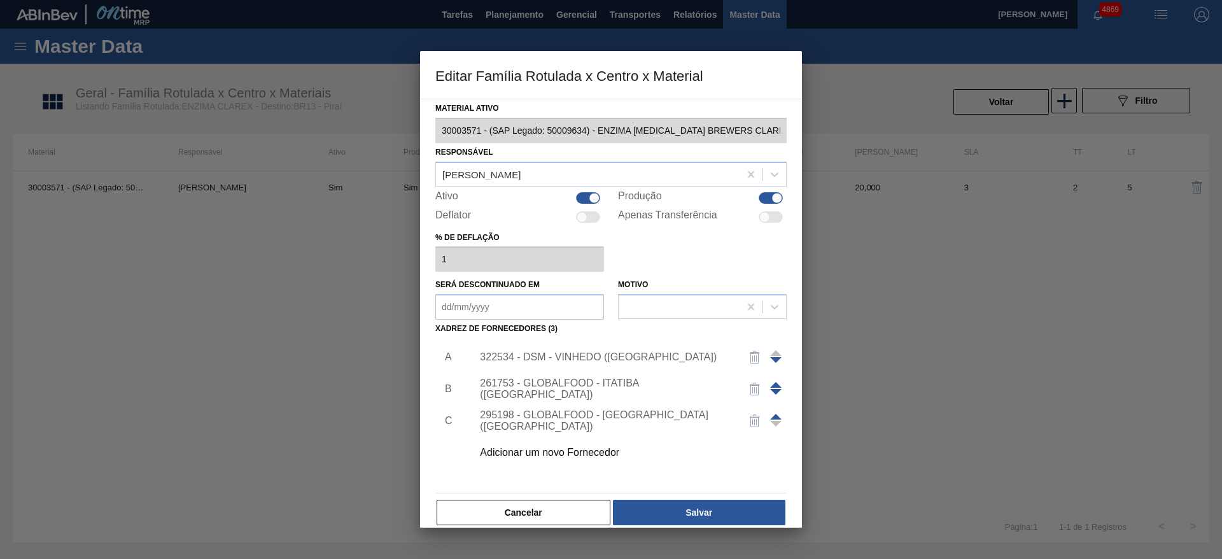
click at [529, 463] on div "Adicionar um novo Fornecedor" at bounding box center [625, 453] width 321 height 32
click at [526, 456] on div "Adicionar um novo Fornecedor" at bounding box center [605, 452] width 250 height 11
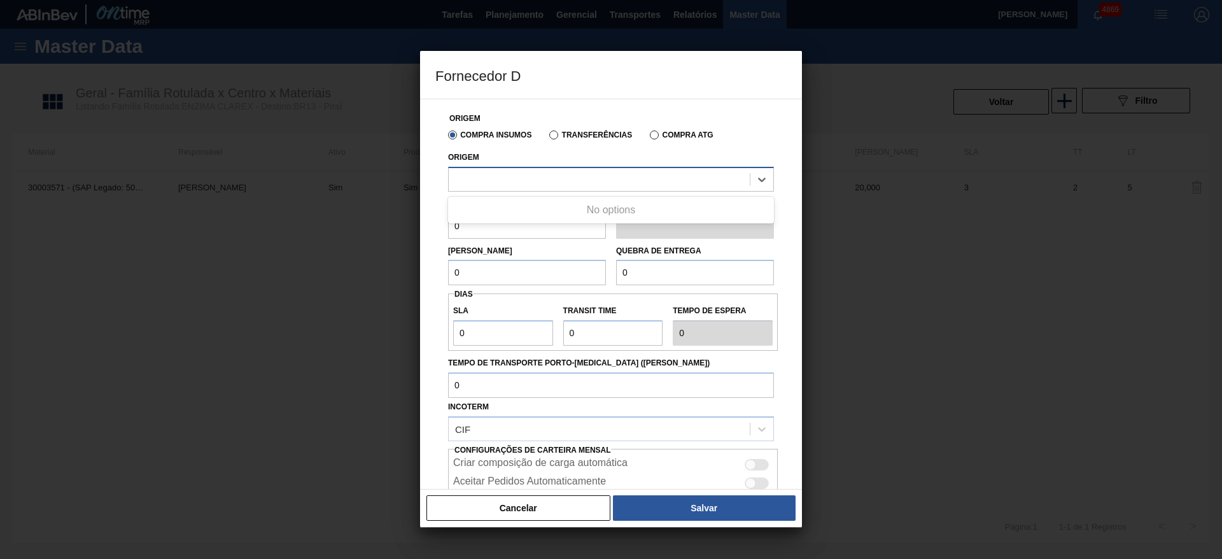
click at [526, 176] on div at bounding box center [599, 179] width 301 height 18
click at [525, 190] on div at bounding box center [611, 179] width 326 height 25
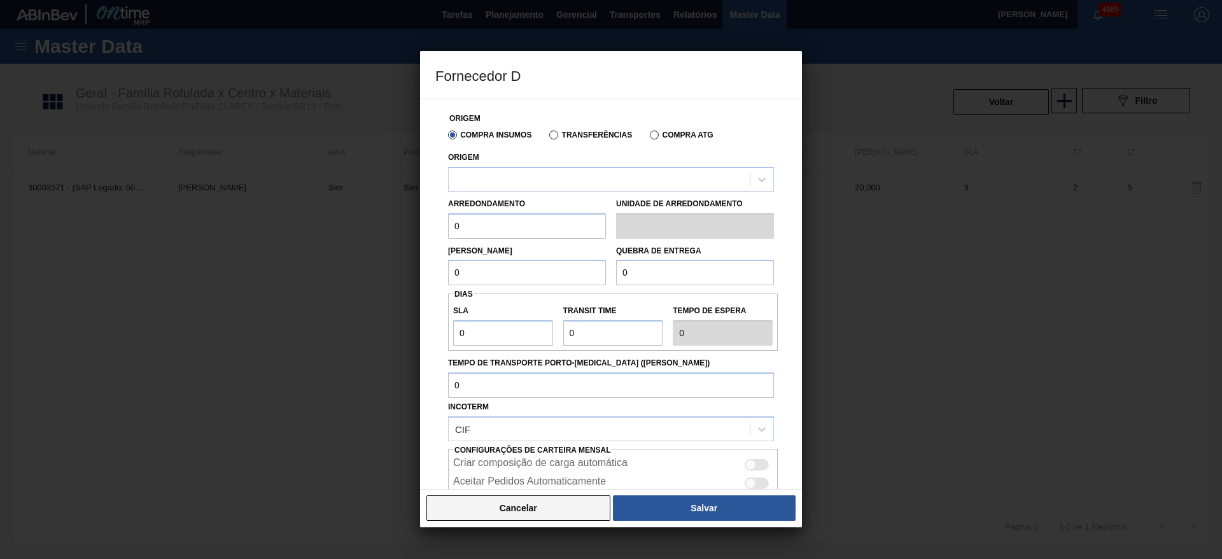
click at [541, 509] on button "Cancelar" at bounding box center [518, 507] width 184 height 25
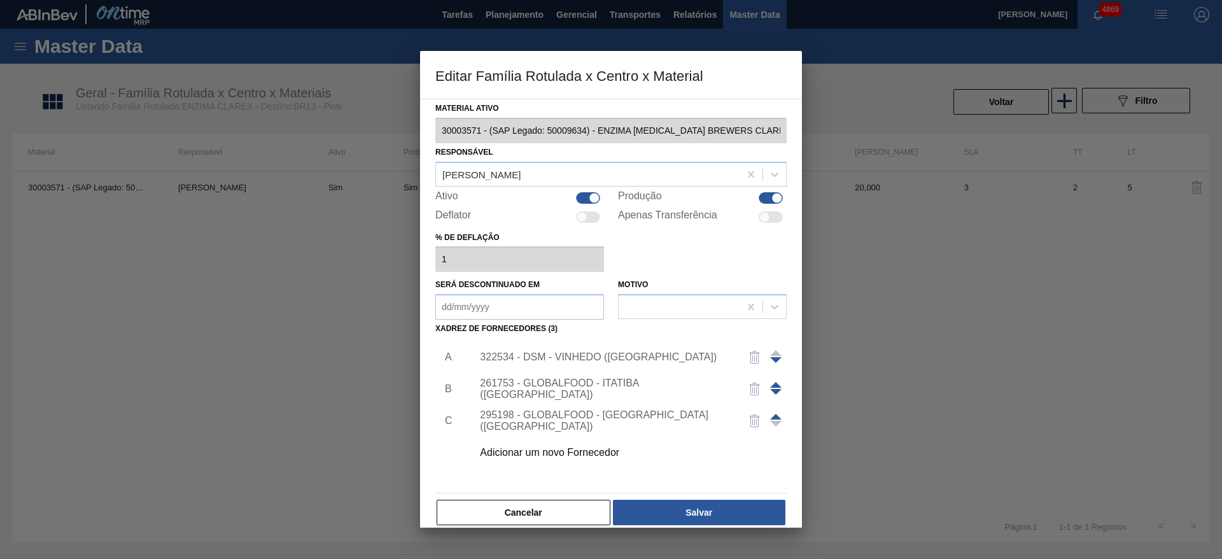
click at [548, 350] on div "322534 - DSM - VINHEDO (SP)" at bounding box center [625, 357] width 321 height 32
click at [580, 519] on button "Cancelar" at bounding box center [524, 512] width 174 height 25
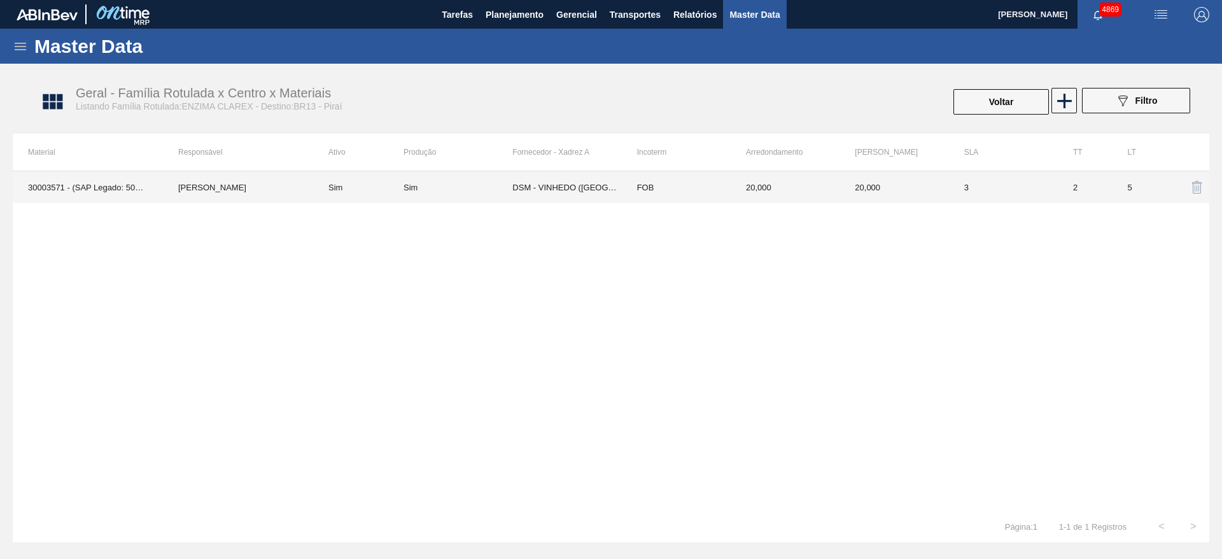
click at [1071, 195] on td "2" at bounding box center [1085, 187] width 55 height 32
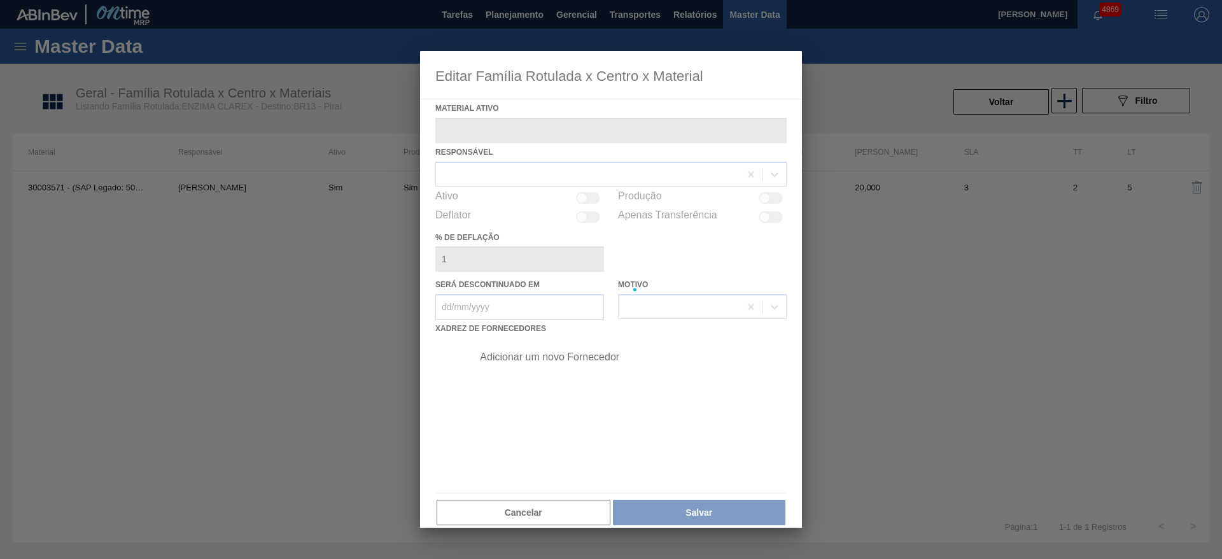
type ativo "30003571 - (SAP Legado: 50009634) - ENZIMA PROTEASE BREWERS CLAREX"
checkbox input "true"
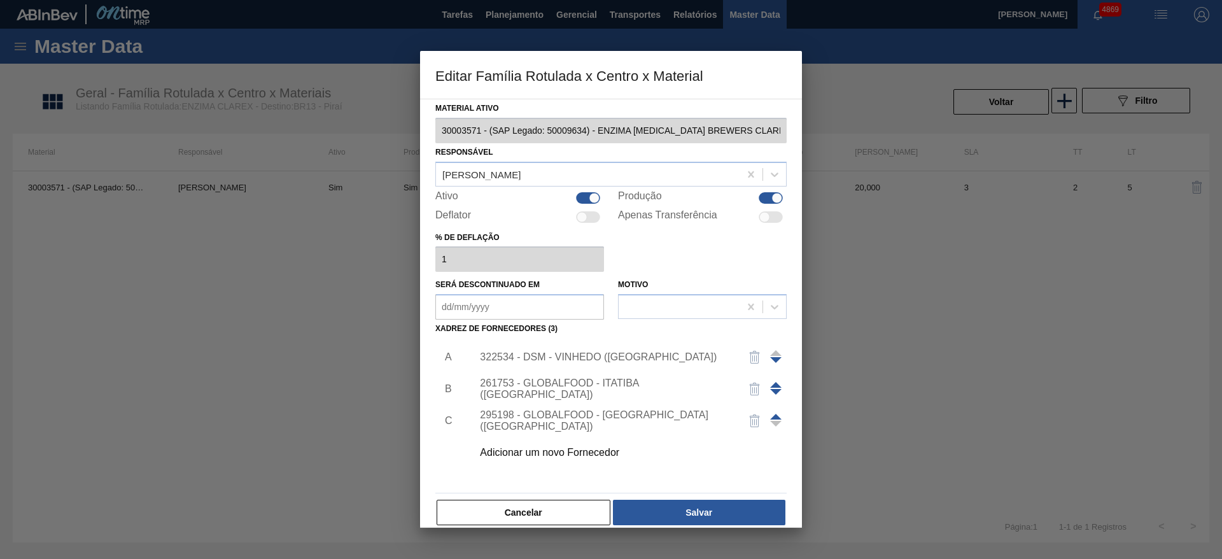
click at [223, 339] on div at bounding box center [611, 279] width 1222 height 559
click at [508, 515] on button "Cancelar" at bounding box center [524, 512] width 174 height 25
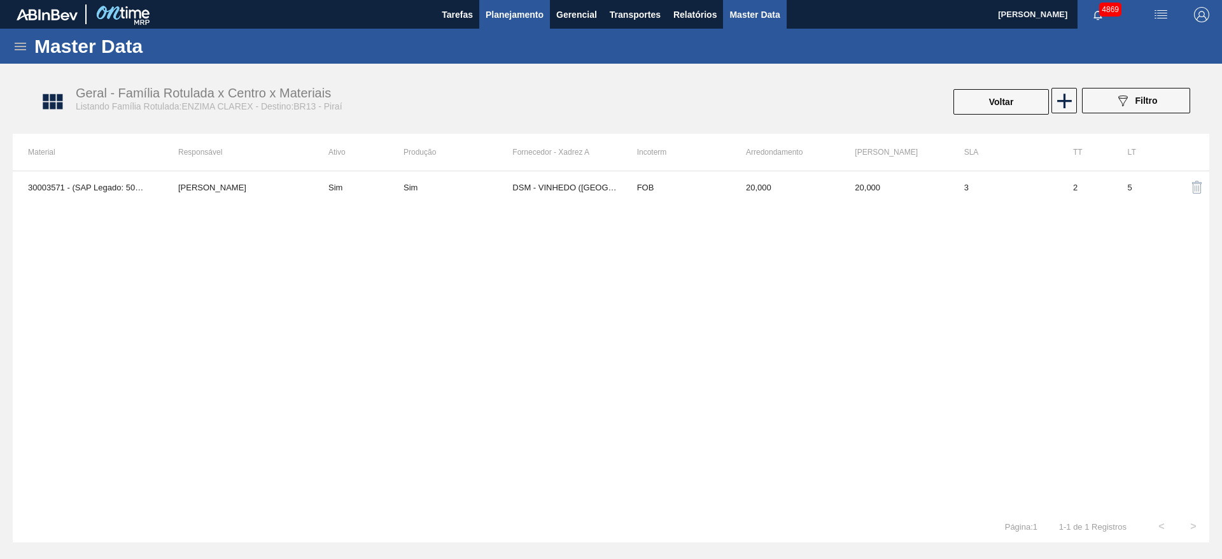
click at [516, 10] on span "Planejamento" at bounding box center [515, 14] width 58 height 15
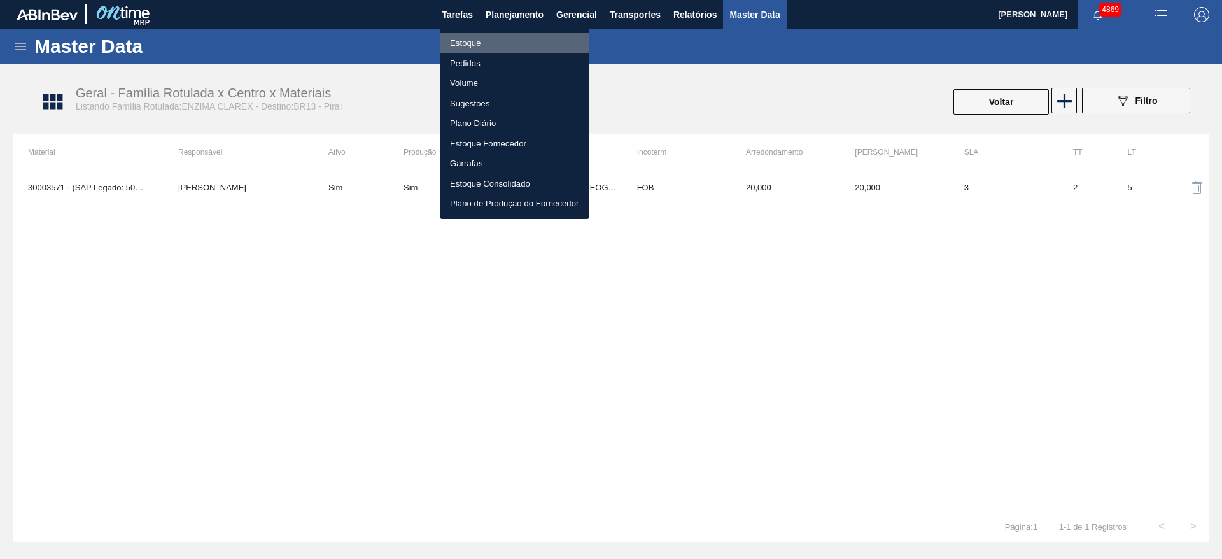
click at [485, 41] on li "Estoque" at bounding box center [515, 43] width 150 height 20
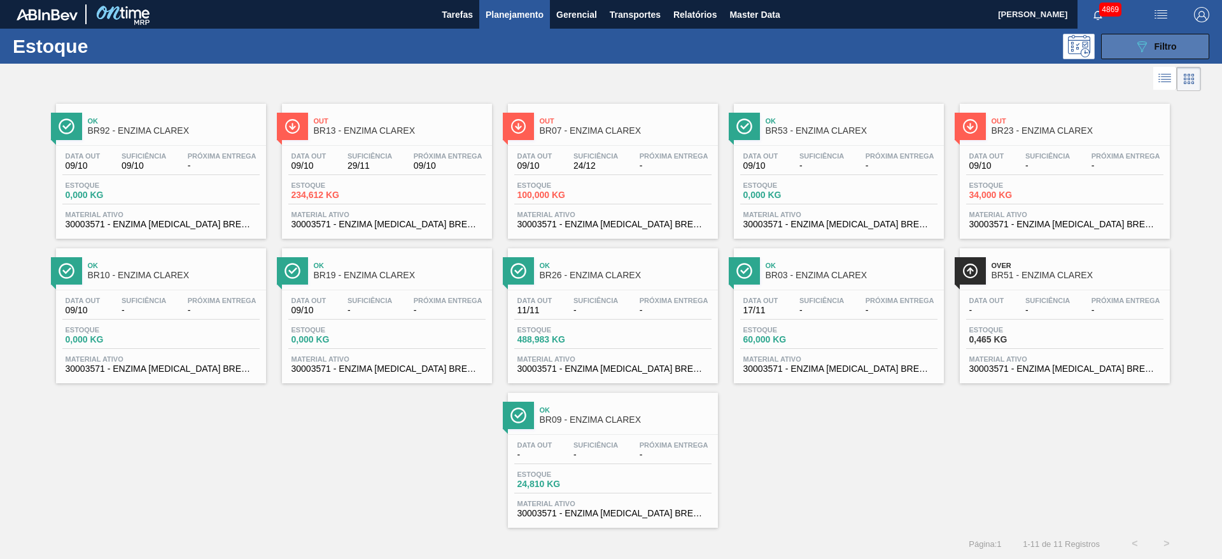
click at [1163, 46] on span "Filtro" at bounding box center [1166, 46] width 22 height 10
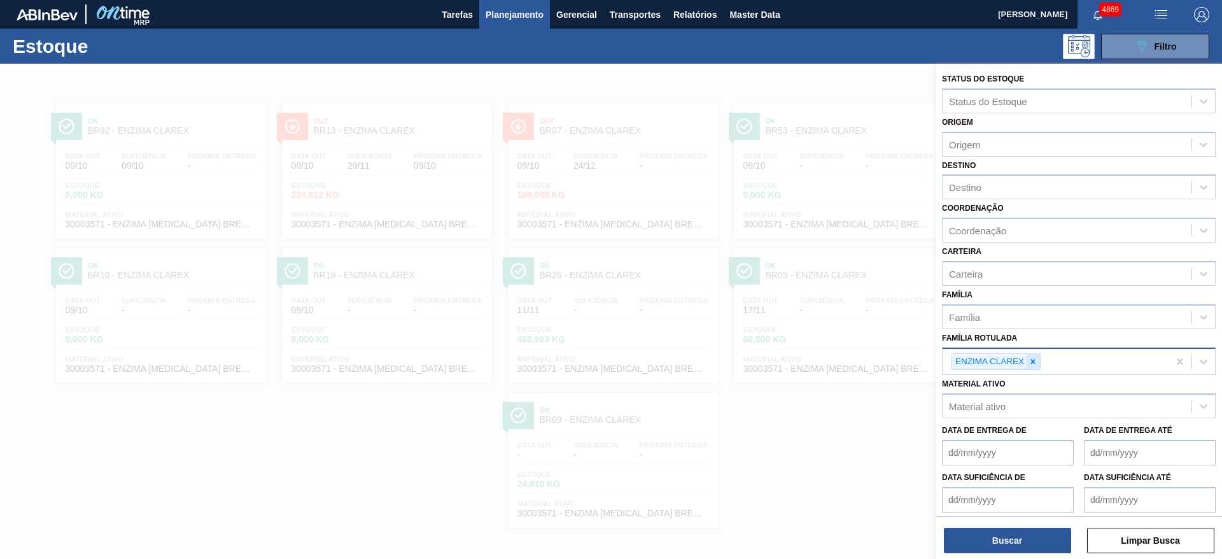
click at [1035, 358] on icon at bounding box center [1033, 361] width 9 height 9
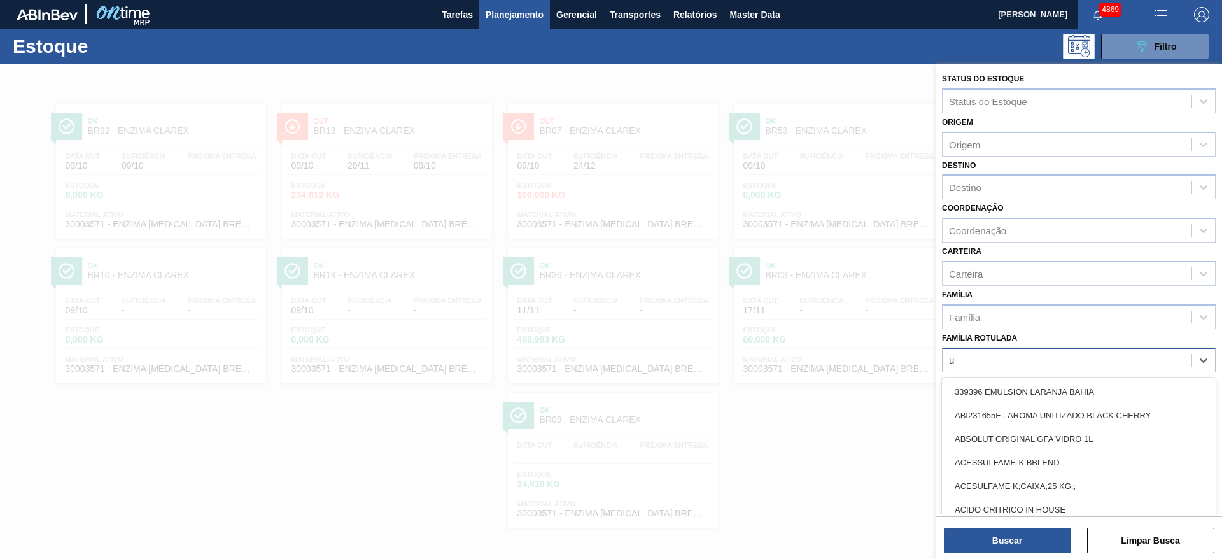
scroll to position [1, 0]
type Rotulada "ultr"
drag, startPoint x: 976, startPoint y: 446, endPoint x: 1003, endPoint y: 494, distance: 54.4
click at [976, 447] on div "ENZIMA ULTRAFLO PRIME" at bounding box center [1079, 439] width 274 height 24
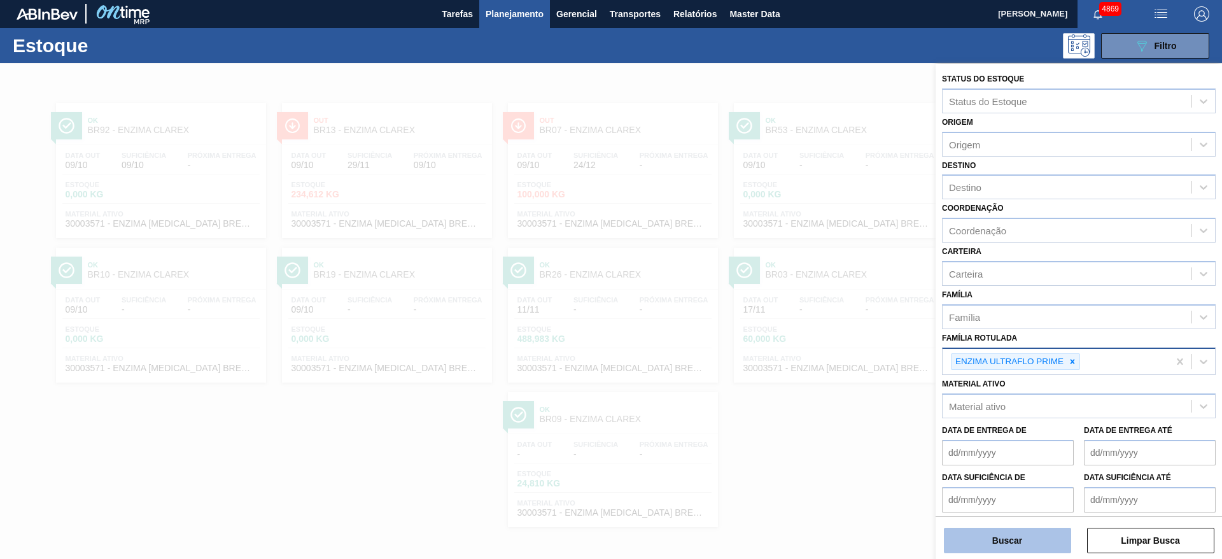
click at [1041, 547] on button "Buscar" at bounding box center [1007, 540] width 127 height 25
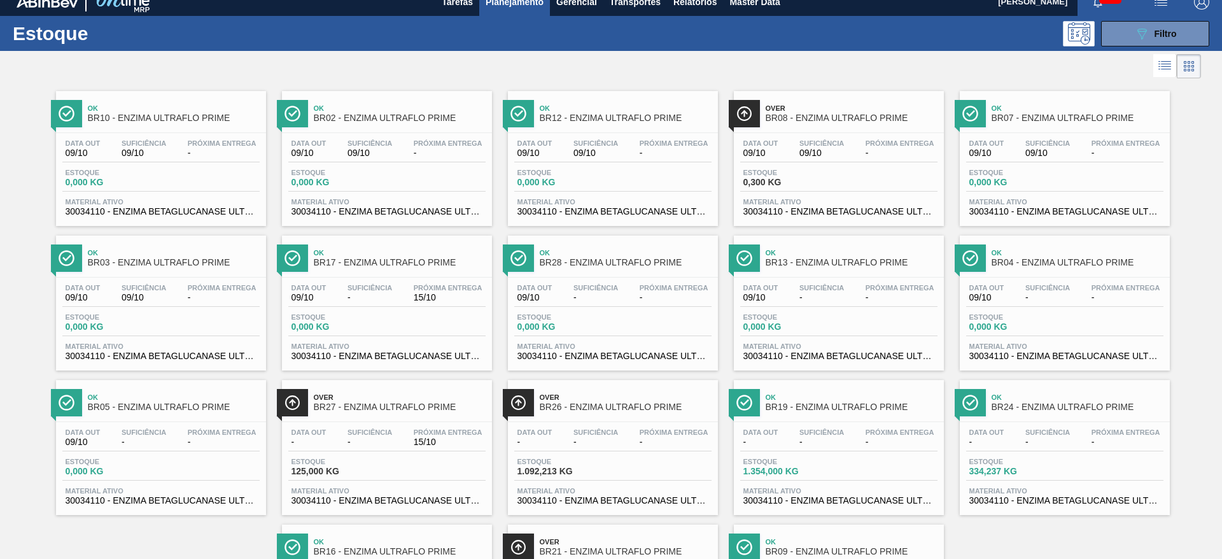
scroll to position [0, 0]
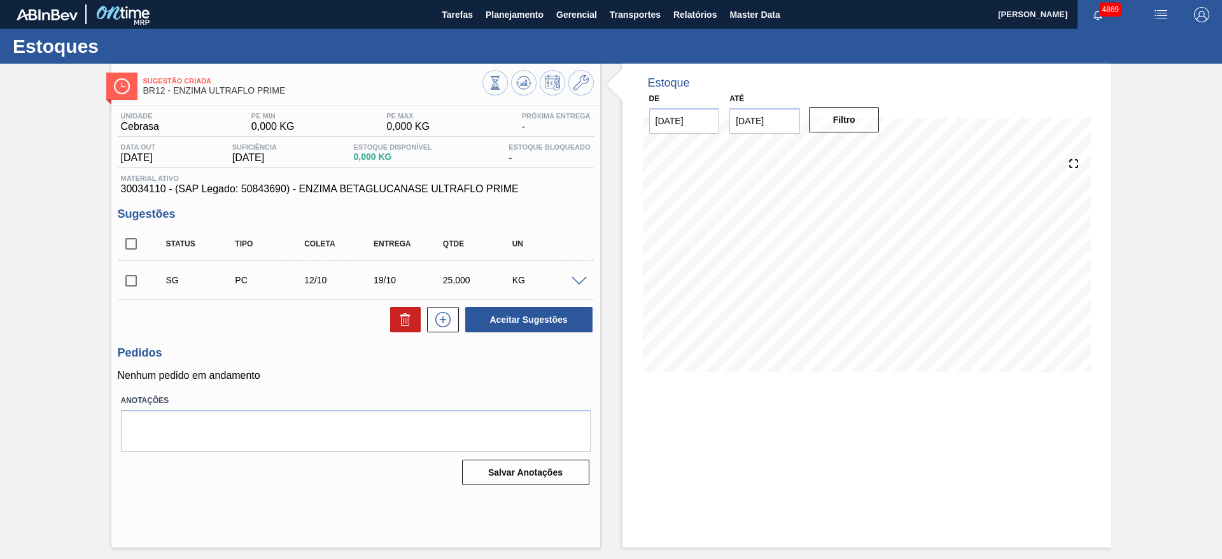
click at [578, 283] on span at bounding box center [579, 282] width 15 height 10
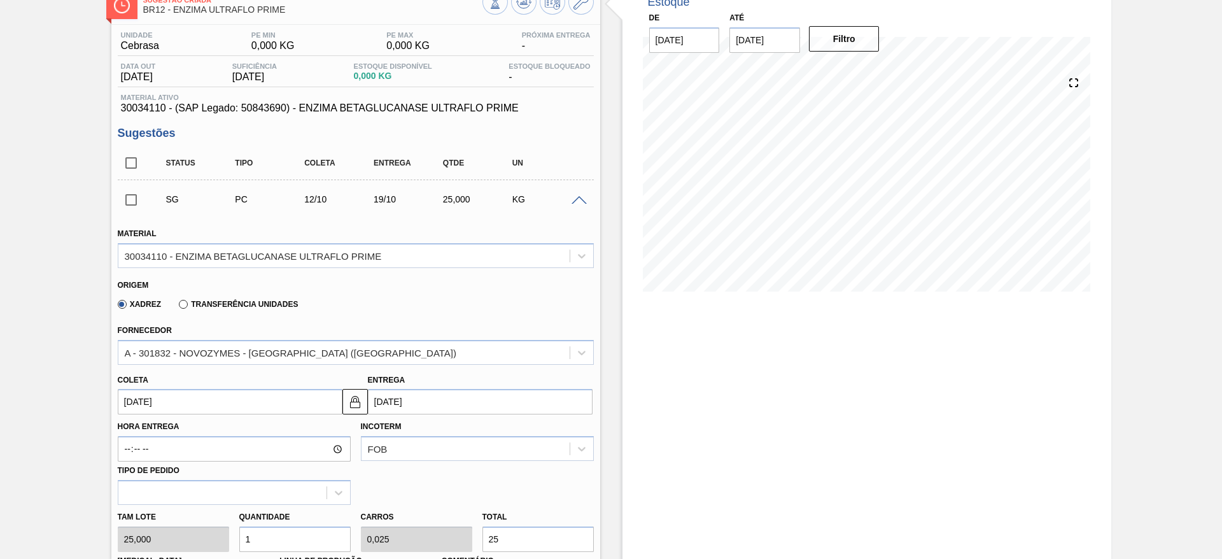
scroll to position [191, 0]
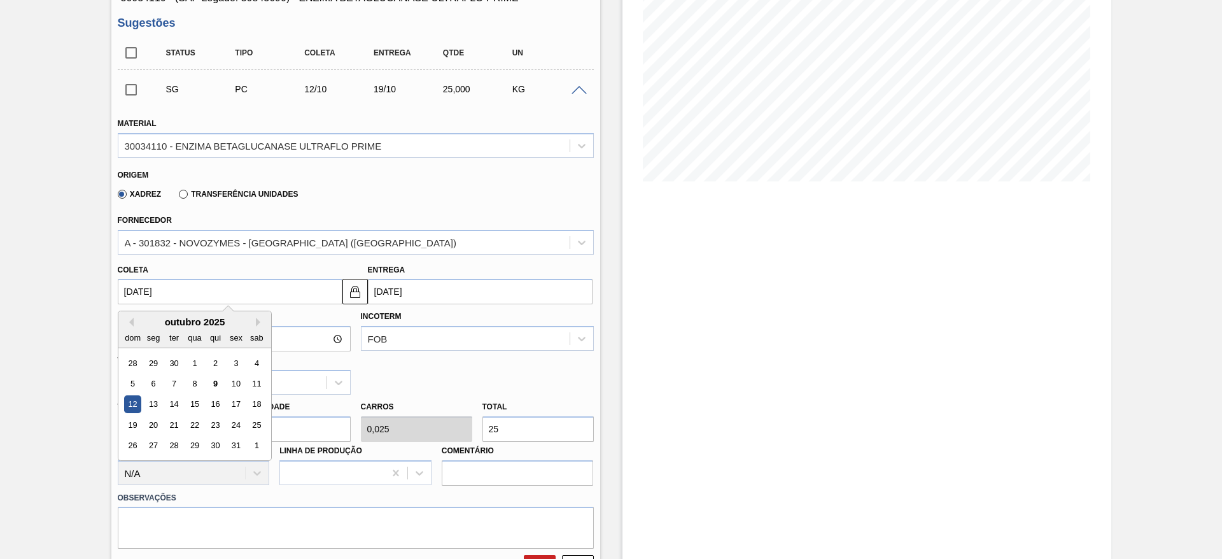
click at [139, 290] on input "[DATE]" at bounding box center [230, 291] width 225 height 25
click at [223, 400] on div "16" at bounding box center [214, 404] width 17 height 17
type input "[DATE]"
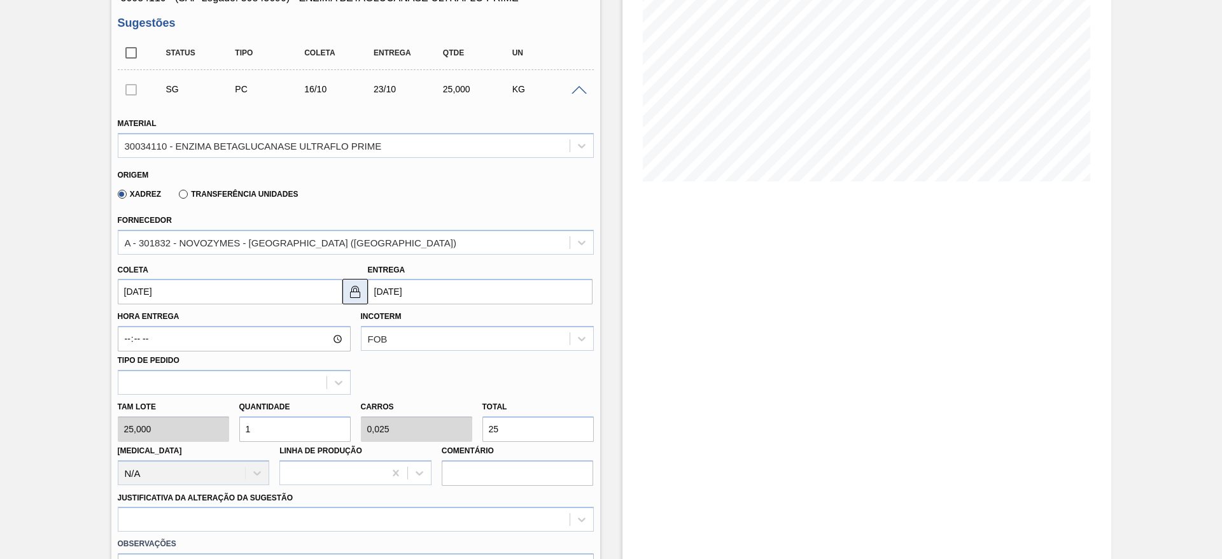
click at [353, 292] on img at bounding box center [355, 291] width 15 height 15
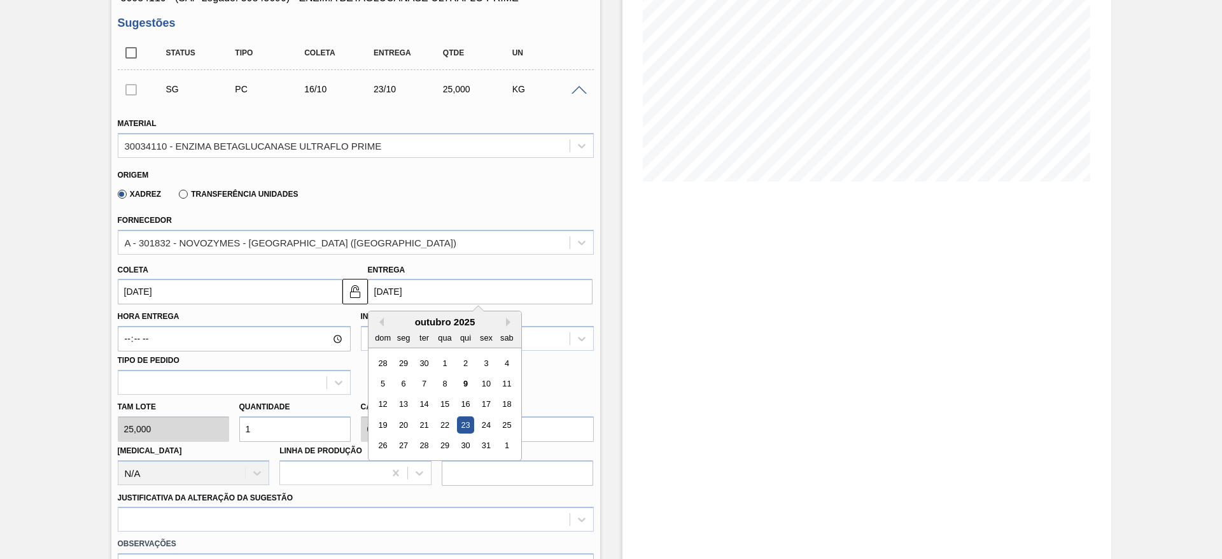
click at [383, 293] on input "[DATE]" at bounding box center [480, 291] width 225 height 25
click at [429, 425] on div "21" at bounding box center [423, 424] width 17 height 17
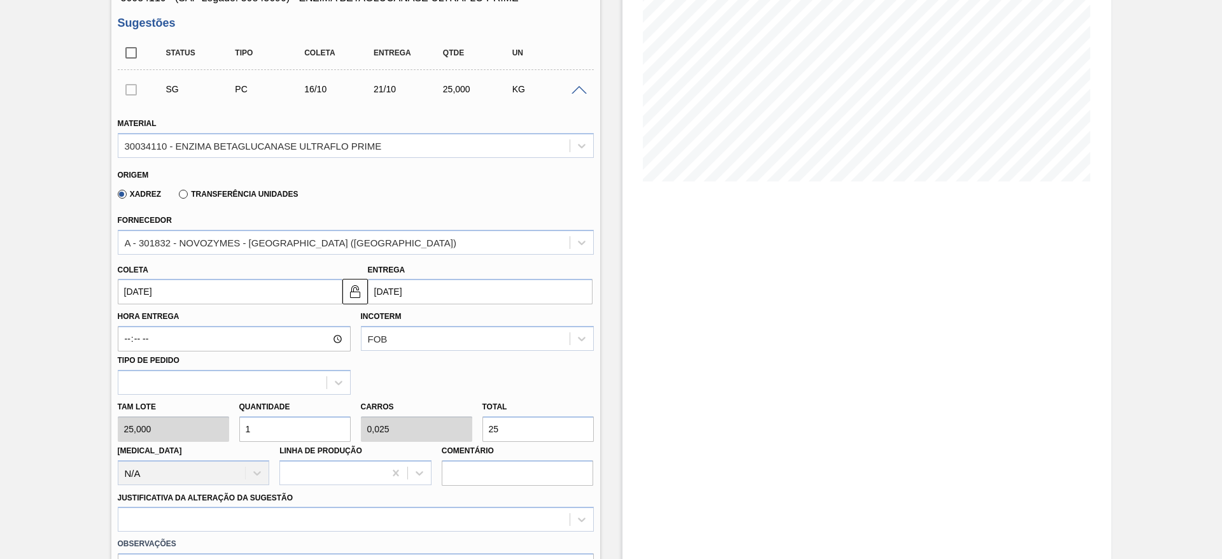
scroll to position [286, 0]
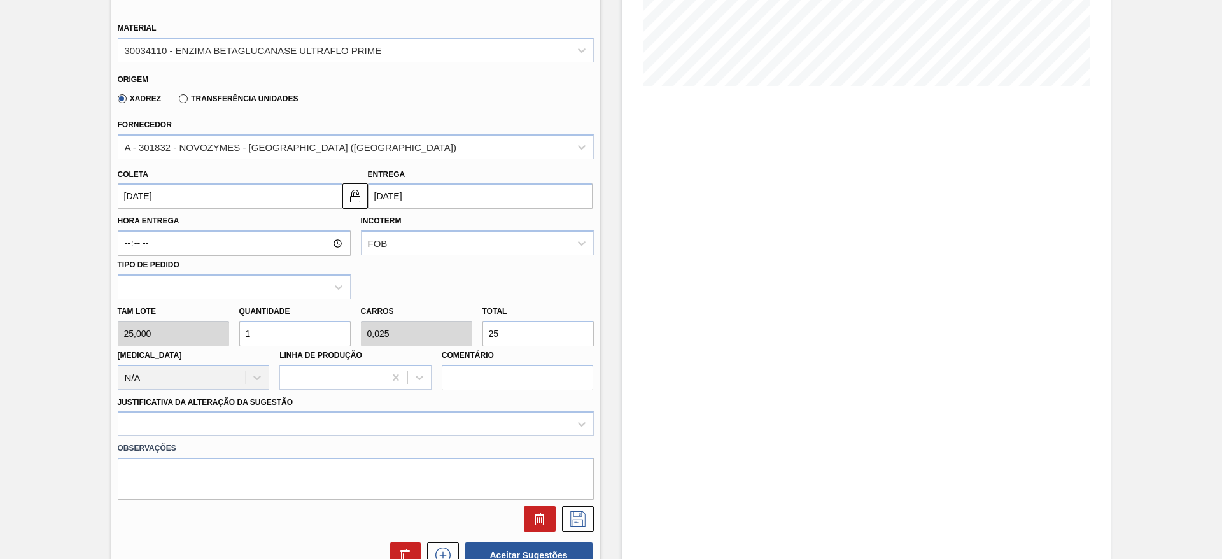
click at [386, 188] on input "[DATE]" at bounding box center [480, 195] width 225 height 25
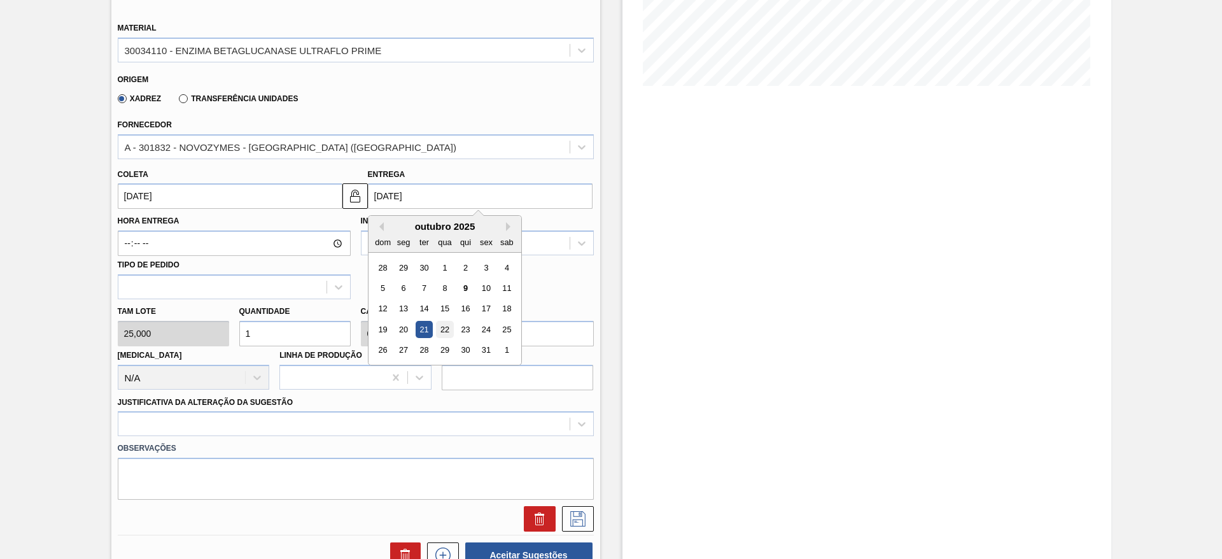
click at [443, 327] on div "22" at bounding box center [444, 329] width 17 height 17
type input "[DATE]"
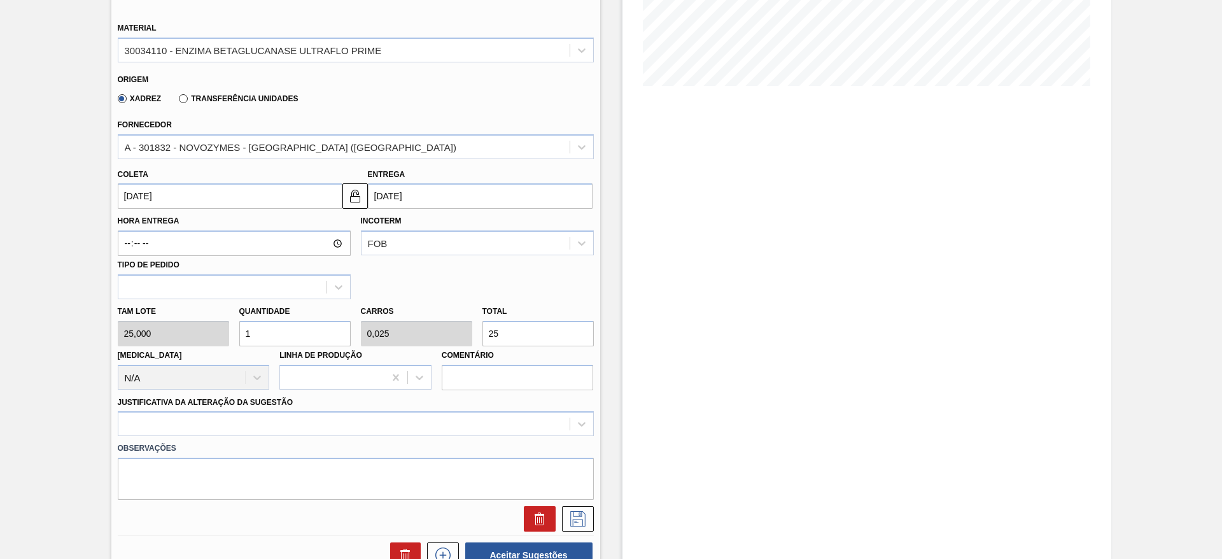
drag, startPoint x: 502, startPoint y: 326, endPoint x: 479, endPoint y: 335, distance: 25.4
click at [479, 335] on div "Total 25" at bounding box center [538, 324] width 122 height 44
type input "0,2"
type input "0,005"
type input "5"
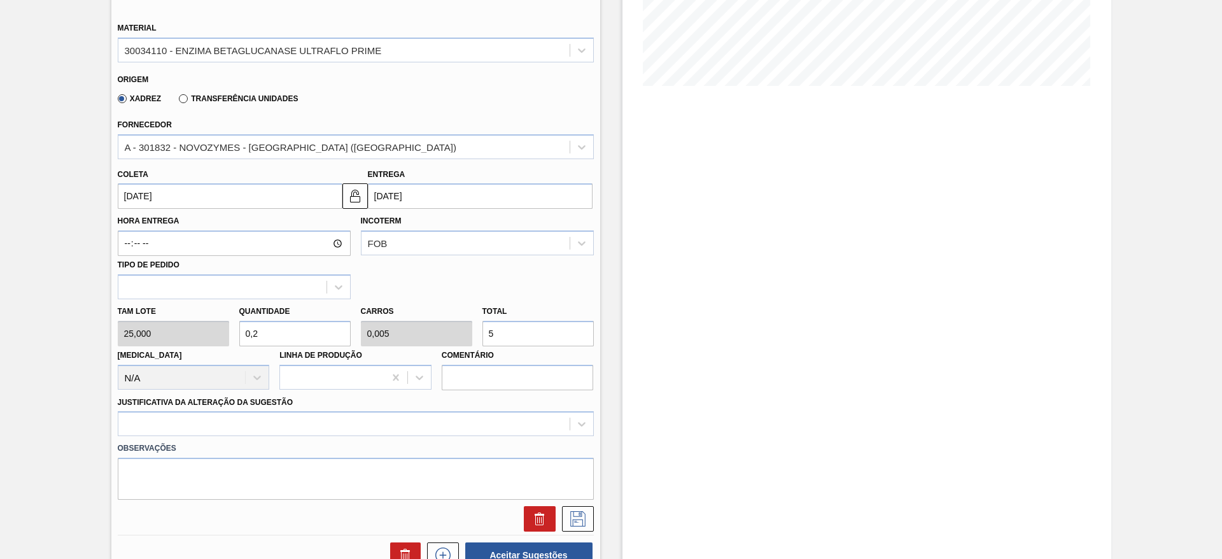
drag, startPoint x: 511, startPoint y: 333, endPoint x: 482, endPoint y: 330, distance: 28.8
click at [482, 330] on input "5" at bounding box center [537, 333] width 111 height 25
type input "0,04"
type input "0,001"
type input "1"
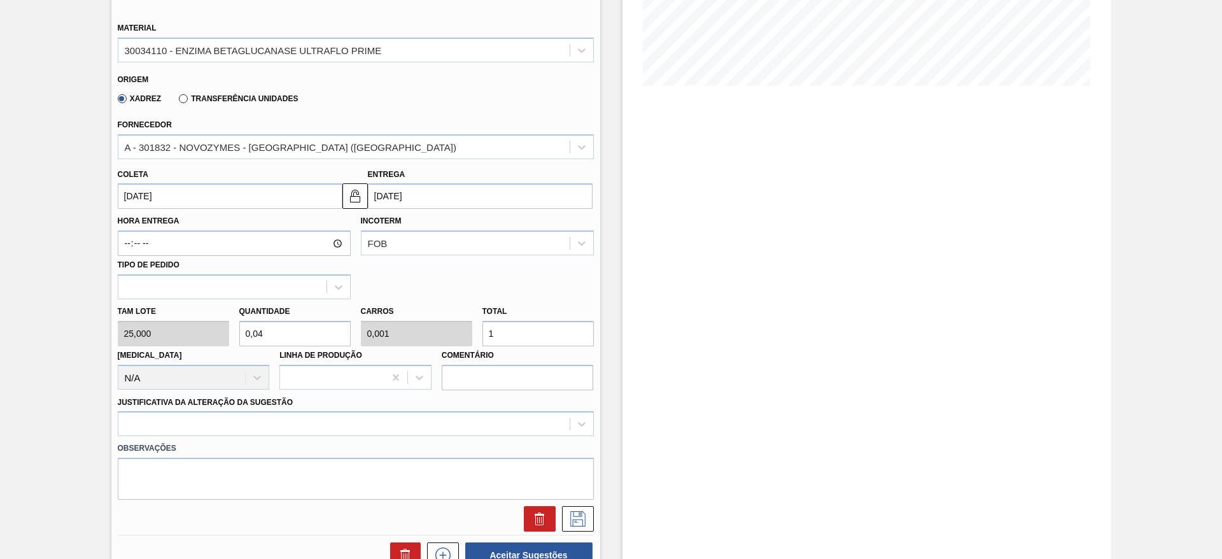
type input "0,52"
type input "0,013"
type input "13"
type input "5,4"
type input "0,135"
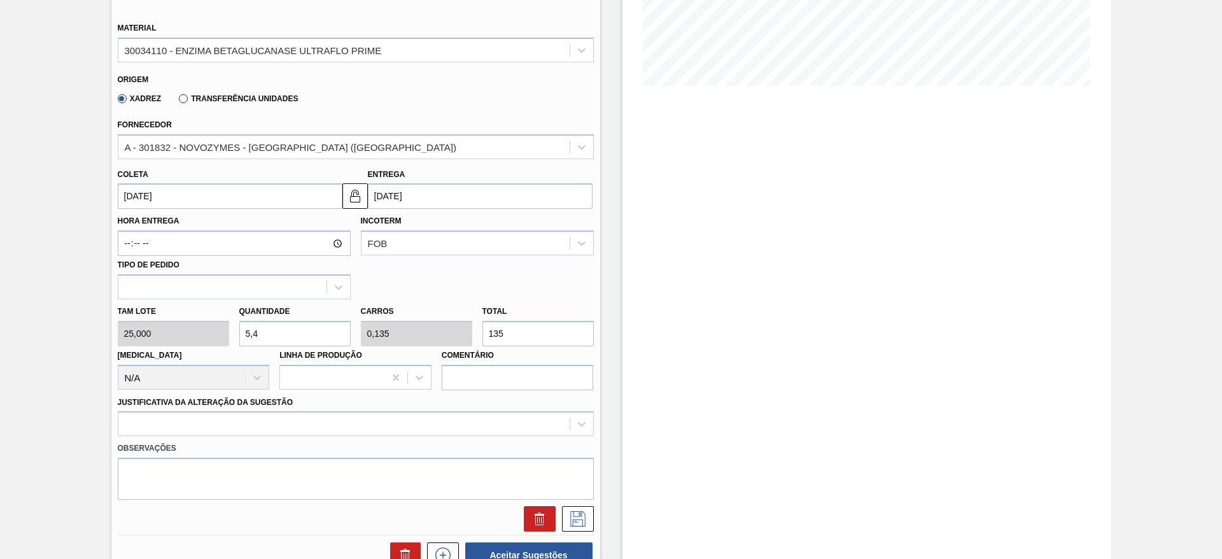
type input "135"
type input "0,52"
type input "0,013"
type input "13"
type input "0,04"
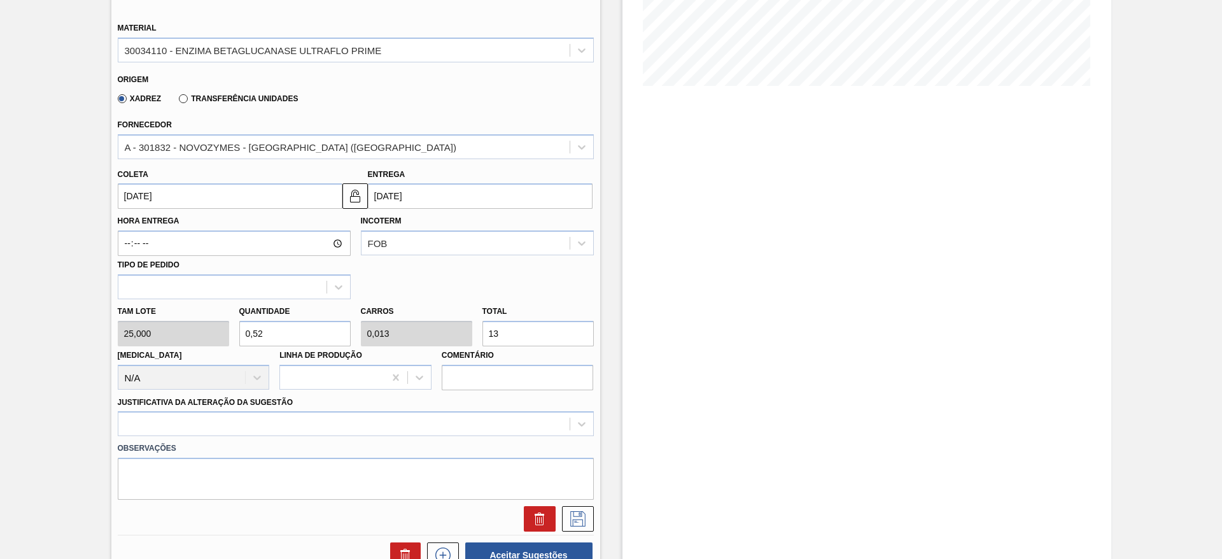
type input "0,001"
type input "1"
type input "0,48"
type input "0,012"
type input "12"
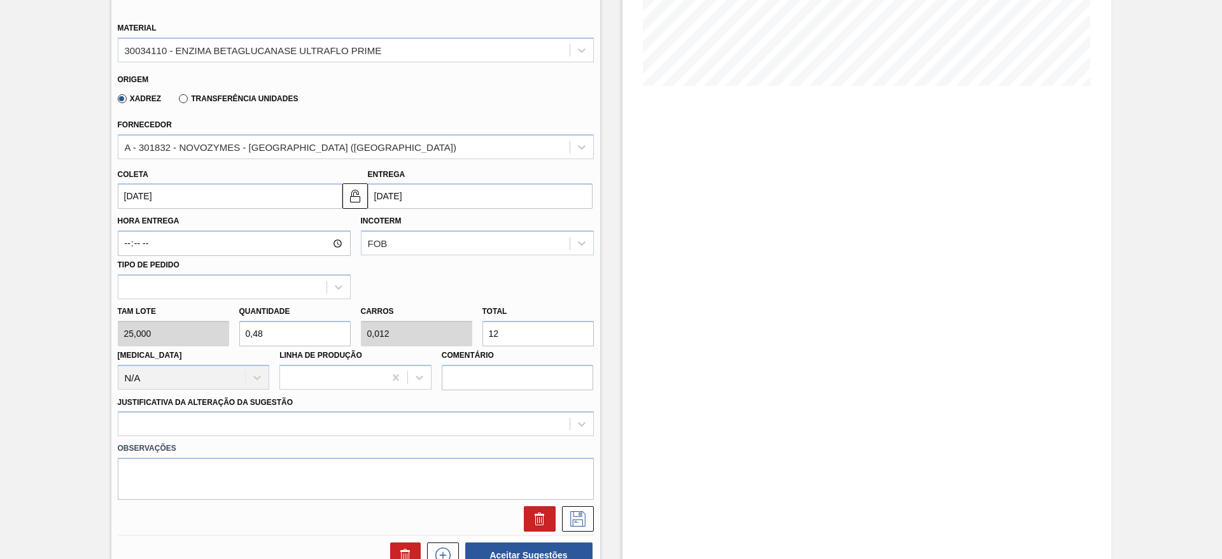
type input "5"
type input "0,125"
type input "125"
click at [465, 440] on label "Observações" at bounding box center [356, 448] width 476 height 18
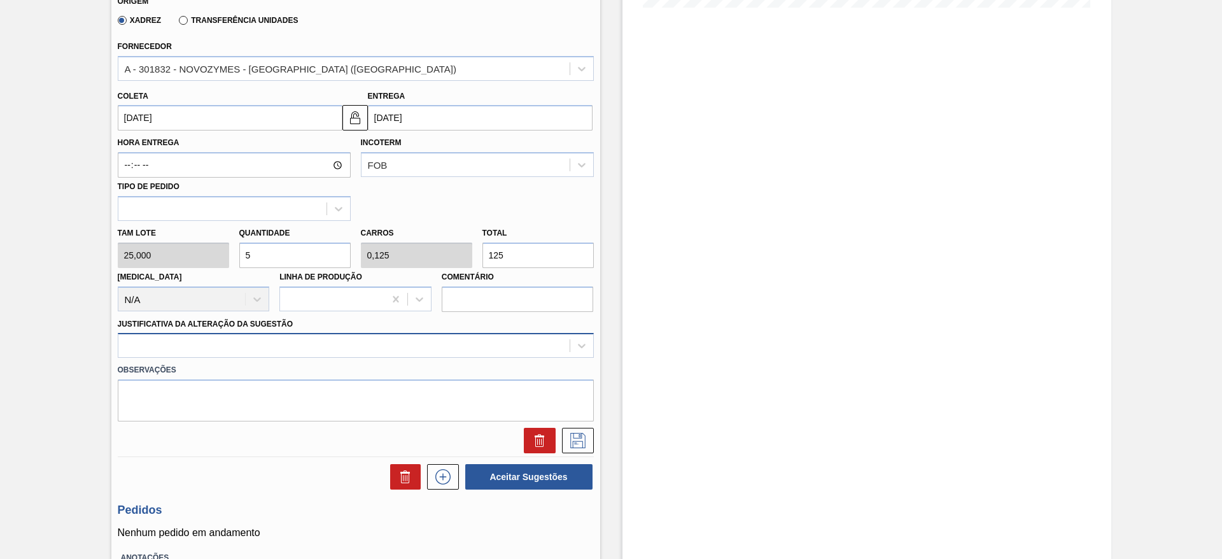
click at [439, 358] on div at bounding box center [356, 345] width 476 height 25
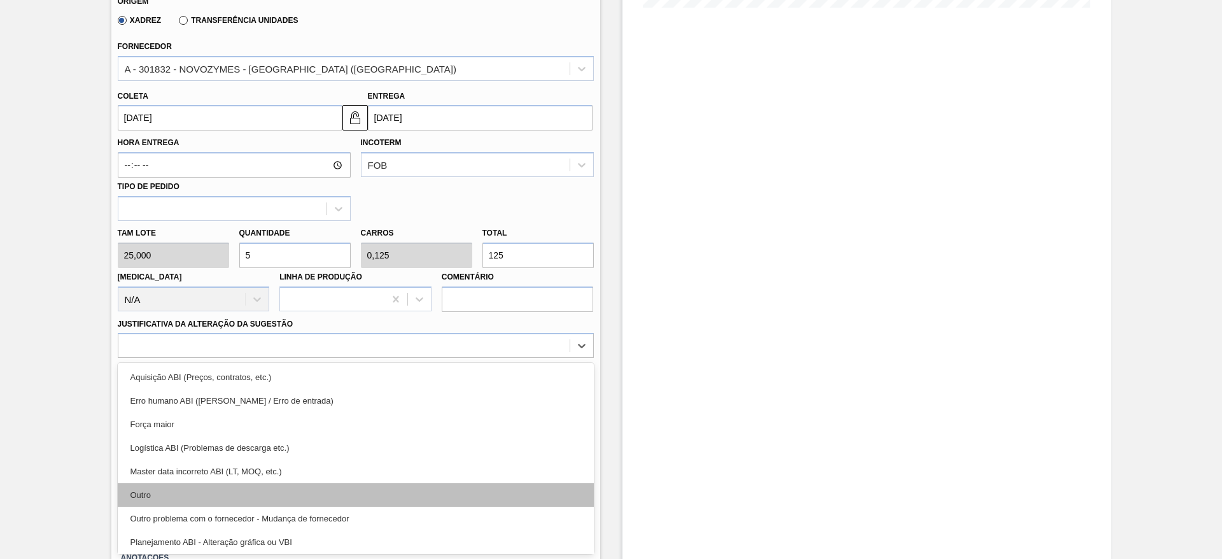
click at [421, 488] on div "Outro" at bounding box center [356, 495] width 476 height 24
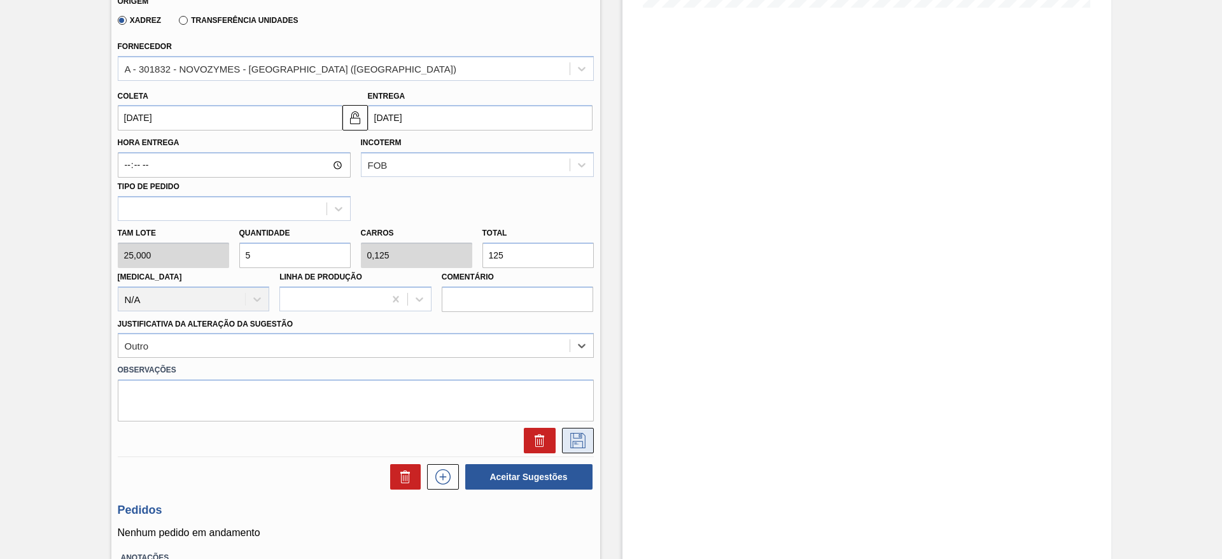
click at [579, 448] on button at bounding box center [578, 440] width 32 height 25
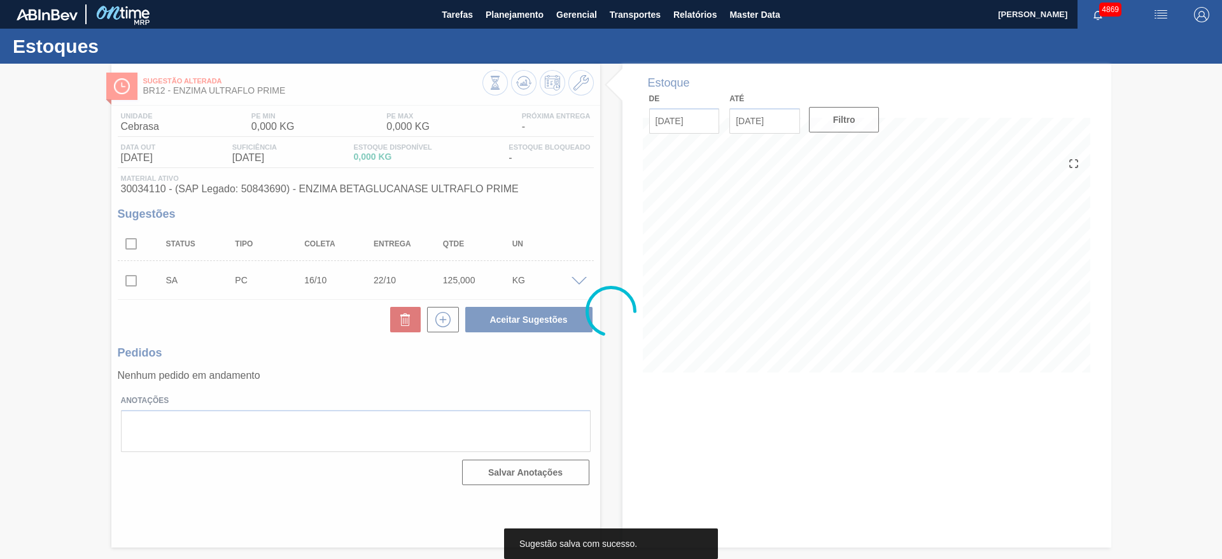
scroll to position [0, 0]
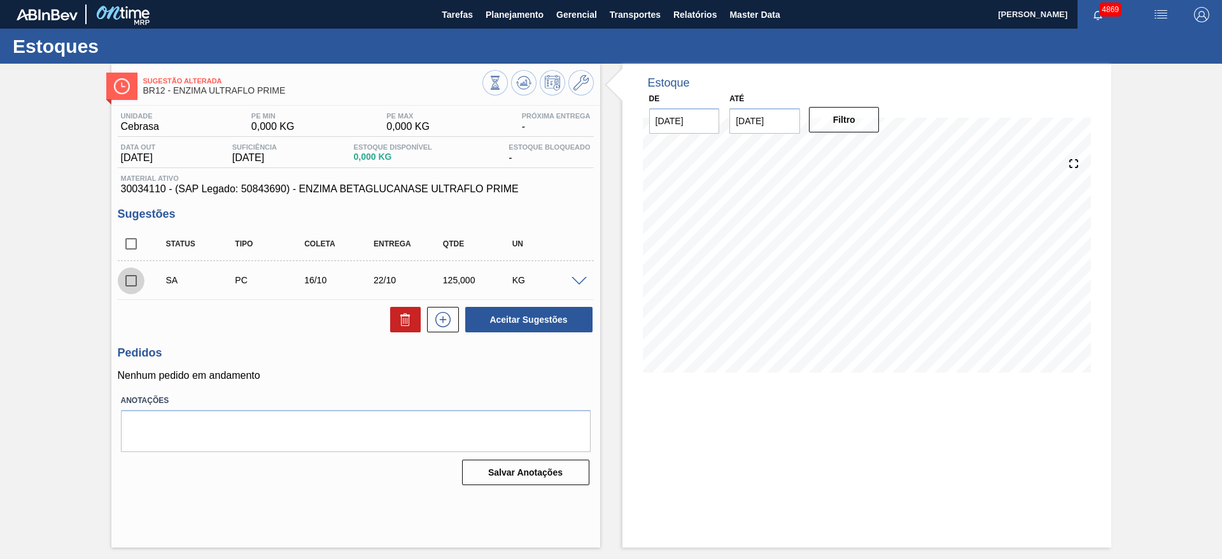
click at [125, 279] on input "checkbox" at bounding box center [131, 280] width 27 height 27
click at [583, 283] on span at bounding box center [579, 282] width 15 height 10
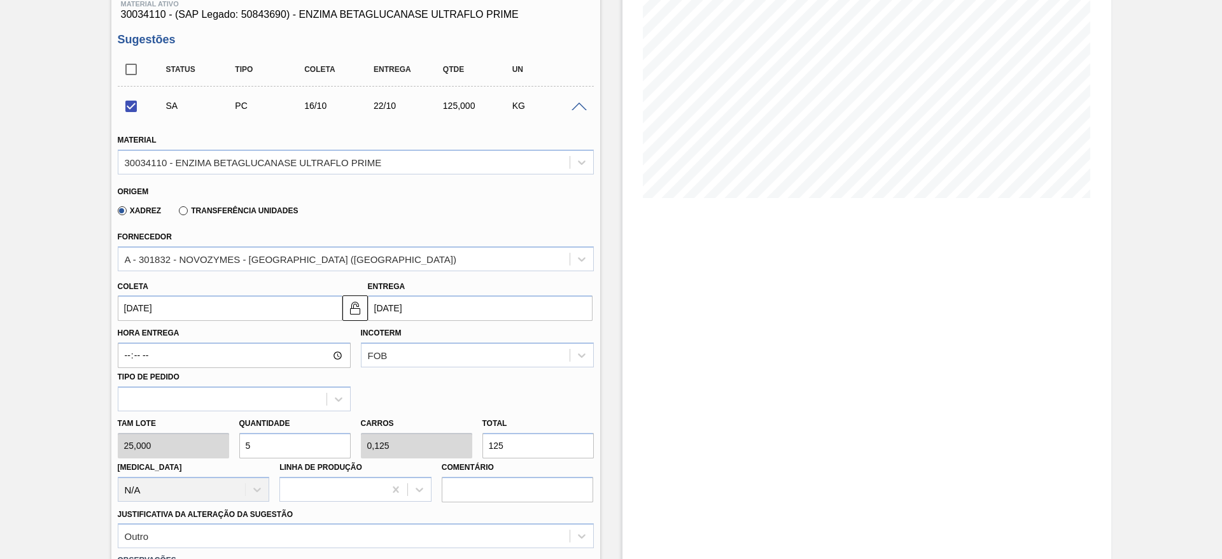
scroll to position [382, 0]
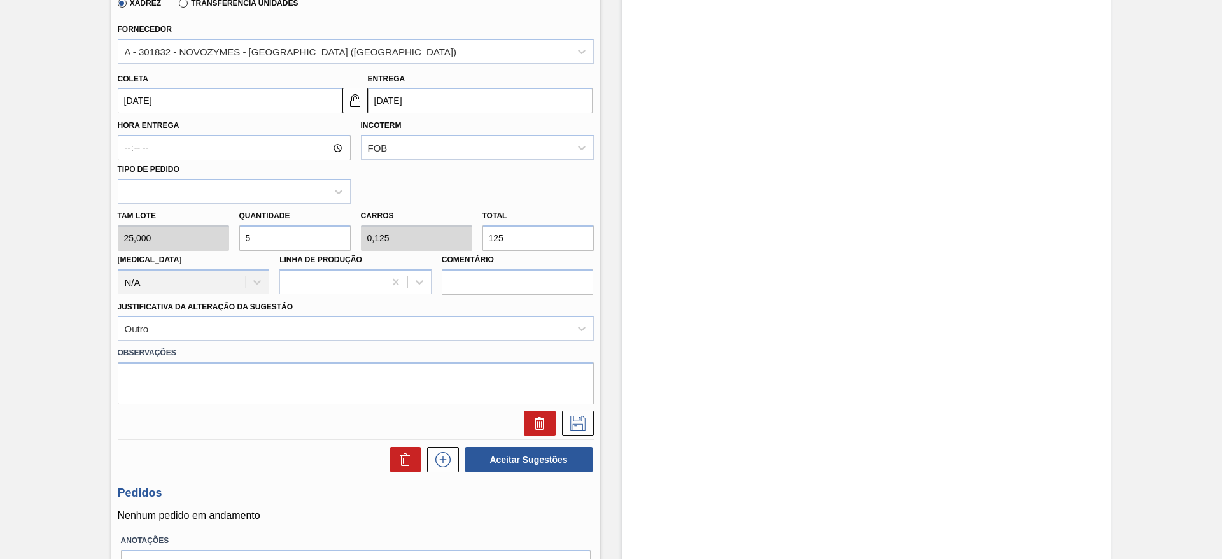
drag, startPoint x: 269, startPoint y: 237, endPoint x: 236, endPoint y: 232, distance: 34.2
click at [236, 232] on div "Quantidade 5" at bounding box center [295, 229] width 122 height 44
checkbox input "false"
type input "4"
type input "0,1"
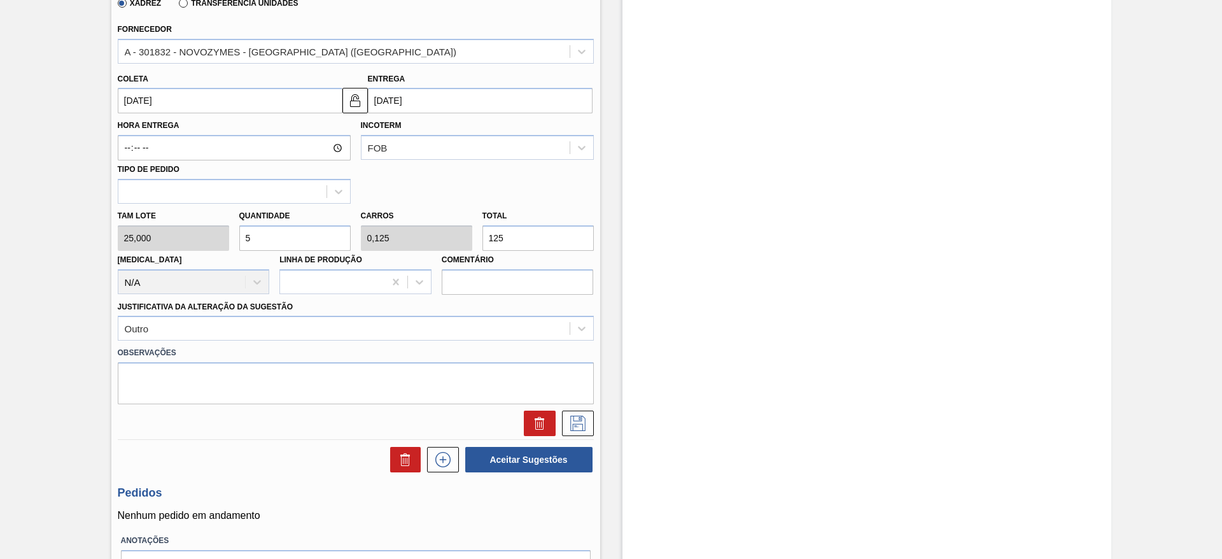
type input "100"
type input "4"
click at [586, 425] on button at bounding box center [578, 423] width 32 height 25
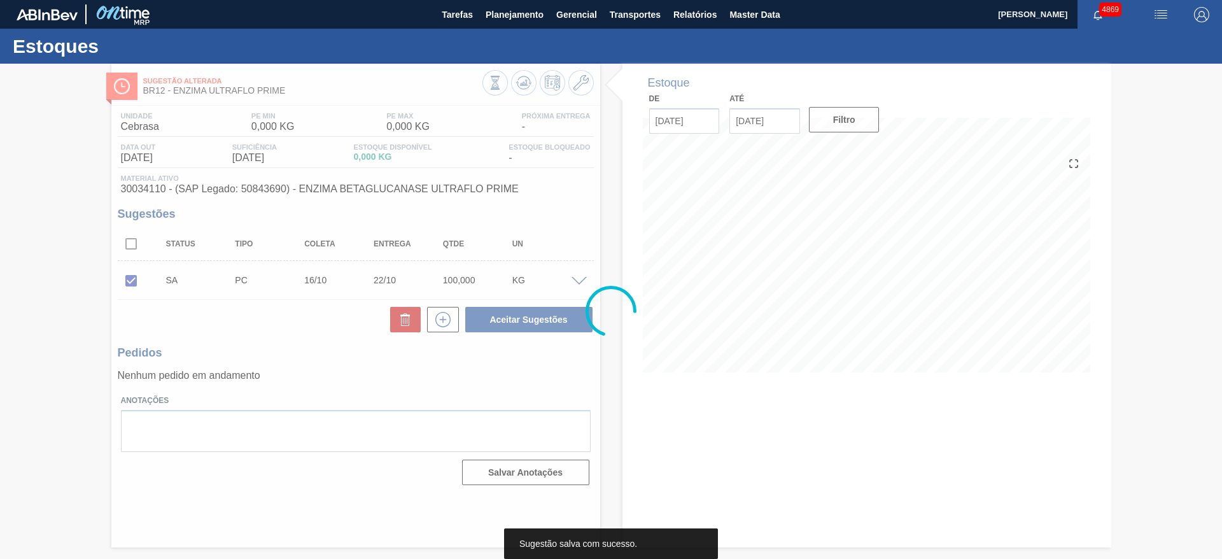
scroll to position [0, 0]
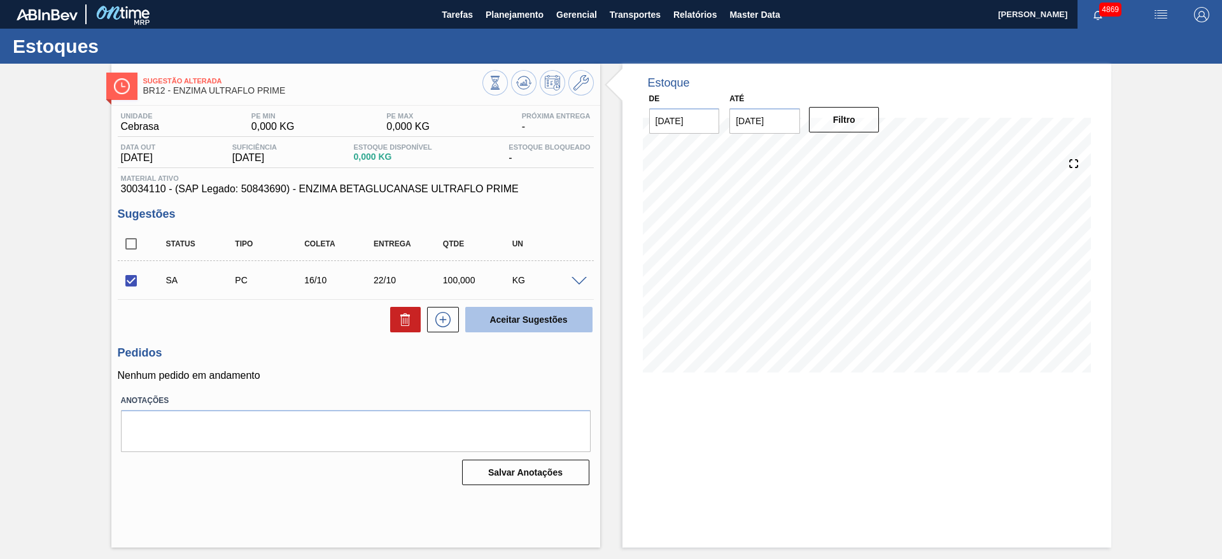
click at [541, 325] on button "Aceitar Sugestões" at bounding box center [528, 319] width 127 height 25
checkbox input "false"
